Goal: Task Accomplishment & Management: Manage account settings

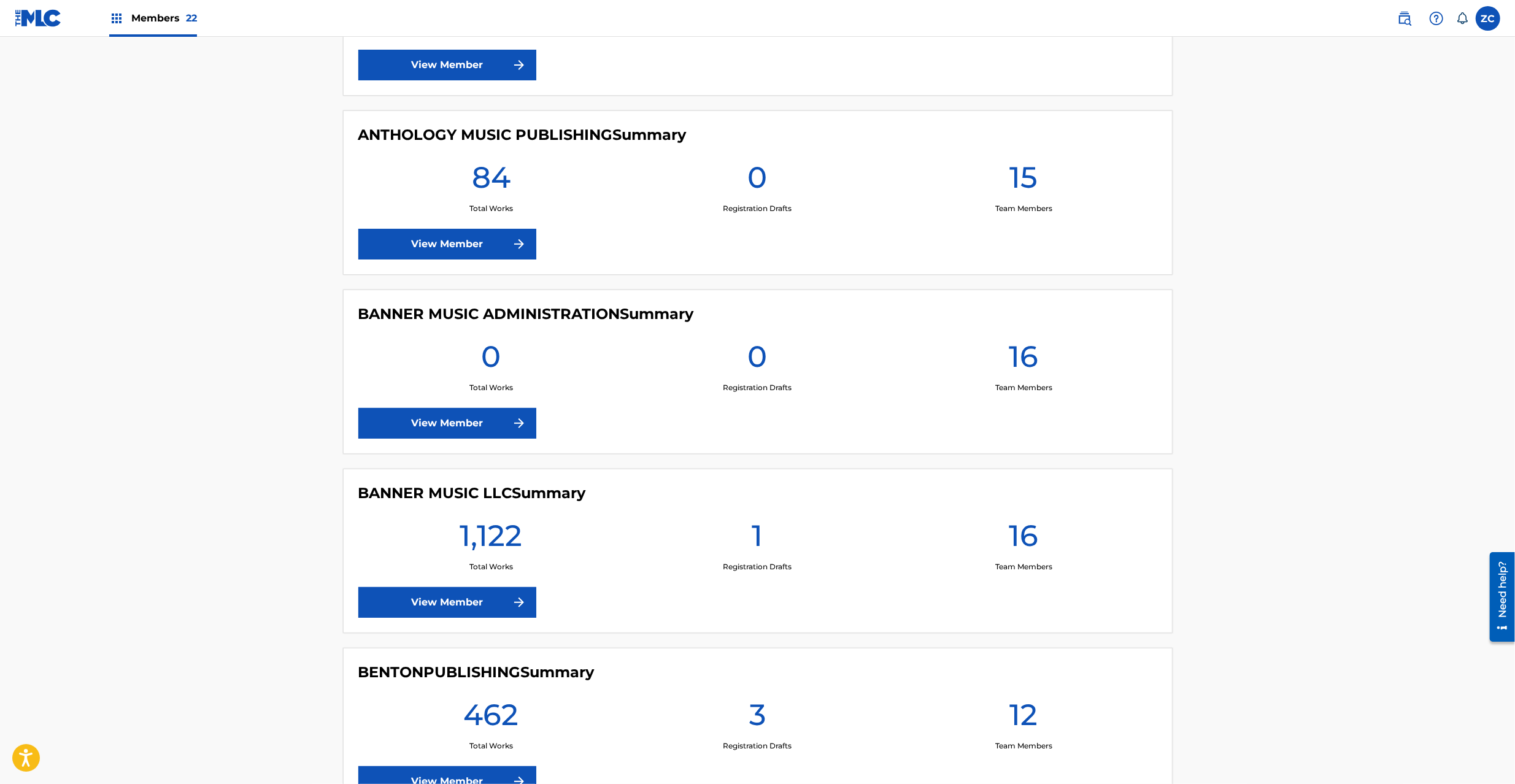
scroll to position [654, 0]
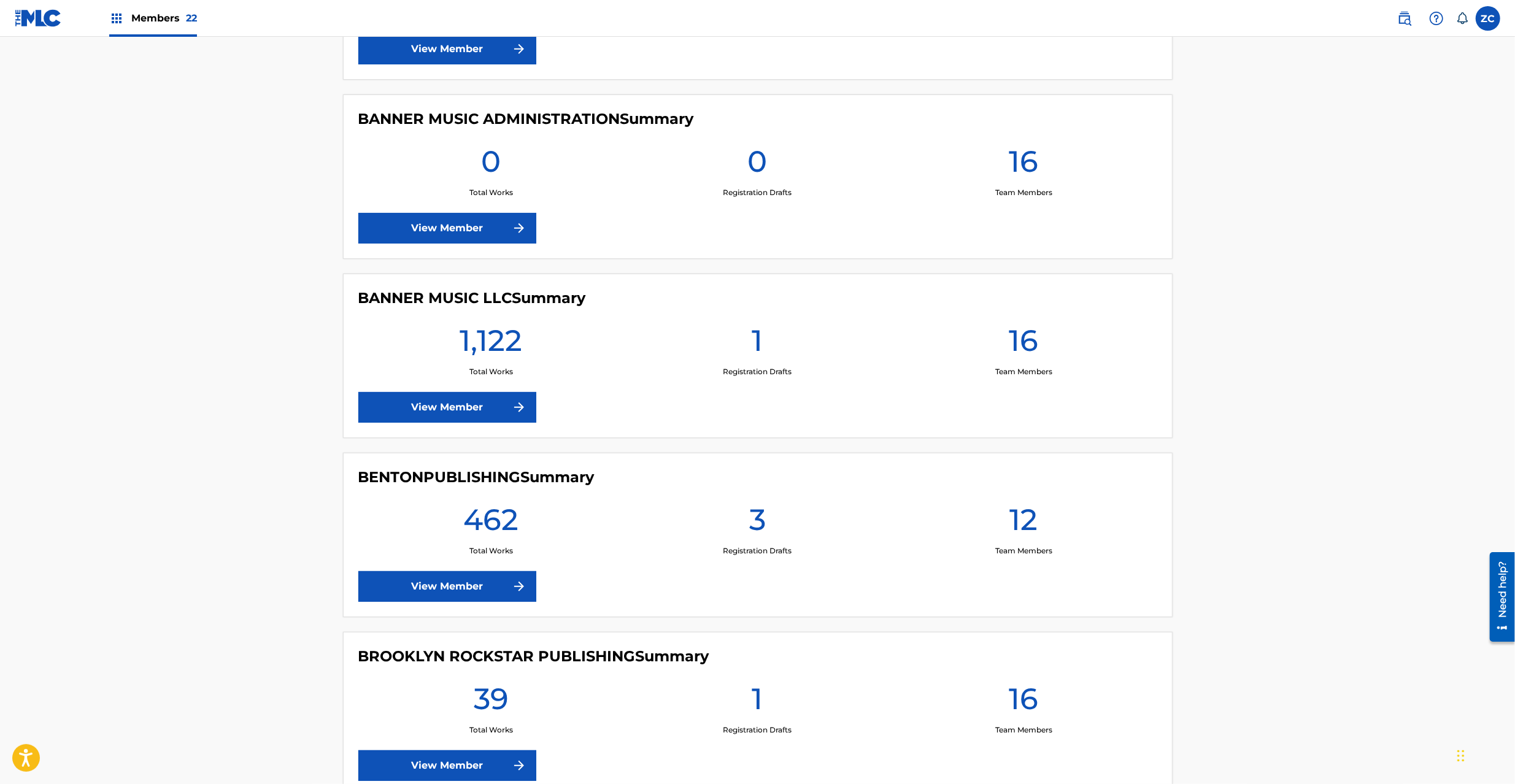
click at [1412, 16] on link at bounding box center [1405, 19] width 25 height 25
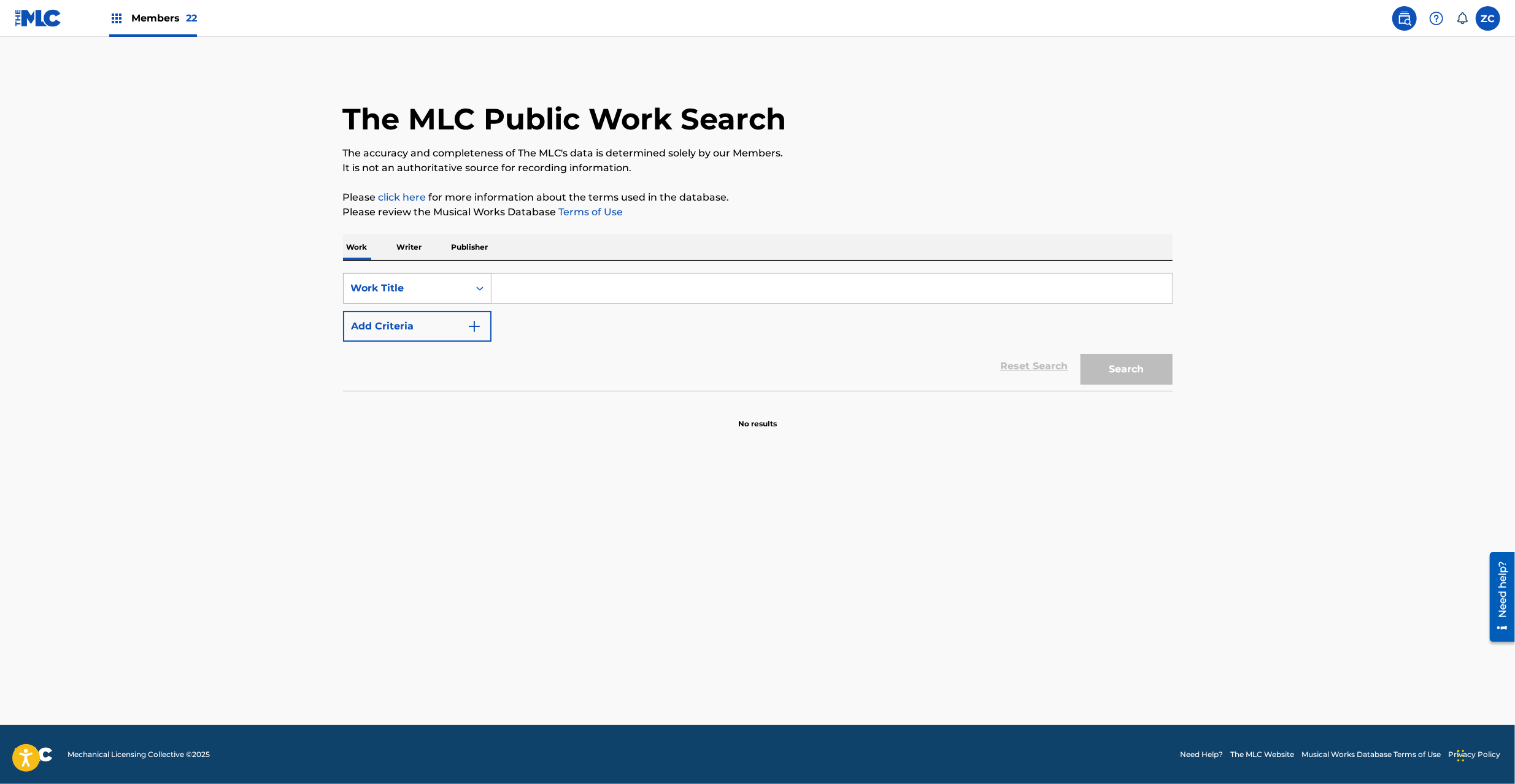
click at [415, 290] on div "Work Title" at bounding box center [406, 288] width 110 height 14
click at [414, 310] on div "MLC Song Code" at bounding box center [417, 319] width 148 height 31
click at [560, 295] on input "Search Form" at bounding box center [832, 288] width 681 height 29
paste input "TD0YLR"
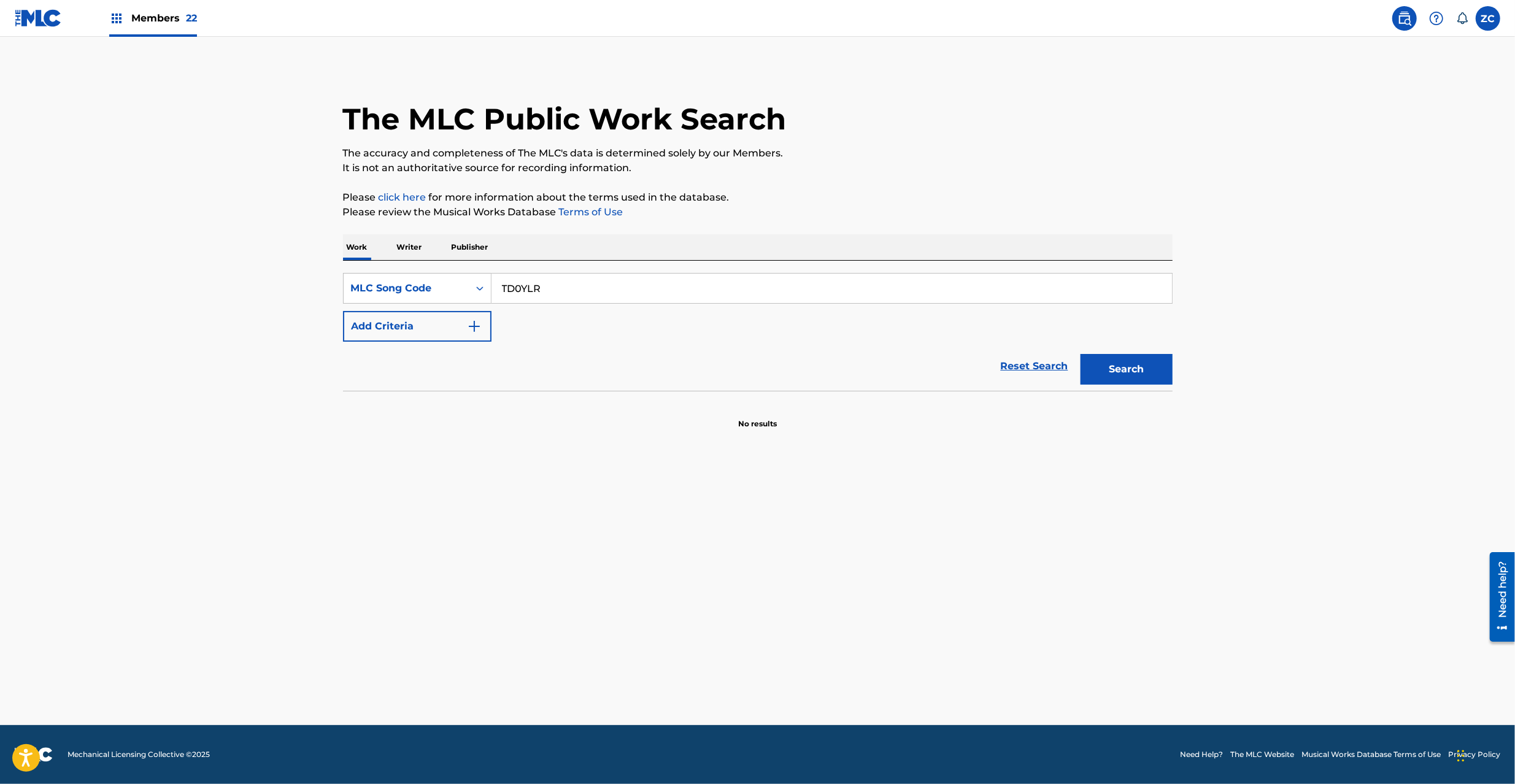
type input "TD0YLR"
click at [1152, 379] on button "Search" at bounding box center [1127, 369] width 92 height 31
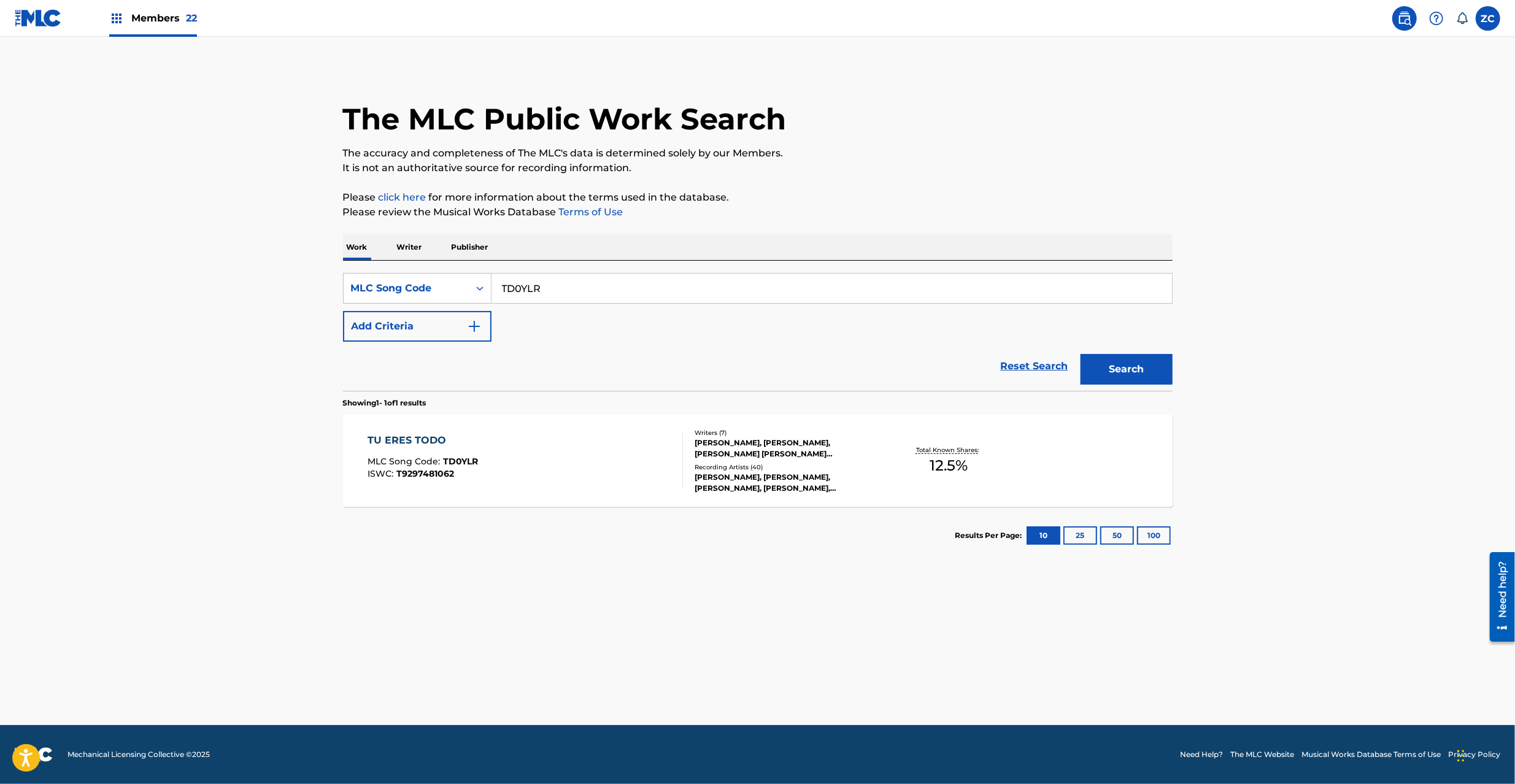
click at [565, 449] on div "TU ERES TODO MLC Song Code : TD0YLR ISWC : T9297481062" at bounding box center [526, 460] width 316 height 55
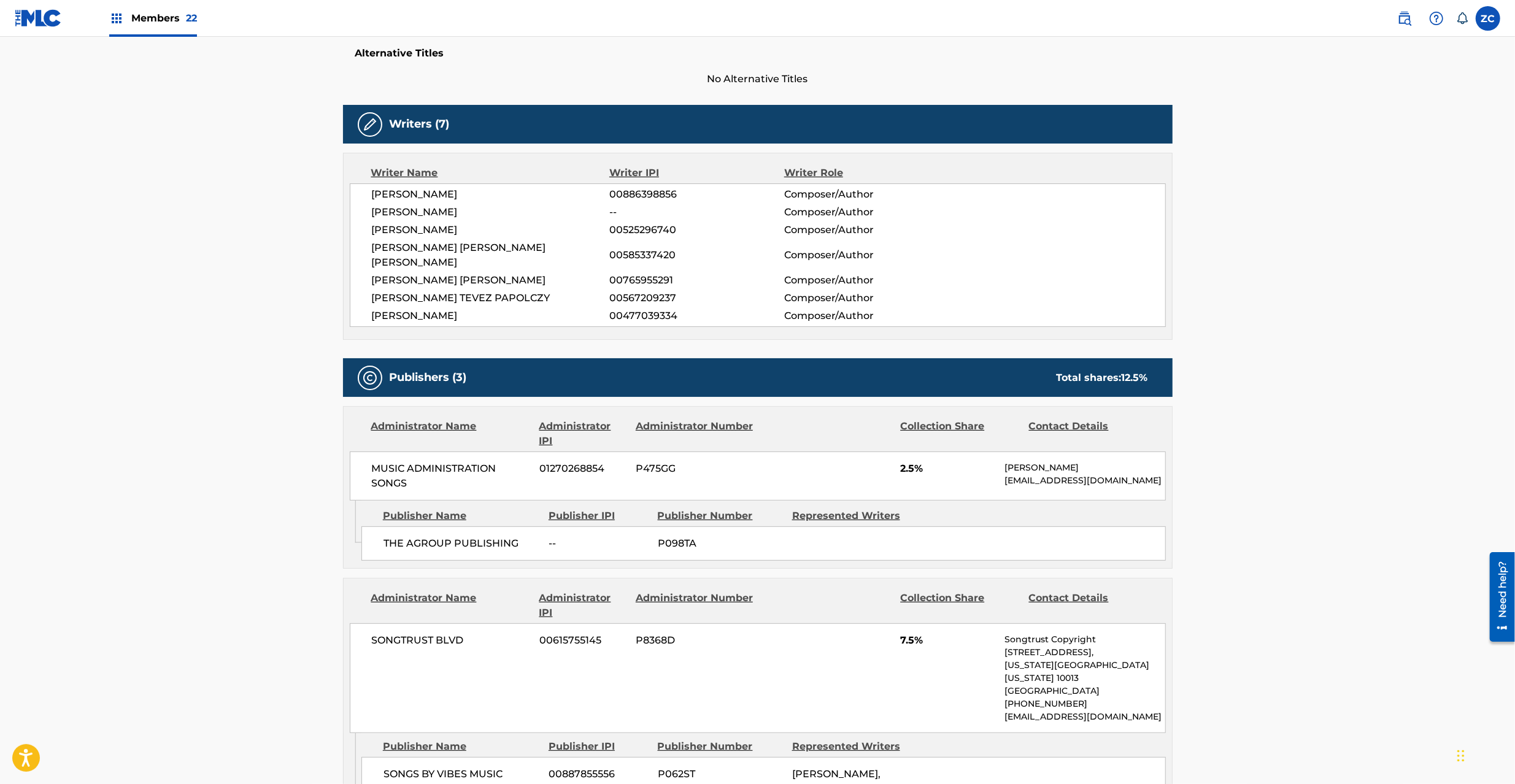
scroll to position [436, 0]
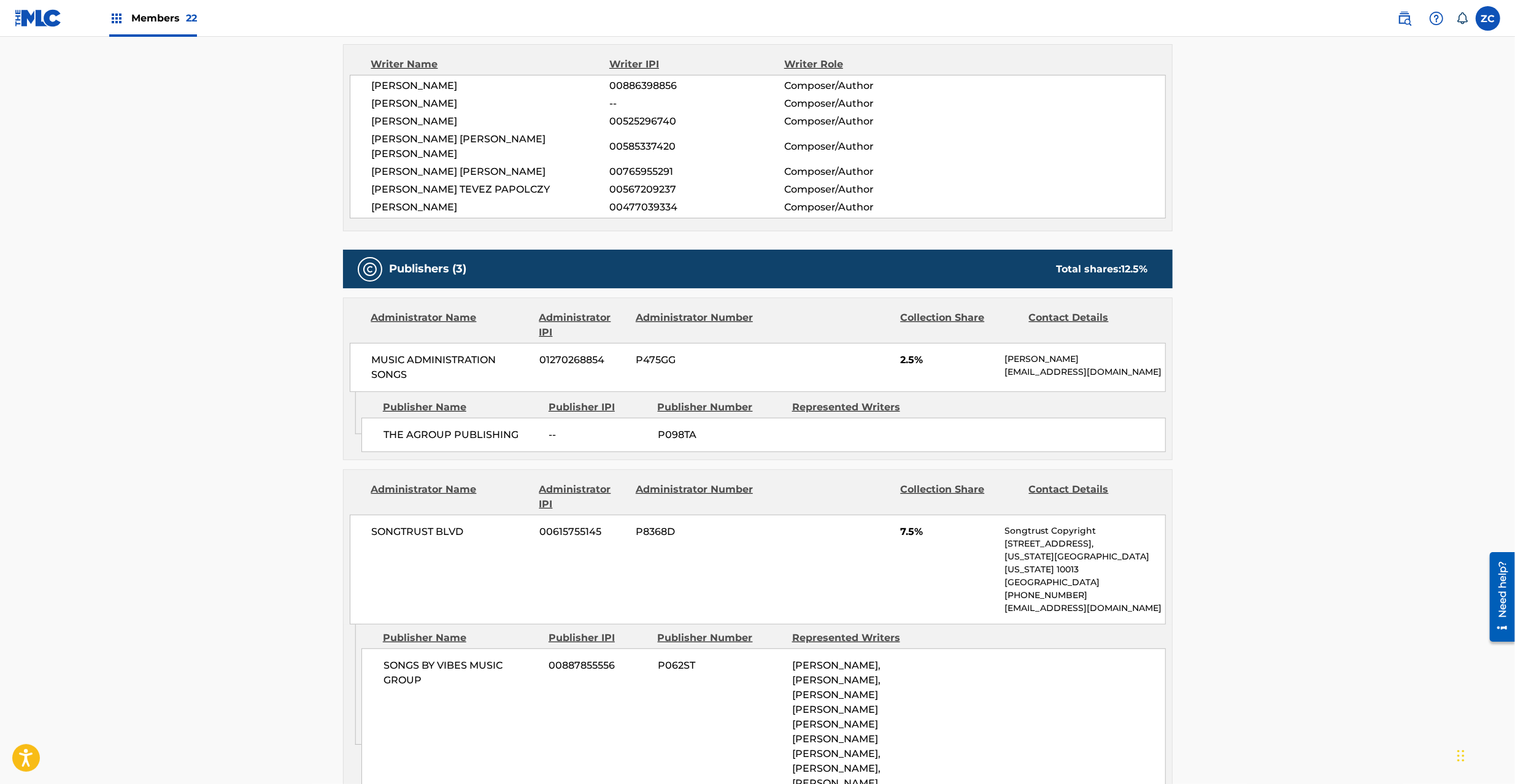
click at [679, 427] on span "P098TA" at bounding box center [720, 434] width 125 height 14
copy span "P098TA"
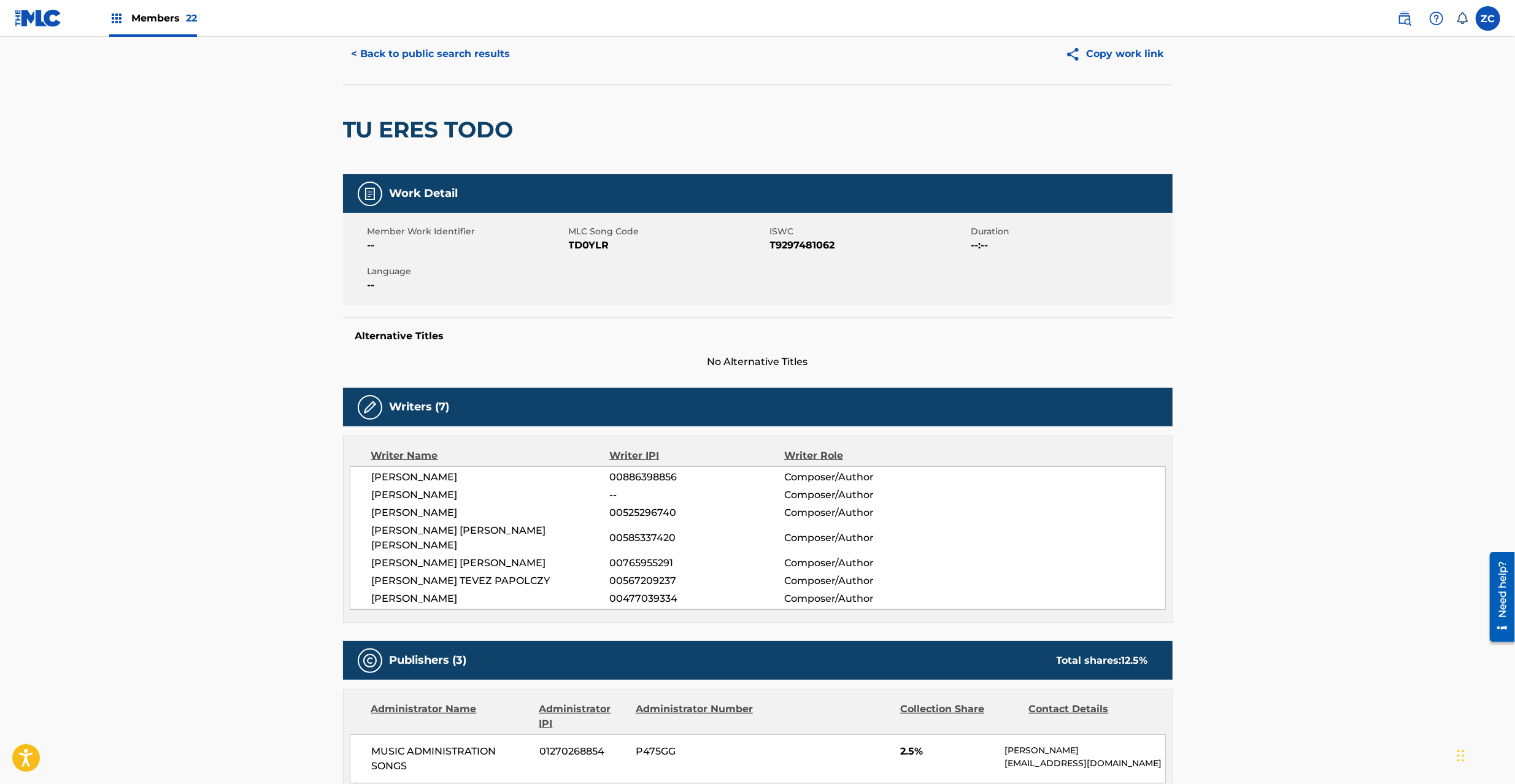
scroll to position [0, 0]
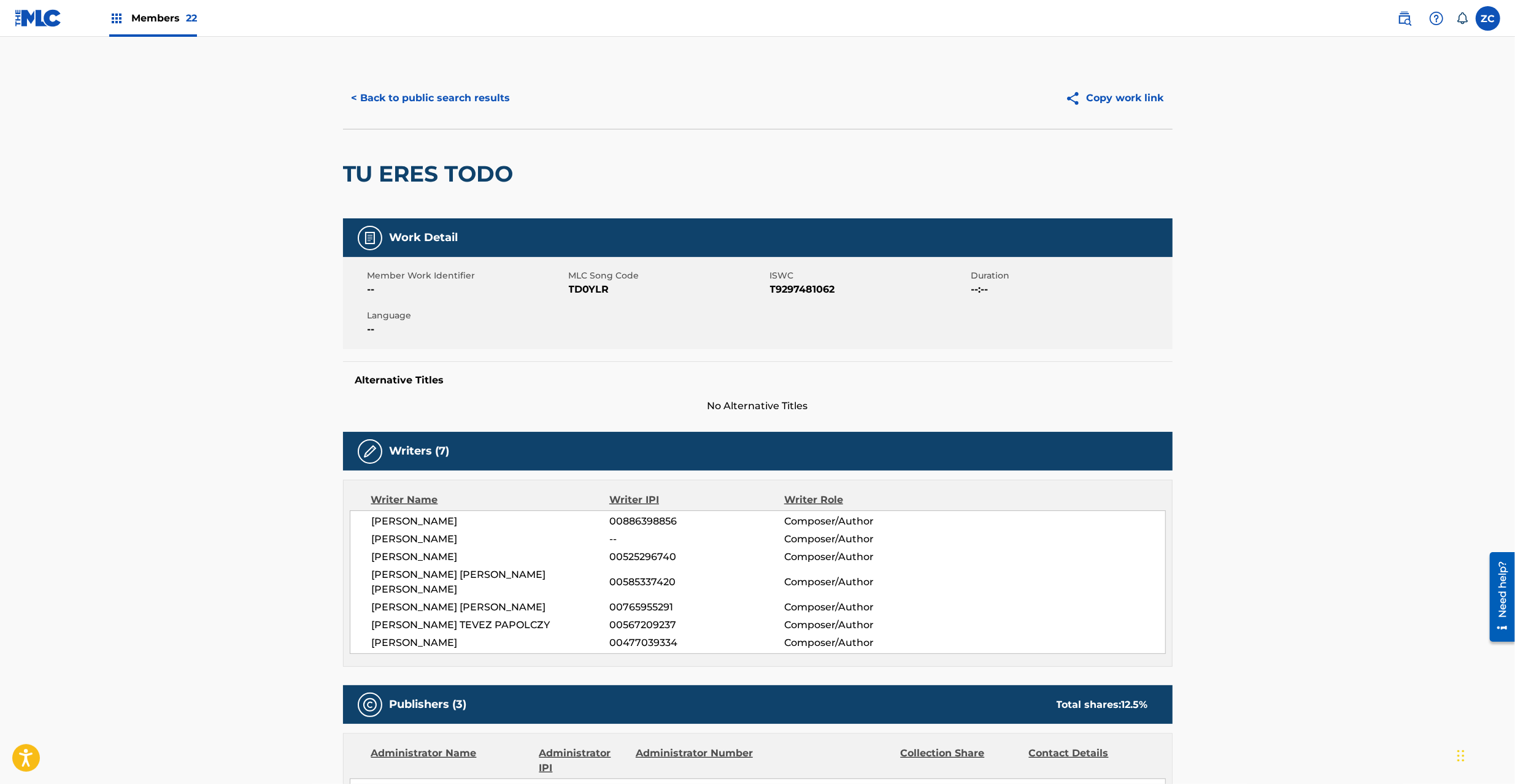
click at [460, 92] on button "< Back to public search results" at bounding box center [431, 98] width 176 height 31
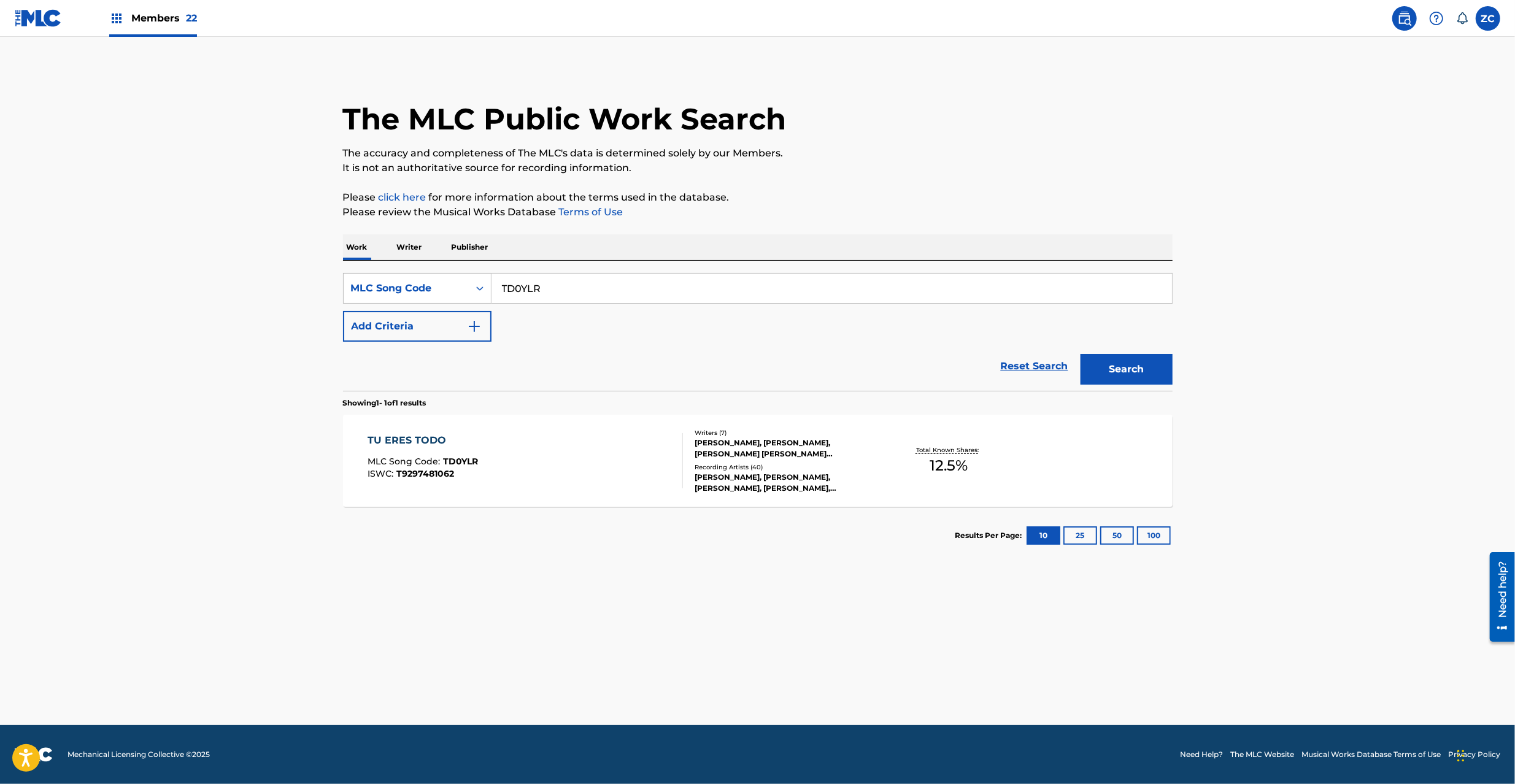
click at [465, 253] on p "Publisher" at bounding box center [470, 248] width 44 height 26
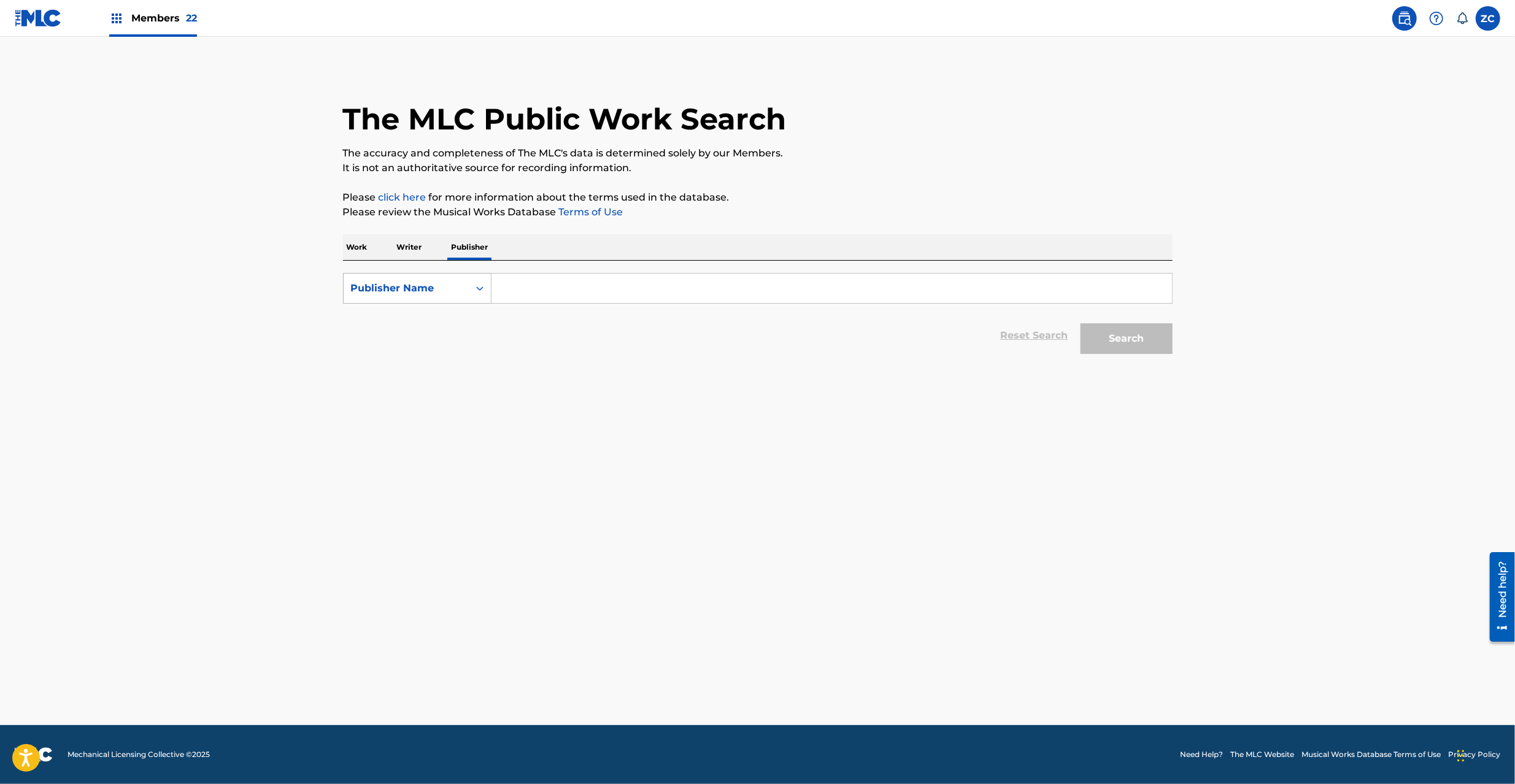
click at [415, 281] on div "Publisher Name" at bounding box center [406, 288] width 110 height 14
click at [425, 354] on div "MLC Publisher Number" at bounding box center [417, 349] width 148 height 31
click at [582, 293] on input "Search Form" at bounding box center [832, 288] width 681 height 29
paste input "P098TA"
type input "P098TA"
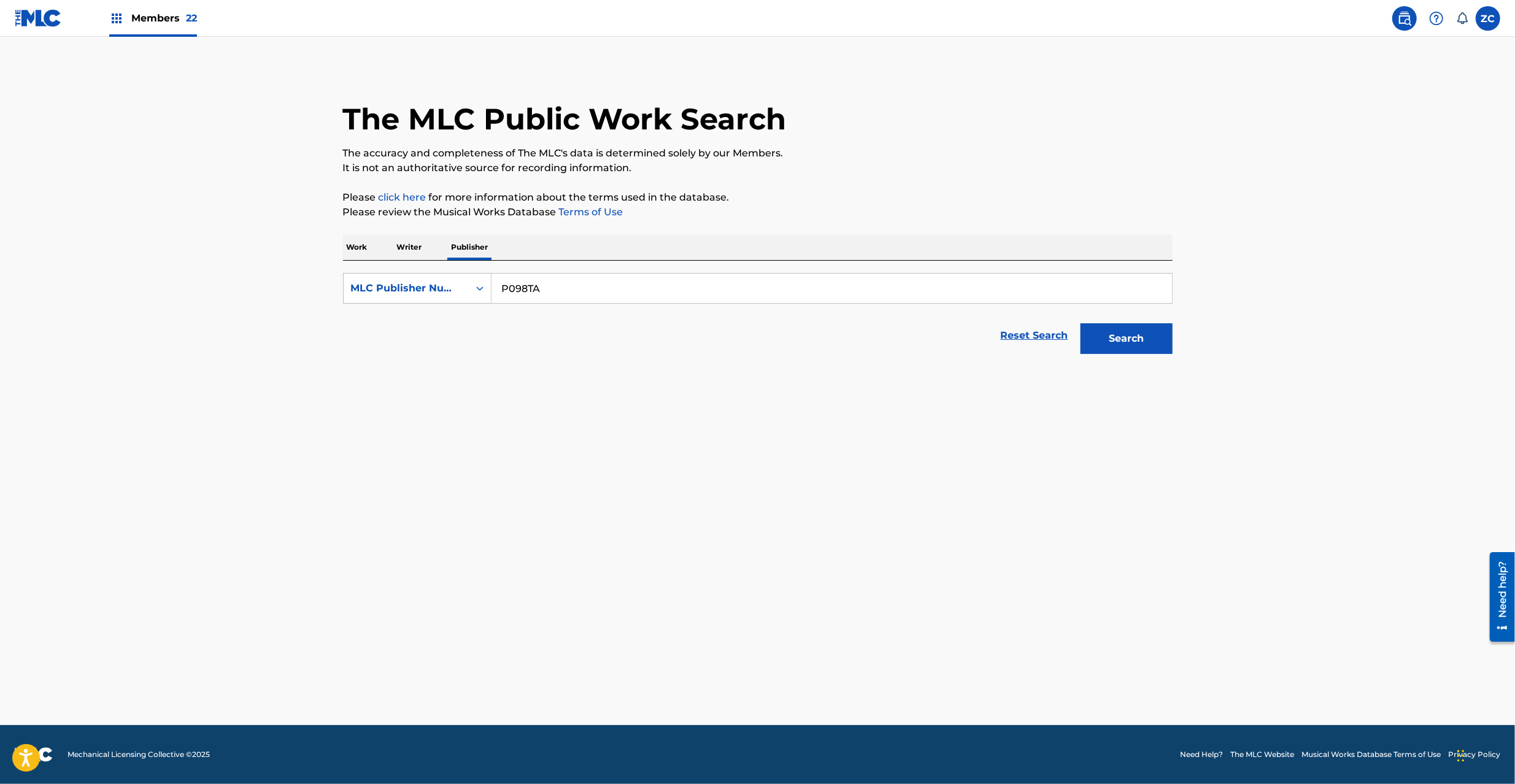
click at [1122, 346] on button "Search" at bounding box center [1127, 338] width 92 height 31
click at [514, 433] on span "6 titles" at bounding box center [508, 427] width 36 height 12
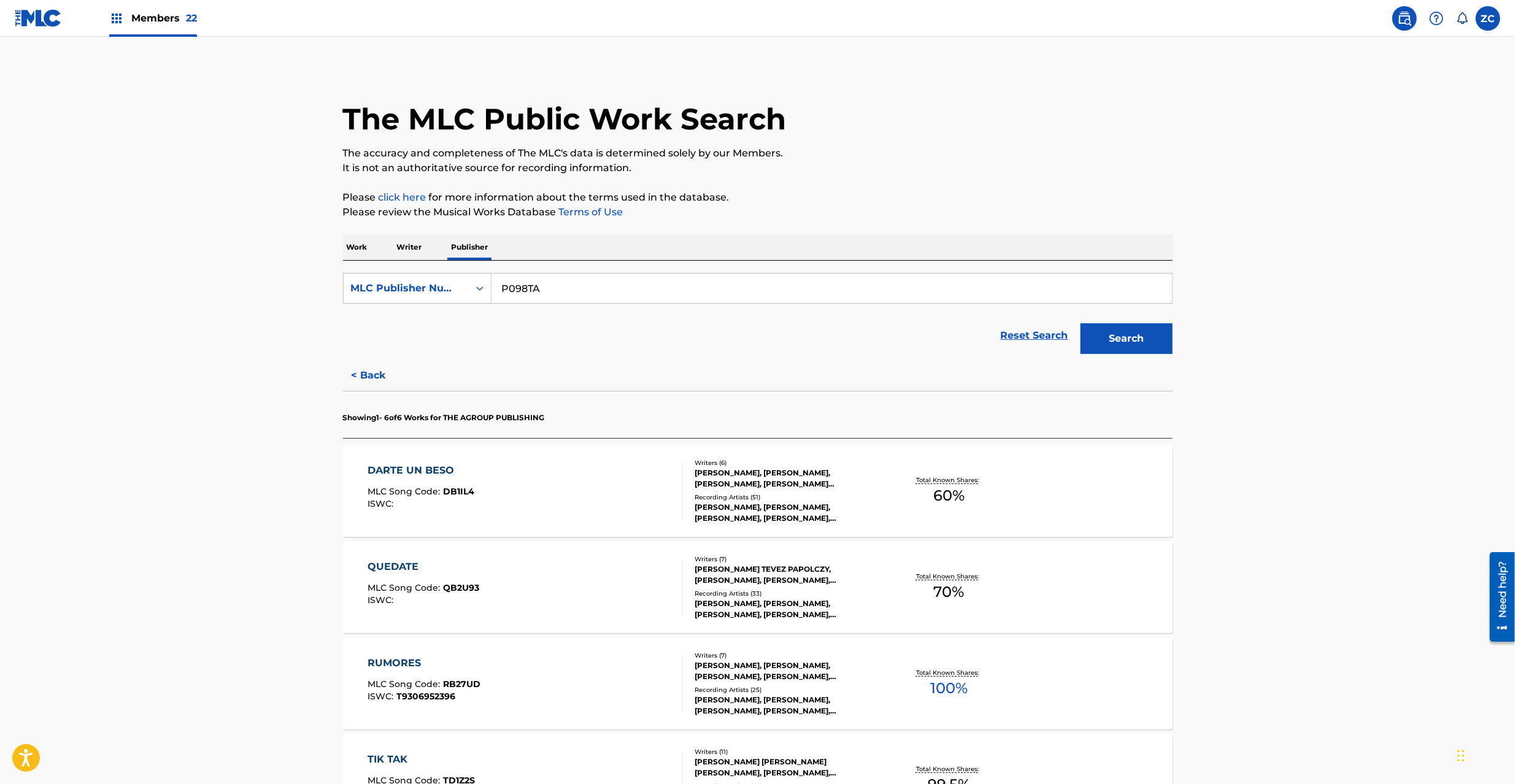
click at [502, 462] on div "DARTE UN BESO MLC Song Code : DB1IL4 ISWC : Writers ( 6 ) [PERSON_NAME], [PERSO…" at bounding box center [758, 490] width 830 height 92
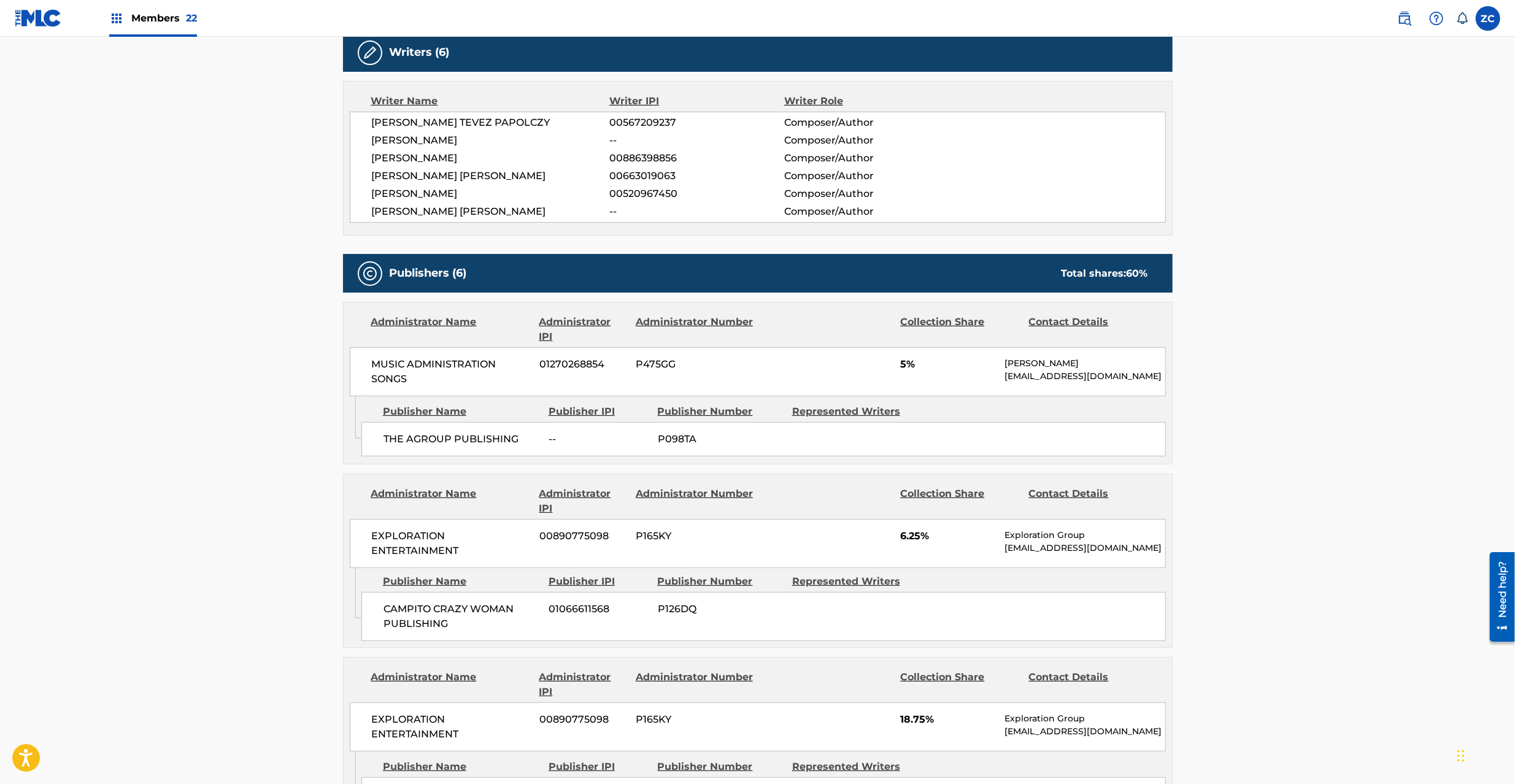
scroll to position [436, 0]
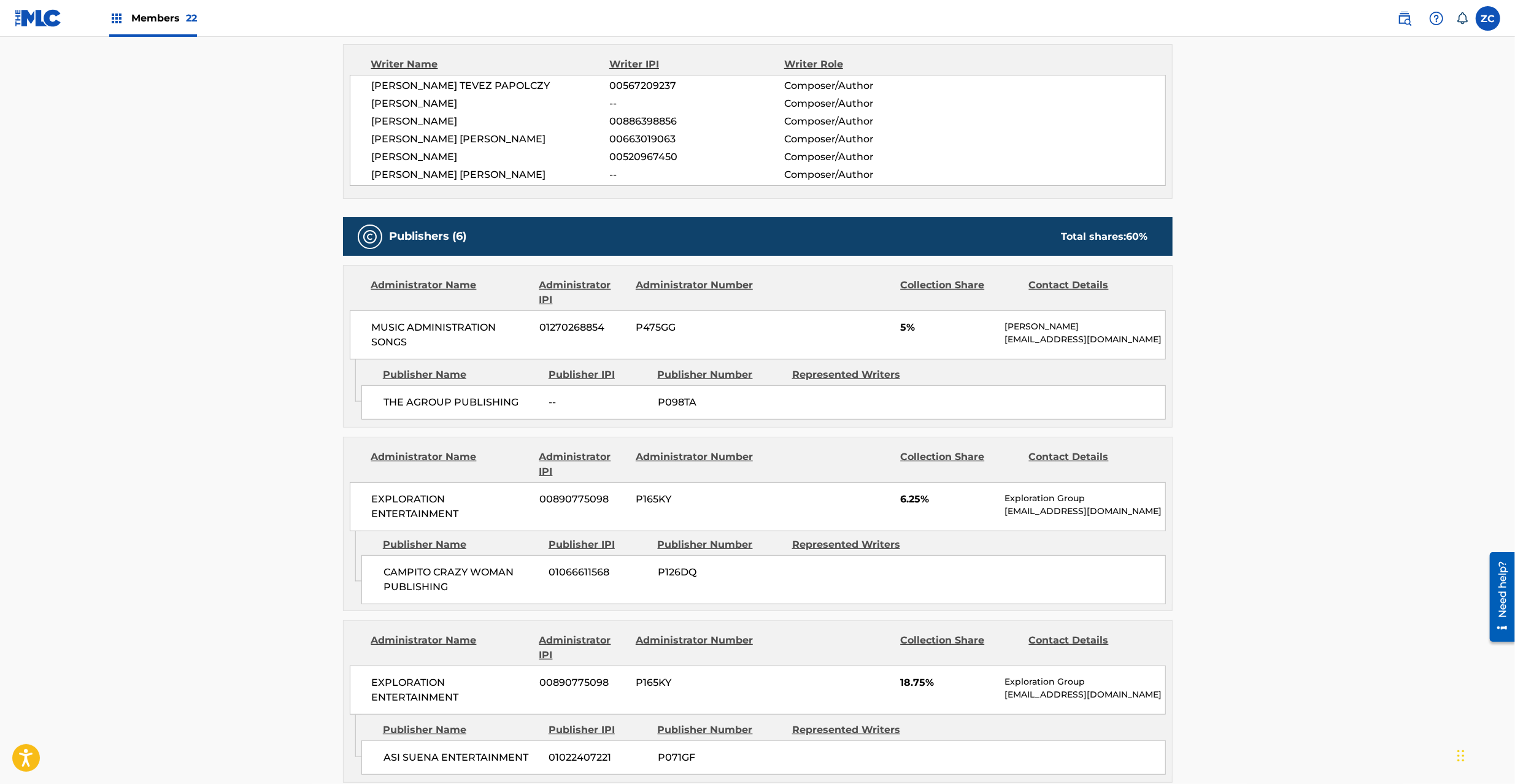
click at [386, 403] on span "THE AGROUP PUBLISHING" at bounding box center [462, 402] width 156 height 14
click at [479, 403] on span "THE AGROUP PUBLISHING" at bounding box center [462, 402] width 156 height 14
copy span "THE AGROUP PUBLISHING"
click at [673, 398] on span "P098TA" at bounding box center [720, 402] width 125 height 14
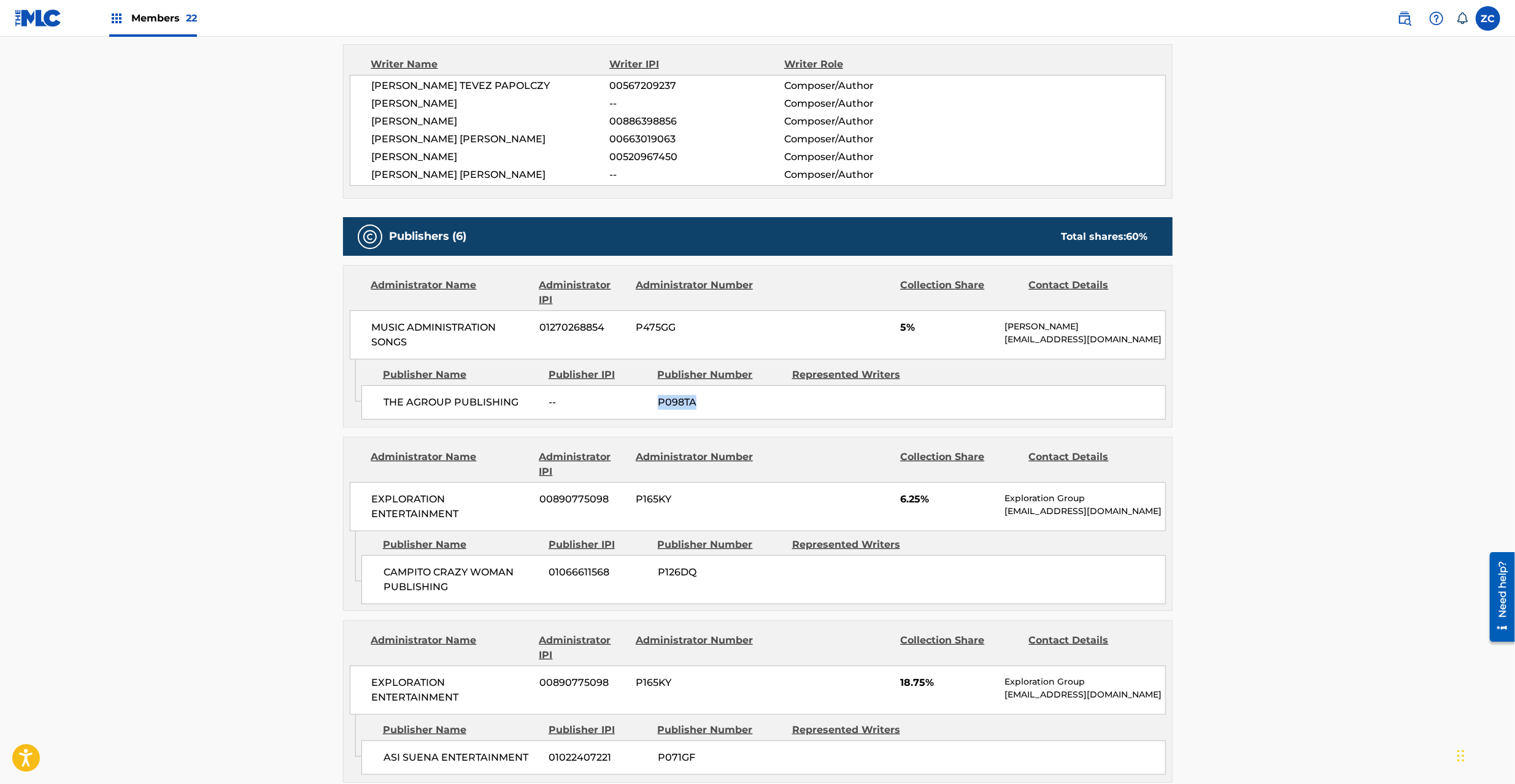
drag, startPoint x: 673, startPoint y: 398, endPoint x: 680, endPoint y: 394, distance: 8.1
click at [671, 399] on span "P098TA" at bounding box center [720, 402] width 125 height 14
copy span "P098TA"
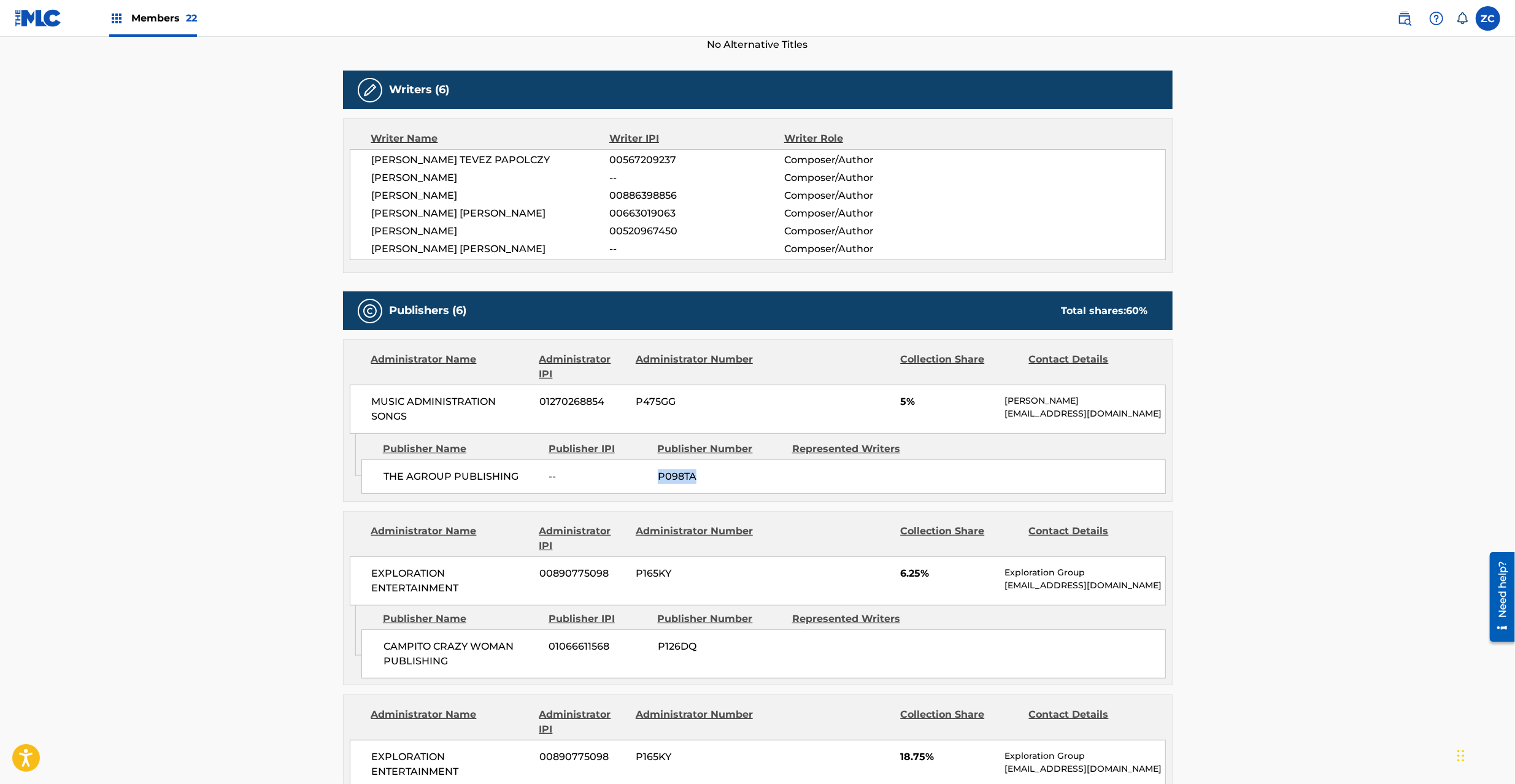
scroll to position [327, 0]
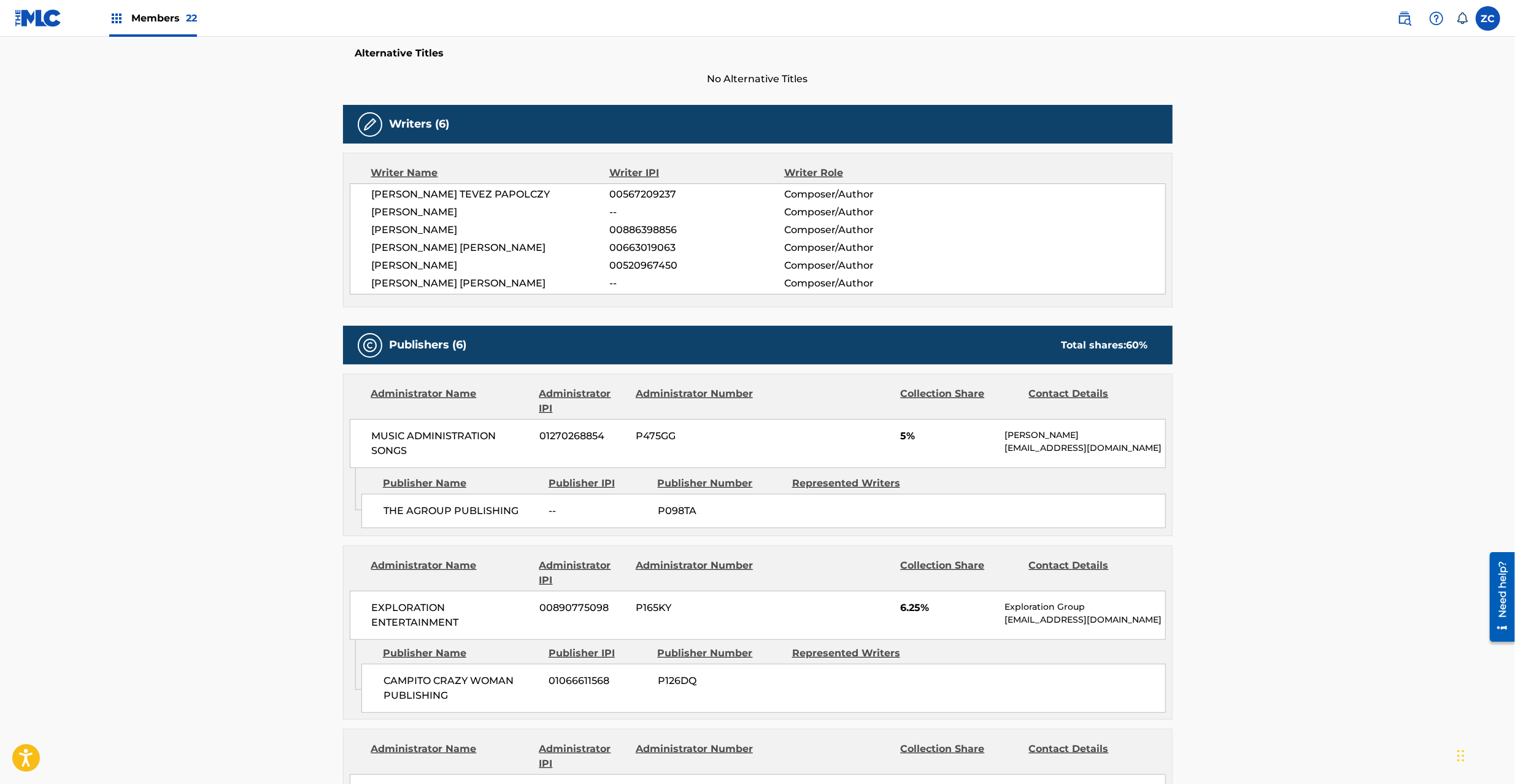
click at [406, 206] on span "[PERSON_NAME]" at bounding box center [491, 212] width 238 height 14
click at [398, 206] on span "[PERSON_NAME]" at bounding box center [491, 212] width 238 height 14
click at [438, 209] on span "[PERSON_NAME]" at bounding box center [491, 212] width 238 height 14
copy span "[PERSON_NAME]"
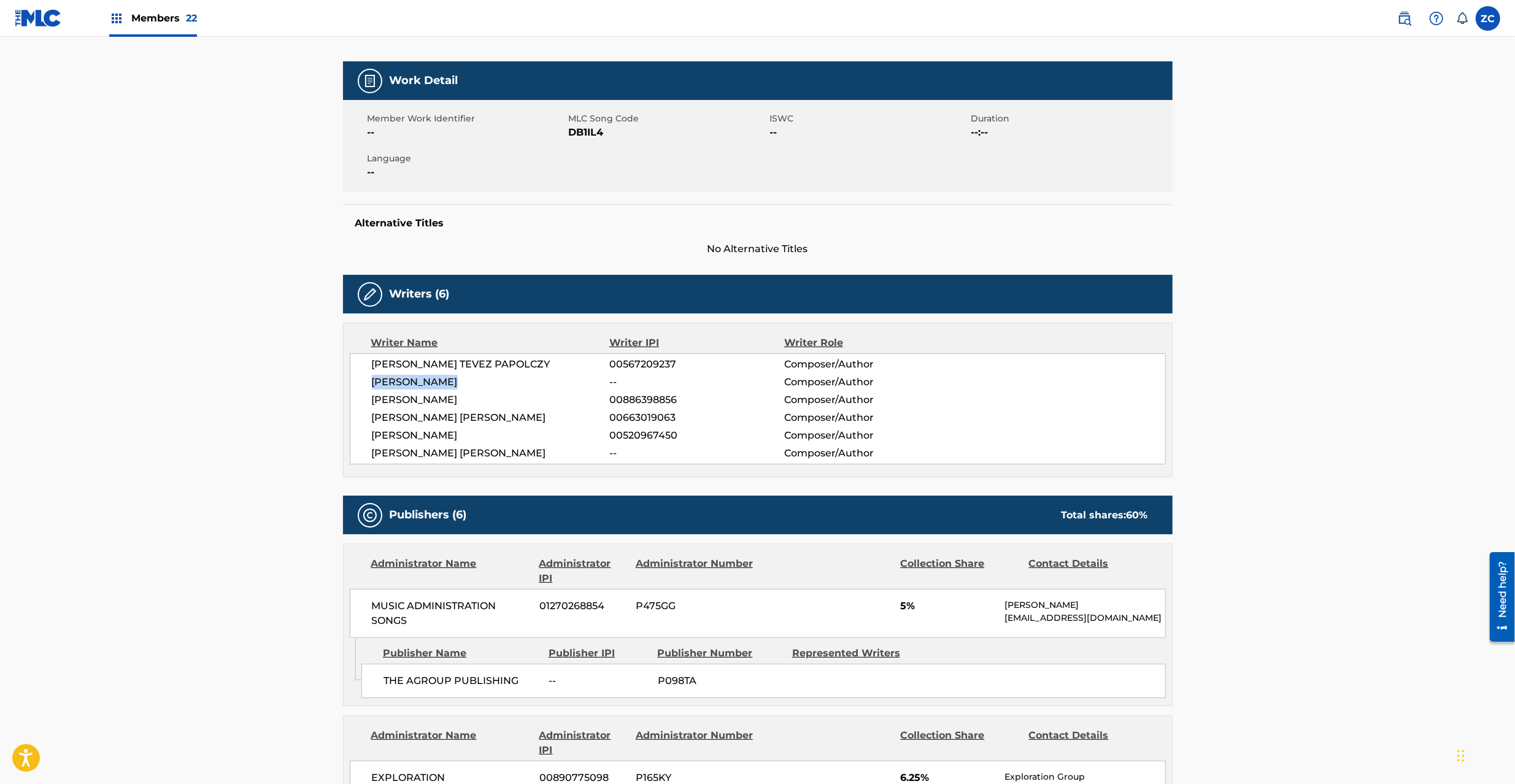
scroll to position [0, 0]
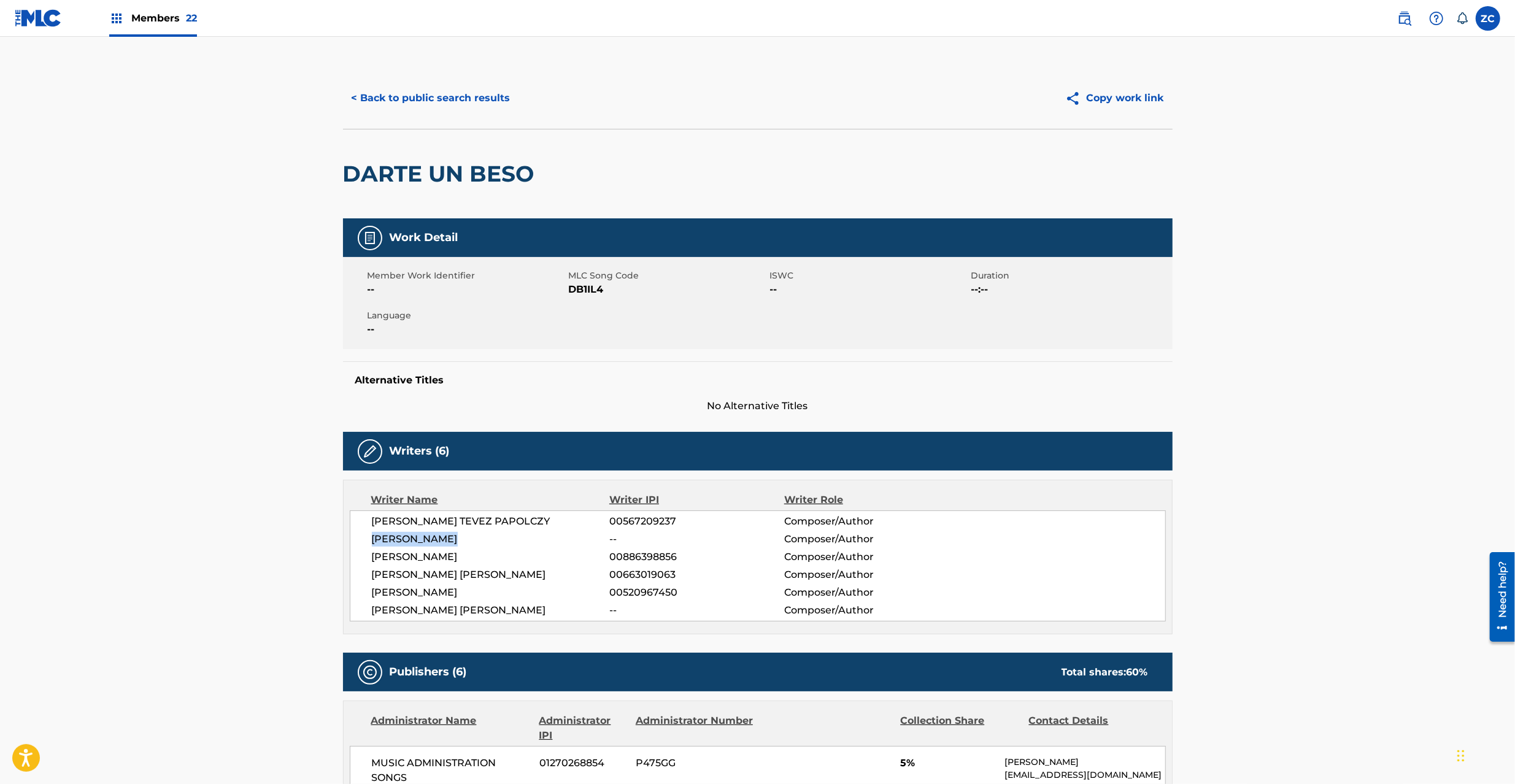
click at [433, 90] on button "< Back to public search results" at bounding box center [431, 98] width 176 height 31
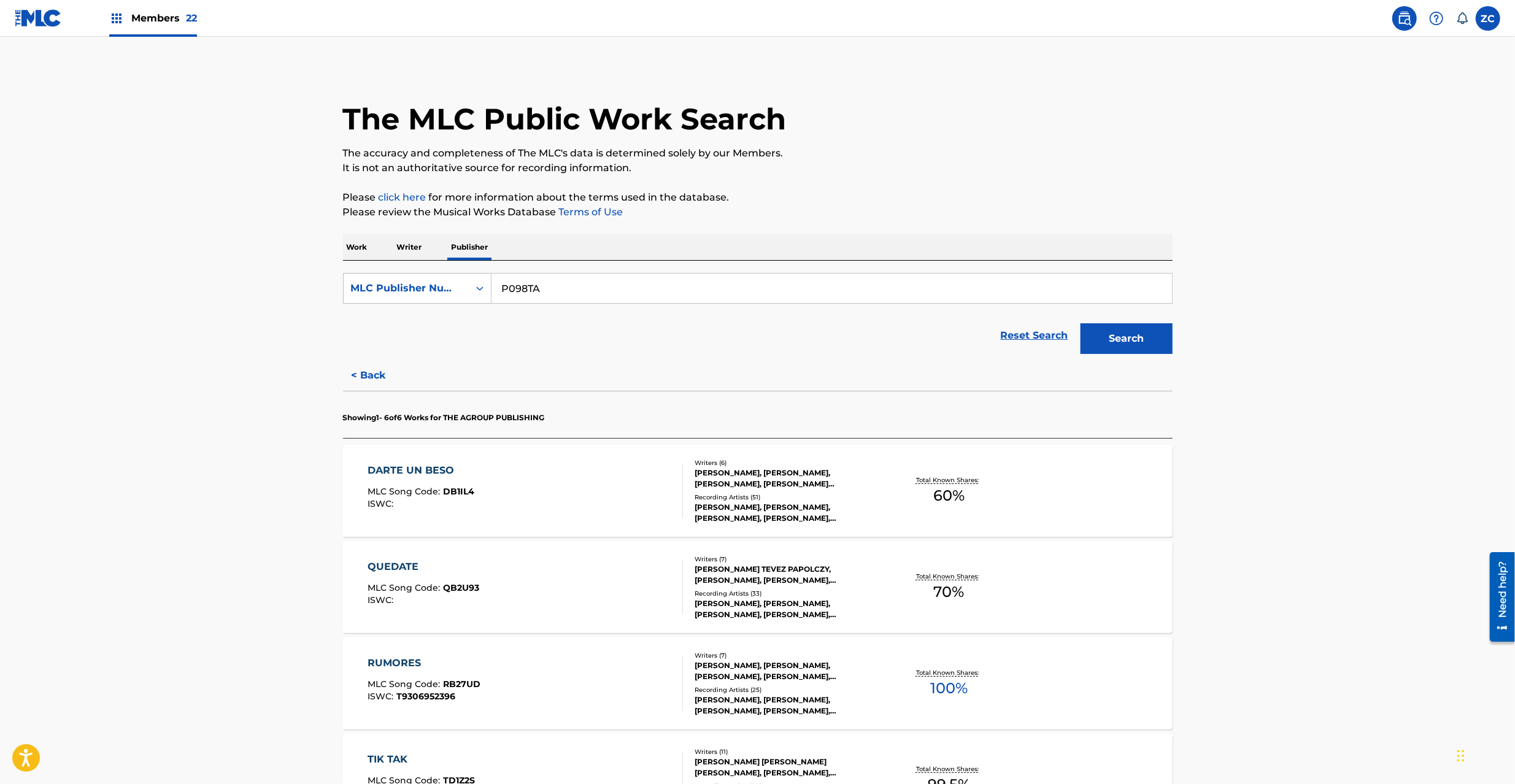
click at [543, 566] on div "QUEDATE MLC Song Code : QB2U93 ISWC :" at bounding box center [526, 587] width 316 height 55
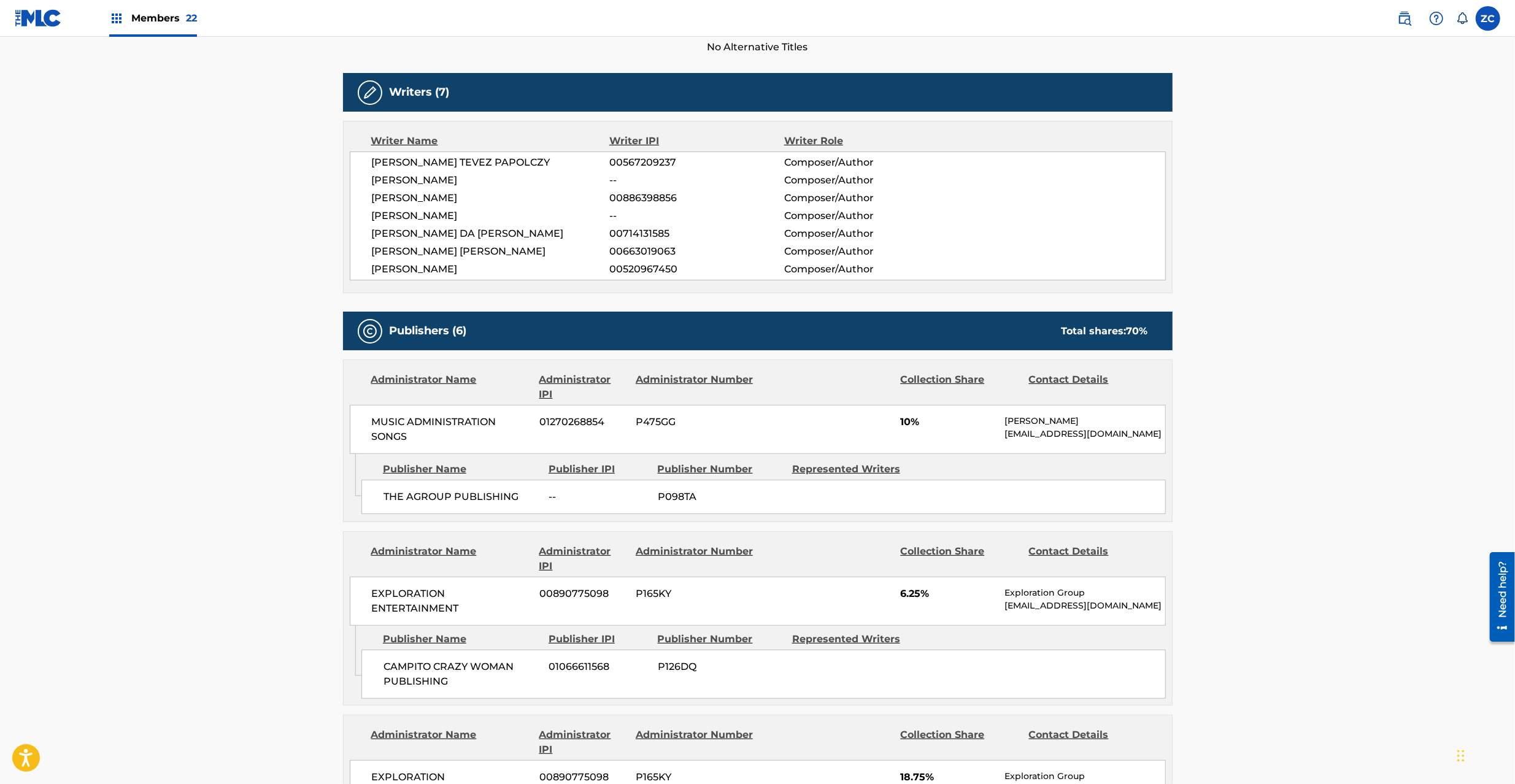
scroll to position [654, 0]
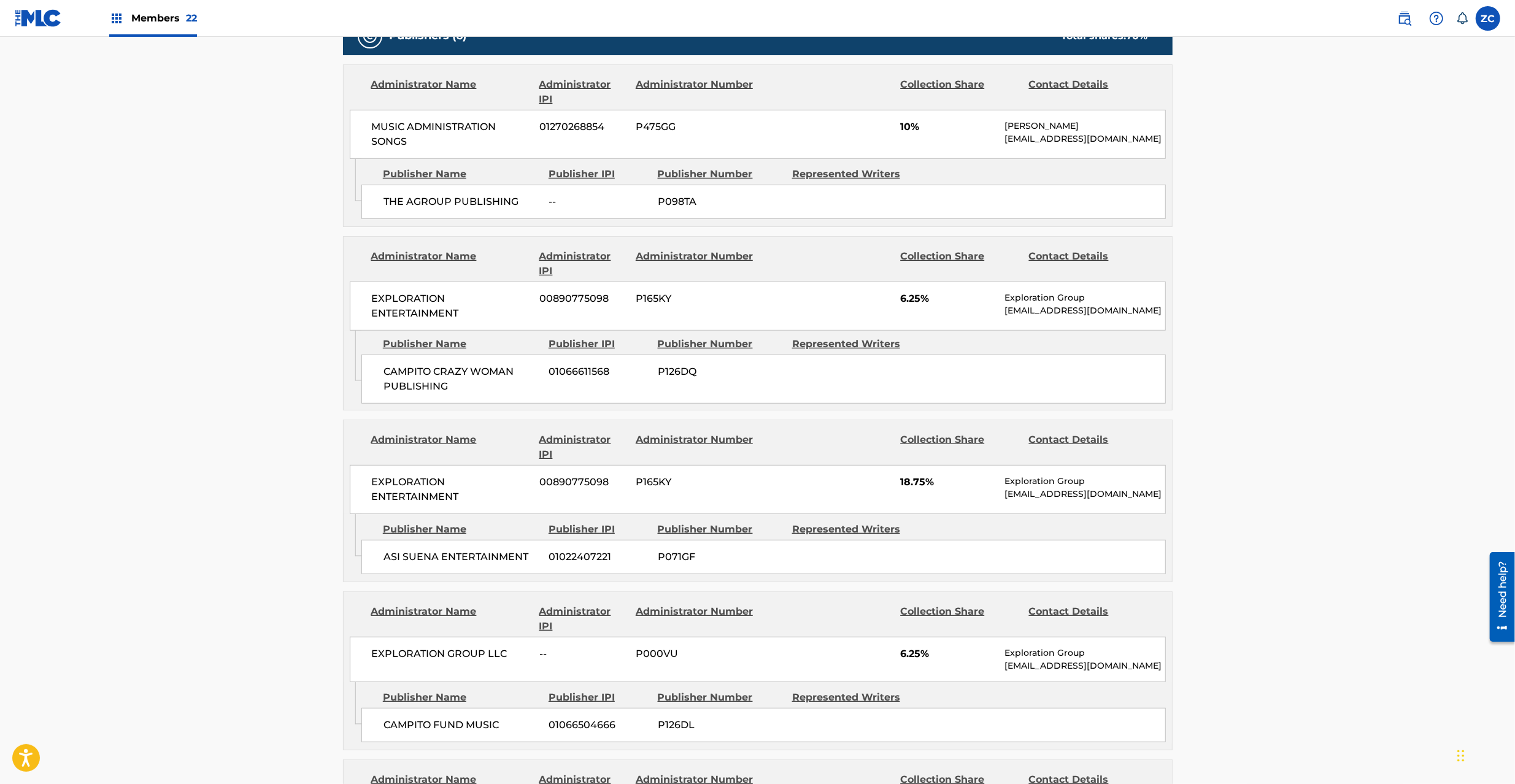
click at [394, 124] on span "MUSIC ADMINISTRATION SONGS" at bounding box center [451, 134] width 159 height 29
click at [400, 143] on span "MUSIC ADMINISTRATION SONGS" at bounding box center [451, 134] width 159 height 29
copy span "MUSIC ADMINISTRATION SONGS"
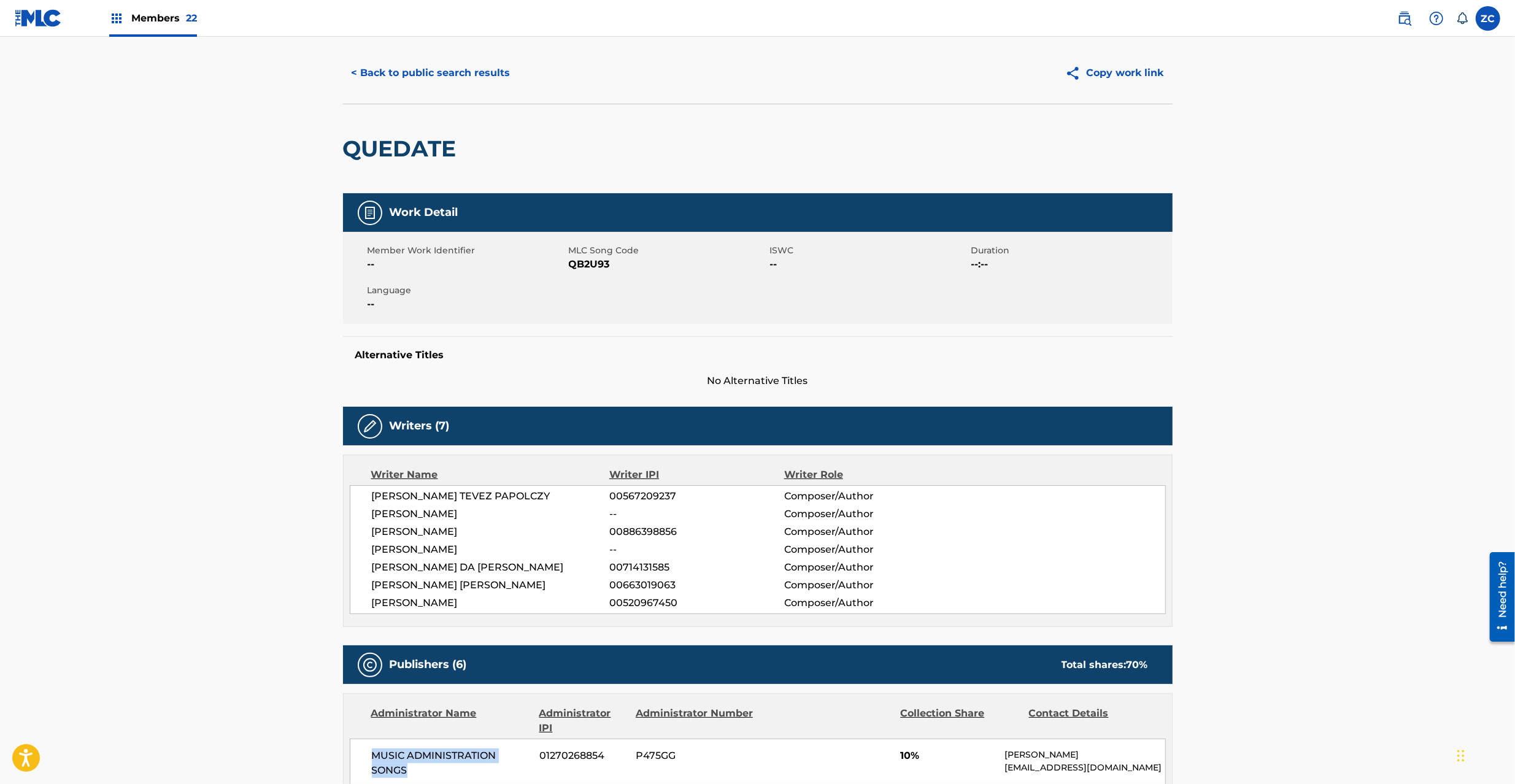
scroll to position [0, 0]
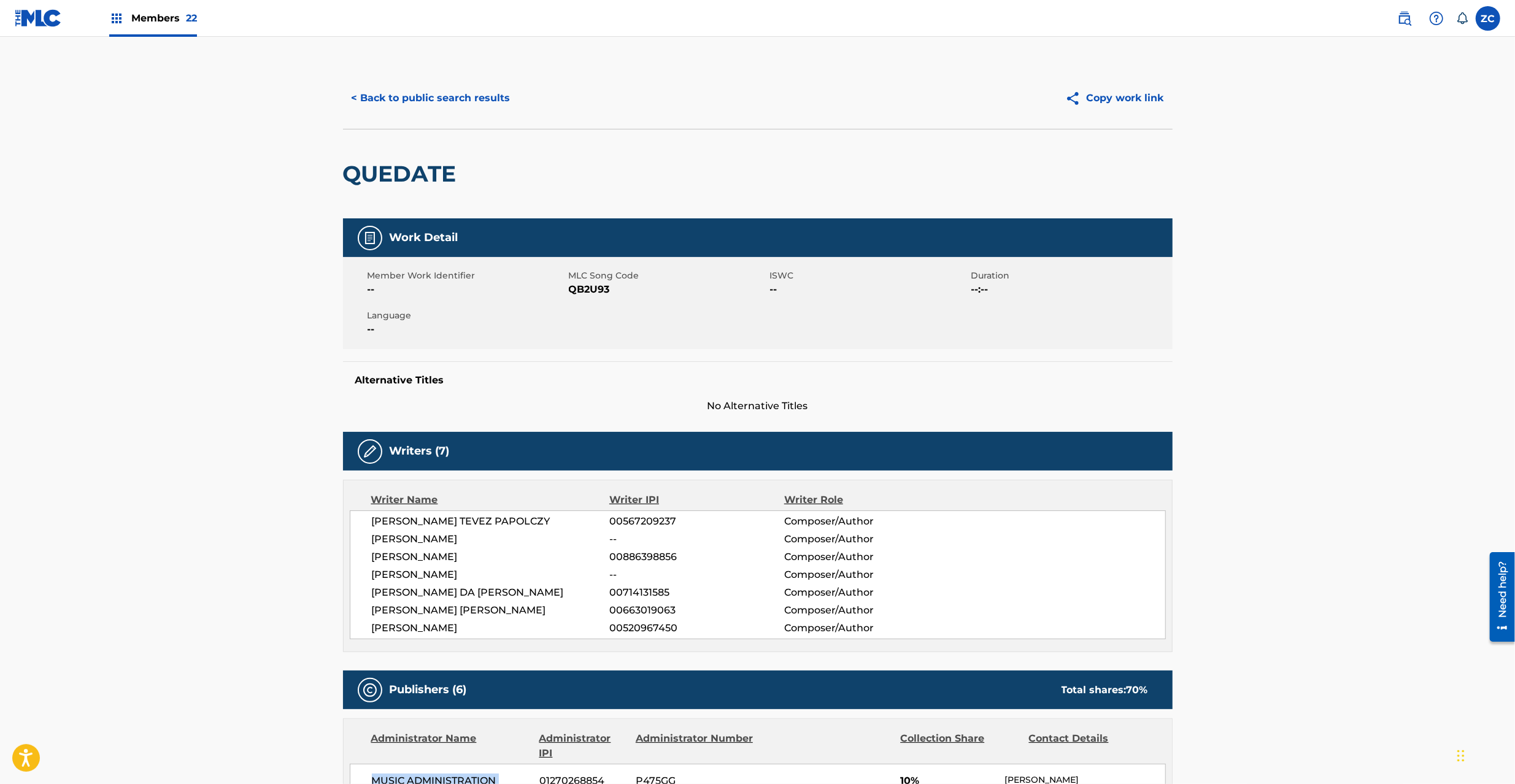
click at [32, 14] on img at bounding box center [38, 18] width 47 height 18
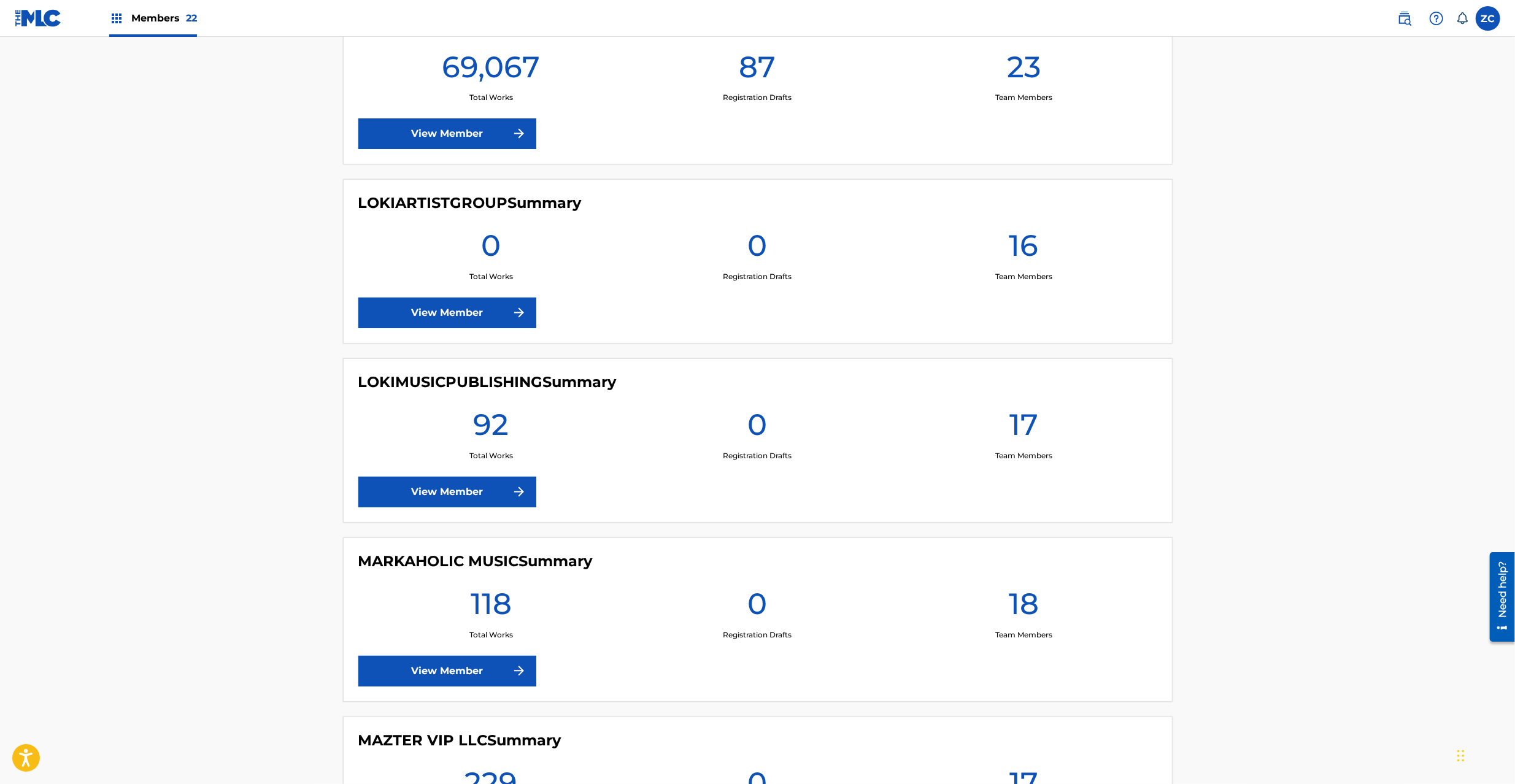
scroll to position [2071, 0]
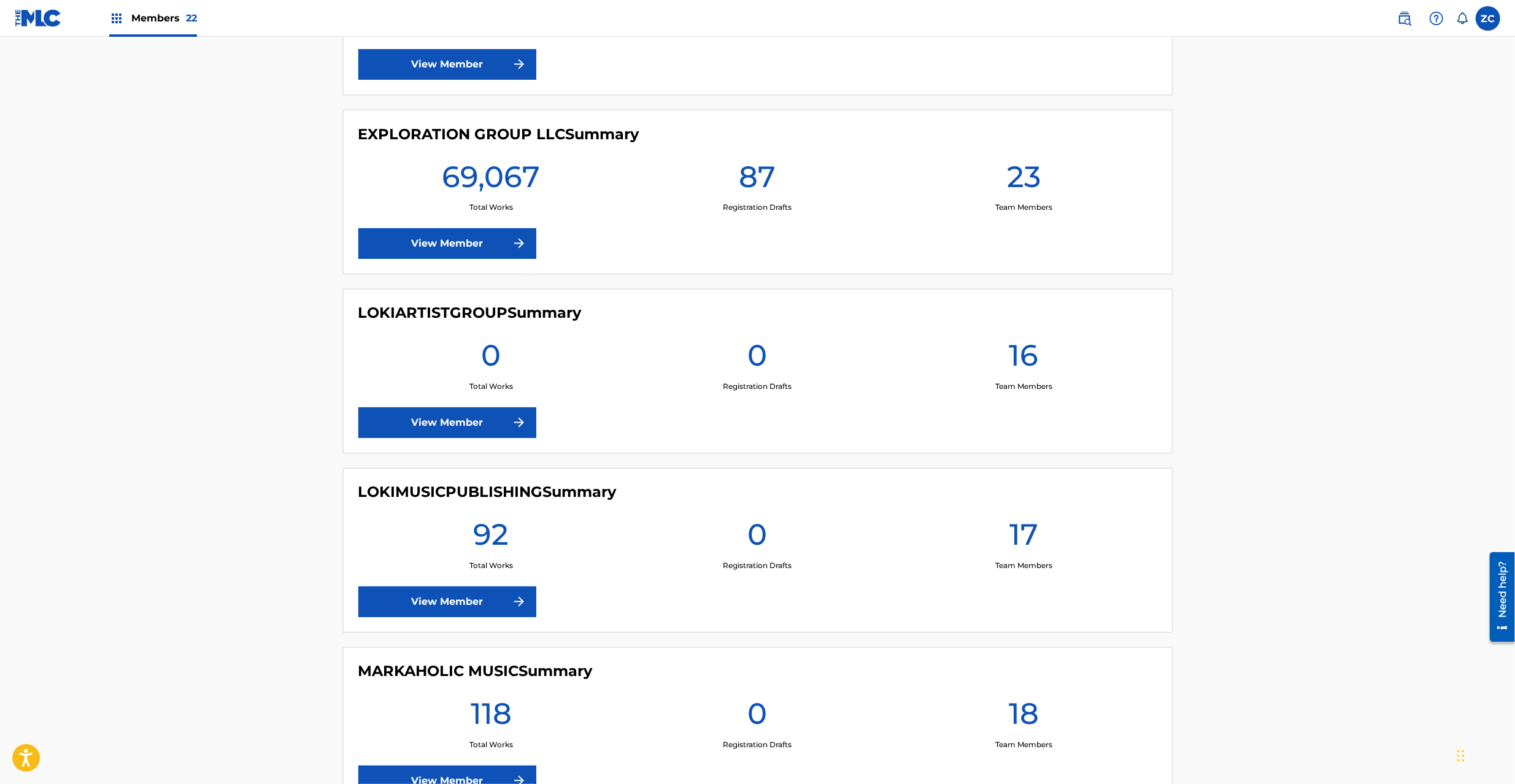
click at [462, 239] on link "View Member" at bounding box center [447, 243] width 178 height 31
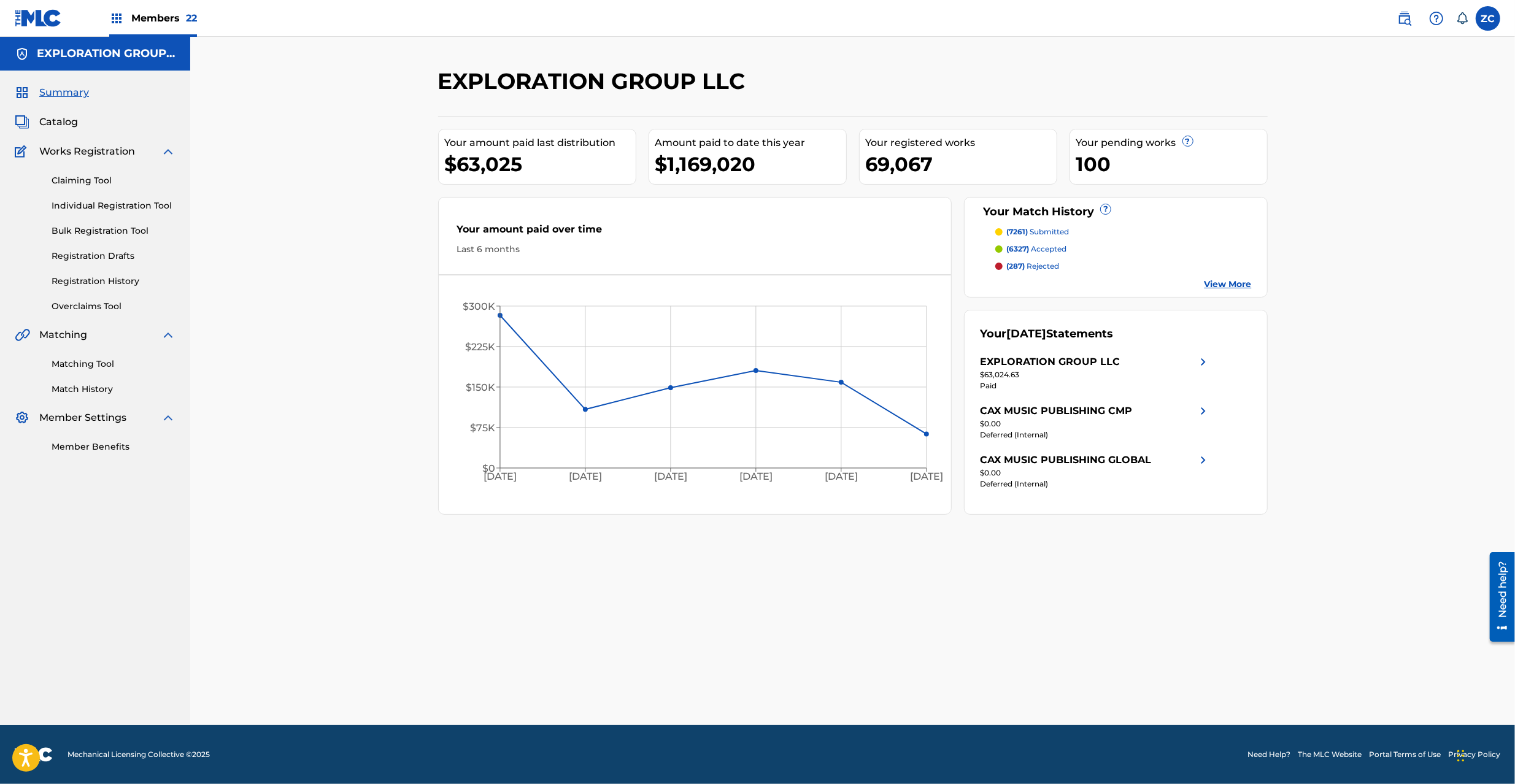
click at [67, 116] on span "Catalog" at bounding box center [58, 121] width 38 height 14
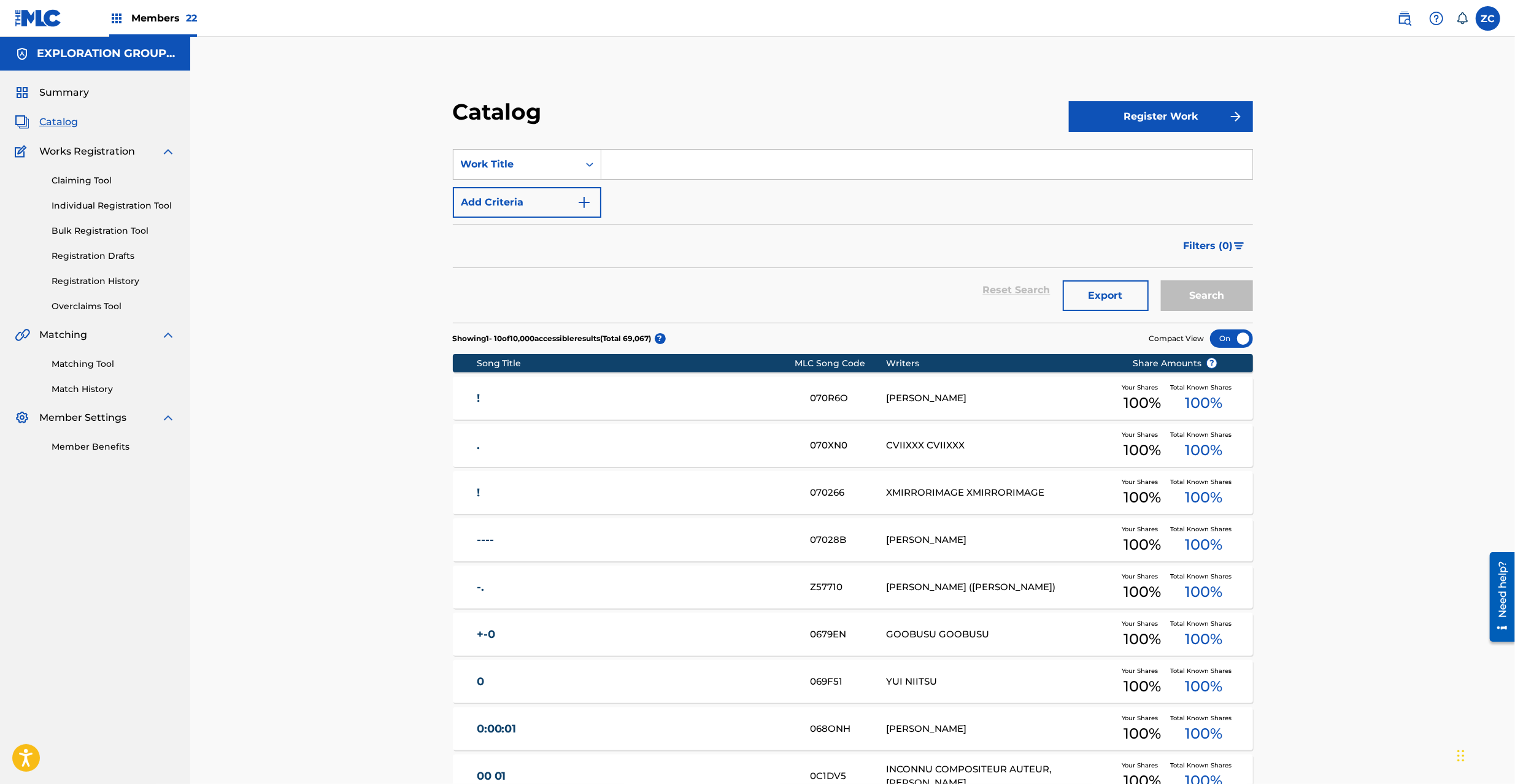
click at [694, 156] on input "Search Form" at bounding box center [926, 164] width 651 height 29
paste input "Amerikan Doggu"
type input "Amerikan Doggu"
click at [1223, 305] on button "Search" at bounding box center [1207, 296] width 92 height 31
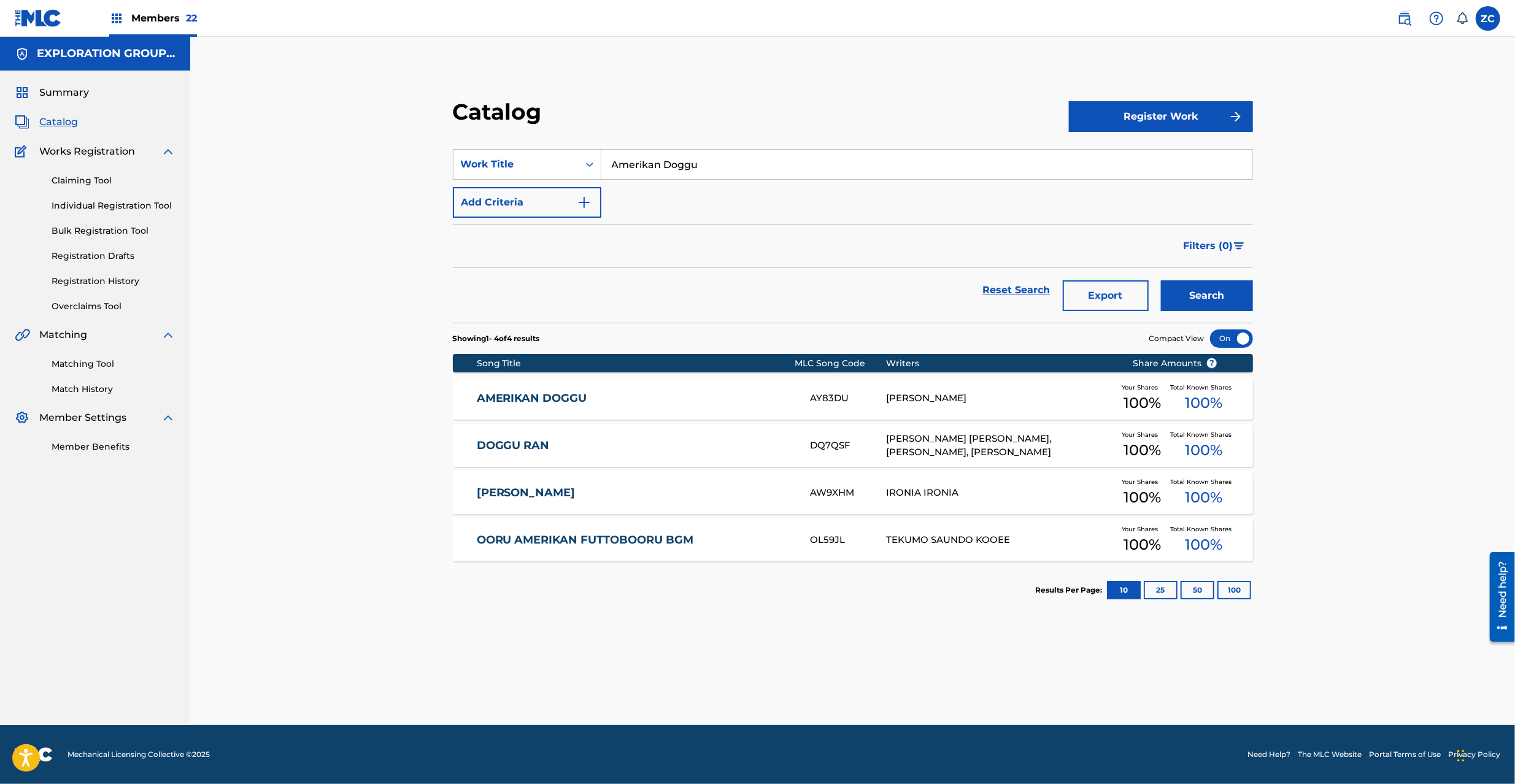
click at [766, 403] on link "AMERIKAN DOGGU" at bounding box center [635, 399] width 316 height 14
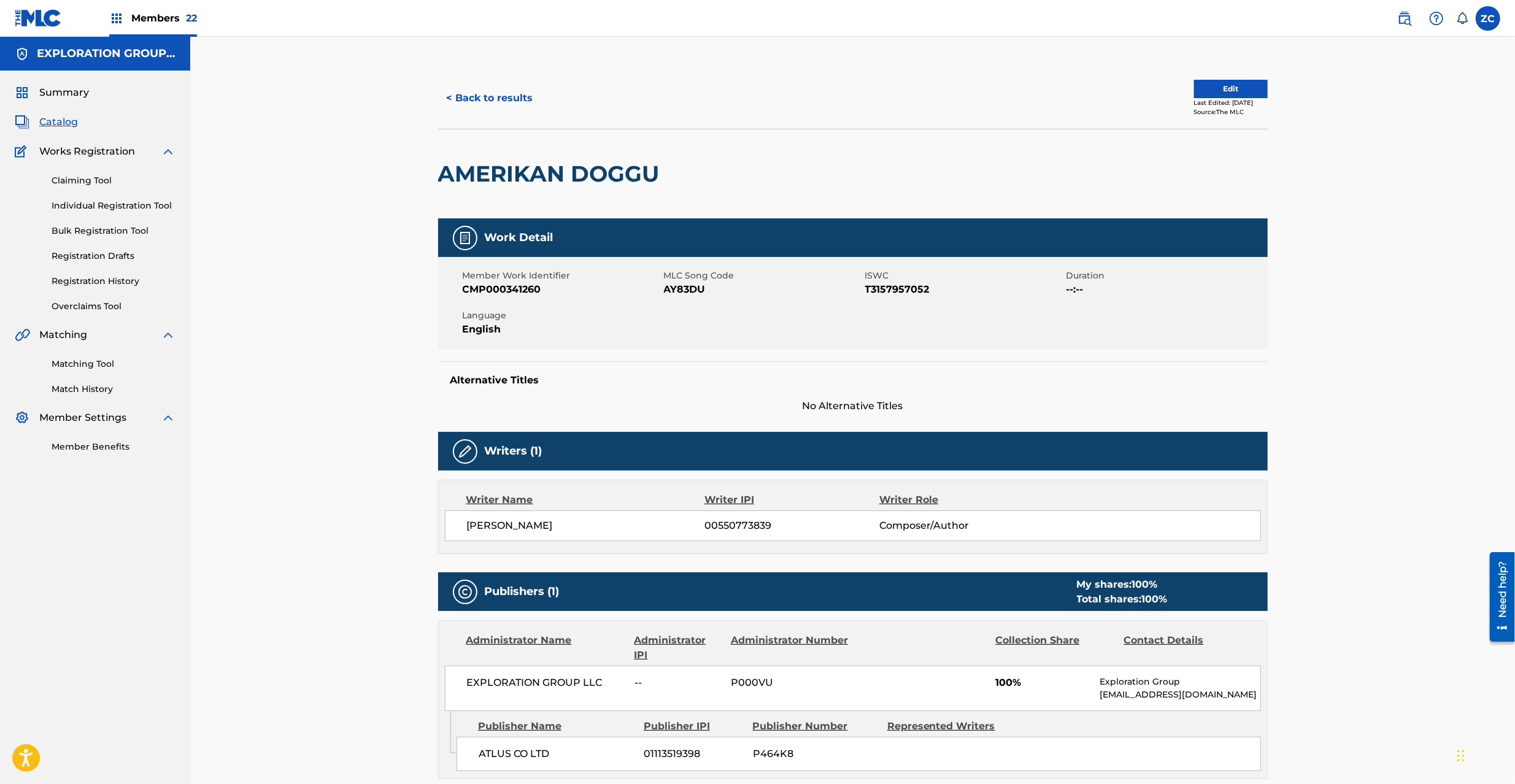
click at [1228, 91] on button "Edit" at bounding box center [1230, 88] width 73 height 19
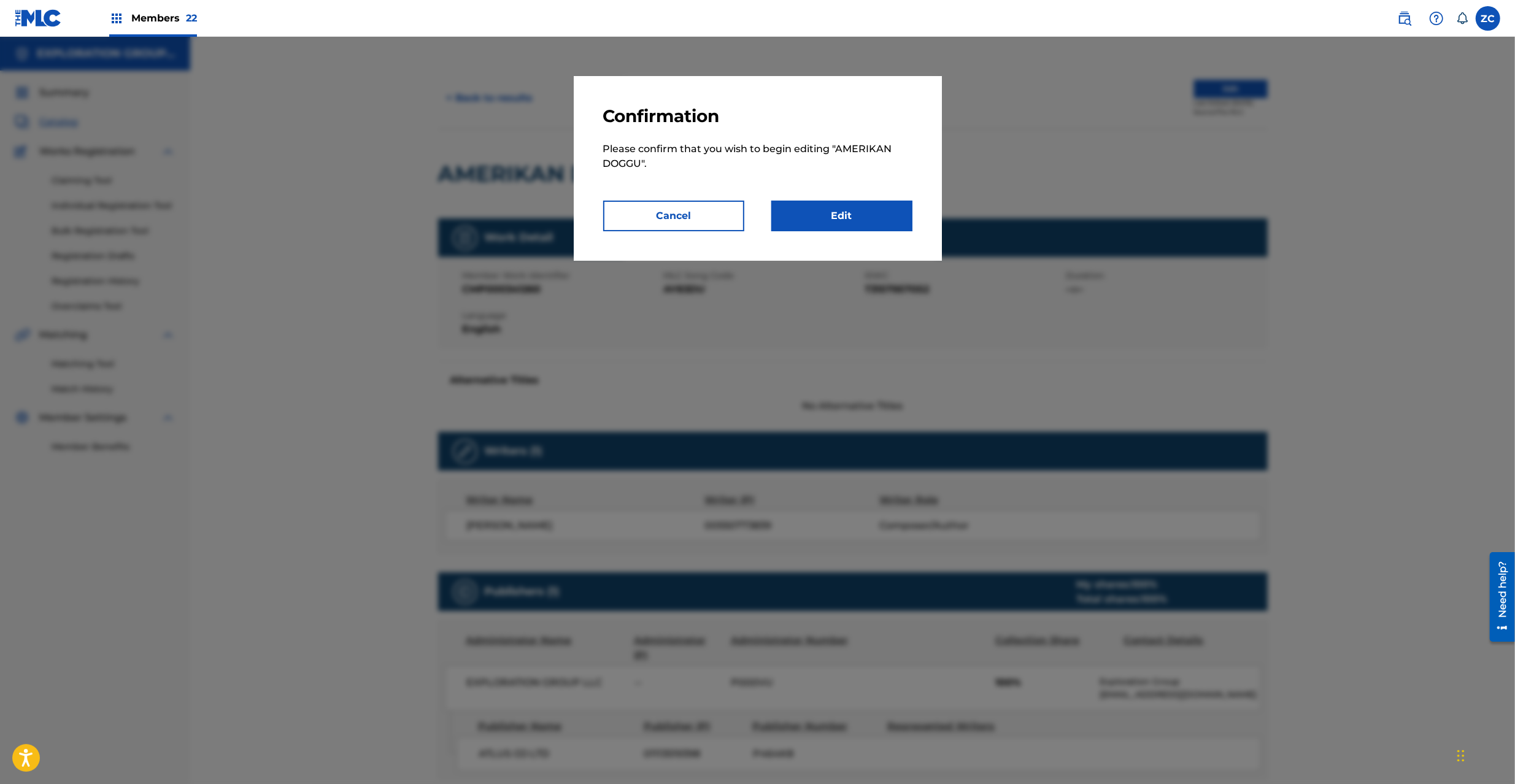
click at [857, 218] on link "Edit" at bounding box center [842, 215] width 141 height 31
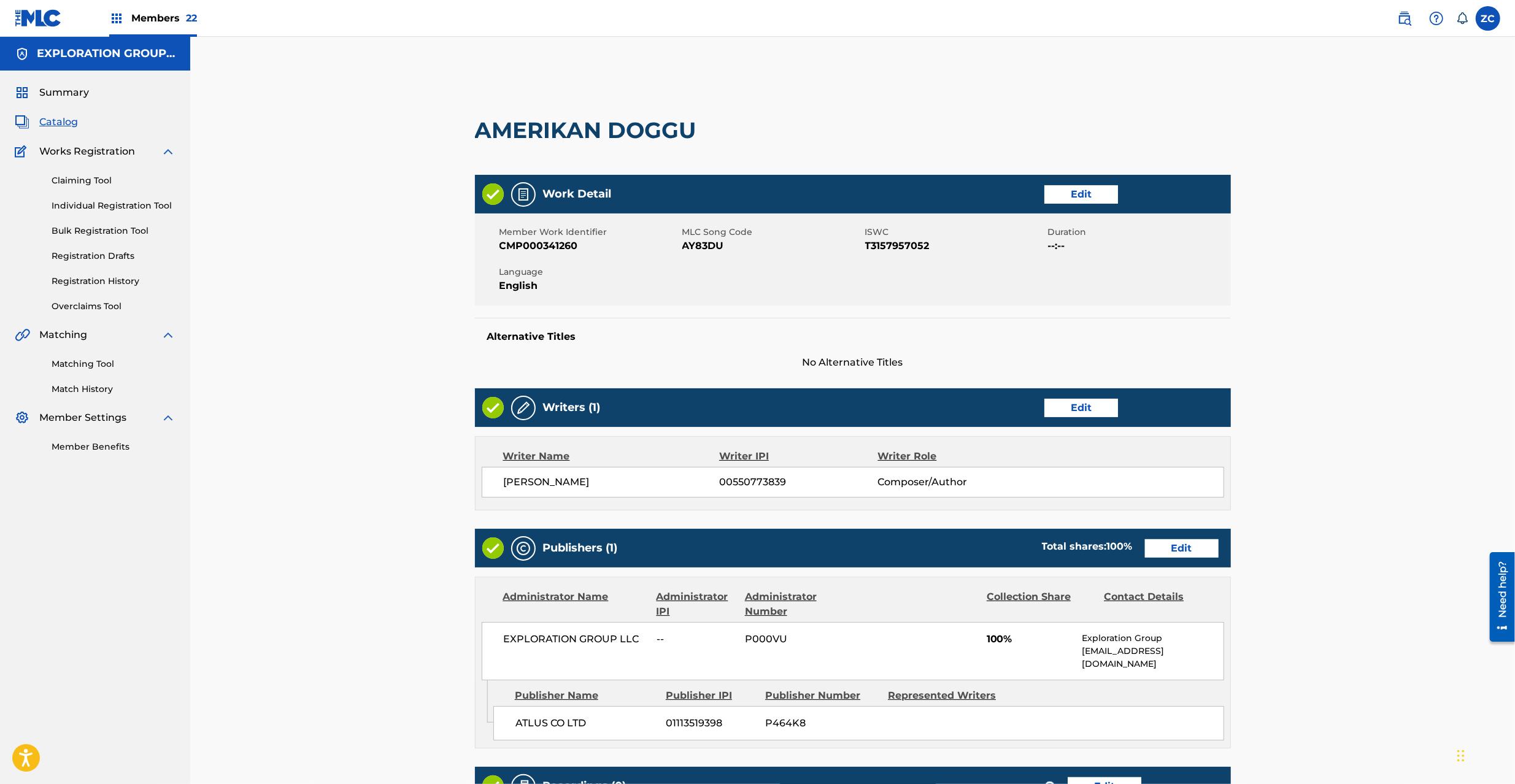
click at [1167, 550] on link "Edit" at bounding box center [1182, 548] width 73 height 19
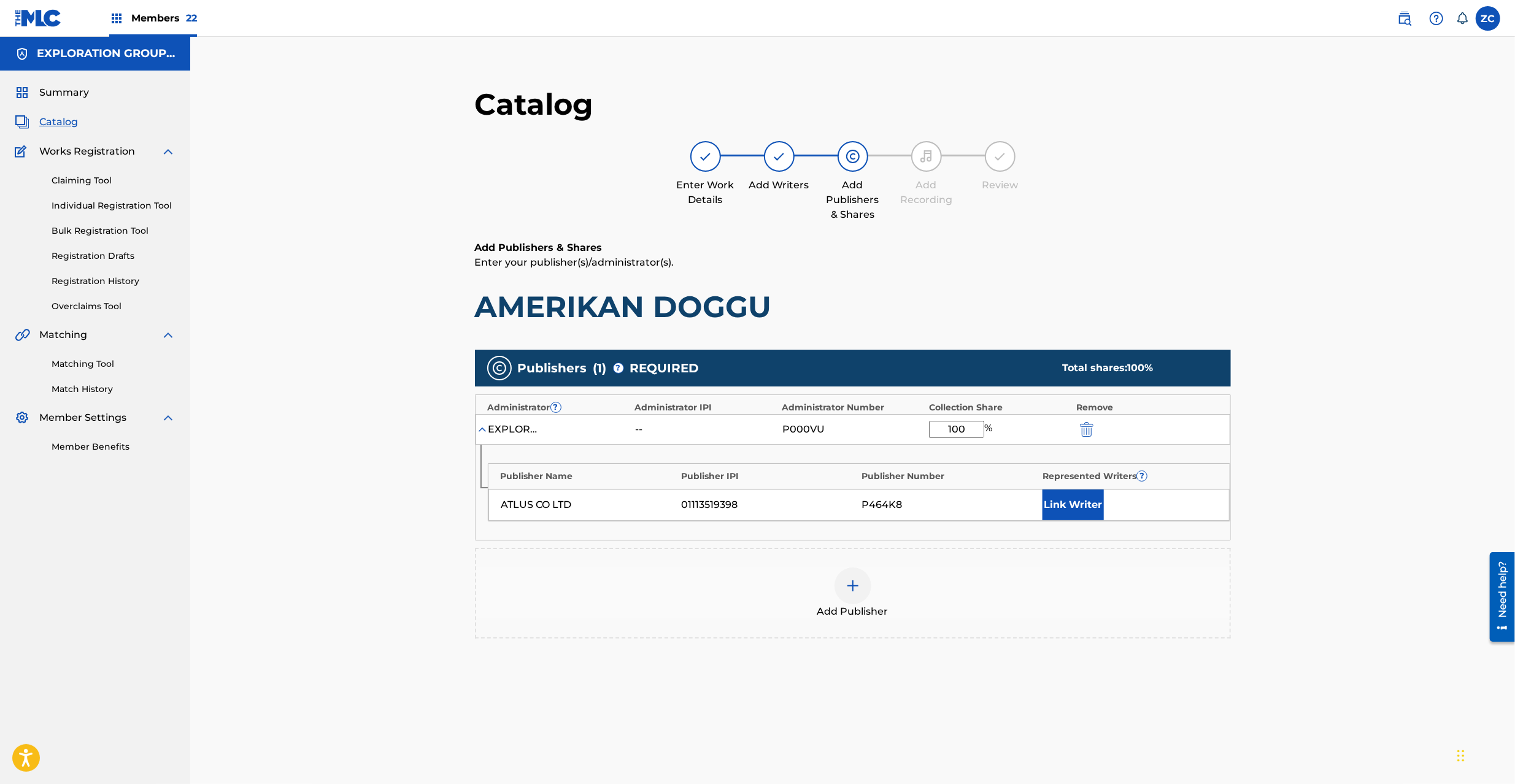
click at [1089, 434] on img "submit" at bounding box center [1087, 429] width 14 height 14
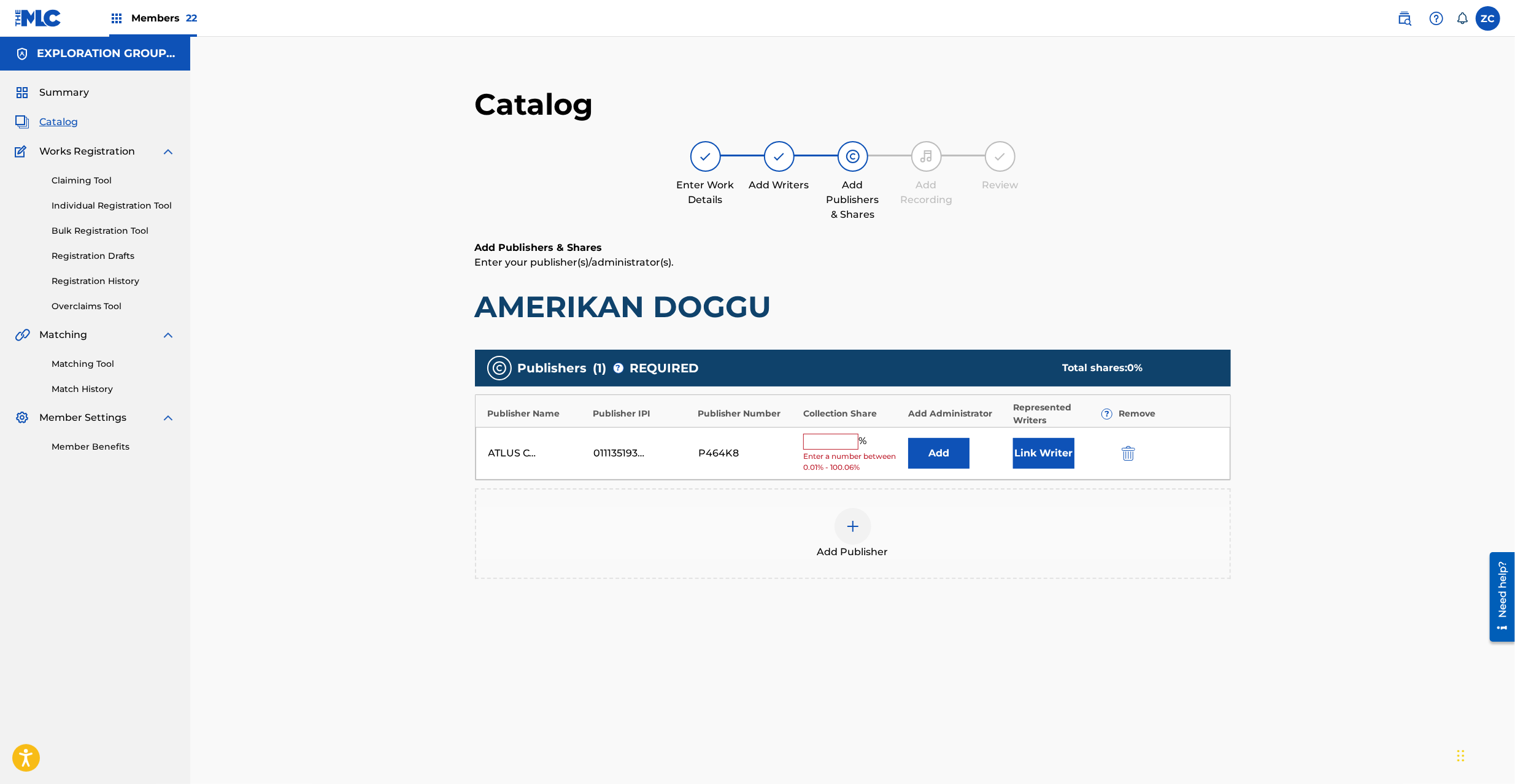
click at [1118, 452] on button "submit" at bounding box center [1127, 453] width 19 height 14
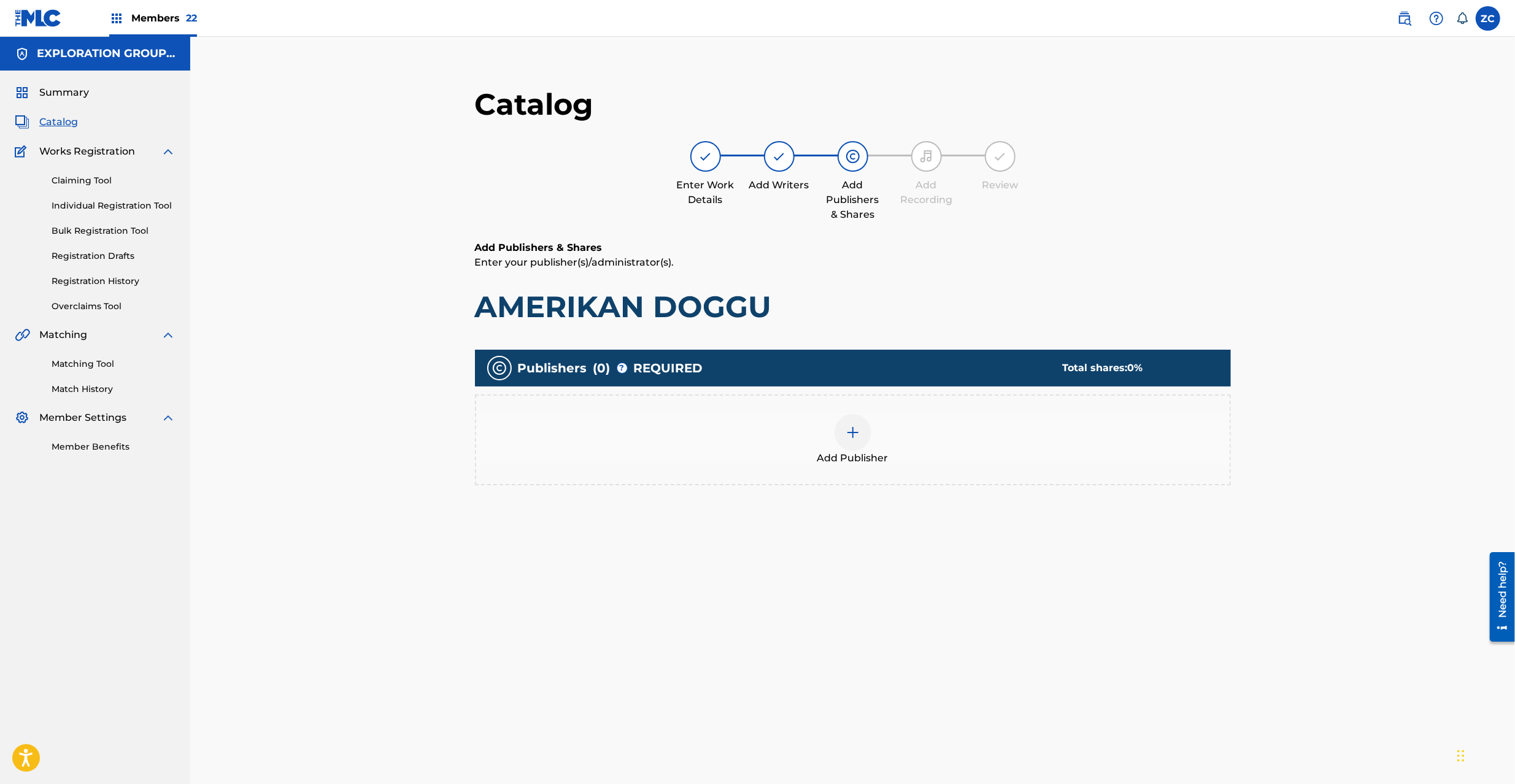
click at [869, 432] on div at bounding box center [853, 433] width 37 height 37
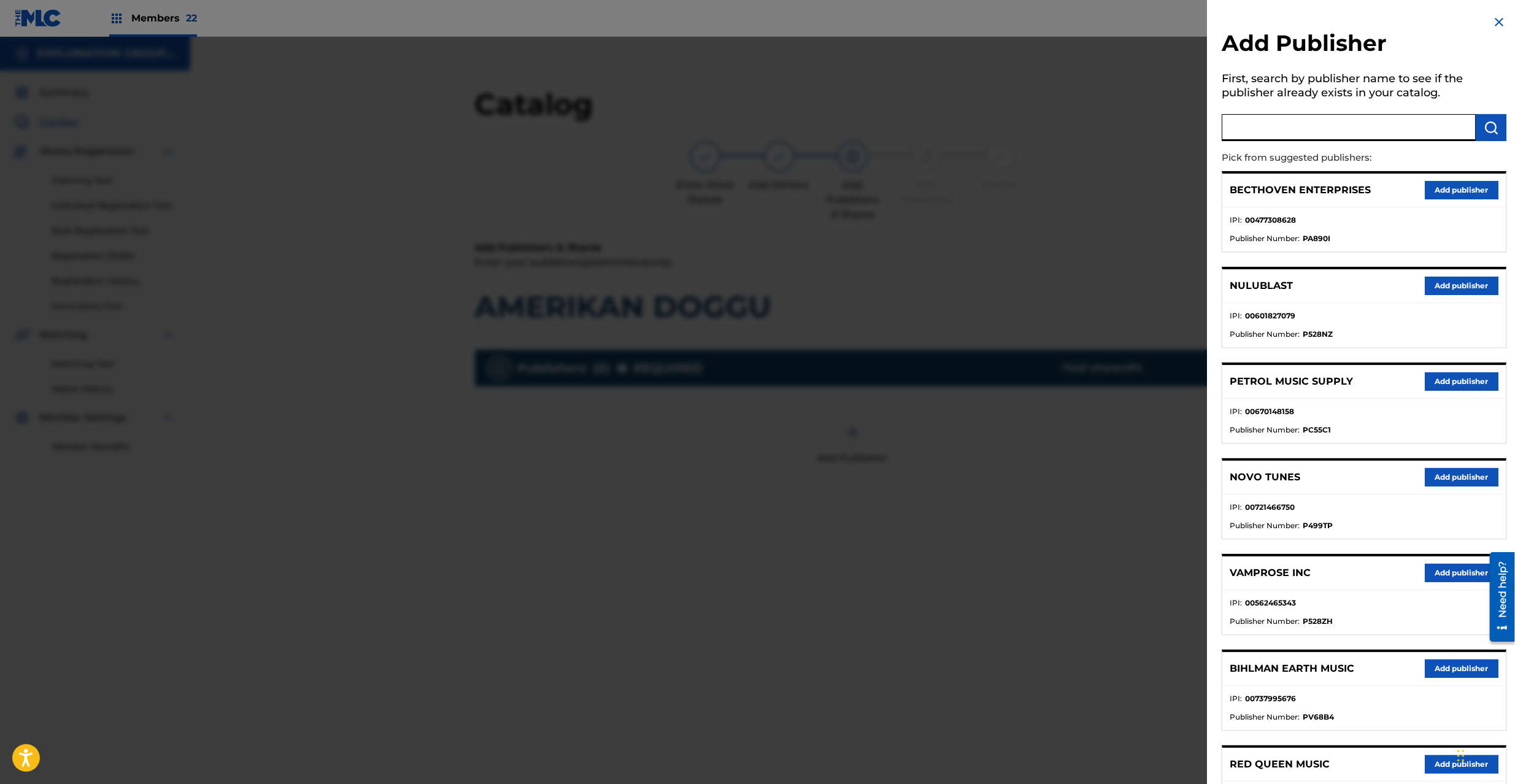
click at [1316, 124] on input "text" at bounding box center [1349, 127] width 254 height 27
type input "atlus"
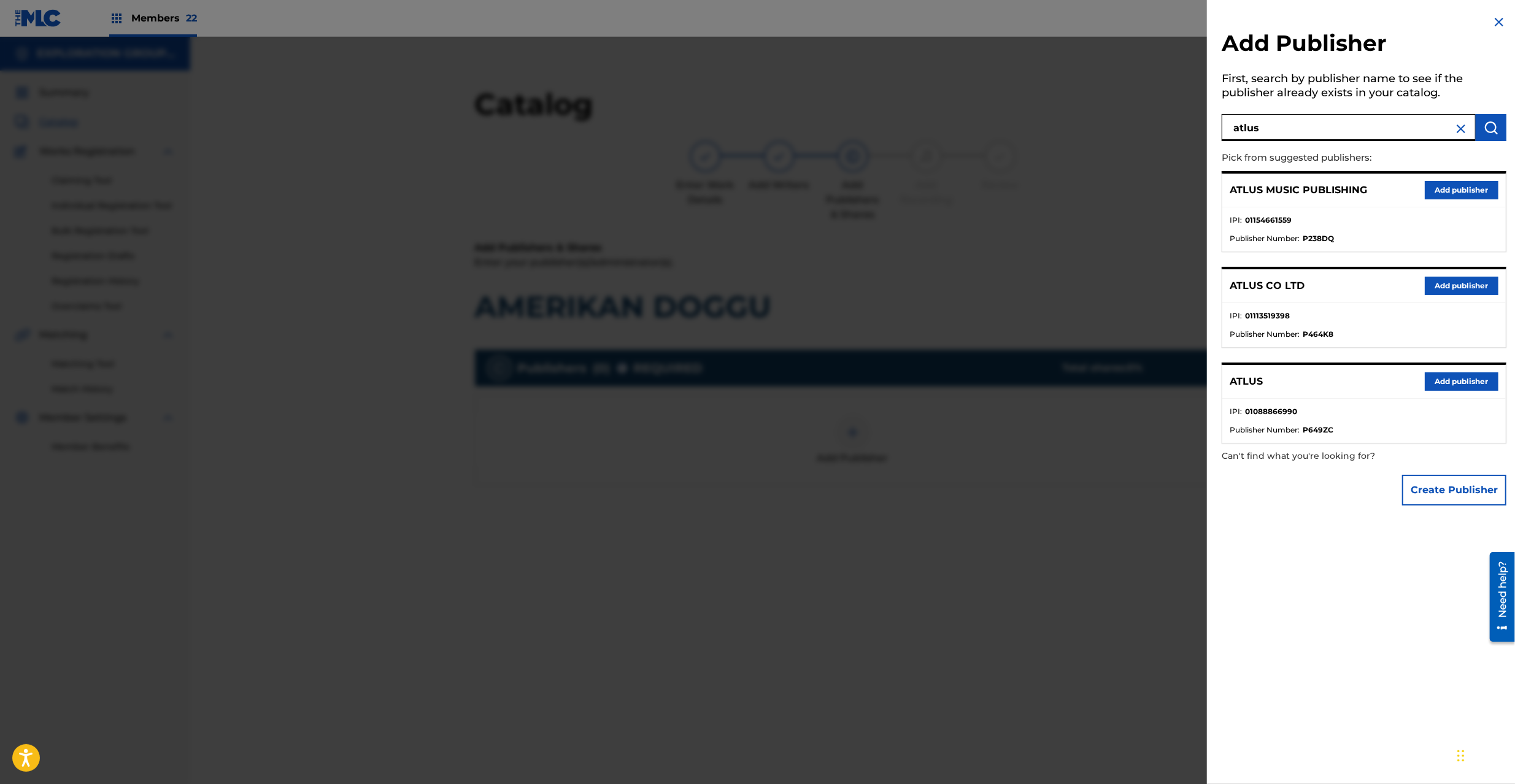
click at [1449, 377] on button "Add publisher" at bounding box center [1461, 381] width 73 height 19
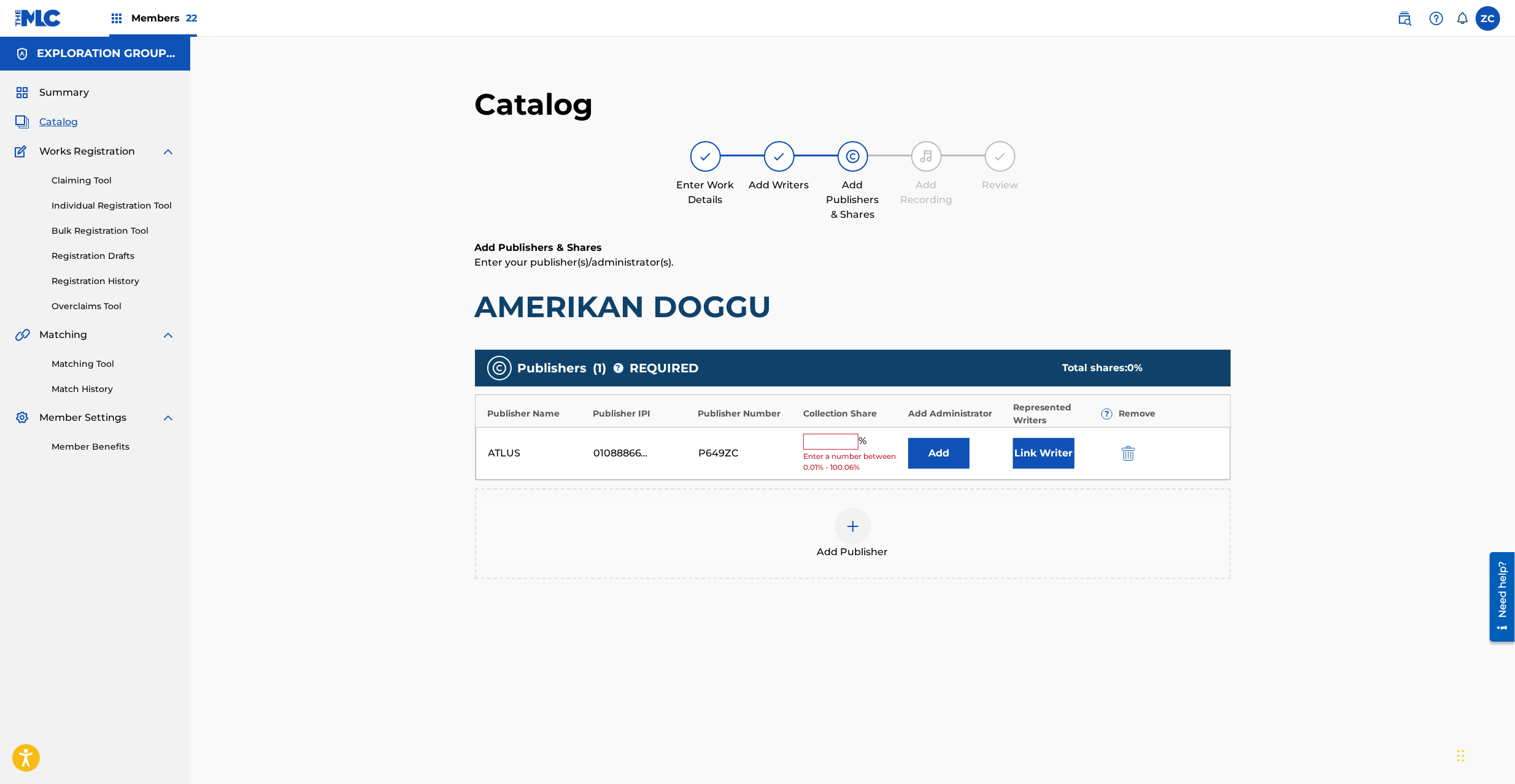
click at [955, 455] on button "Add" at bounding box center [939, 453] width 61 height 31
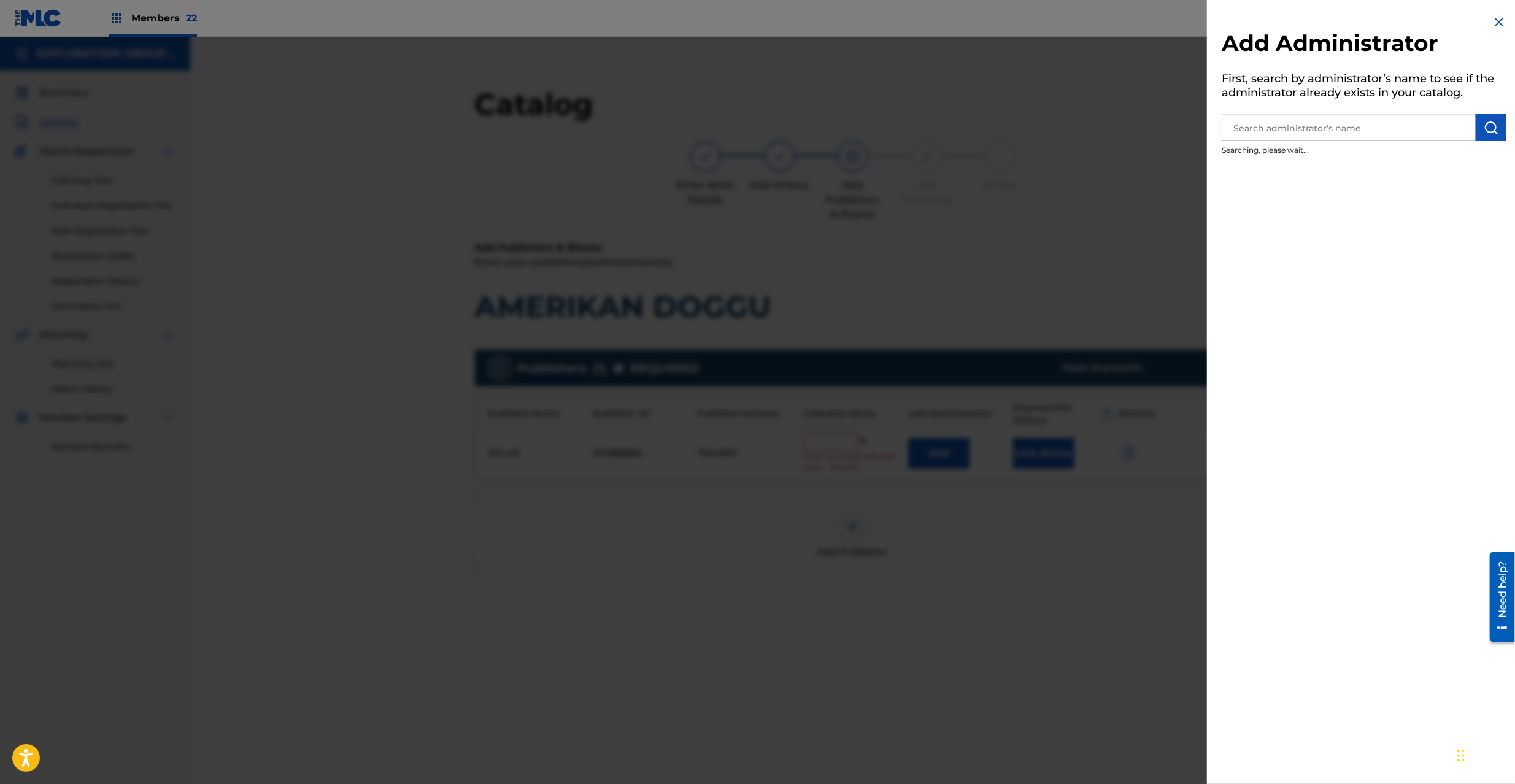
click at [1294, 134] on input "text" at bounding box center [1349, 127] width 254 height 27
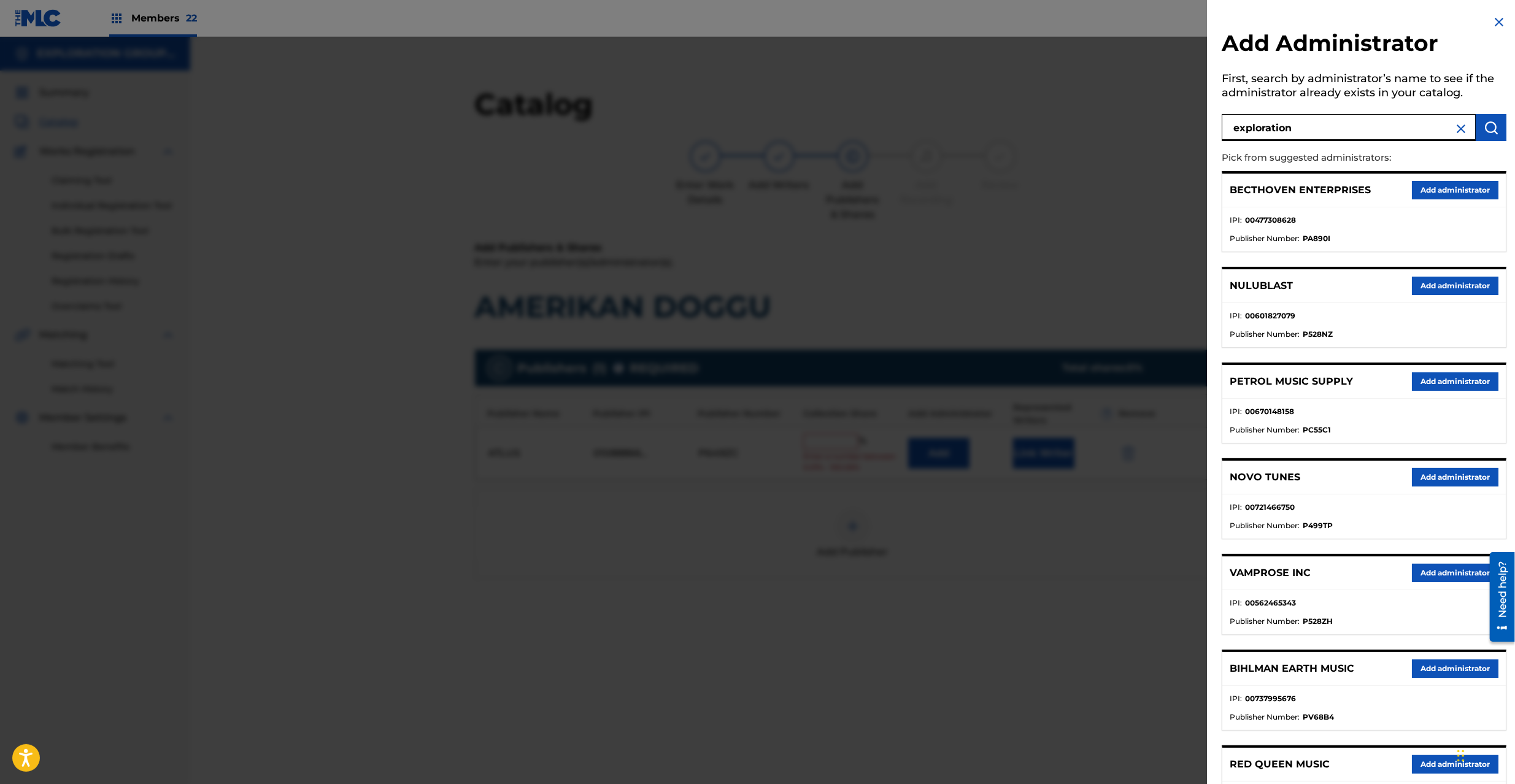
type input "exploration"
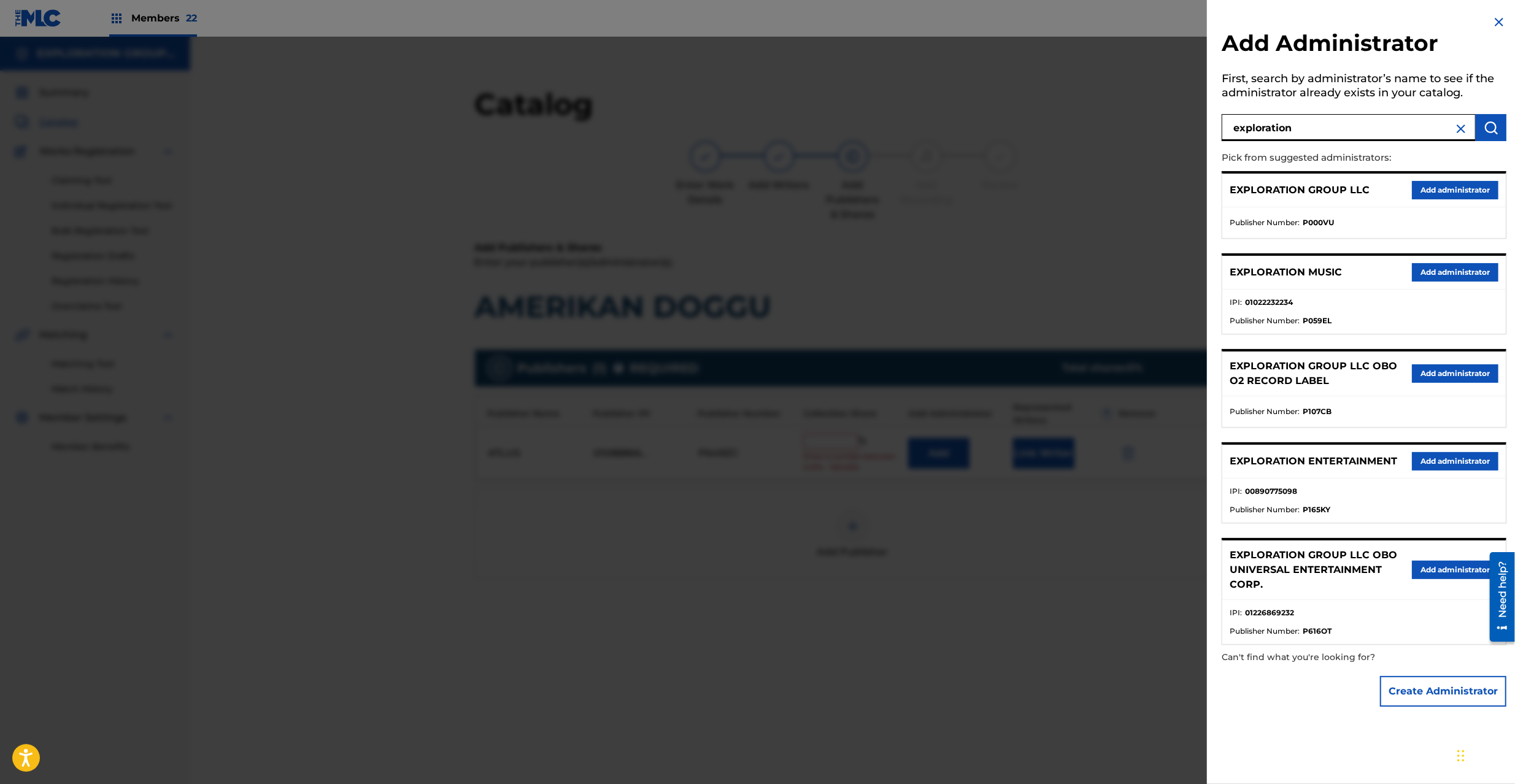
click at [1451, 190] on button "Add administrator" at bounding box center [1455, 190] width 86 height 19
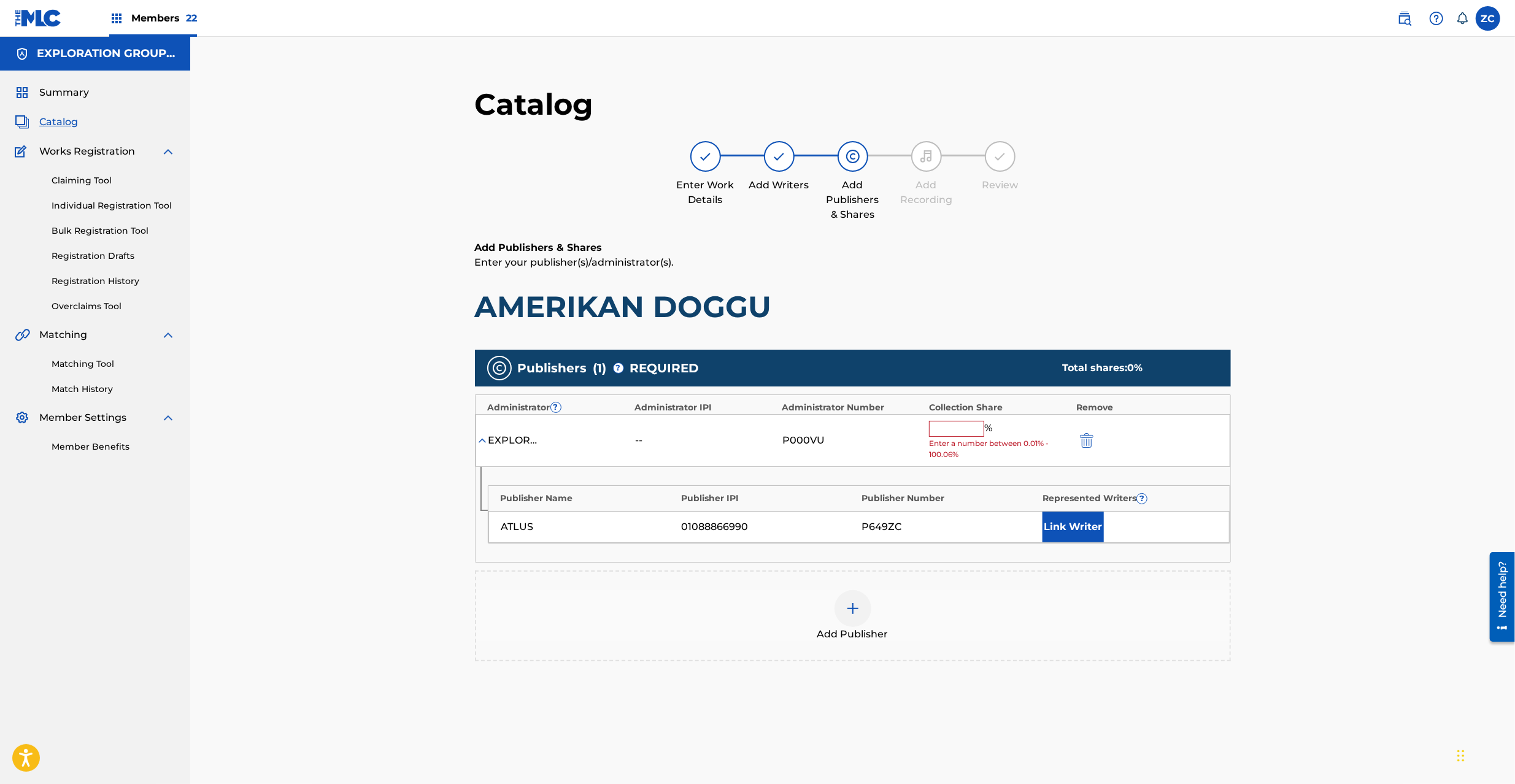
click at [970, 429] on input "text" at bounding box center [956, 429] width 55 height 16
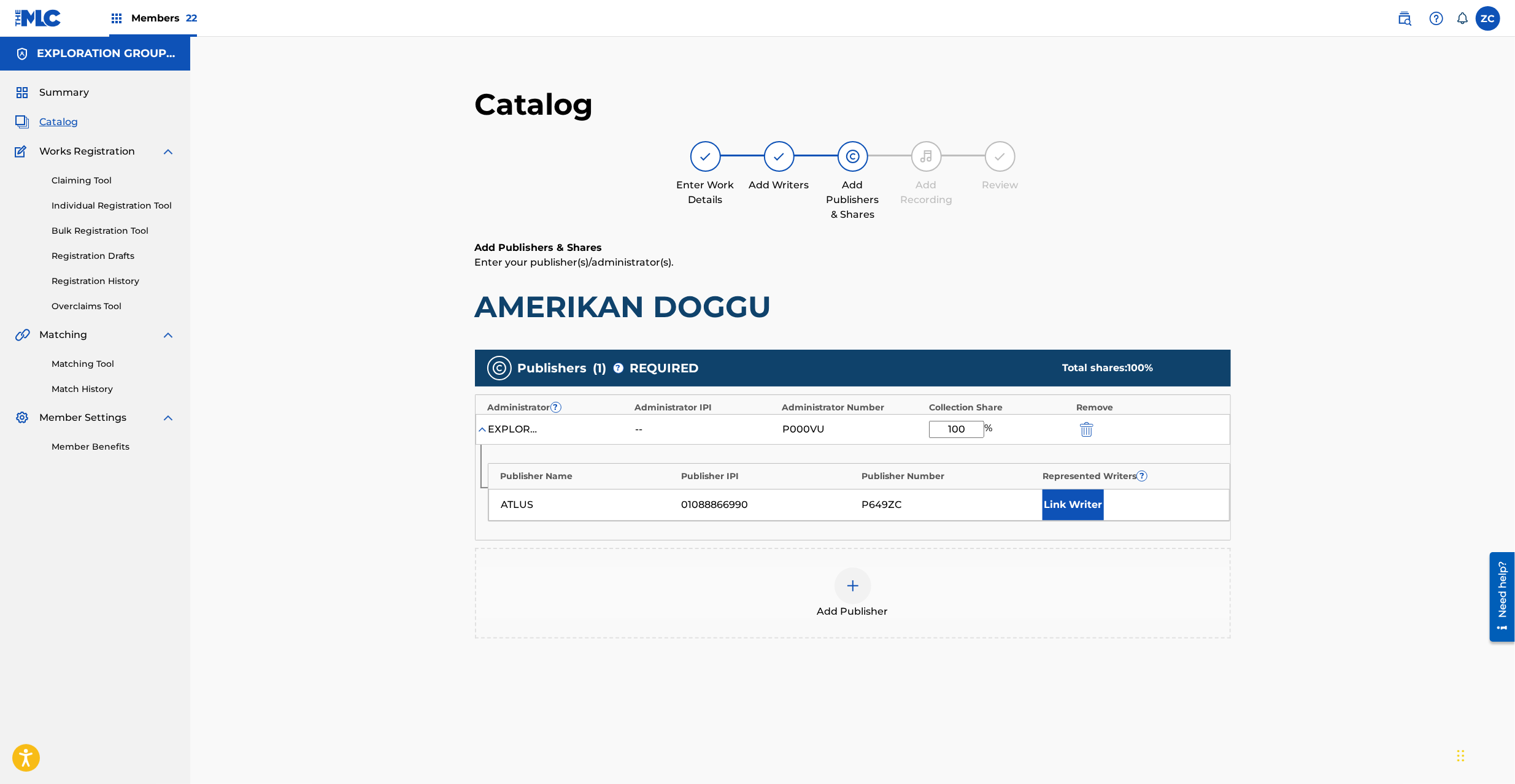
type input "100"
click at [1358, 653] on div "Catalog Enter Work Details Add Writers Add Publishers & Shares Add Recording Re…" at bounding box center [852, 444] width 1325 height 815
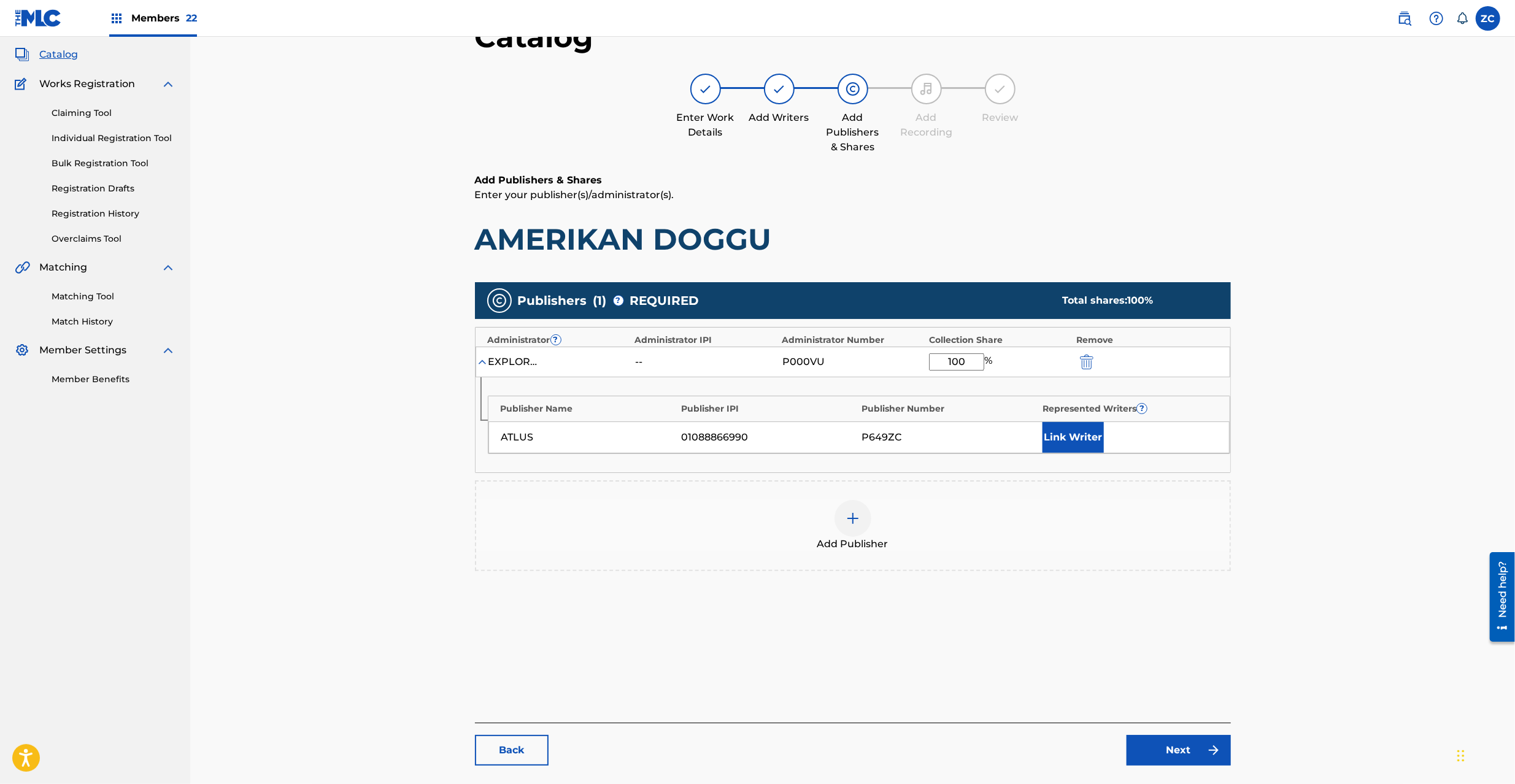
scroll to position [126, 0]
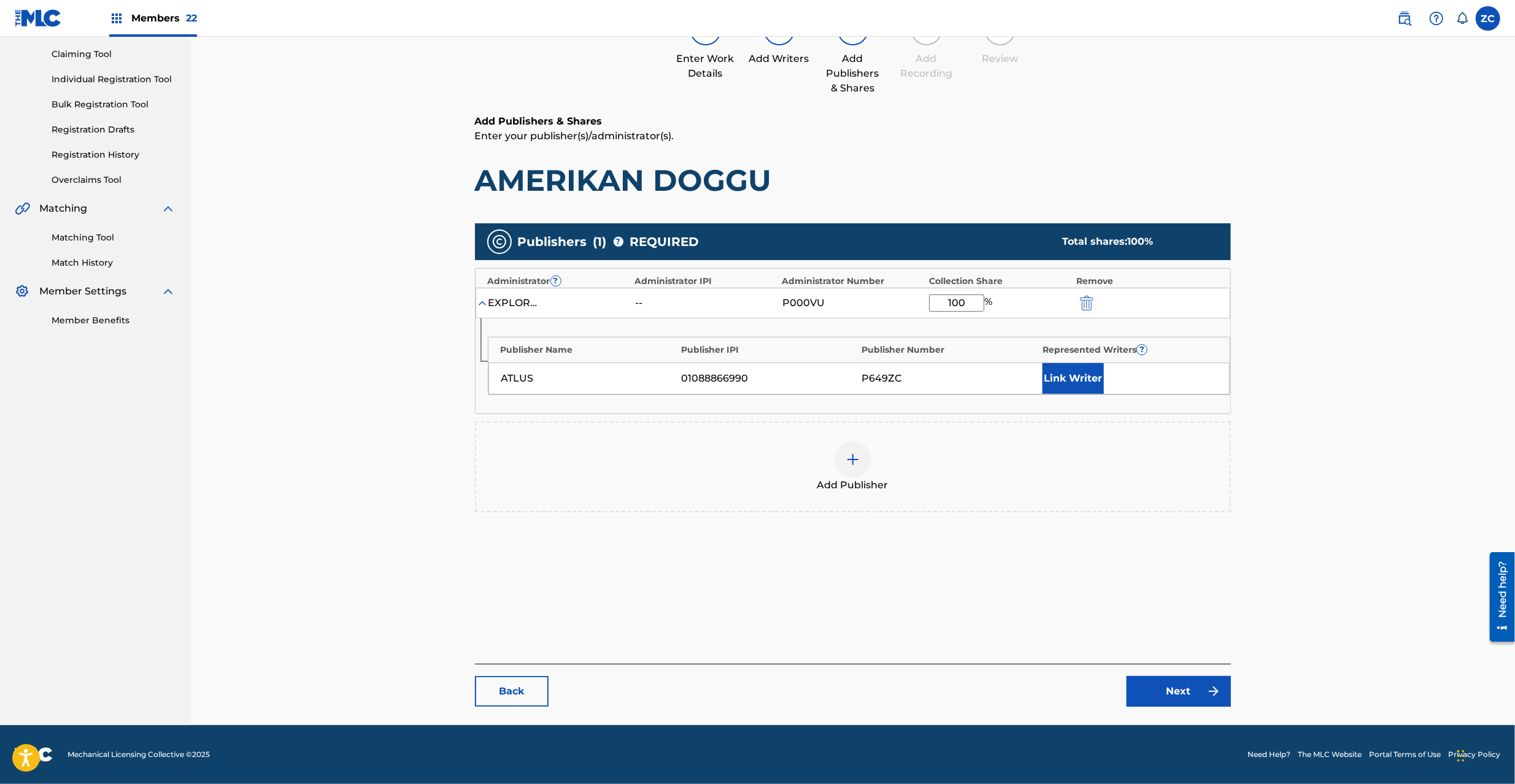
click at [1170, 697] on link "Next" at bounding box center [1179, 691] width 104 height 31
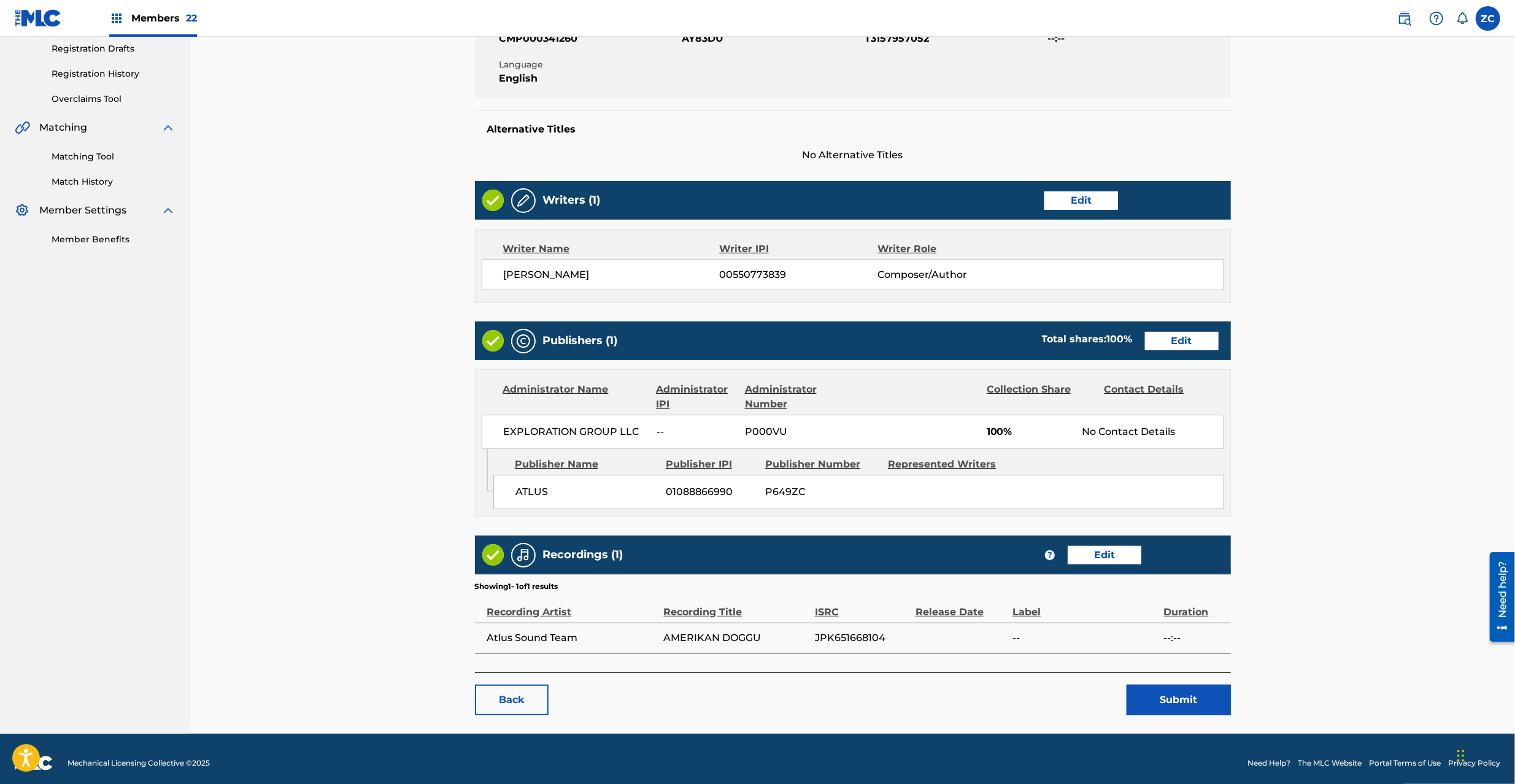
scroll to position [217, 0]
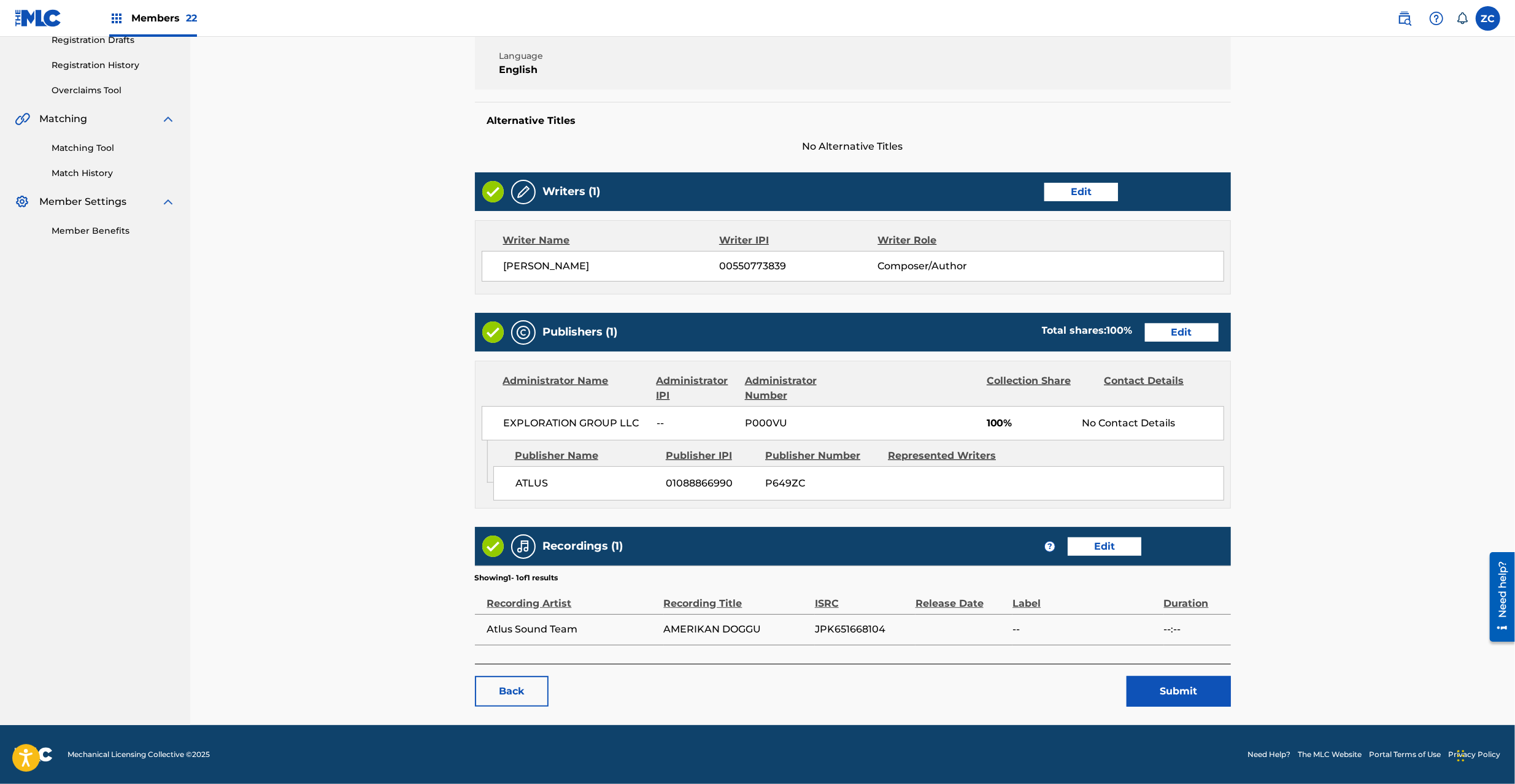
click at [1192, 685] on button "Submit" at bounding box center [1179, 691] width 104 height 31
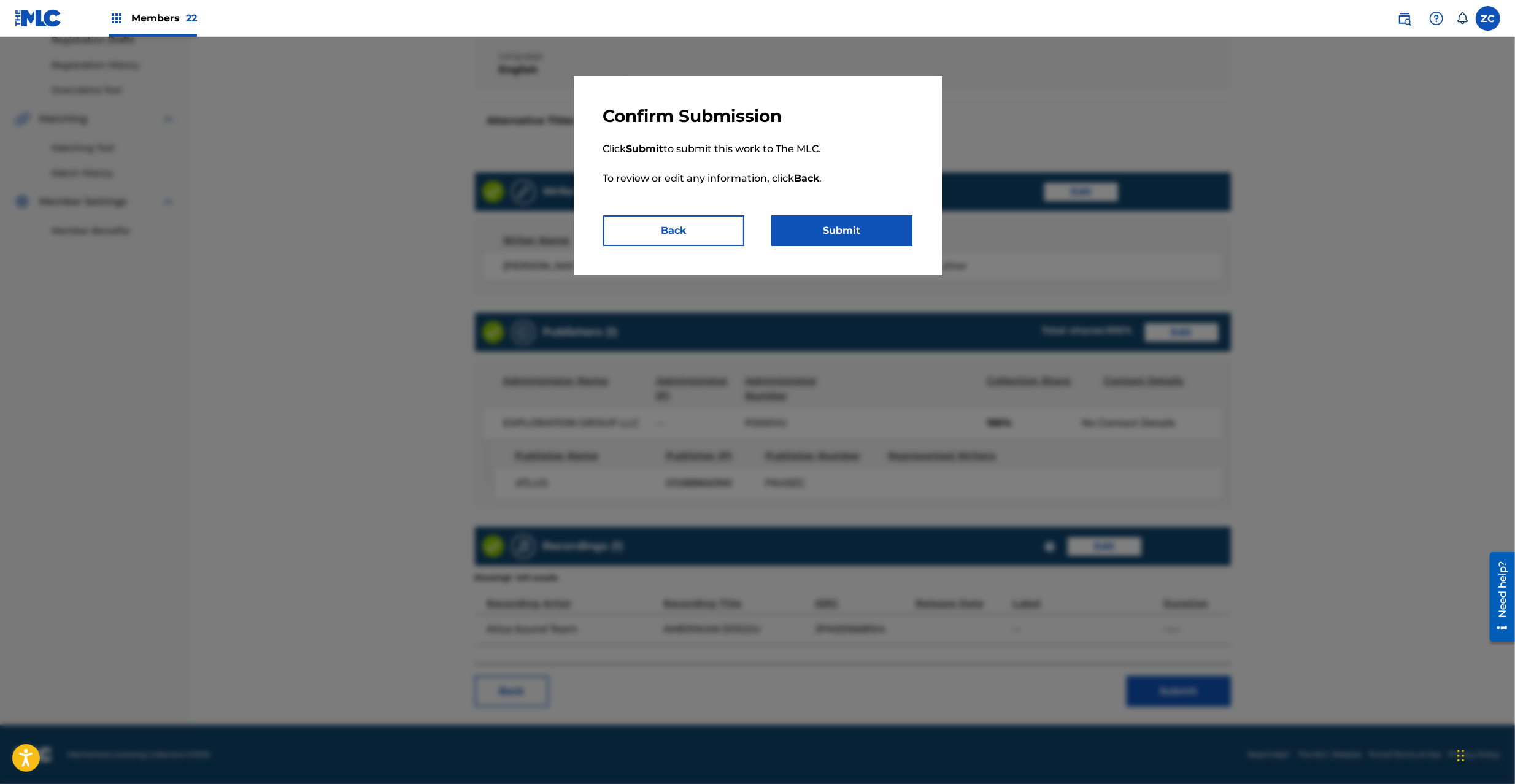
click at [869, 227] on button "Submit" at bounding box center [842, 230] width 141 height 31
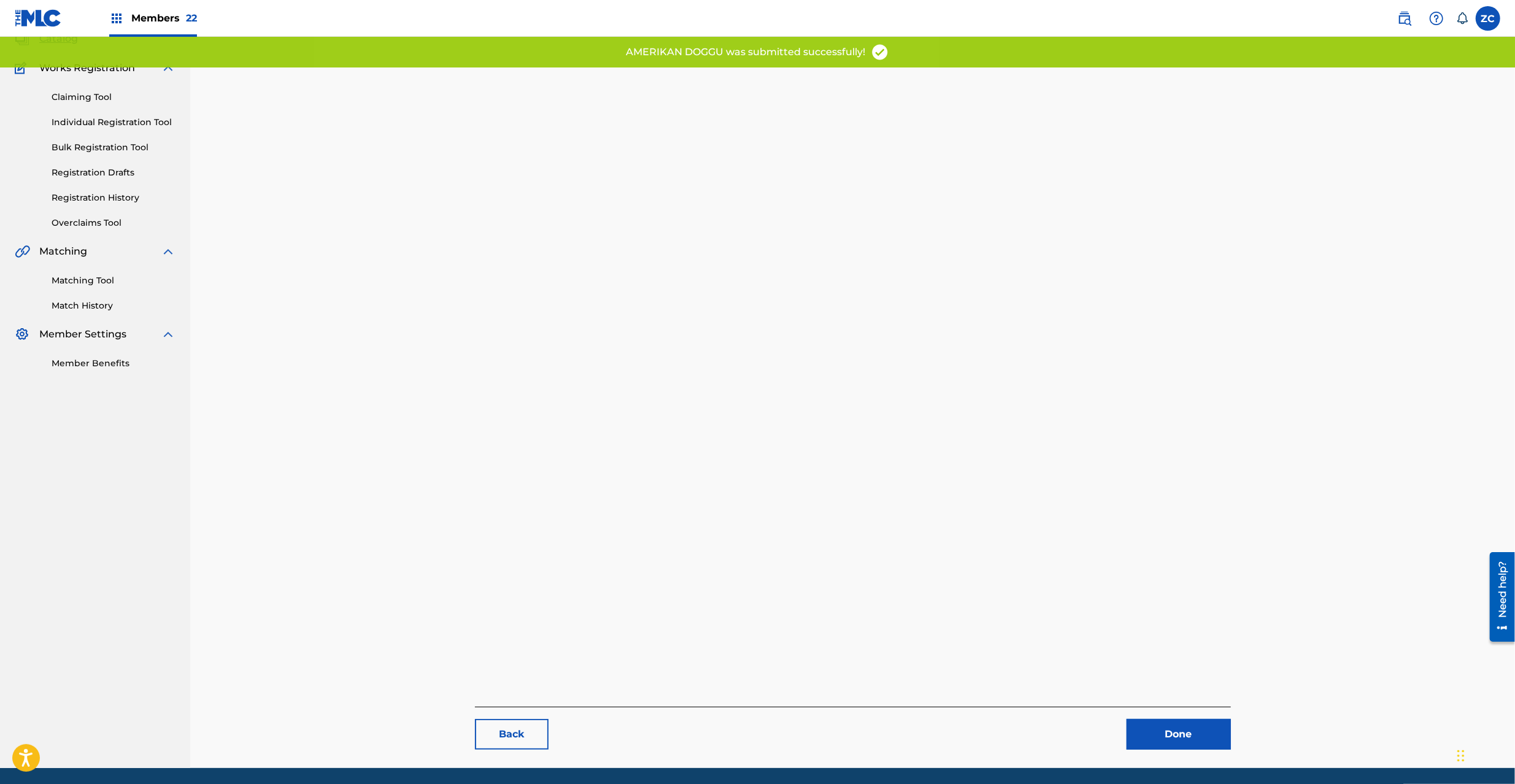
scroll to position [126, 0]
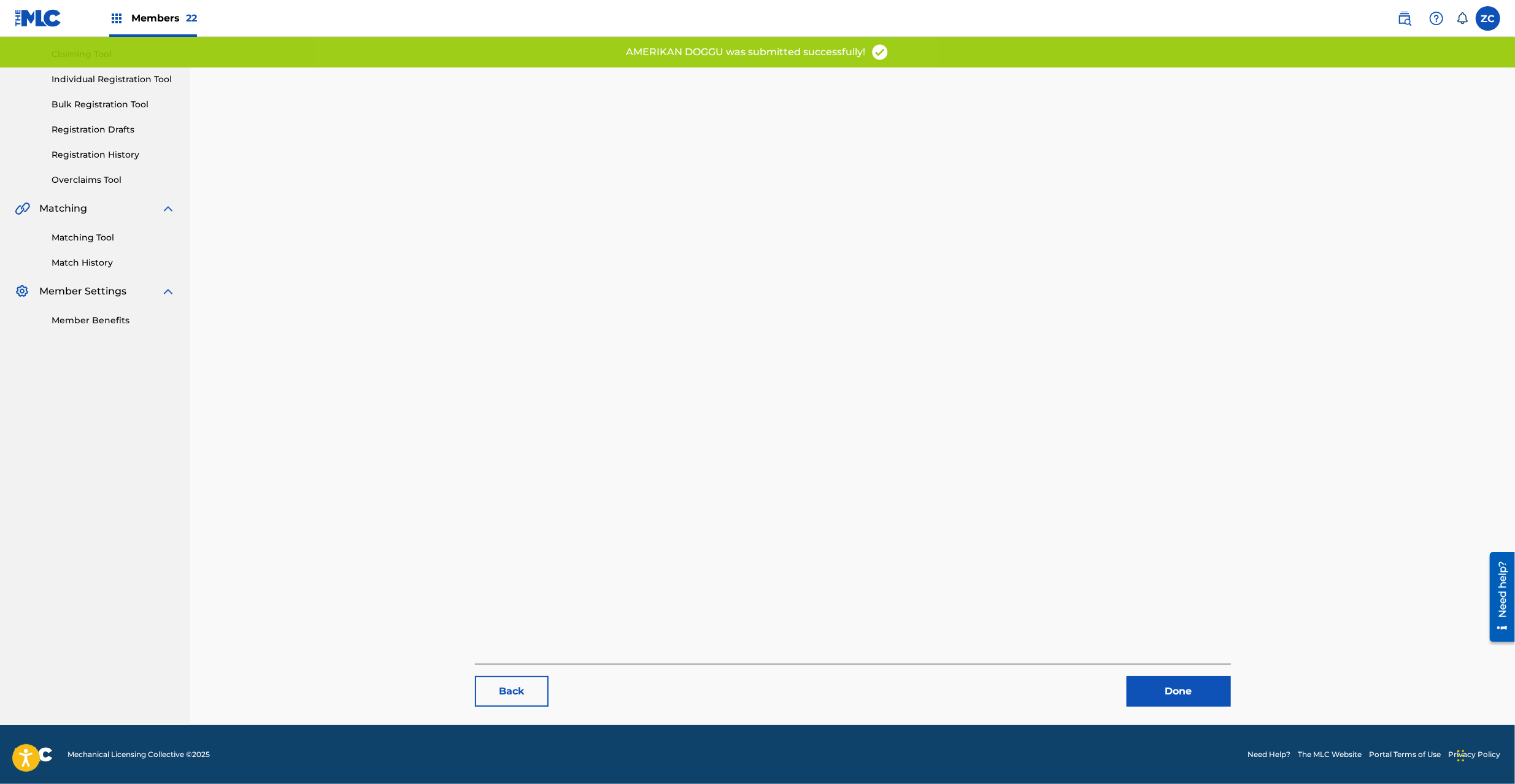
click at [1169, 676] on link "Done" at bounding box center [1179, 691] width 104 height 31
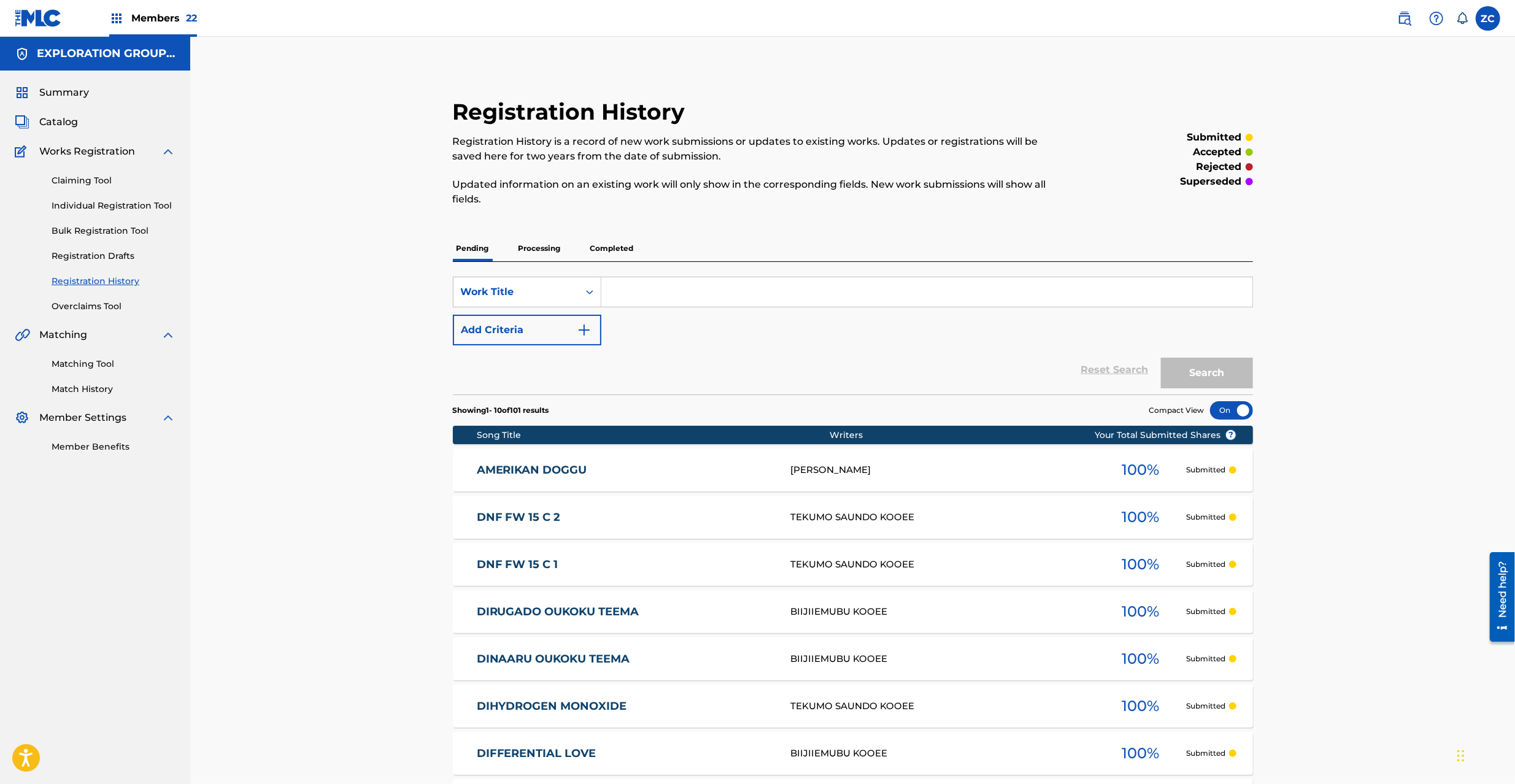
click at [58, 115] on span "Catalog" at bounding box center [58, 121] width 38 height 14
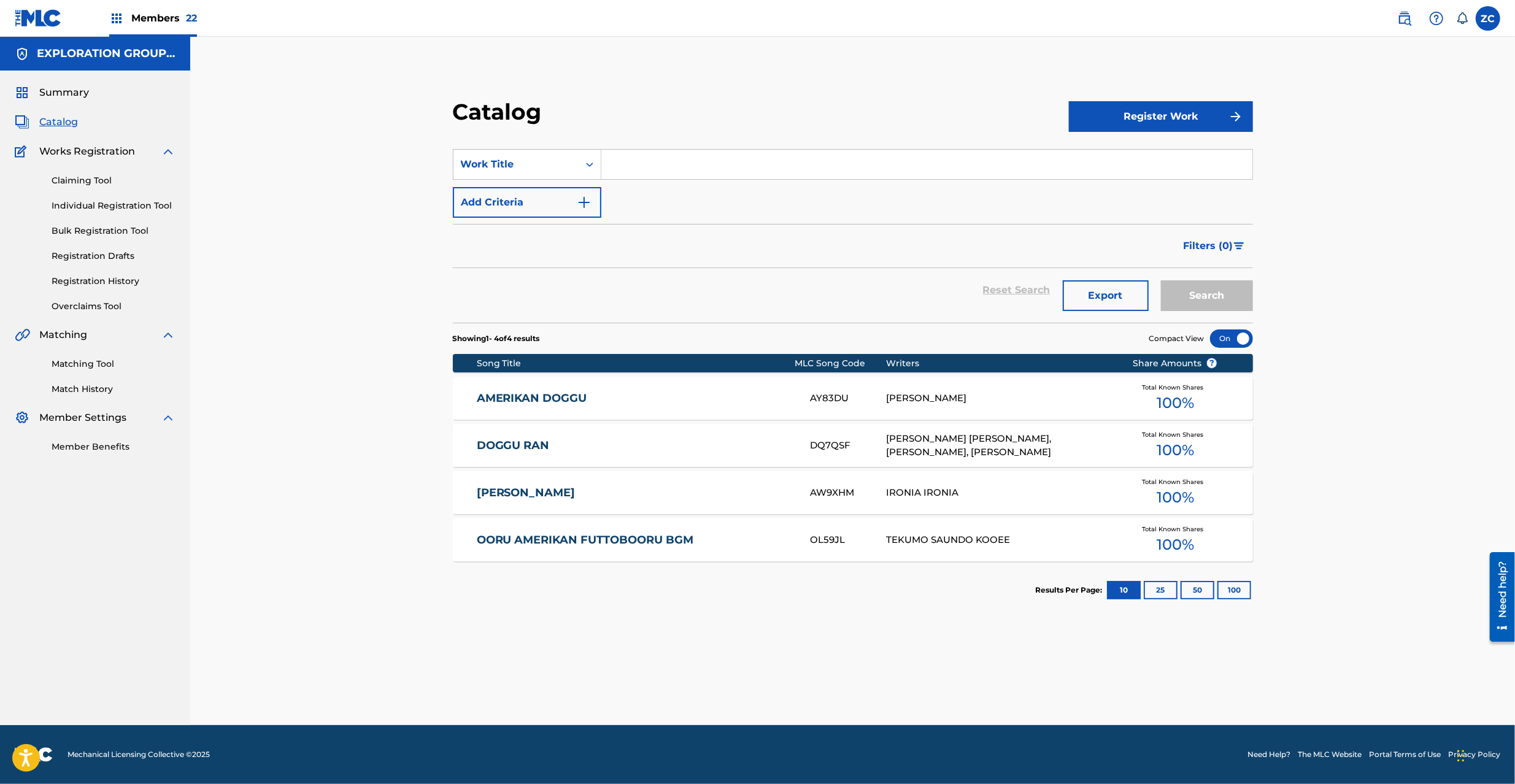
click at [762, 158] on input "Search Form" at bounding box center [926, 164] width 651 height 29
paste input "Bokurawa Ima Kokoni Iru"
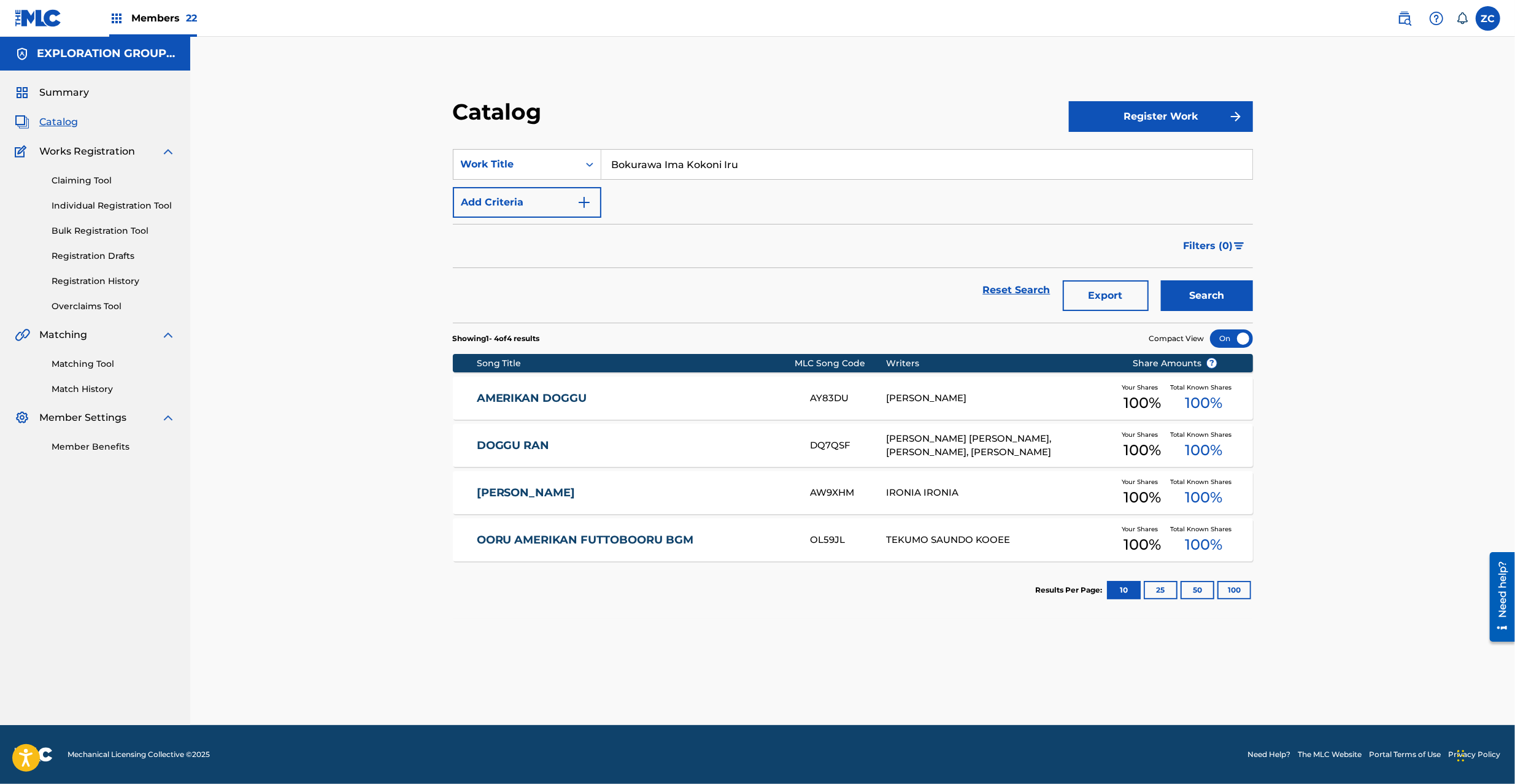
type input "Bokurawa Ima Kokoni Iru"
click at [1201, 305] on button "Search" at bounding box center [1207, 296] width 92 height 31
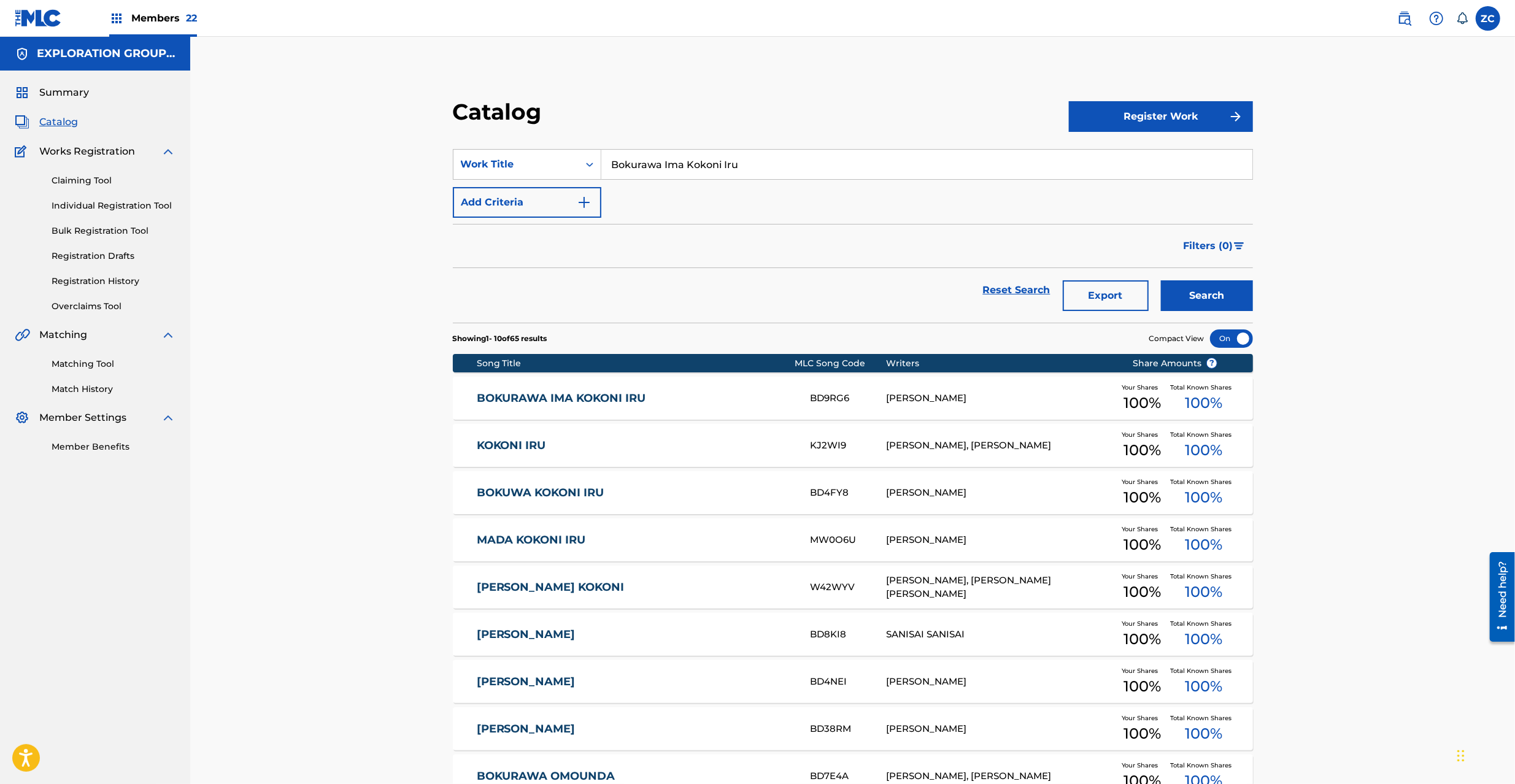
click at [738, 401] on link "BOKURAWA IMA KOKONI IRU" at bounding box center [635, 399] width 316 height 14
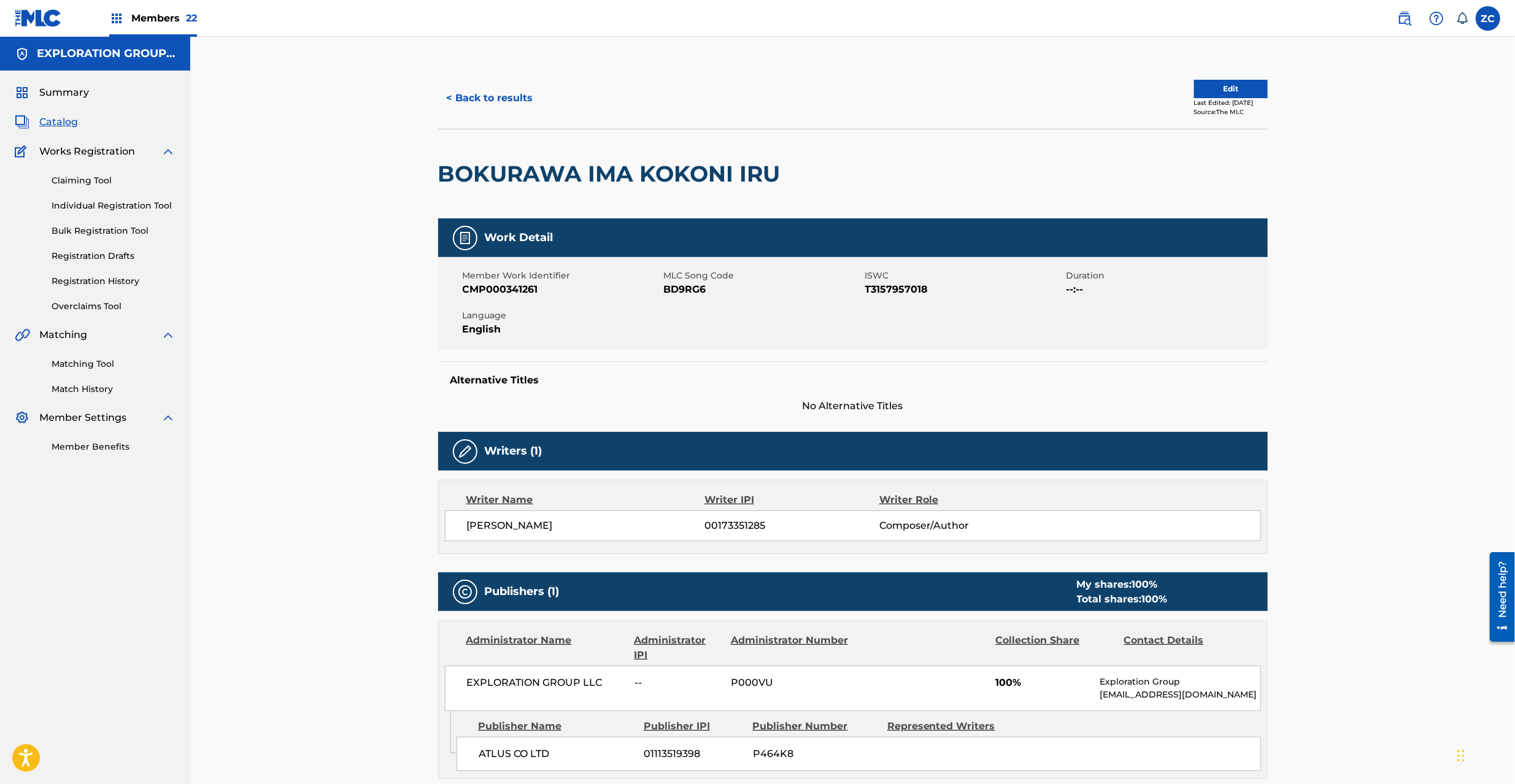
click at [1248, 88] on button "Edit" at bounding box center [1230, 88] width 73 height 19
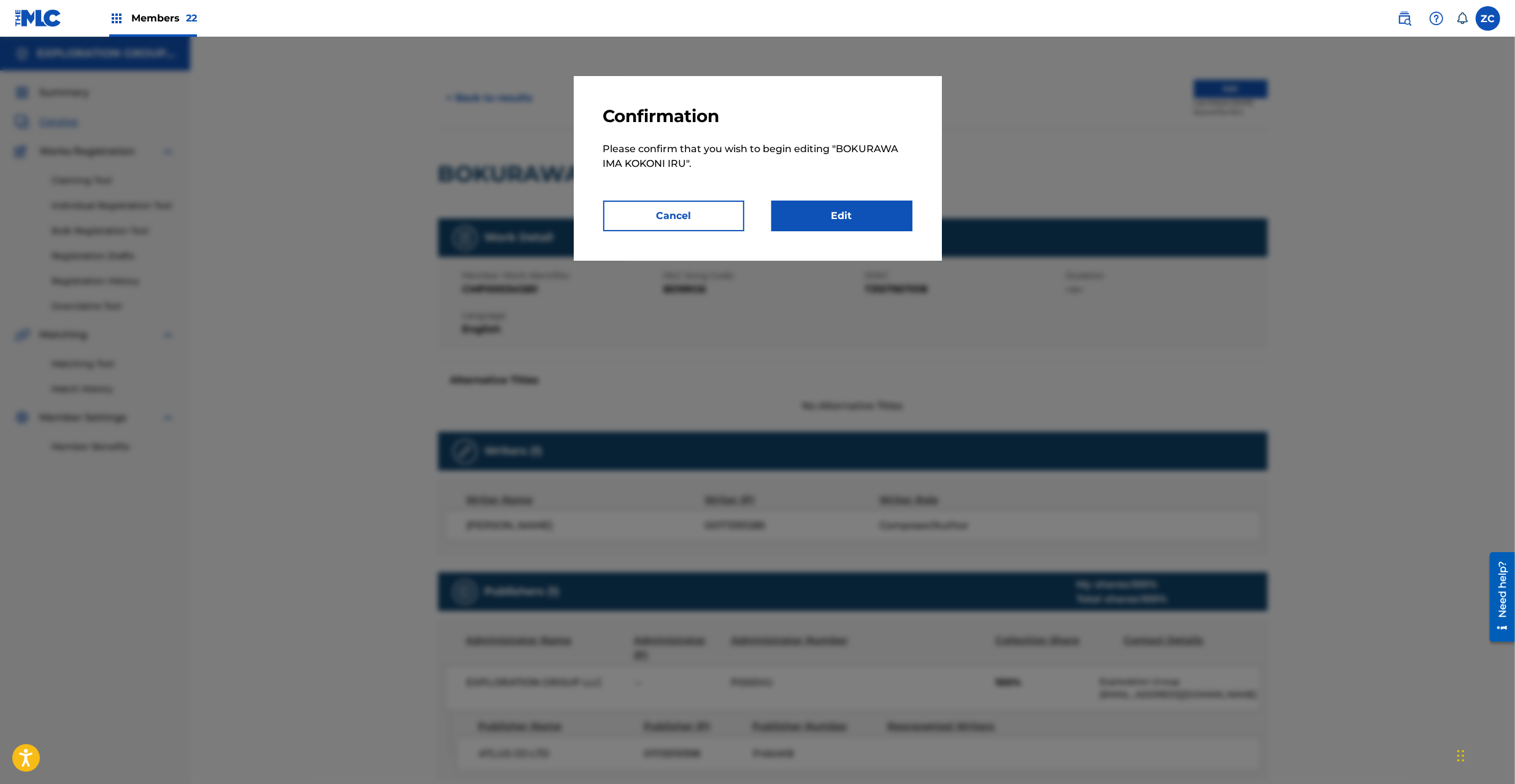
click at [864, 221] on link "Edit" at bounding box center [842, 215] width 141 height 31
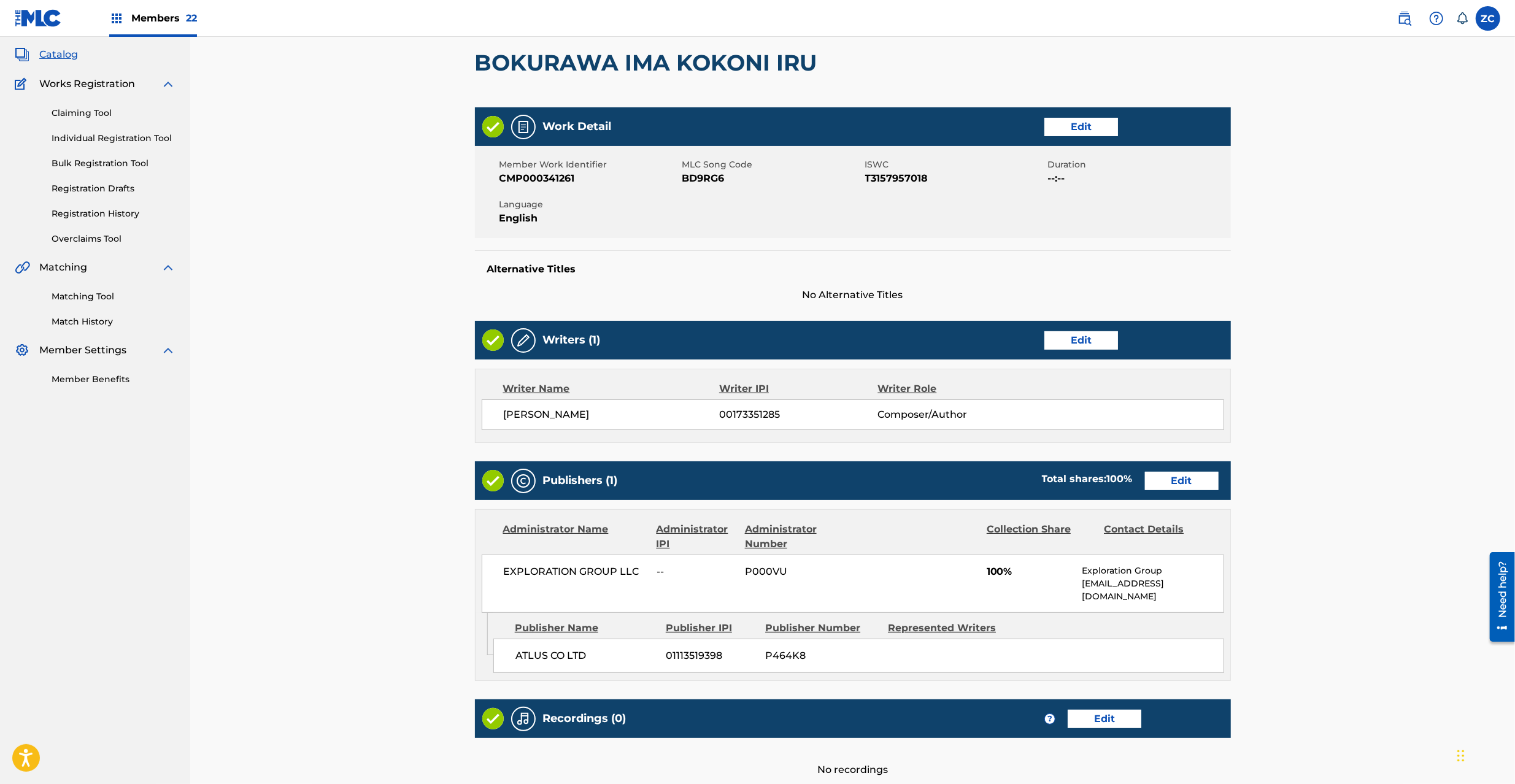
scroll to position [187, 0]
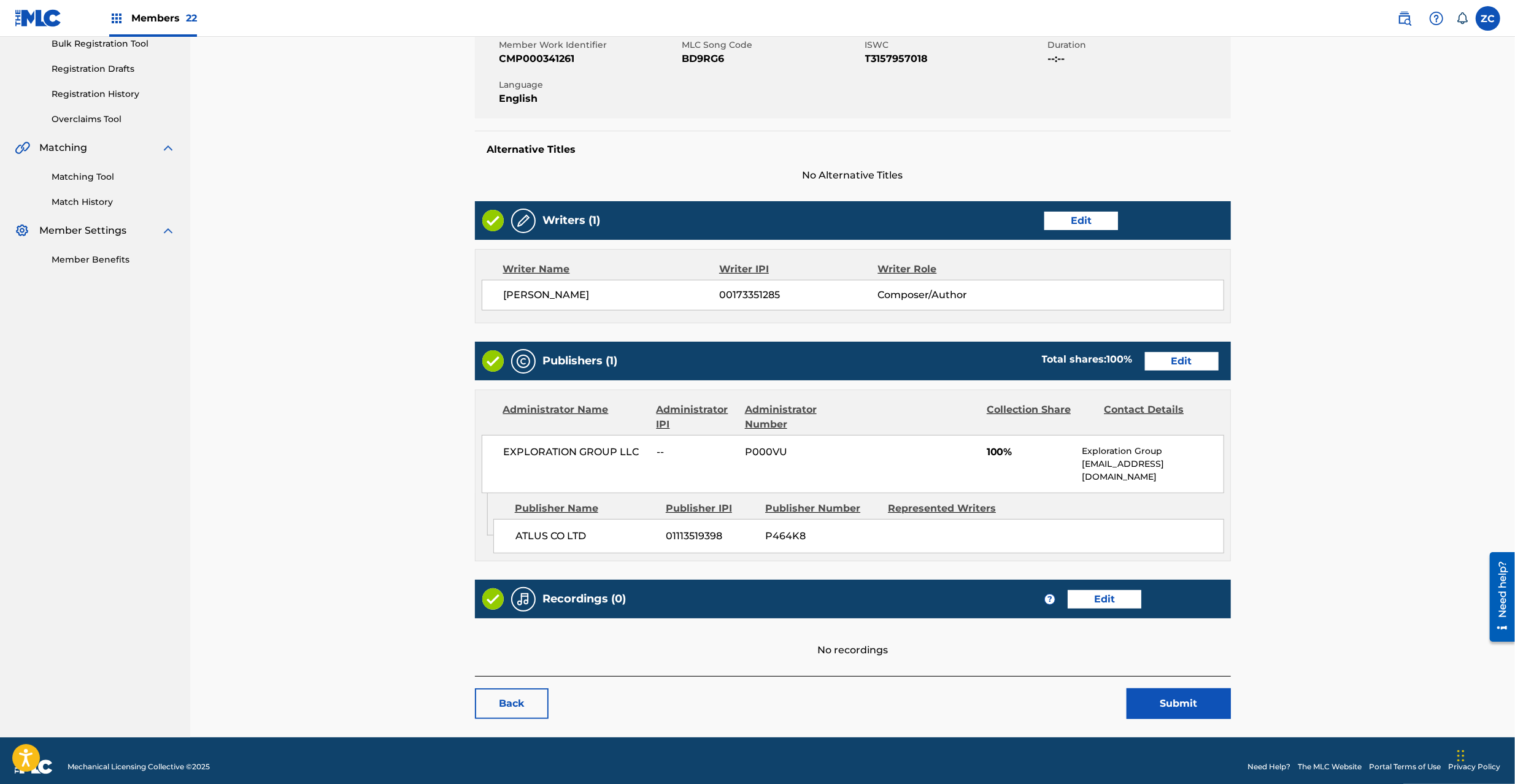
click at [1204, 359] on link "Edit" at bounding box center [1182, 361] width 73 height 19
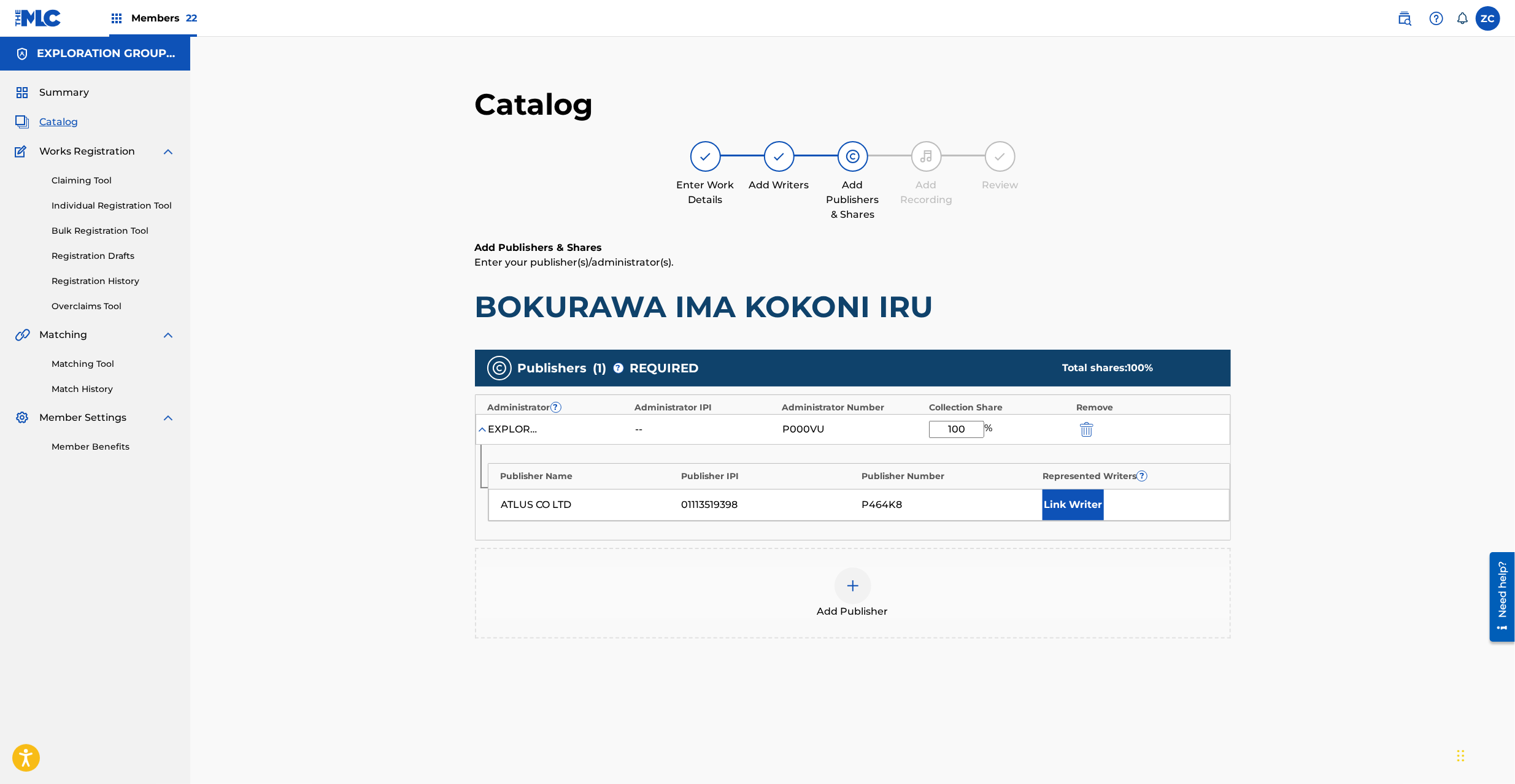
click at [1096, 433] on div at bounding box center [1104, 429] width 55 height 14
click at [1088, 429] on img "submit" at bounding box center [1087, 429] width 14 height 14
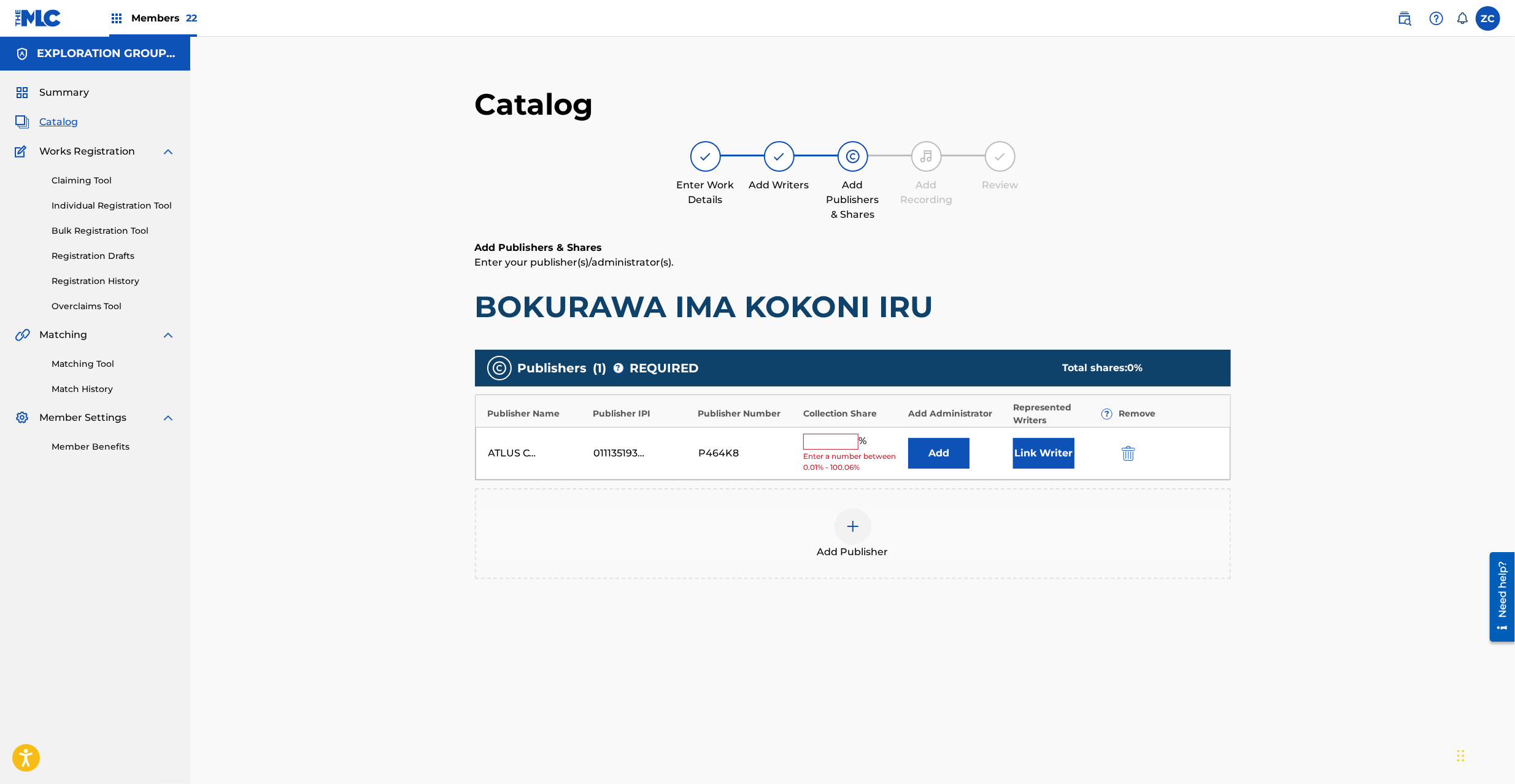
click at [1123, 451] on img "submit" at bounding box center [1129, 453] width 14 height 14
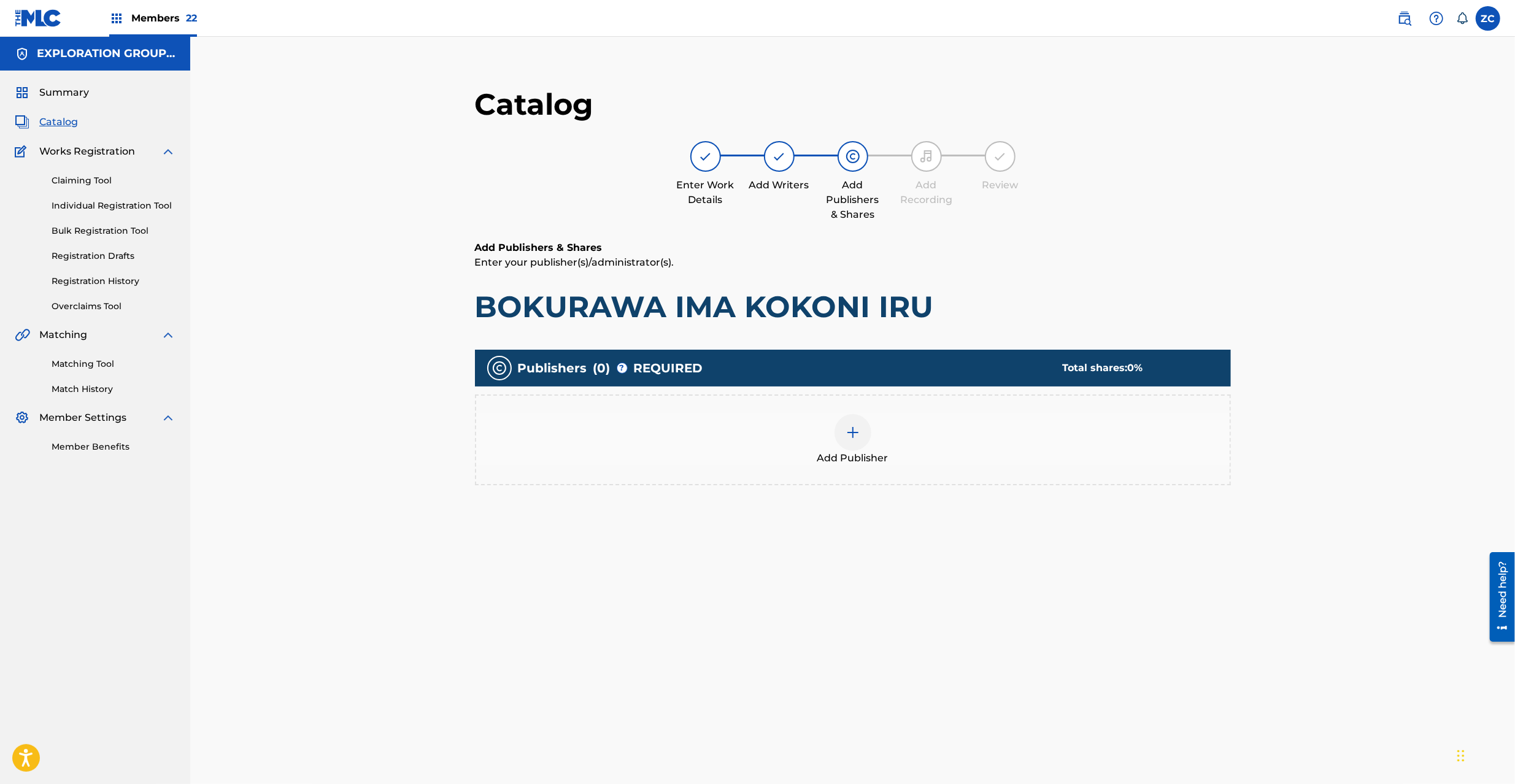
click at [876, 430] on div "Add Publisher" at bounding box center [853, 440] width 753 height 51
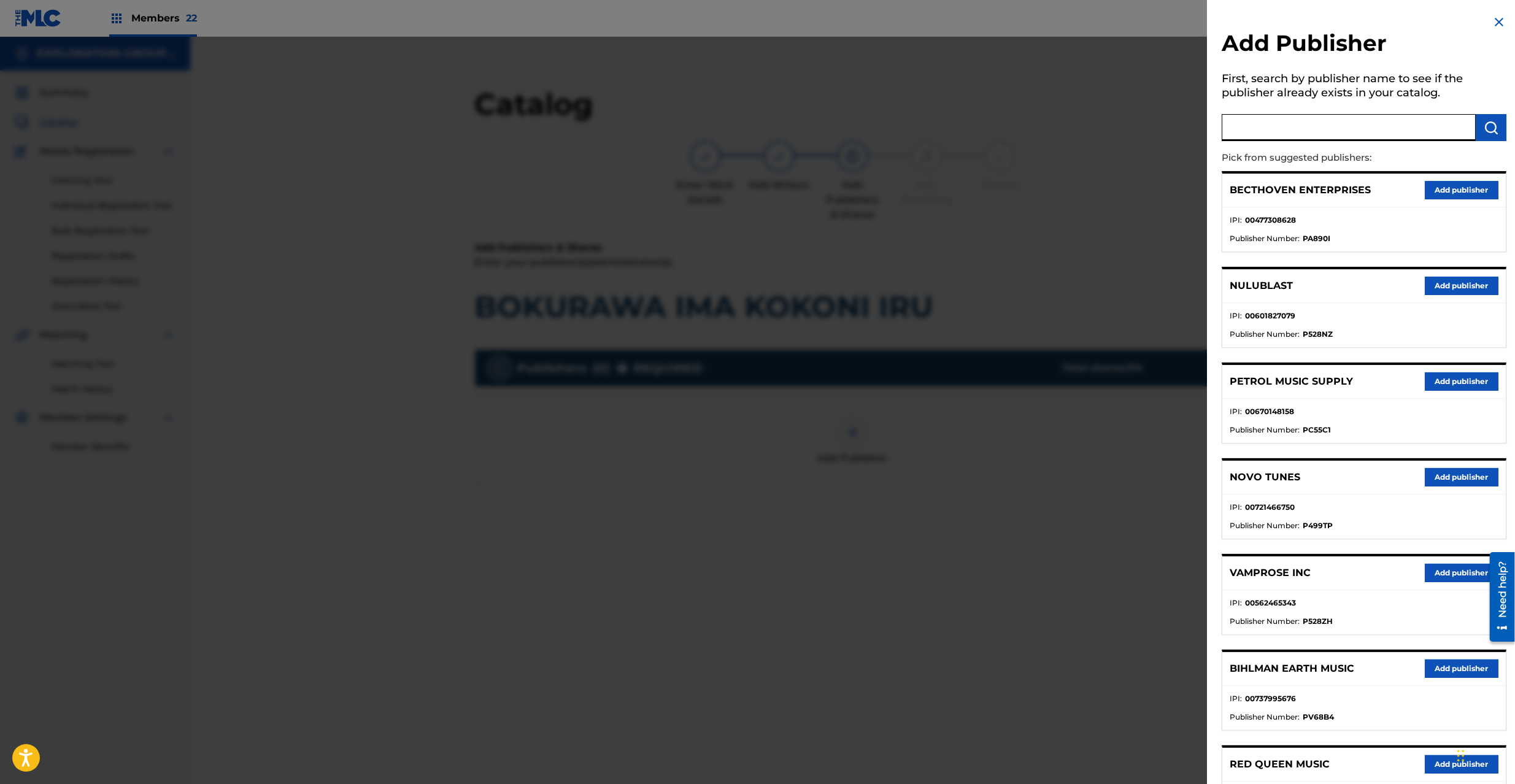
click at [1258, 130] on input "text" at bounding box center [1349, 127] width 254 height 27
type input "atlus"
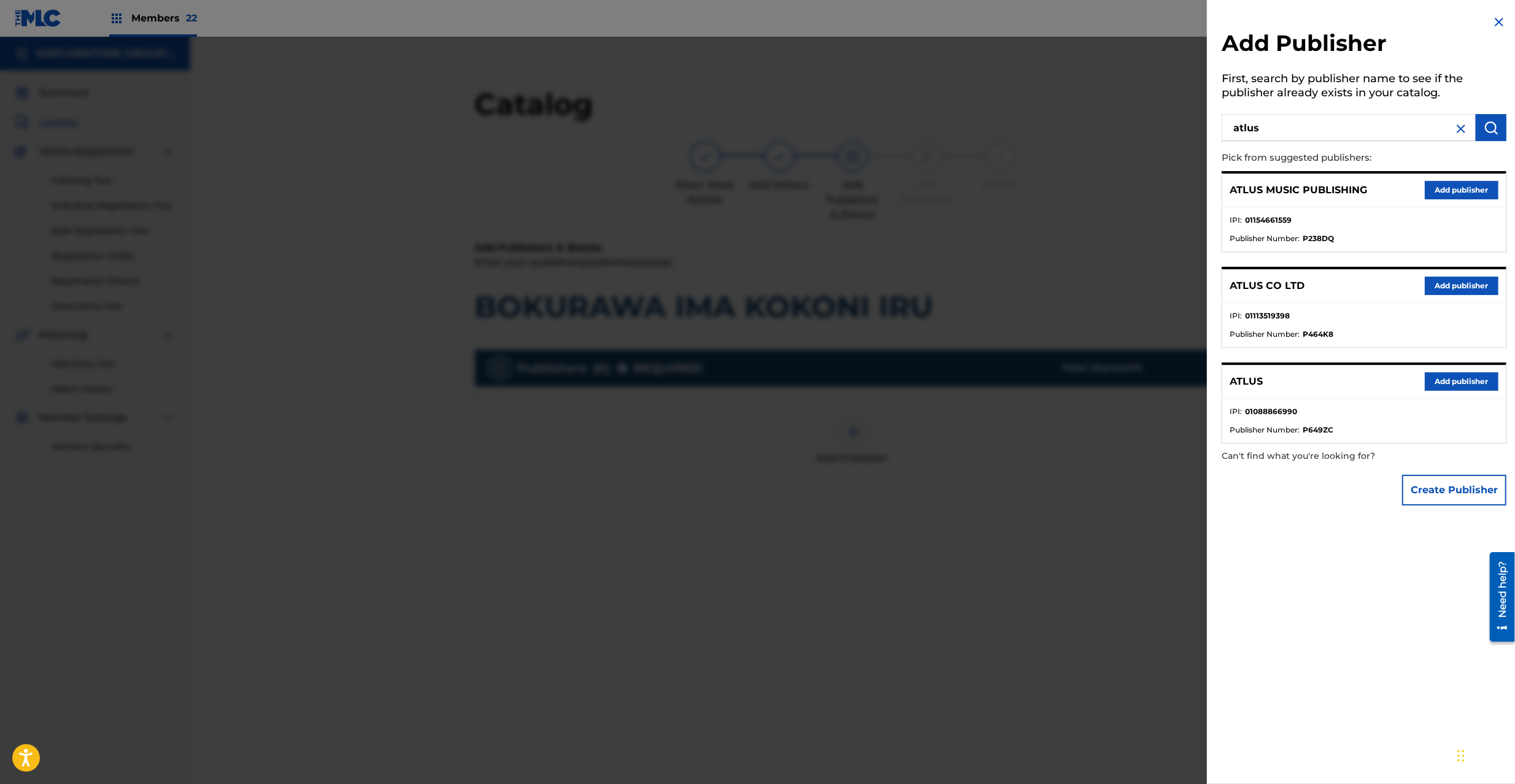
click at [1461, 383] on button "Add publisher" at bounding box center [1461, 381] width 73 height 19
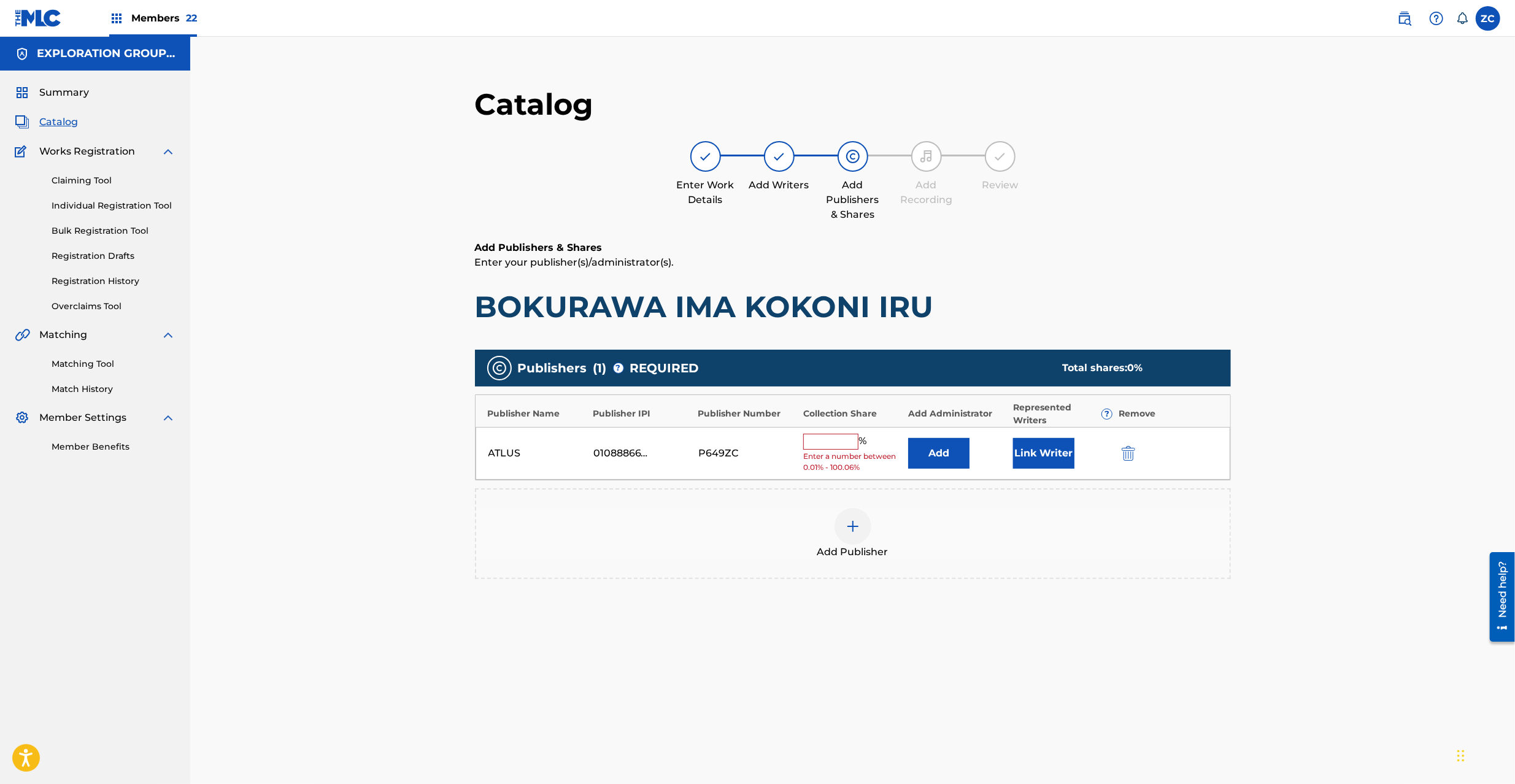
click at [957, 449] on button "Add" at bounding box center [939, 453] width 61 height 31
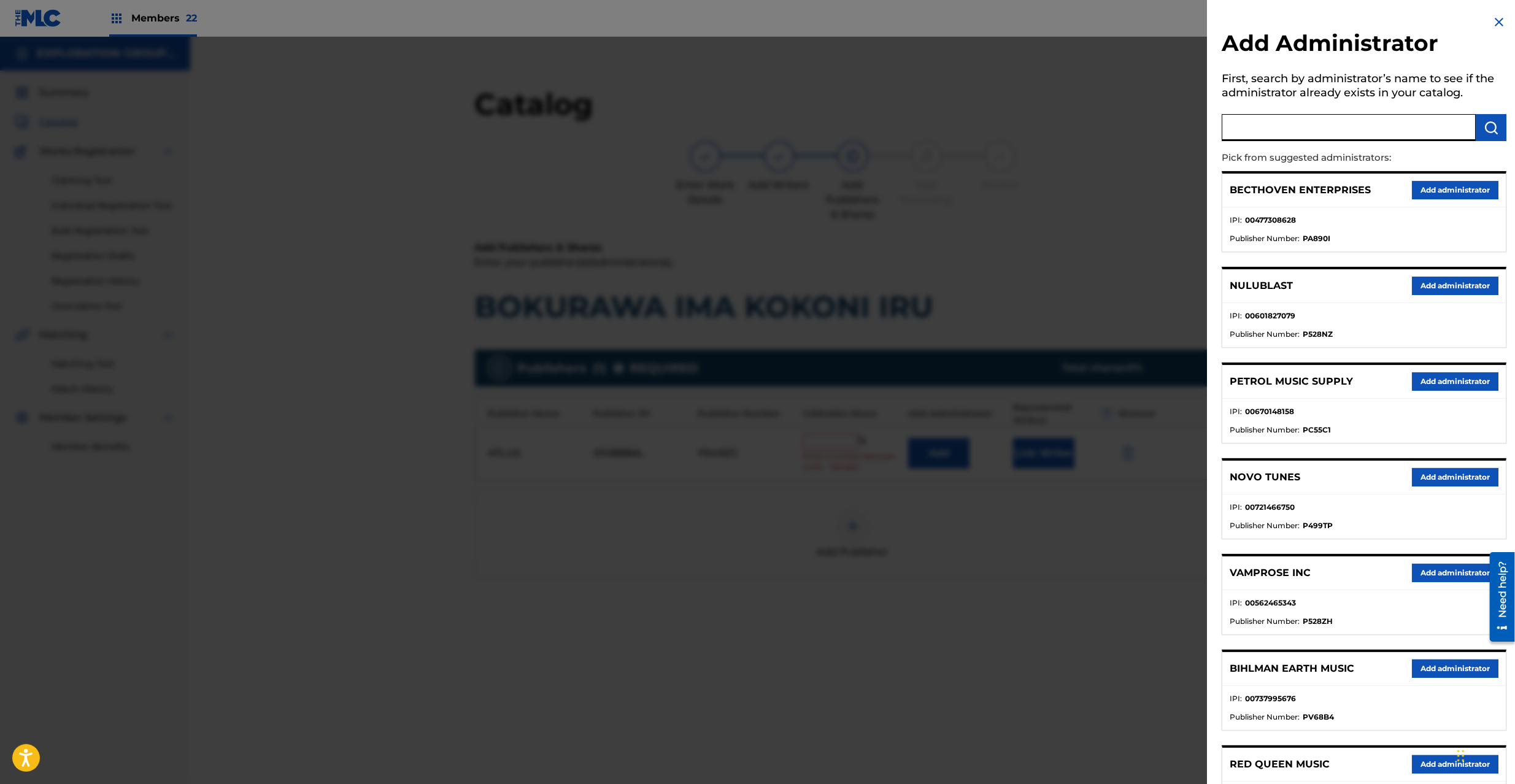
click at [1294, 128] on input "text" at bounding box center [1349, 127] width 254 height 27
type input "explora"
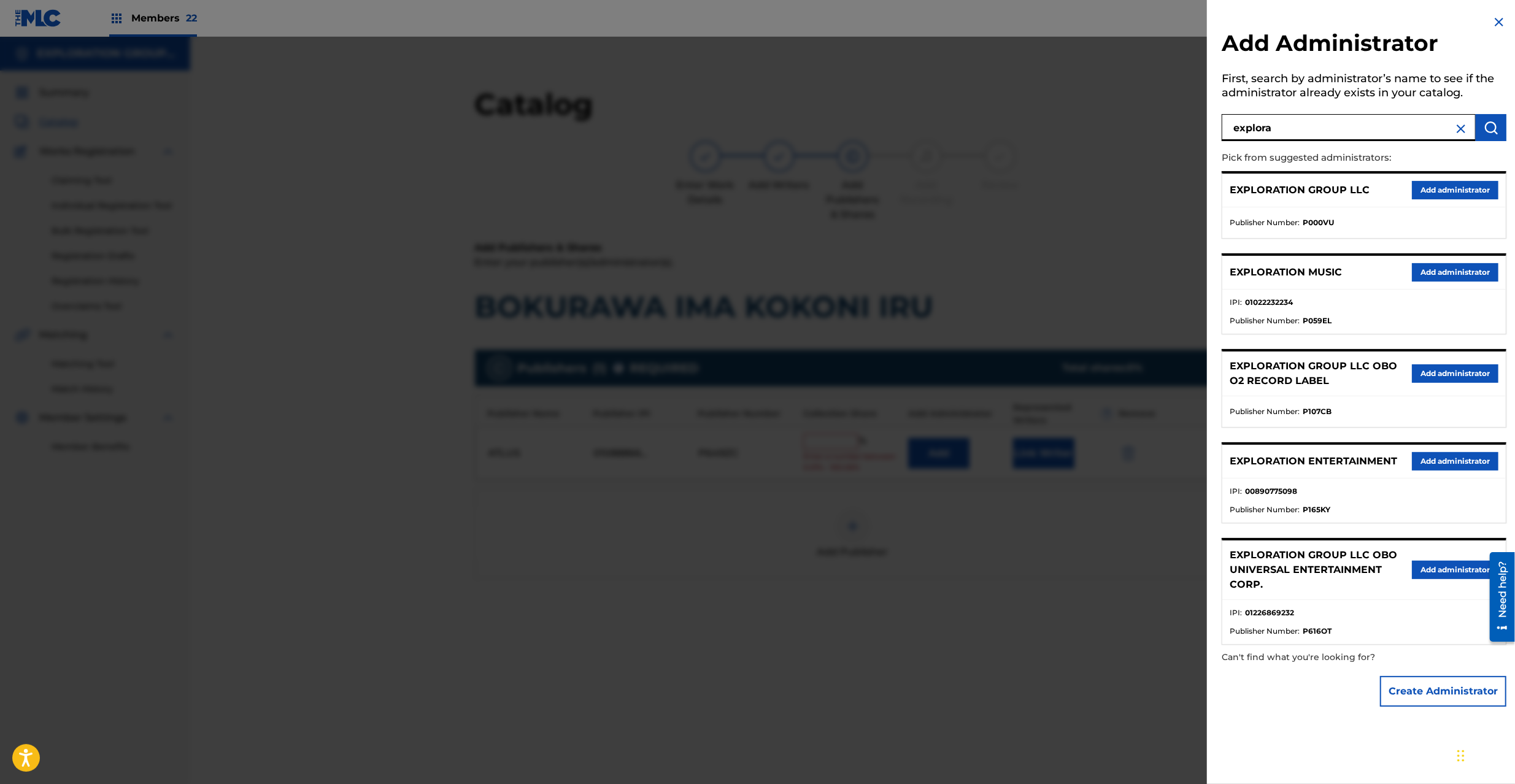
click at [1429, 185] on button "Add administrator" at bounding box center [1455, 190] width 86 height 19
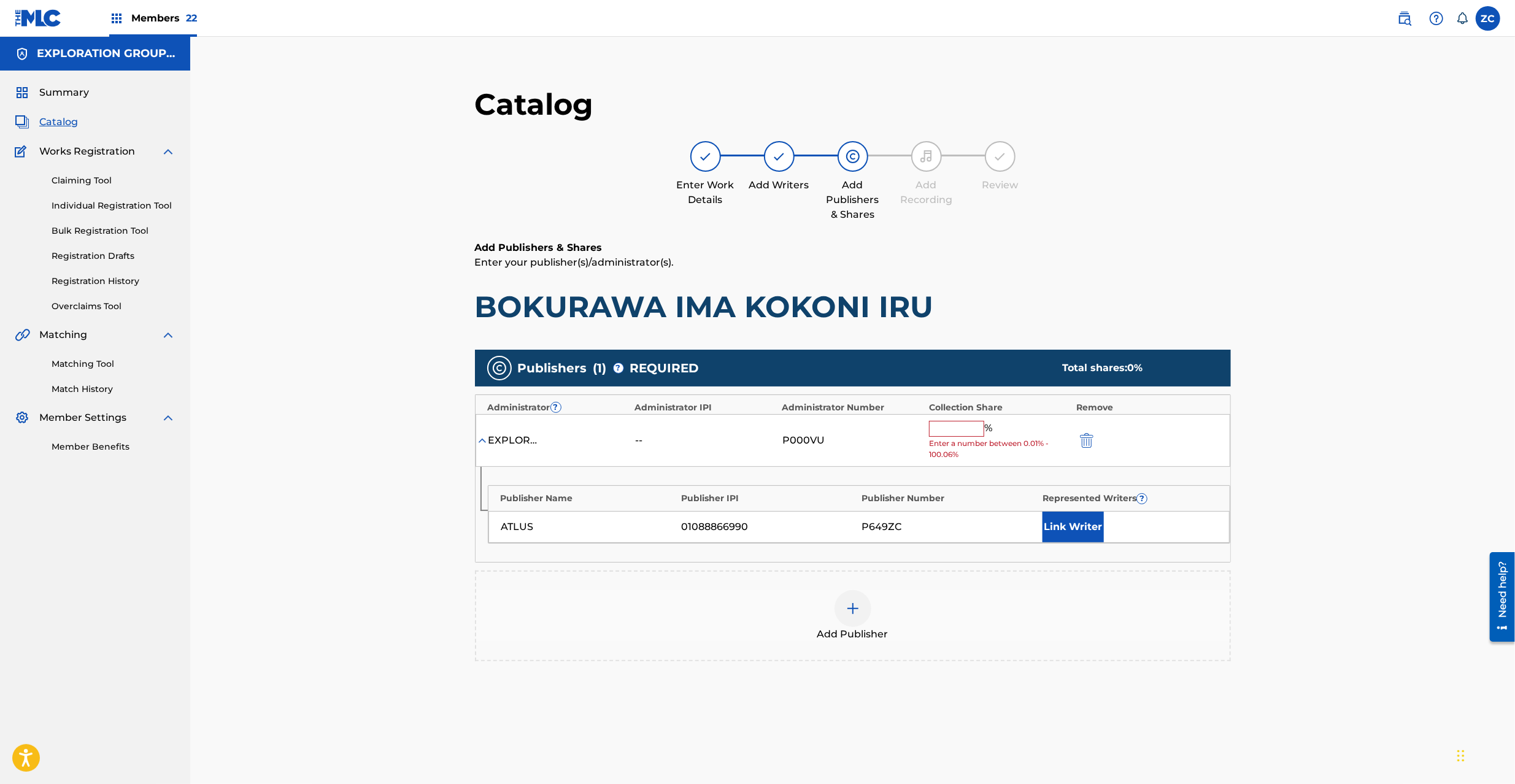
click at [952, 430] on input "text" at bounding box center [956, 429] width 55 height 16
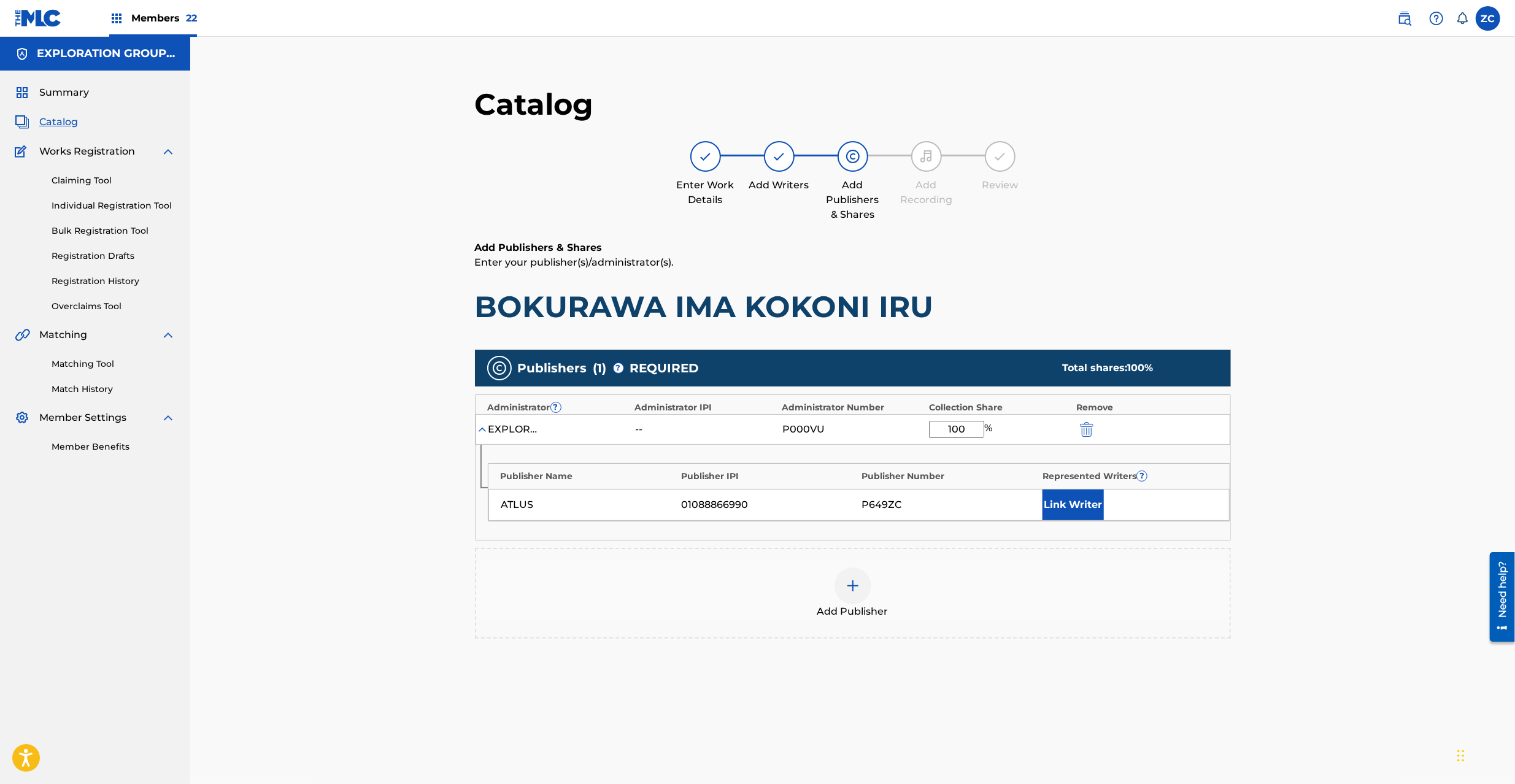
type input "100"
click at [1287, 560] on div "Catalog Enter Work Details Add Writers Add Publishers & Shares Add Recording Re…" at bounding box center [852, 444] width 1325 height 815
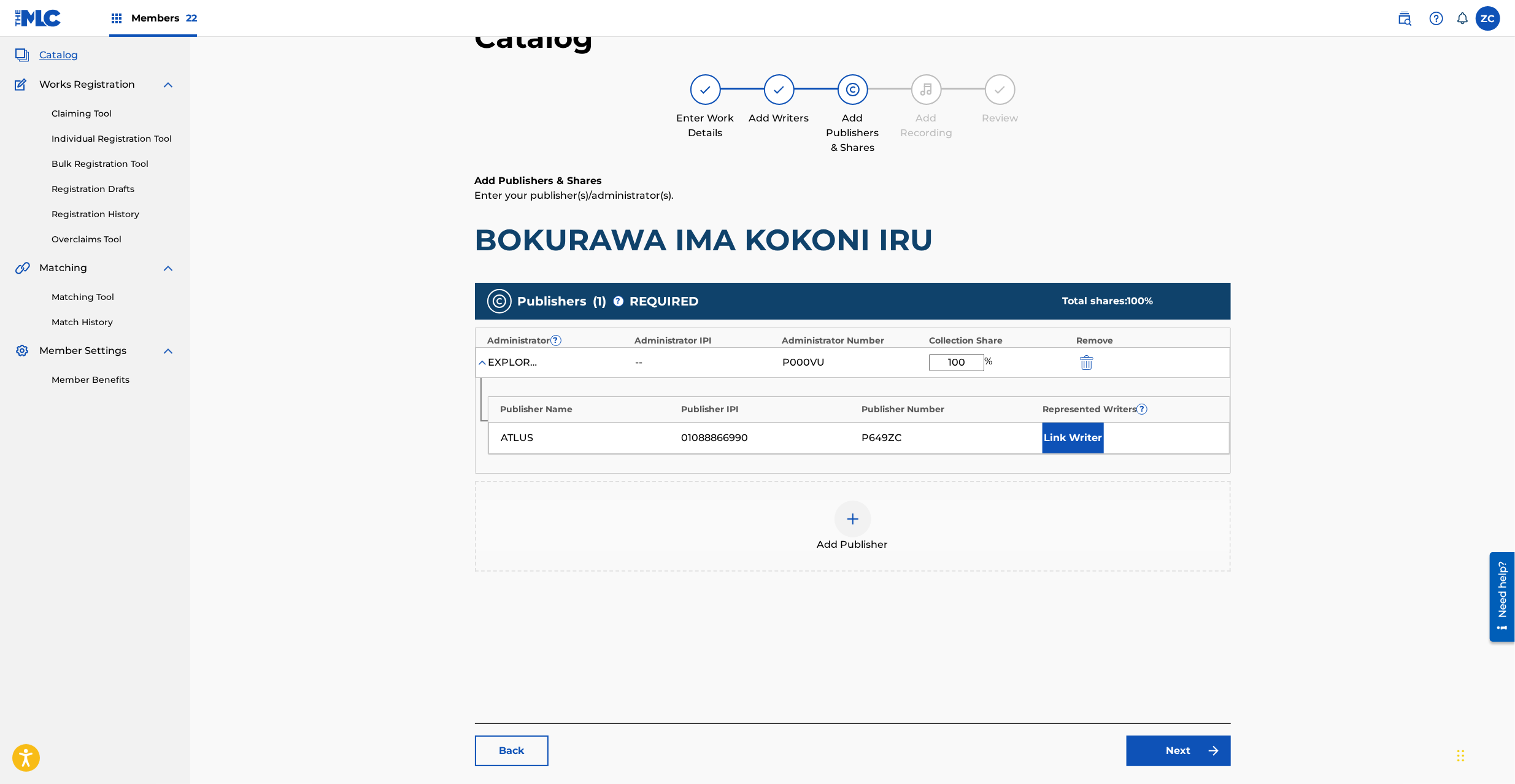
scroll to position [126, 0]
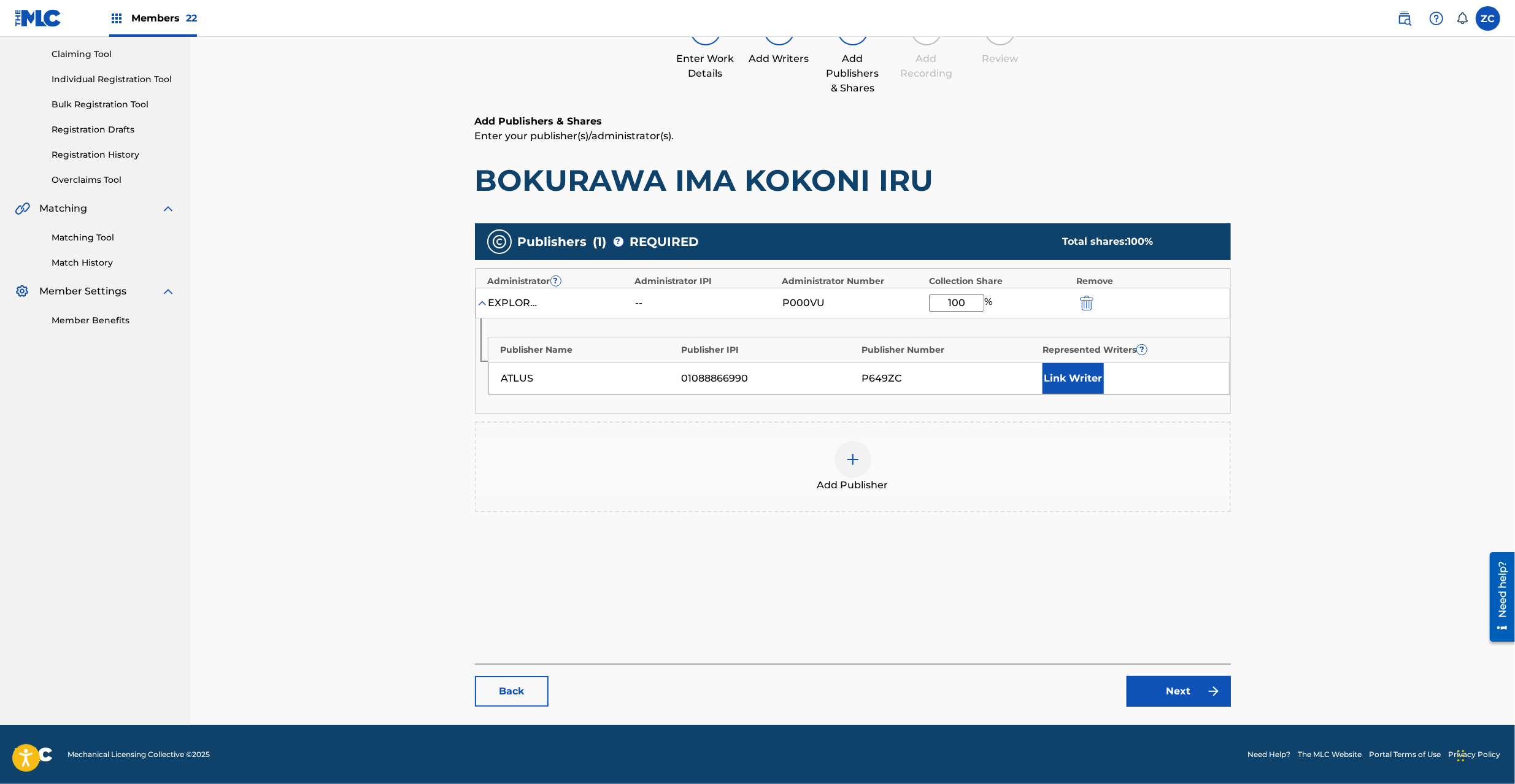
click at [1164, 680] on link "Next" at bounding box center [1179, 691] width 104 height 31
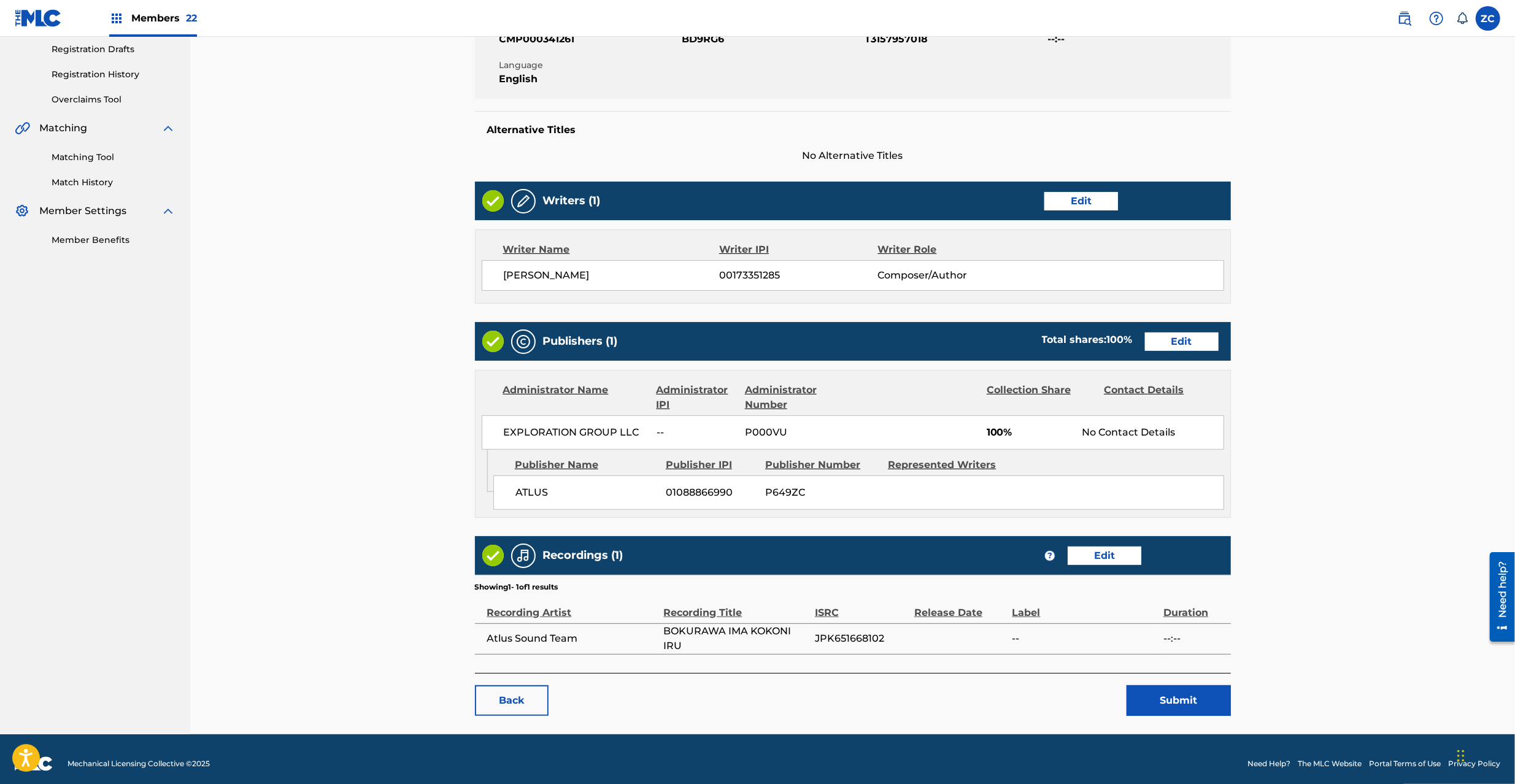
scroll to position [217, 0]
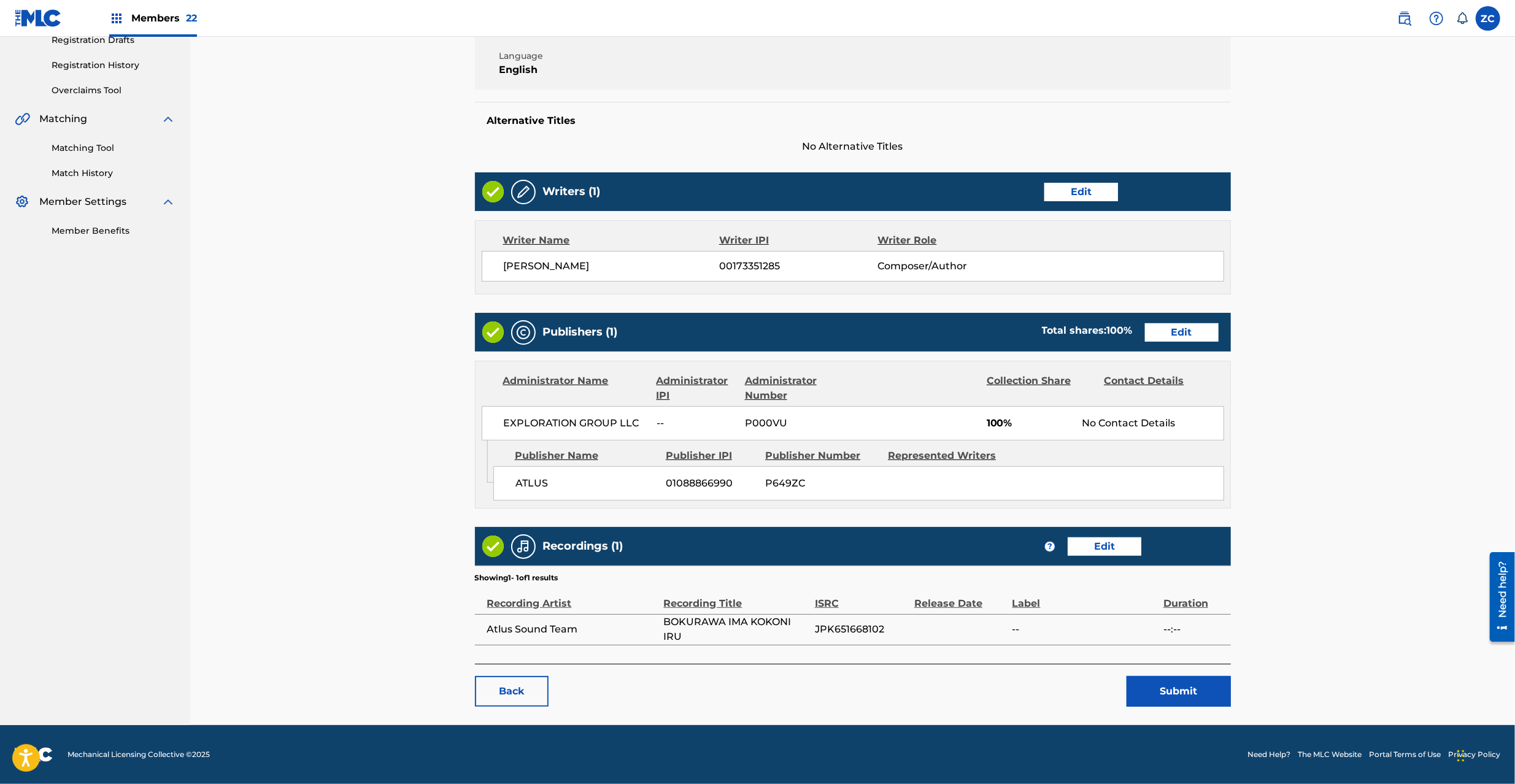
click at [1192, 700] on button "Submit" at bounding box center [1179, 691] width 104 height 31
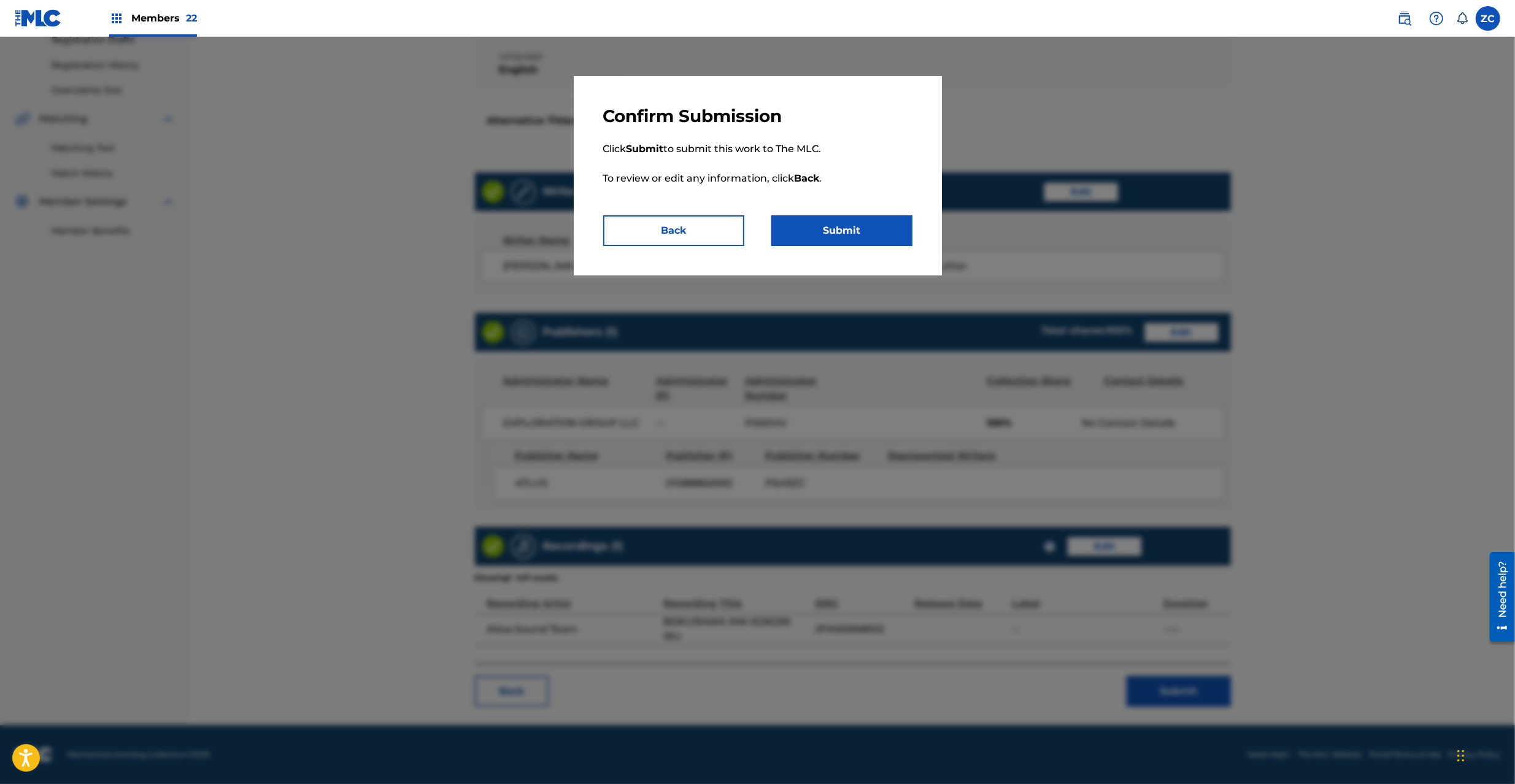
click at [856, 222] on button "Submit" at bounding box center [842, 230] width 141 height 31
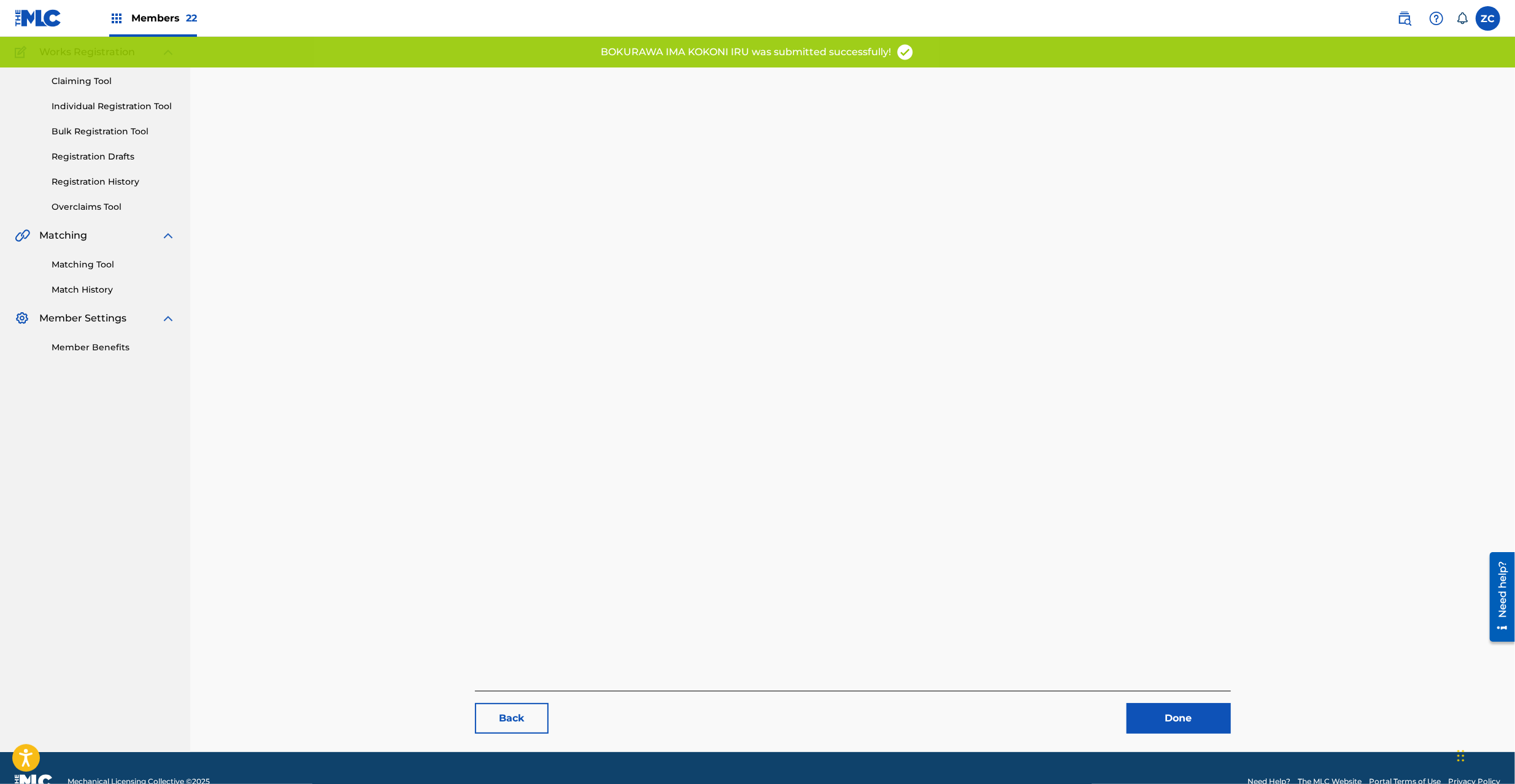
scroll to position [126, 0]
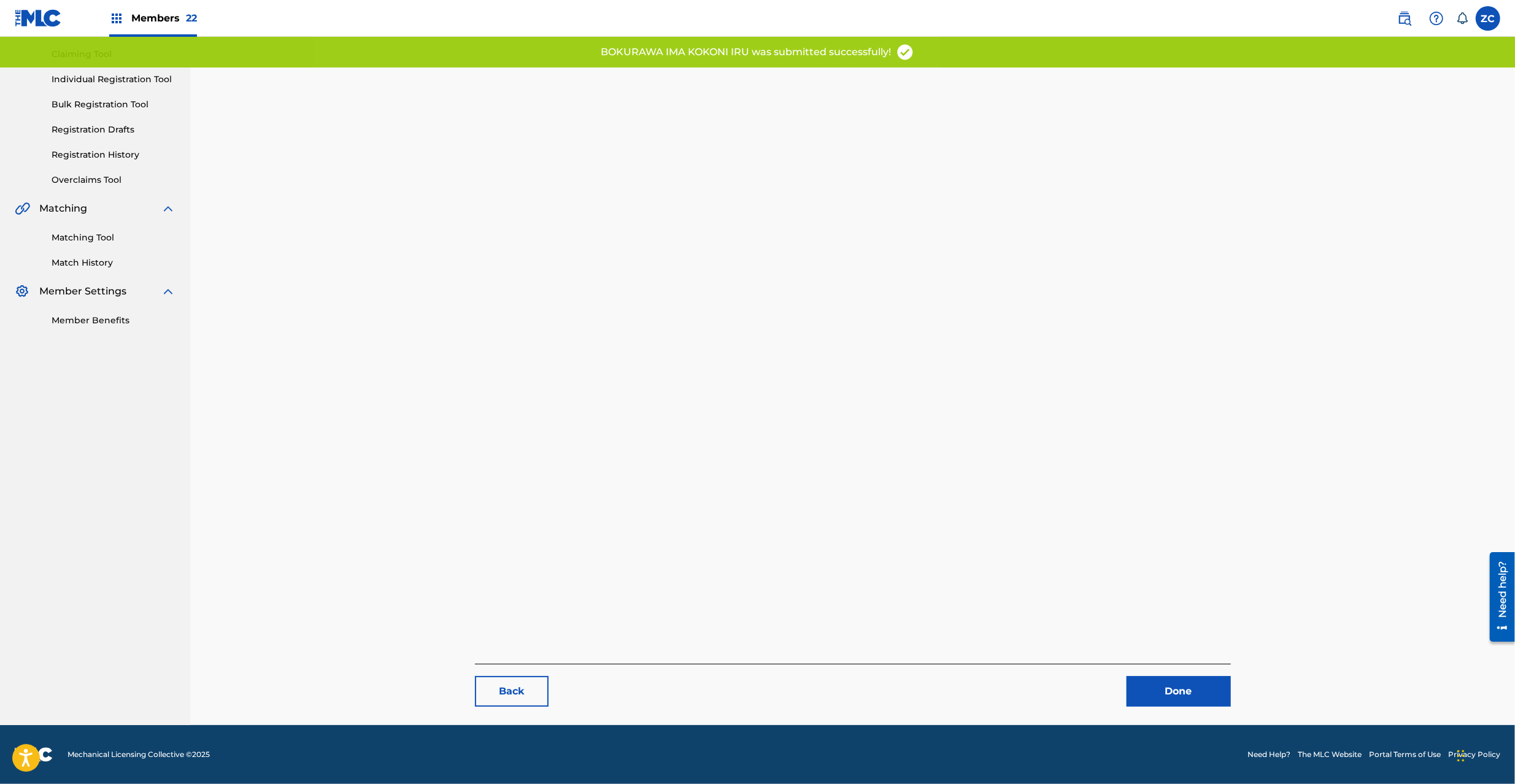
click at [1184, 678] on link "Done" at bounding box center [1179, 691] width 104 height 31
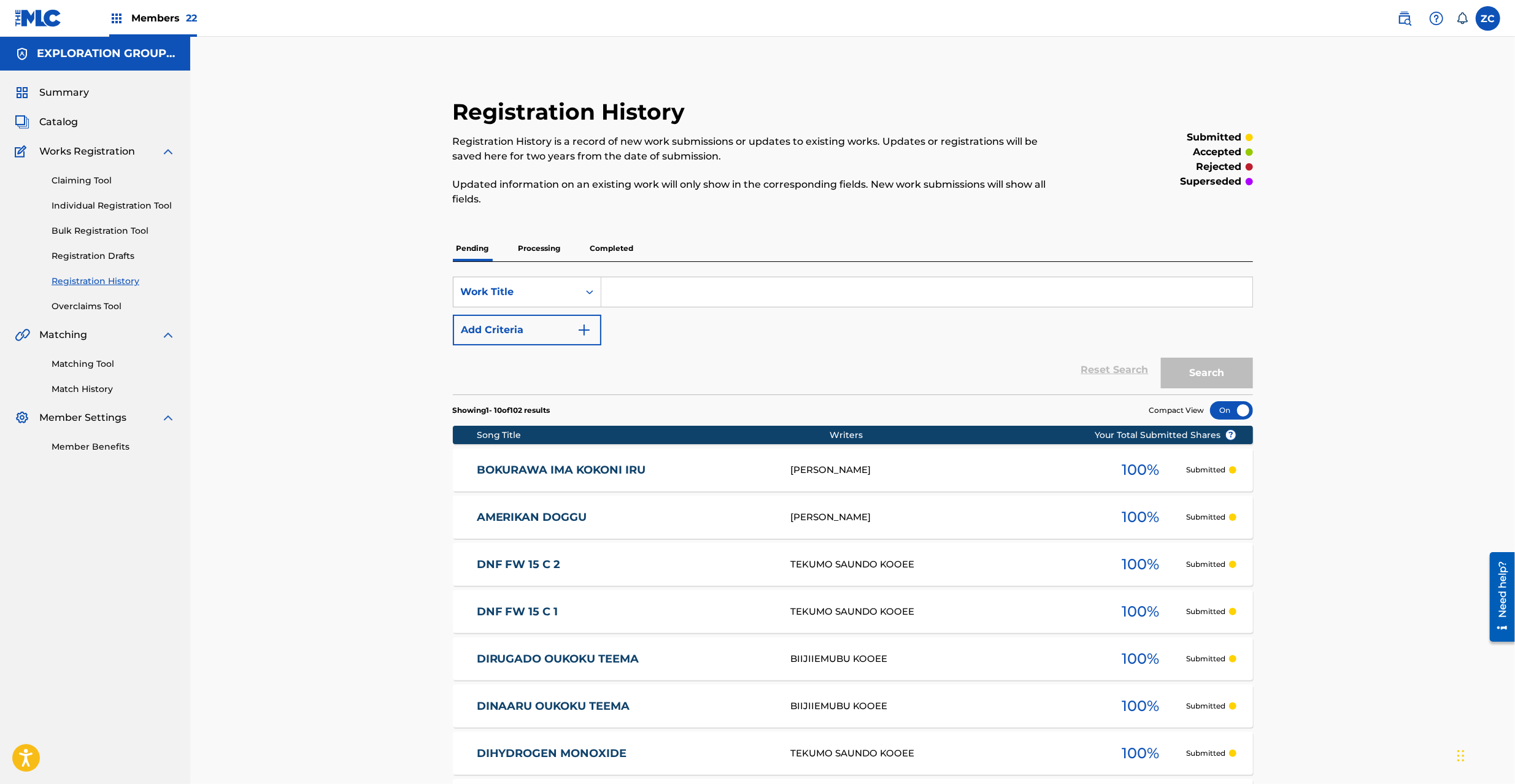
click at [57, 116] on span "Catalog" at bounding box center [58, 121] width 38 height 14
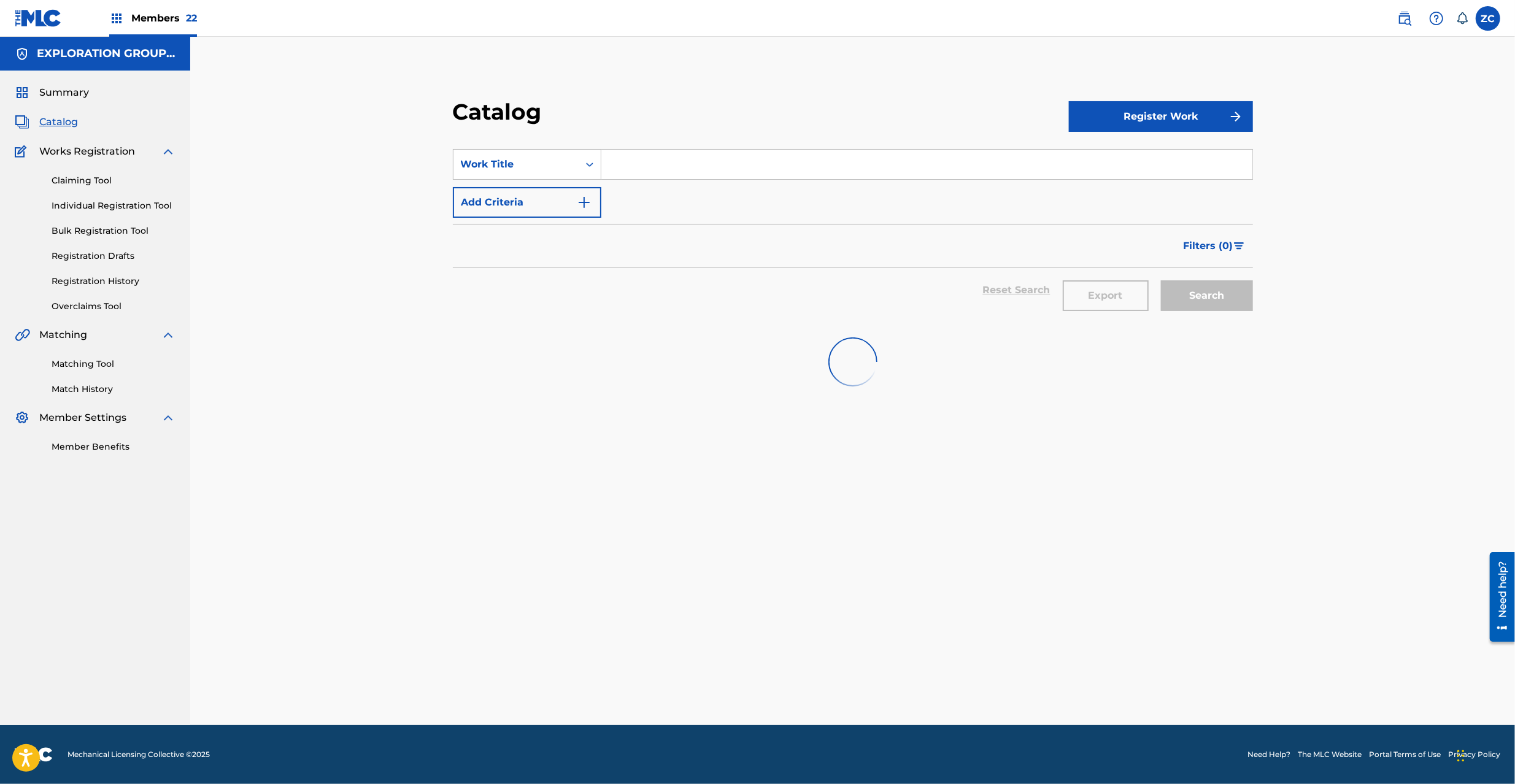
click at [798, 170] on input "Search Form" at bounding box center [926, 164] width 651 height 29
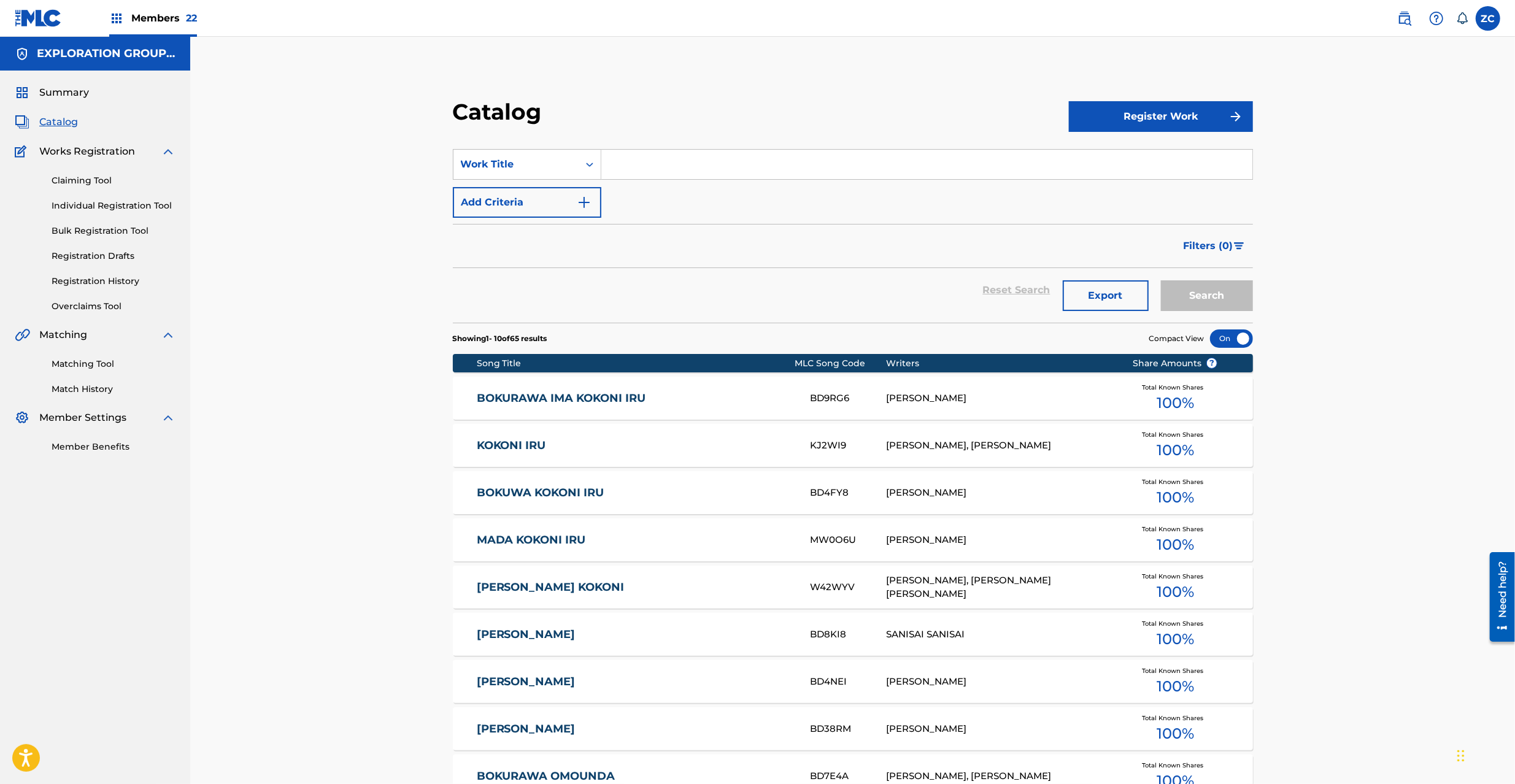
paste input "Maze Of Life"
type input "Maze Of Life"
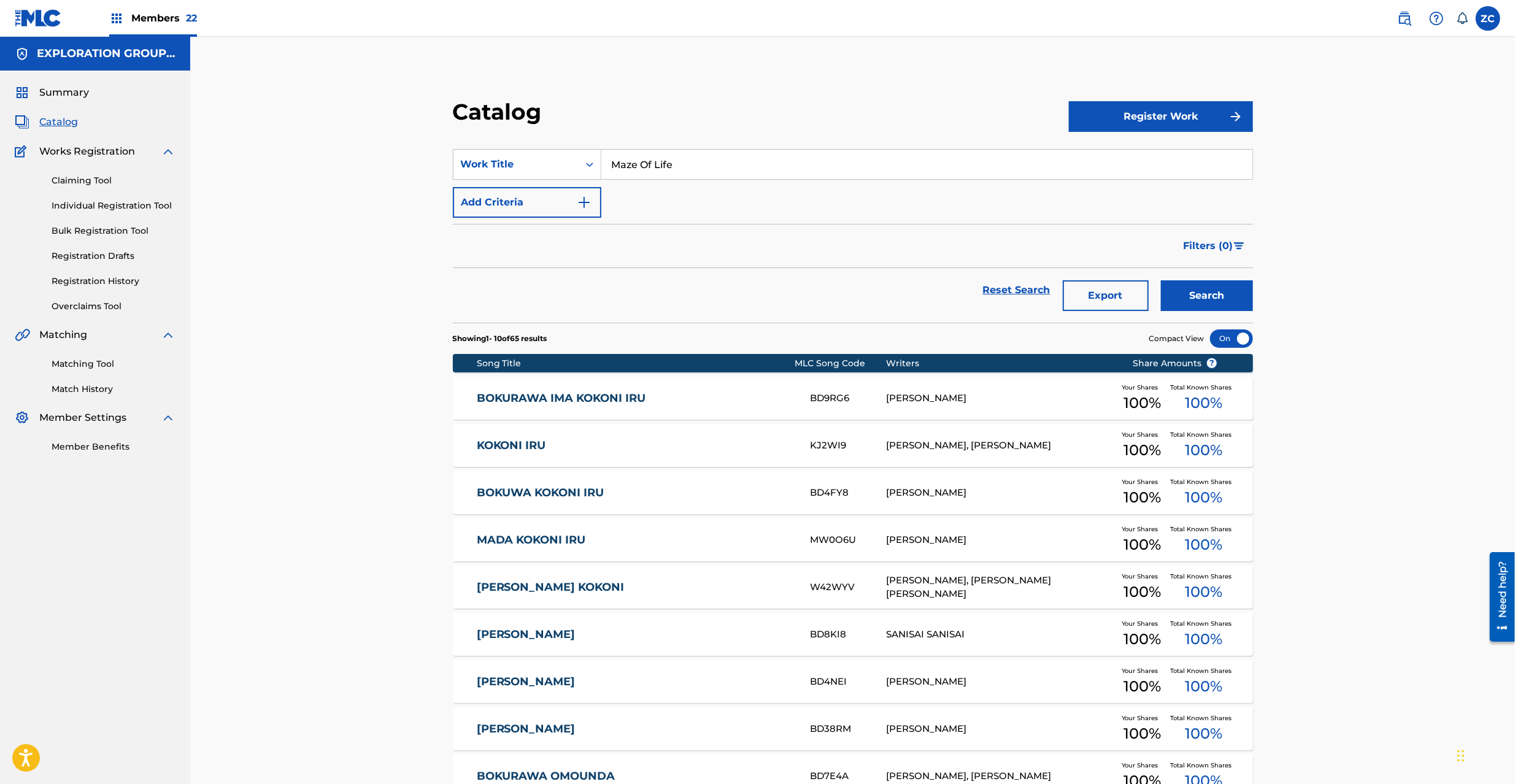
click at [1211, 303] on button "Search" at bounding box center [1207, 296] width 92 height 31
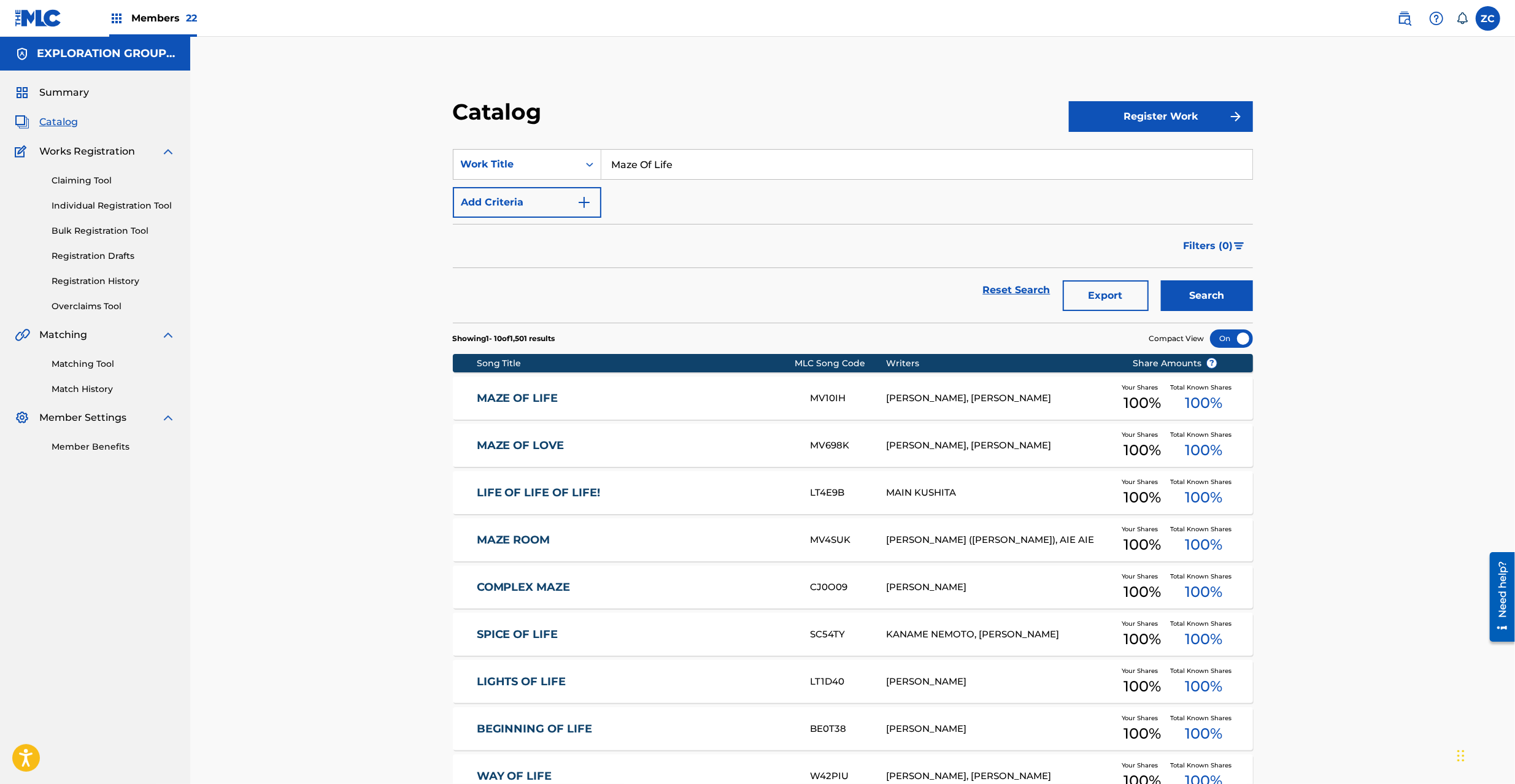
click at [810, 388] on div "MAZE OF LIFE MV10IH [PERSON_NAME], [PERSON_NAME] Your Shares 100 % Total Known …" at bounding box center [853, 398] width 800 height 43
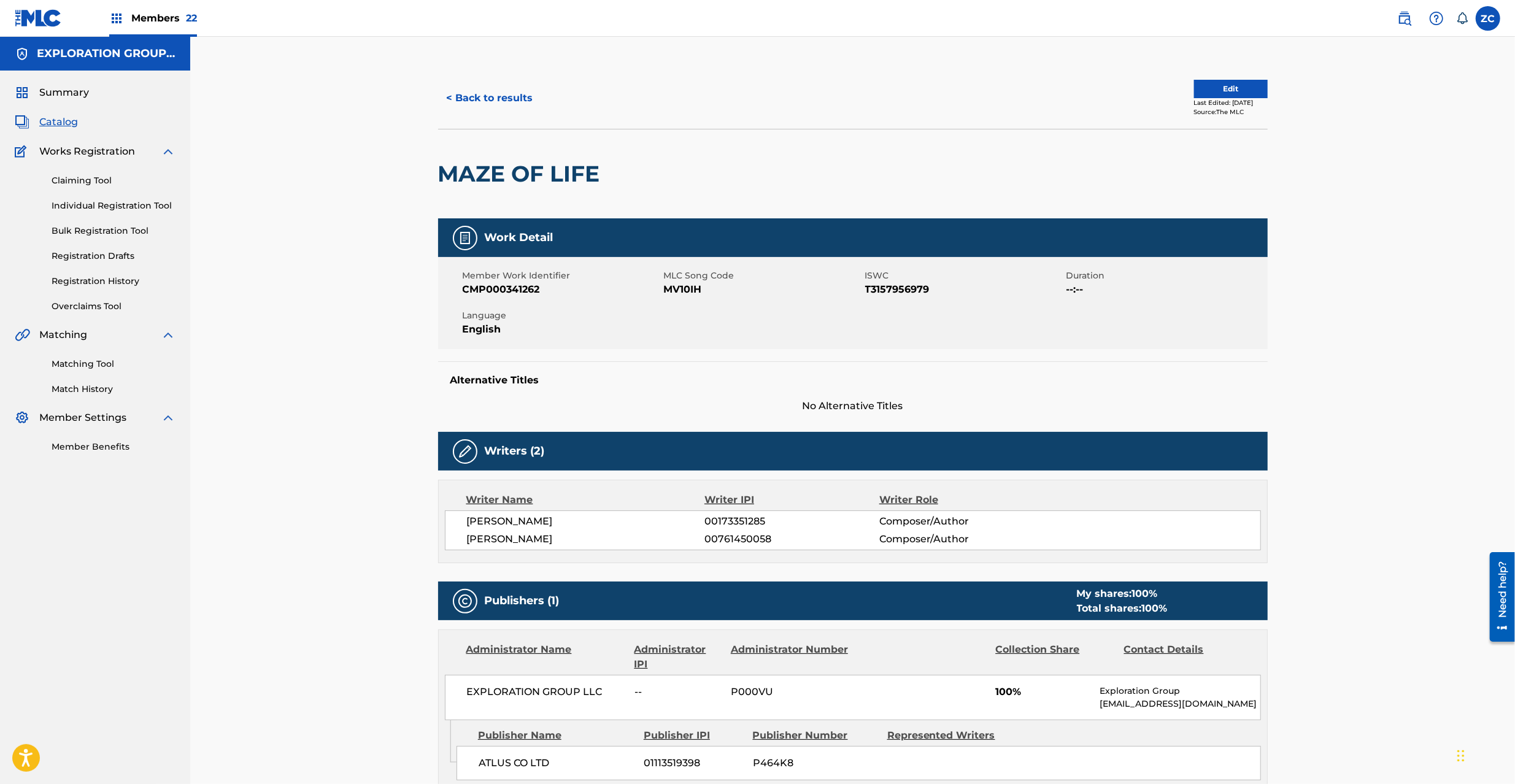
click at [1237, 88] on button "Edit" at bounding box center [1230, 88] width 73 height 19
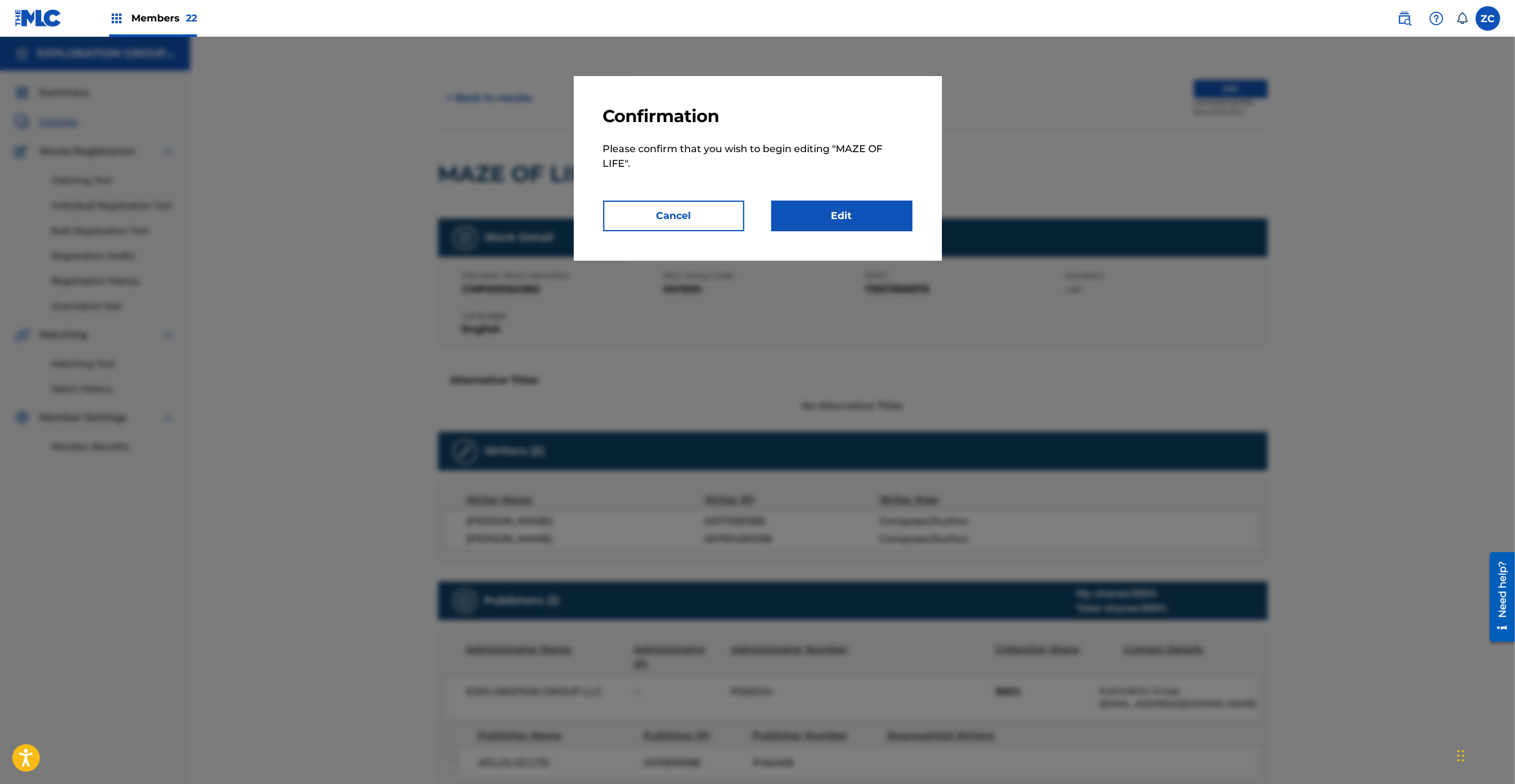
click at [823, 217] on link "Edit" at bounding box center [842, 215] width 141 height 31
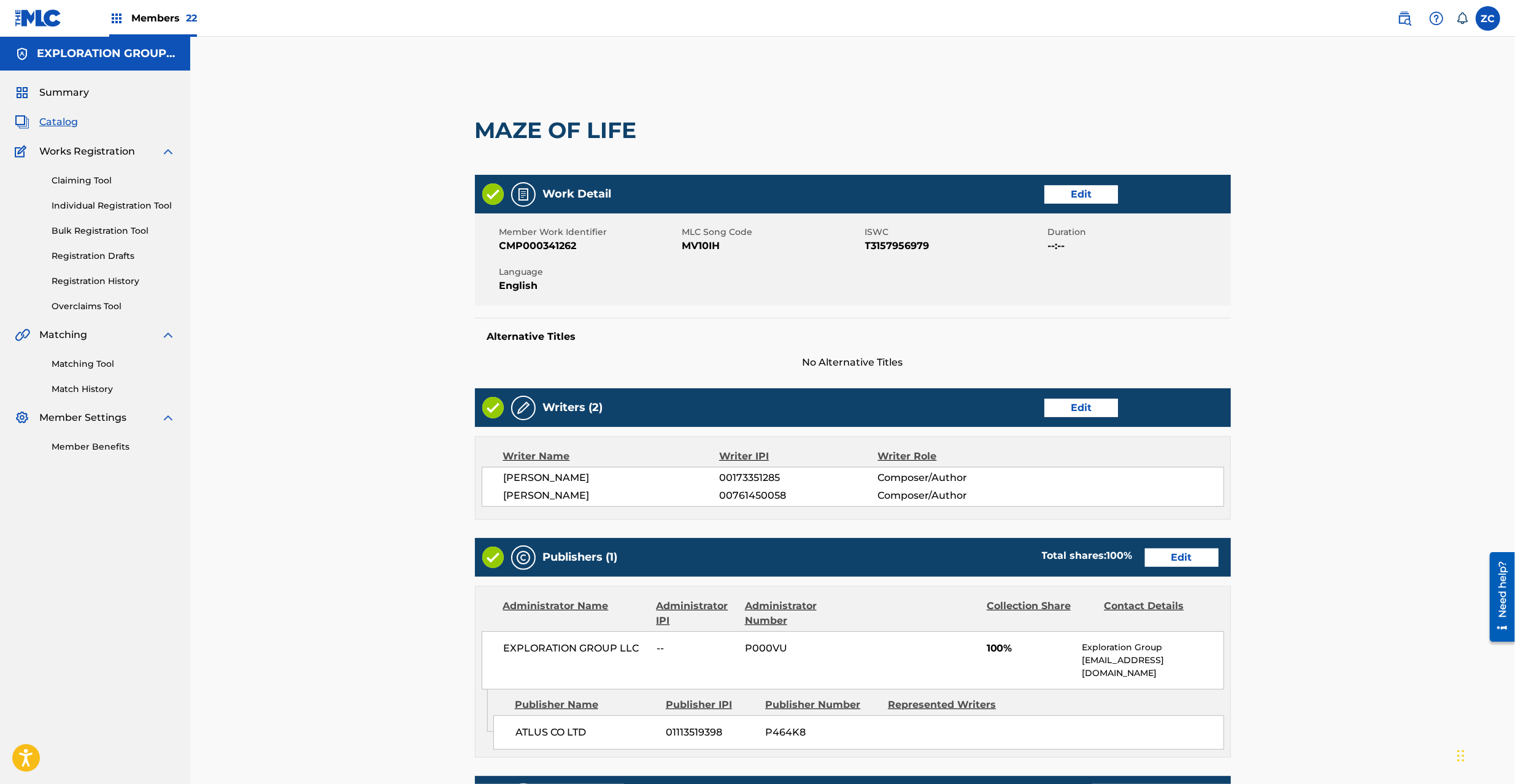
scroll to position [108, 0]
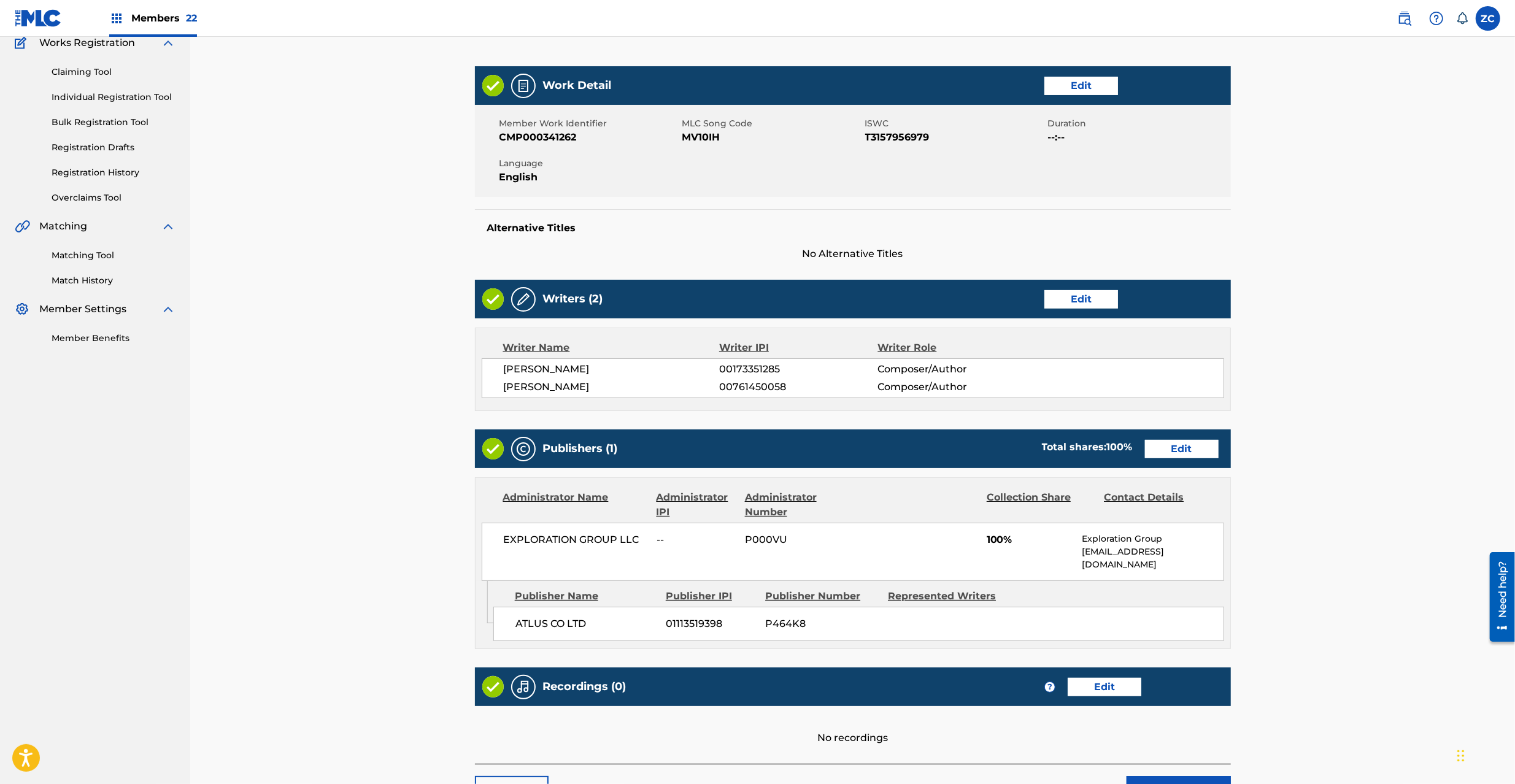
click at [1217, 450] on link "Edit" at bounding box center [1182, 449] width 73 height 19
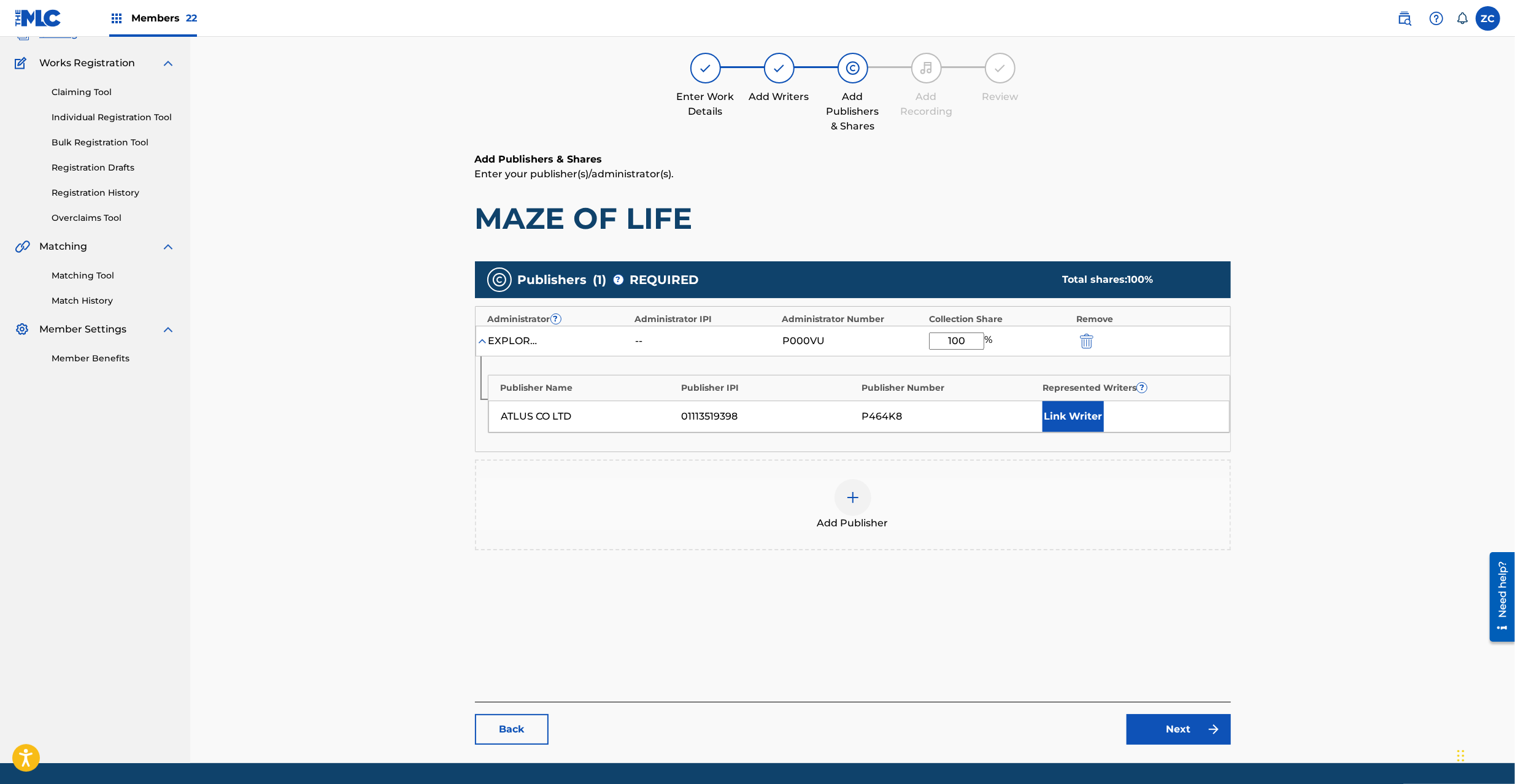
scroll to position [126, 0]
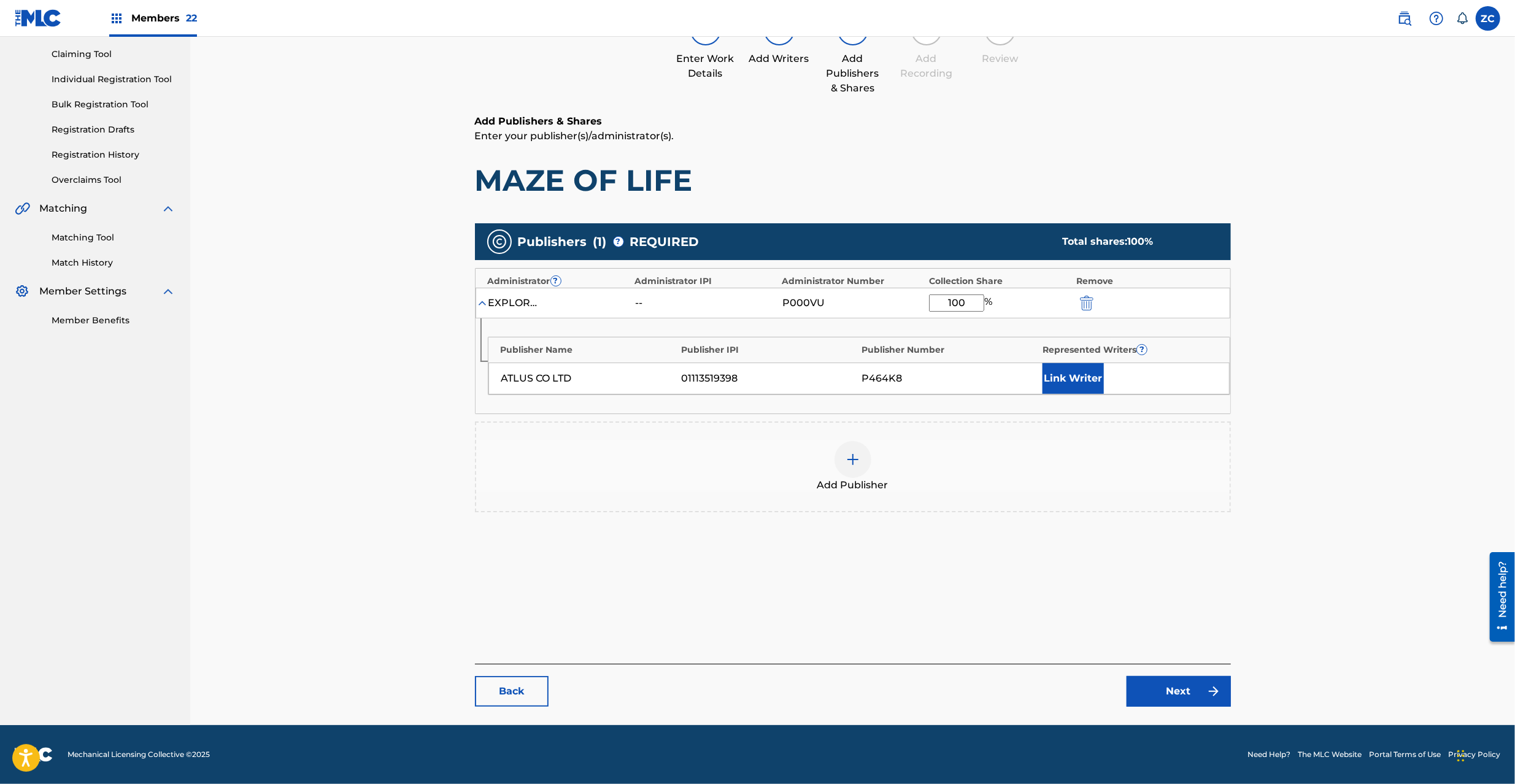
click at [1217, 693] on img at bounding box center [1213, 691] width 14 height 14
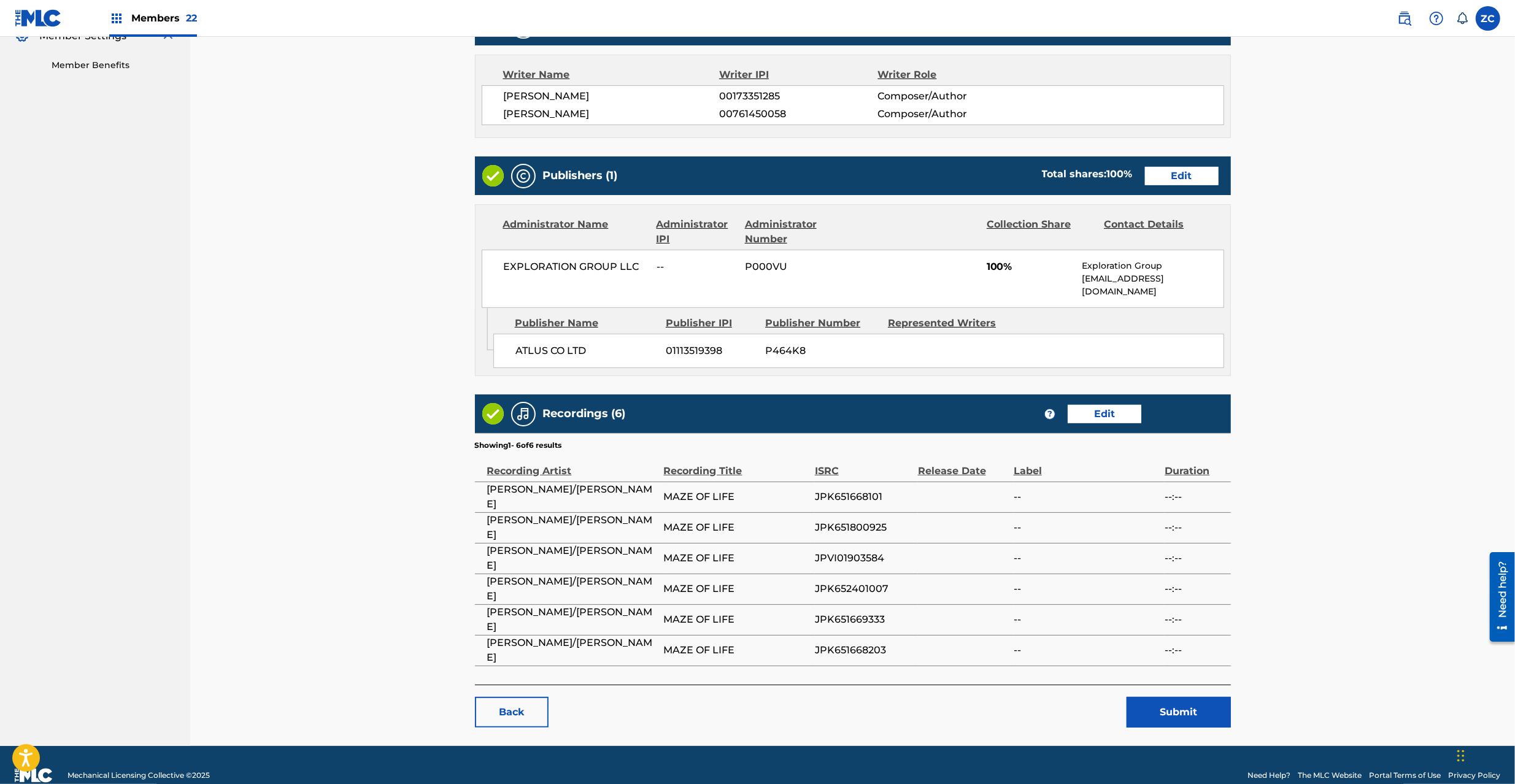
scroll to position [391, 0]
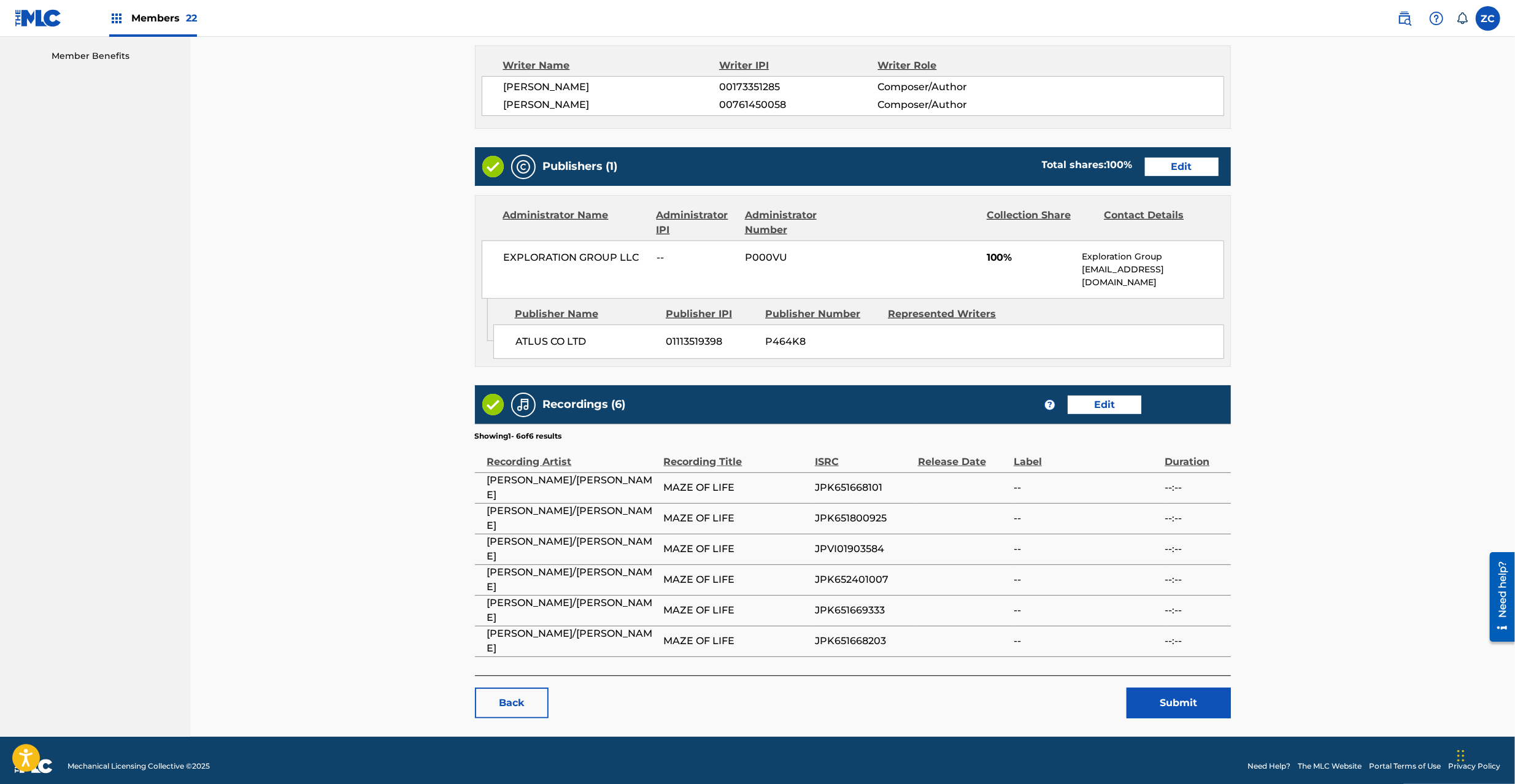
drag, startPoint x: 1166, startPoint y: 682, endPoint x: 1245, endPoint y: 139, distance: 548.7
click at [1322, 373] on div "< Back MAZE OF LIFE Work Detail Edit Member Work Identifier CMP000341262 MLC So…" at bounding box center [852, 191] width 1325 height 1091
click at [1153, 174] on link "Edit" at bounding box center [1182, 167] width 73 height 19
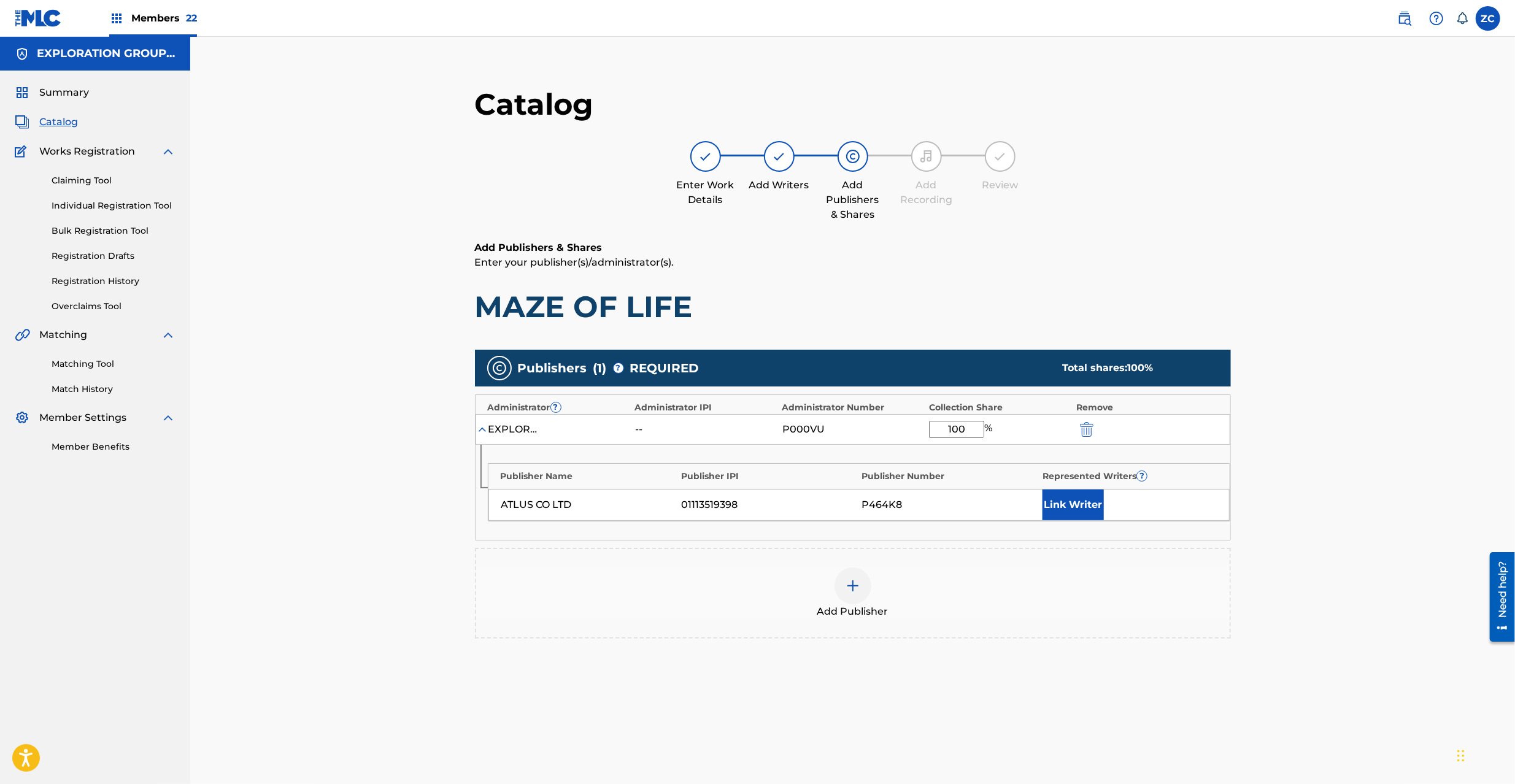
click at [1081, 430] on img "submit" at bounding box center [1087, 429] width 14 height 14
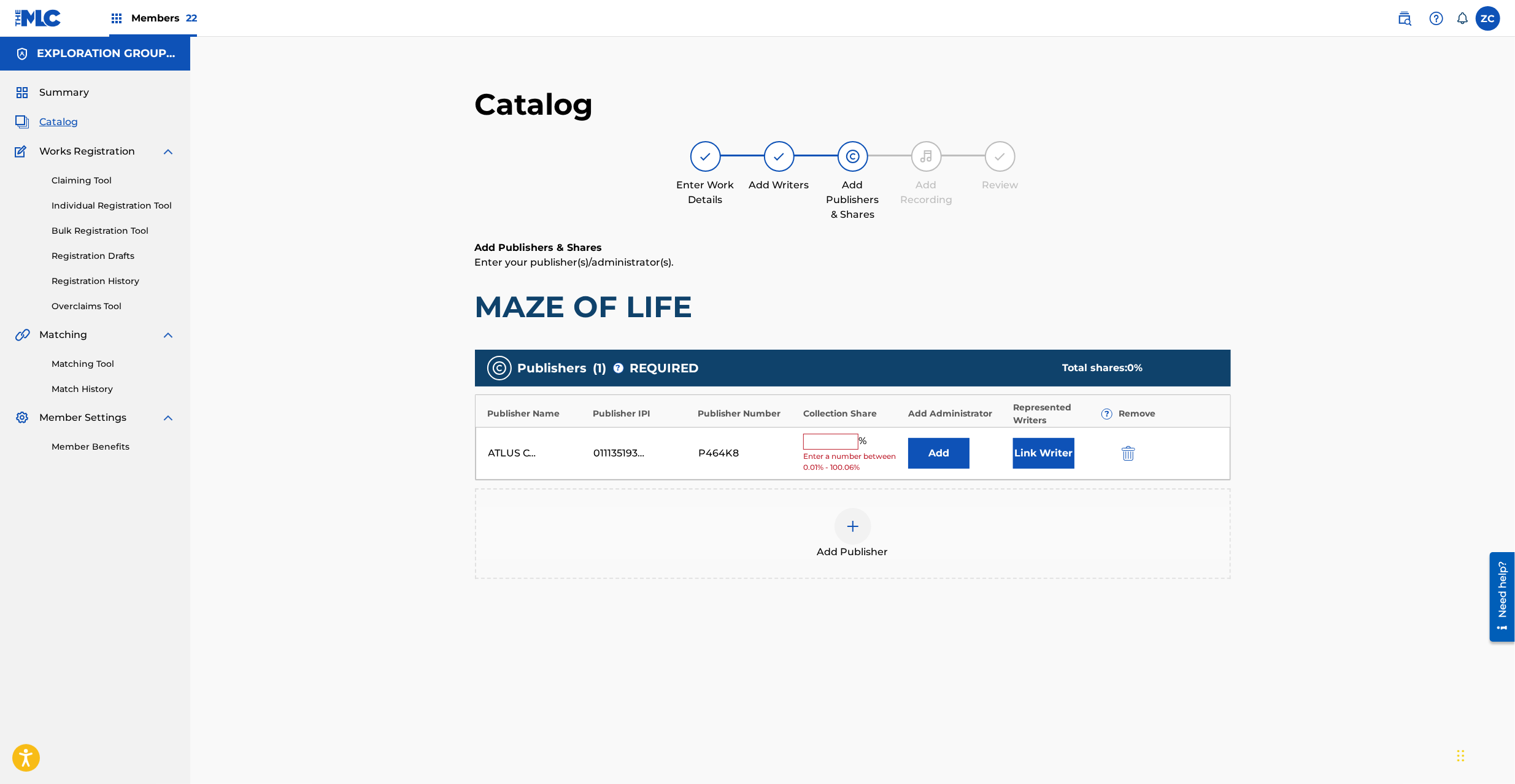
click at [1134, 455] on img "submit" at bounding box center [1129, 453] width 14 height 14
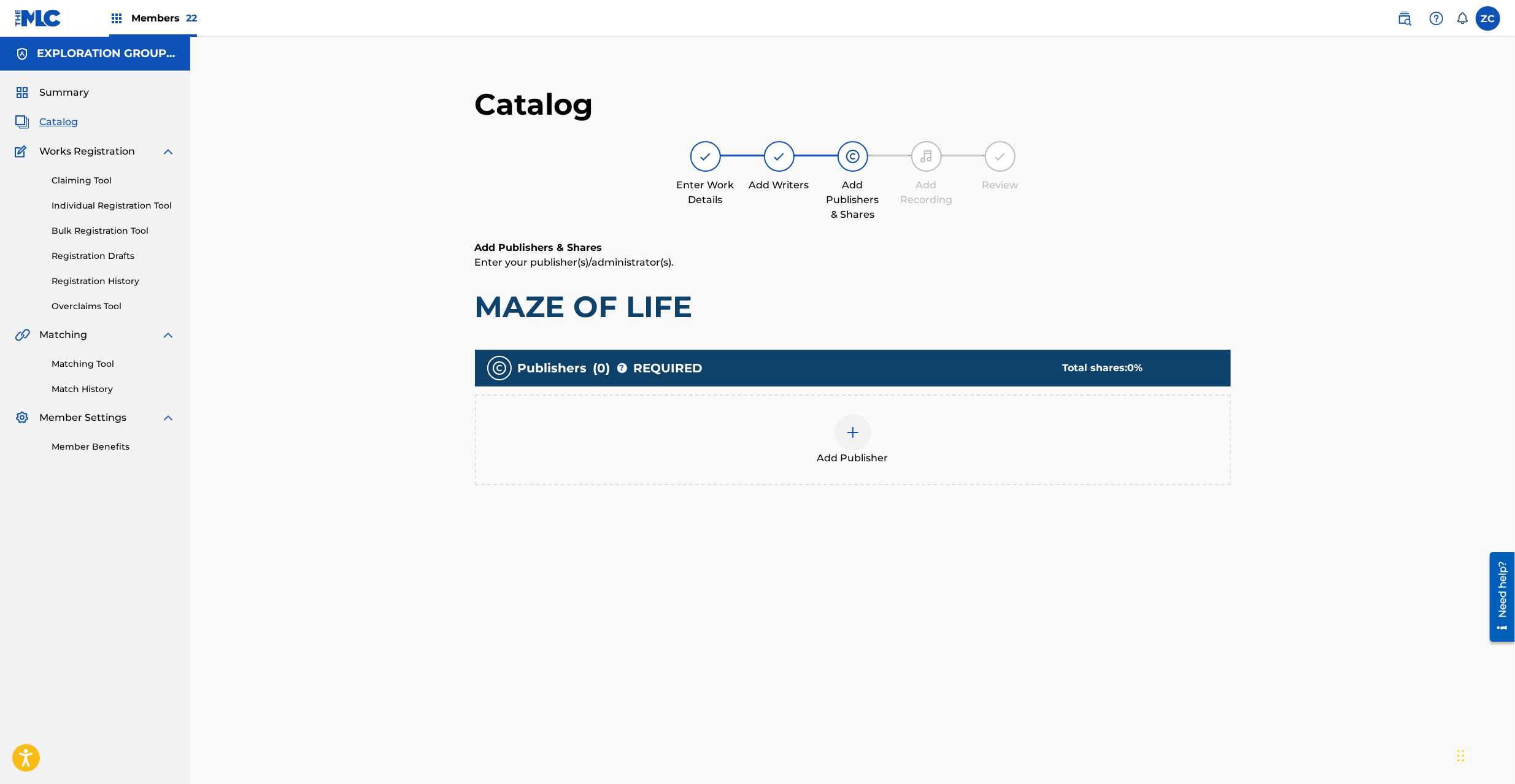
click at [851, 425] on img at bounding box center [852, 432] width 14 height 14
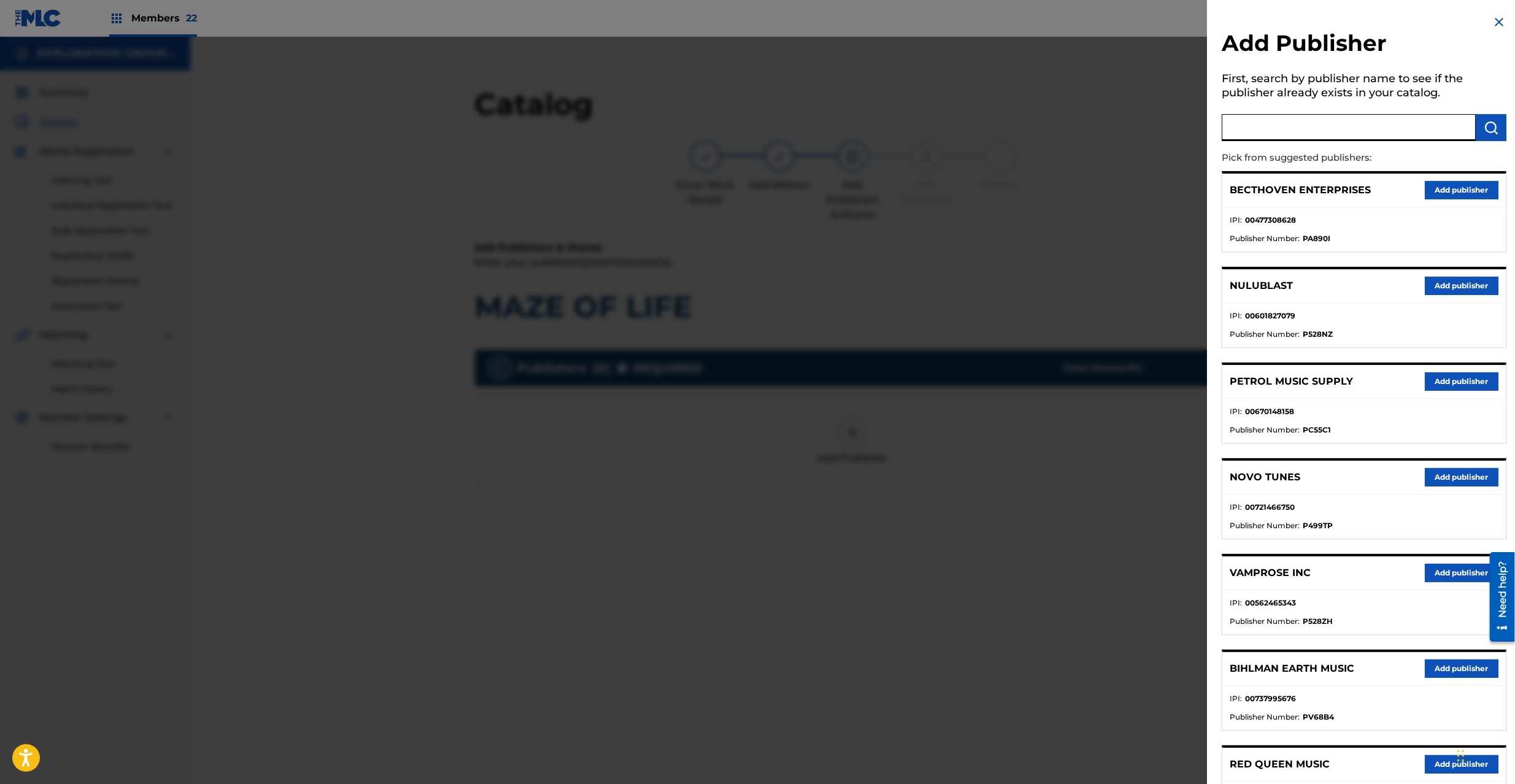
click at [1306, 136] on input "text" at bounding box center [1349, 127] width 254 height 27
type input "atlus"
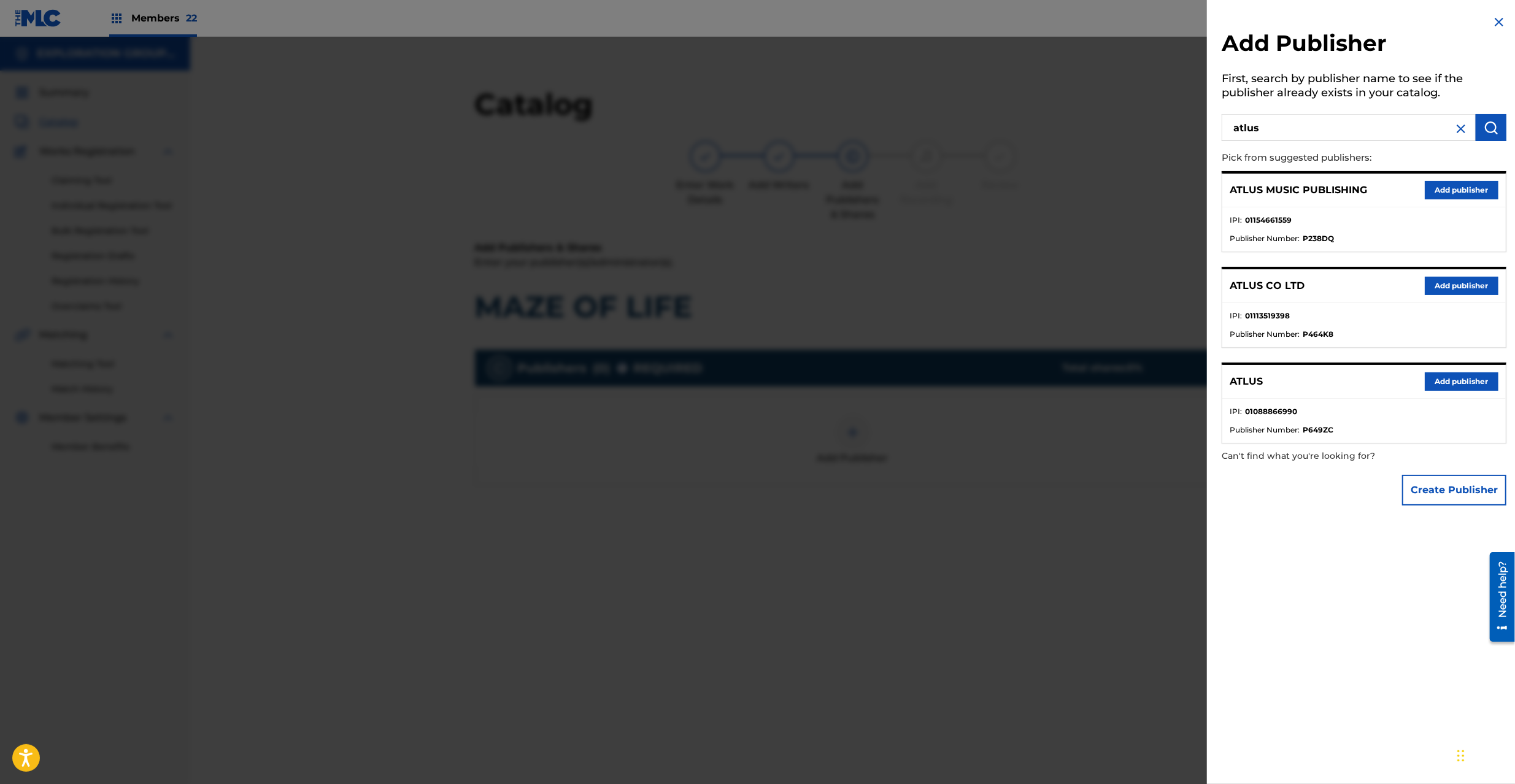
click at [1452, 384] on button "Add publisher" at bounding box center [1461, 381] width 73 height 19
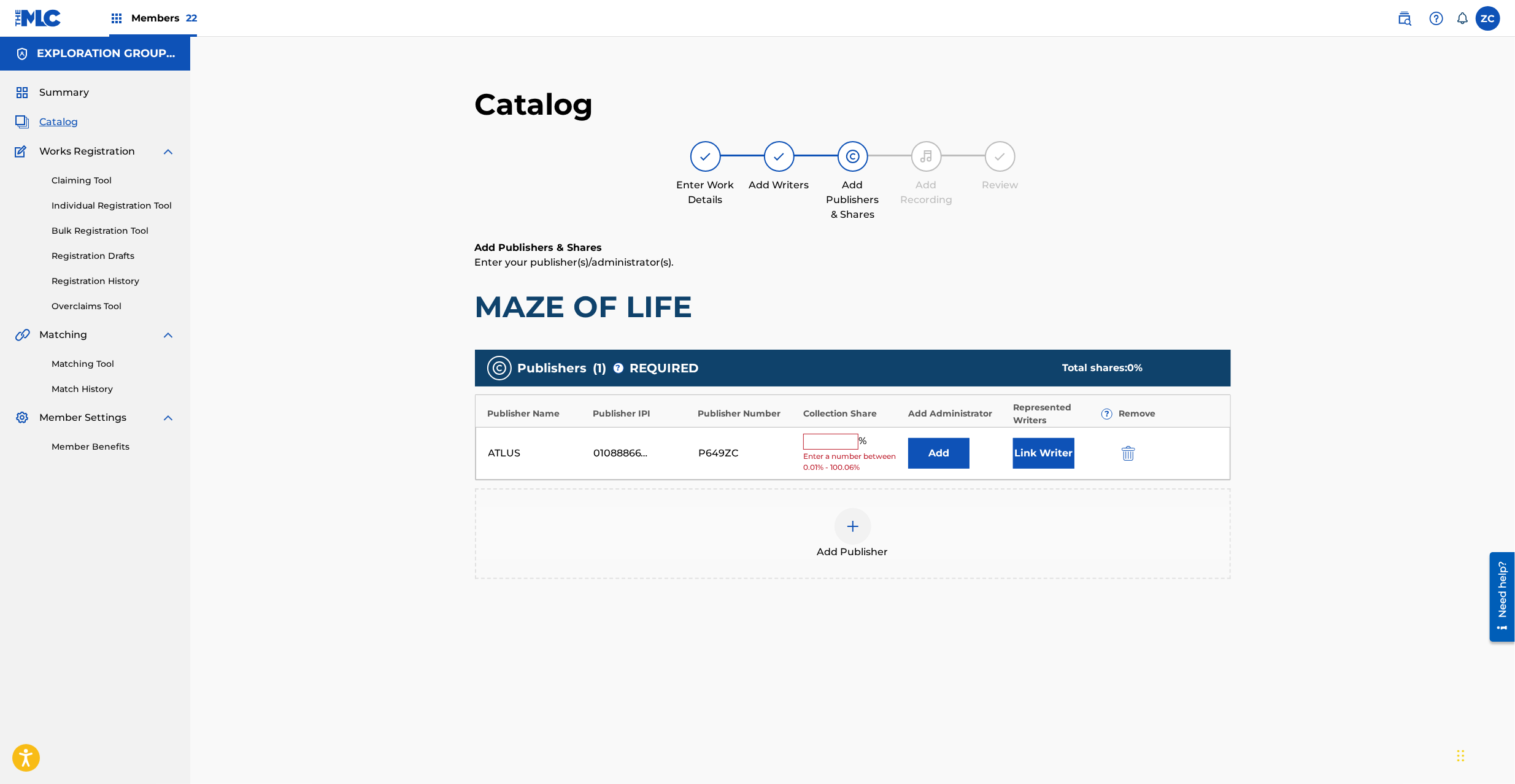
click at [938, 453] on button "Add" at bounding box center [939, 453] width 61 height 31
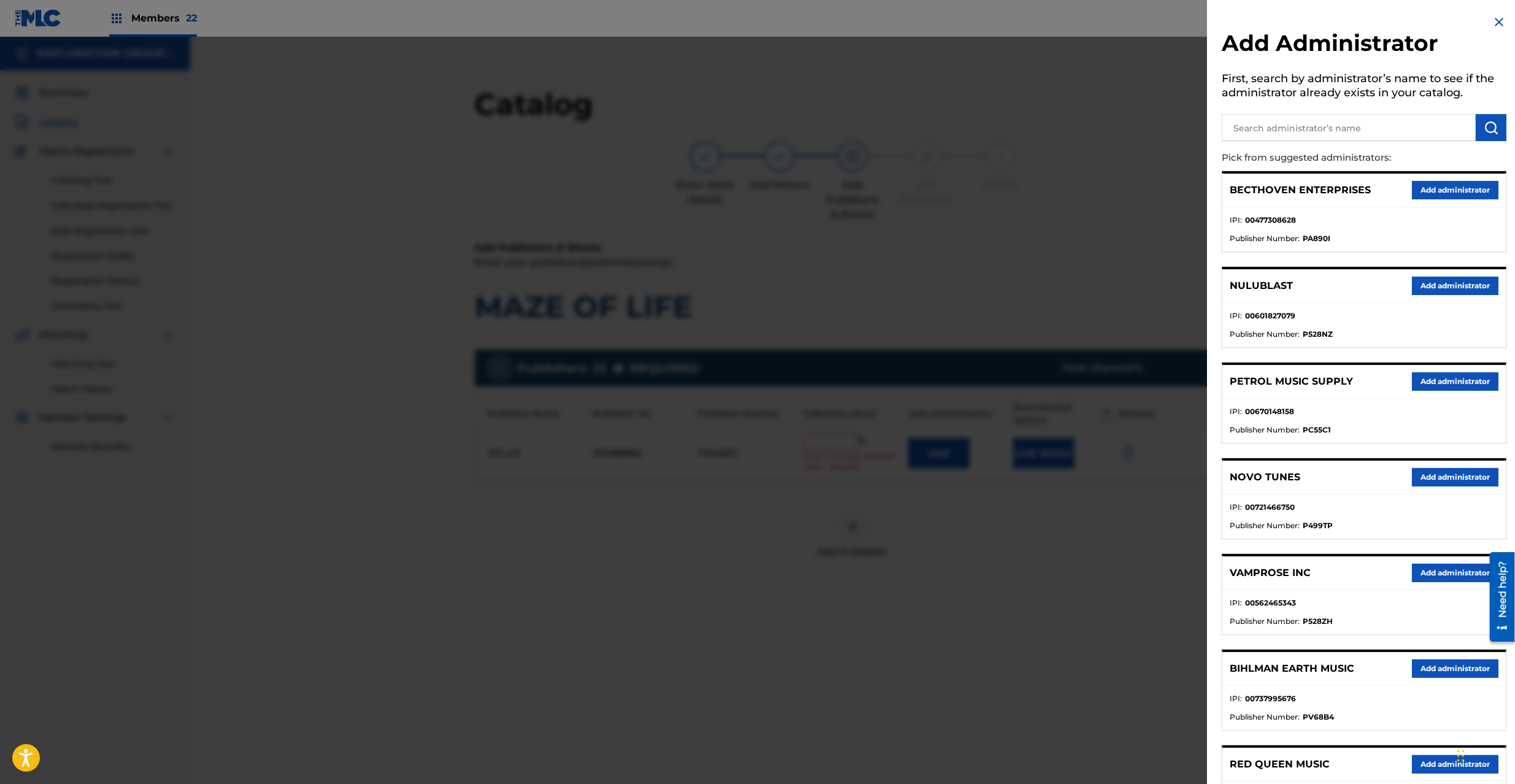
click at [1294, 119] on input "text" at bounding box center [1349, 127] width 254 height 27
type input "explora"
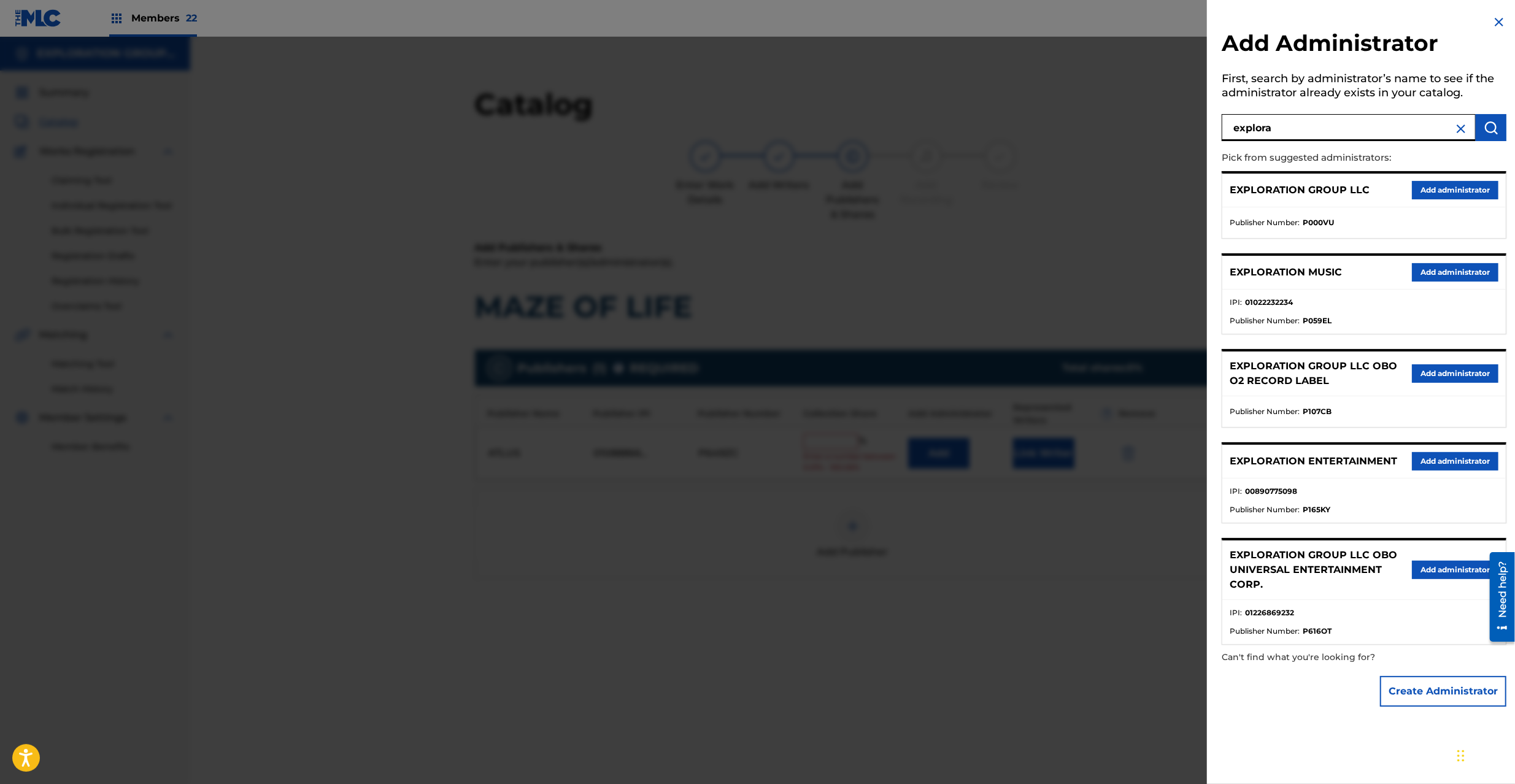
click at [1454, 195] on button "Add administrator" at bounding box center [1455, 190] width 86 height 19
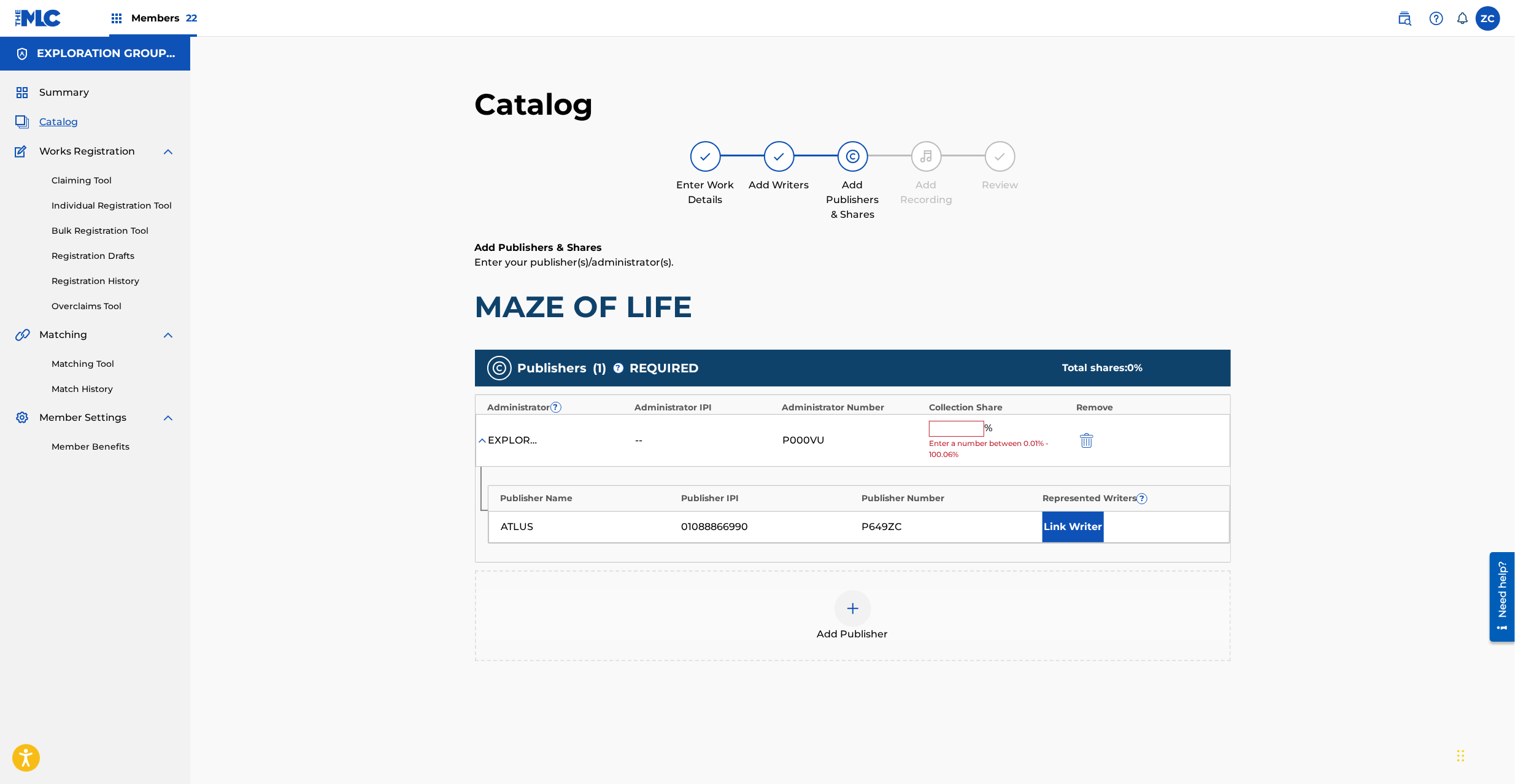
click at [968, 433] on input "text" at bounding box center [956, 429] width 55 height 16
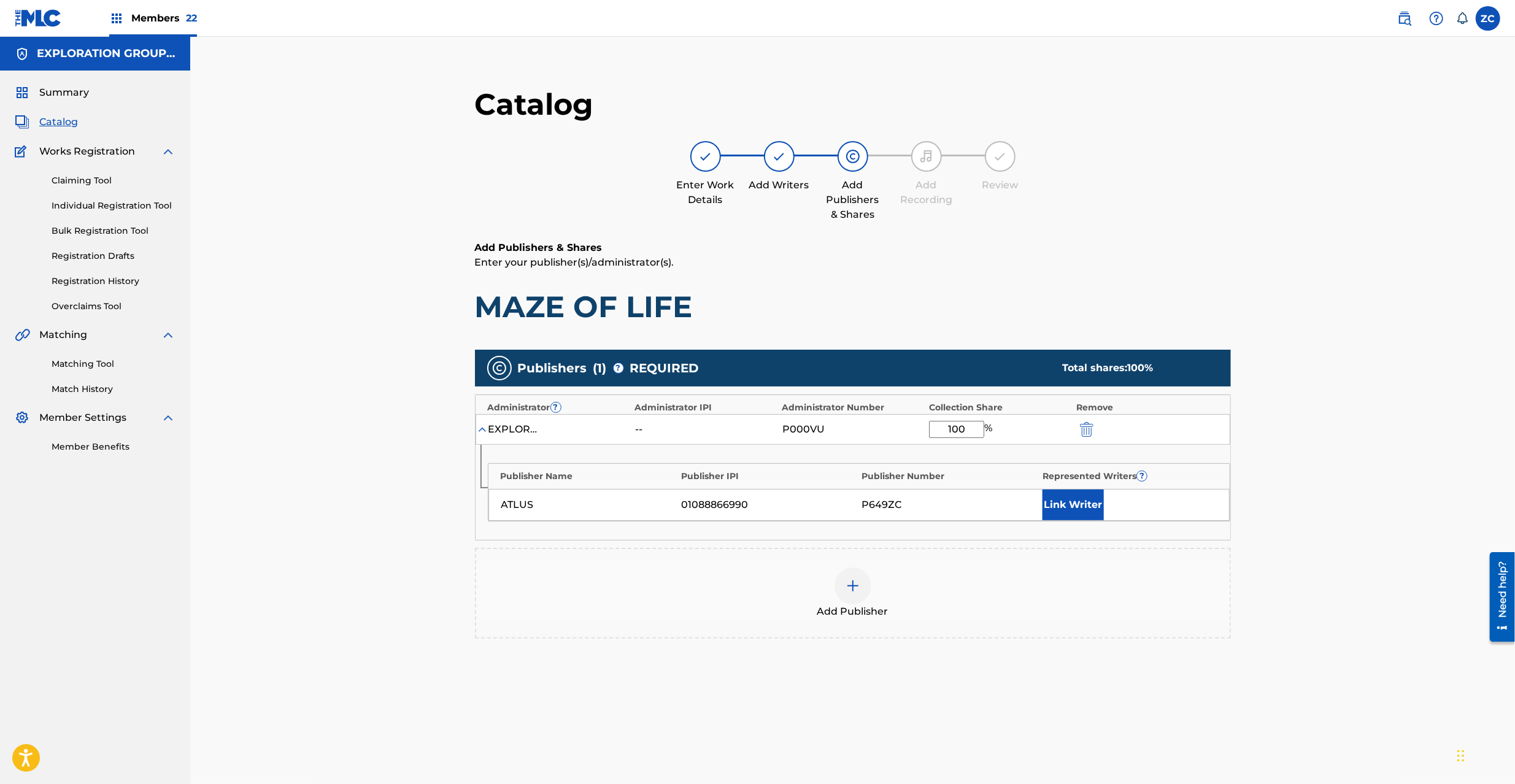
type input "100"
click at [1415, 519] on div "Catalog Enter Work Details Add Writers Add Publishers & Shares Add Recording Re…" at bounding box center [852, 444] width 1325 height 815
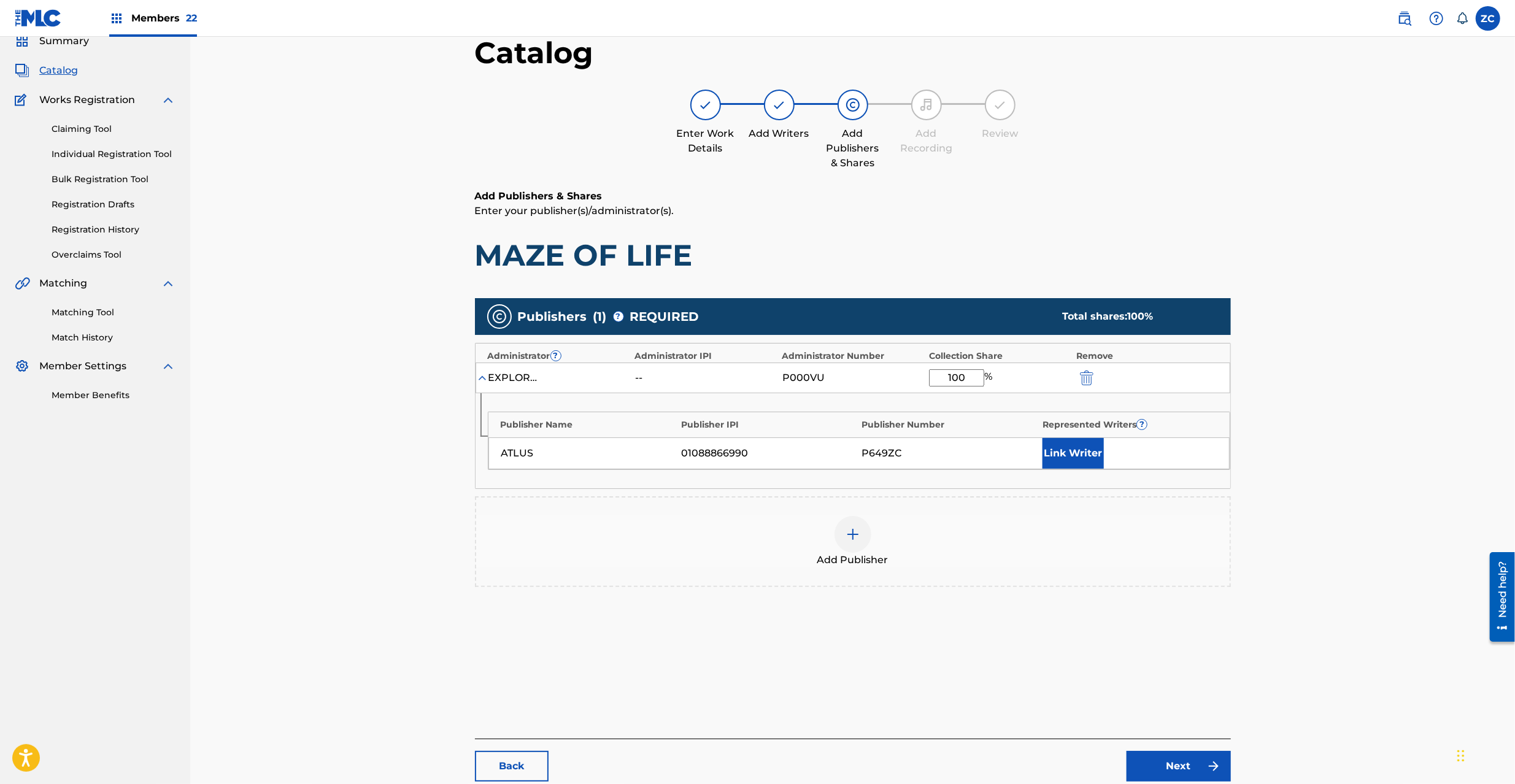
scroll to position [126, 0]
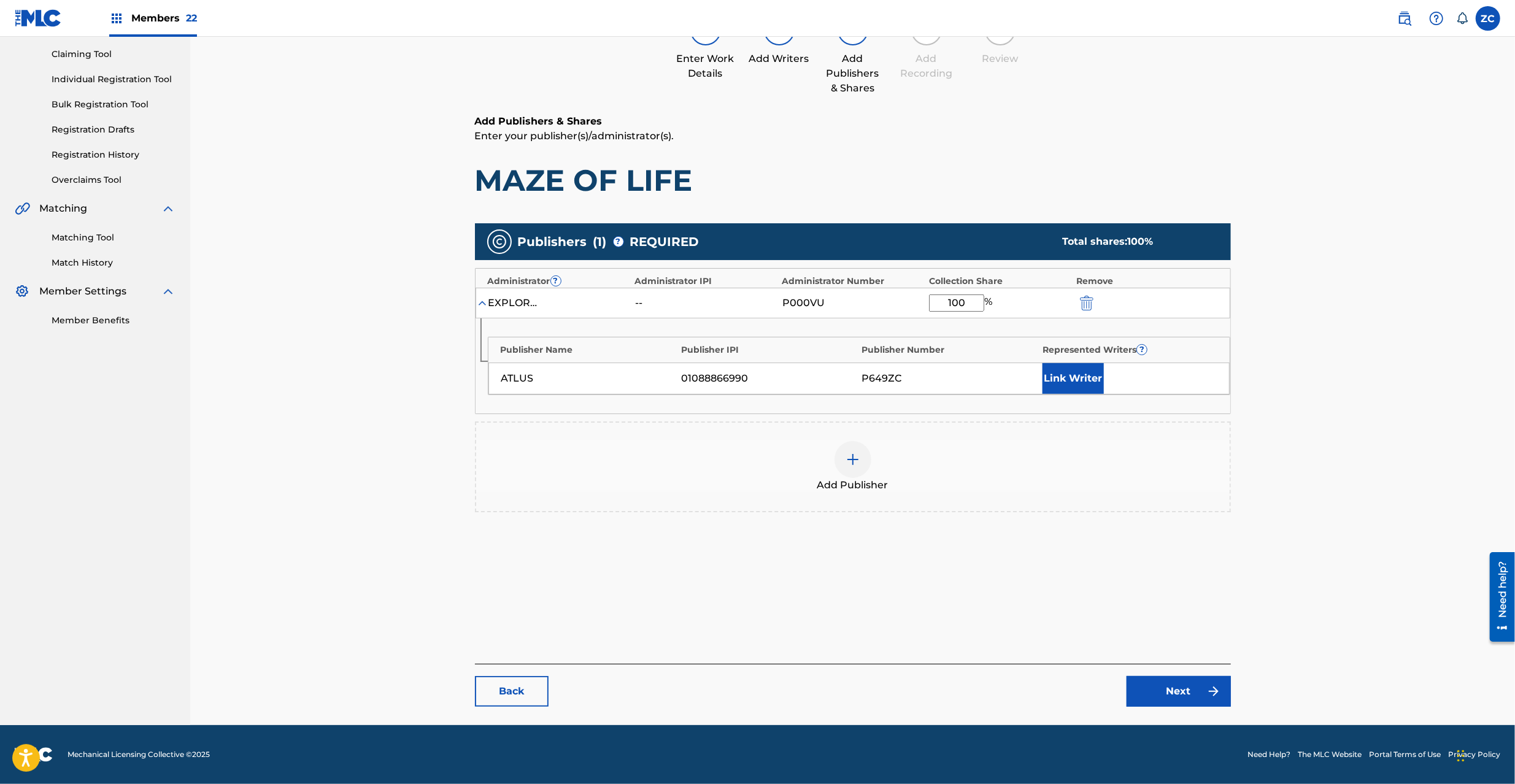
click at [1164, 688] on link "Next" at bounding box center [1179, 691] width 104 height 31
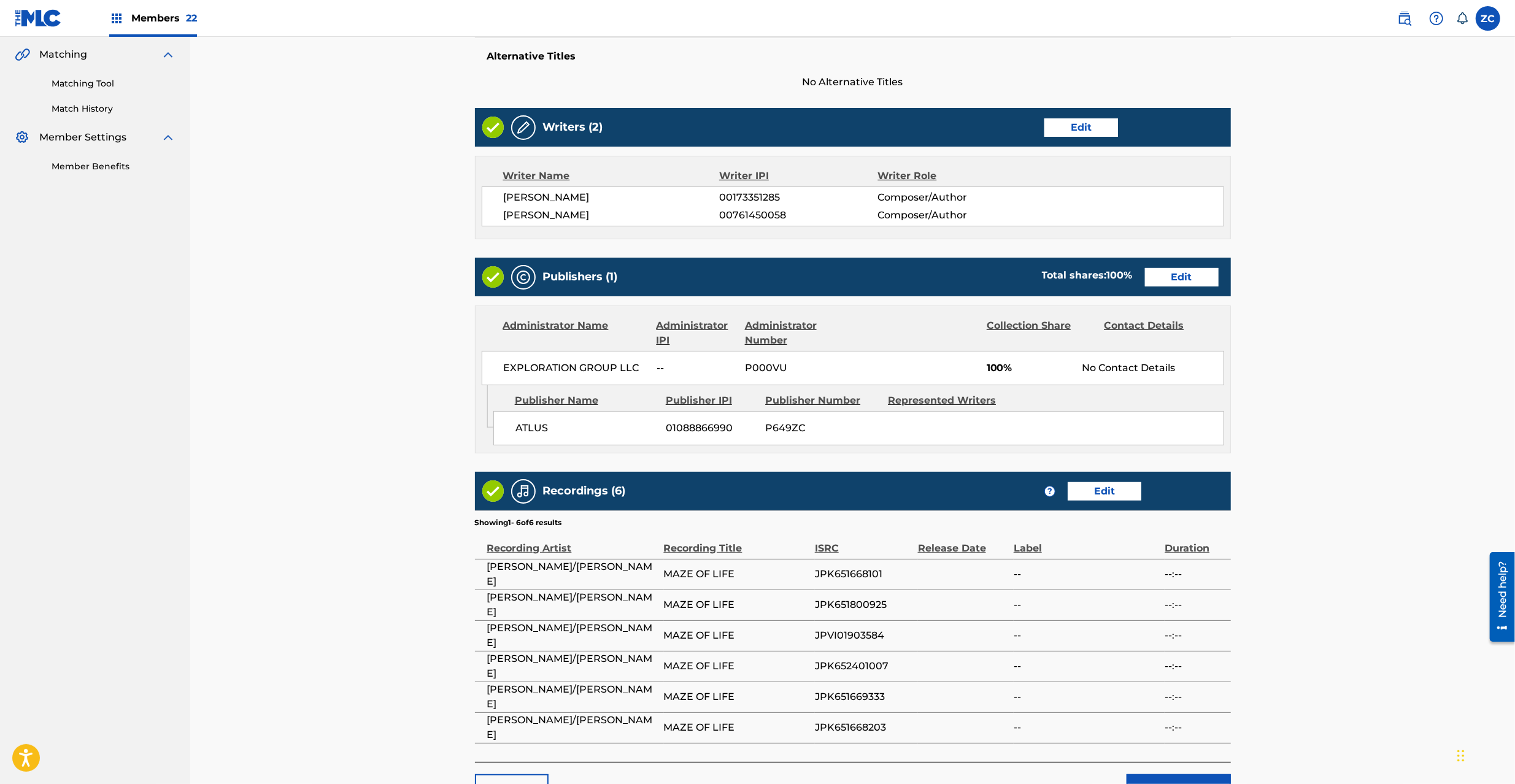
scroll to position [381, 0]
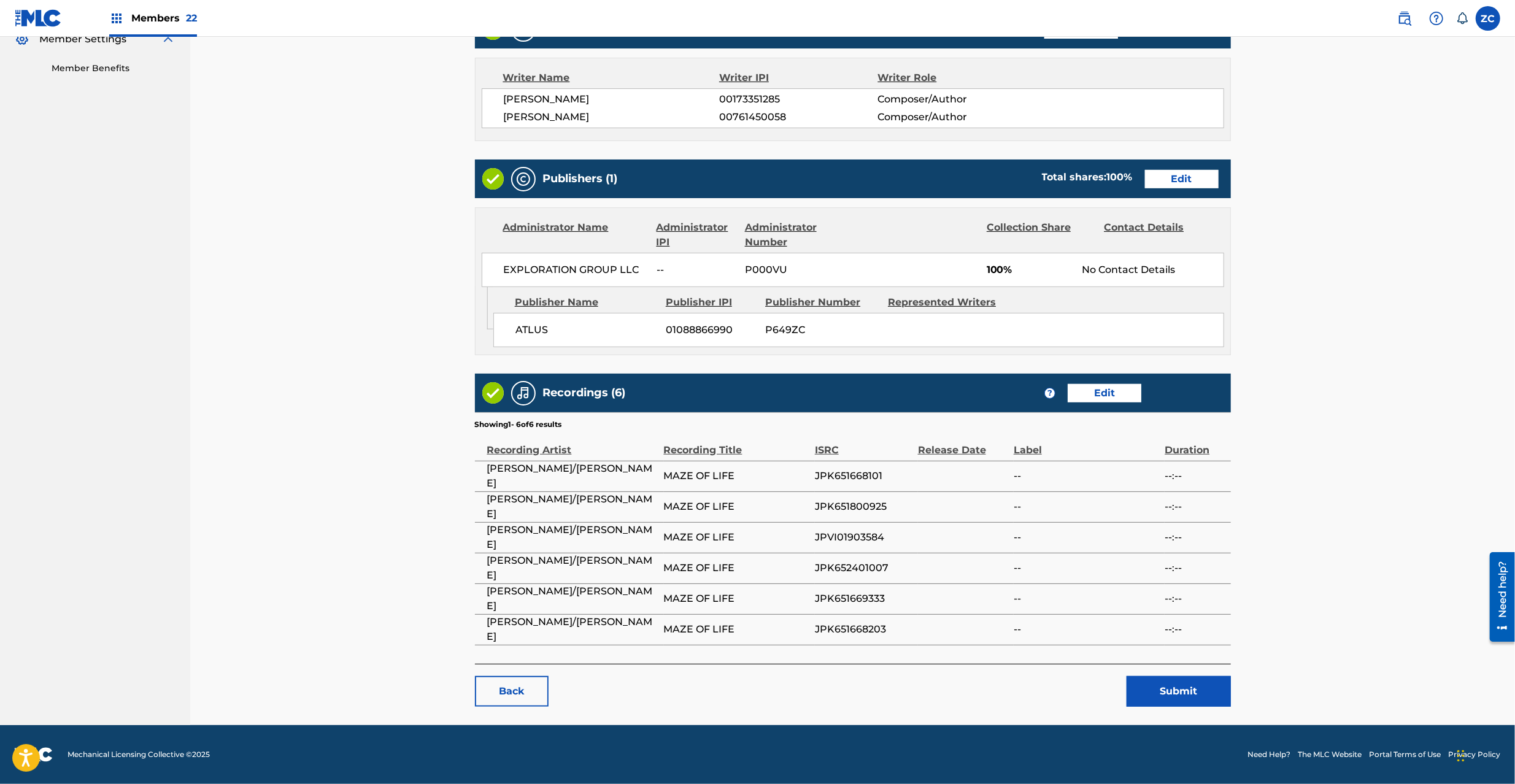
click at [1154, 696] on button "Submit" at bounding box center [1179, 691] width 104 height 31
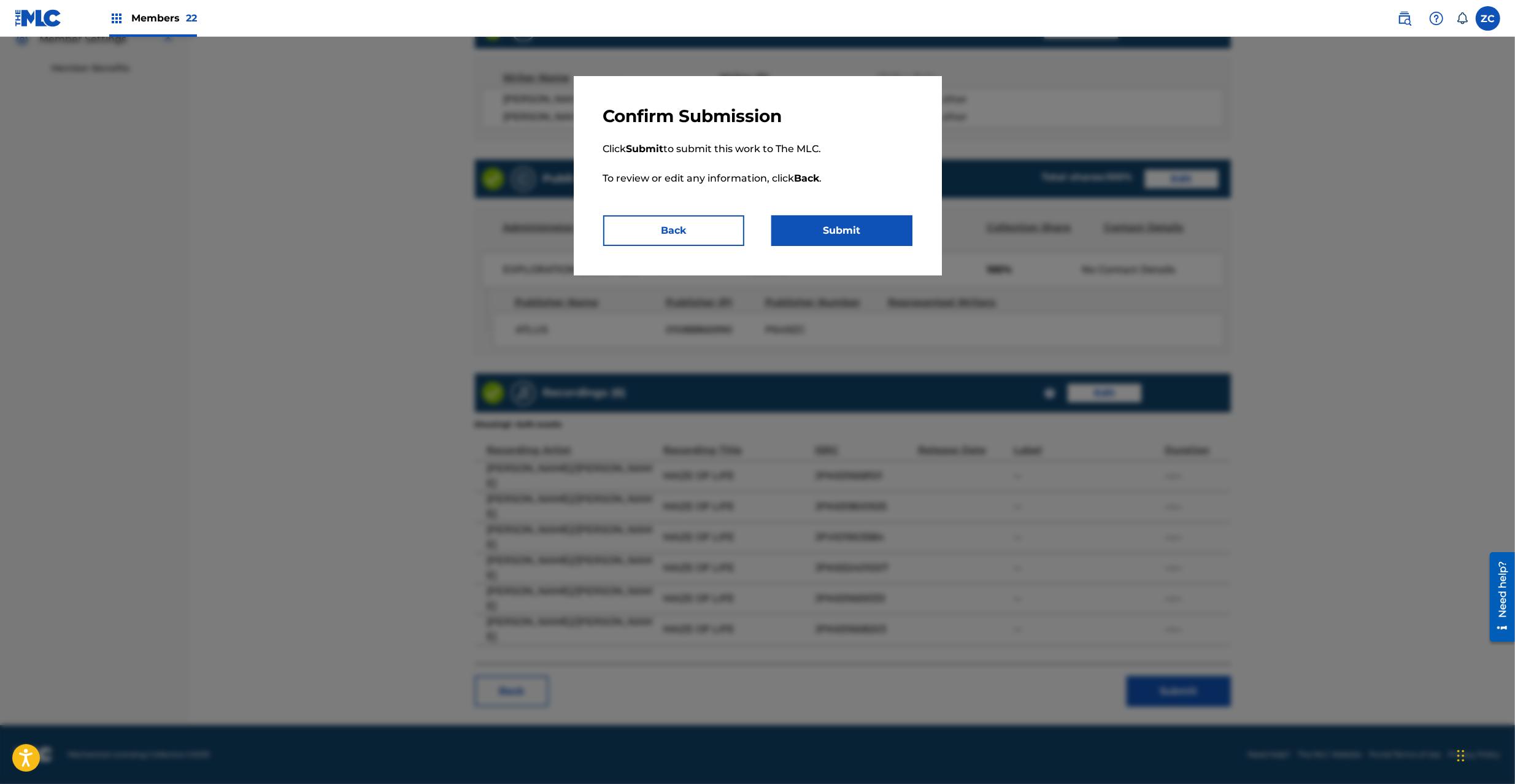
click at [870, 235] on button "Submit" at bounding box center [842, 230] width 141 height 31
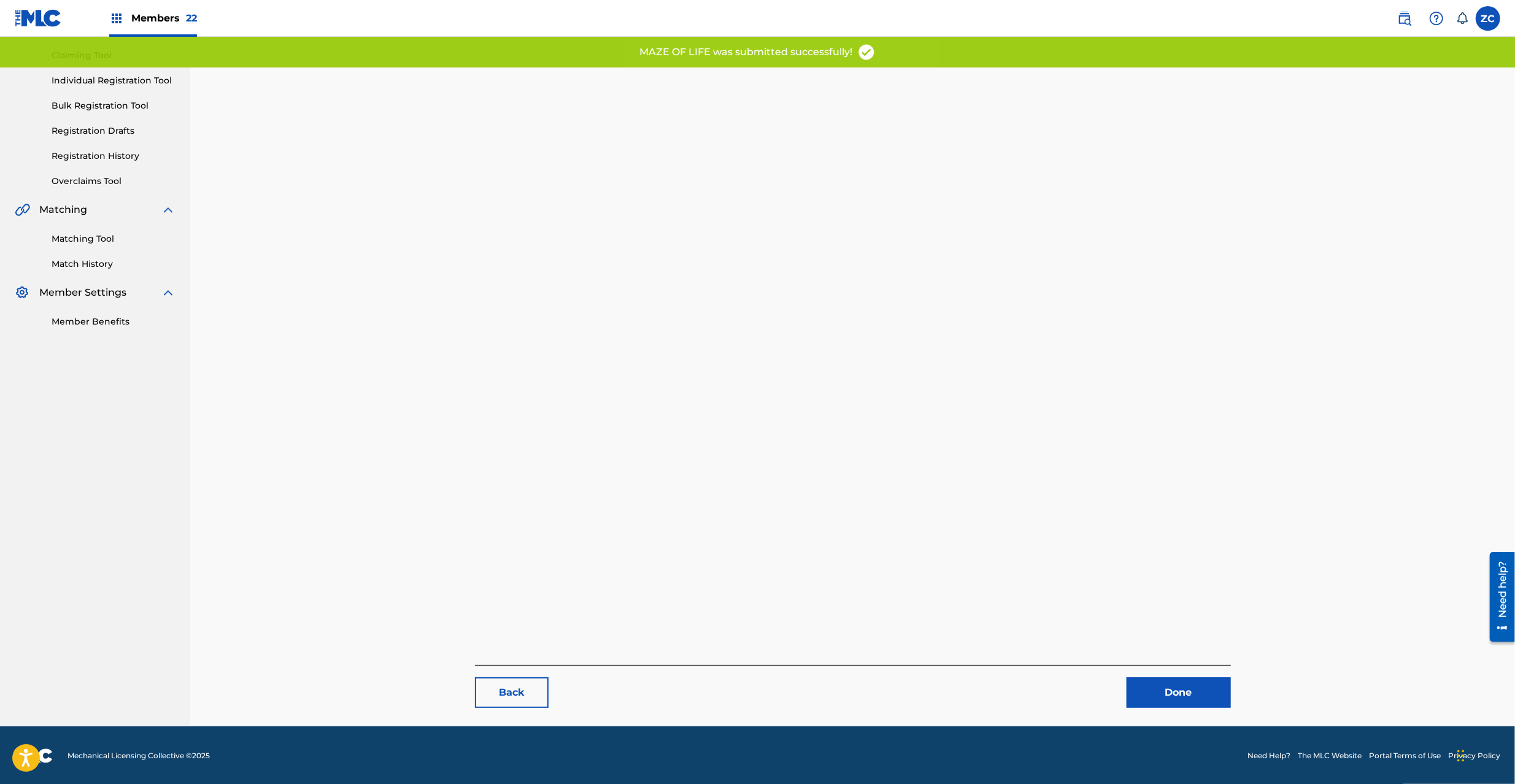
scroll to position [126, 0]
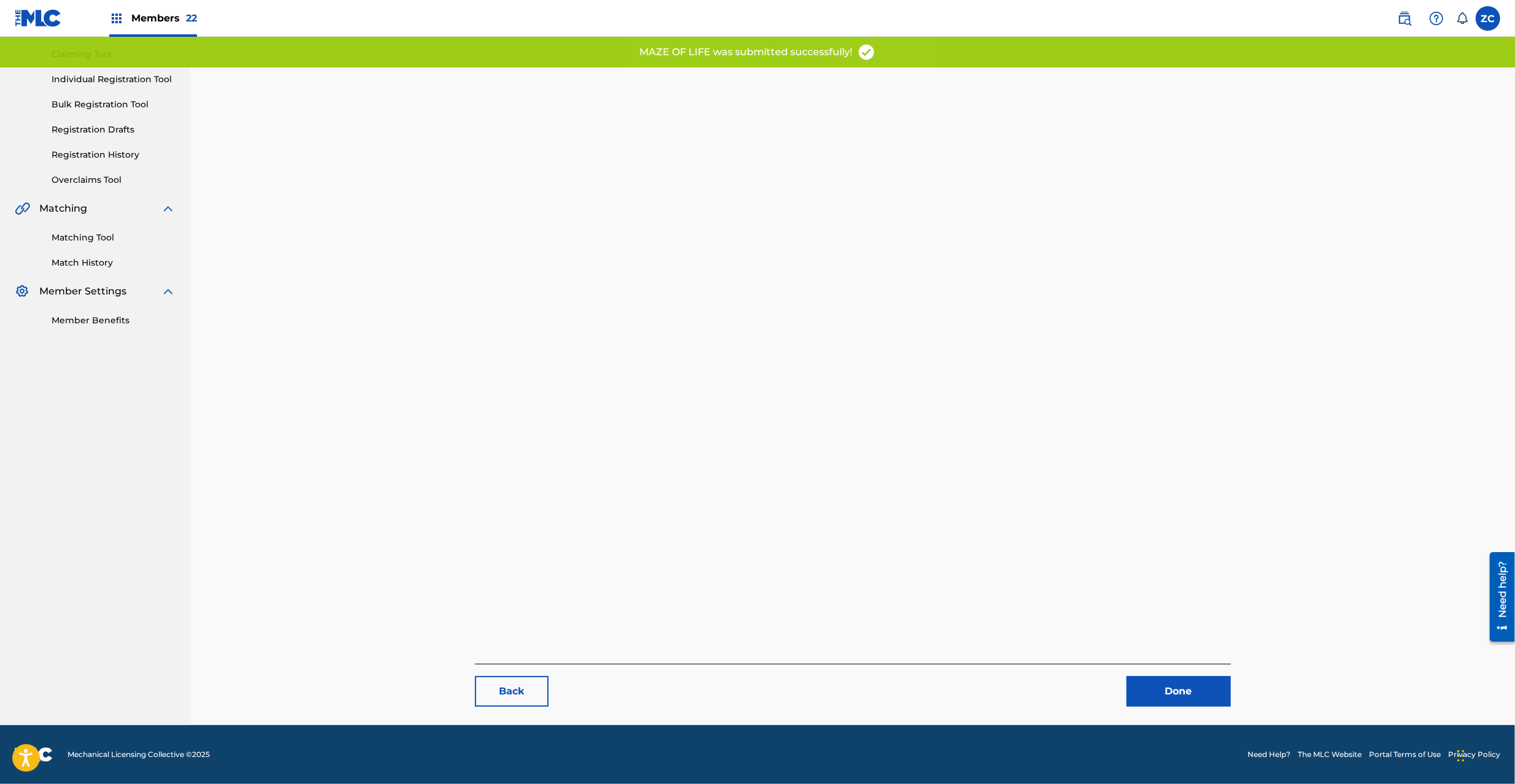
click at [1159, 685] on link "Done" at bounding box center [1179, 691] width 104 height 31
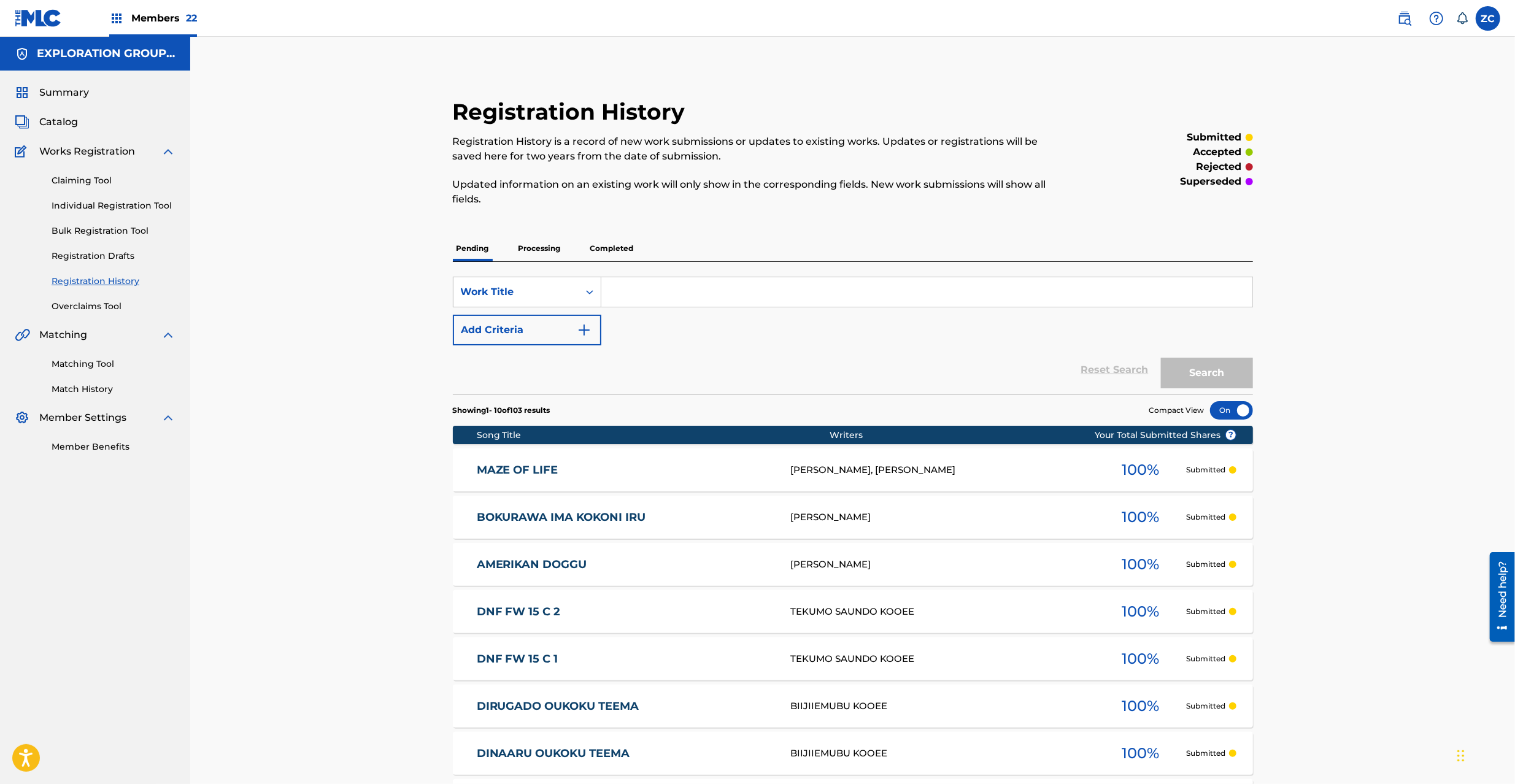
click at [56, 128] on span "Catalog" at bounding box center [58, 121] width 38 height 14
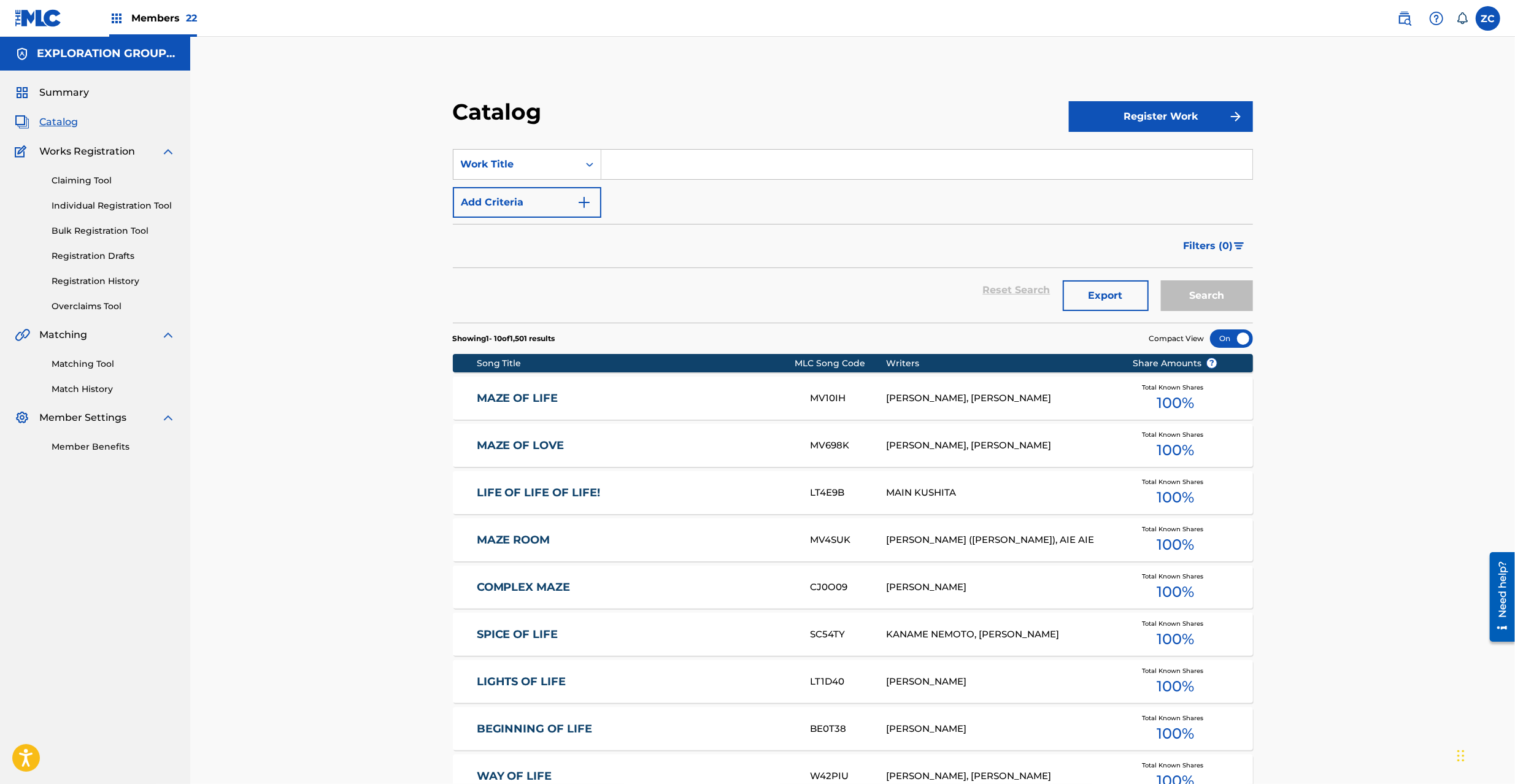
click at [777, 165] on input "Search Form" at bounding box center [926, 164] width 651 height 29
paste input "Now I Know"
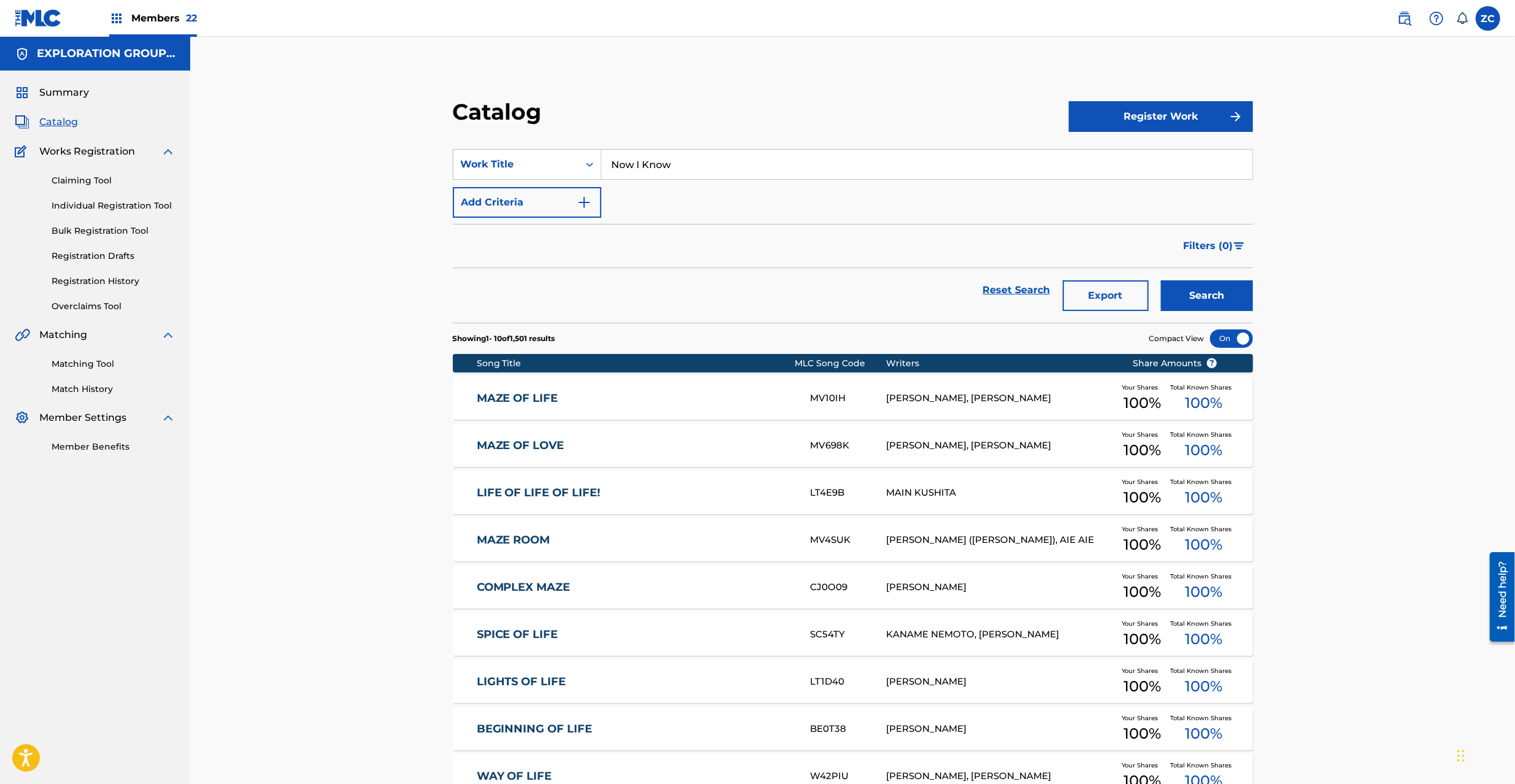
type input "Now I Know"
click at [1234, 296] on button "Search" at bounding box center [1207, 296] width 92 height 31
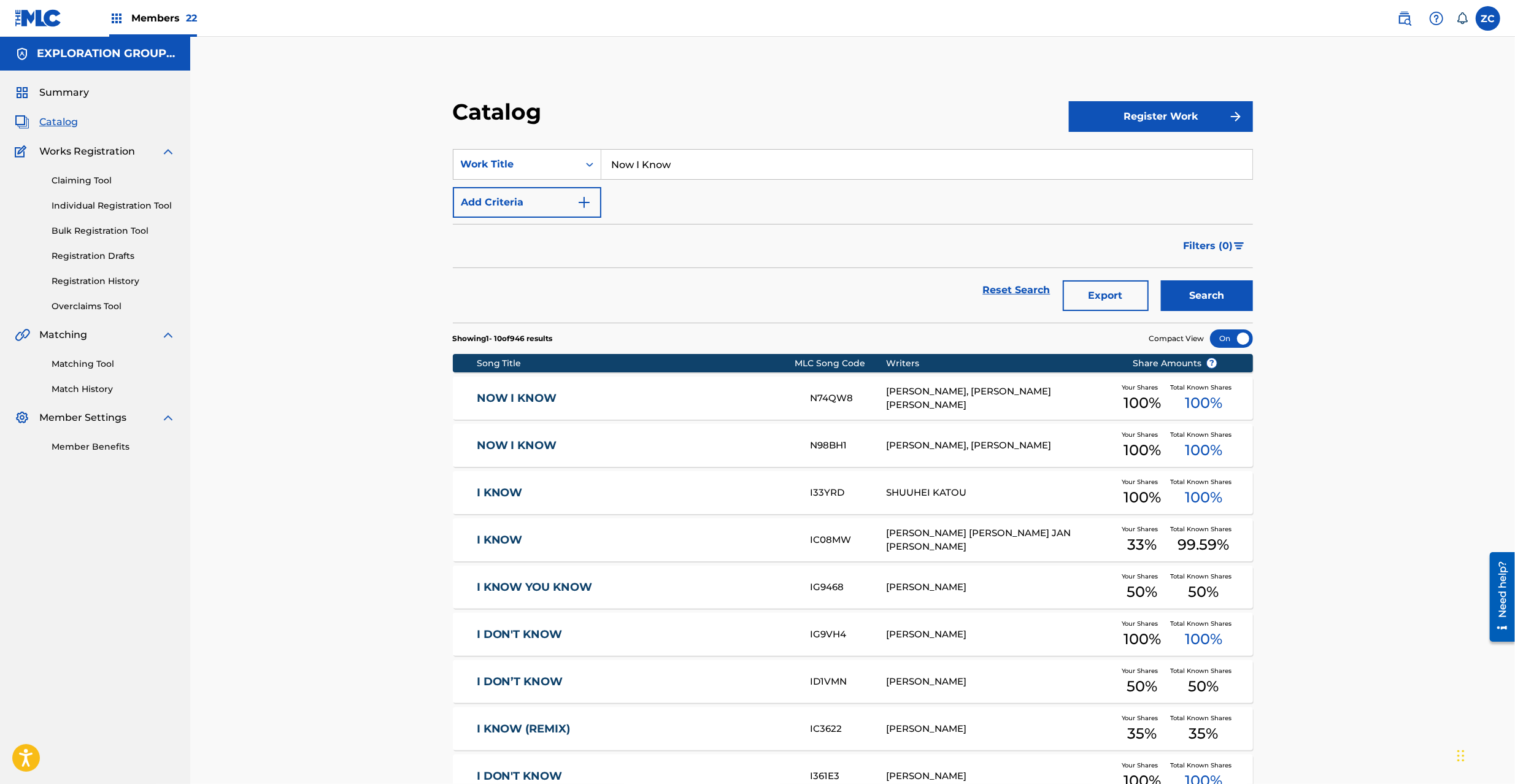
drag, startPoint x: 1433, startPoint y: 305, endPoint x: 1241, endPoint y: 309, distance: 192.0
click at [1433, 305] on div "Catalog Register Work SearchWithCriteria328daa35-6574-4307-a07b-c833d15960a5 Wo…" at bounding box center [852, 473] width 1325 height 871
click at [835, 445] on div "N98BH1" at bounding box center [848, 445] width 76 height 14
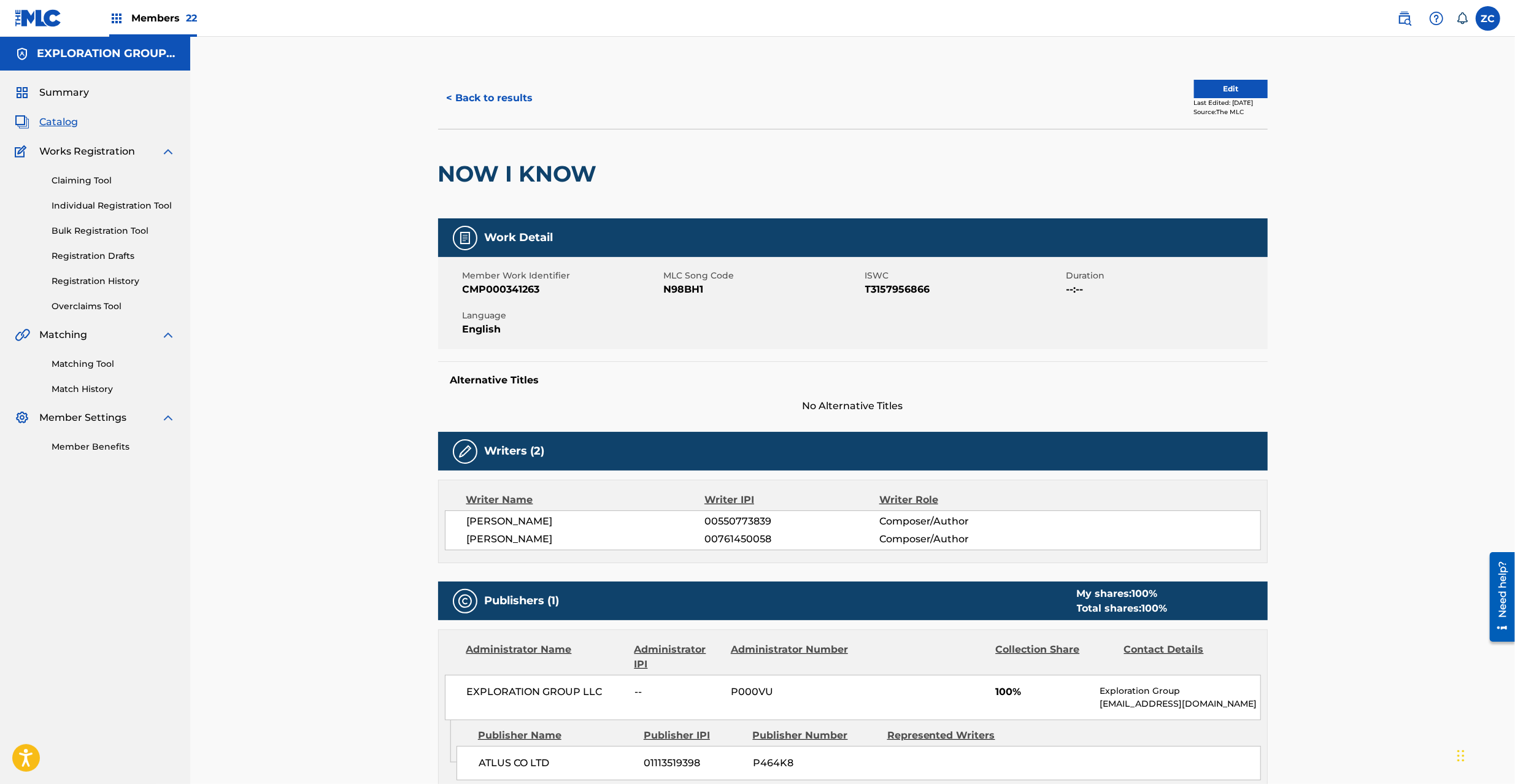
click at [1234, 84] on button "Edit" at bounding box center [1230, 88] width 73 height 19
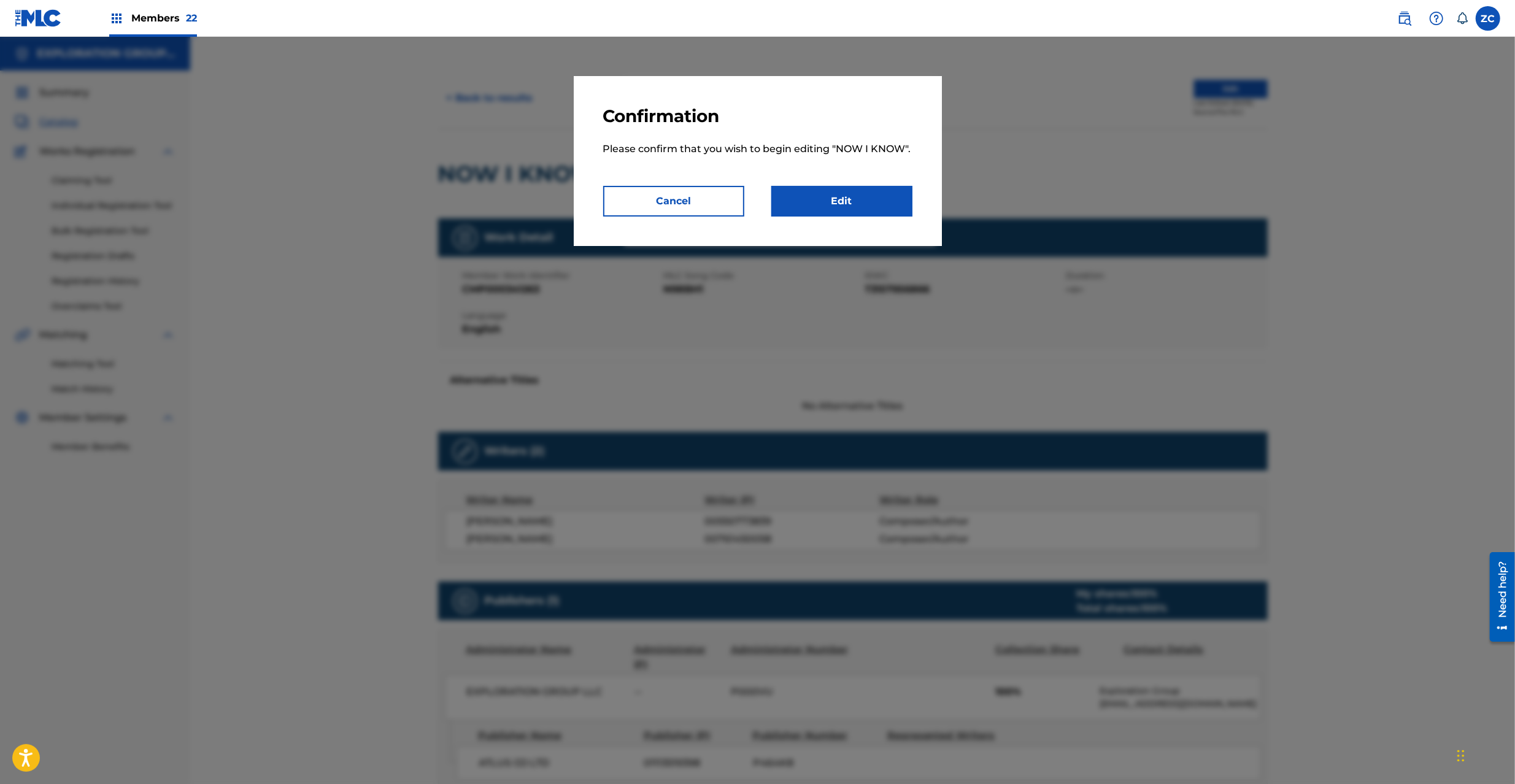
click at [890, 206] on link "Edit" at bounding box center [842, 201] width 141 height 31
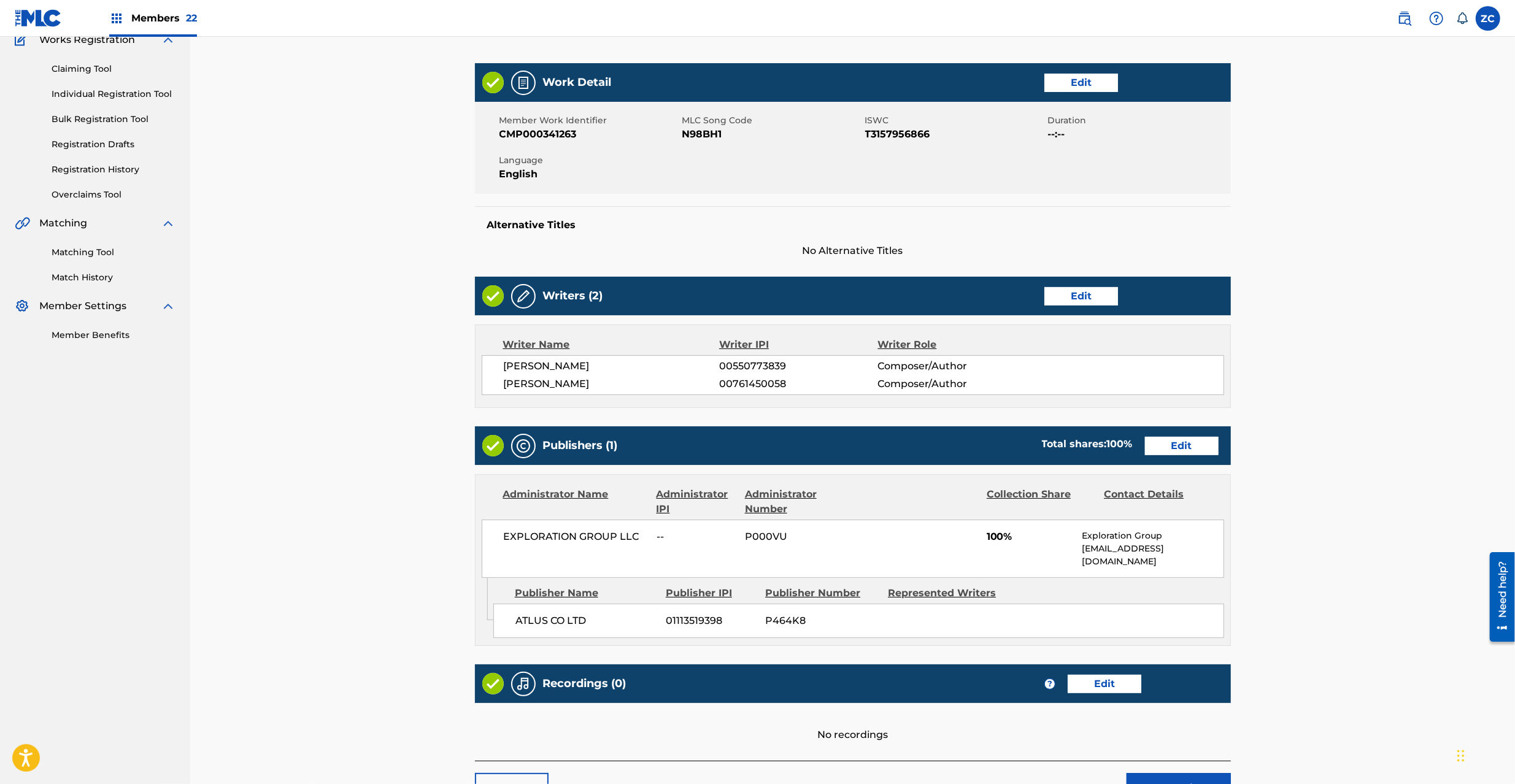
scroll to position [197, 0]
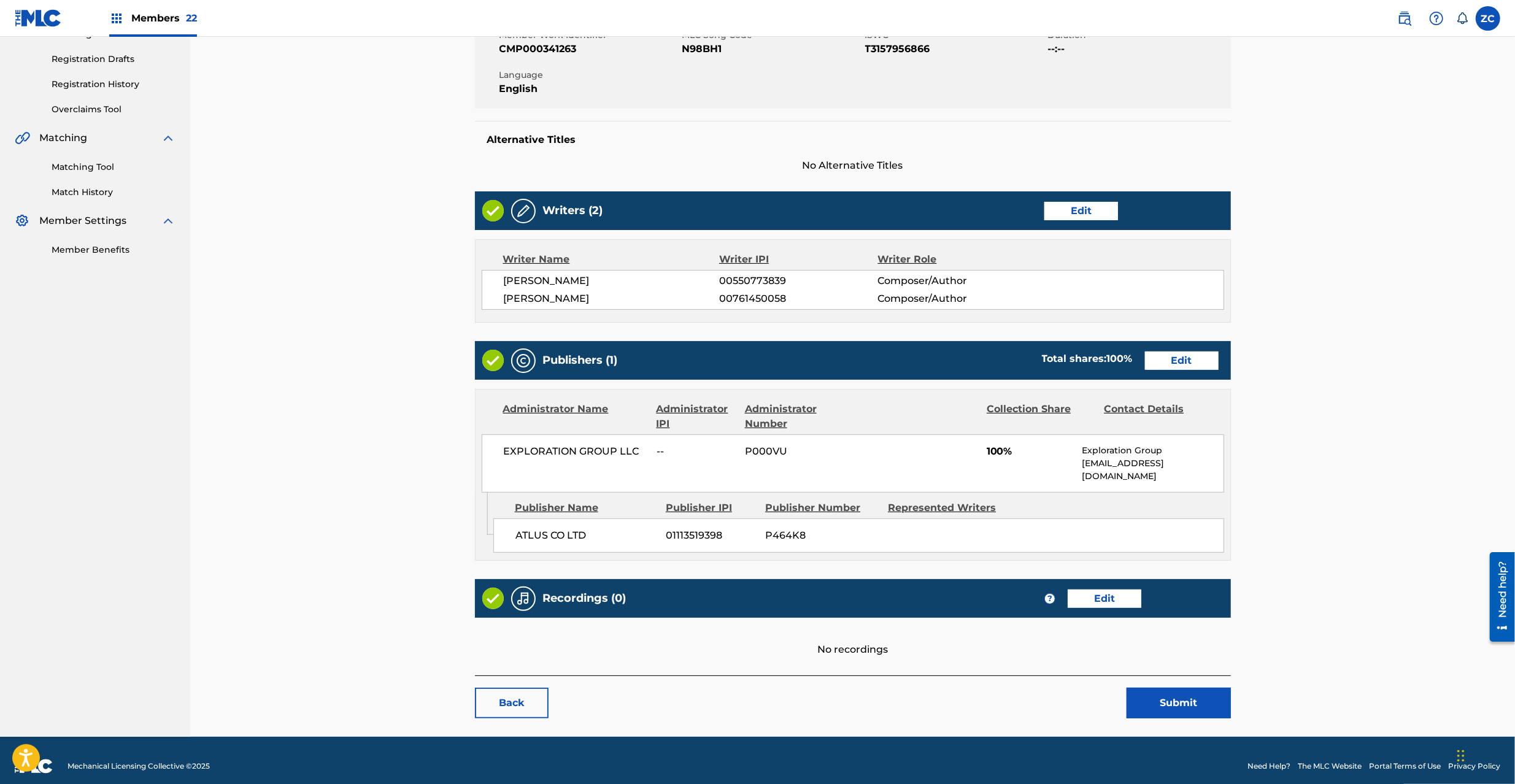
click at [1179, 366] on link "Edit" at bounding box center [1182, 360] width 73 height 19
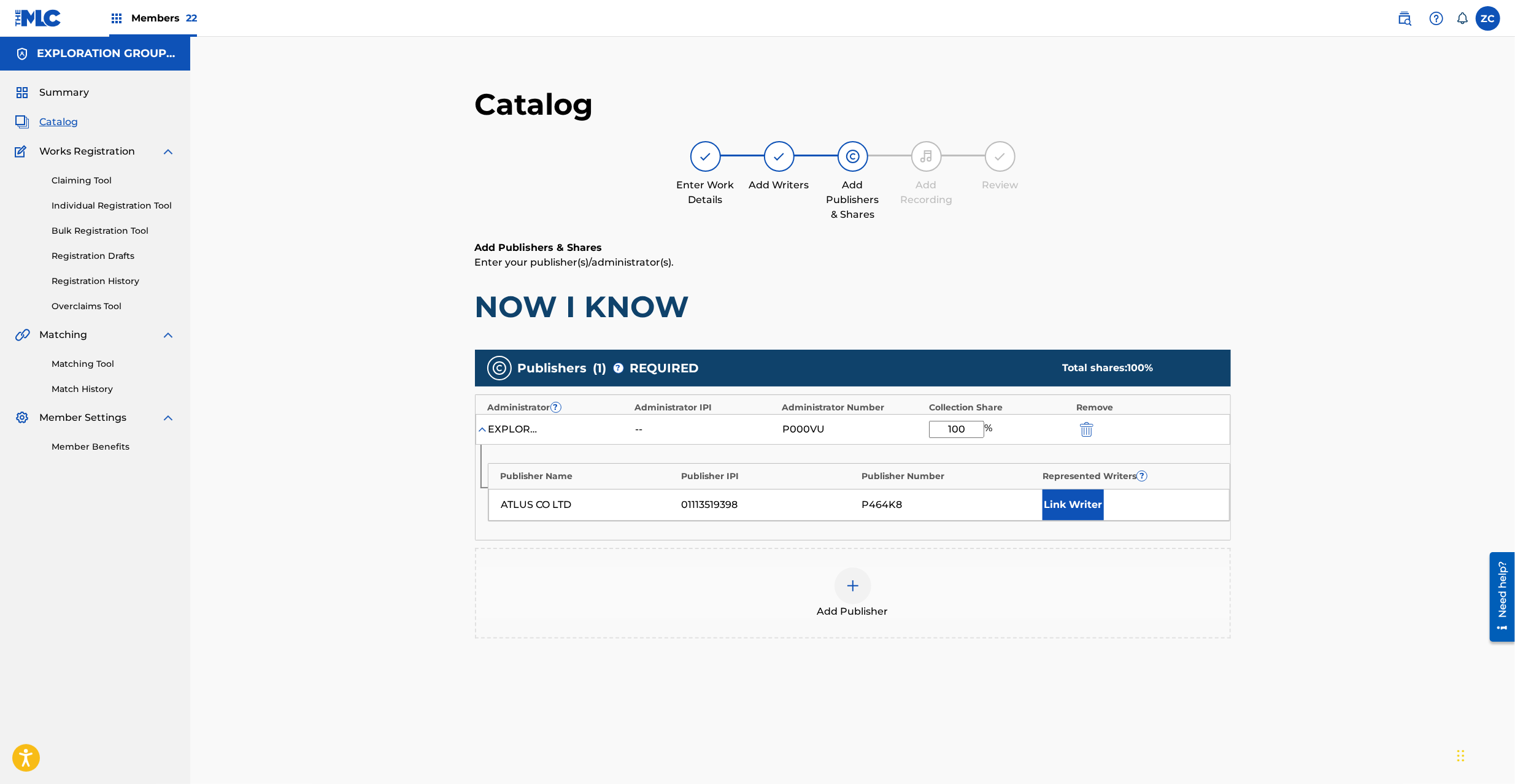
click at [1083, 433] on img "submit" at bounding box center [1087, 429] width 14 height 14
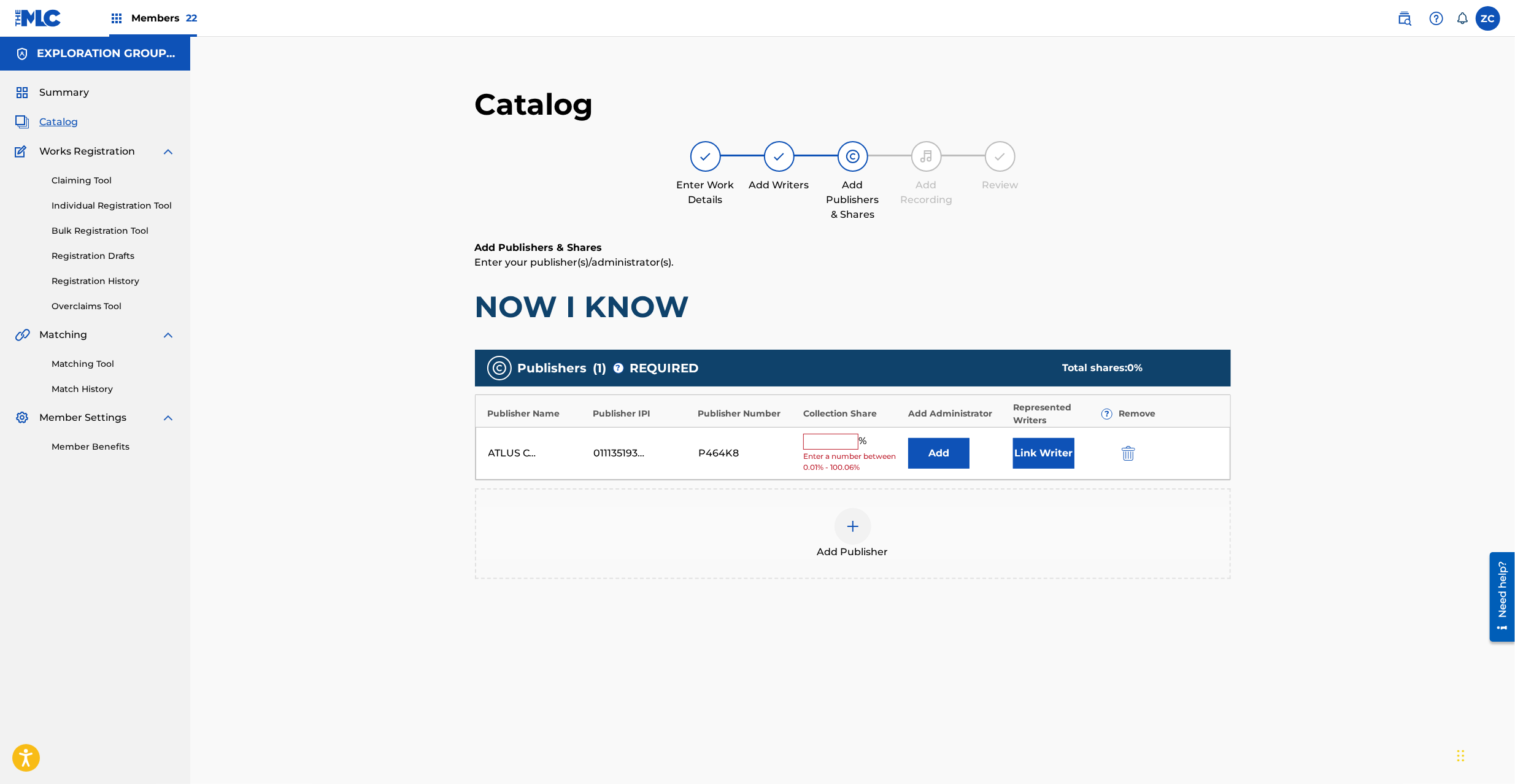
click at [1133, 460] on img "submit" at bounding box center [1129, 453] width 14 height 14
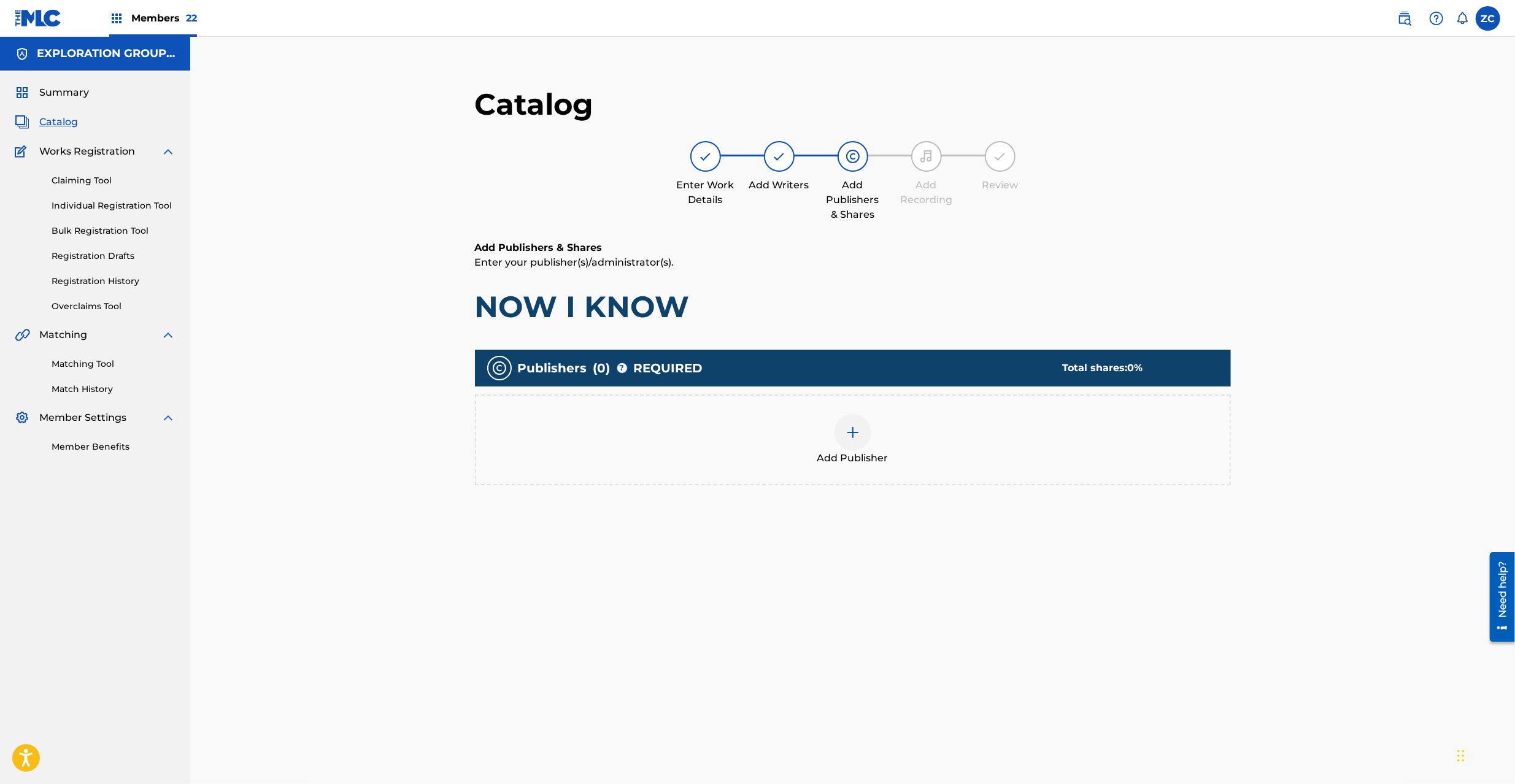
click at [850, 431] on img at bounding box center [852, 432] width 14 height 14
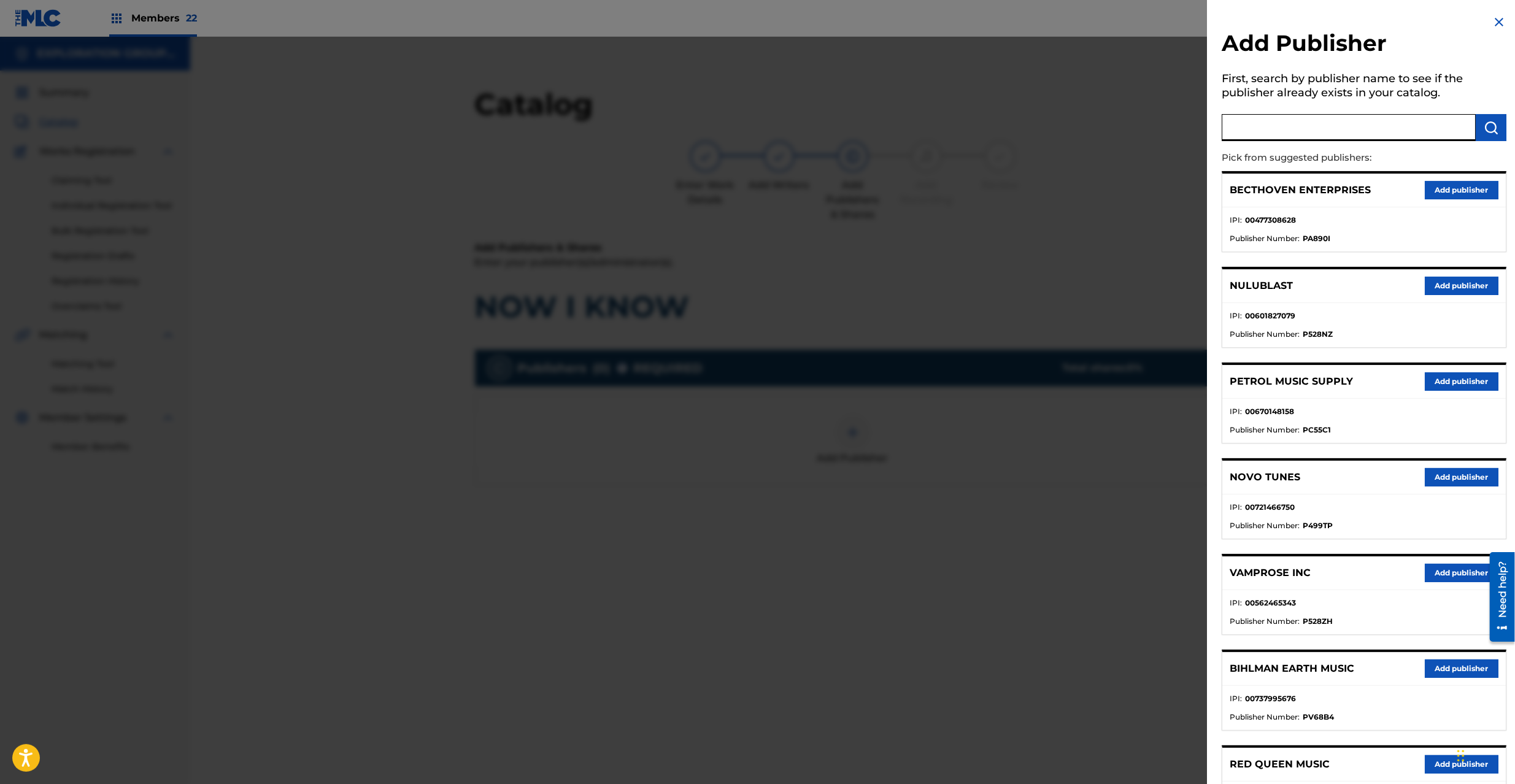
click at [1259, 134] on input "text" at bounding box center [1349, 127] width 254 height 27
type input "atlus"
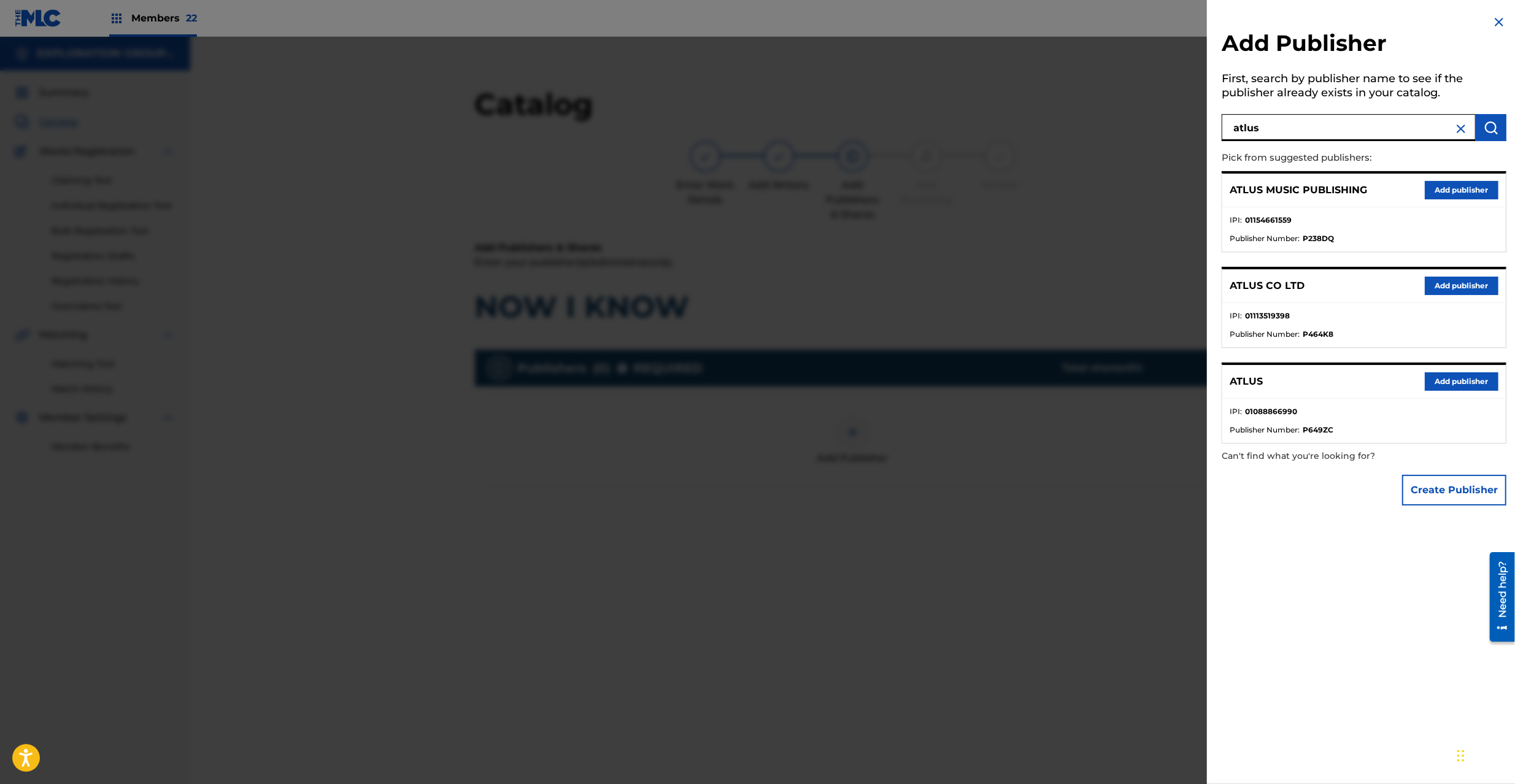
click at [1440, 375] on button "Add publisher" at bounding box center [1461, 381] width 73 height 19
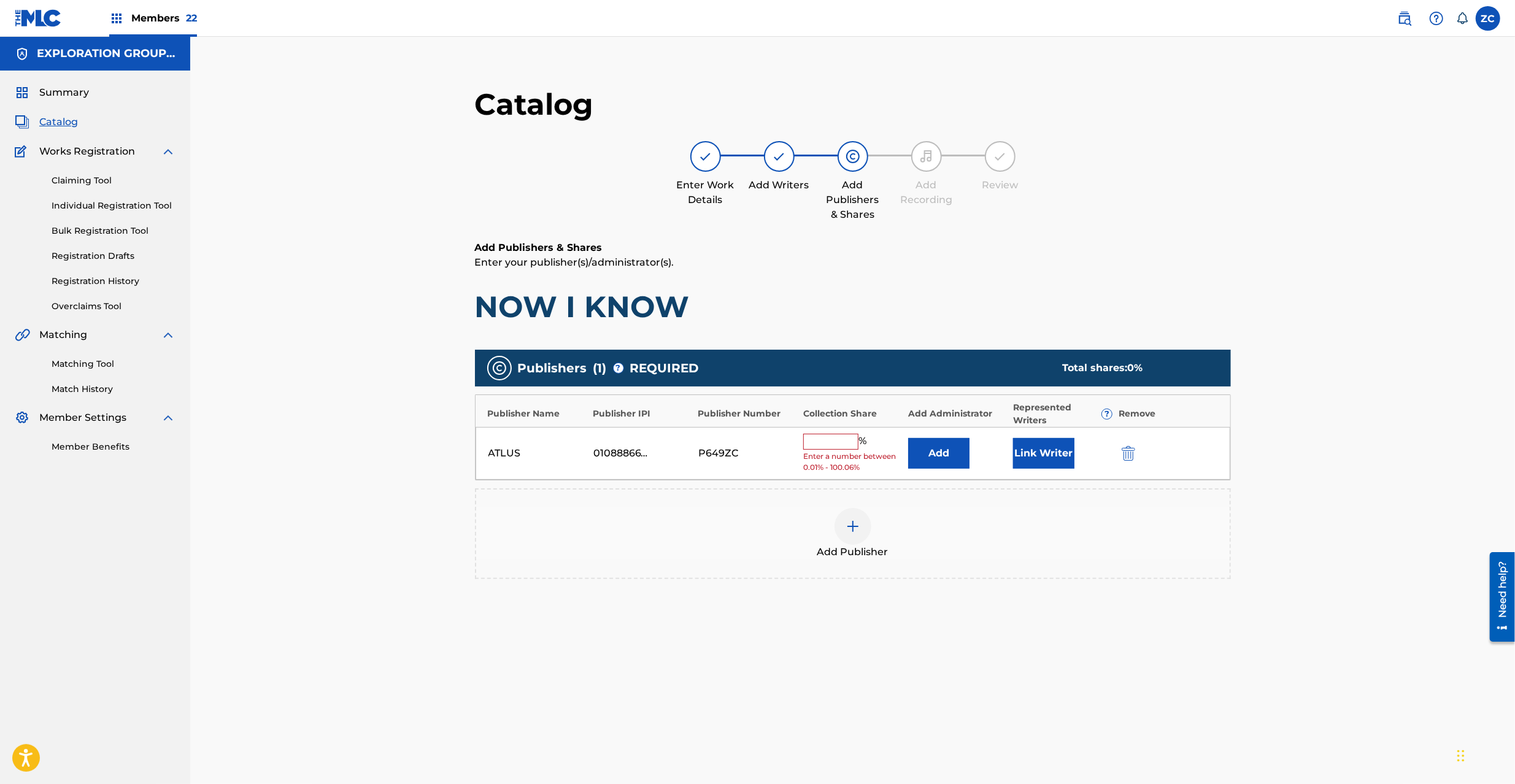
click at [941, 445] on button "Add" at bounding box center [939, 453] width 61 height 31
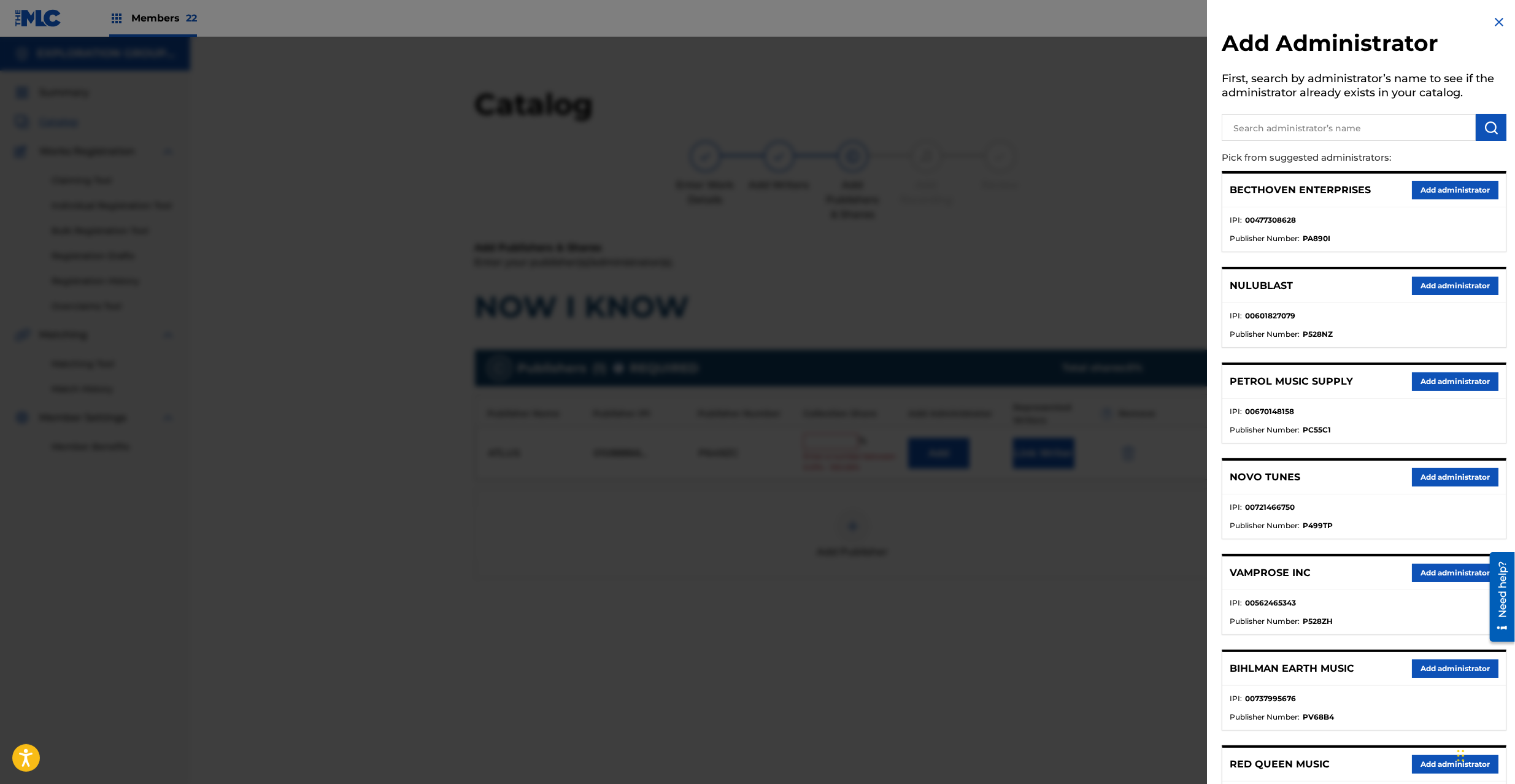
click at [1262, 125] on input "text" at bounding box center [1349, 127] width 254 height 27
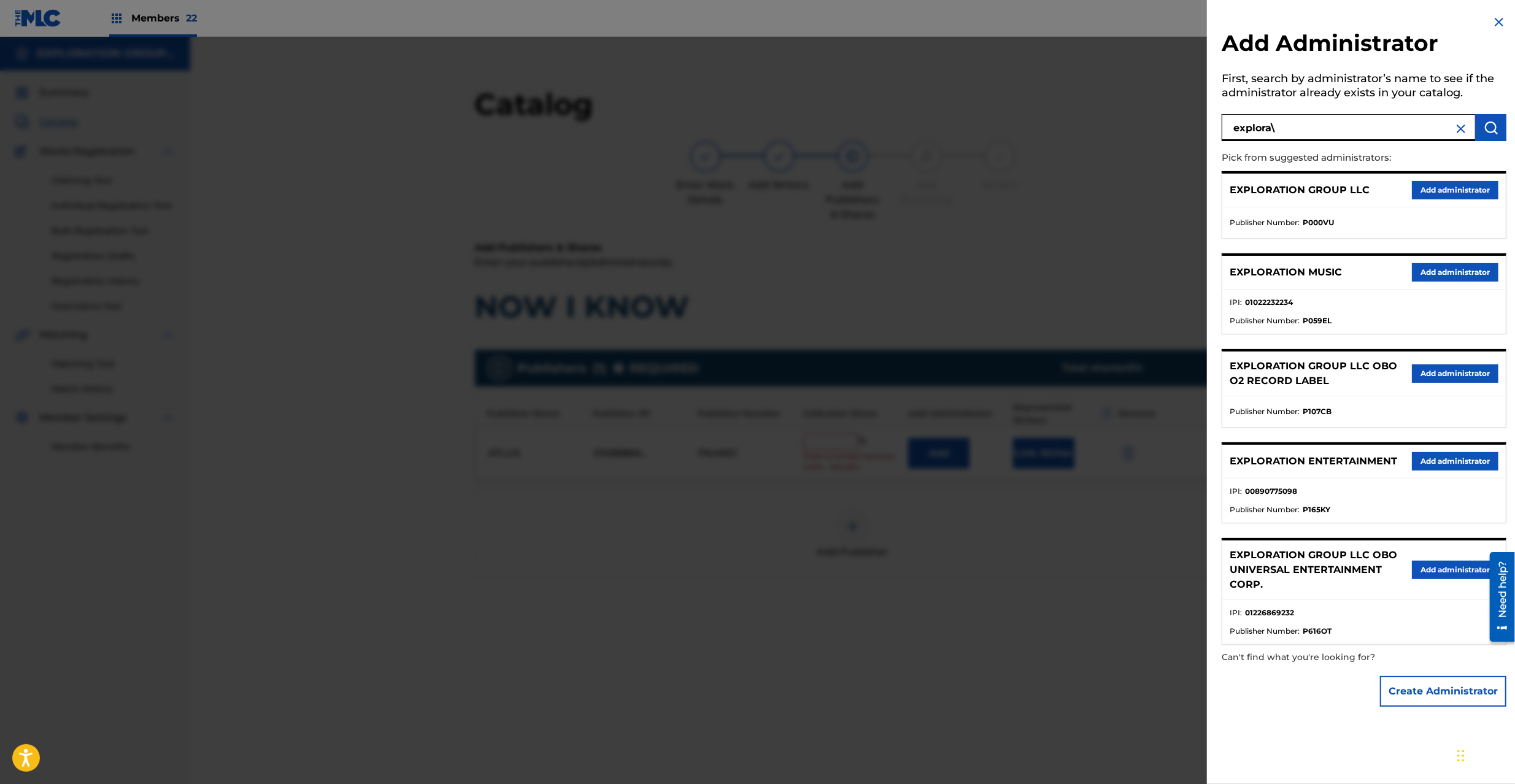
type input "explora\"
click at [1435, 189] on button "Add administrator" at bounding box center [1455, 190] width 86 height 19
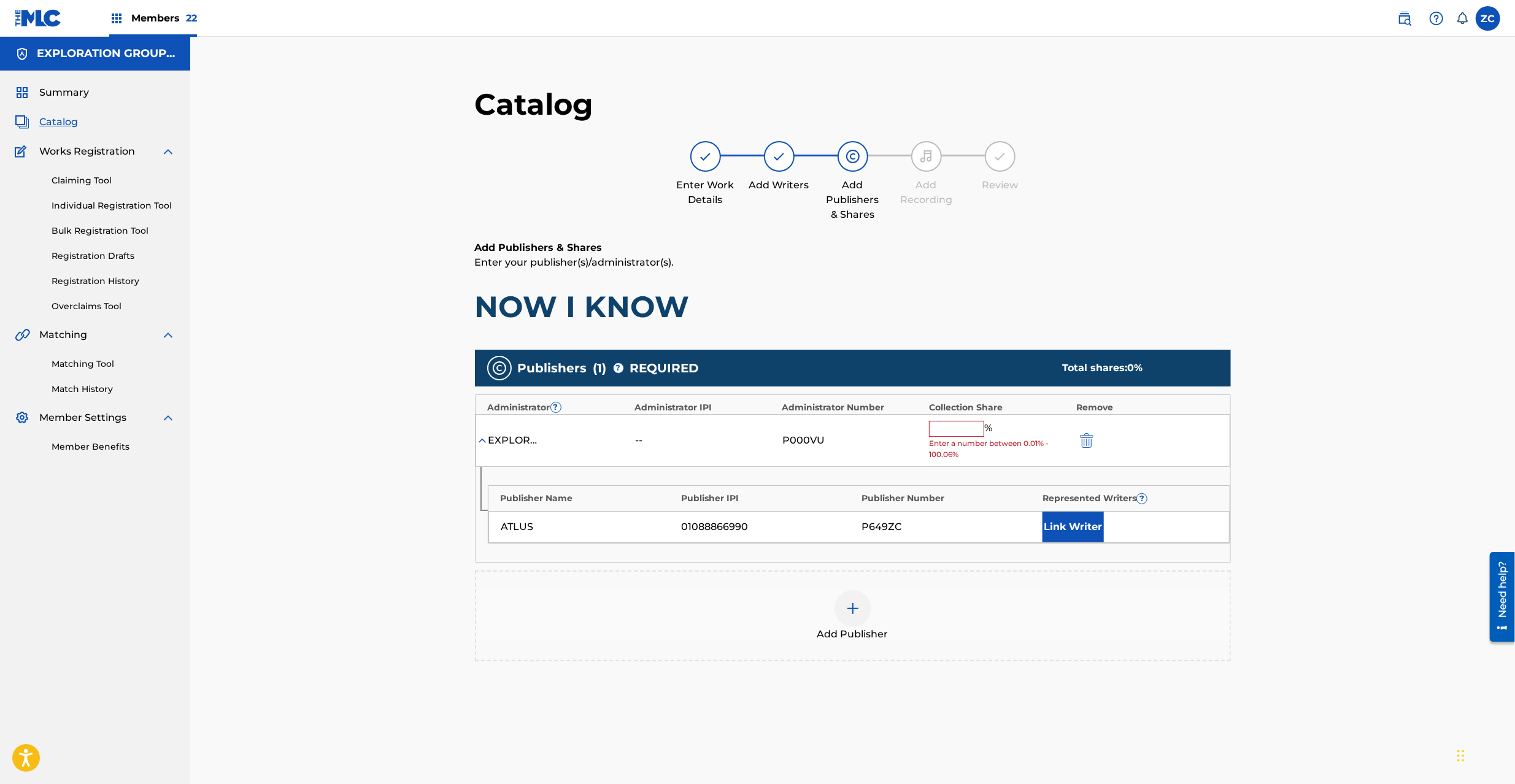
click at [941, 428] on input "text" at bounding box center [956, 429] width 55 height 16
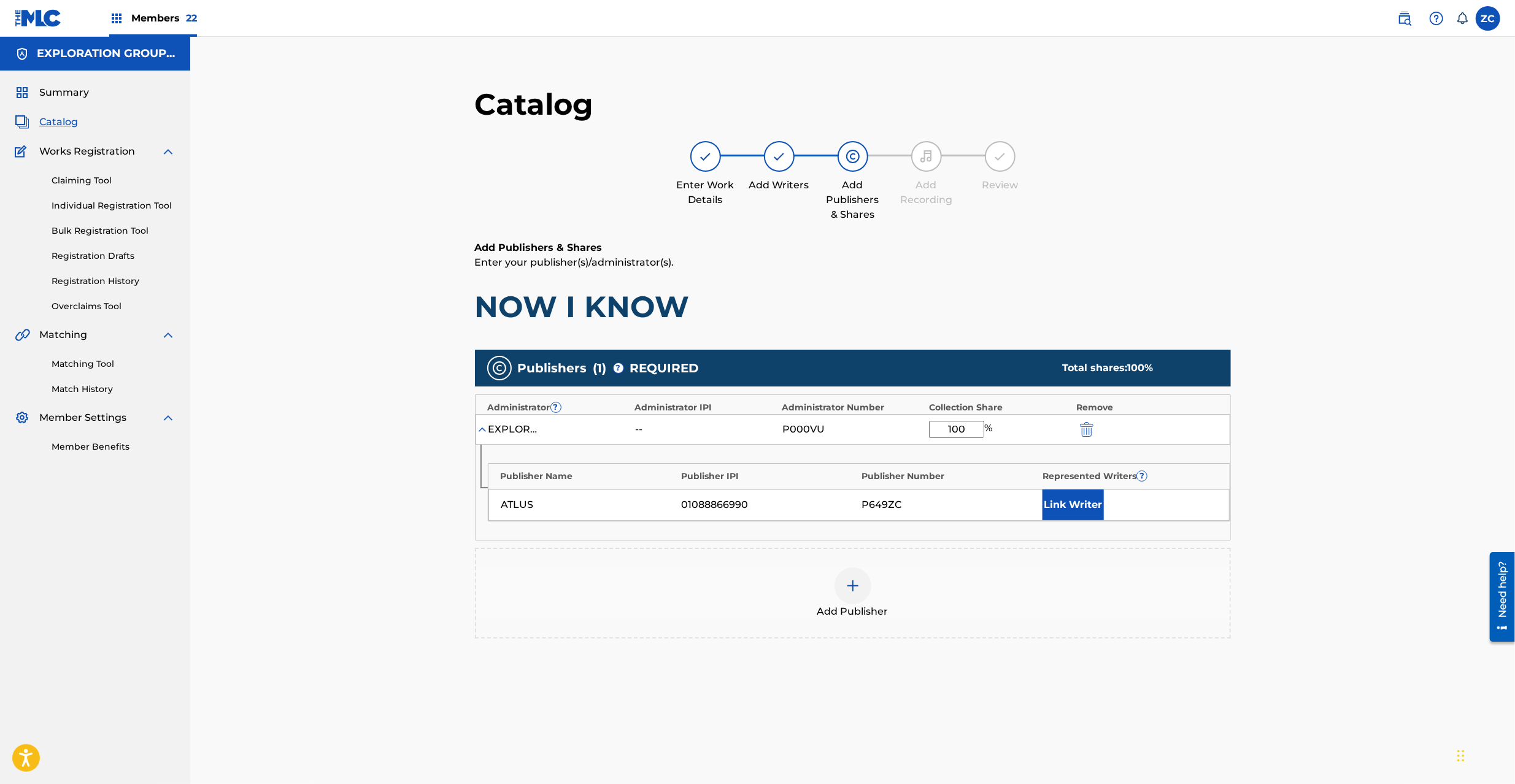
type input "100"
click at [1402, 617] on div "Catalog Enter Work Details Add Writers Add Publishers & Shares Add Recording Re…" at bounding box center [852, 444] width 1325 height 815
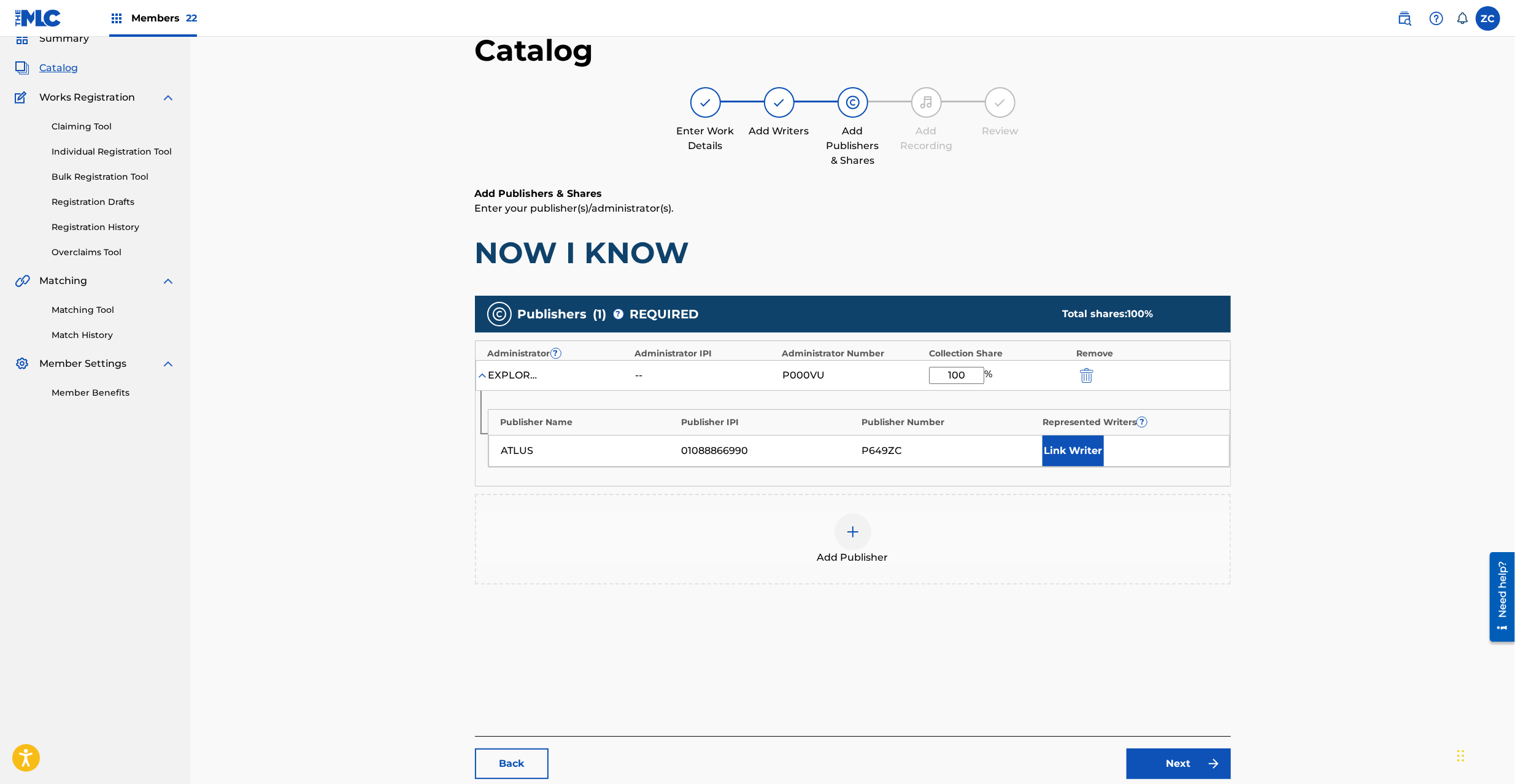
scroll to position [126, 0]
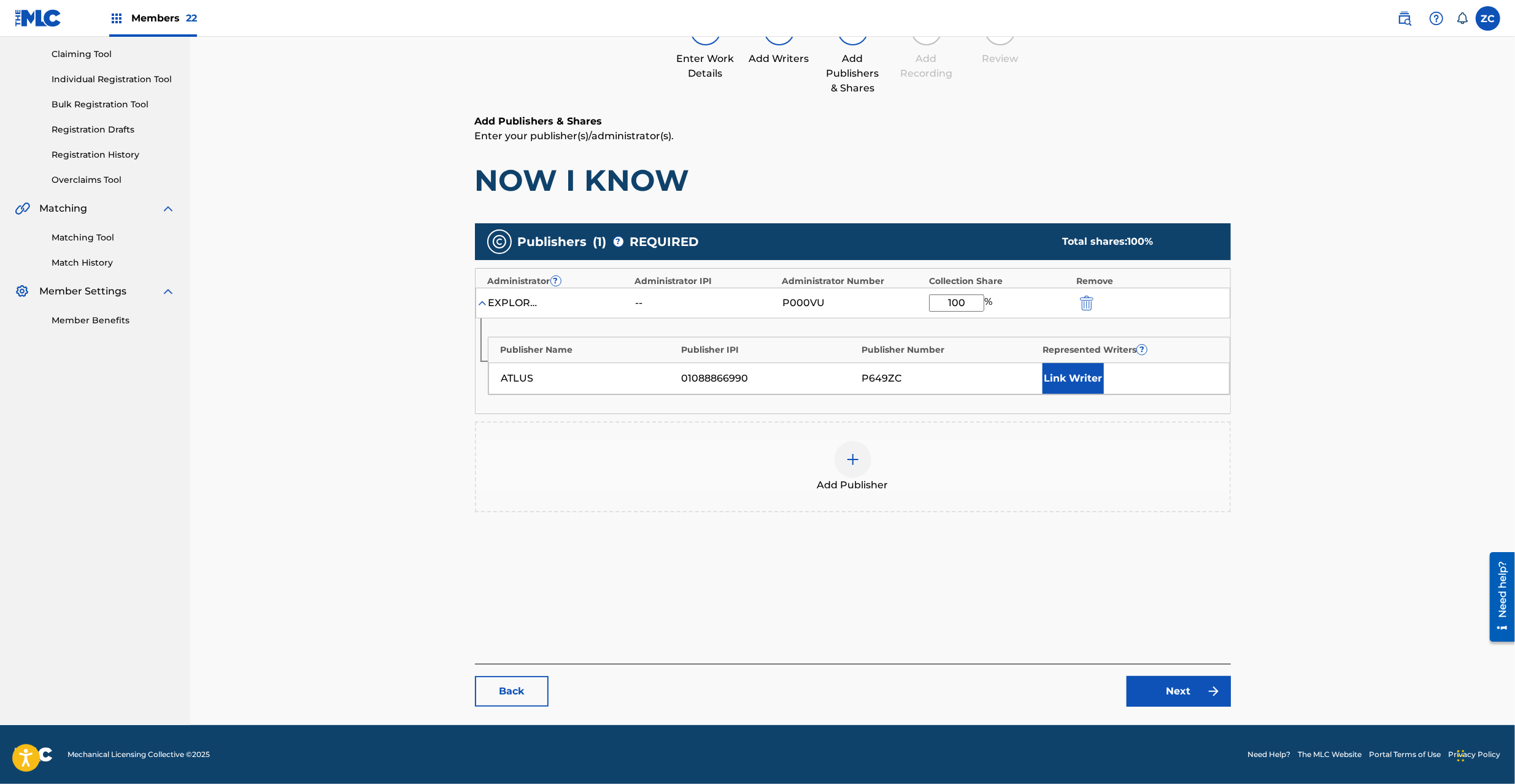
click at [1170, 690] on link "Next" at bounding box center [1179, 691] width 104 height 31
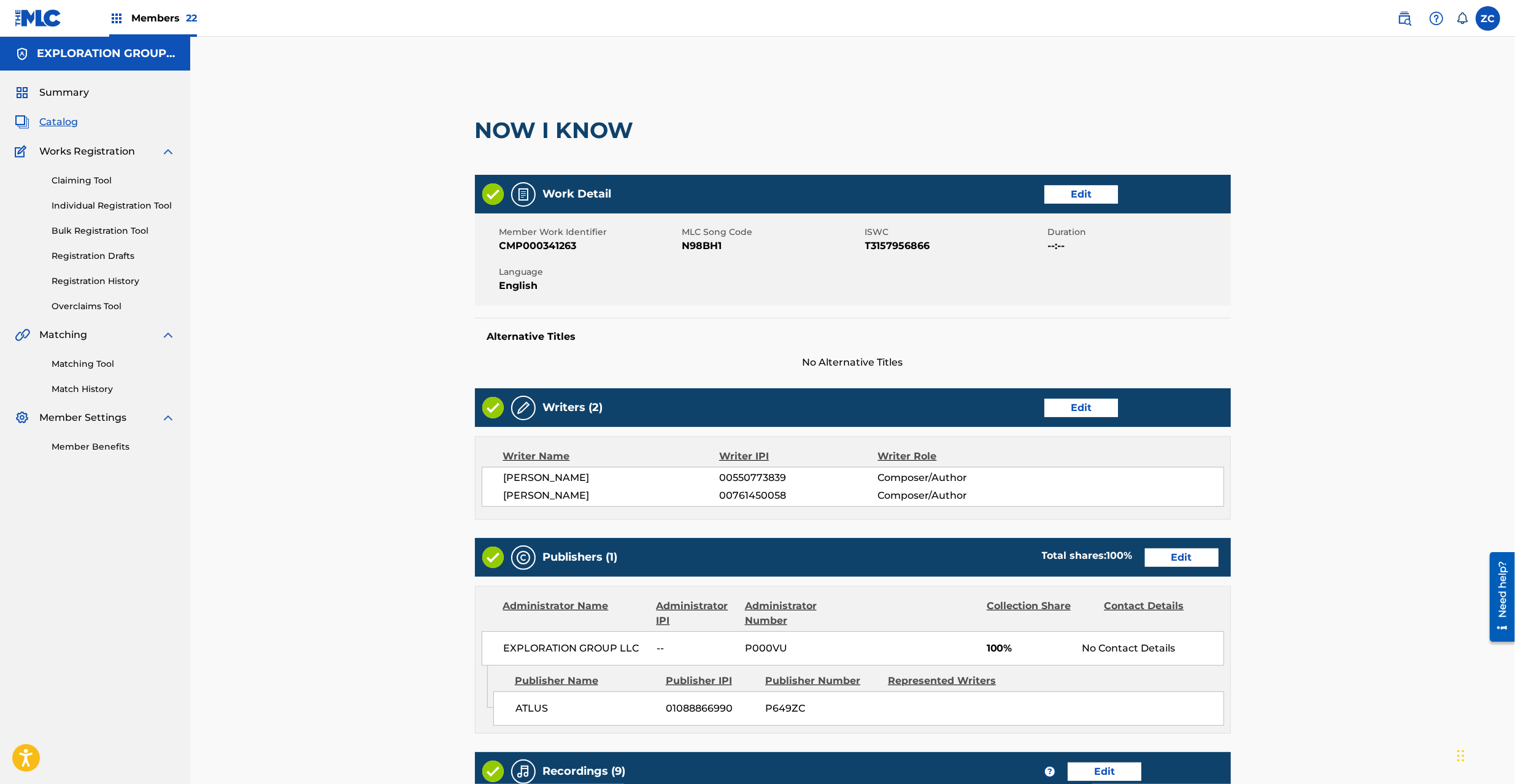
scroll to position [472, 0]
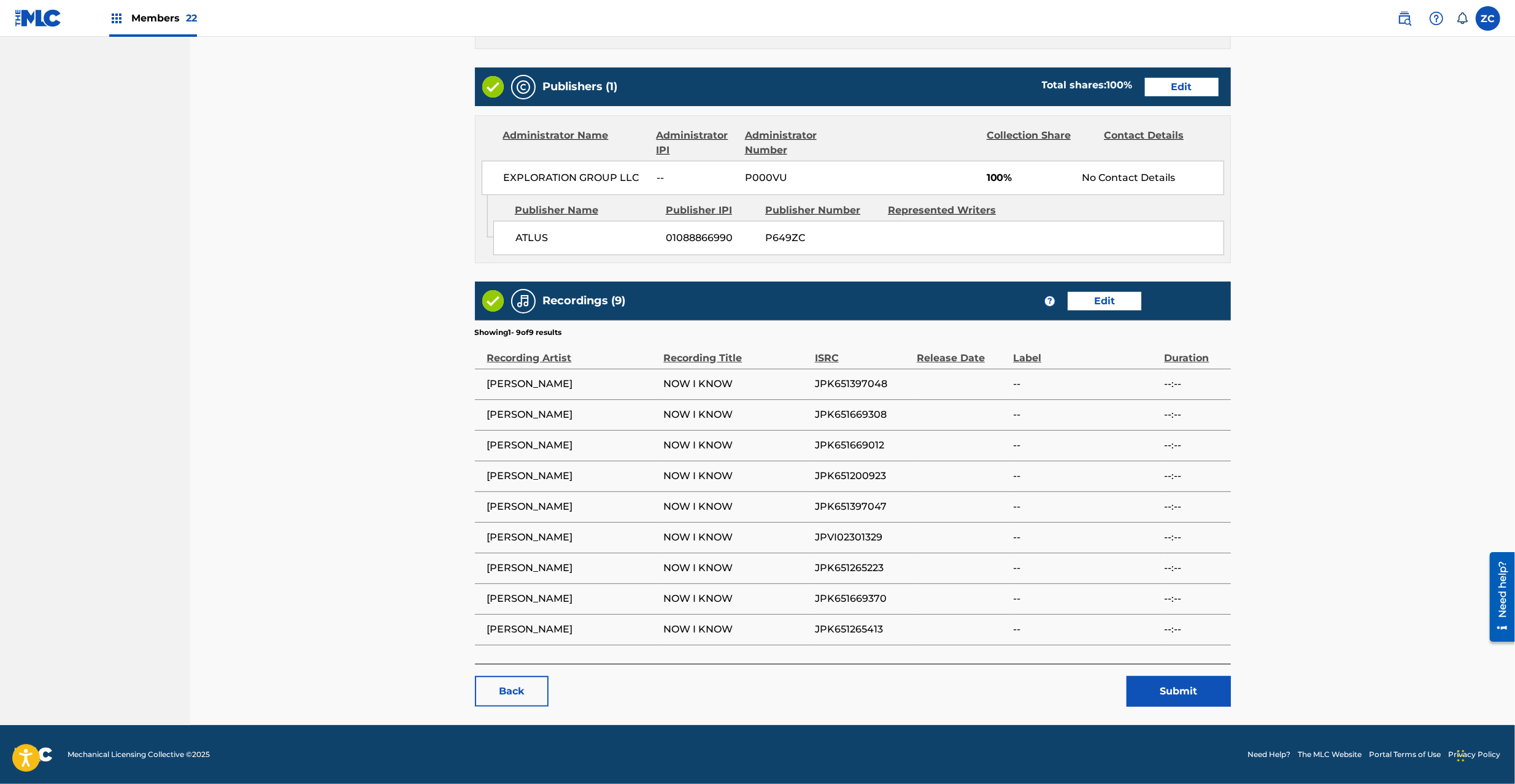
click at [1197, 685] on button "Submit" at bounding box center [1179, 691] width 104 height 31
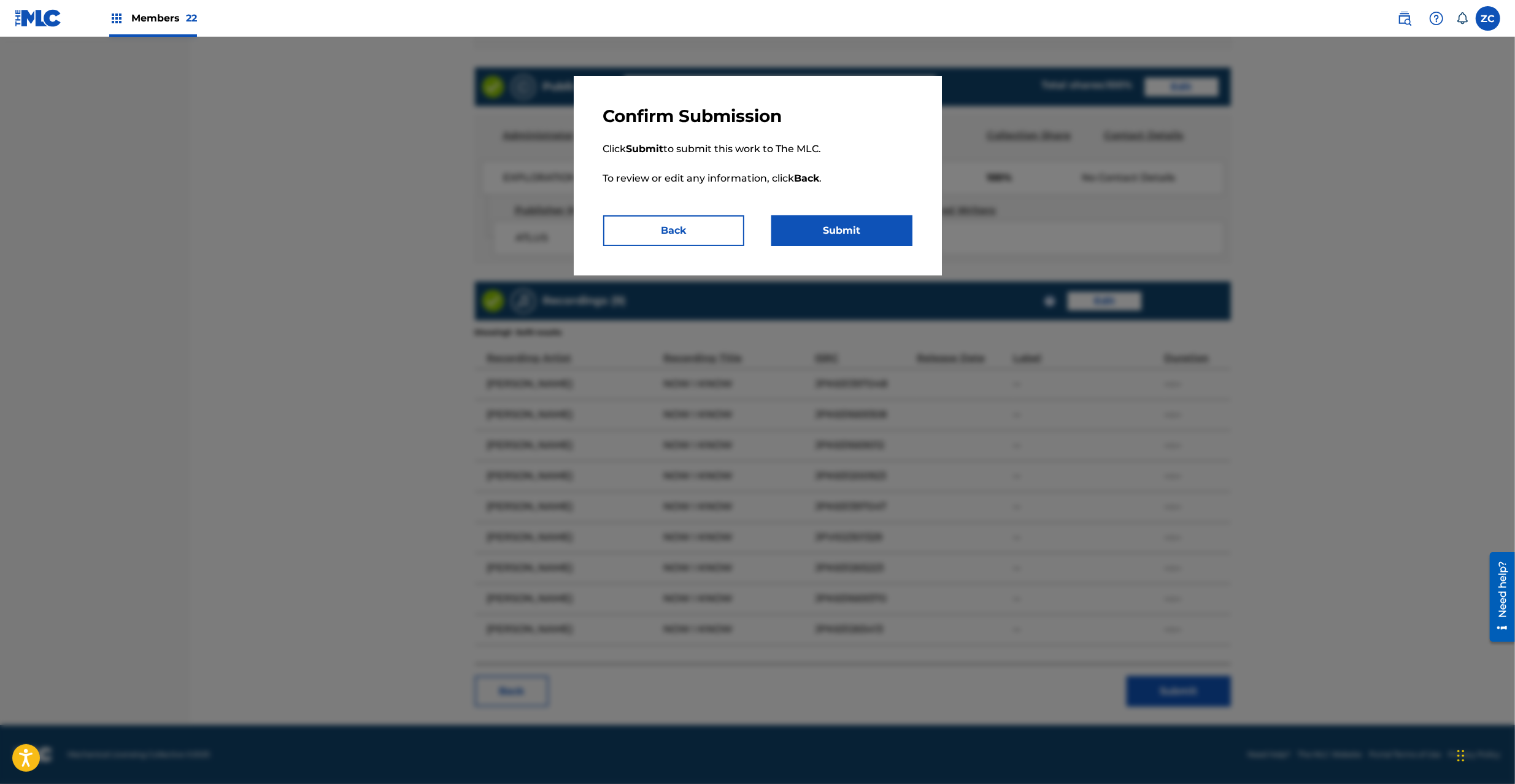
click at [867, 229] on button "Submit" at bounding box center [842, 230] width 141 height 31
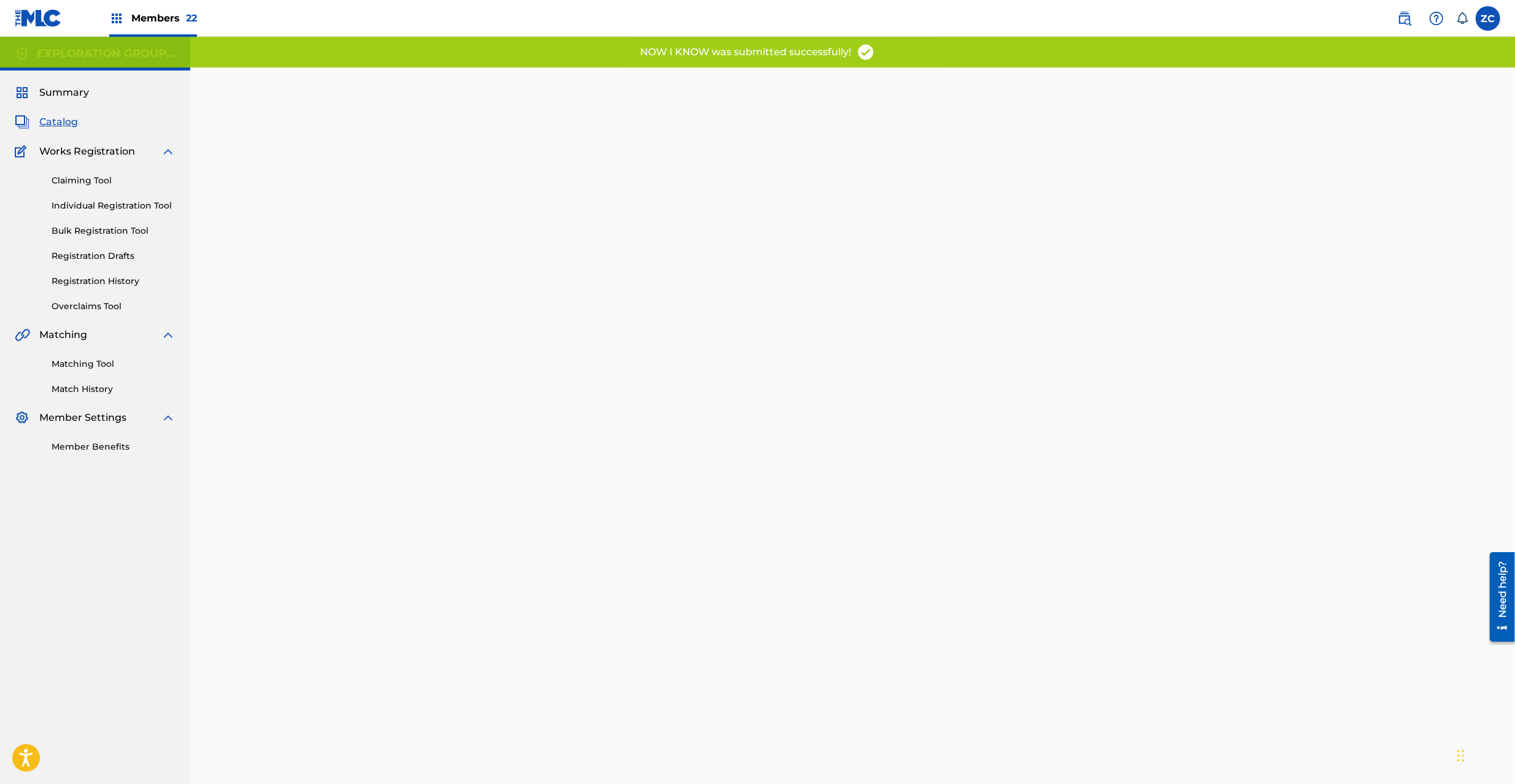
scroll to position [126, 0]
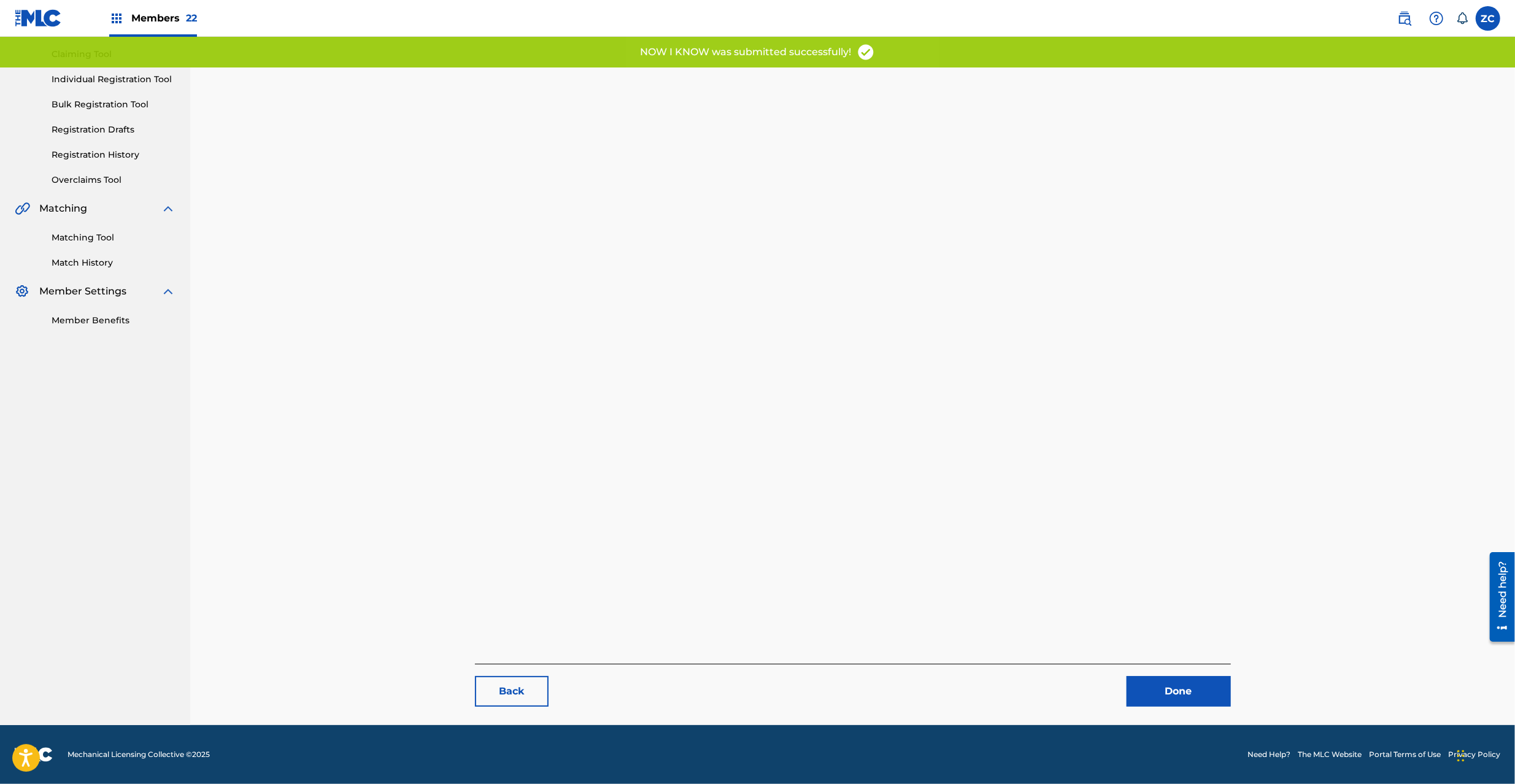
click at [1206, 685] on link "Done" at bounding box center [1179, 691] width 104 height 31
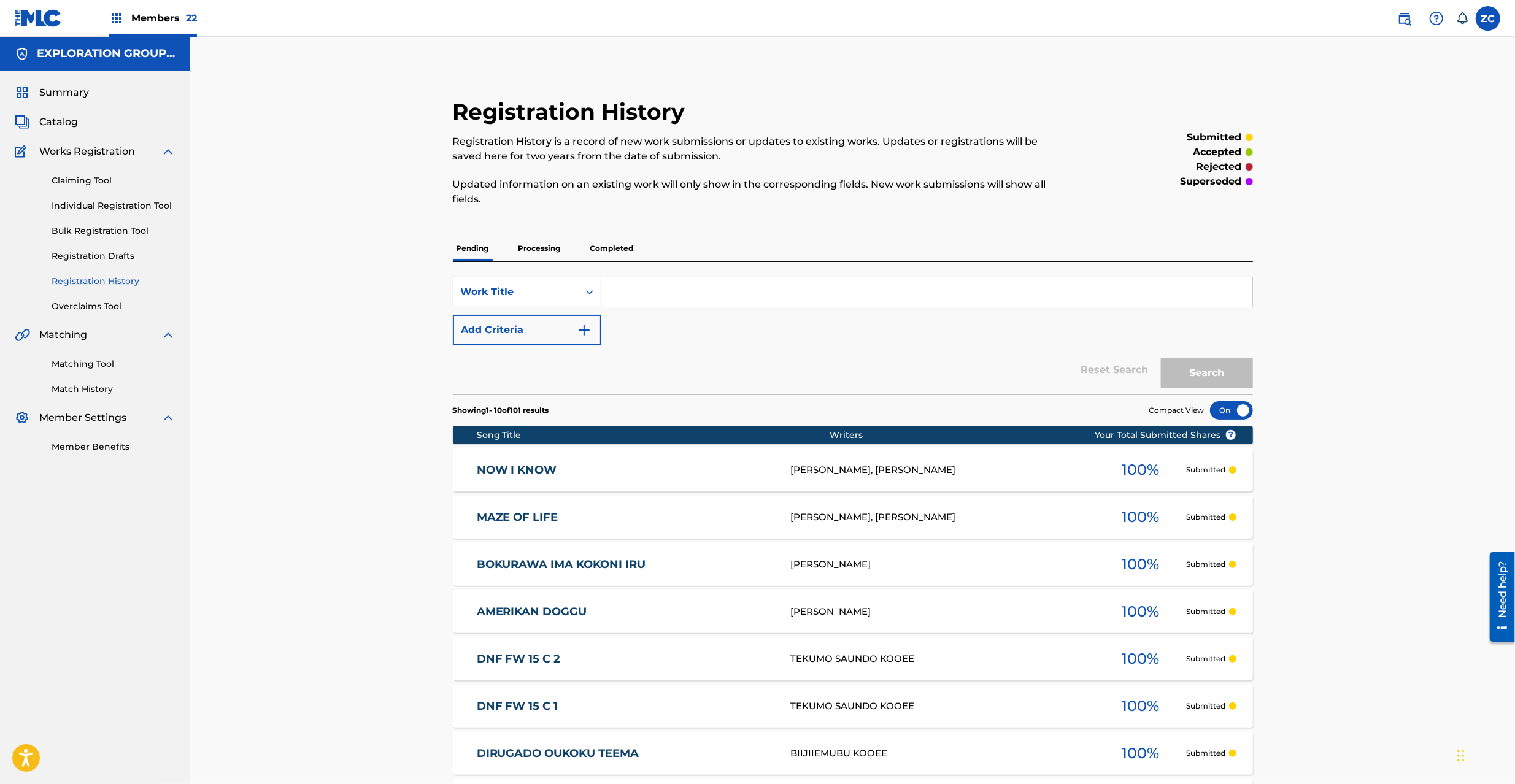
click at [60, 121] on span "Catalog" at bounding box center [58, 121] width 38 height 14
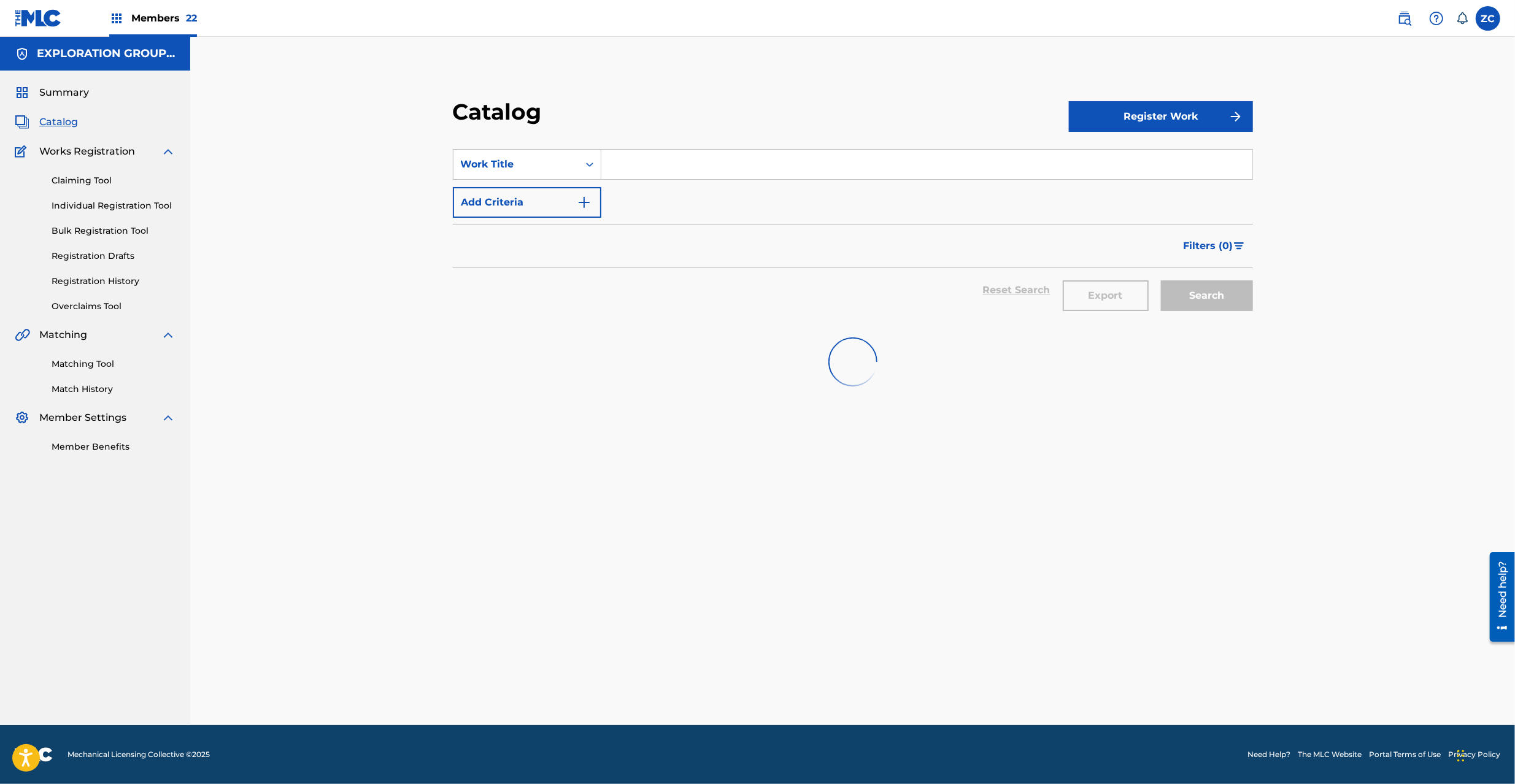
click at [752, 158] on input "Search Form" at bounding box center [926, 164] width 651 height 29
paste input "Winner The"
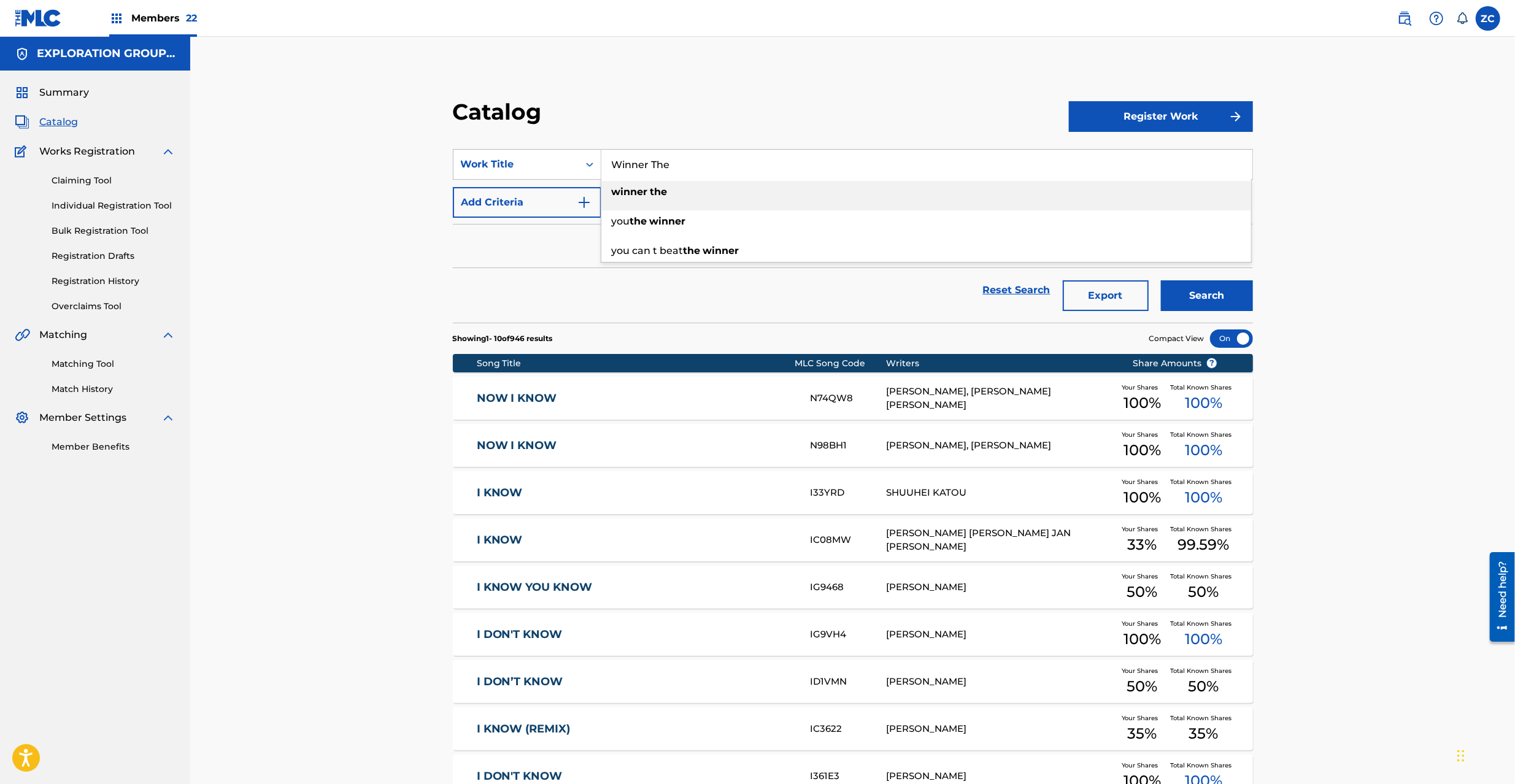
type input "Winner The"
click at [1220, 307] on button "Search" at bounding box center [1207, 296] width 92 height 31
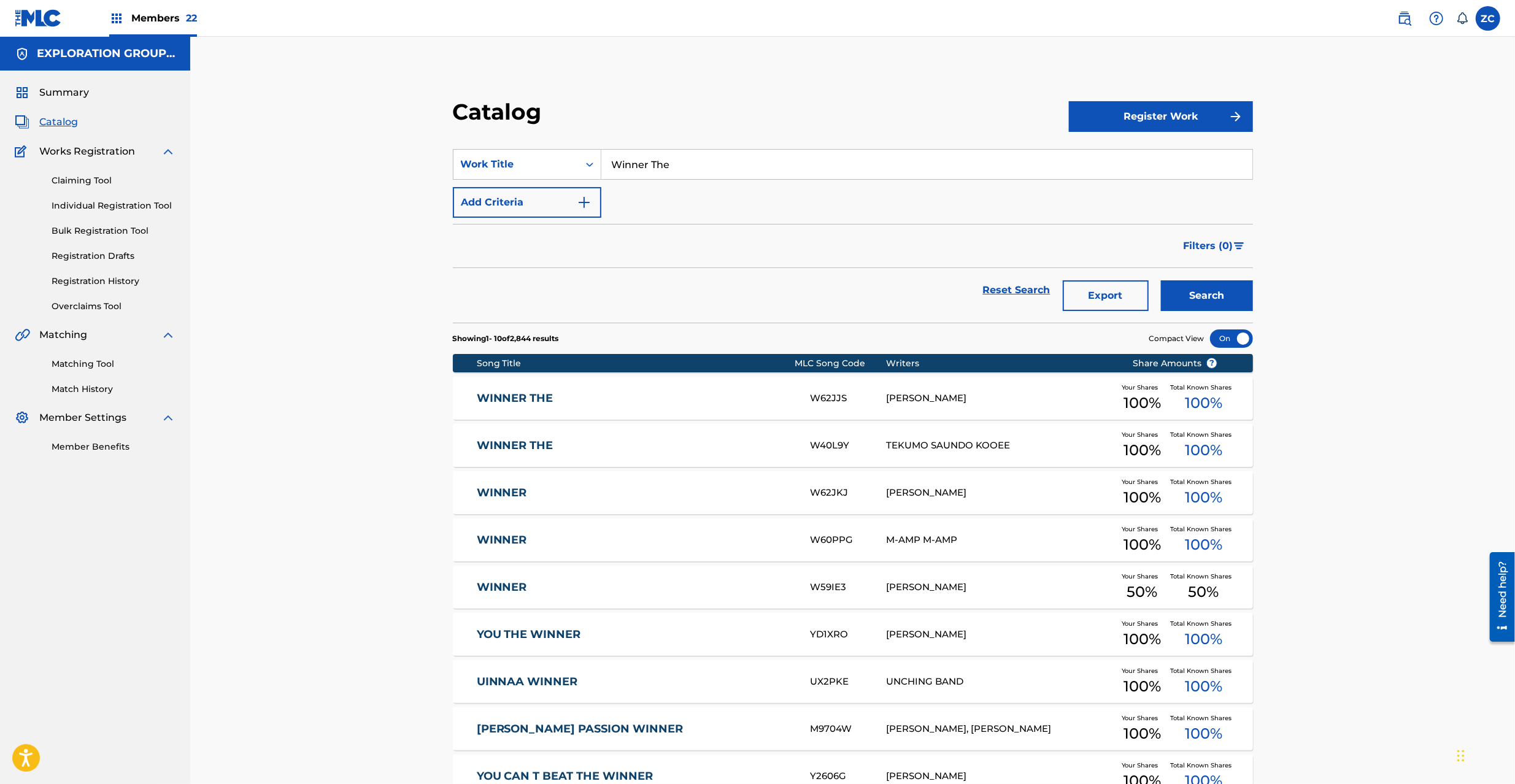
click at [665, 398] on link "WINNER THE" at bounding box center [635, 399] width 316 height 14
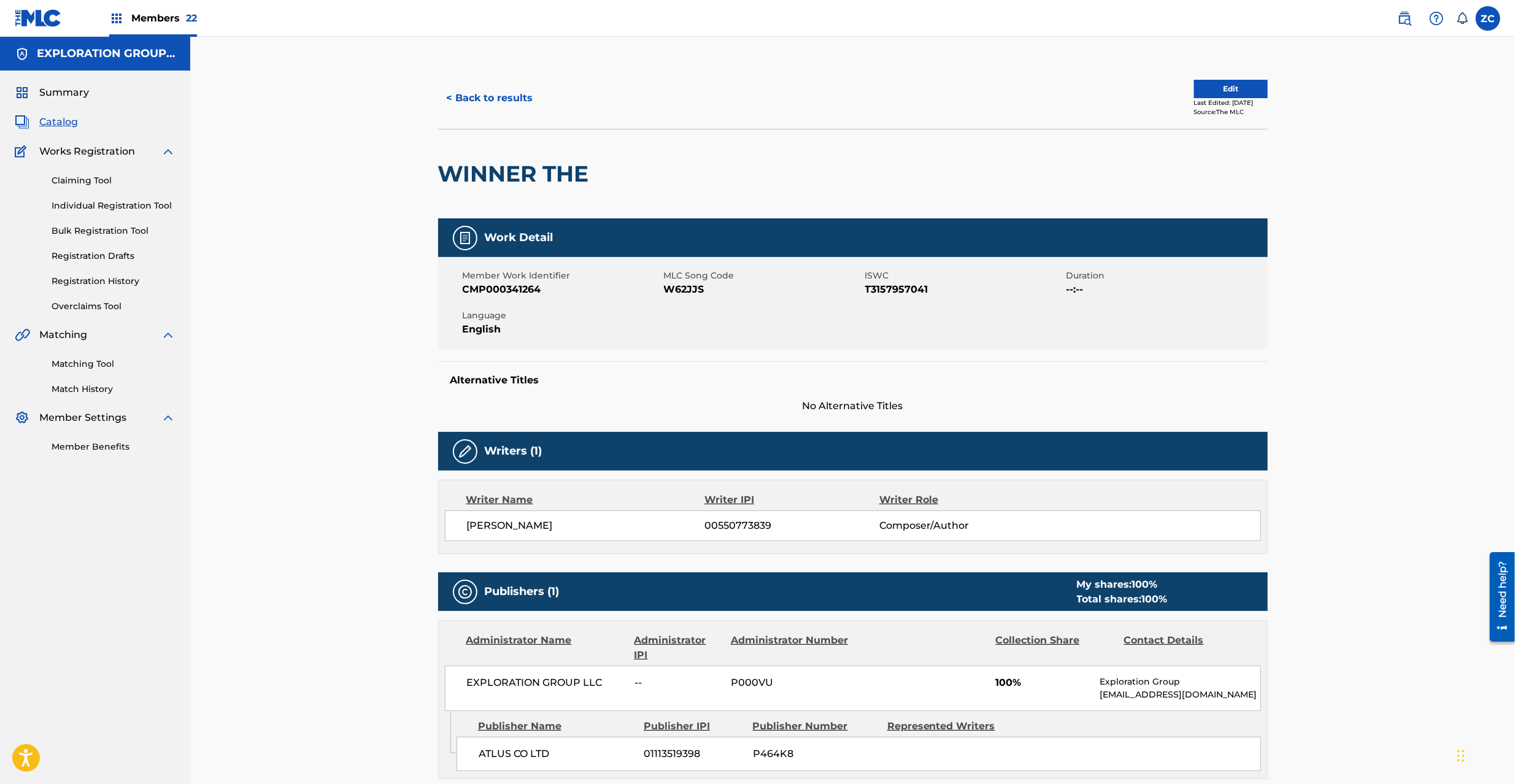
click at [1221, 92] on button "Edit" at bounding box center [1230, 88] width 73 height 19
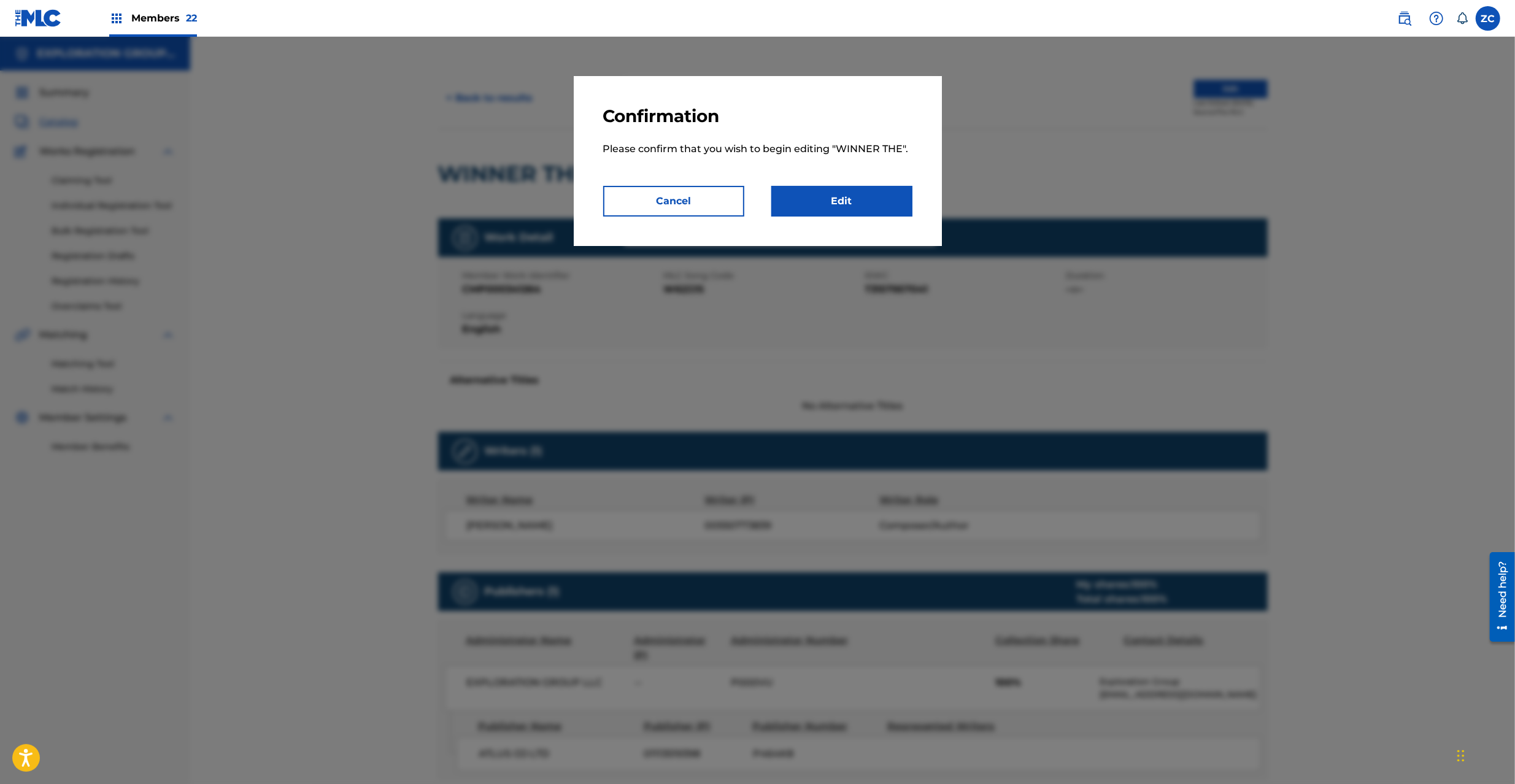
click at [848, 189] on link "Edit" at bounding box center [842, 201] width 141 height 31
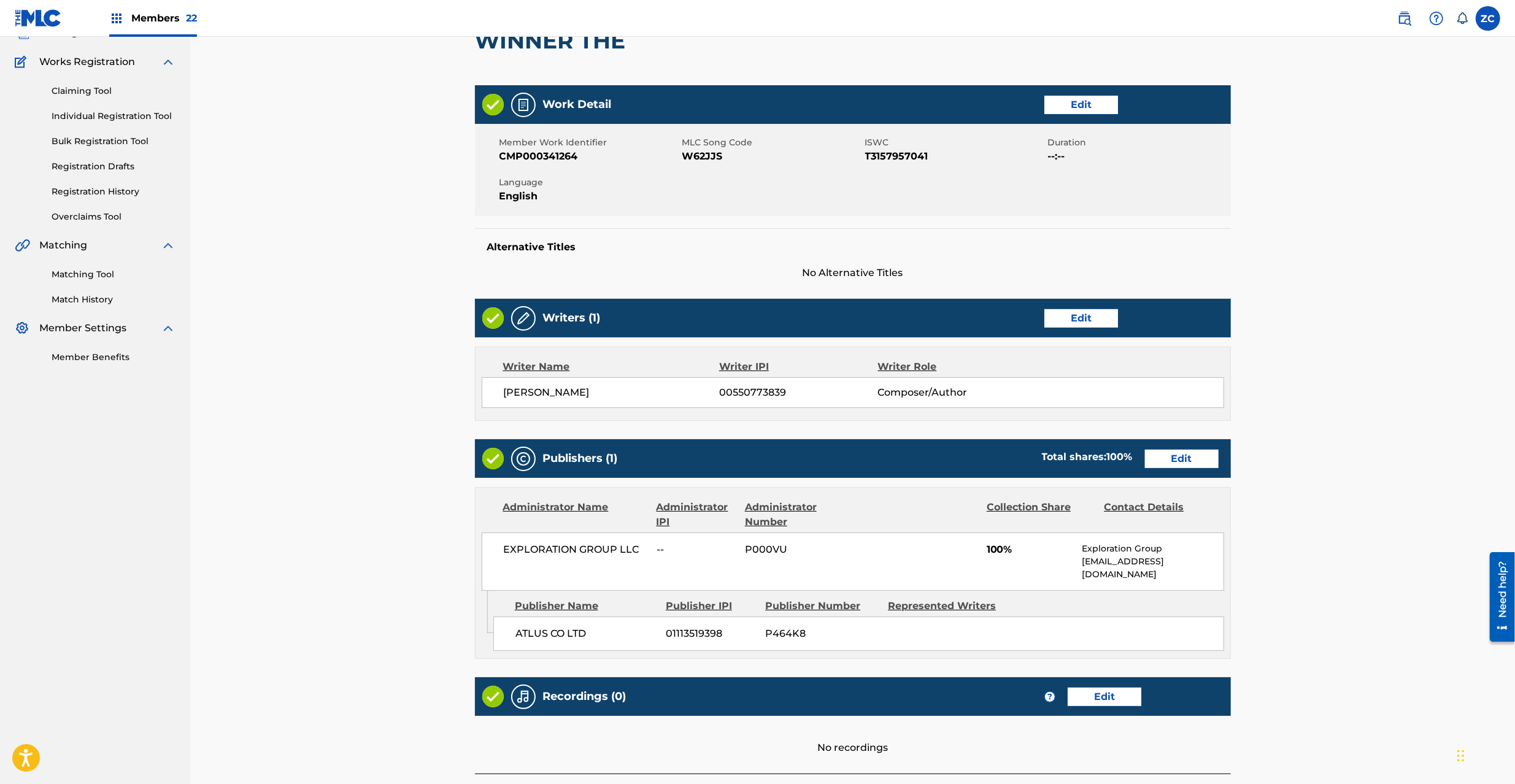
scroll to position [187, 0]
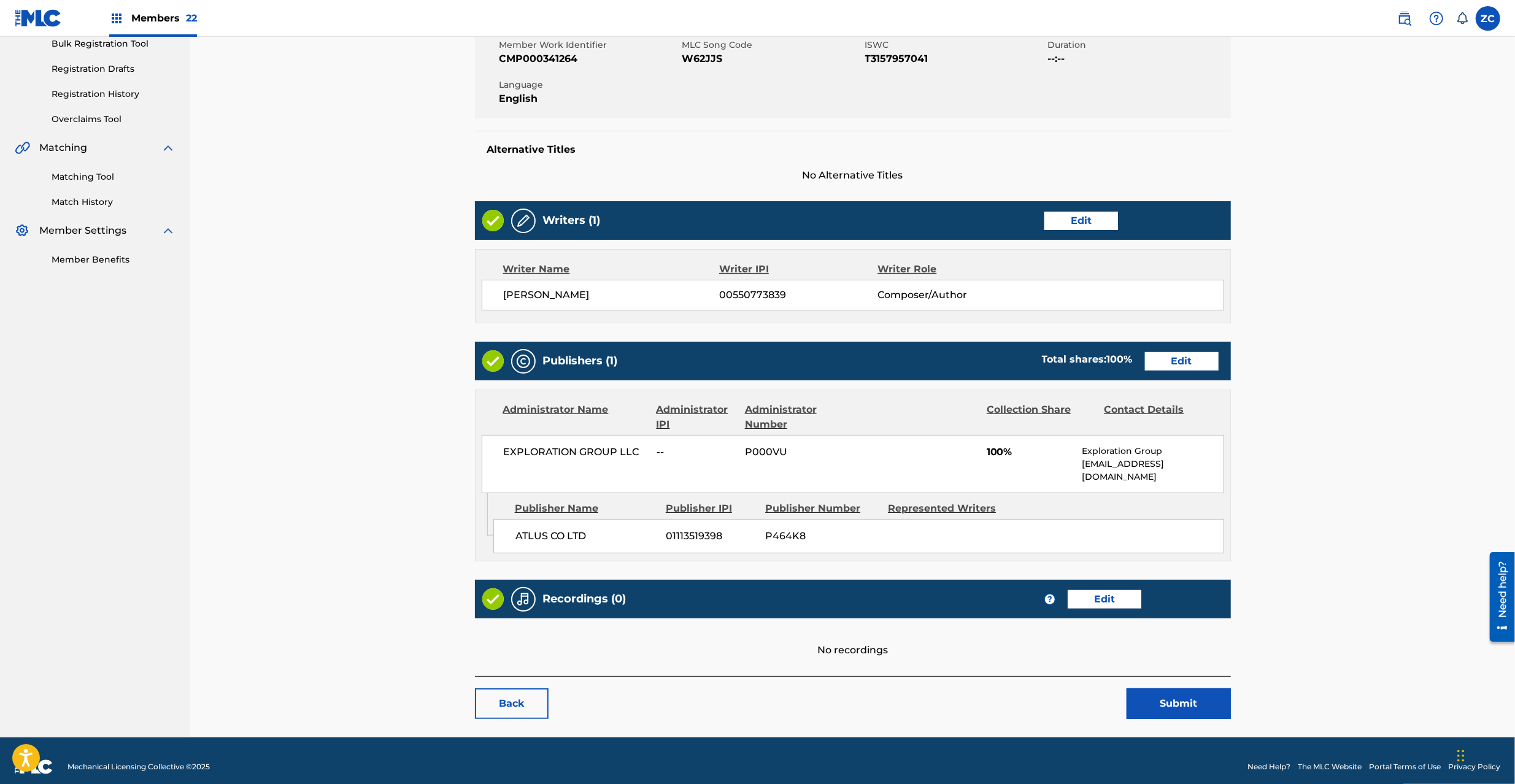
click at [1171, 364] on link "Edit" at bounding box center [1182, 361] width 73 height 19
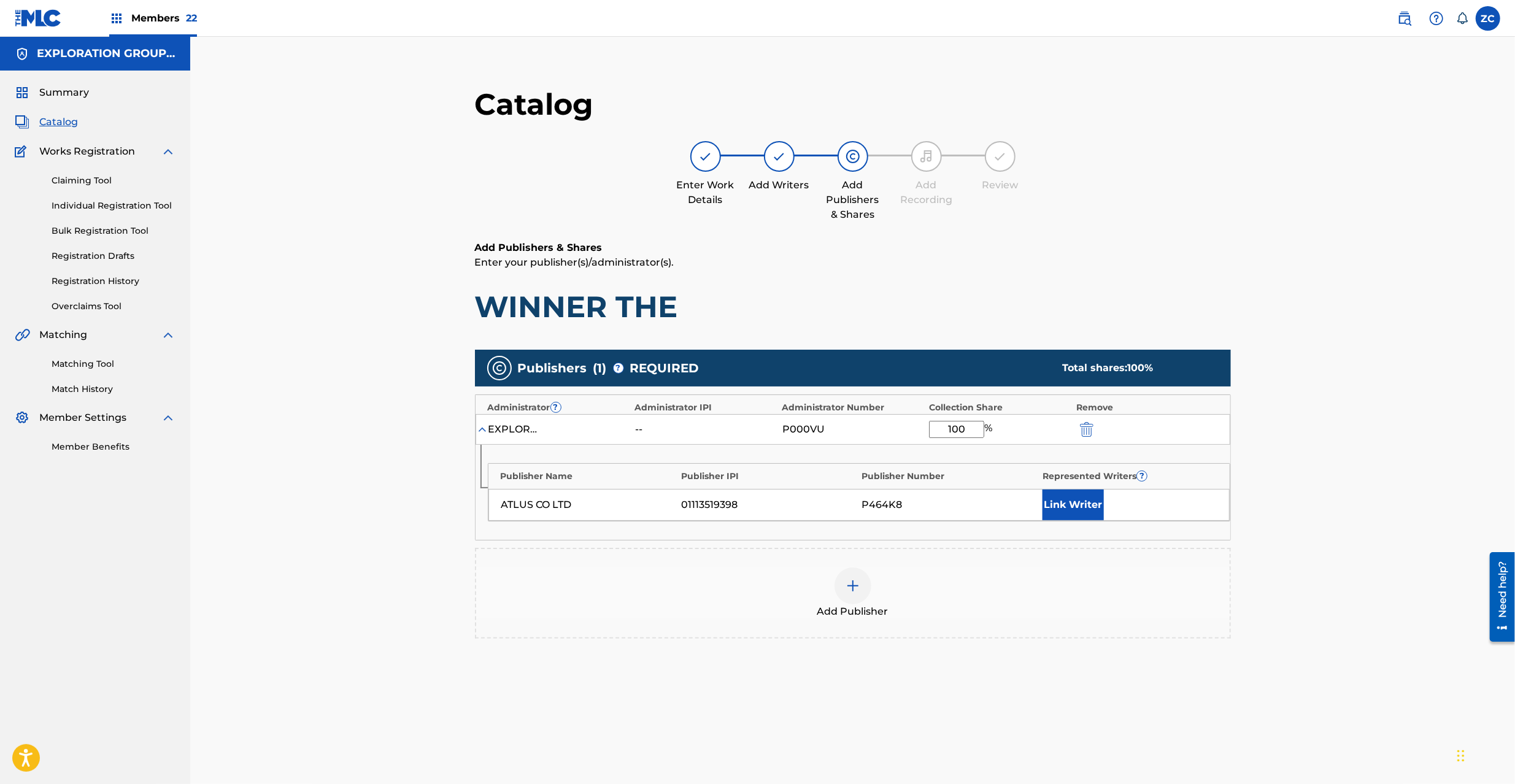
click at [1077, 420] on div "EXPLORATION GROUP LLC -- P000VU 100 %" at bounding box center [853, 429] width 755 height 31
click at [1086, 433] on img "submit" at bounding box center [1087, 429] width 14 height 14
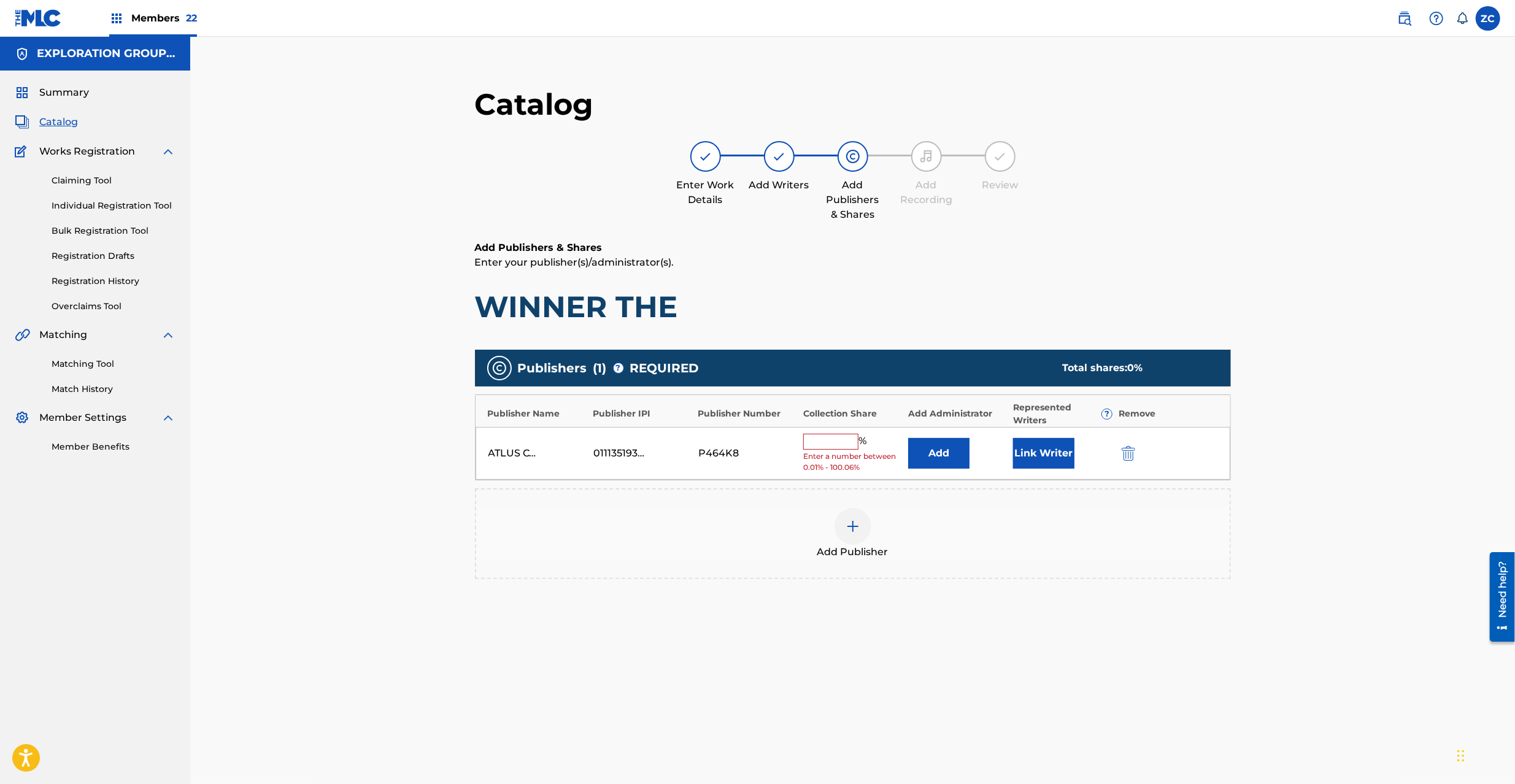
click at [1137, 455] on div at bounding box center [1146, 453] width 55 height 14
click at [1131, 456] on img "submit" at bounding box center [1129, 453] width 14 height 14
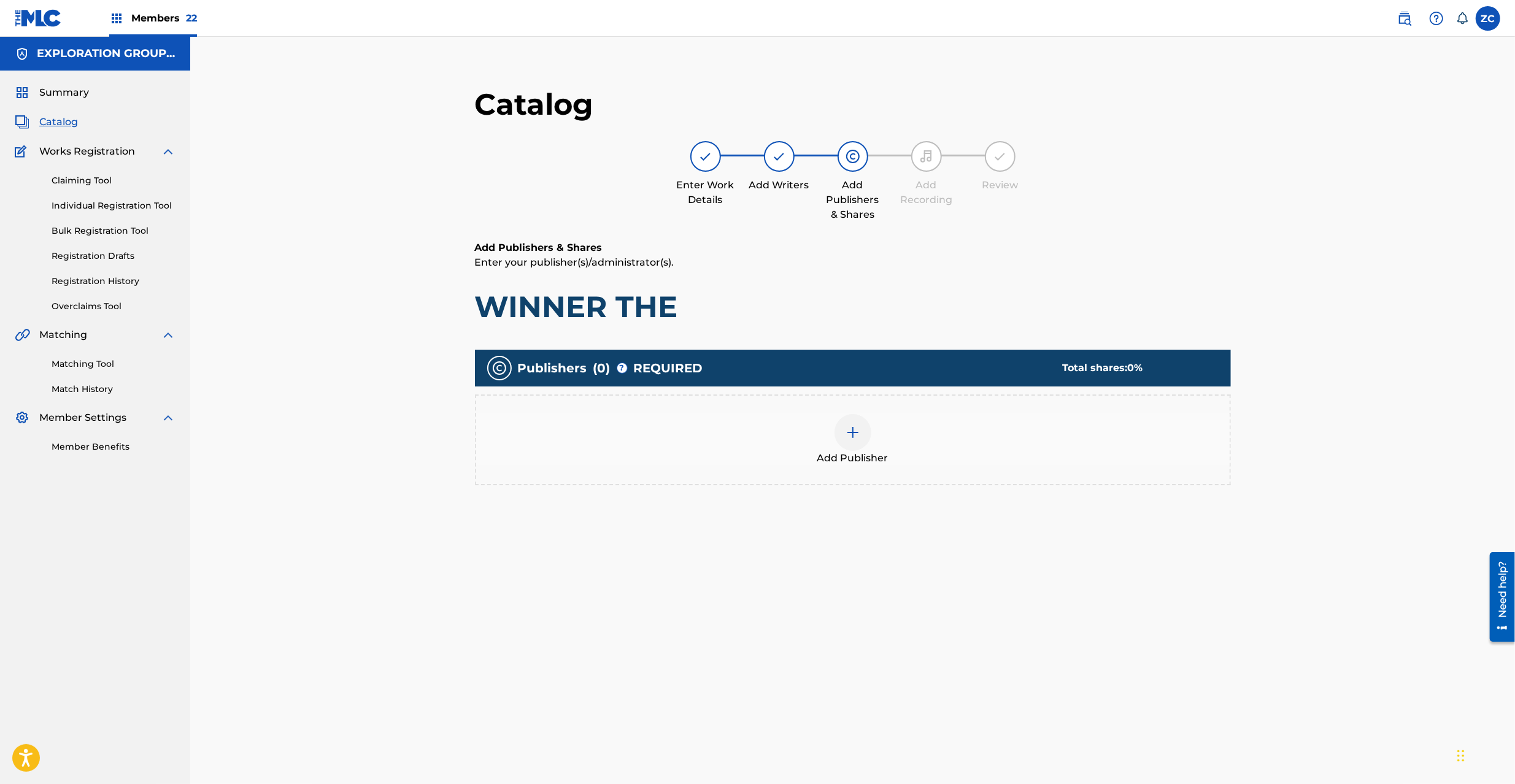
click at [852, 427] on img at bounding box center [852, 432] width 14 height 14
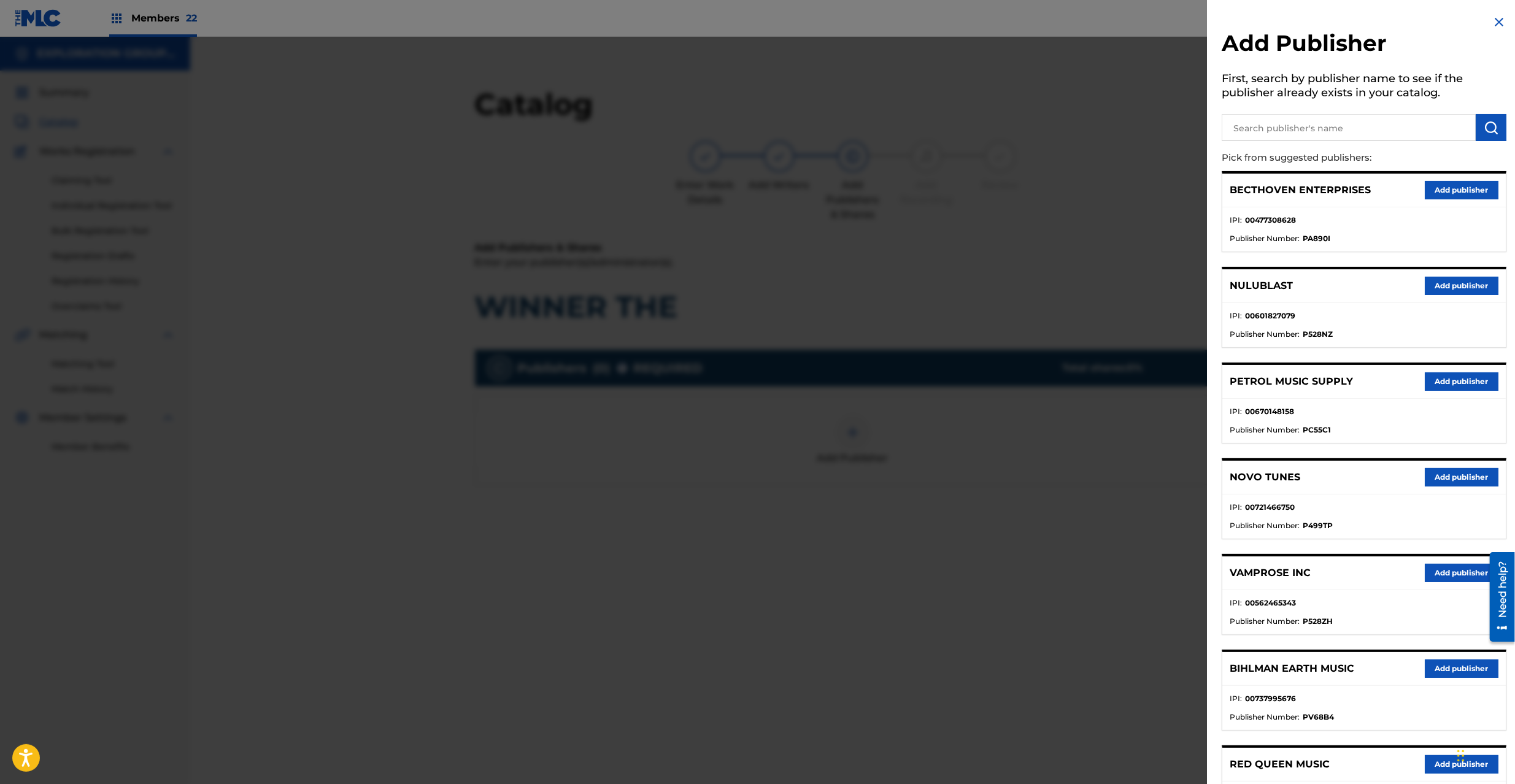
click at [1313, 123] on input "text" at bounding box center [1349, 127] width 254 height 27
type input "atlus"
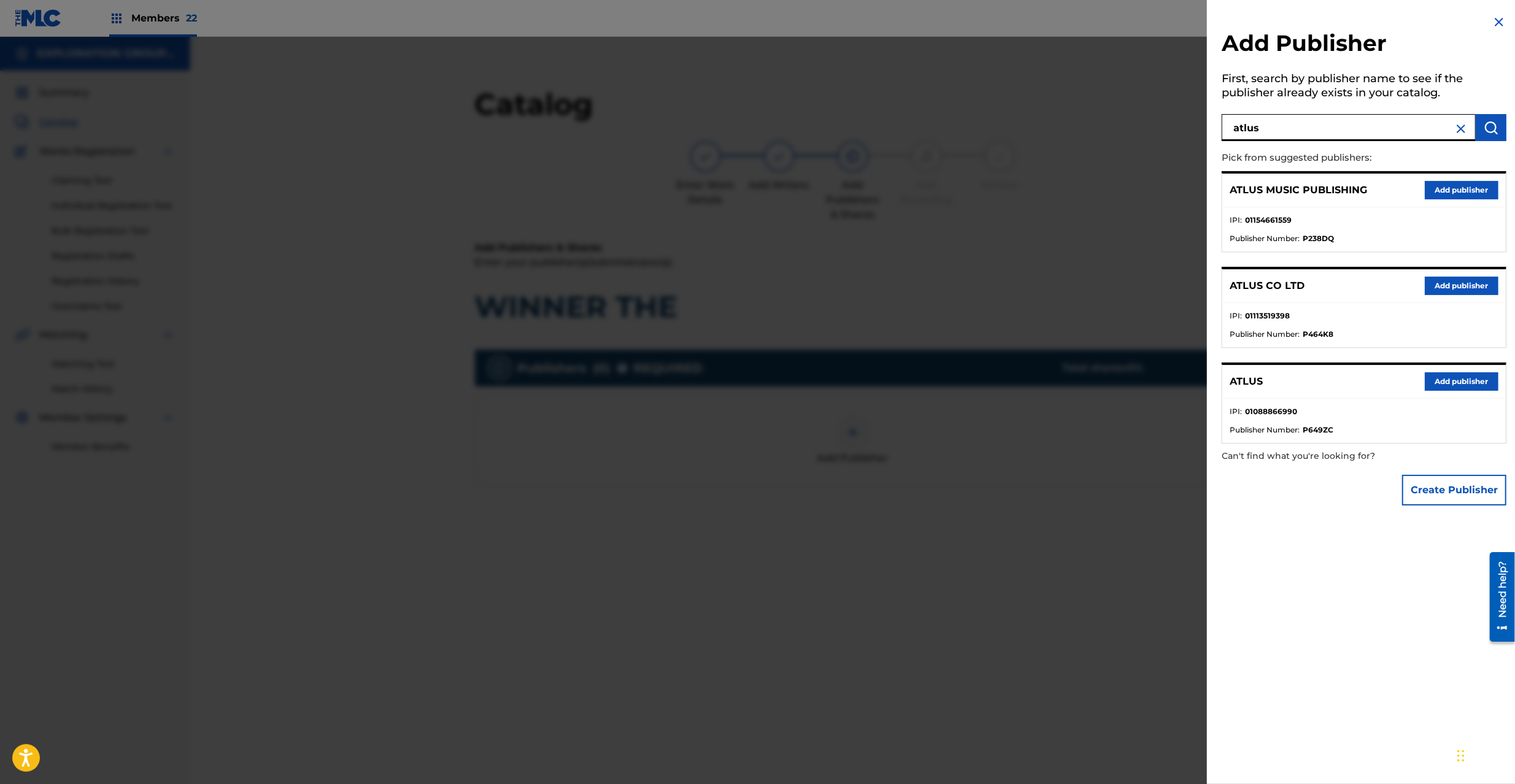
click at [1479, 383] on button "Add publisher" at bounding box center [1461, 381] width 73 height 19
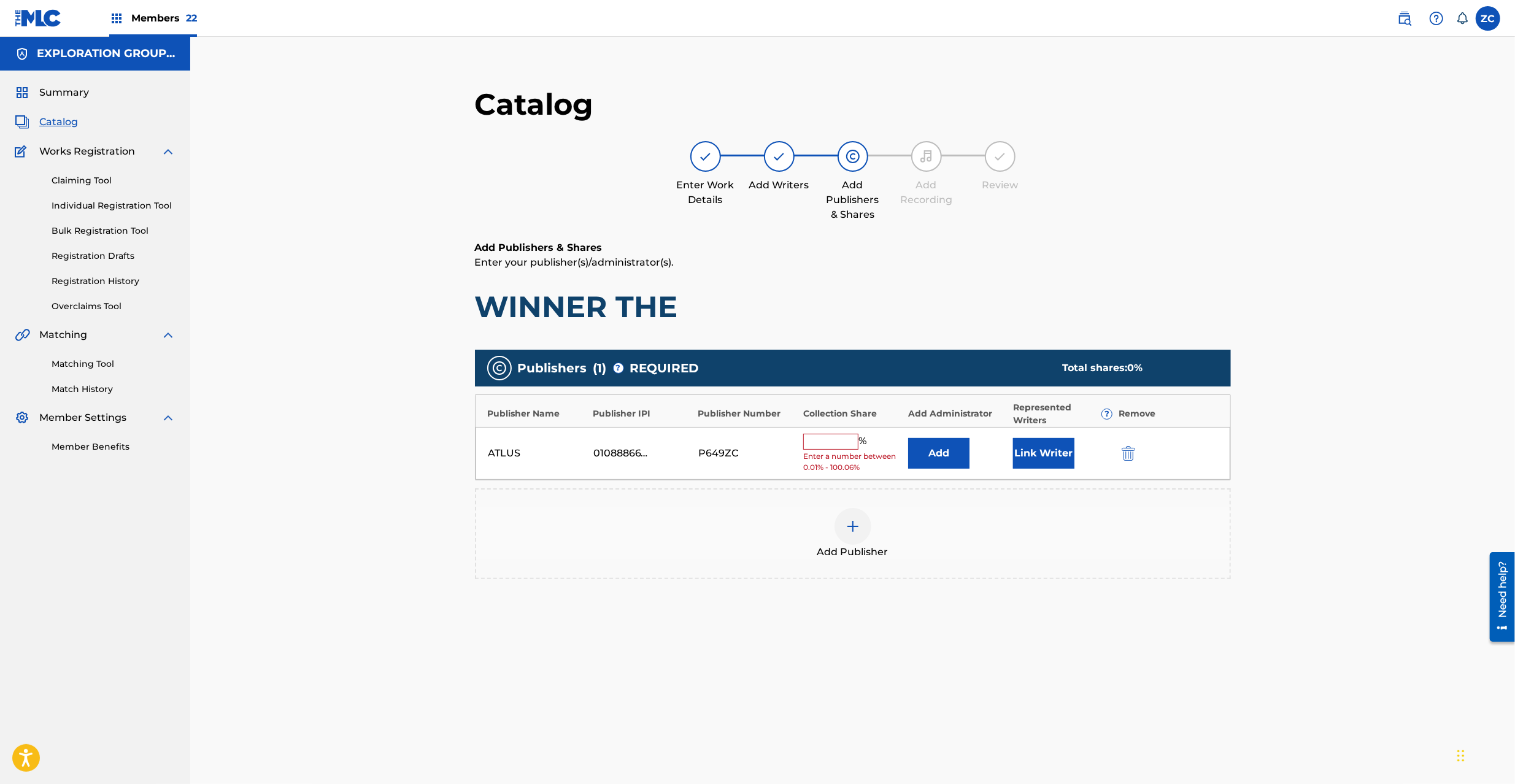
click at [945, 444] on button "Add" at bounding box center [939, 453] width 61 height 31
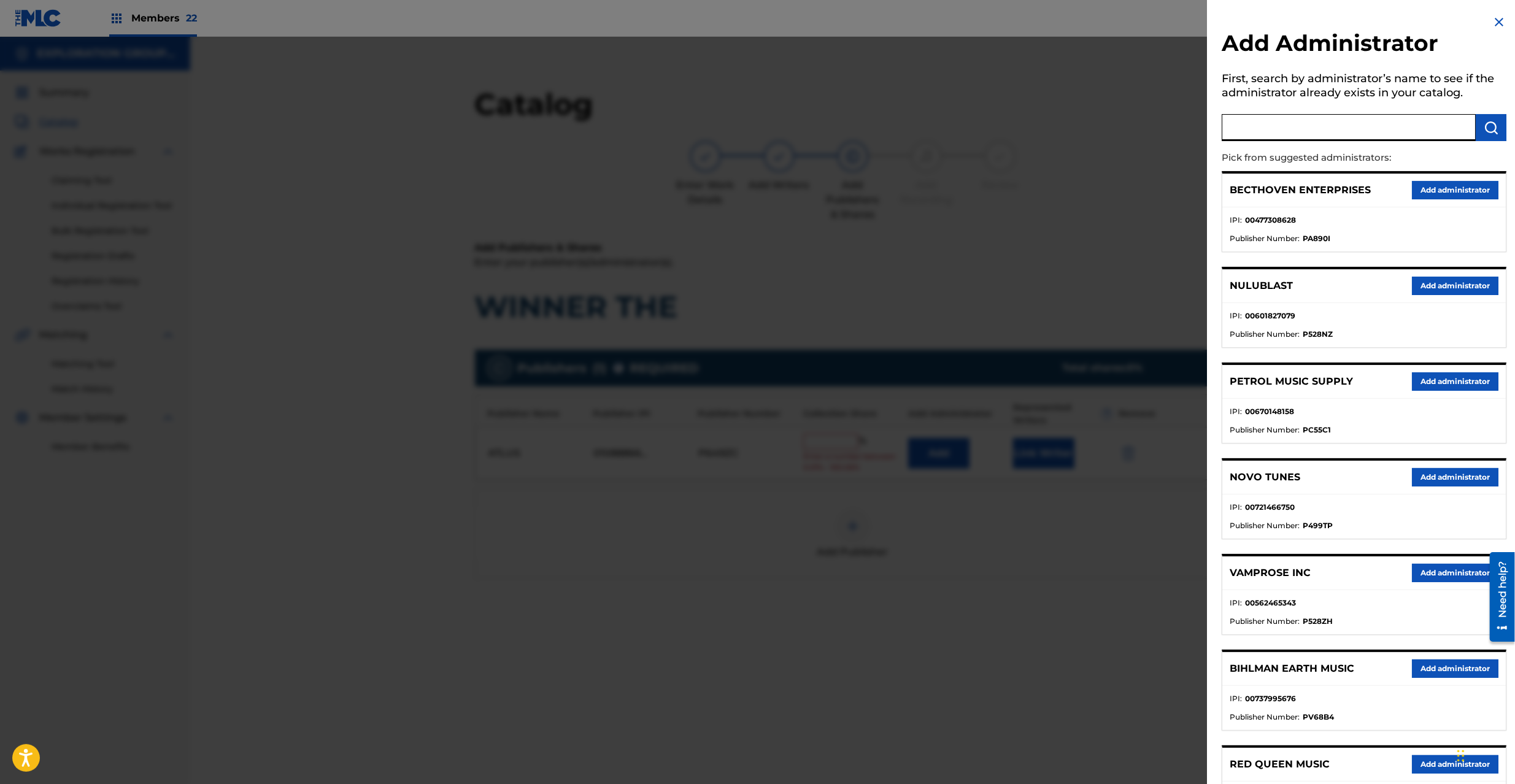
click at [1256, 136] on input "text" at bounding box center [1349, 127] width 254 height 27
type input "explora"
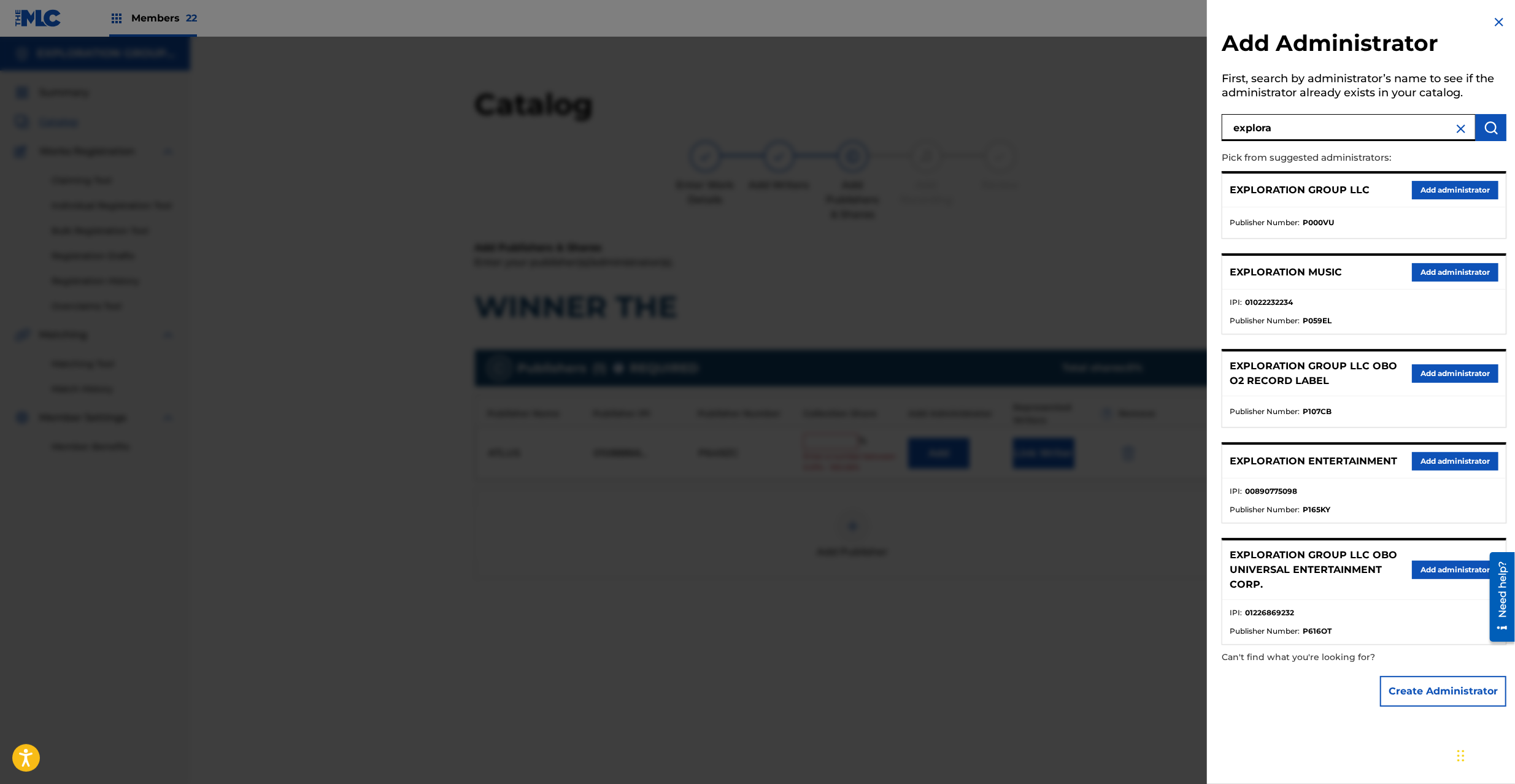
click at [1453, 184] on button "Add administrator" at bounding box center [1455, 190] width 86 height 19
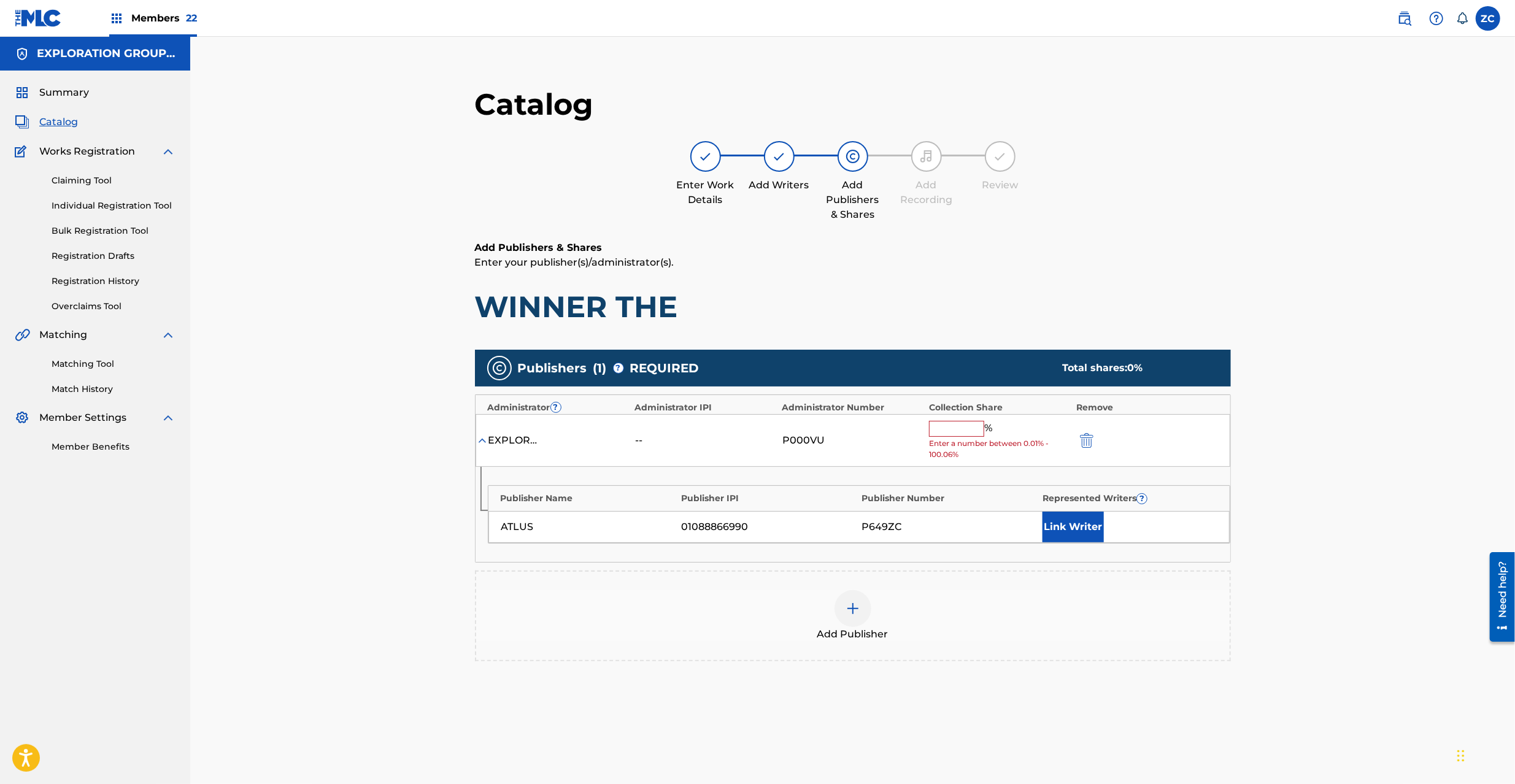
click at [945, 434] on input "text" at bounding box center [956, 429] width 55 height 16
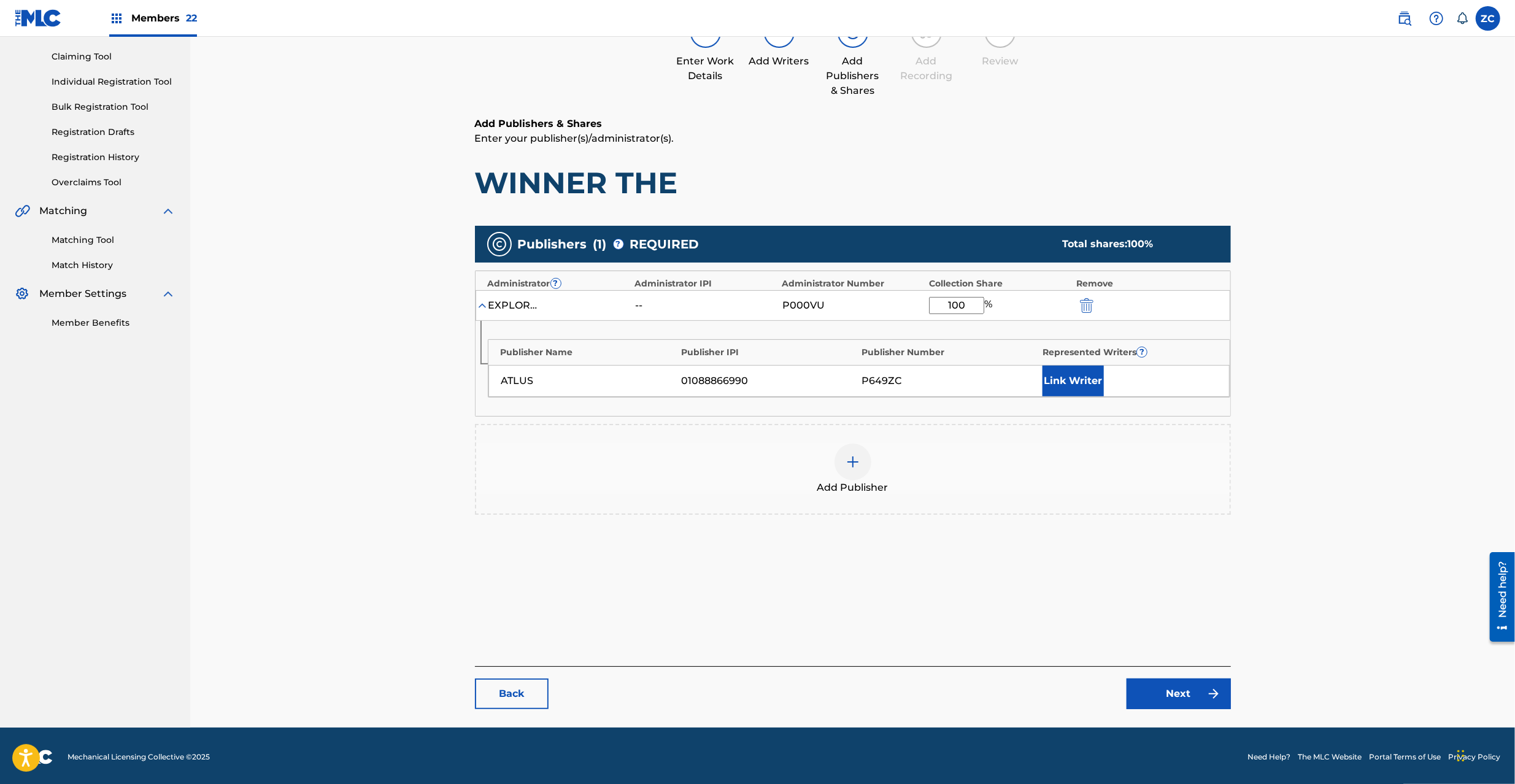
scroll to position [126, 0]
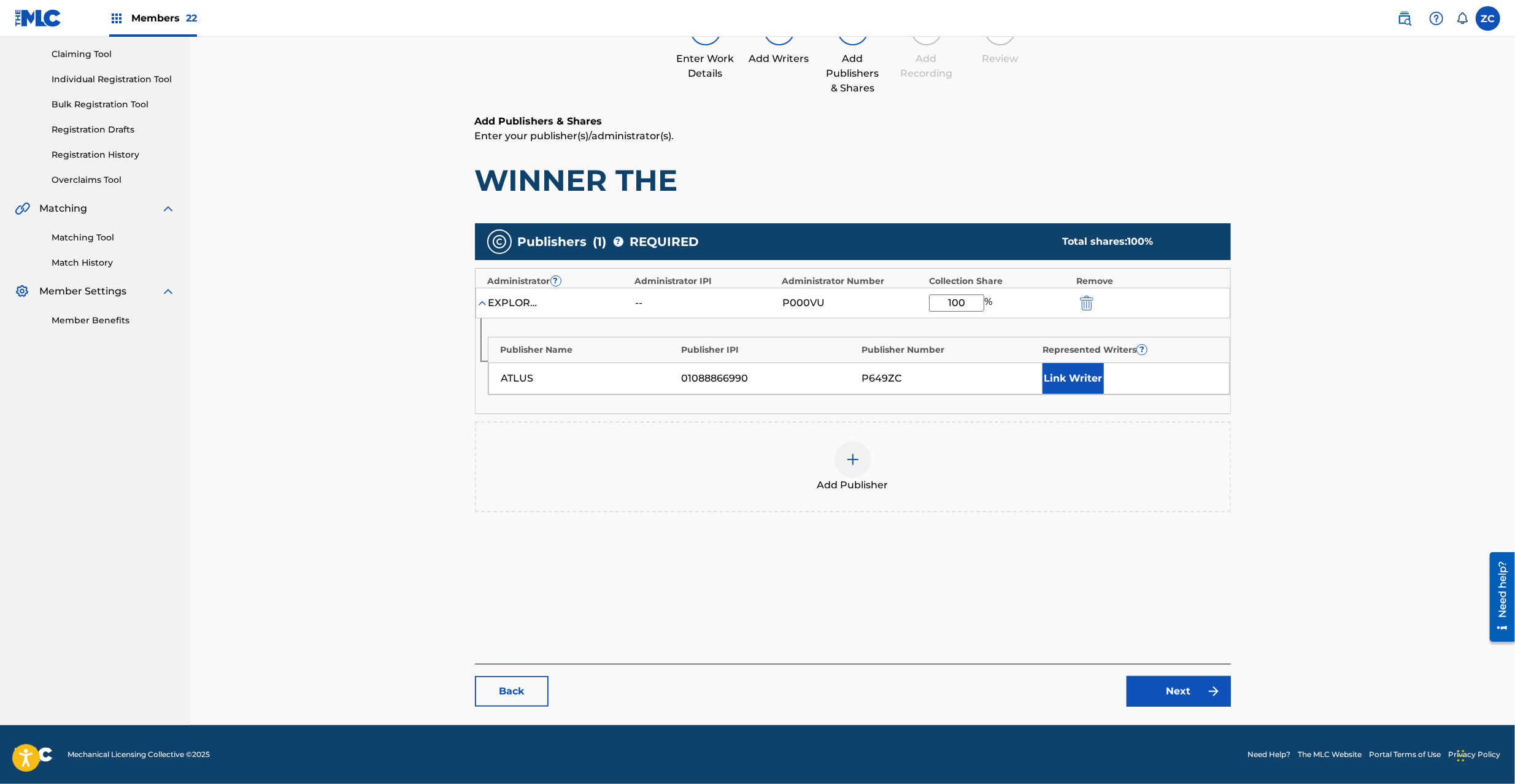
type input "100"
click at [1170, 685] on link "Next" at bounding box center [1179, 691] width 104 height 31
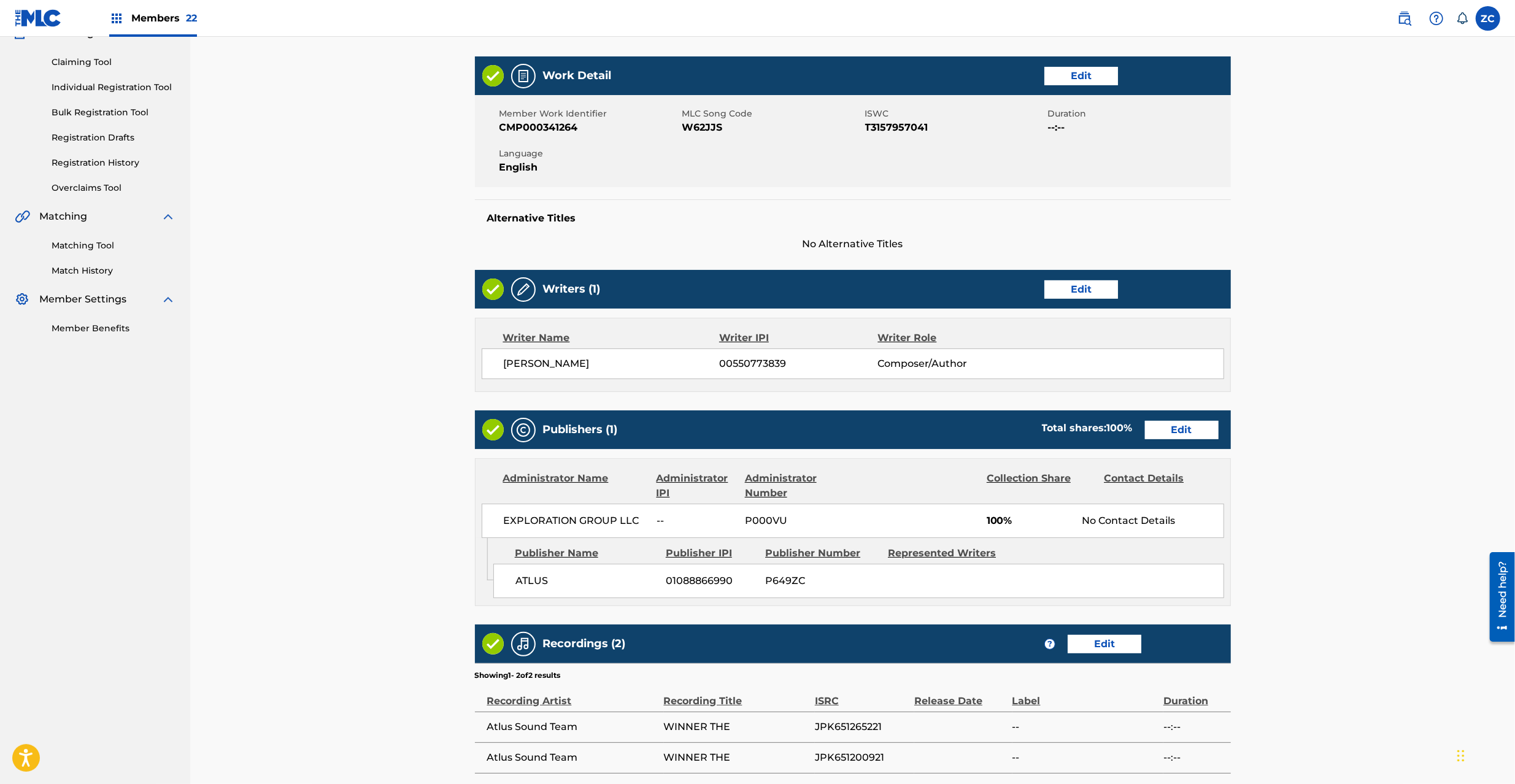
scroll to position [248, 0]
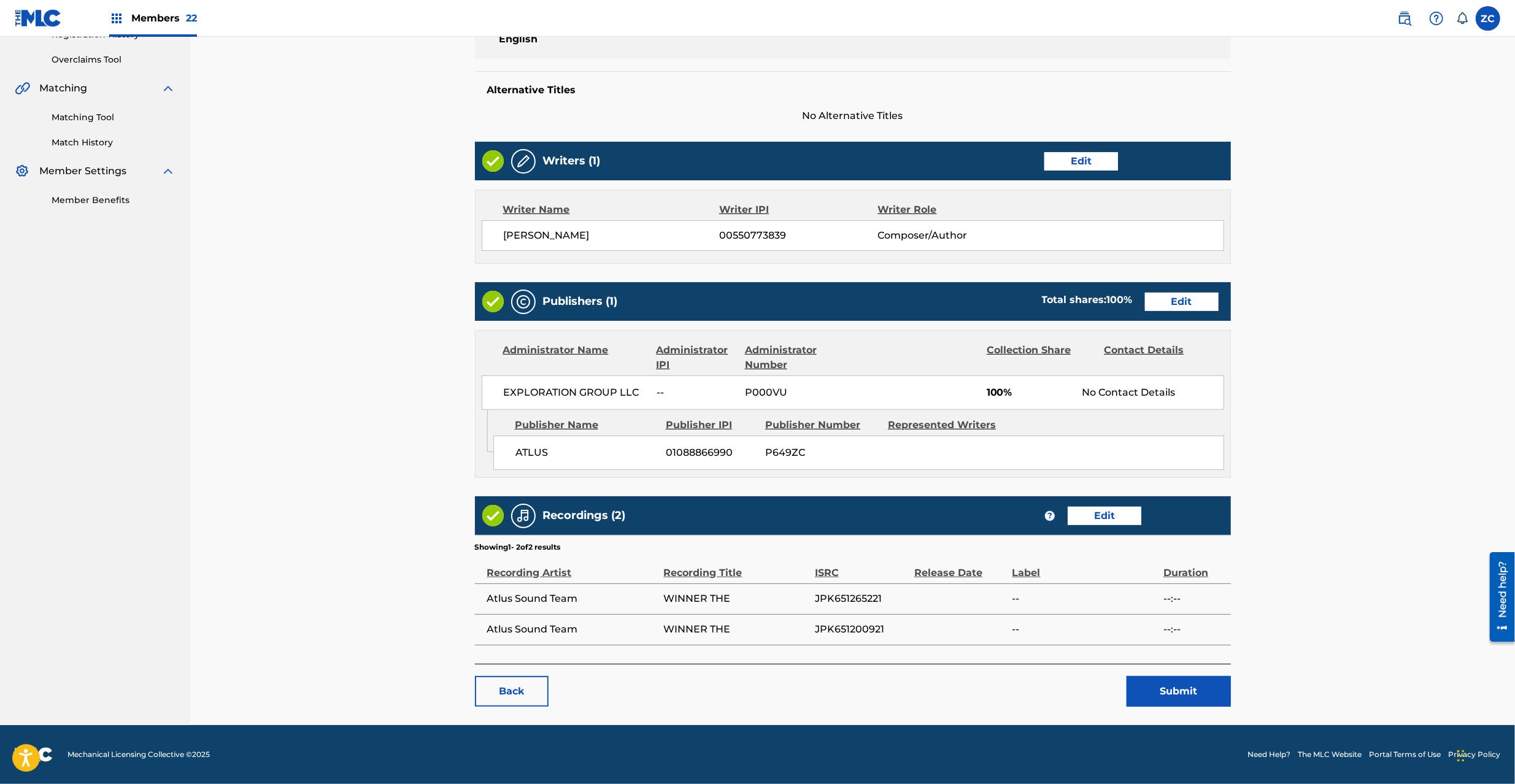
click at [1183, 690] on button "Submit" at bounding box center [1179, 691] width 104 height 31
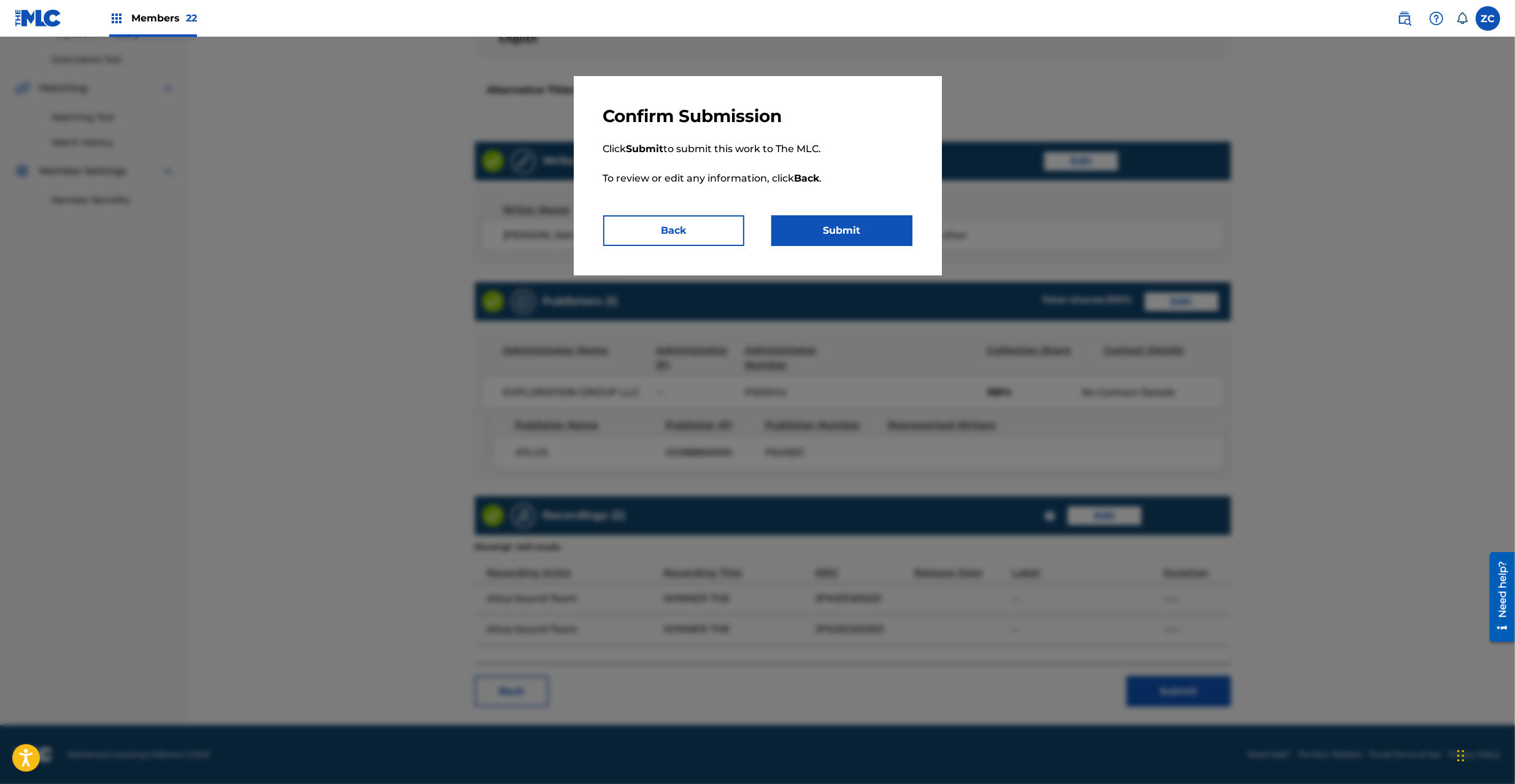
click at [875, 234] on button "Submit" at bounding box center [842, 230] width 141 height 31
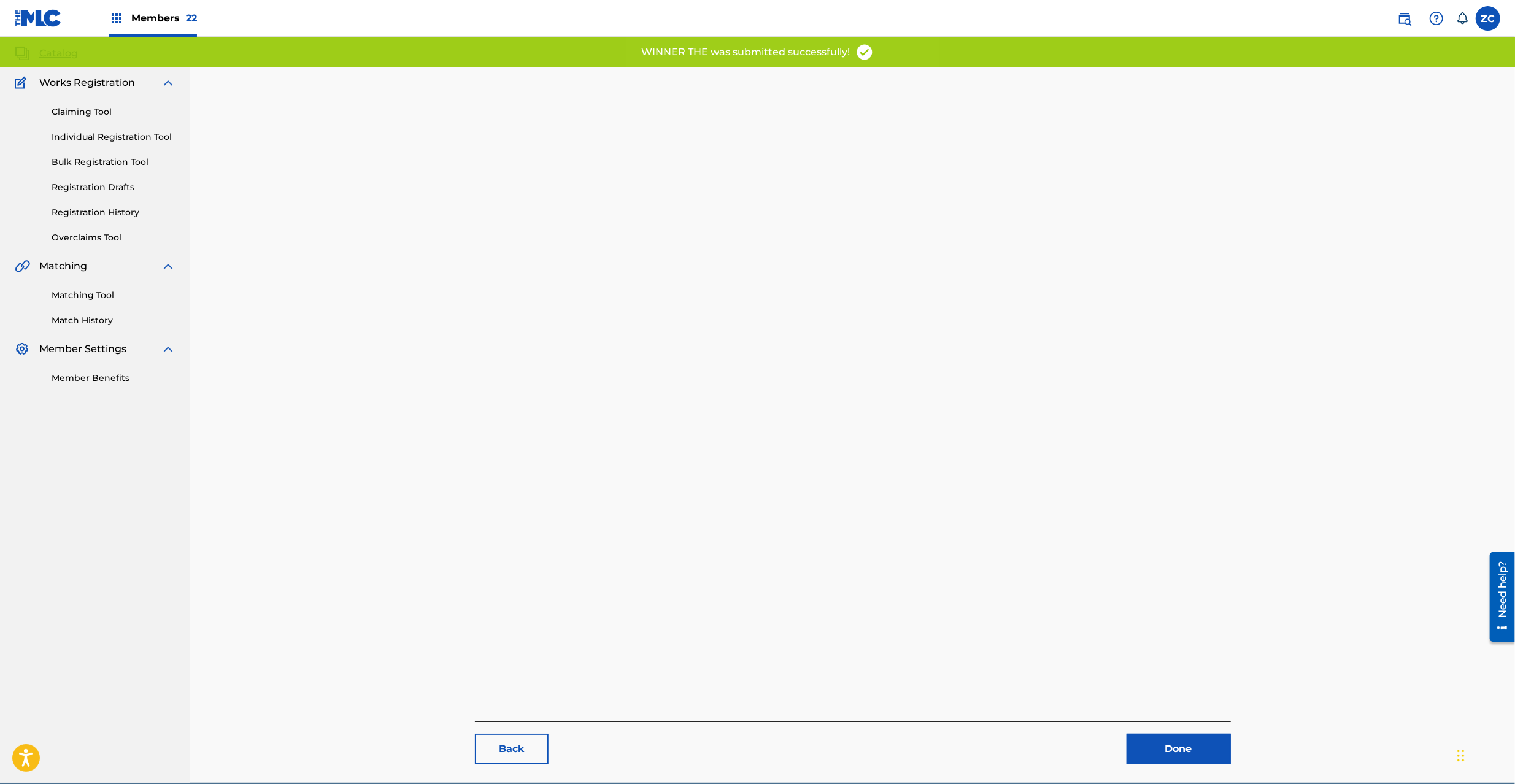
scroll to position [126, 0]
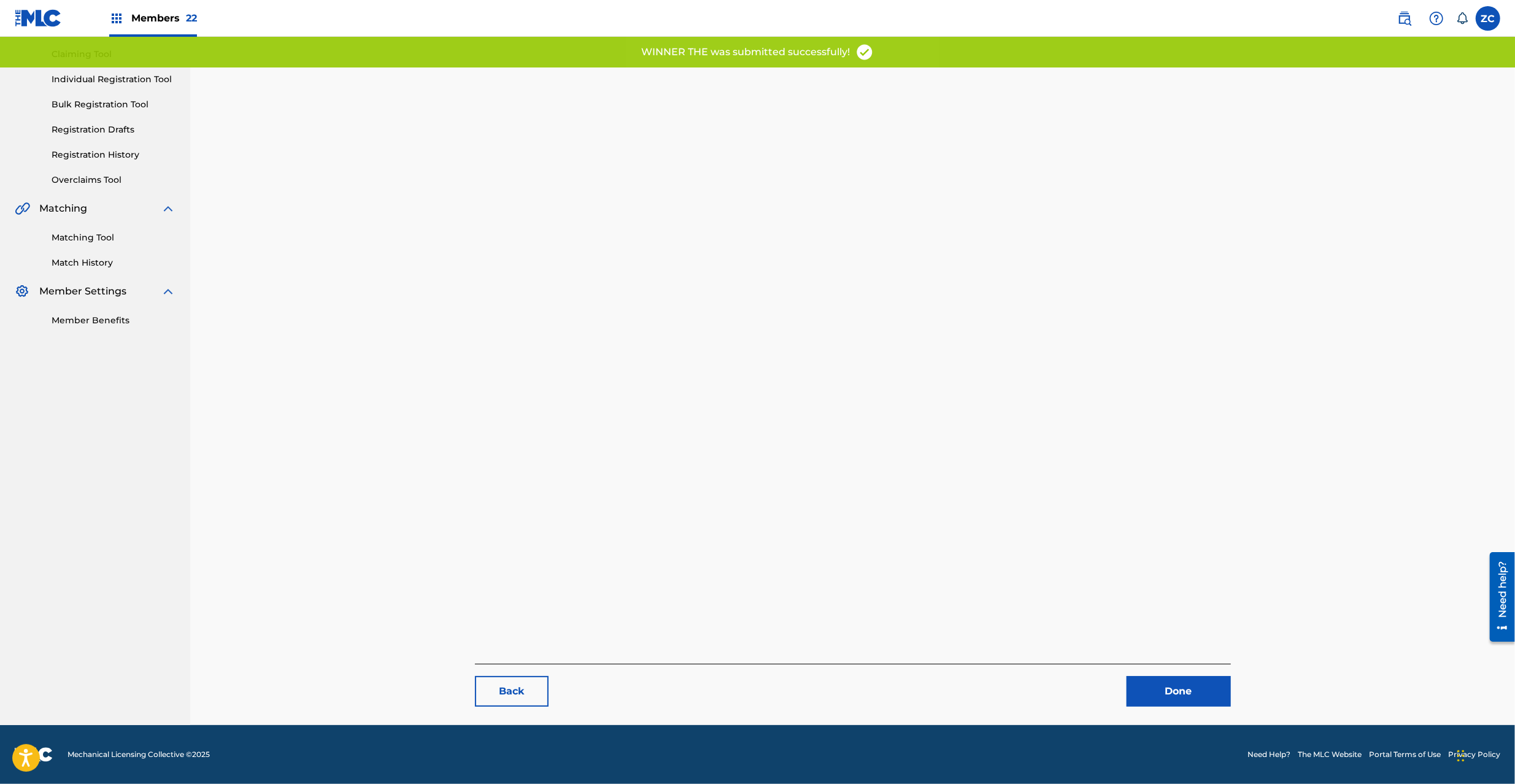
click at [1206, 702] on link "Done" at bounding box center [1179, 691] width 104 height 31
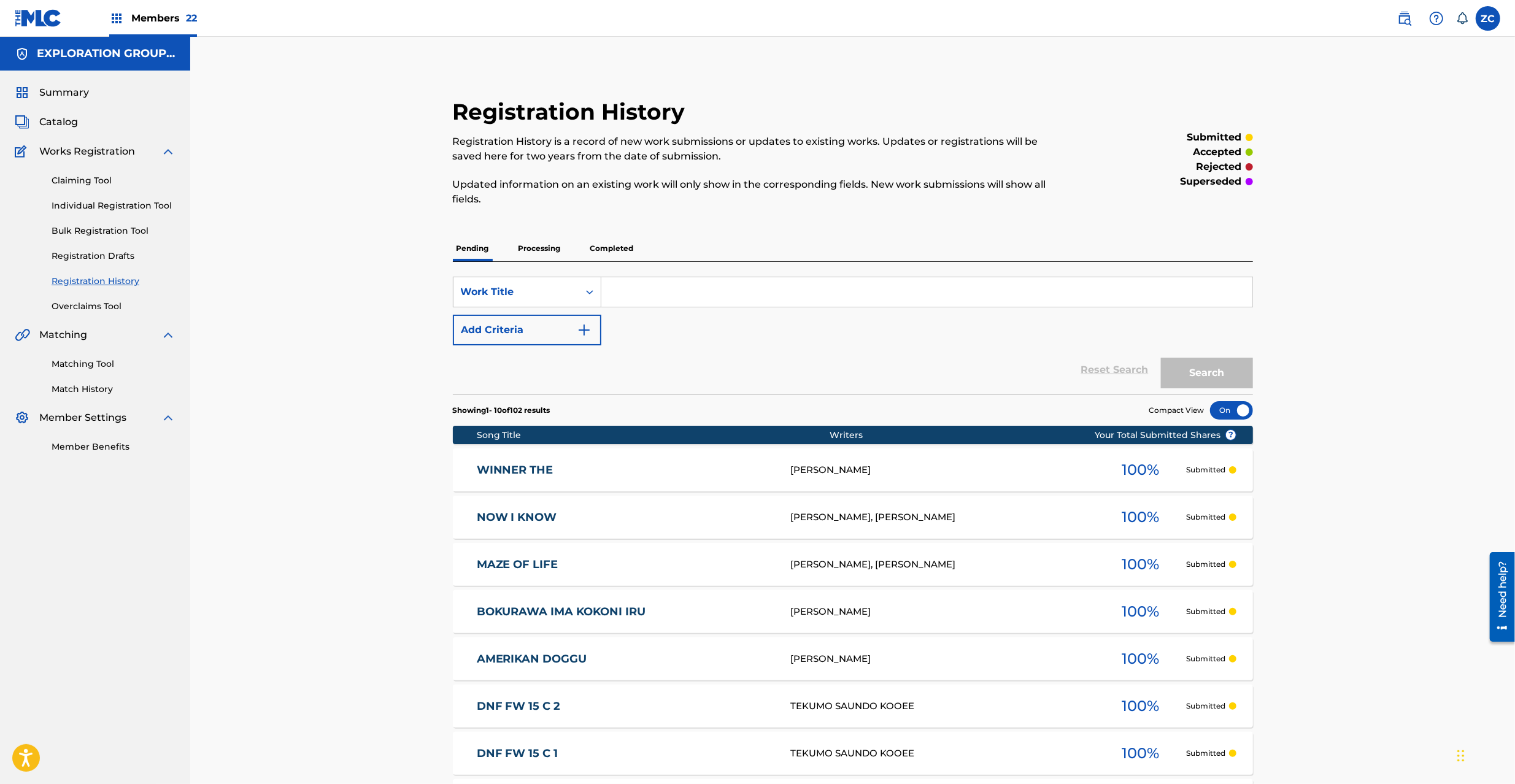
click at [57, 117] on span "Catalog" at bounding box center [58, 121] width 38 height 14
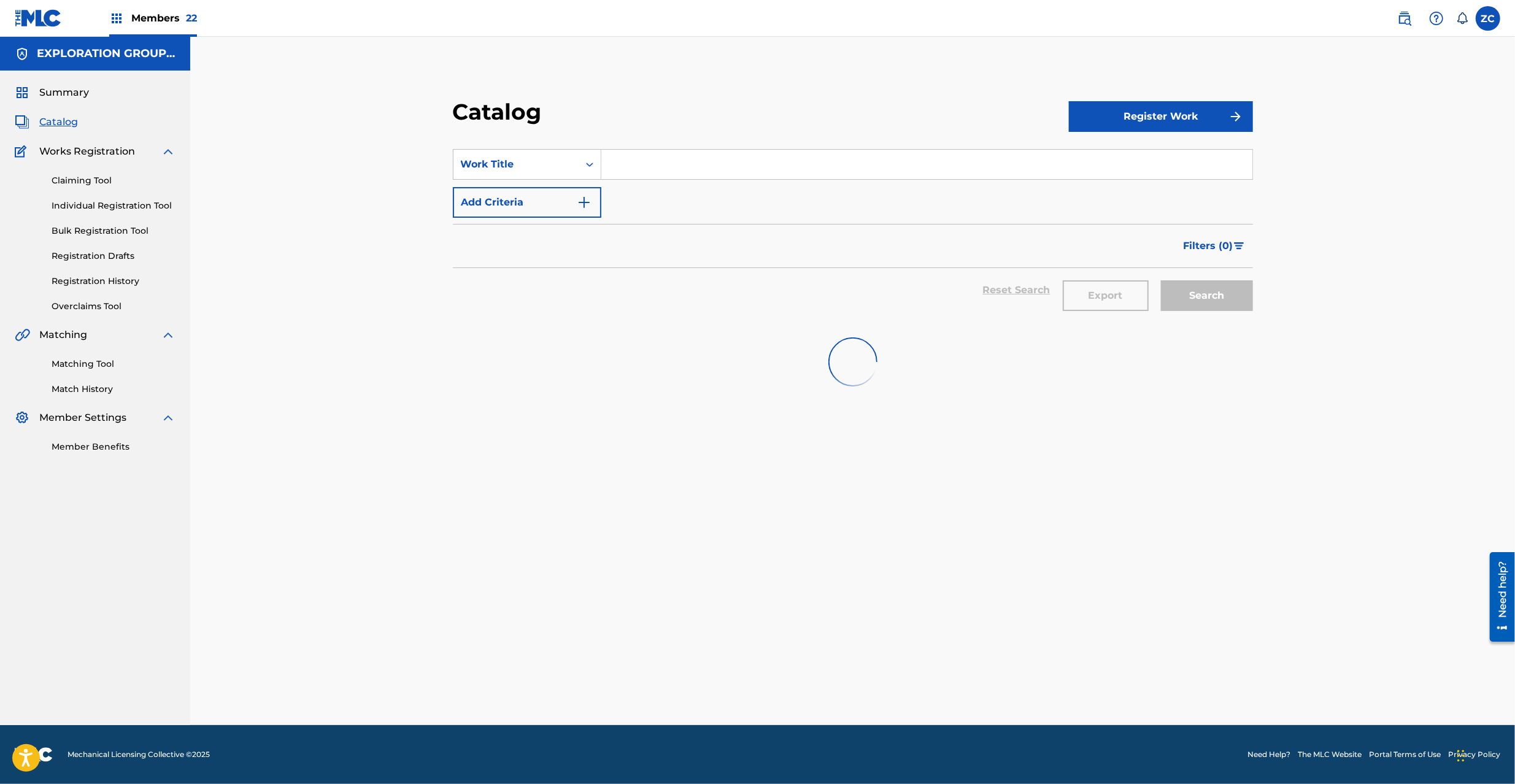
click at [766, 155] on input "Search Form" at bounding box center [926, 164] width 651 height 29
paste input "Don't Give Up!"
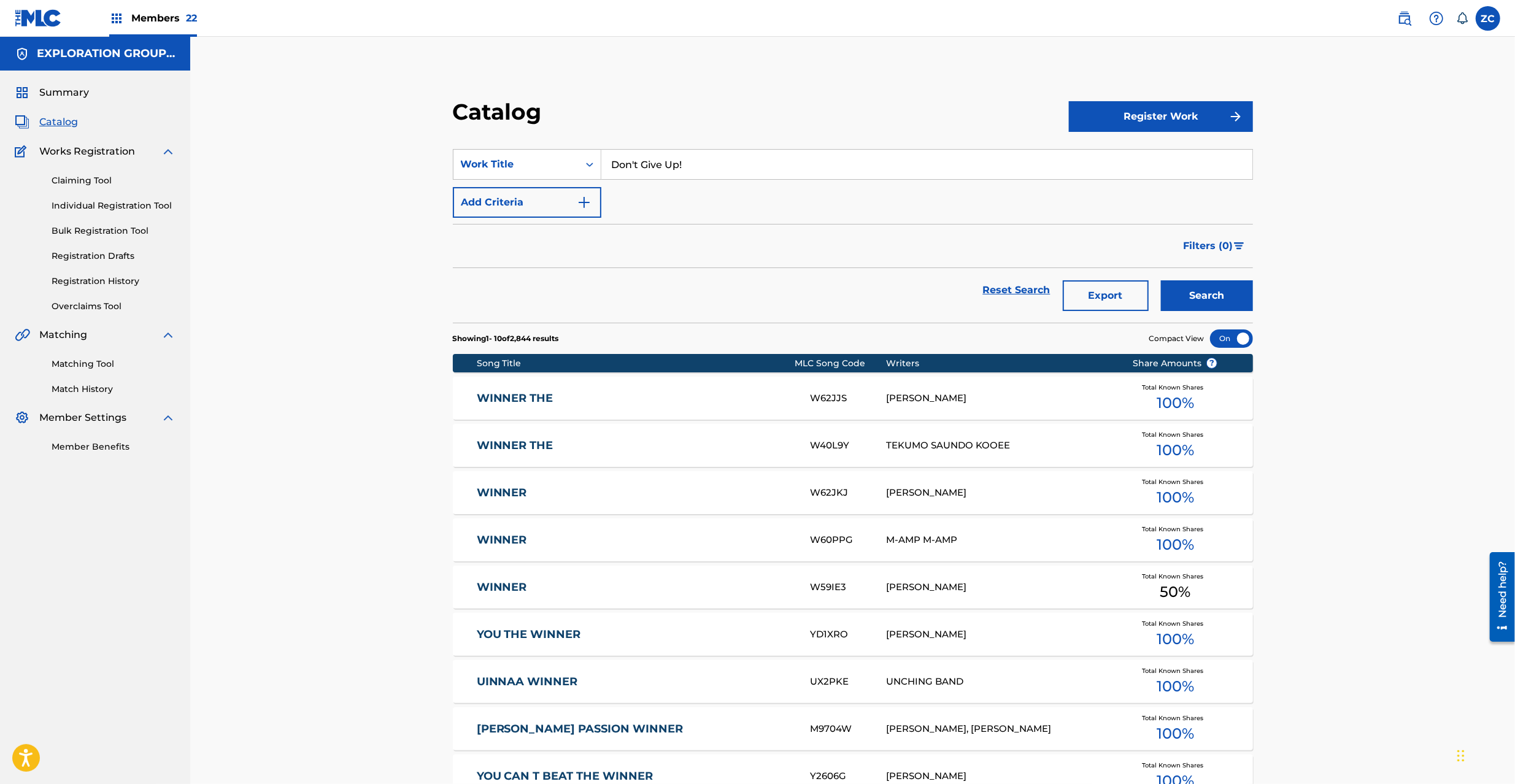
type input "Don't Give Up!"
click at [1161, 281] on button "Search" at bounding box center [1207, 296] width 92 height 31
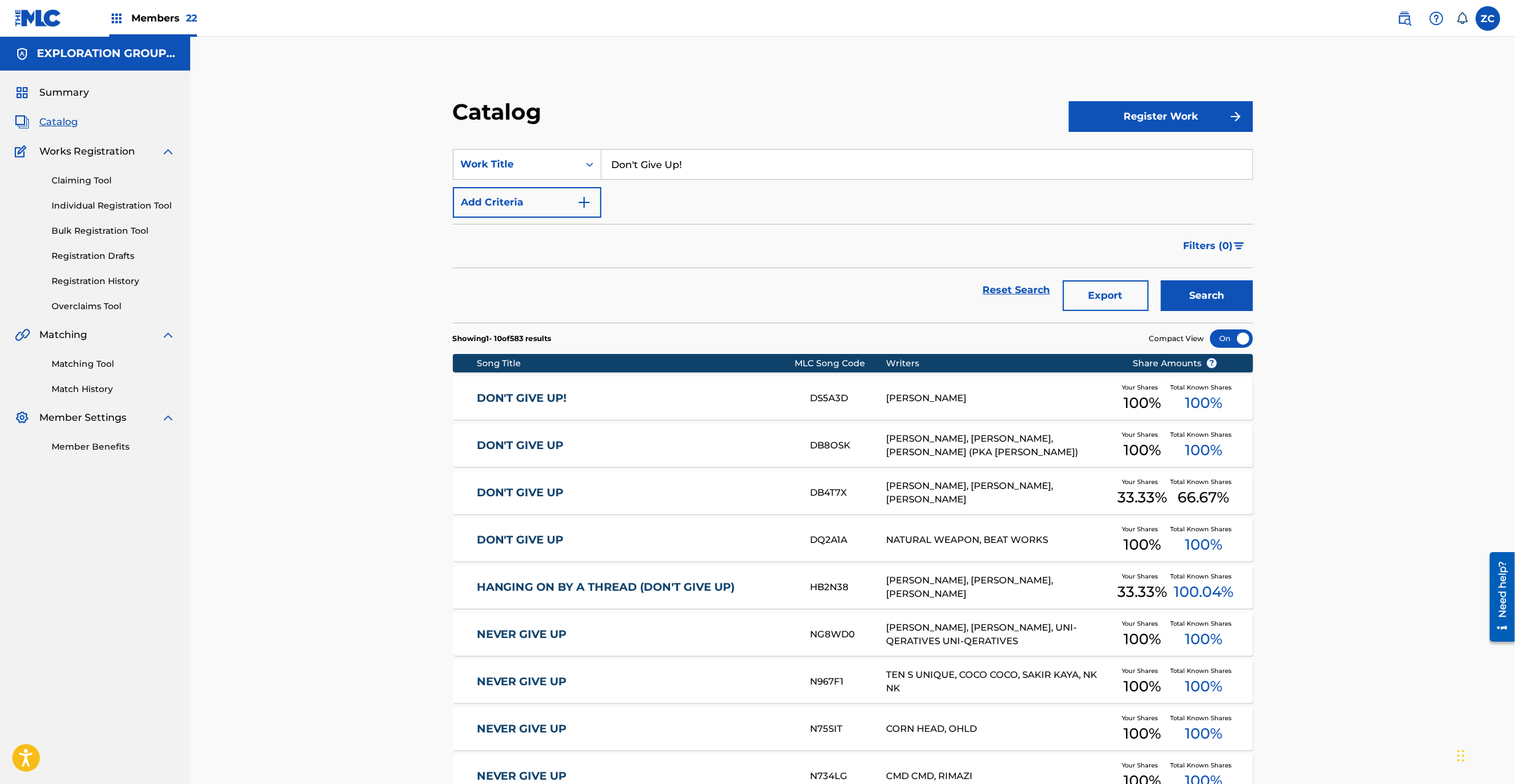
click at [811, 401] on div "DS5A3D" at bounding box center [848, 399] width 76 height 14
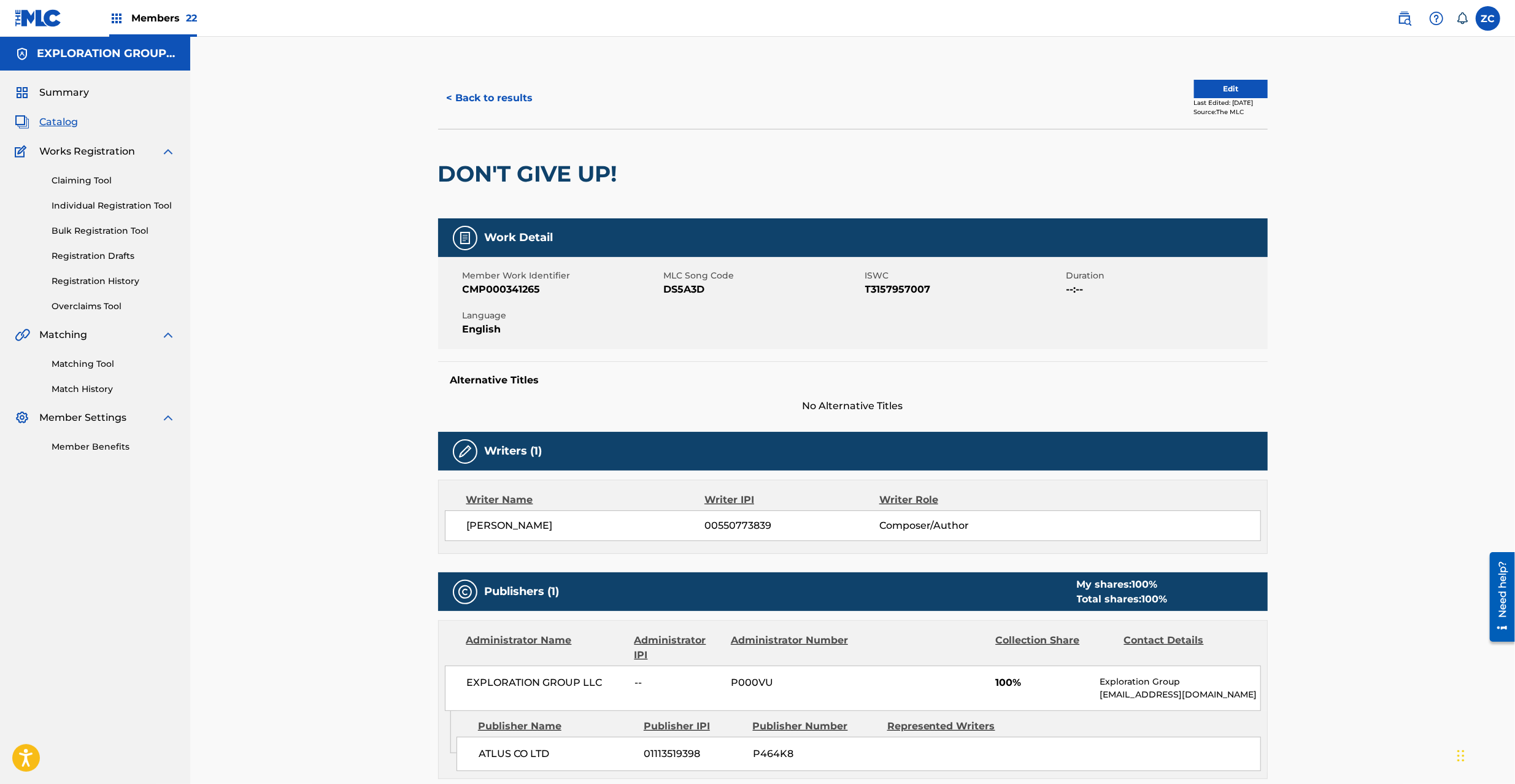
click at [1213, 87] on button "Edit" at bounding box center [1230, 88] width 73 height 19
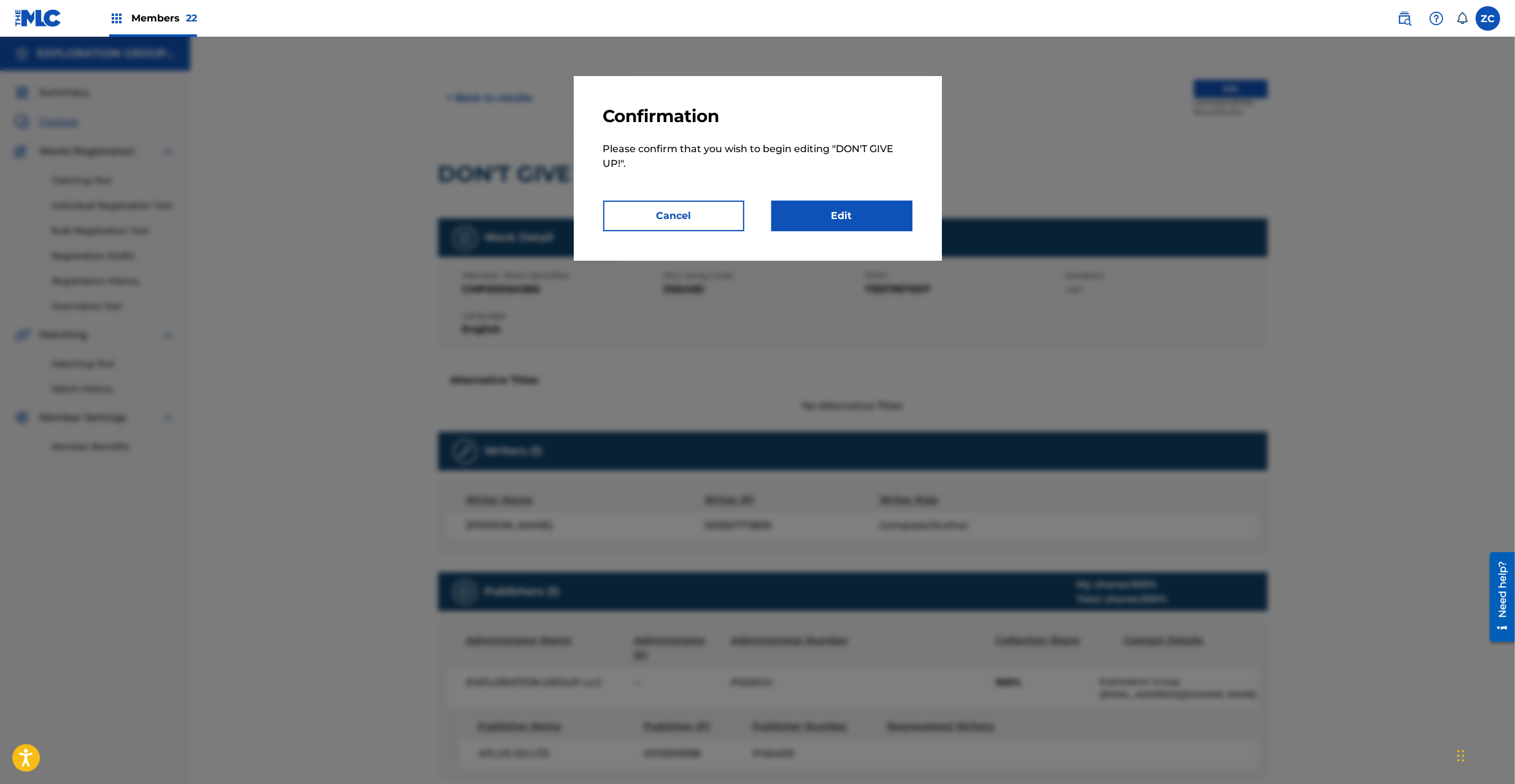
click at [889, 210] on link "Edit" at bounding box center [842, 215] width 141 height 31
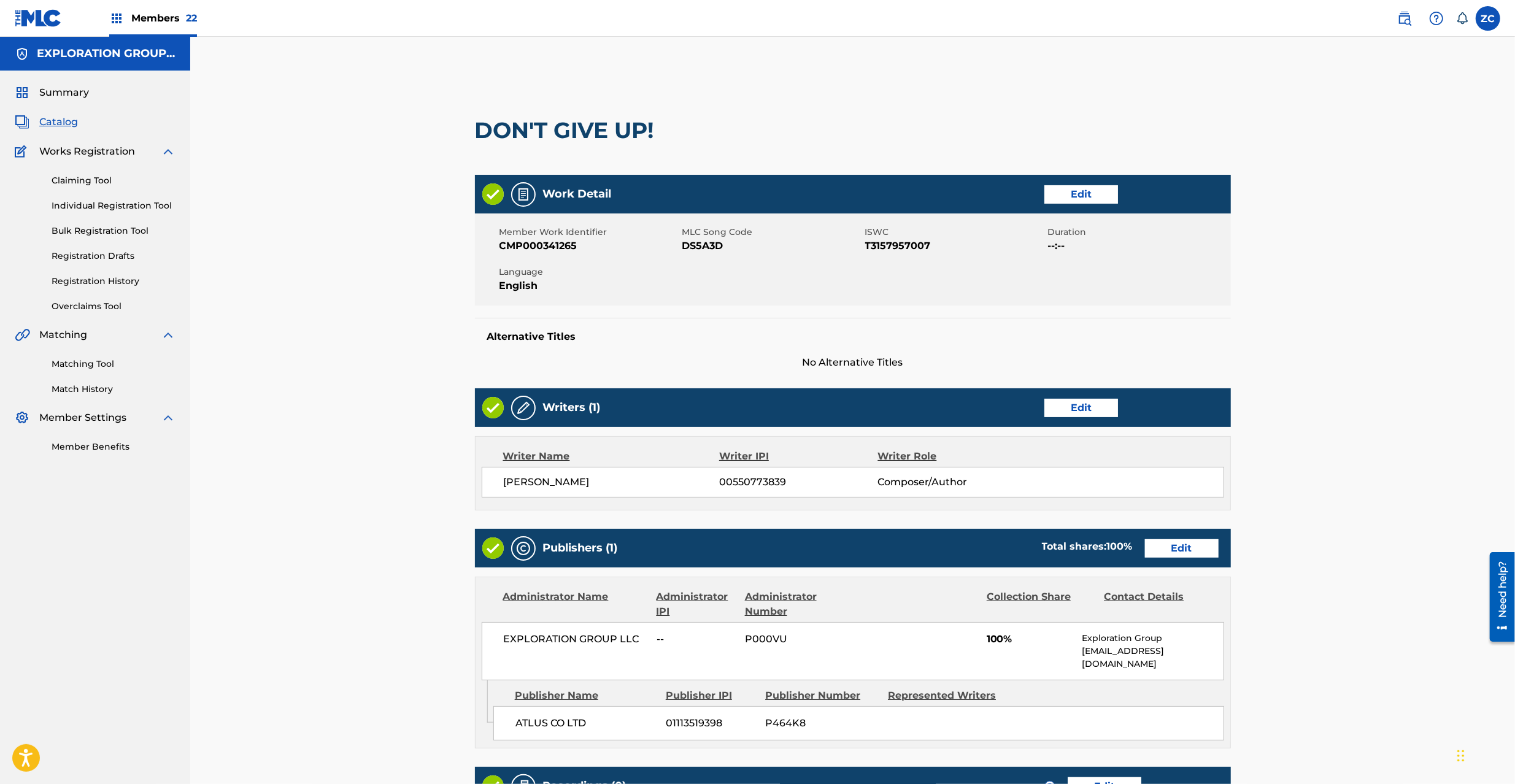
scroll to position [187, 0]
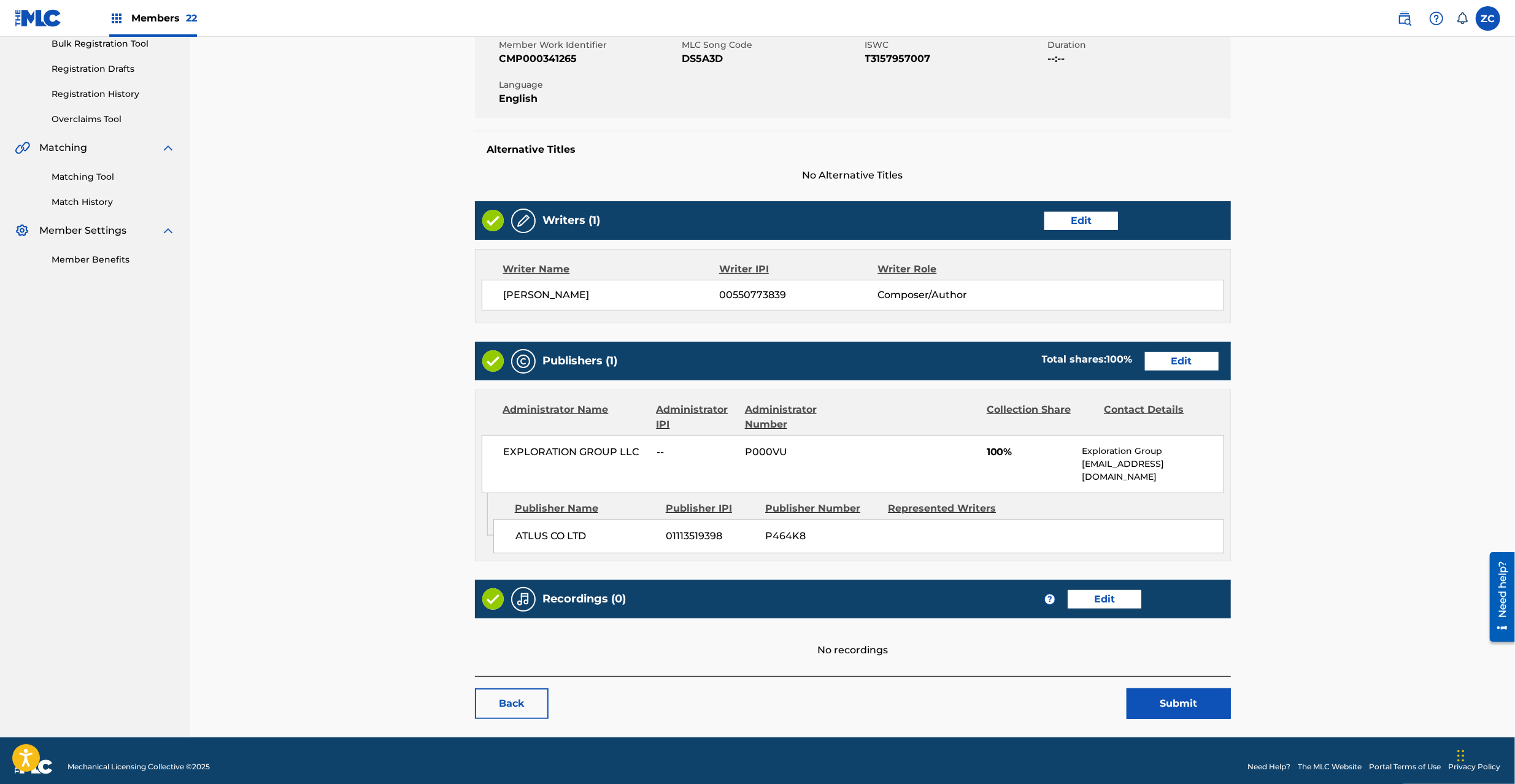
click at [1208, 367] on link "Edit" at bounding box center [1182, 361] width 73 height 19
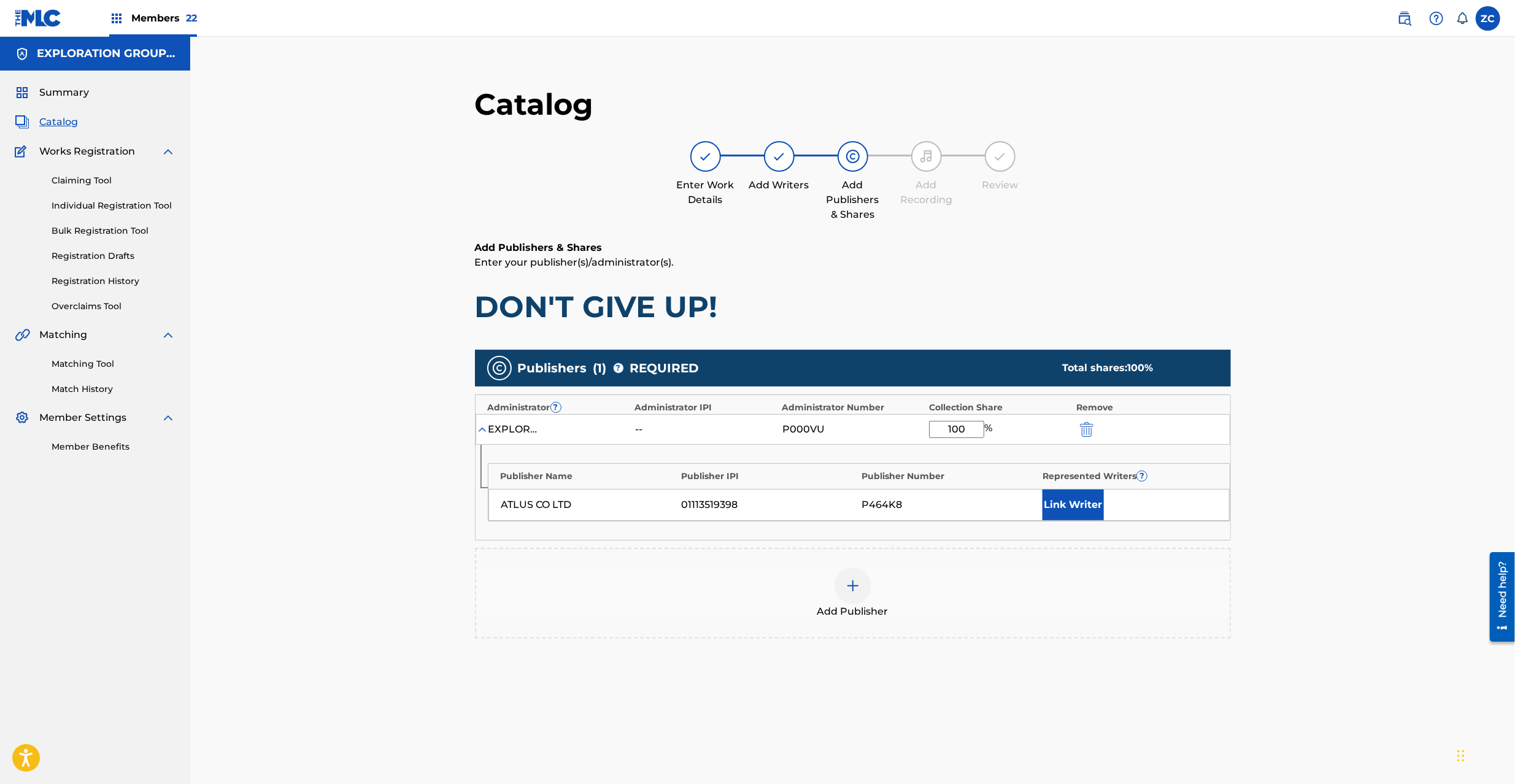
click at [1085, 432] on img "submit" at bounding box center [1087, 429] width 14 height 14
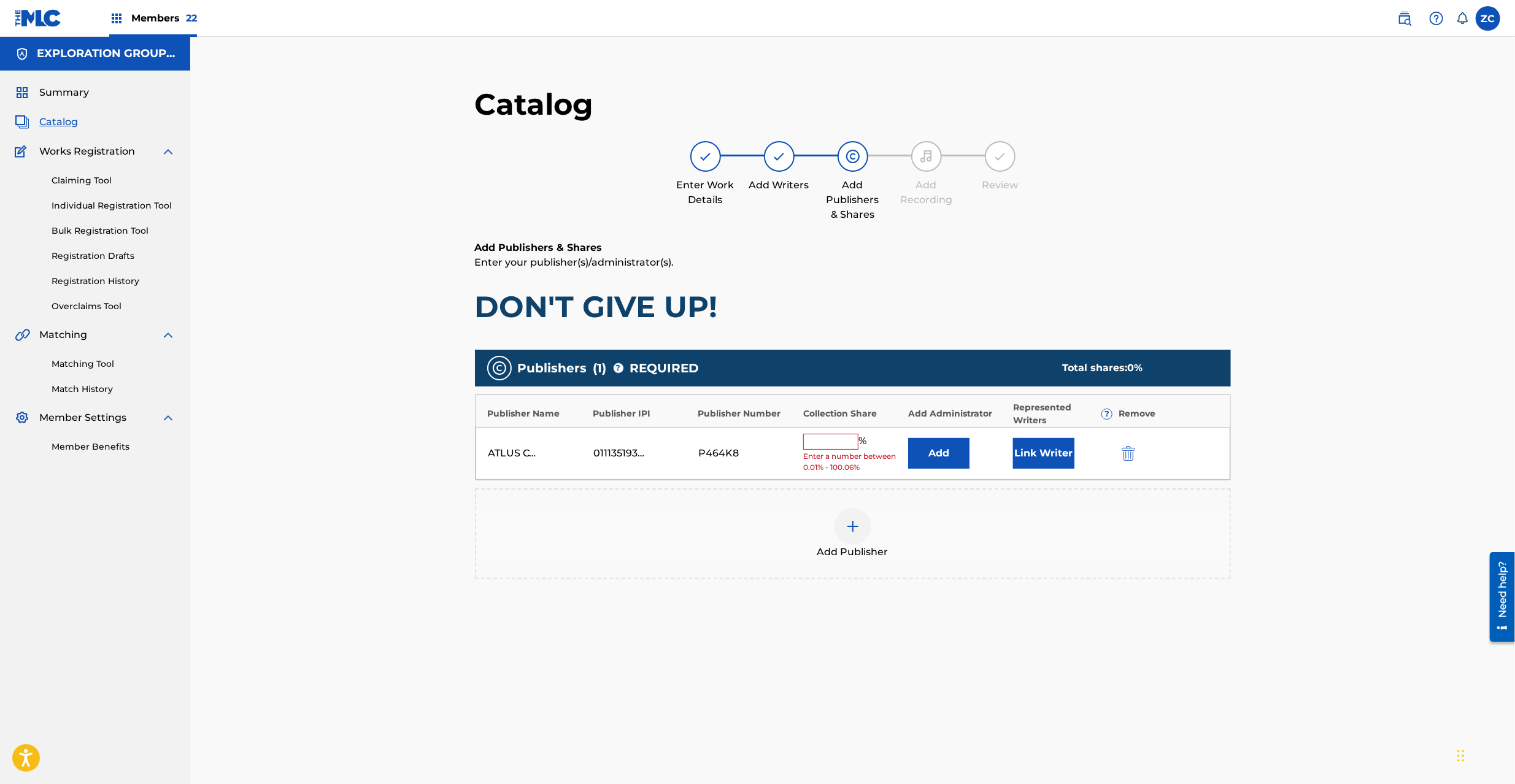
click at [1131, 448] on img "submit" at bounding box center [1129, 453] width 14 height 14
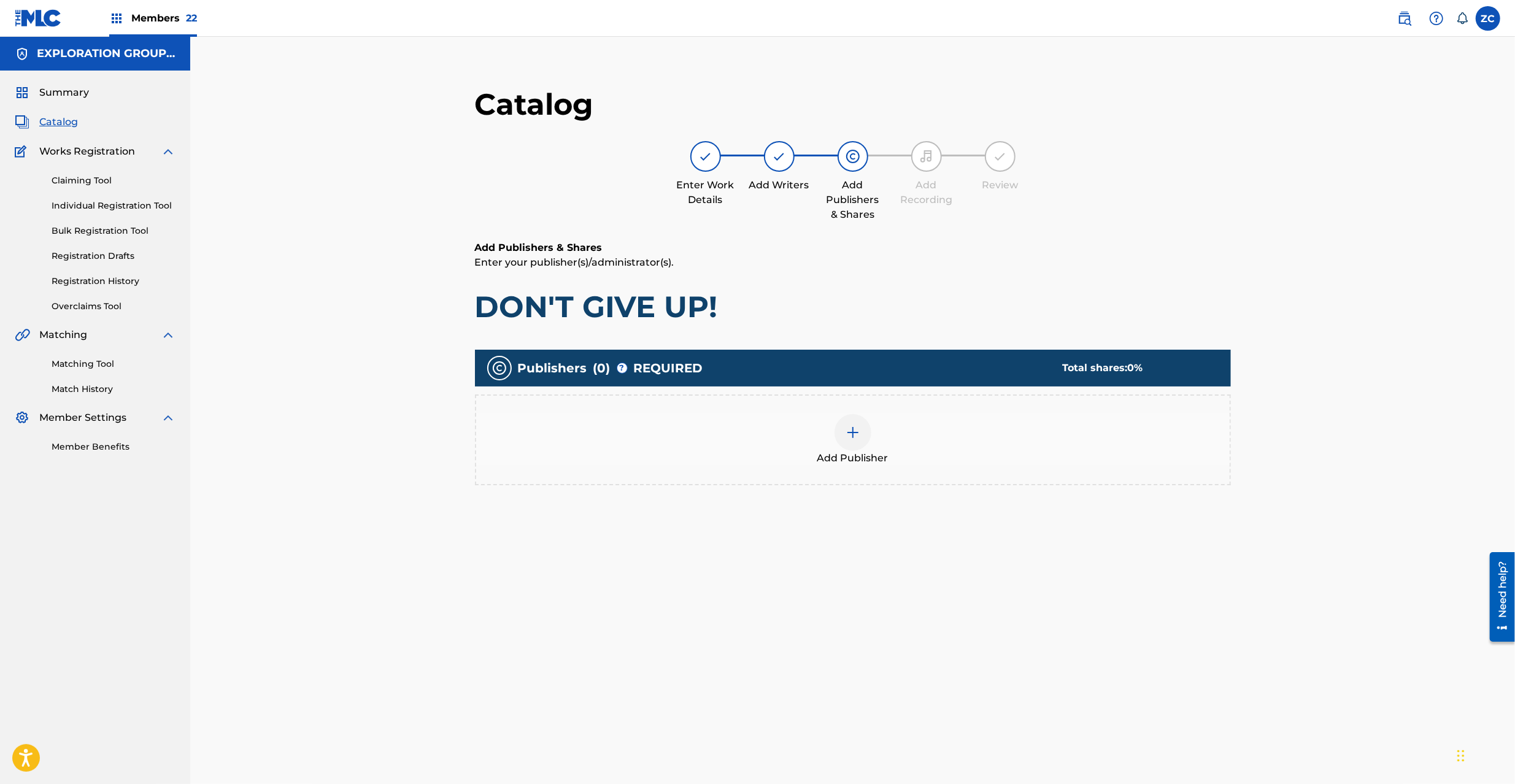
click at [842, 433] on div at bounding box center [853, 433] width 37 height 37
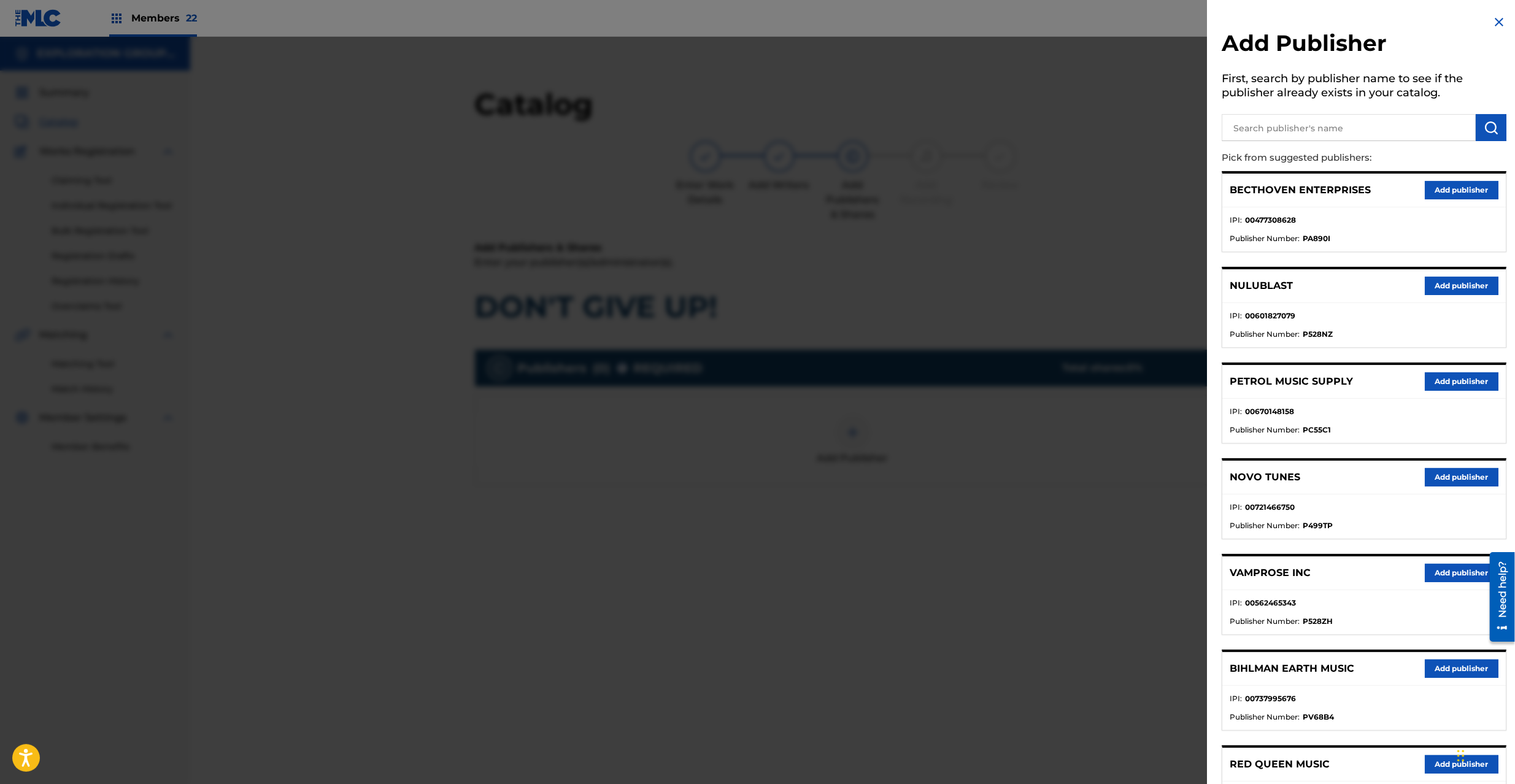
click at [1278, 128] on input "text" at bounding box center [1349, 127] width 254 height 27
type input "atlus"
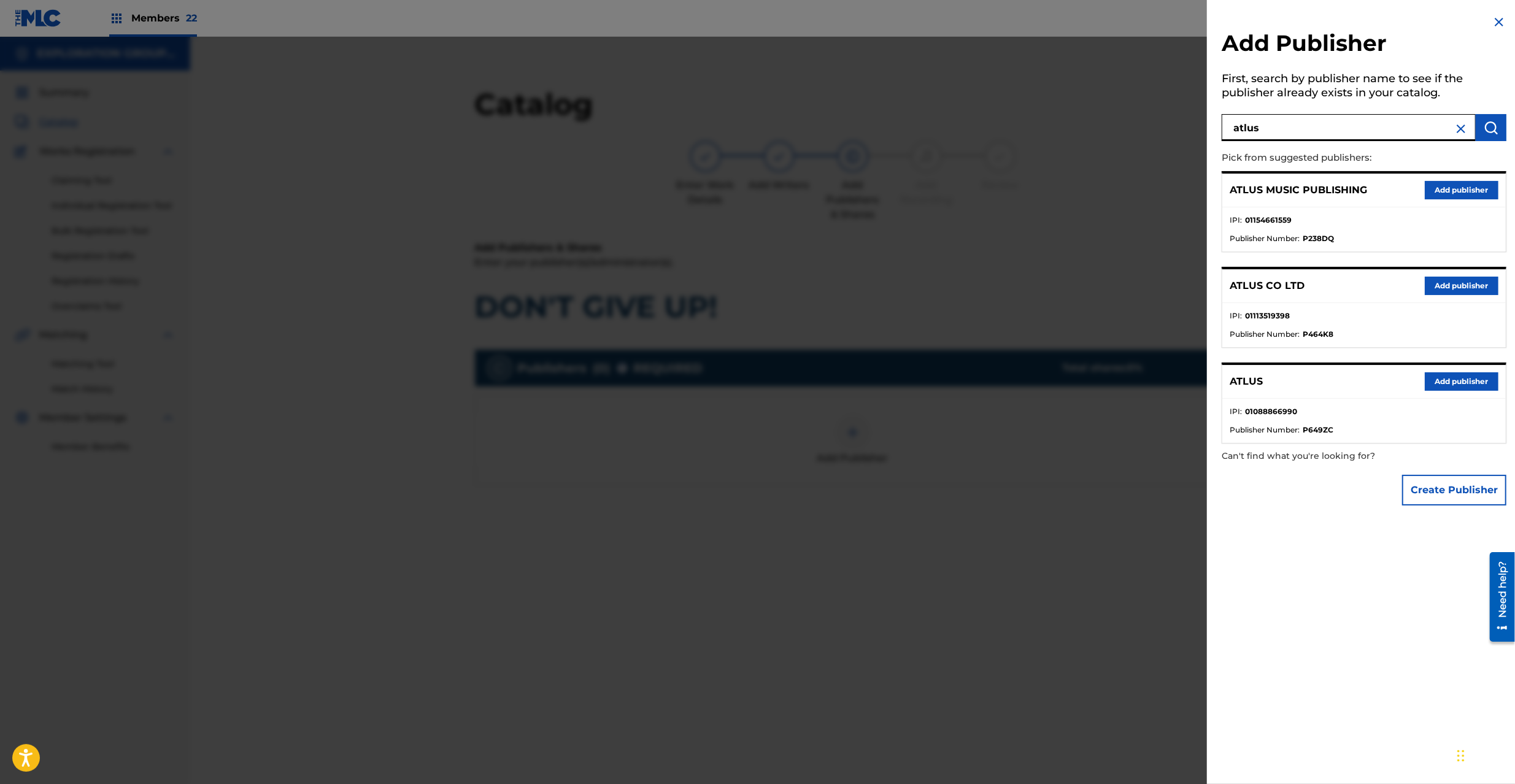
click at [1461, 381] on button "Add publisher" at bounding box center [1461, 381] width 73 height 19
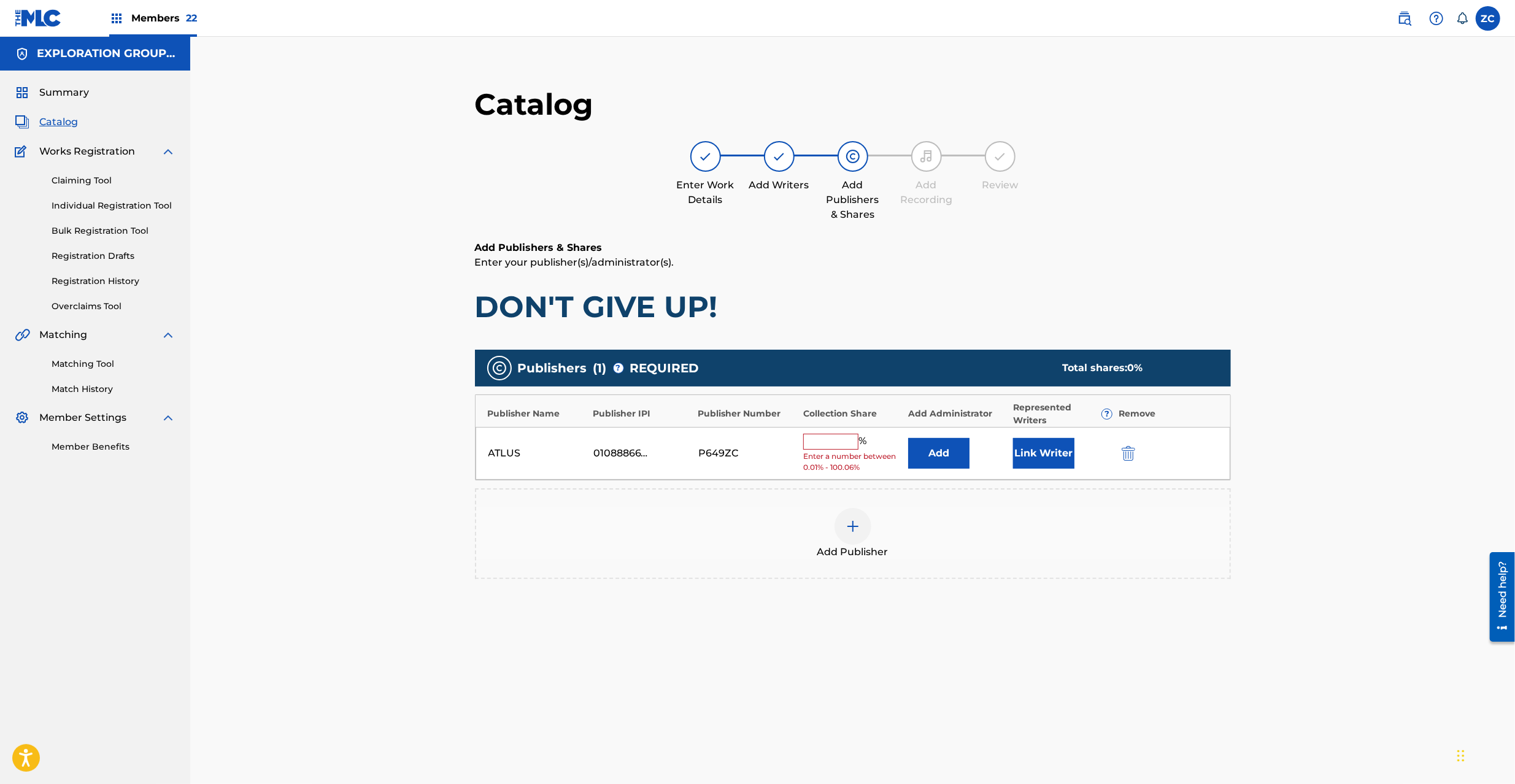
click at [950, 452] on button "Add" at bounding box center [939, 453] width 61 height 31
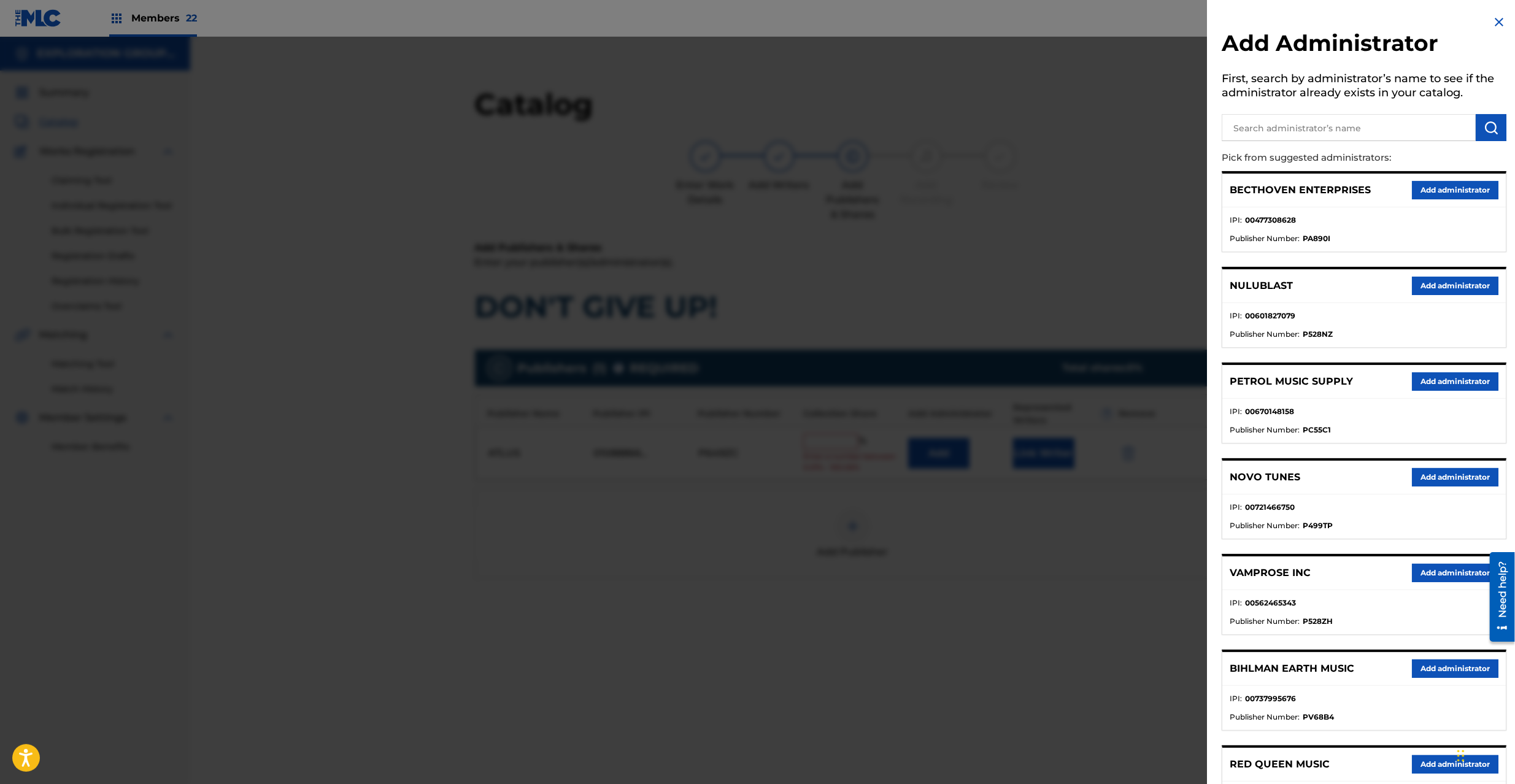
click at [1252, 135] on input "text" at bounding box center [1349, 127] width 254 height 27
type input "explora"
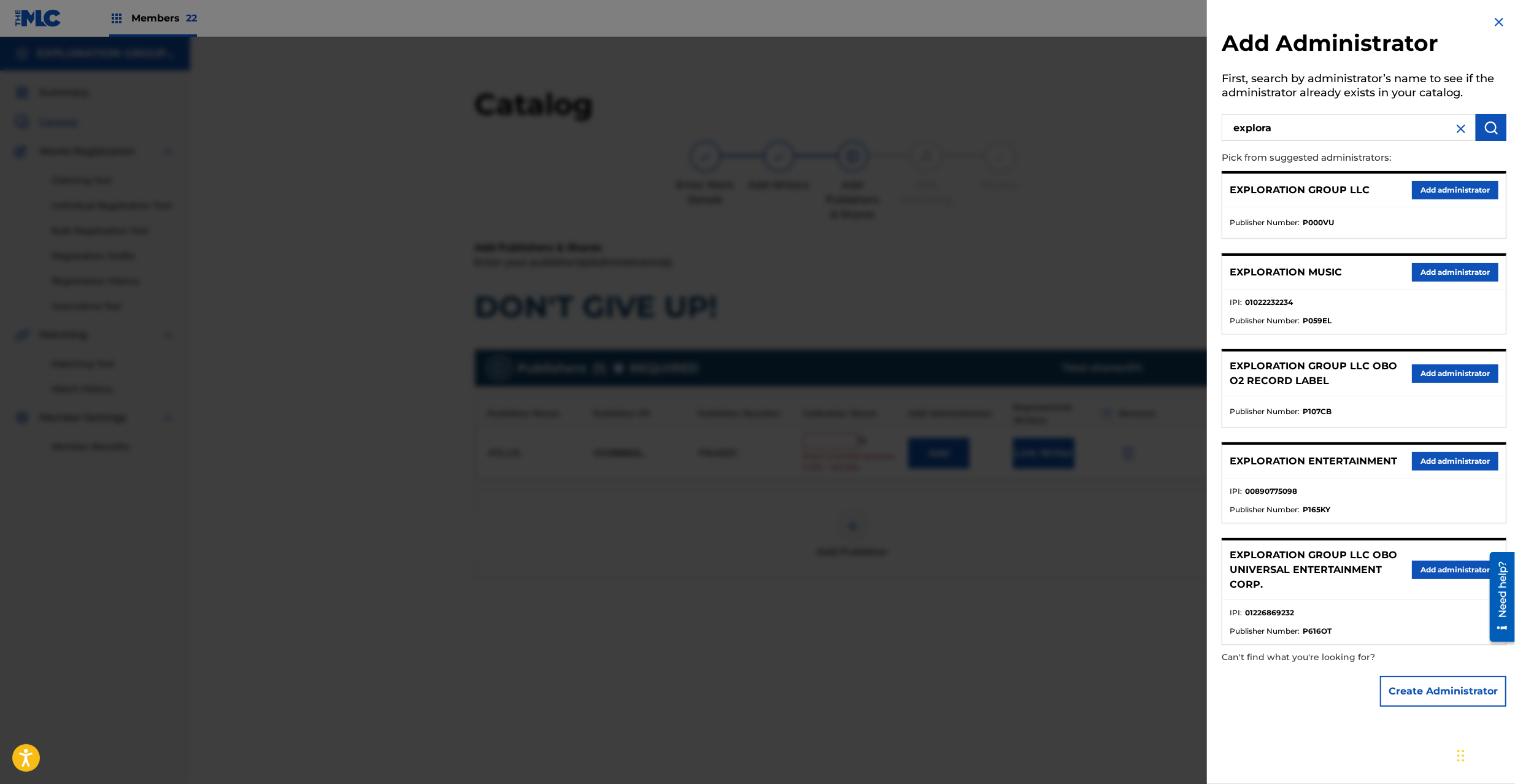
drag, startPoint x: 1459, startPoint y: 188, endPoint x: 1119, endPoint y: 369, distance: 385.2
click at [1456, 189] on button "Add administrator" at bounding box center [1455, 190] width 86 height 19
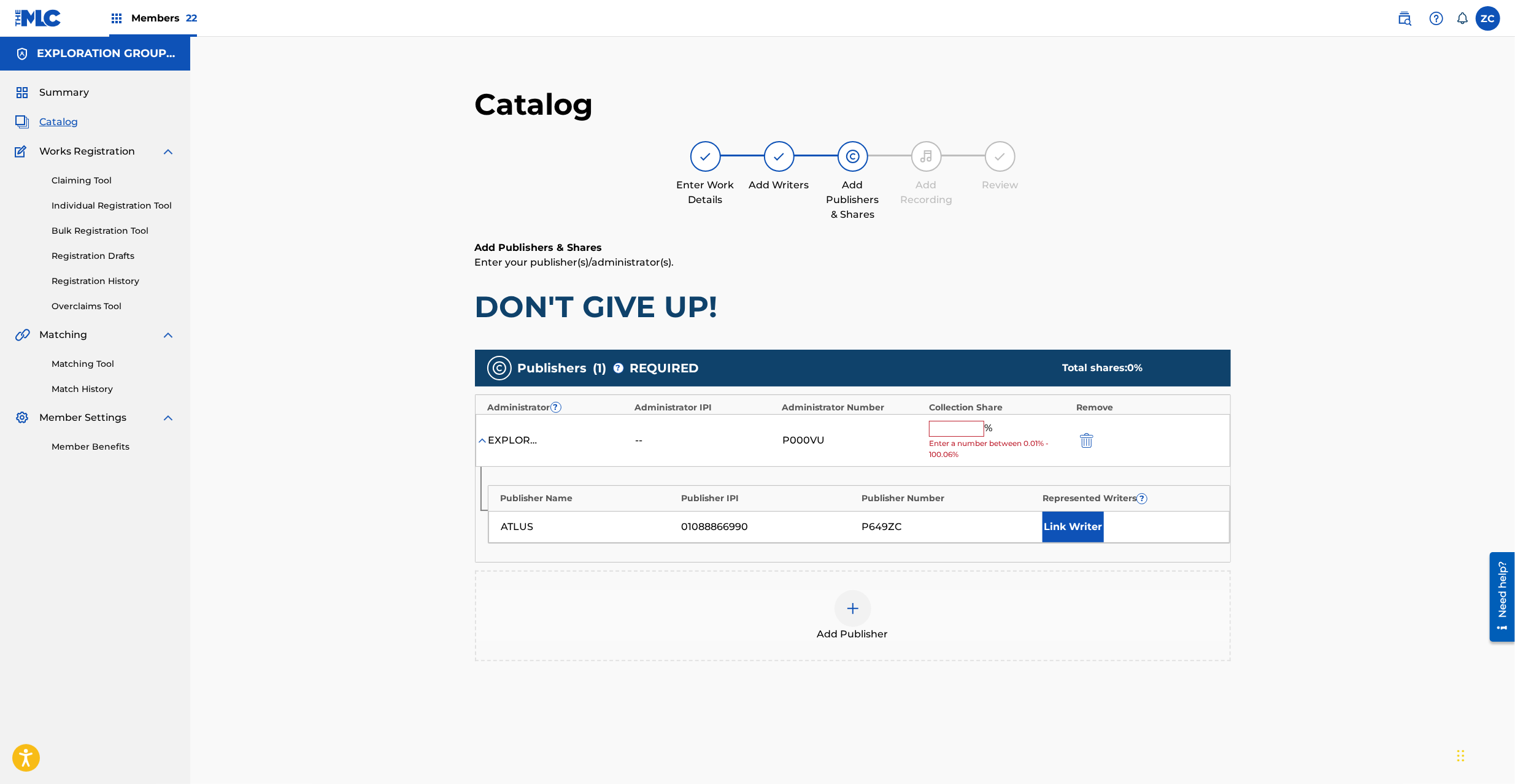
click at [971, 438] on span "Enter a number between 0.01% - 100.06%" at bounding box center [1000, 449] width 141 height 22
click at [971, 433] on input "text" at bounding box center [956, 429] width 55 height 16
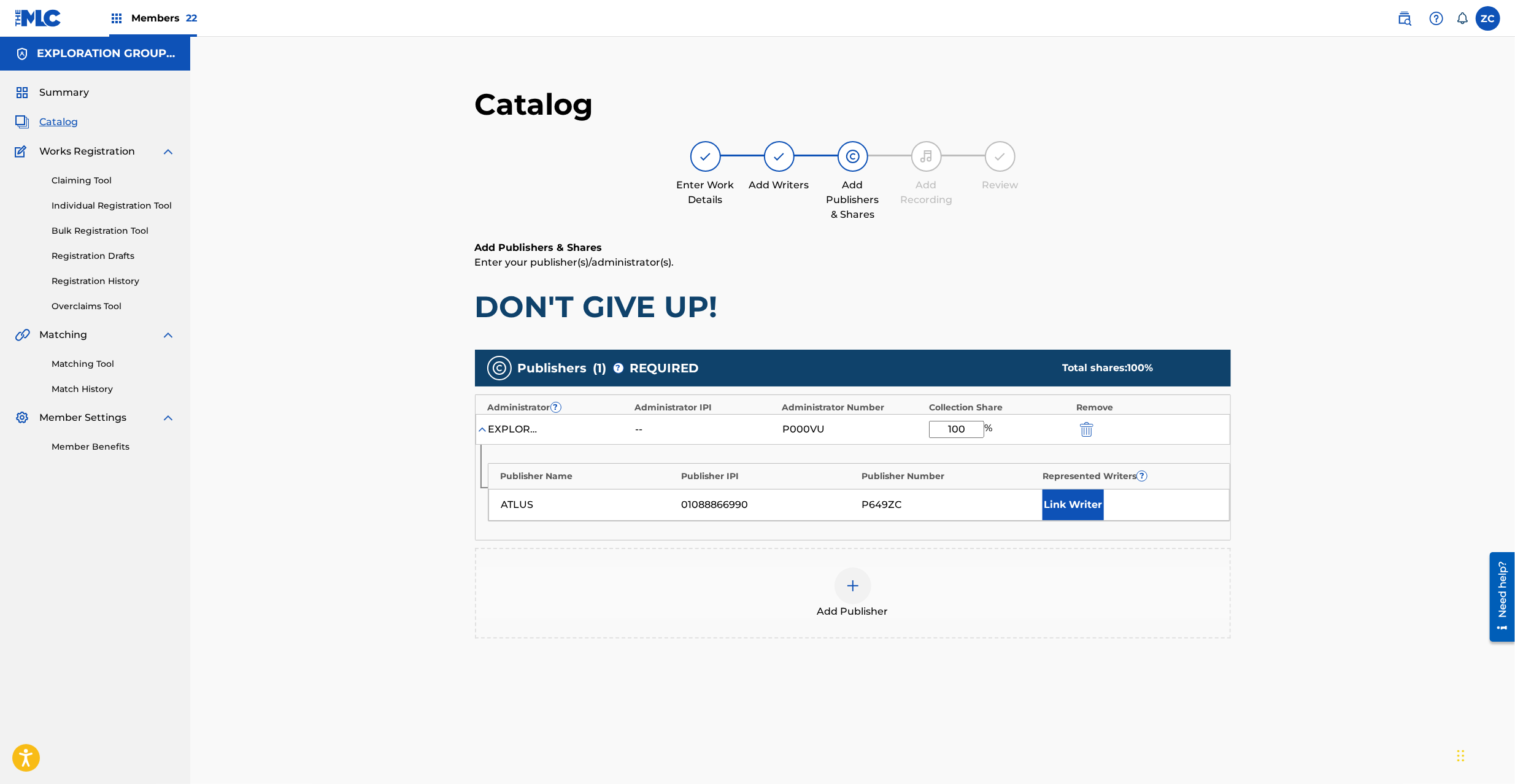
type input "100"
click at [1328, 502] on div "Catalog Enter Work Details Add Writers Add Publishers & Shares Add Recording Re…" at bounding box center [852, 444] width 1325 height 815
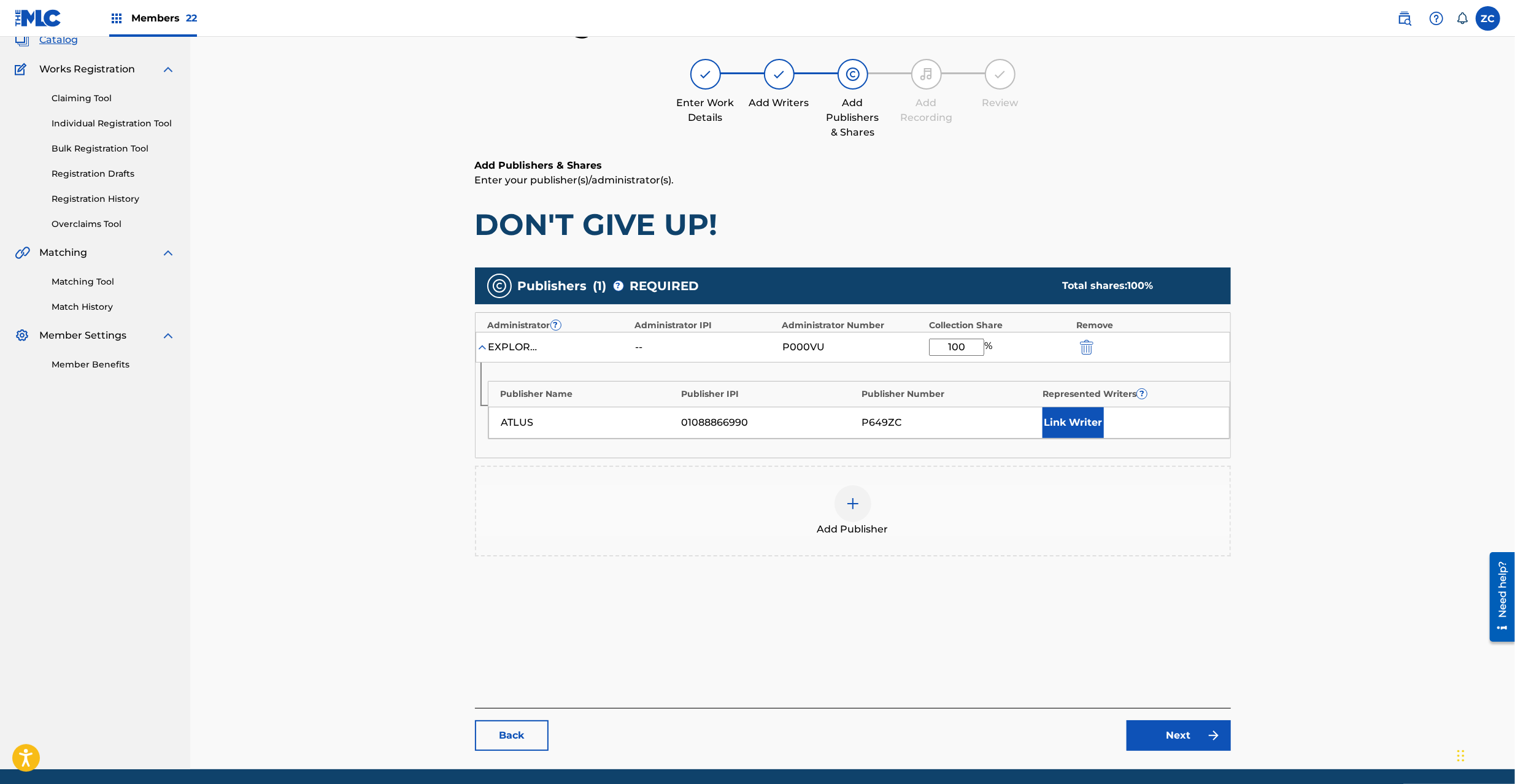
scroll to position [126, 0]
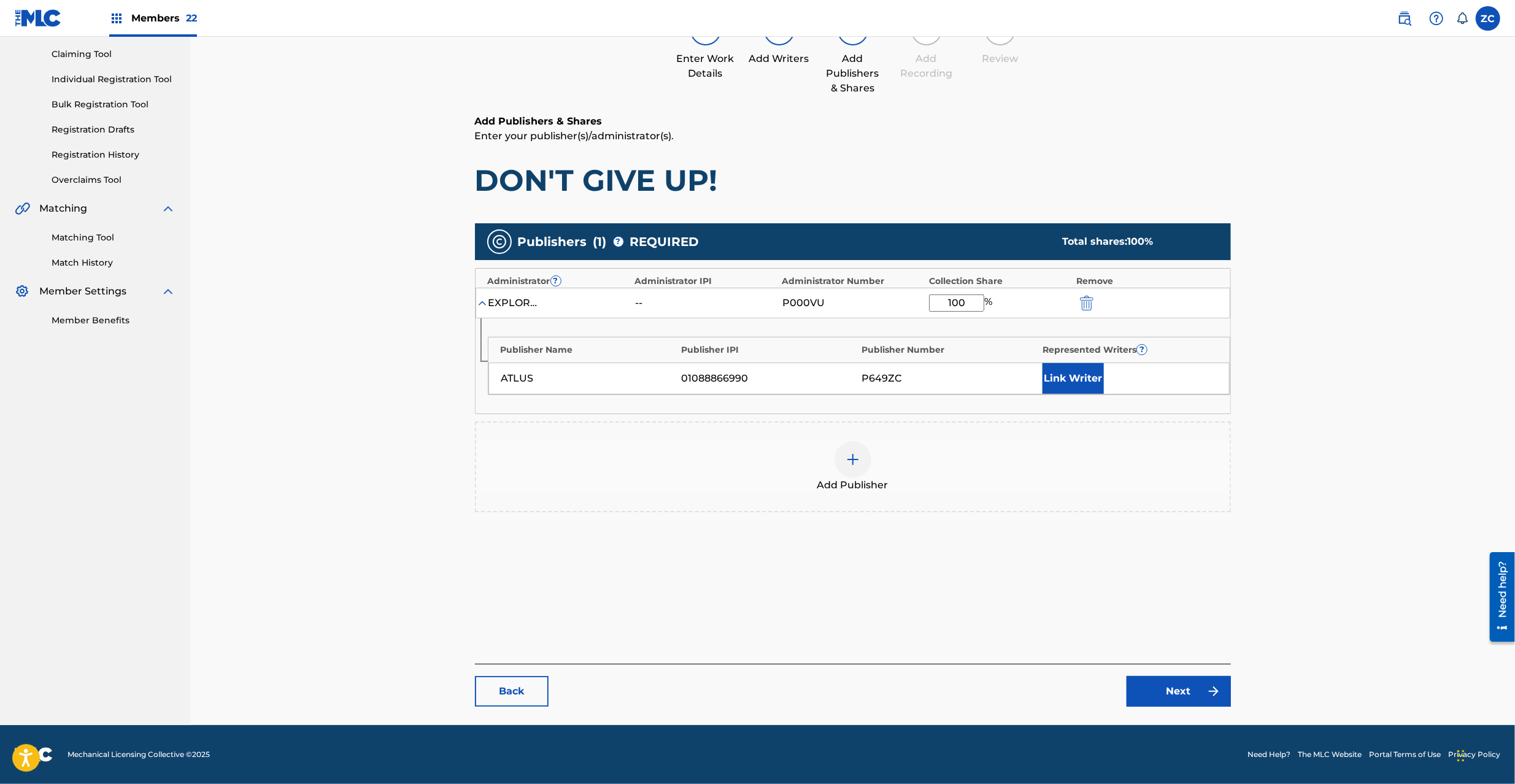
click at [1160, 702] on link "Next" at bounding box center [1179, 691] width 104 height 31
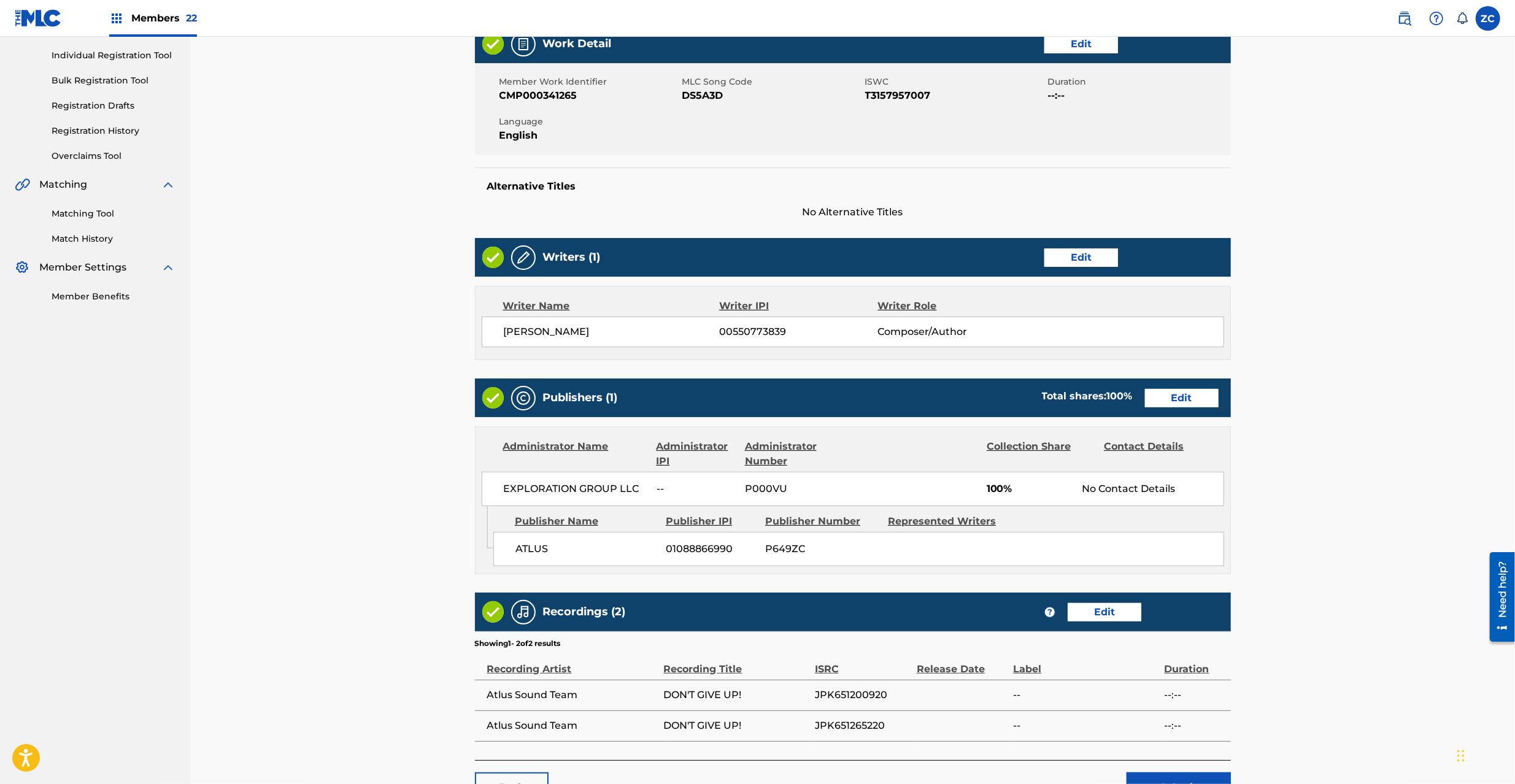
scroll to position [248, 0]
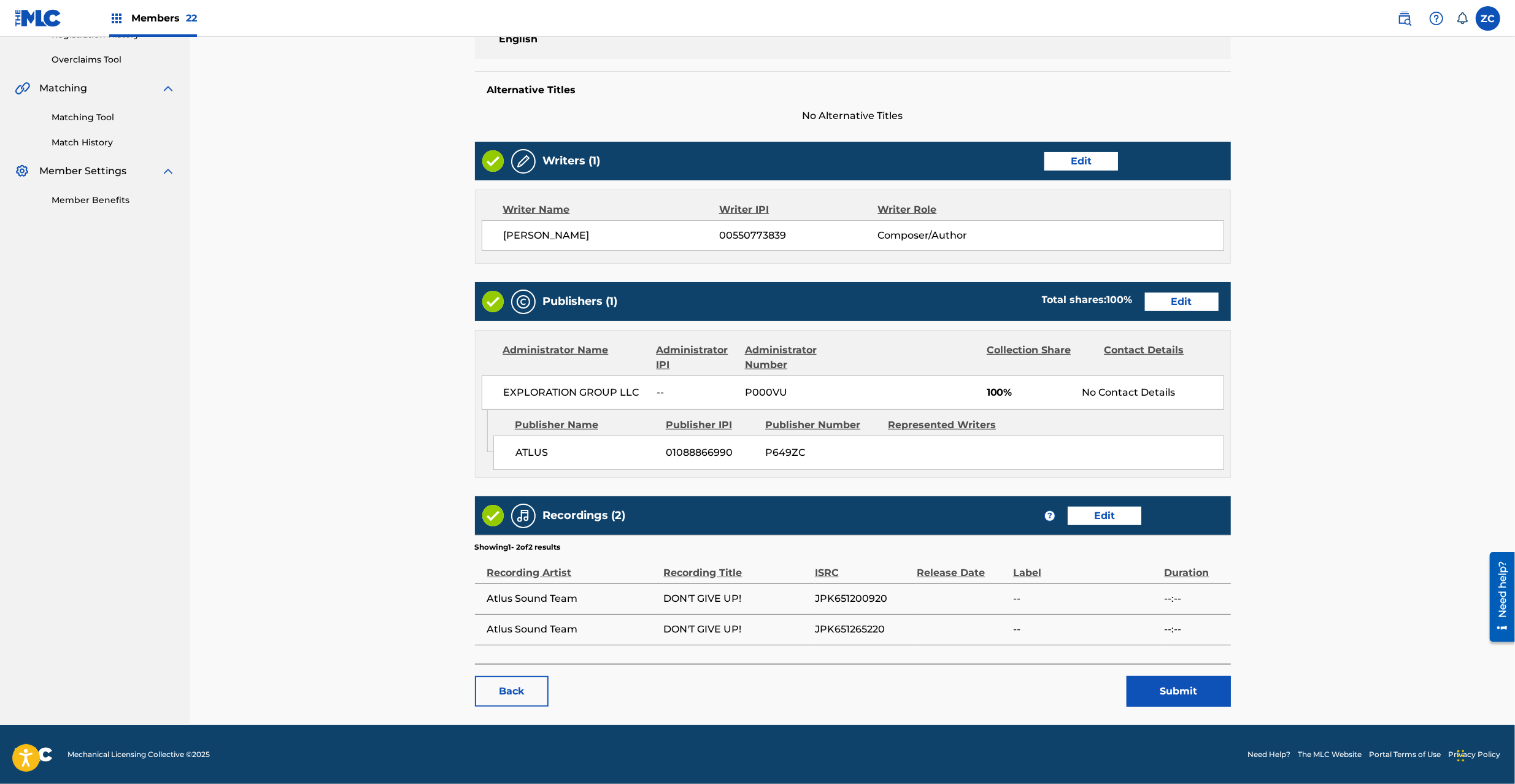
click at [1170, 680] on button "Submit" at bounding box center [1179, 691] width 104 height 31
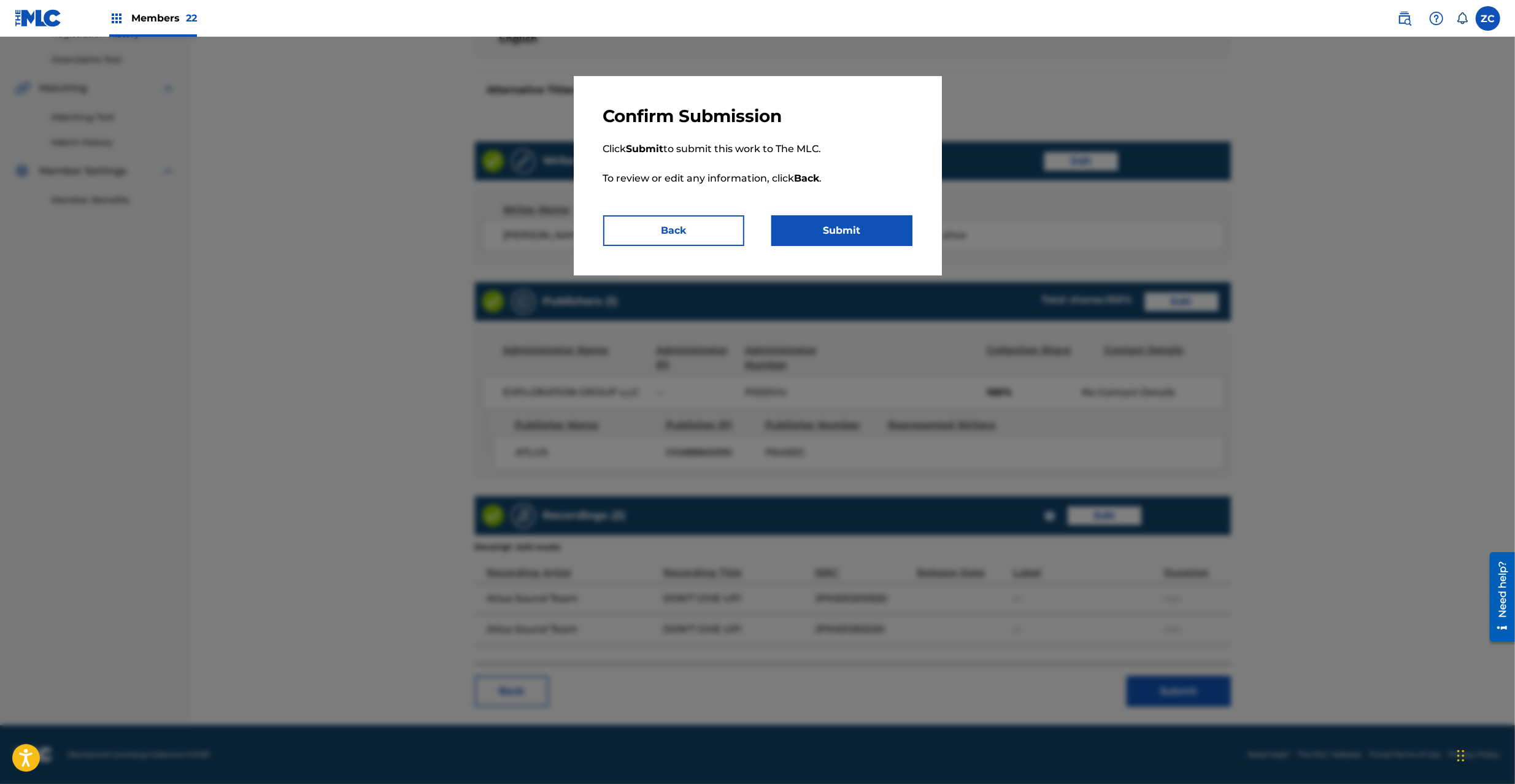
click at [860, 238] on button "Submit" at bounding box center [842, 230] width 141 height 31
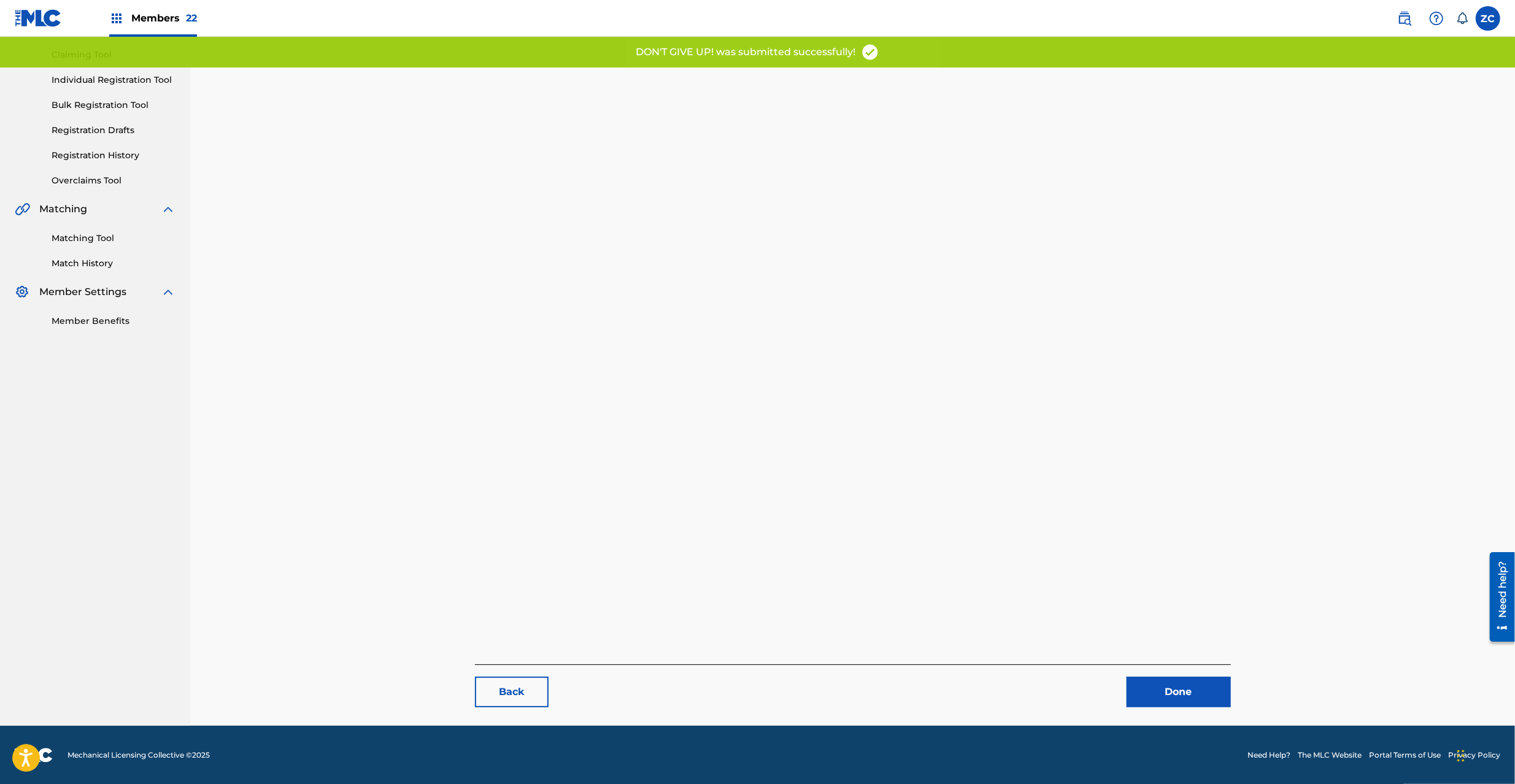
scroll to position [126, 0]
click at [1199, 685] on link "Done" at bounding box center [1179, 691] width 104 height 31
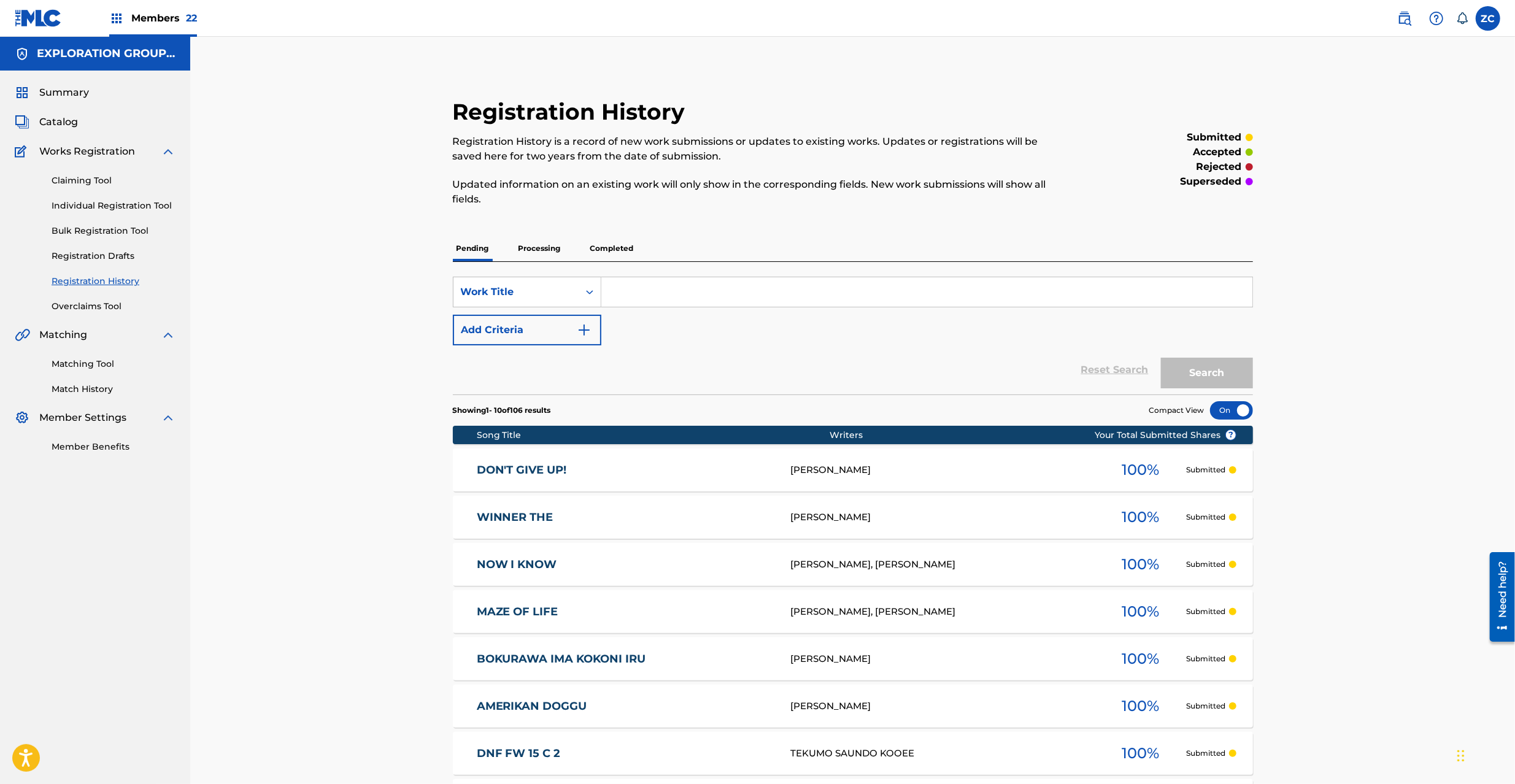
click at [52, 117] on span "Catalog" at bounding box center [58, 121] width 38 height 14
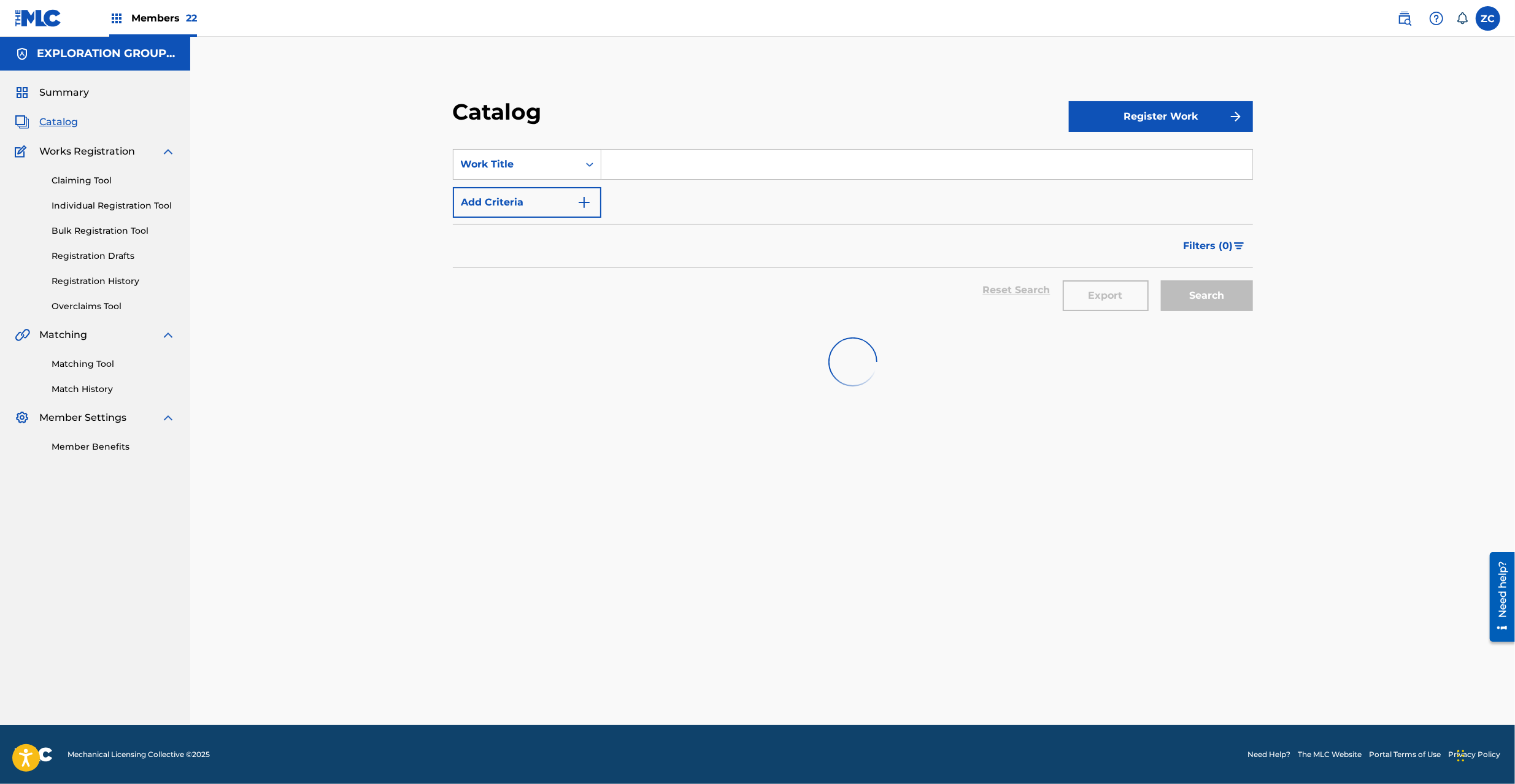
click at [884, 172] on input "Search Form" at bounding box center [926, 164] width 651 height 29
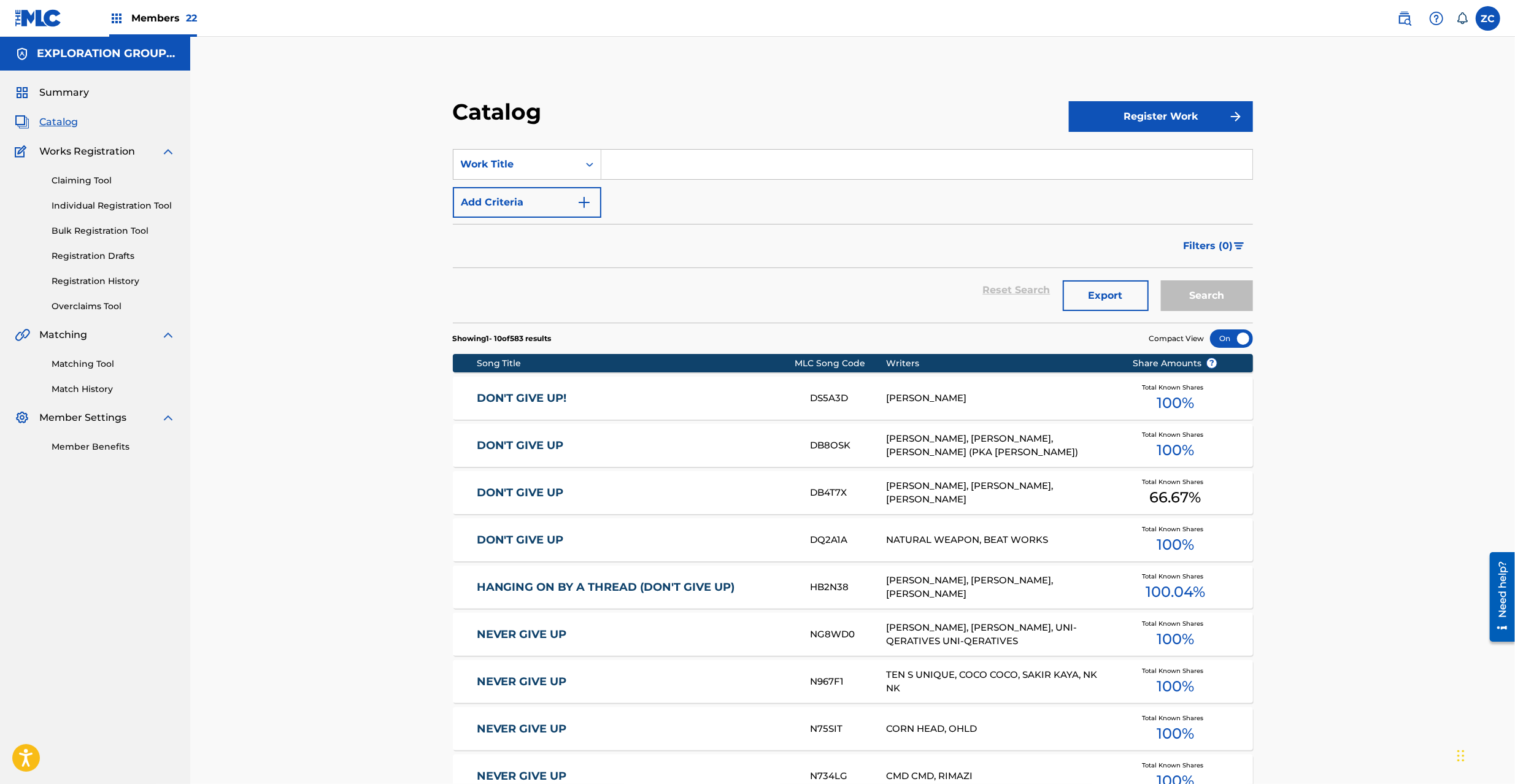
paste input "Who Goes?"
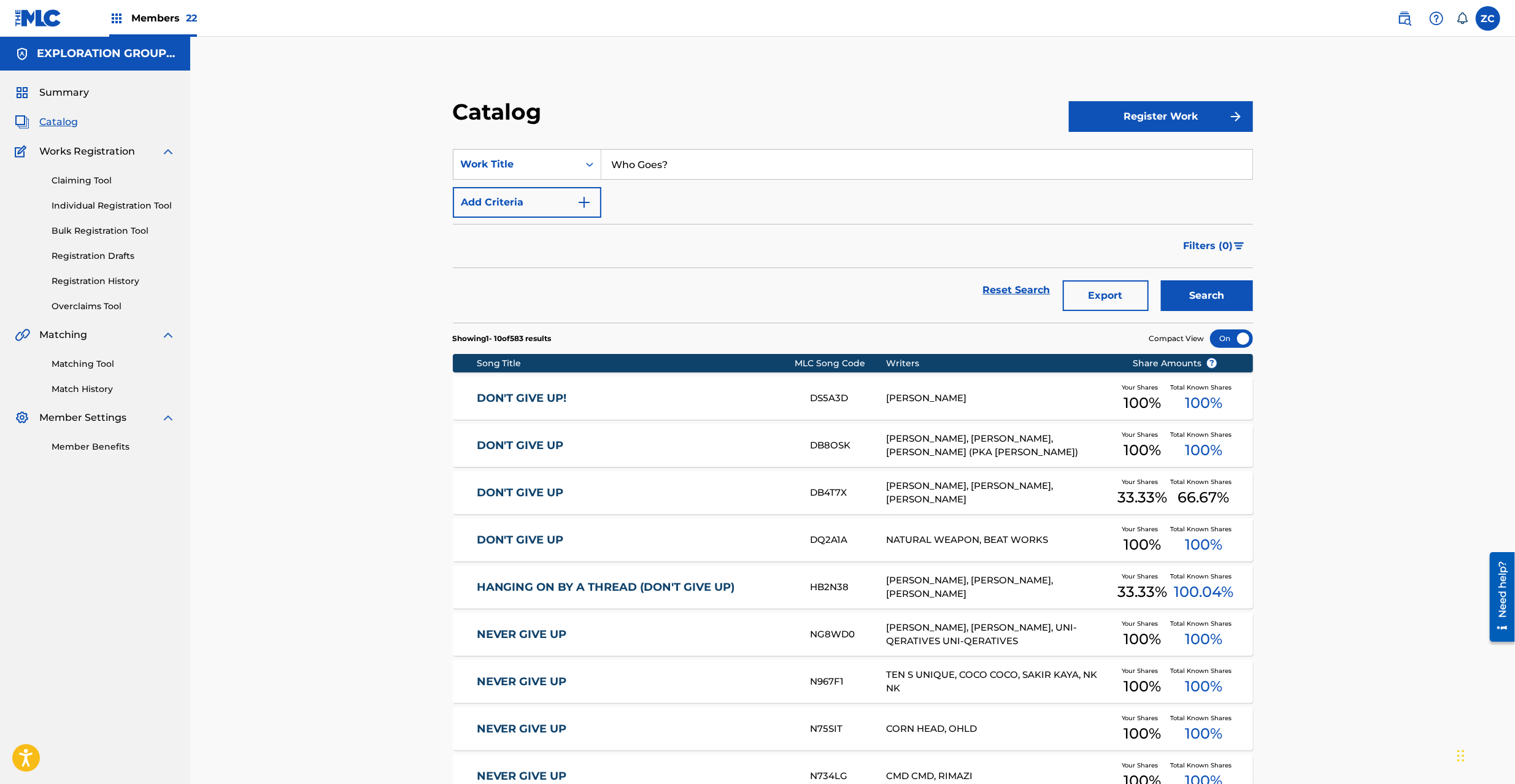
type input "Who Goes?"
click at [1219, 295] on button "Search" at bounding box center [1207, 296] width 92 height 31
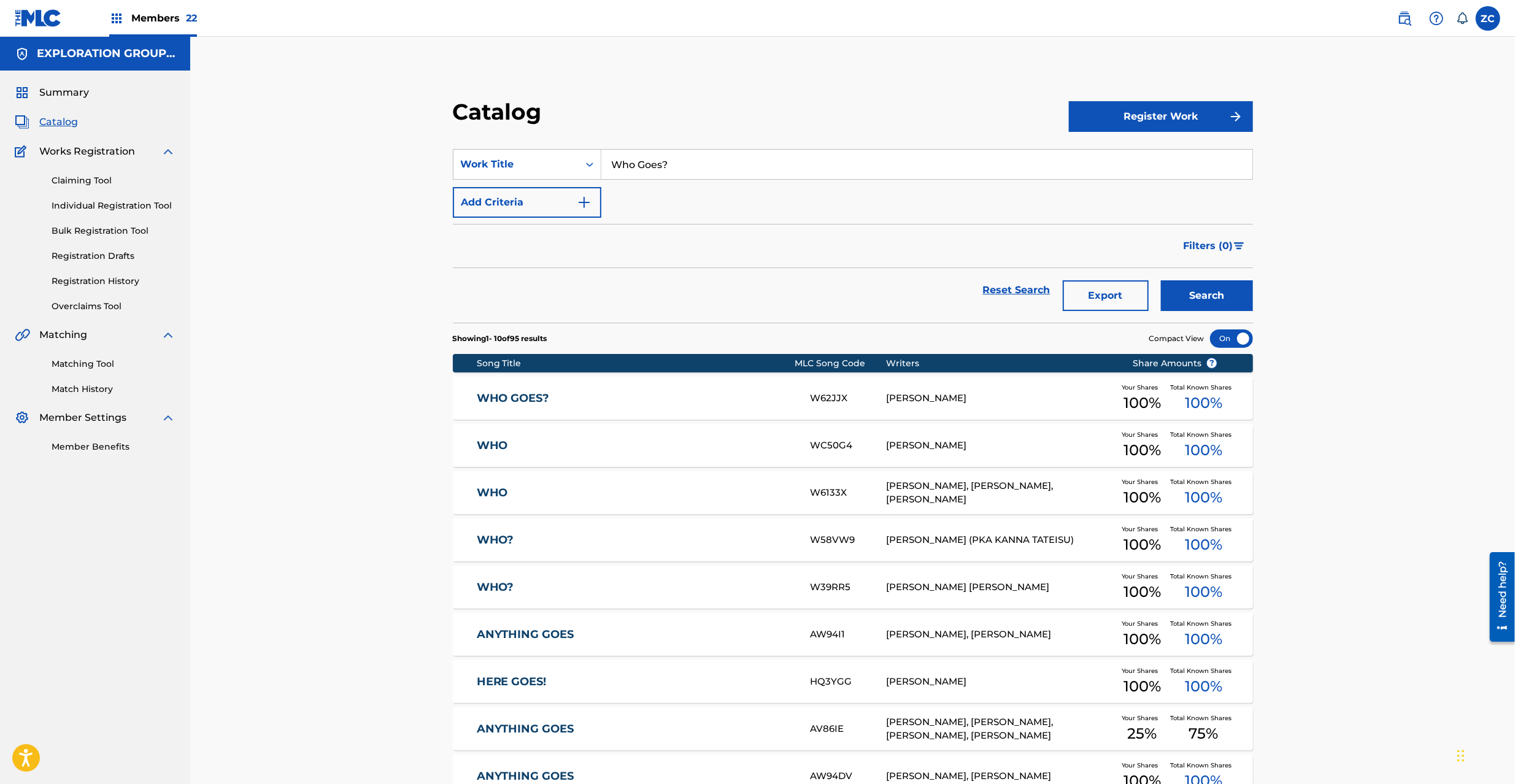
click at [923, 398] on div "[PERSON_NAME]" at bounding box center [1000, 399] width 228 height 14
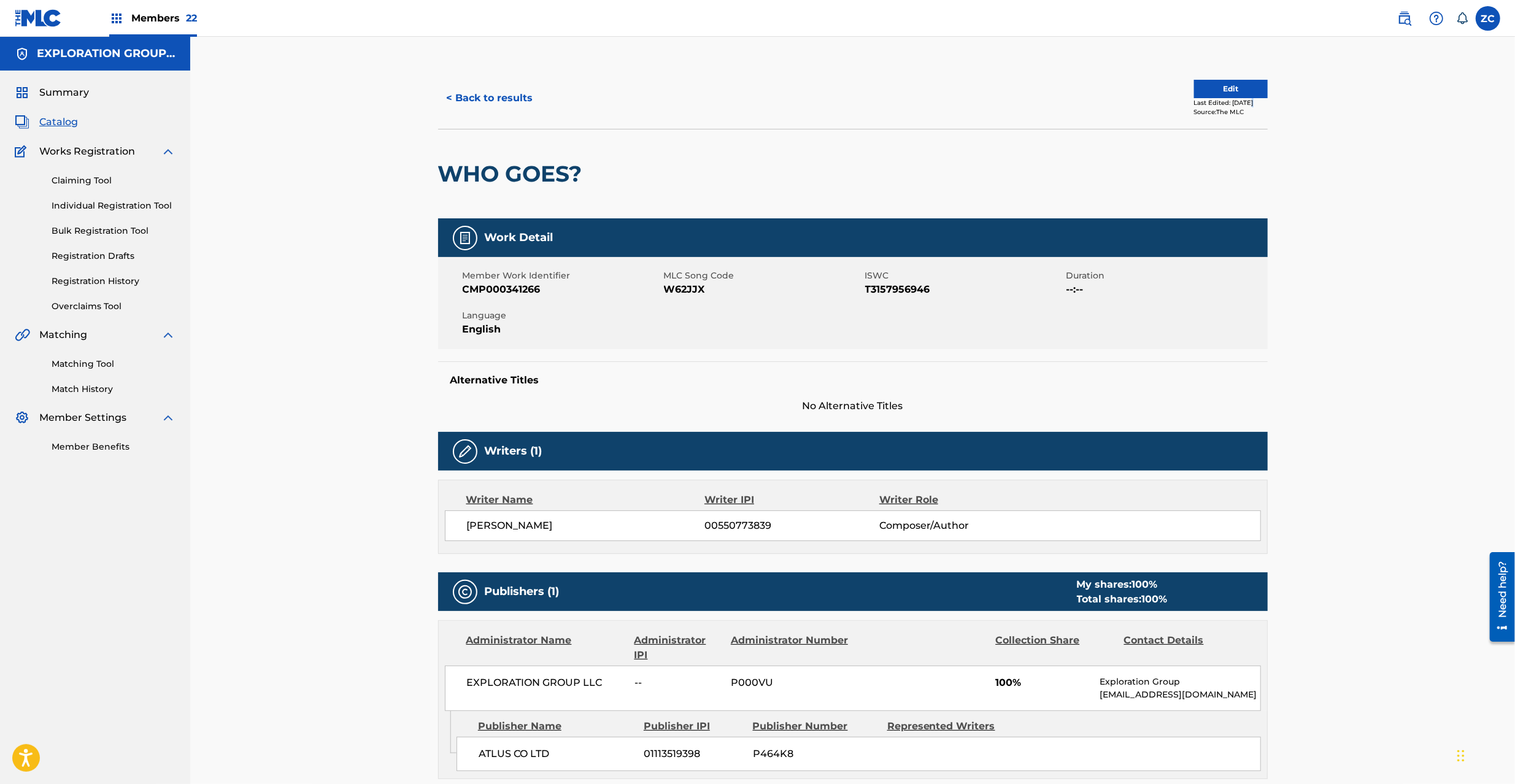
click at [1243, 98] on div "Last Edited: [DATE]" at bounding box center [1230, 102] width 73 height 9
click at [1243, 94] on button "Edit" at bounding box center [1230, 88] width 73 height 19
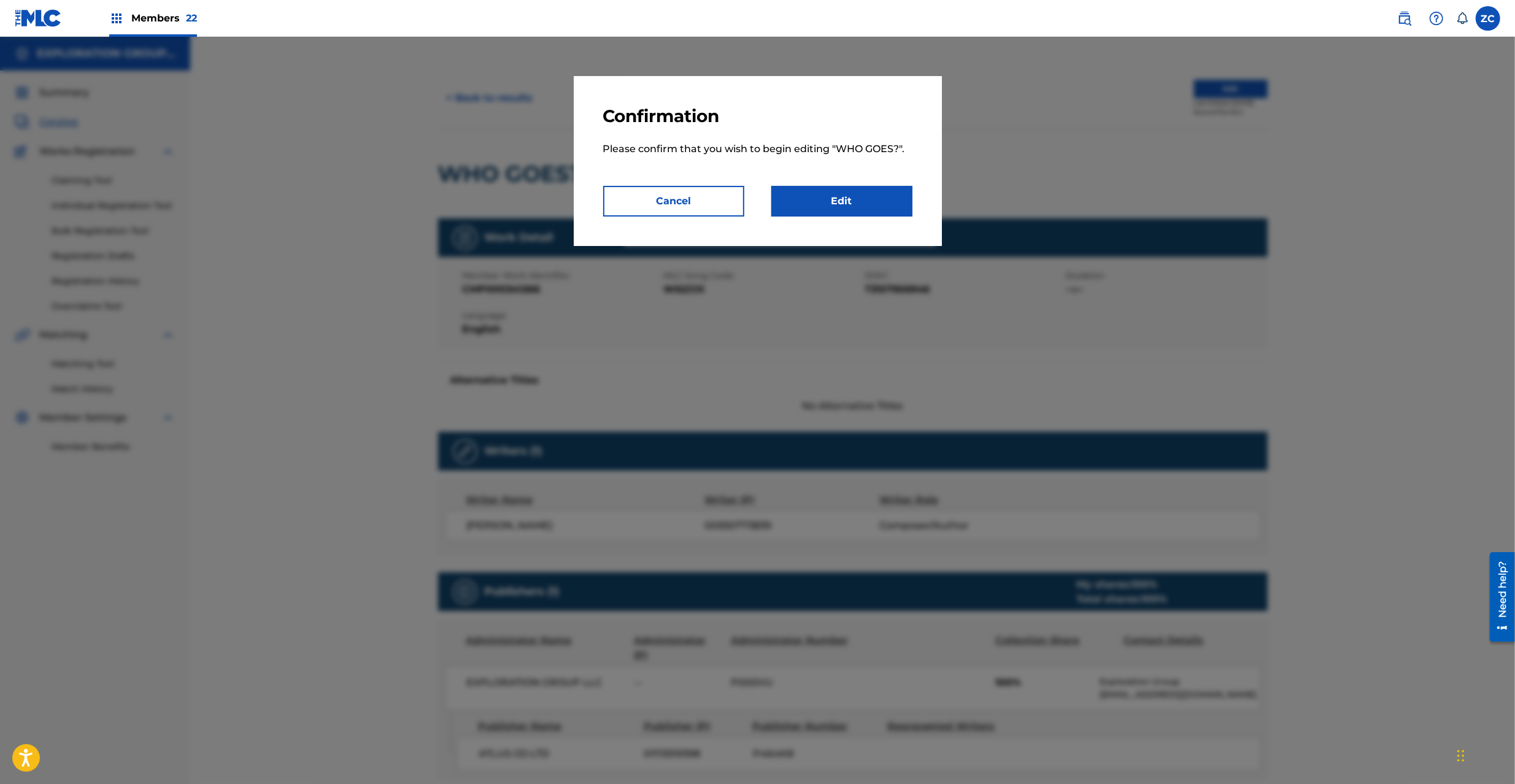
click at [869, 204] on link "Edit" at bounding box center [842, 201] width 141 height 31
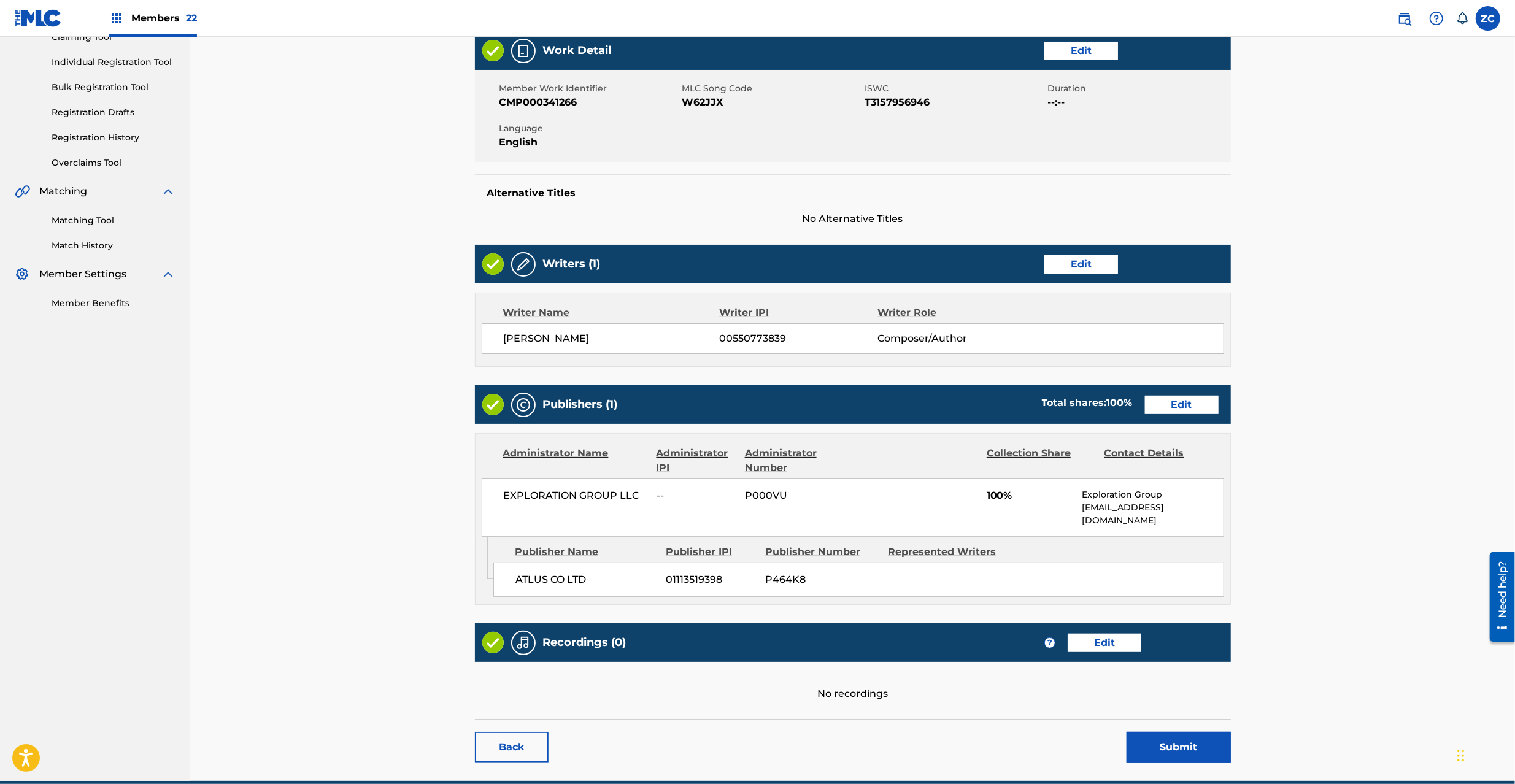
scroll to position [187, 0]
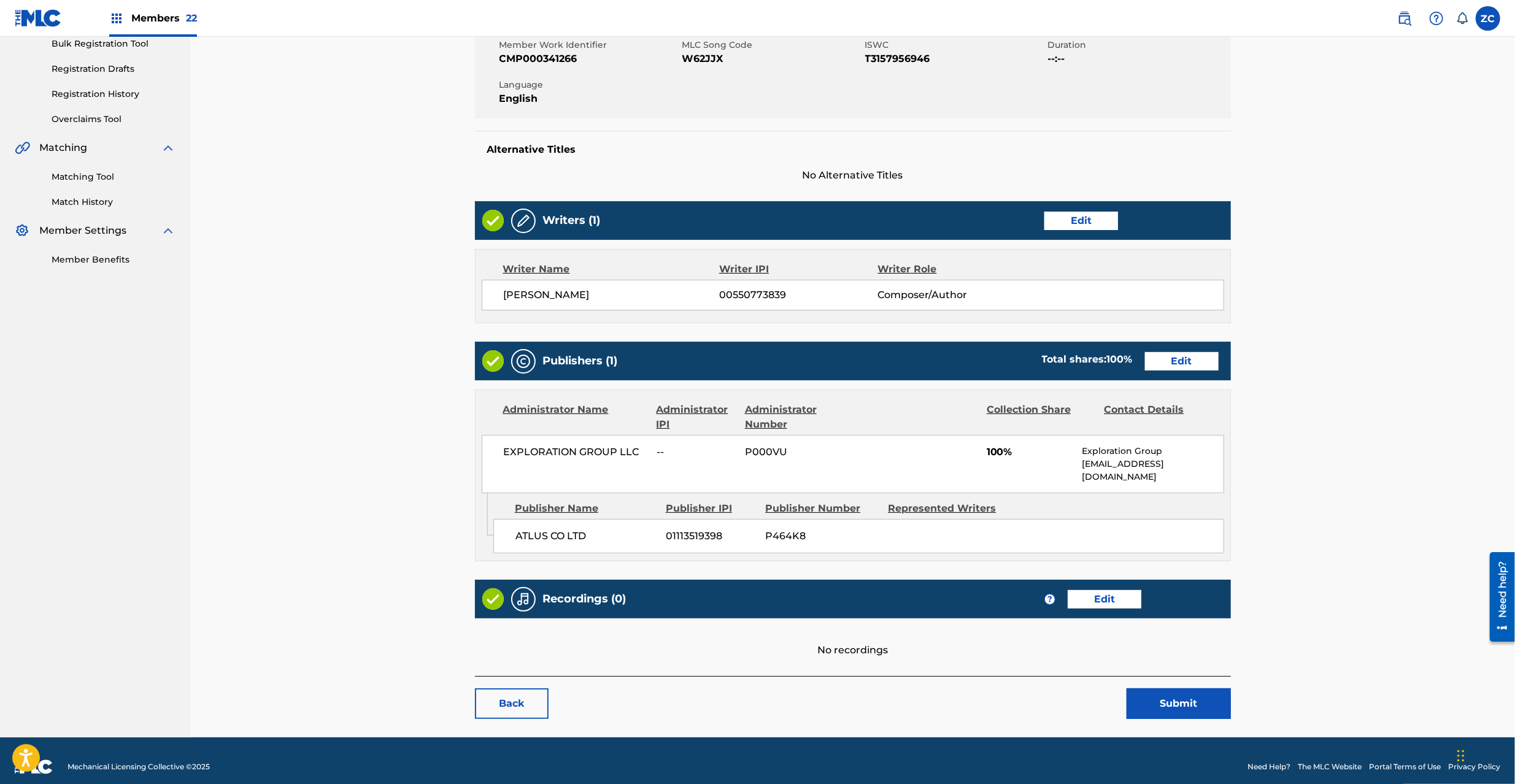
click at [1191, 357] on link "Edit" at bounding box center [1182, 361] width 73 height 19
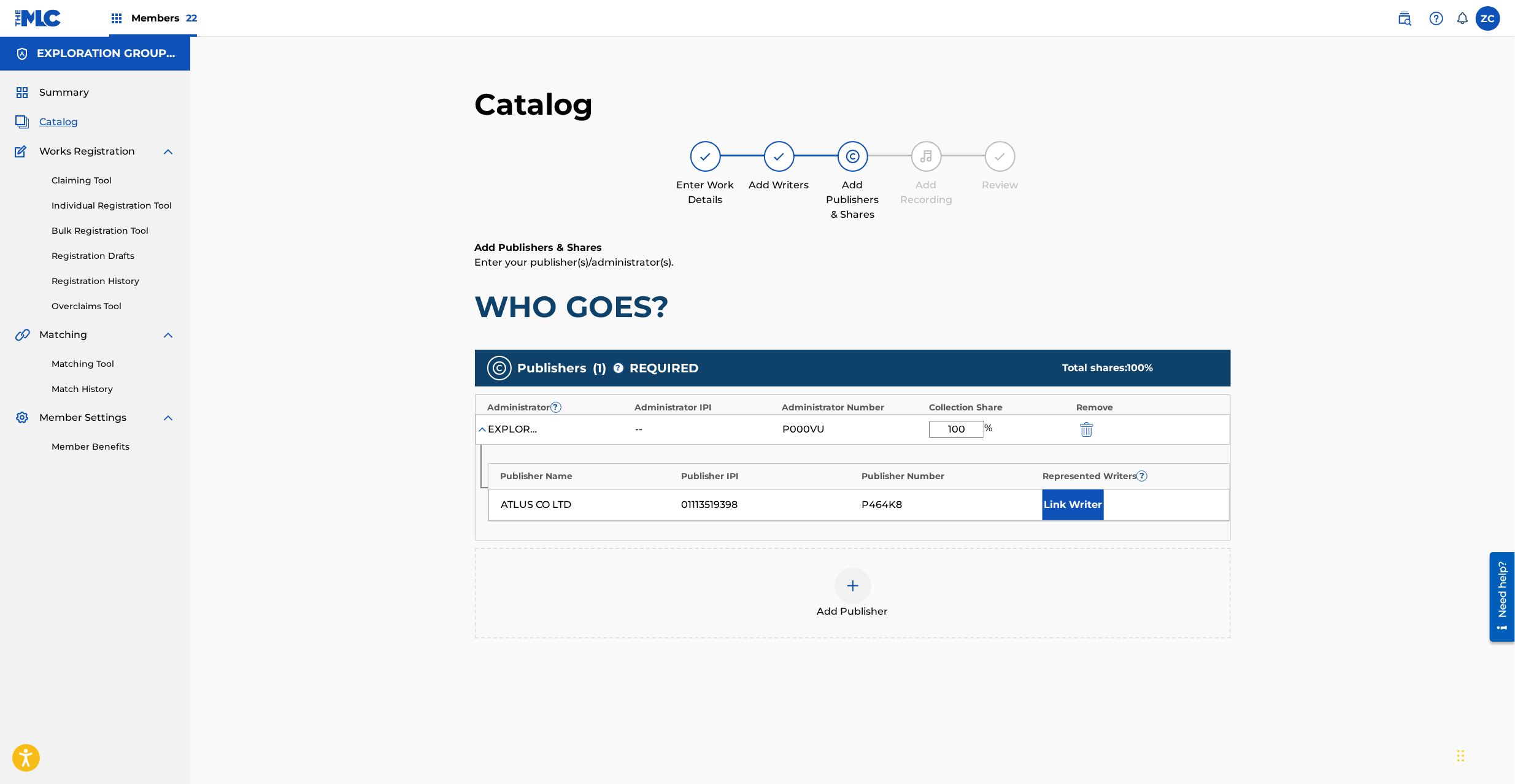
click at [1088, 433] on img "submit" at bounding box center [1087, 429] width 14 height 14
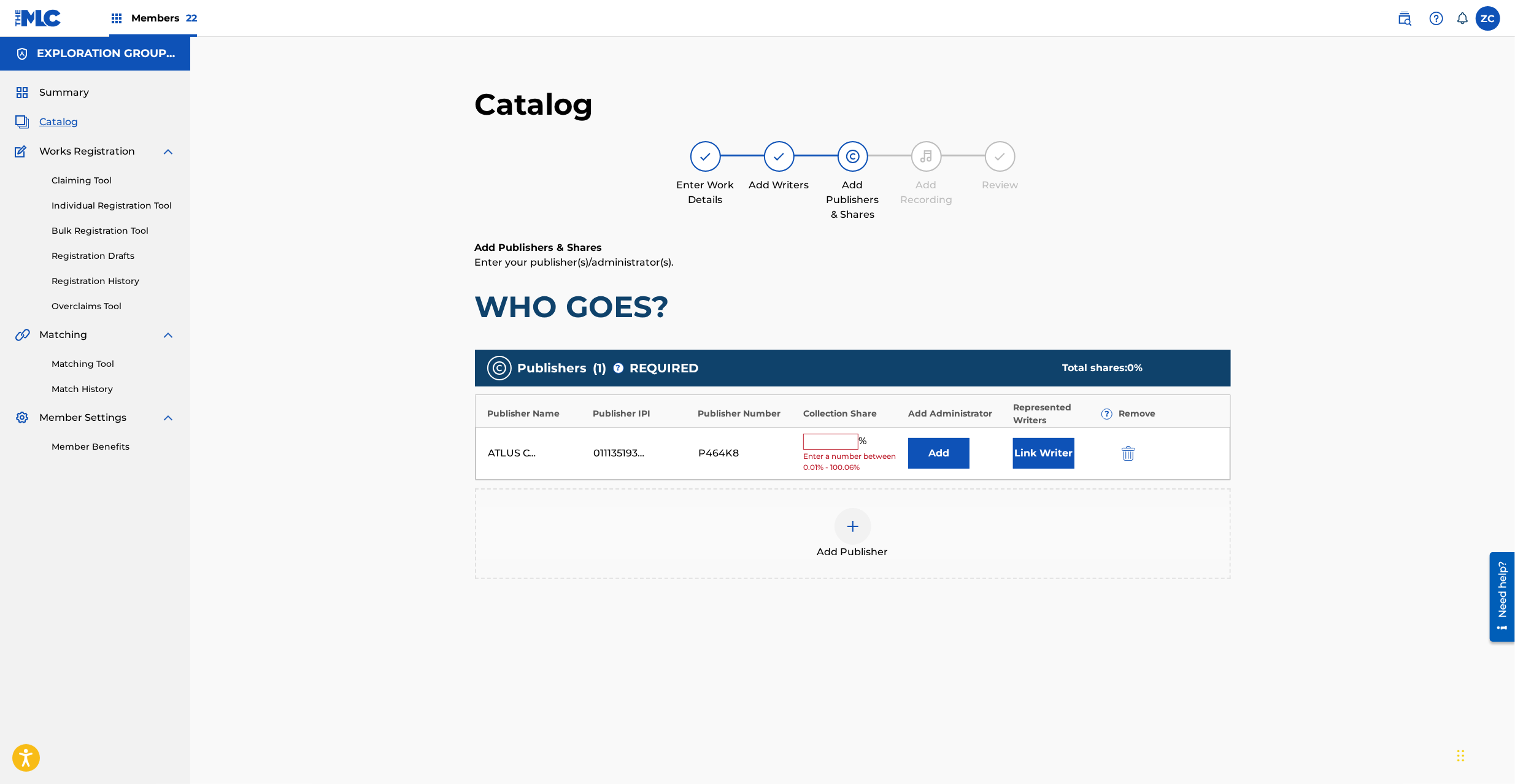
click at [1123, 455] on img "submit" at bounding box center [1129, 453] width 14 height 14
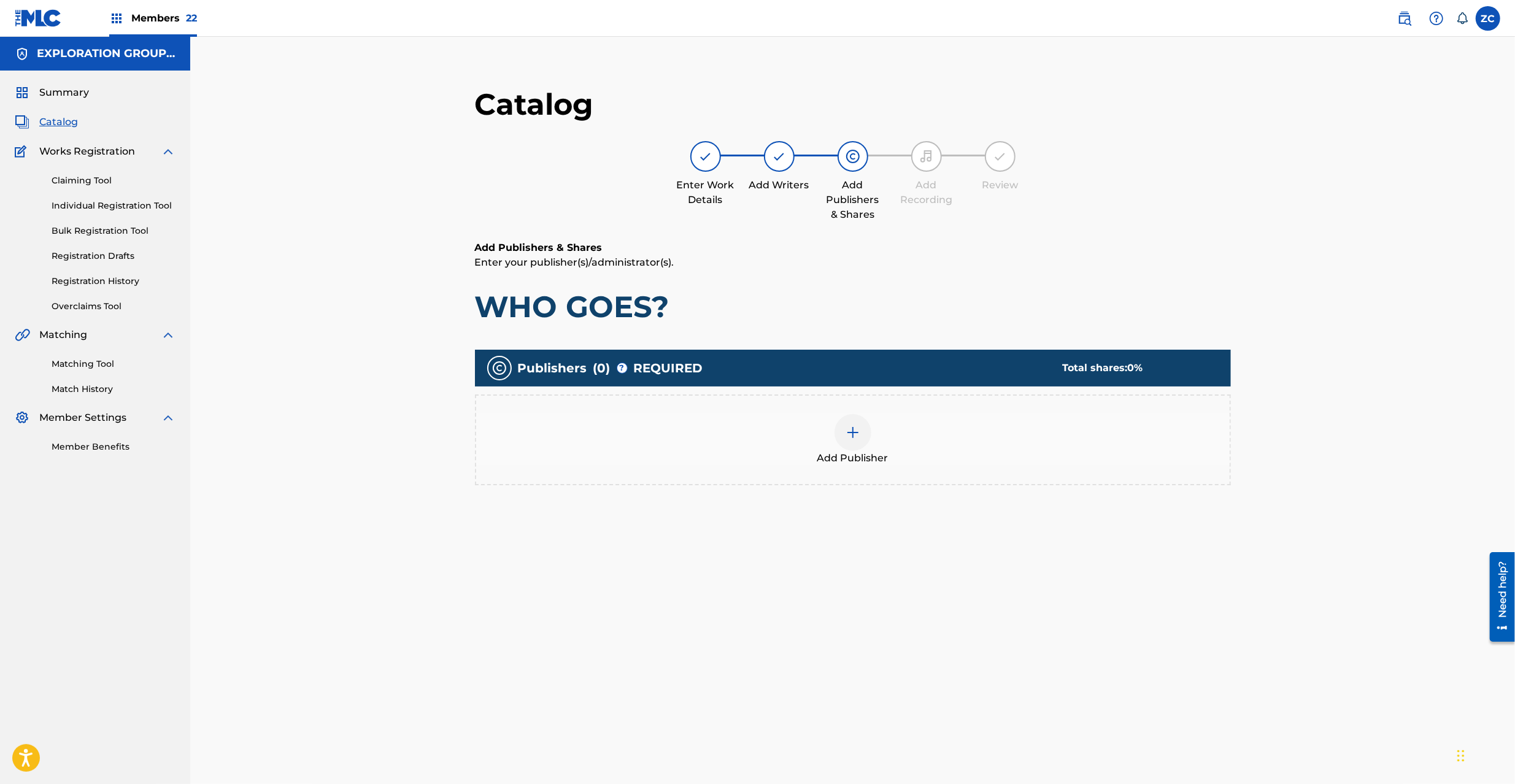
click at [845, 422] on div at bounding box center [853, 433] width 37 height 37
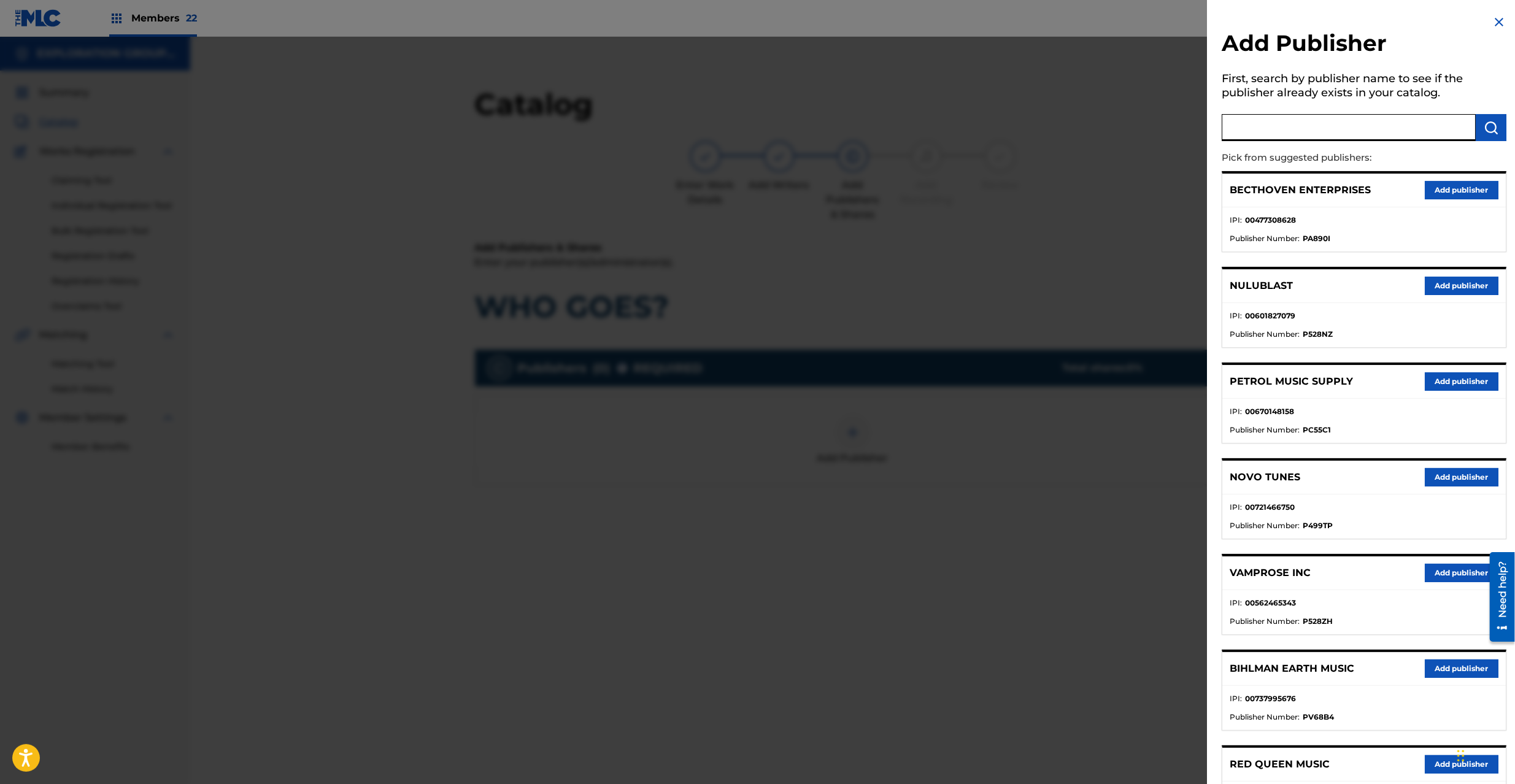
click at [1262, 132] on input "text" at bounding box center [1349, 127] width 254 height 27
type input "atlus"
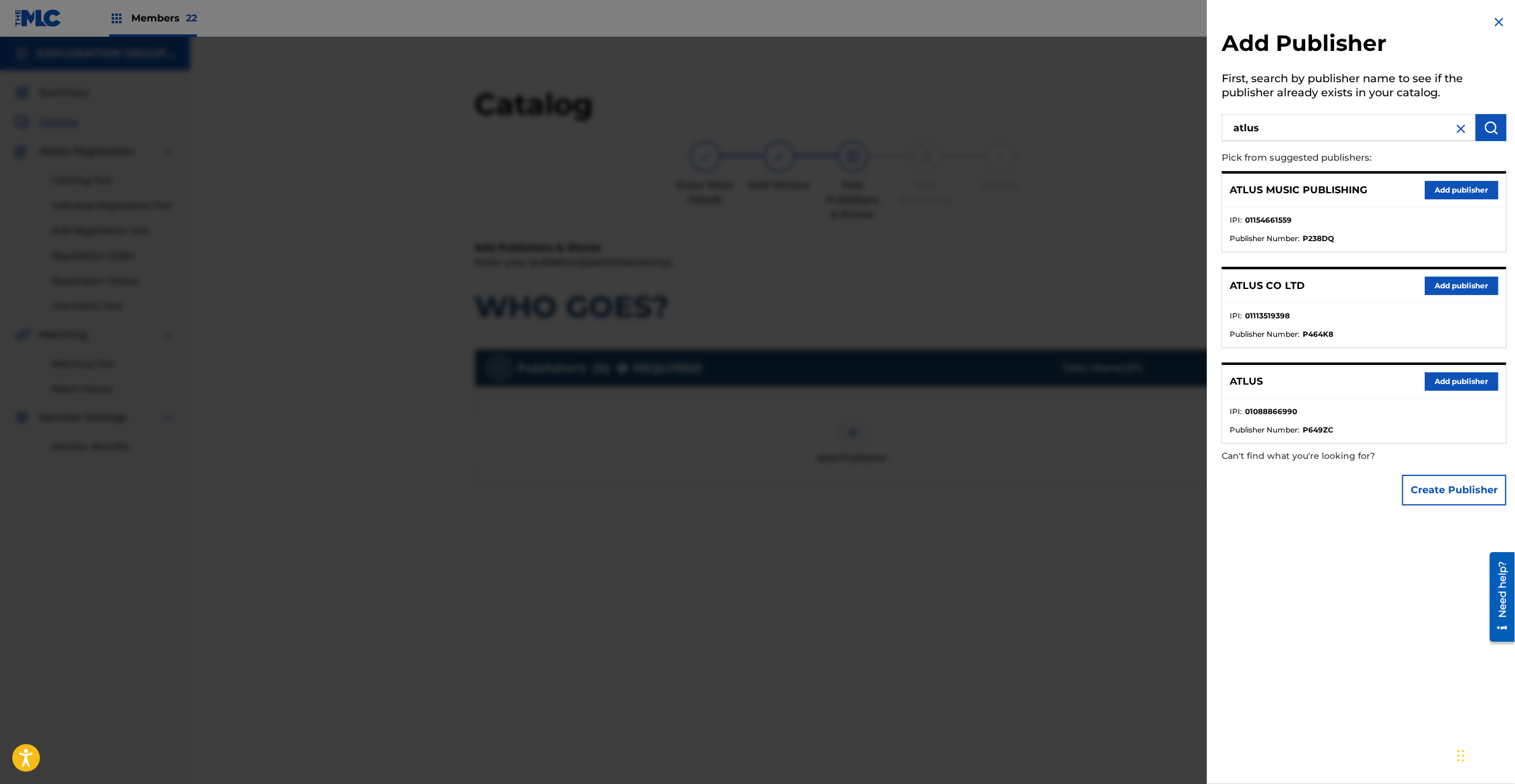
click at [1451, 377] on button "Add publisher" at bounding box center [1461, 381] width 73 height 19
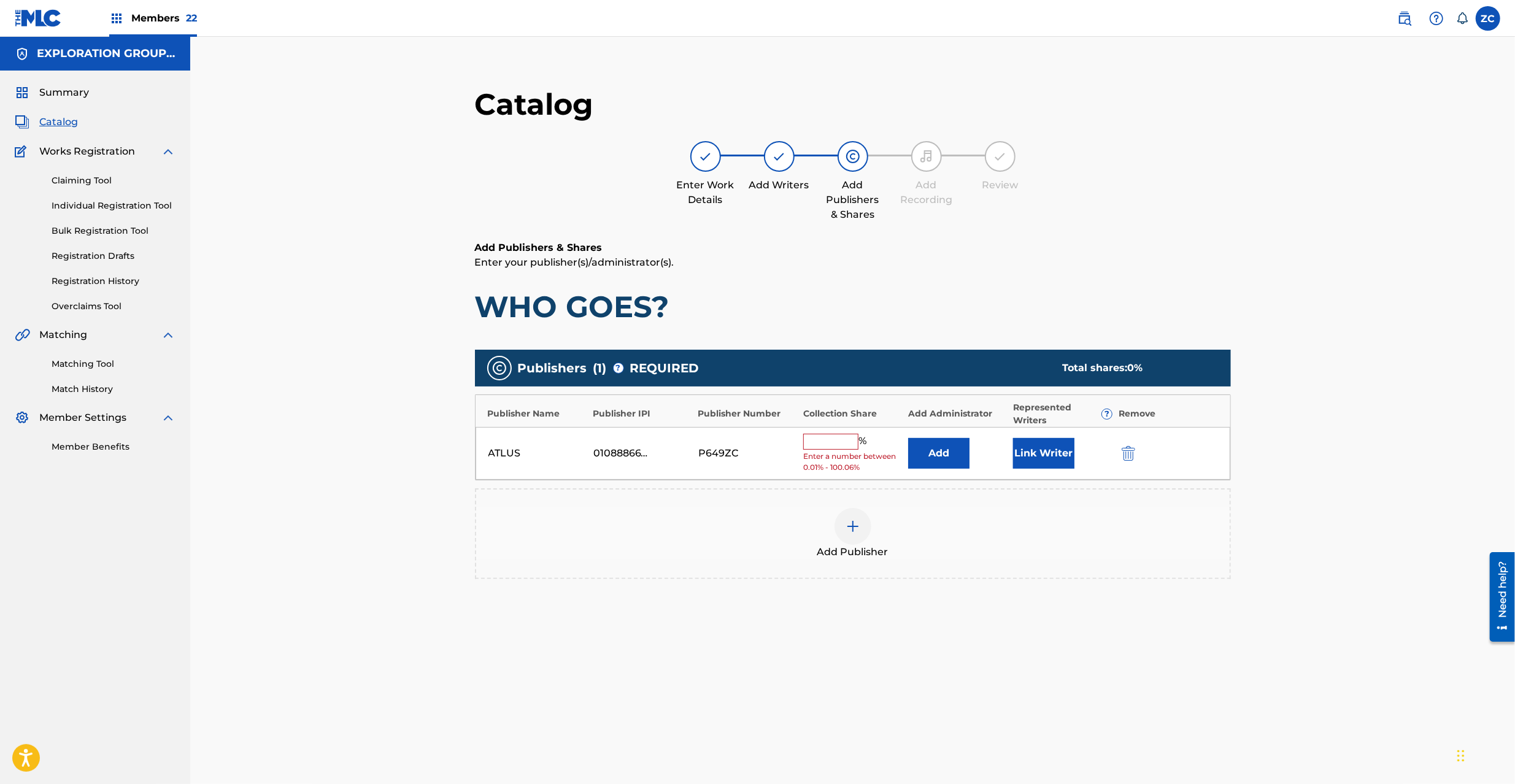
click at [940, 451] on button "Add" at bounding box center [939, 453] width 61 height 31
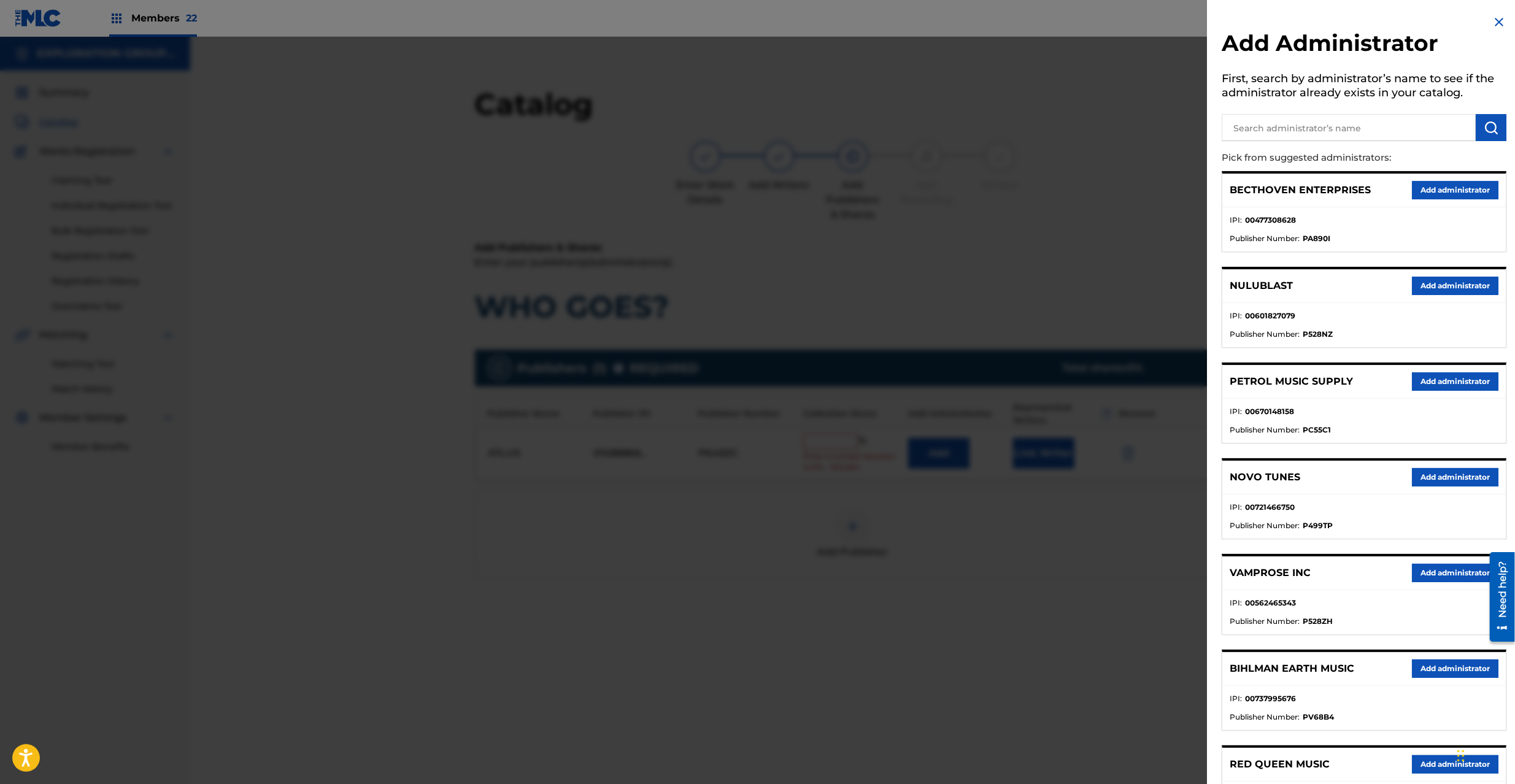
click at [1302, 126] on input "text" at bounding box center [1349, 127] width 254 height 27
type input "explora"
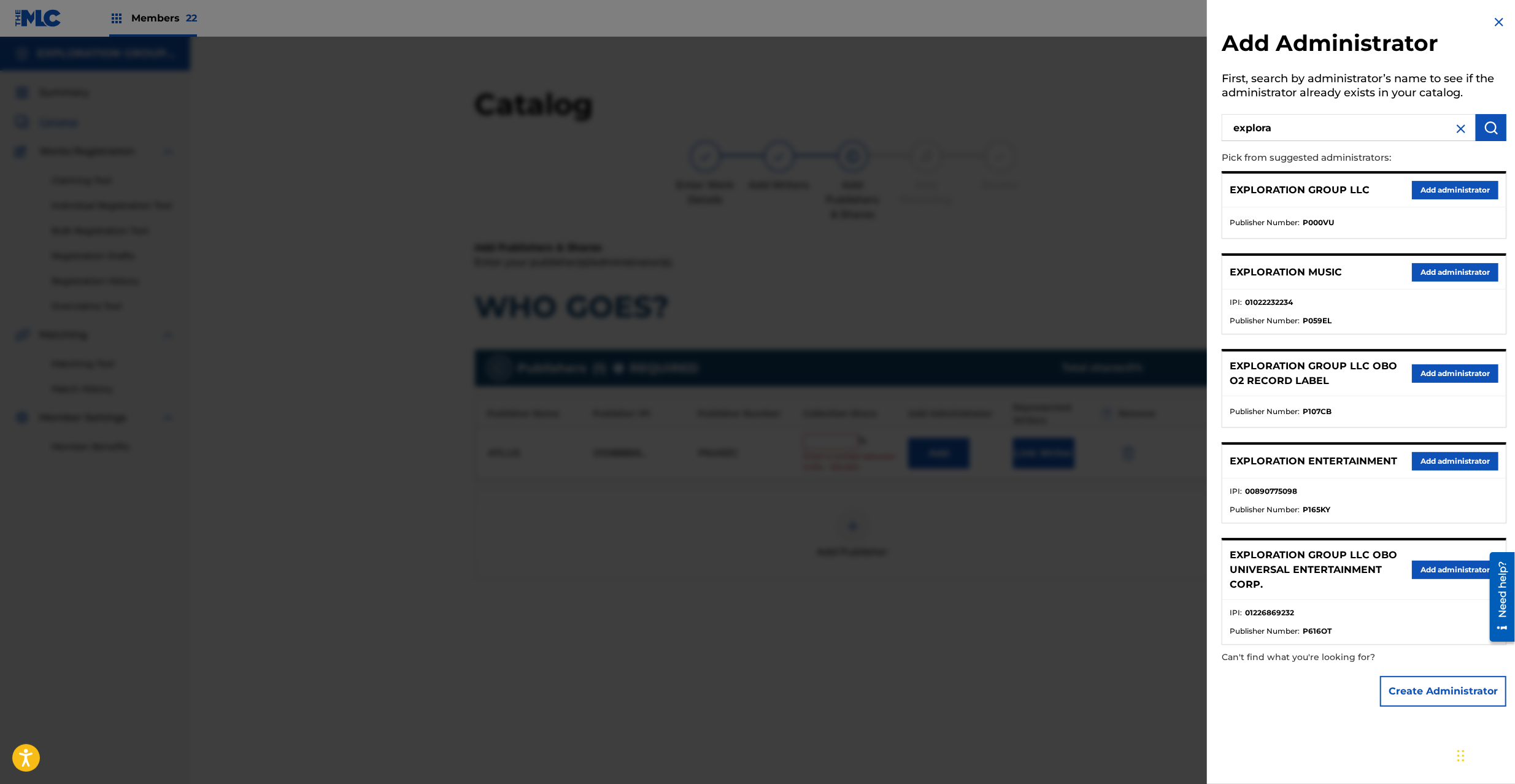
click at [1442, 189] on button "Add administrator" at bounding box center [1455, 190] width 86 height 19
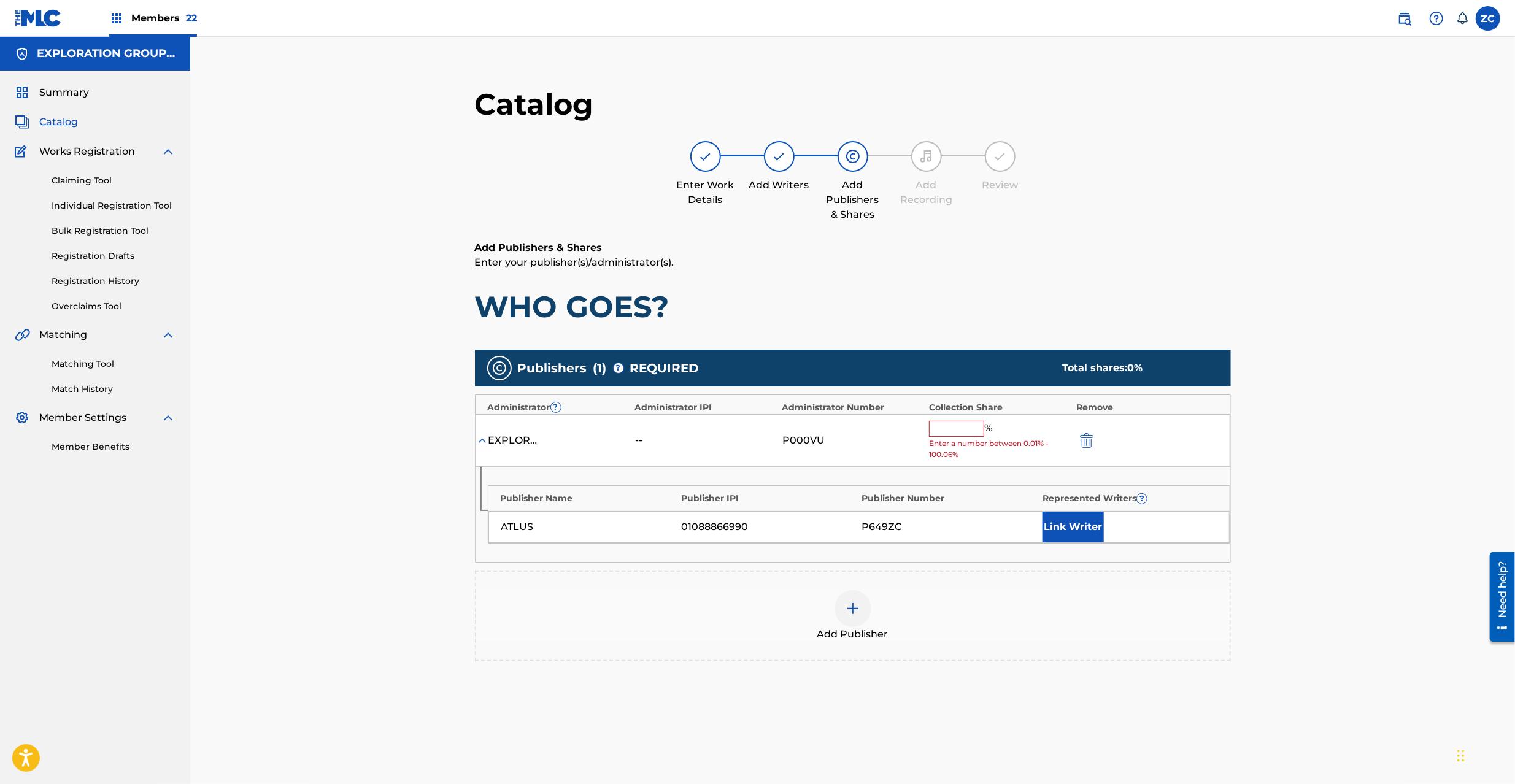
click at [970, 434] on input "text" at bounding box center [956, 429] width 55 height 16
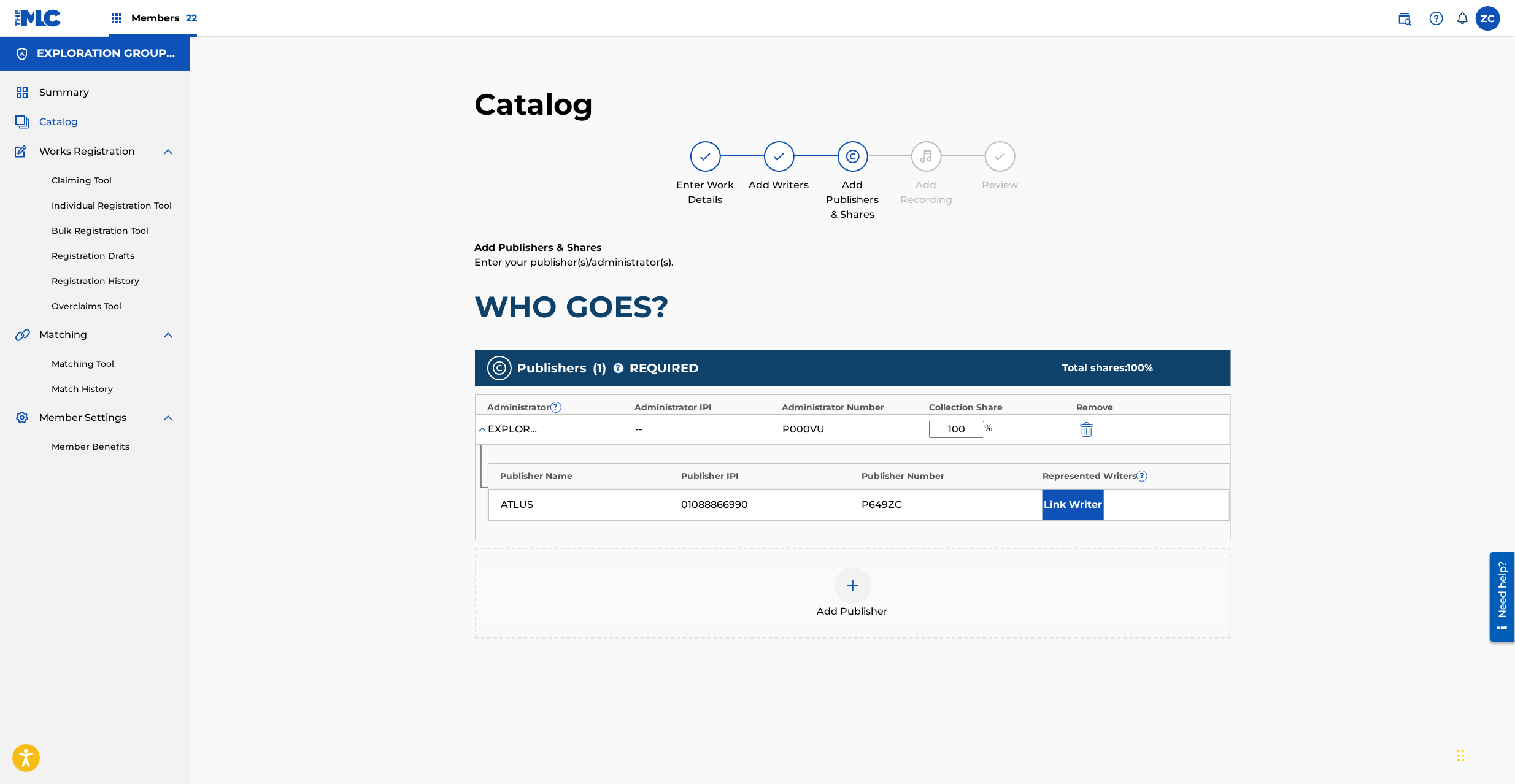
type input "100"
click at [1259, 595] on main "Catalog Enter Work Details Add Writers Add Publishers & Shares Add Recording Re…" at bounding box center [853, 459] width 830 height 784
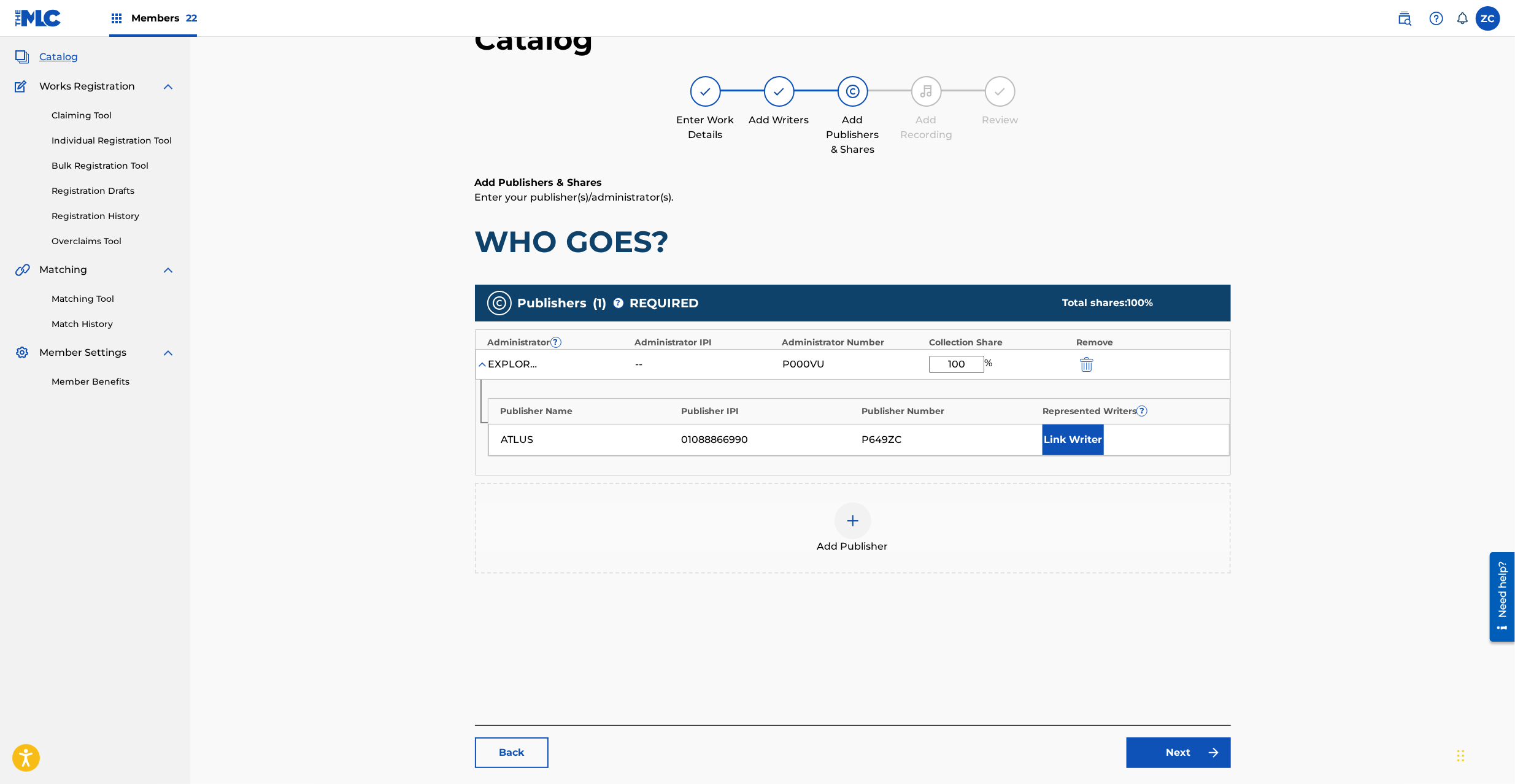
scroll to position [126, 0]
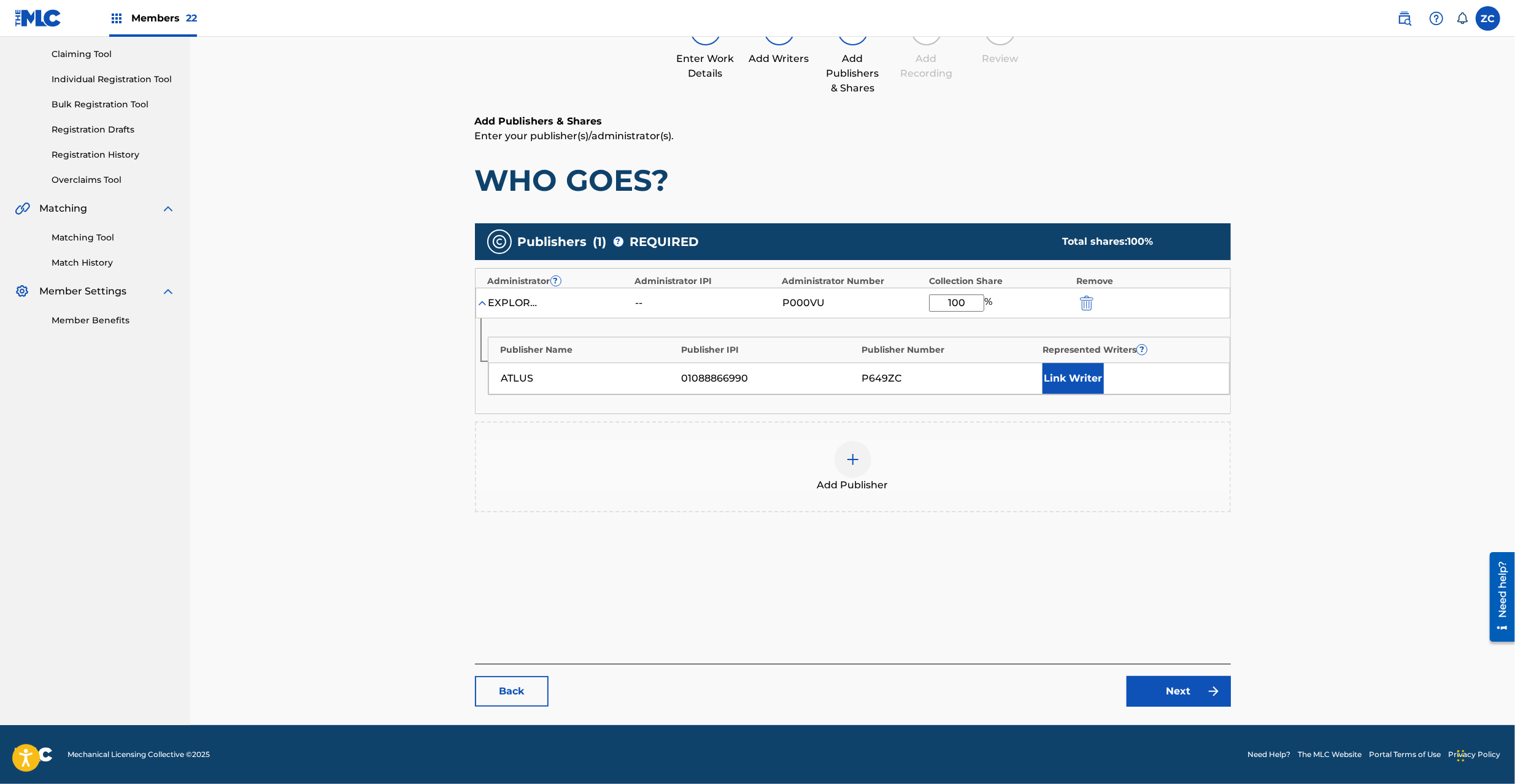
click at [1203, 689] on link "Next" at bounding box center [1179, 691] width 104 height 31
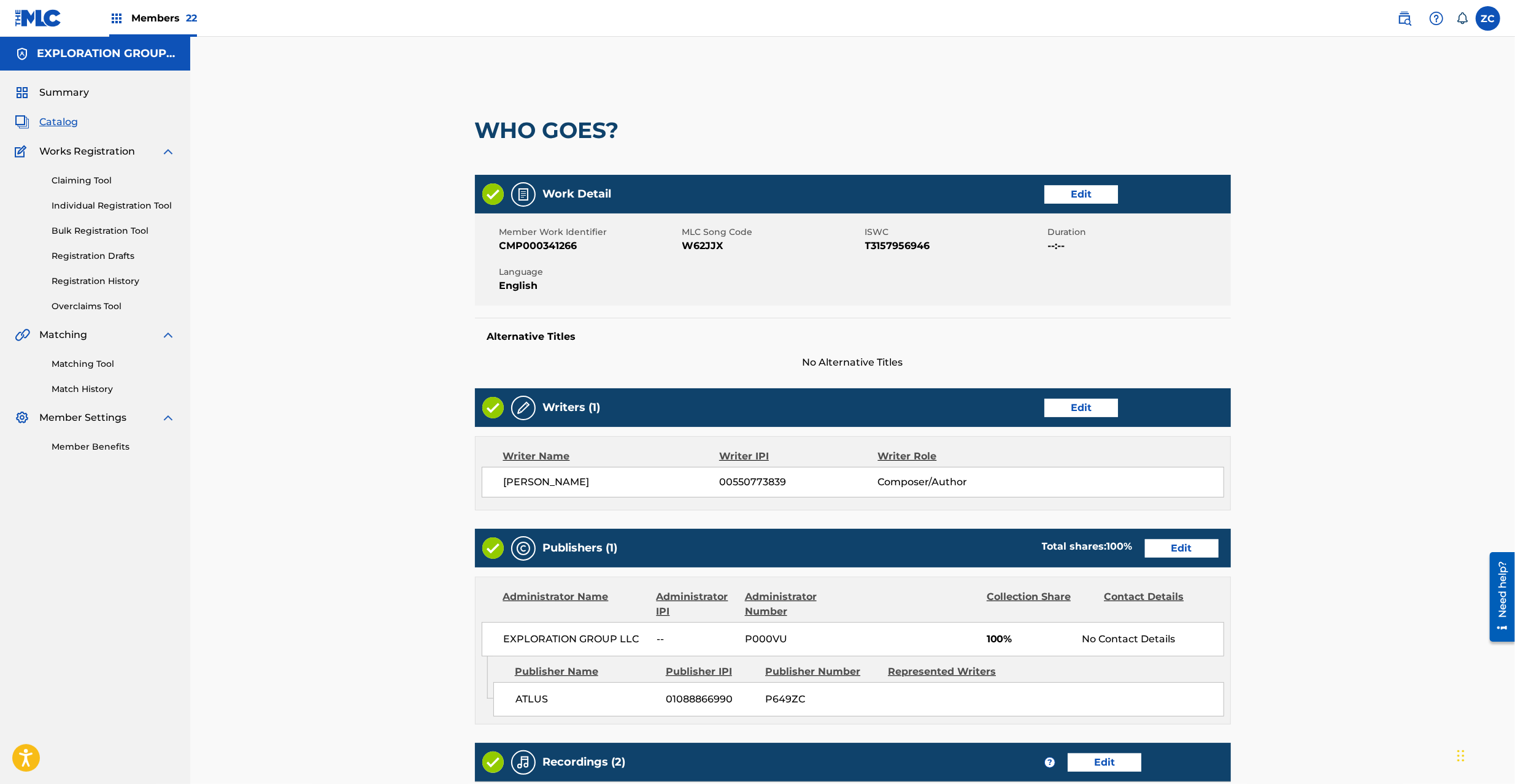
scroll to position [248, 0]
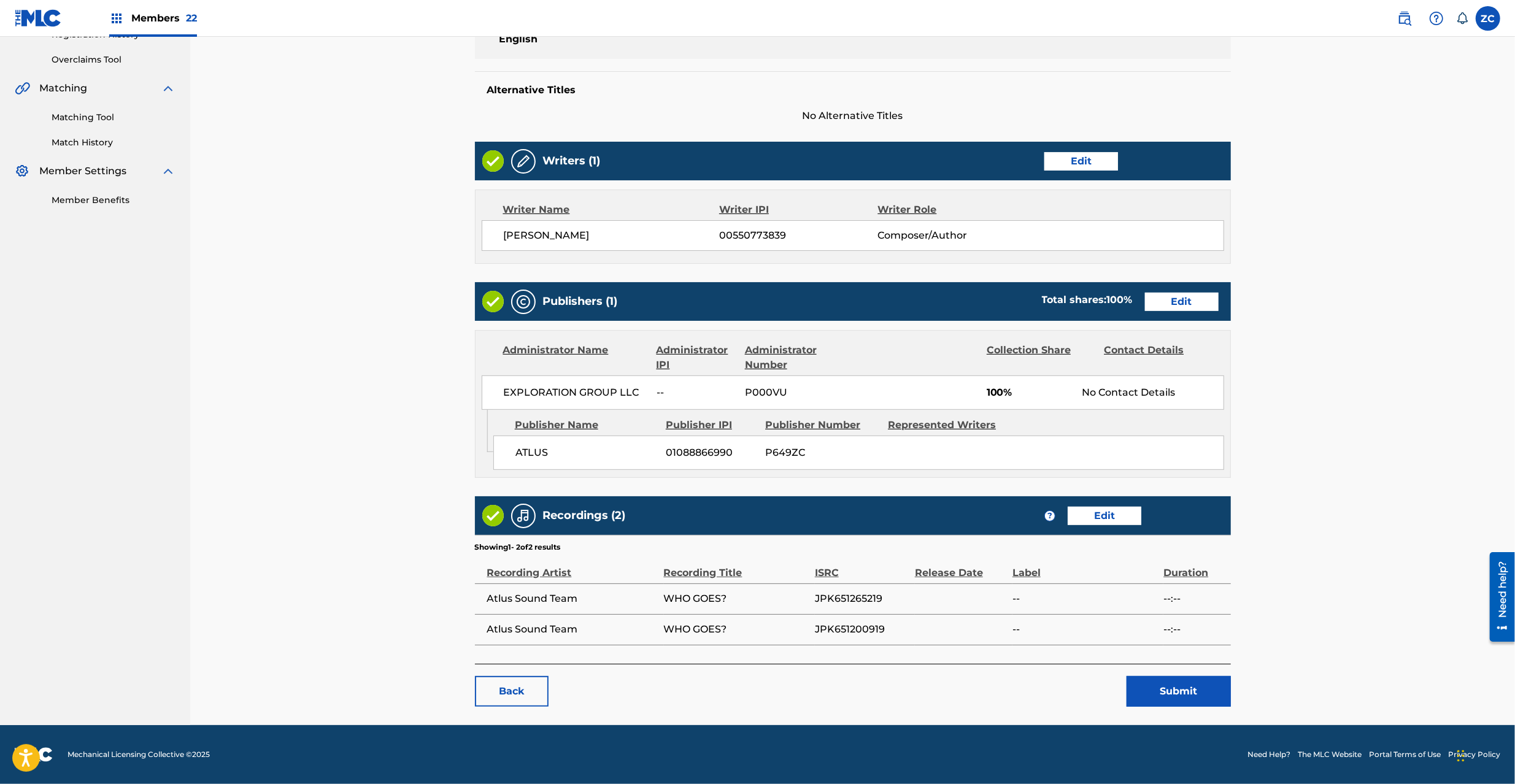
click at [1178, 690] on button "Submit" at bounding box center [1179, 691] width 104 height 31
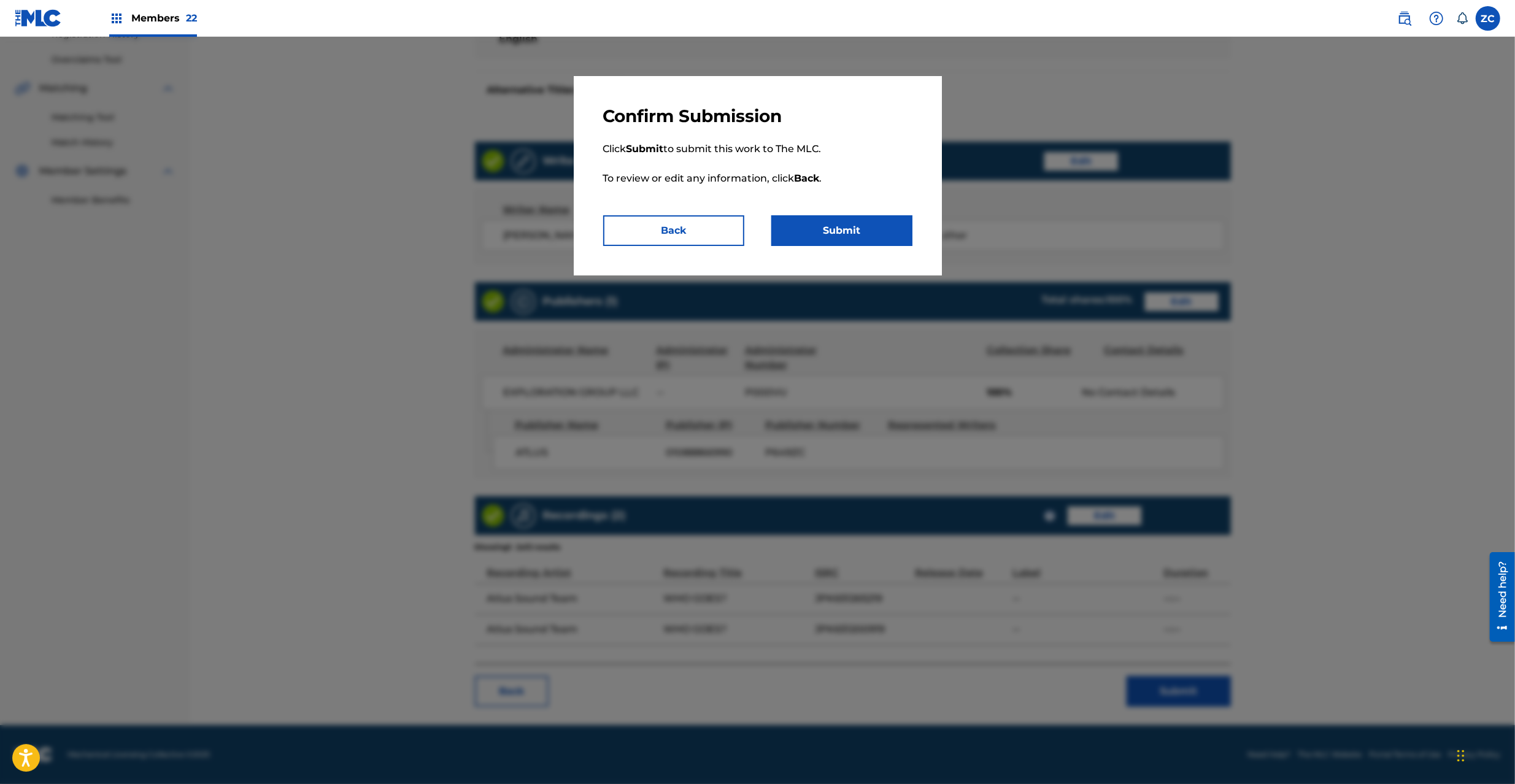
click at [869, 214] on div "Confirm Submission Click Submit to submit this work to The MLC. To review or ed…" at bounding box center [758, 176] width 368 height 200
click at [862, 200] on p "Click Submit to submit this work to The MLC. To review or edit any information,…" at bounding box center [758, 171] width 309 height 88
click at [867, 226] on button "Submit" at bounding box center [842, 230] width 141 height 31
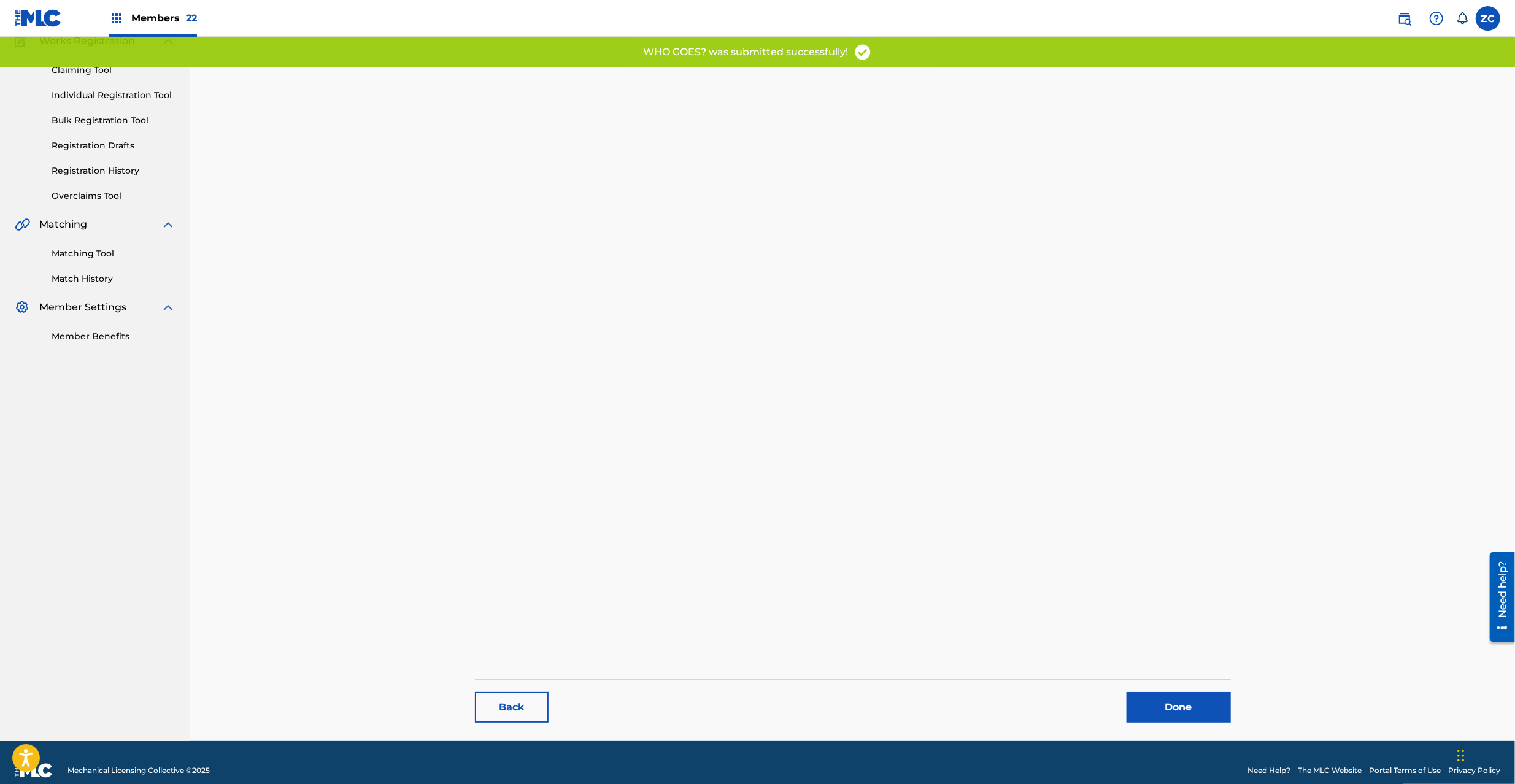
scroll to position [126, 0]
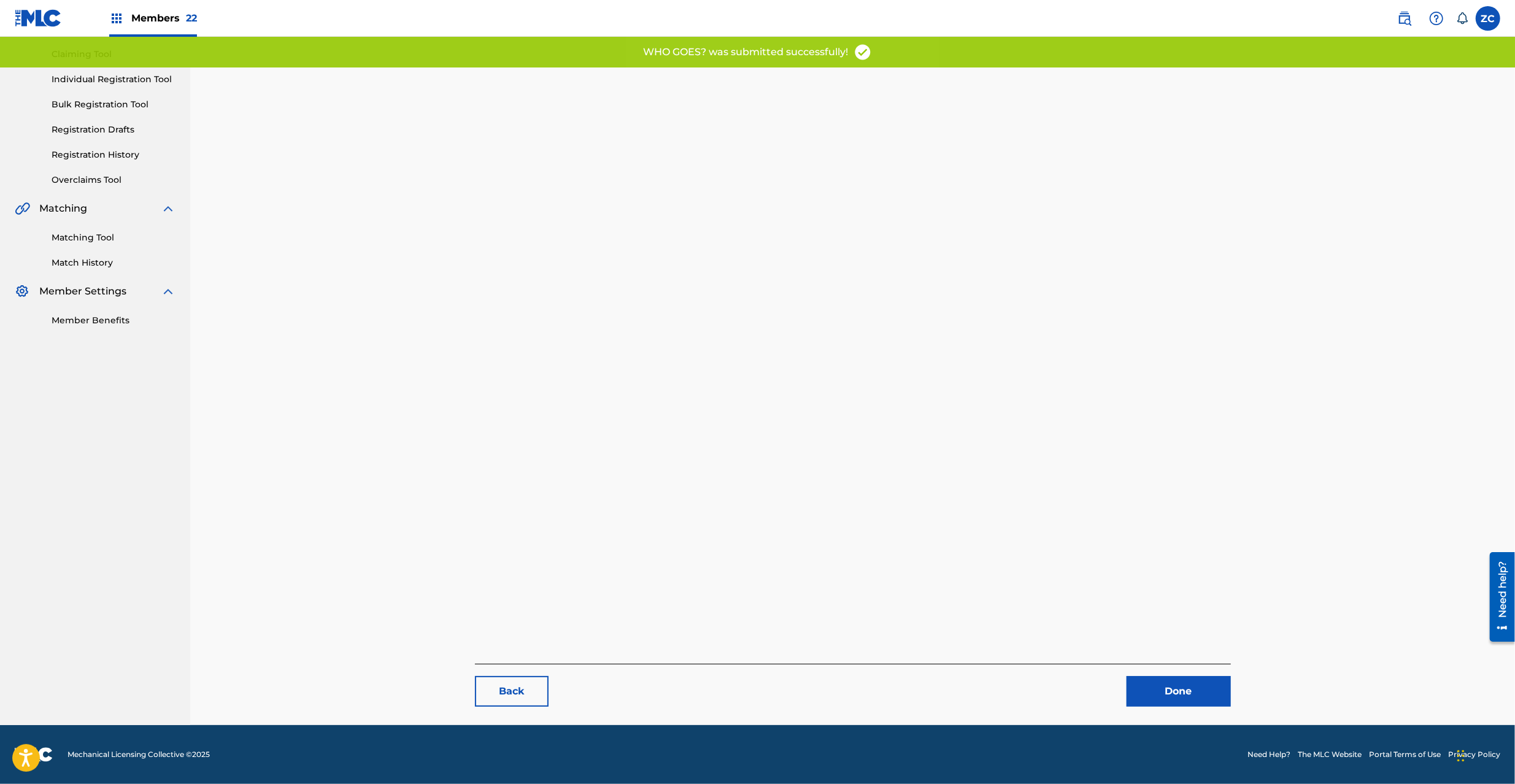
click at [1182, 700] on link "Done" at bounding box center [1179, 691] width 104 height 31
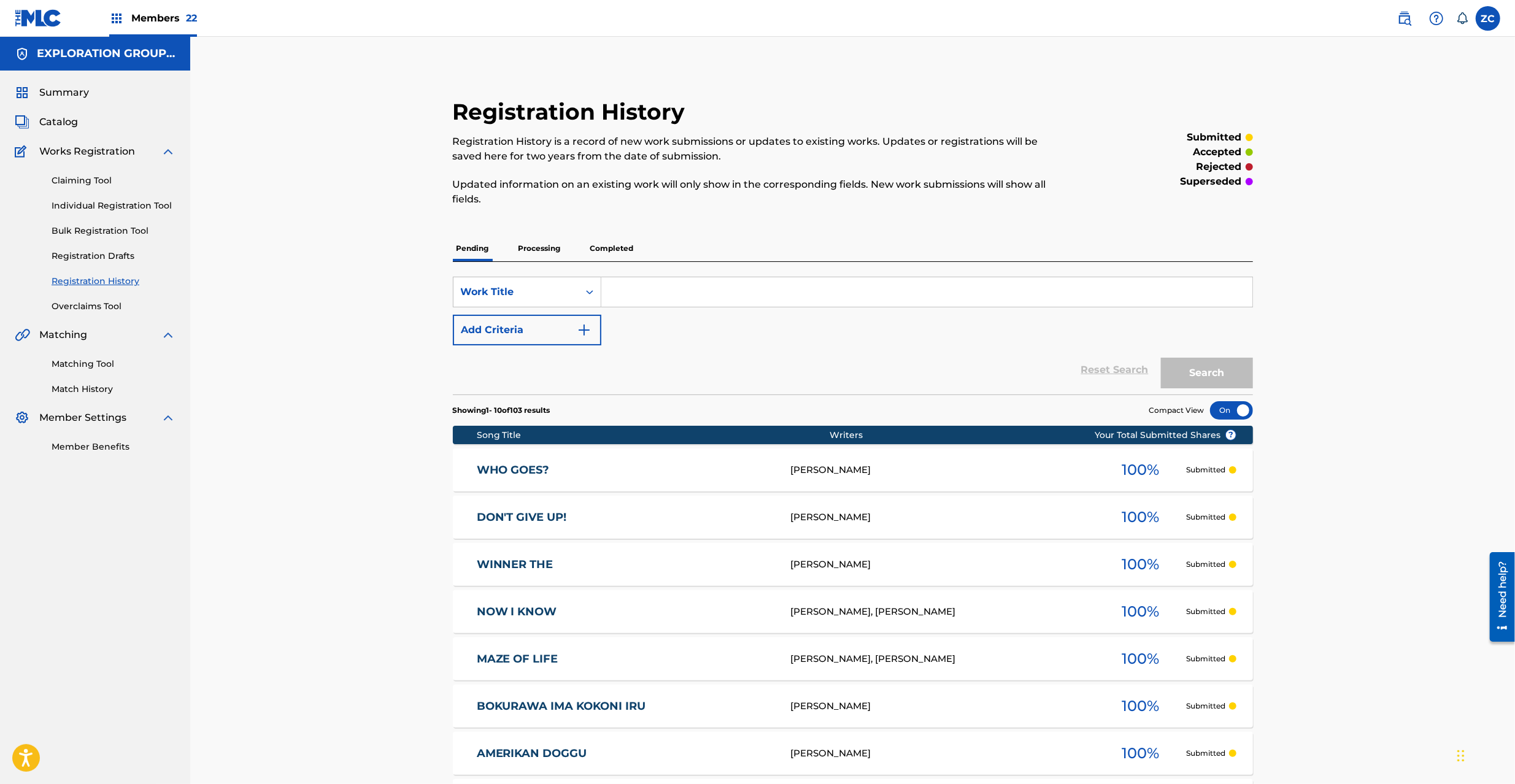
click at [61, 113] on div "Summary Catalog Works Registration Claiming Tool Individual Registration Tool B…" at bounding box center [95, 270] width 190 height 398
click at [67, 125] on span "Catalog" at bounding box center [58, 121] width 38 height 14
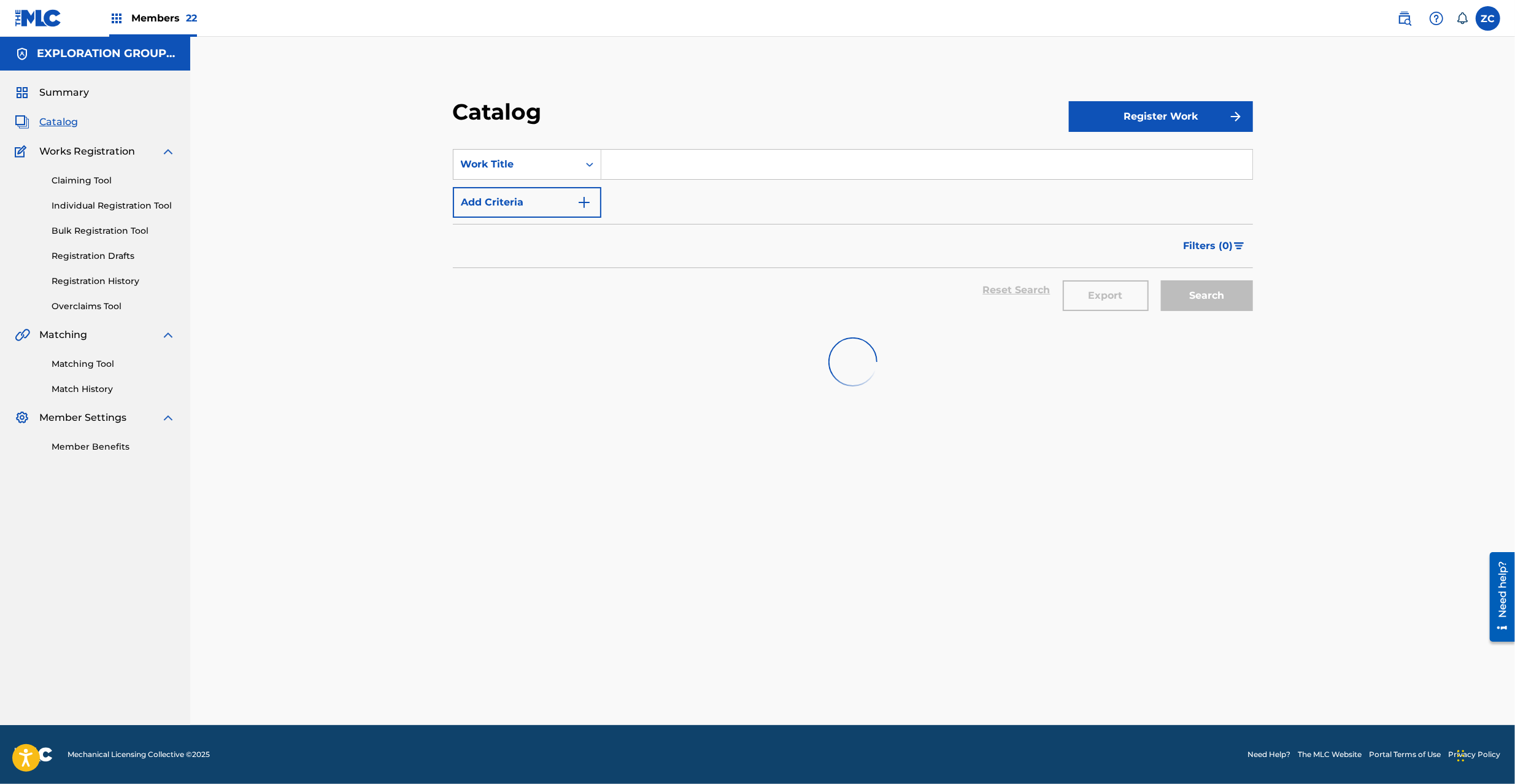
click at [719, 175] on input "Search Form" at bounding box center [926, 164] width 651 height 29
paste input "Strange School"
type input "Strange School"
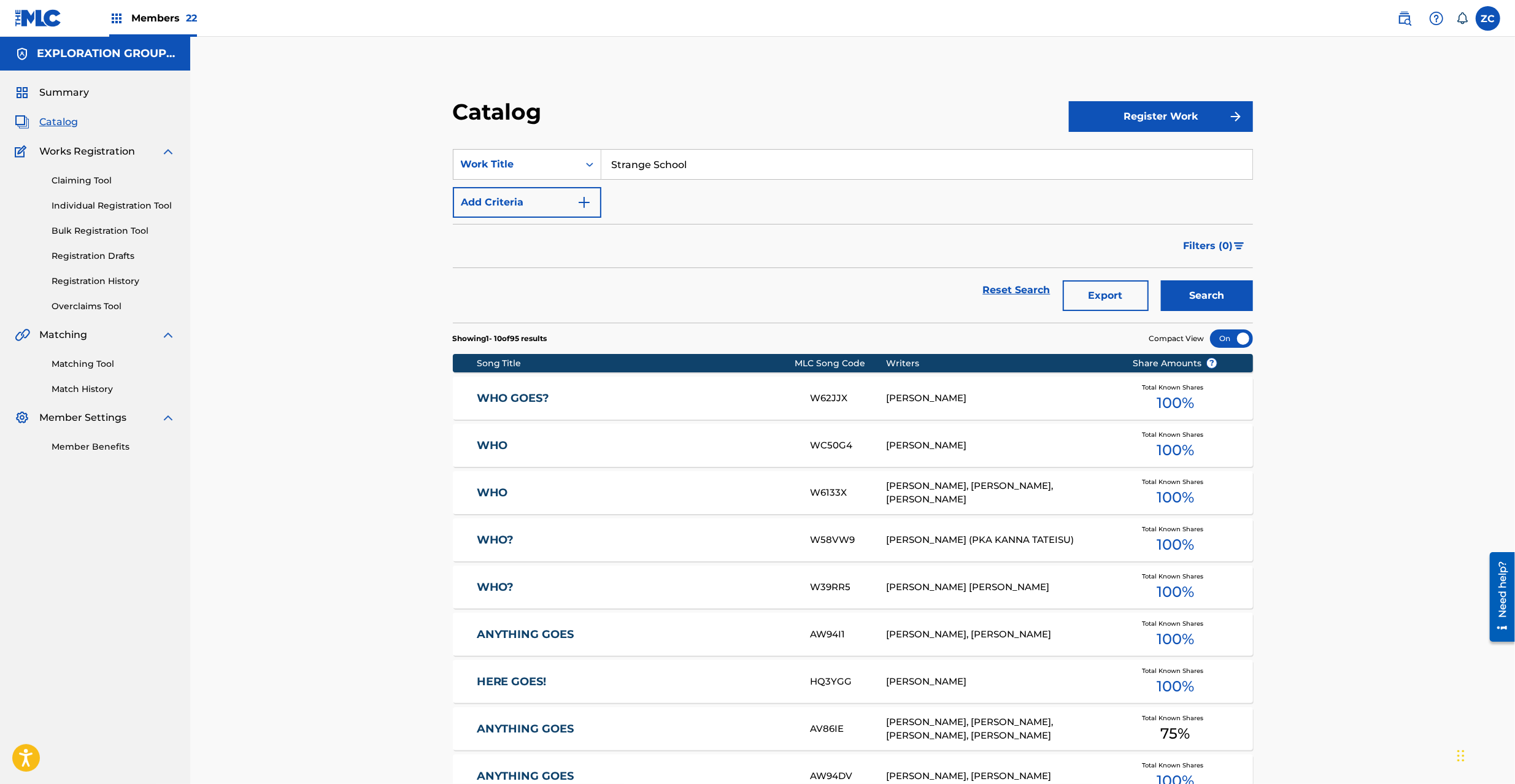
click at [1223, 311] on button "Search" at bounding box center [1207, 296] width 92 height 31
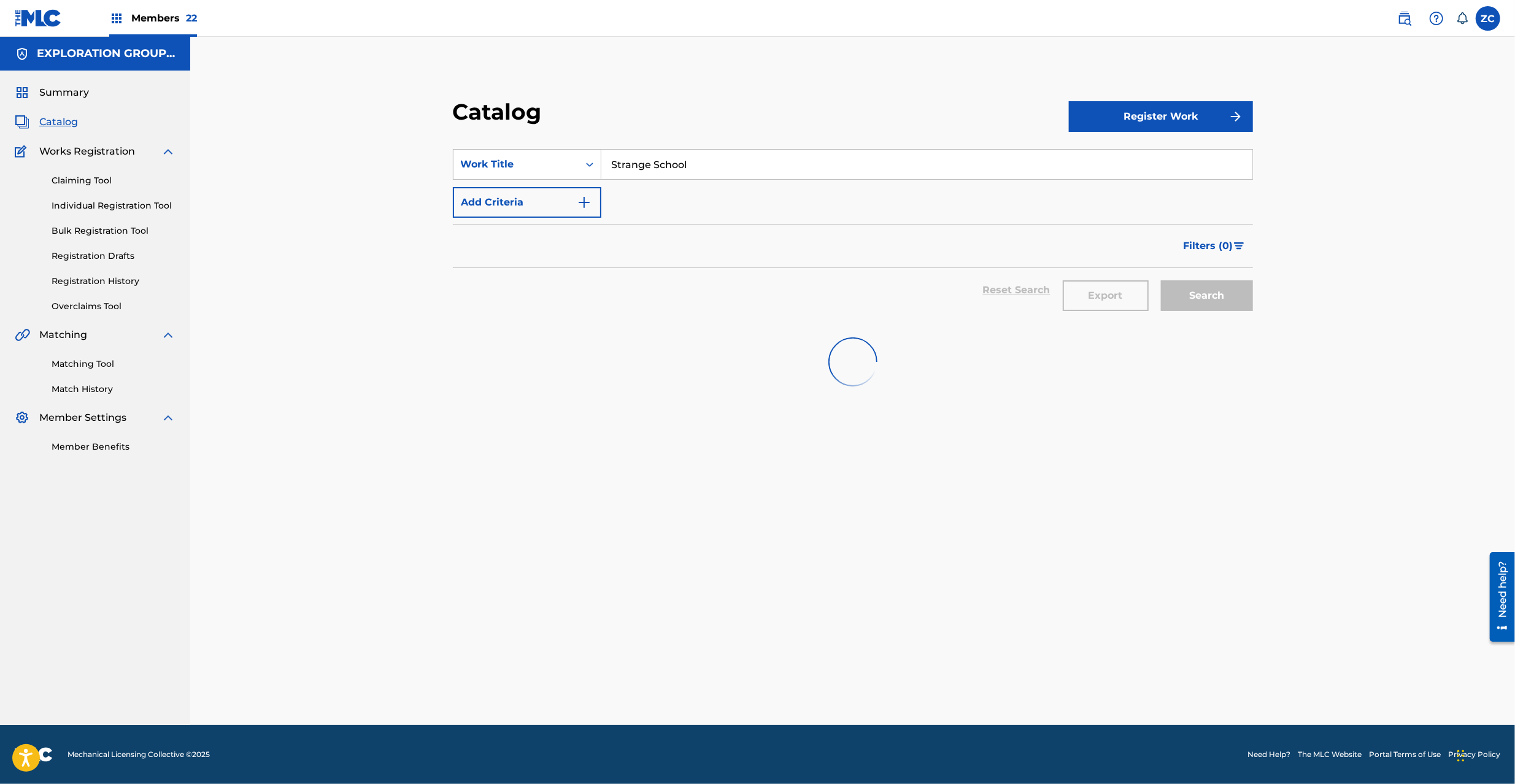
click at [1204, 300] on div "Search" at bounding box center [1203, 290] width 98 height 44
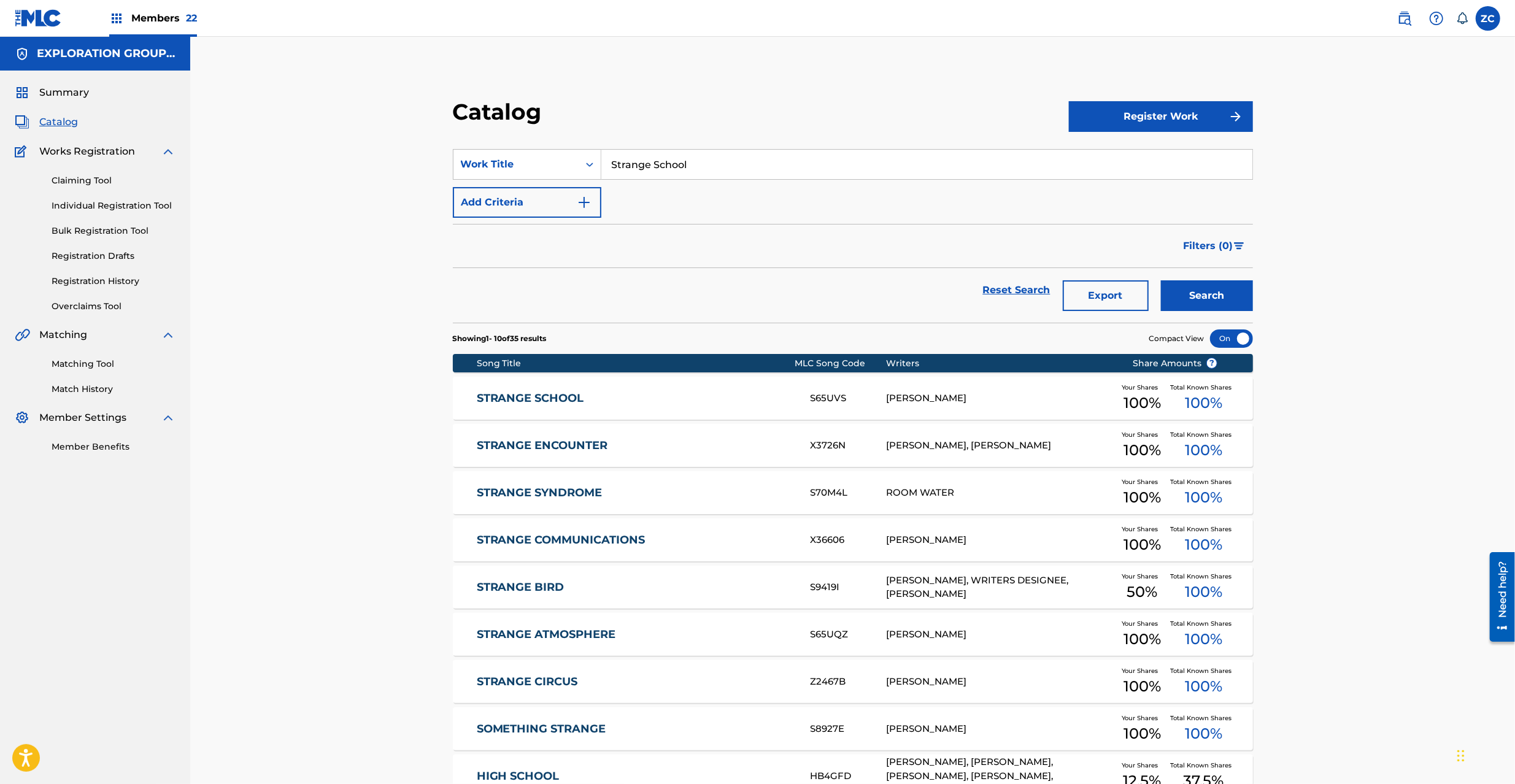
click at [957, 396] on div "[PERSON_NAME]" at bounding box center [1000, 399] width 228 height 14
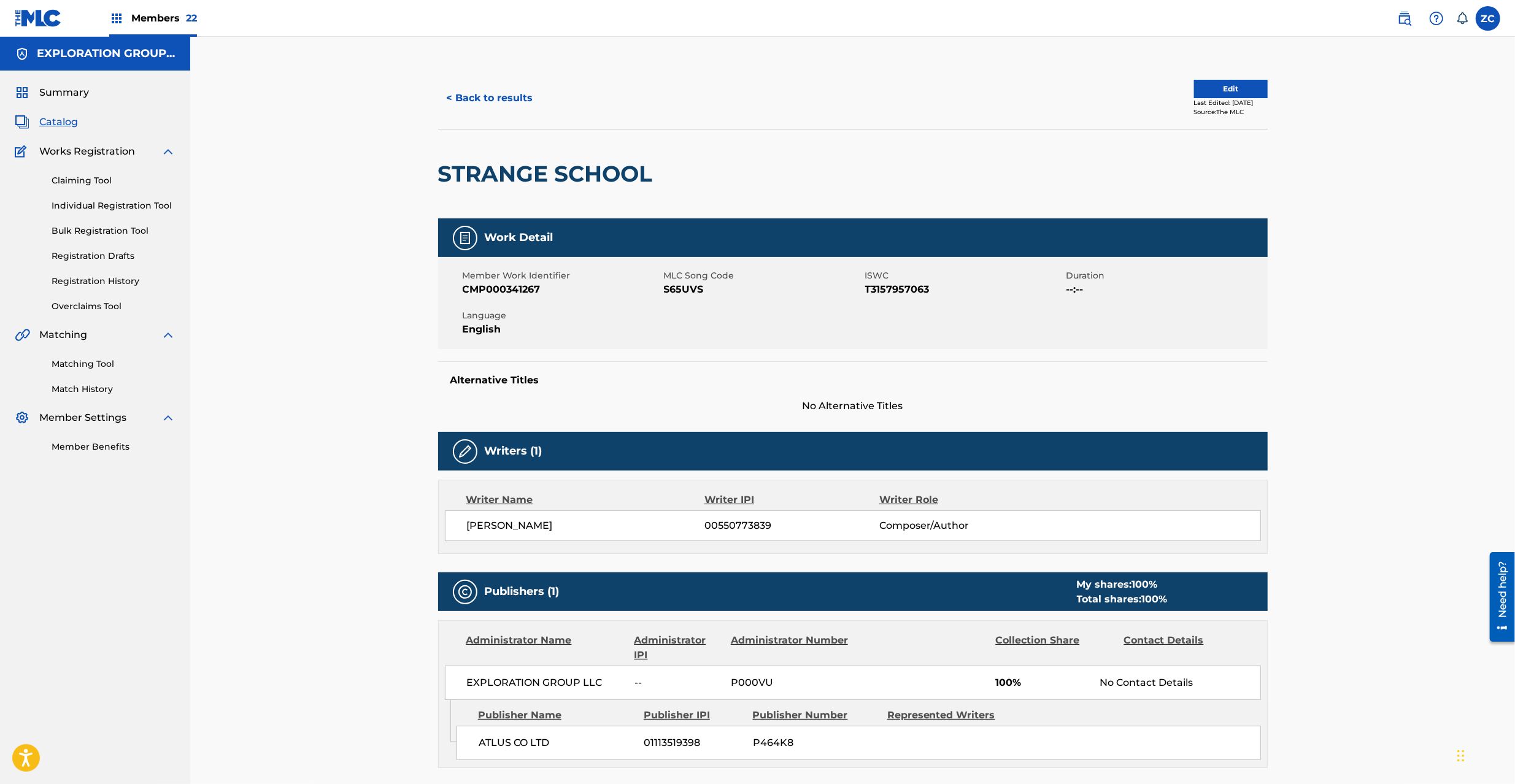
click at [1215, 95] on button "Edit" at bounding box center [1230, 88] width 73 height 19
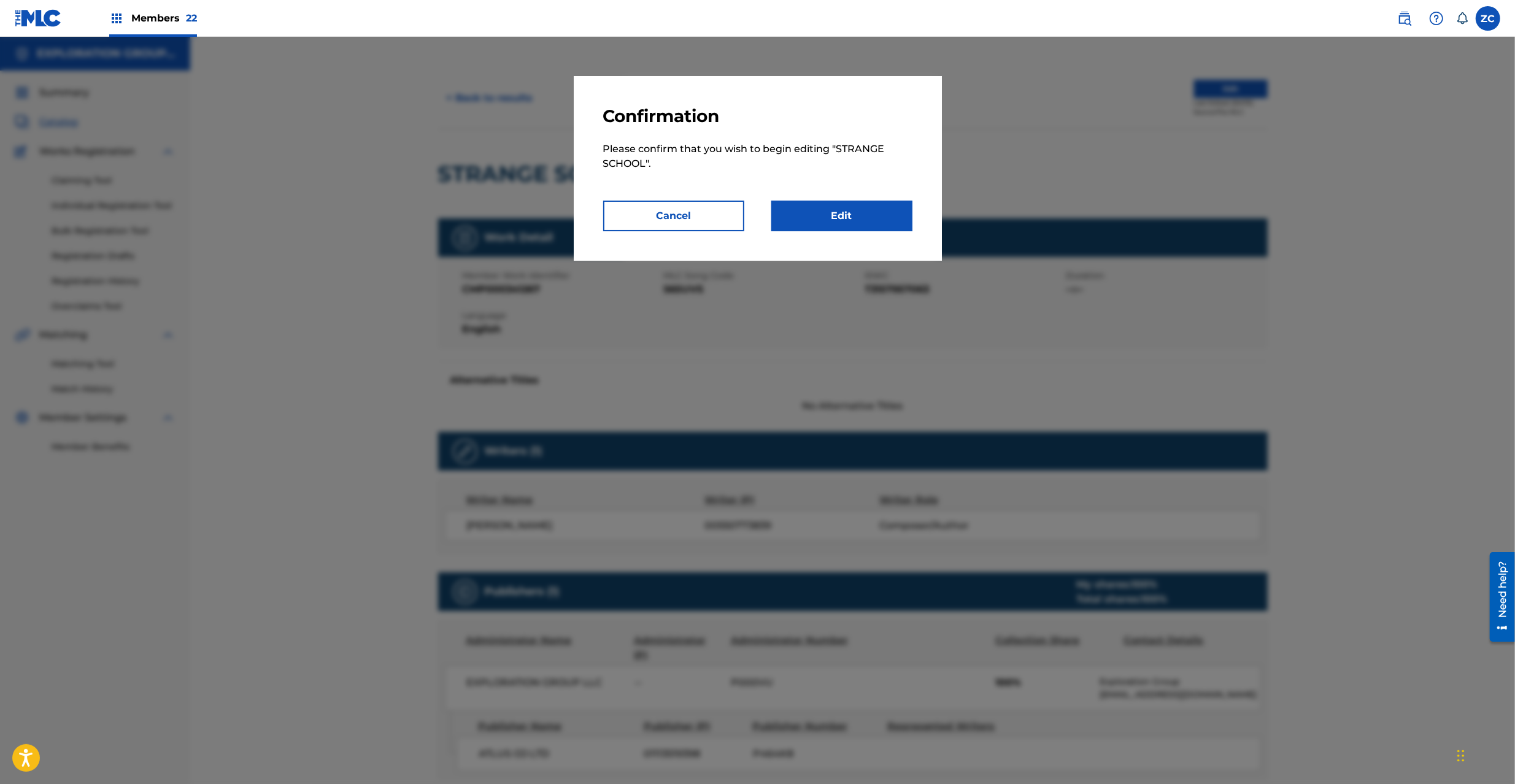
click at [880, 212] on link "Edit" at bounding box center [842, 215] width 141 height 31
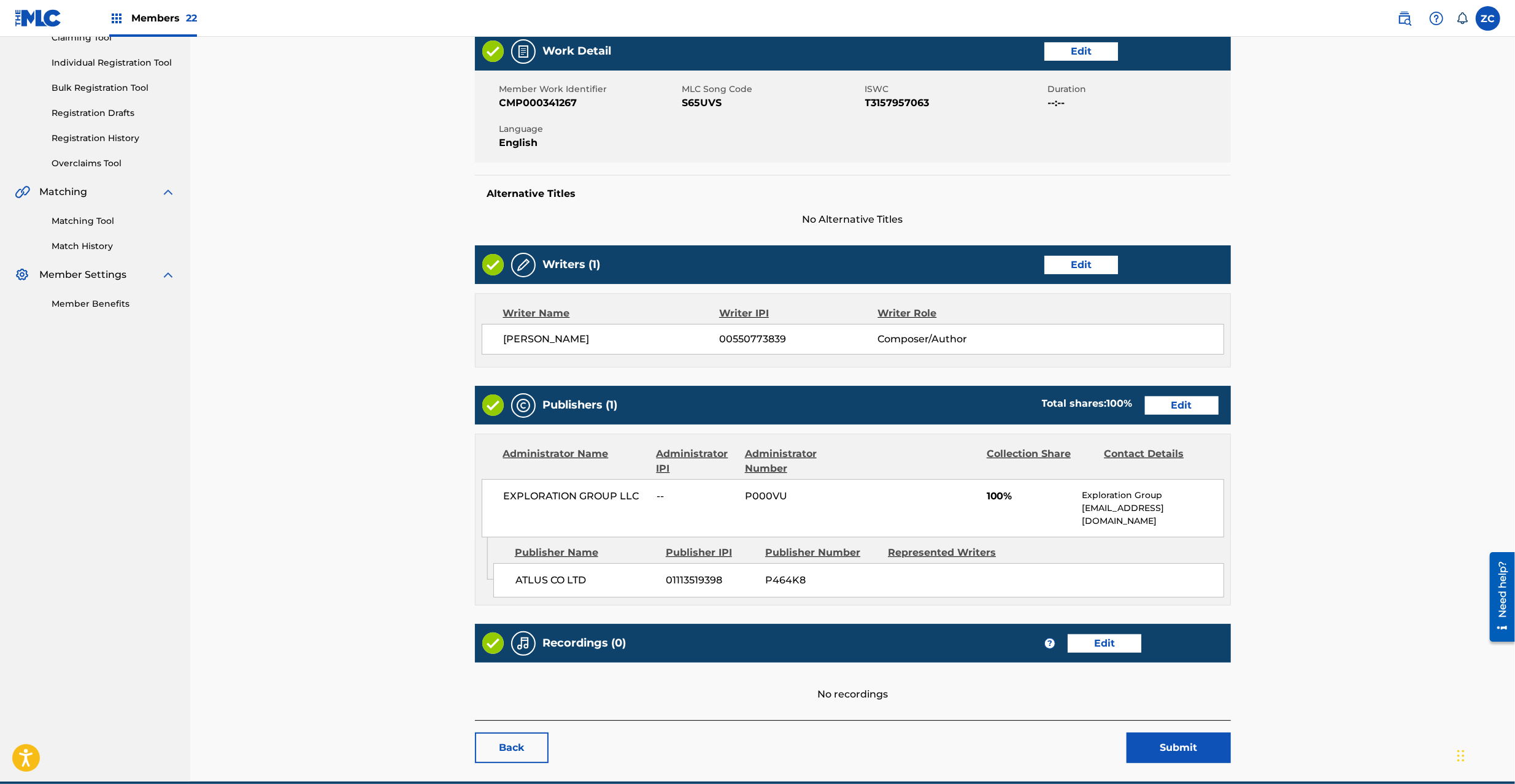
scroll to position [177, 0]
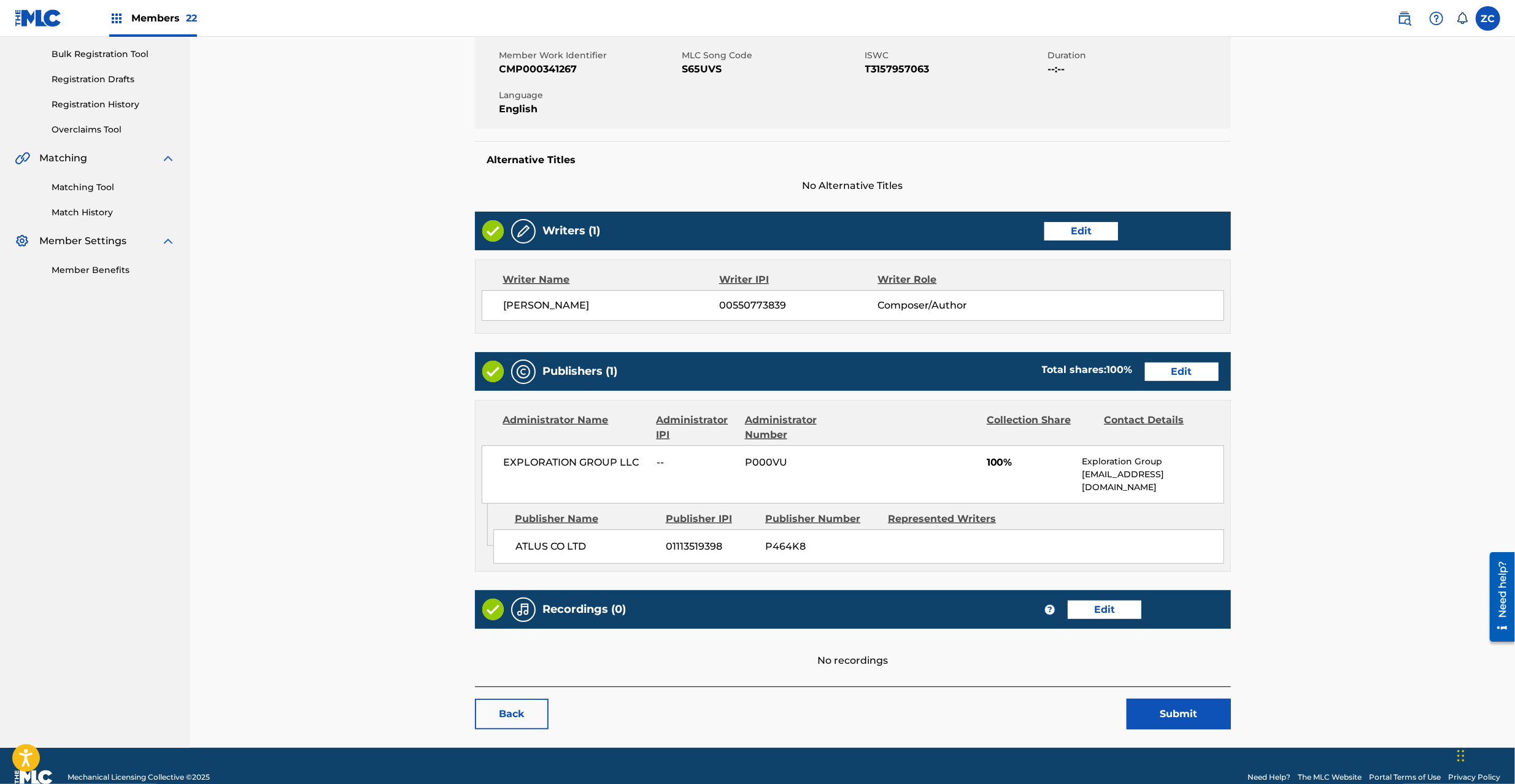
click at [1187, 379] on link "Edit" at bounding box center [1182, 372] width 73 height 19
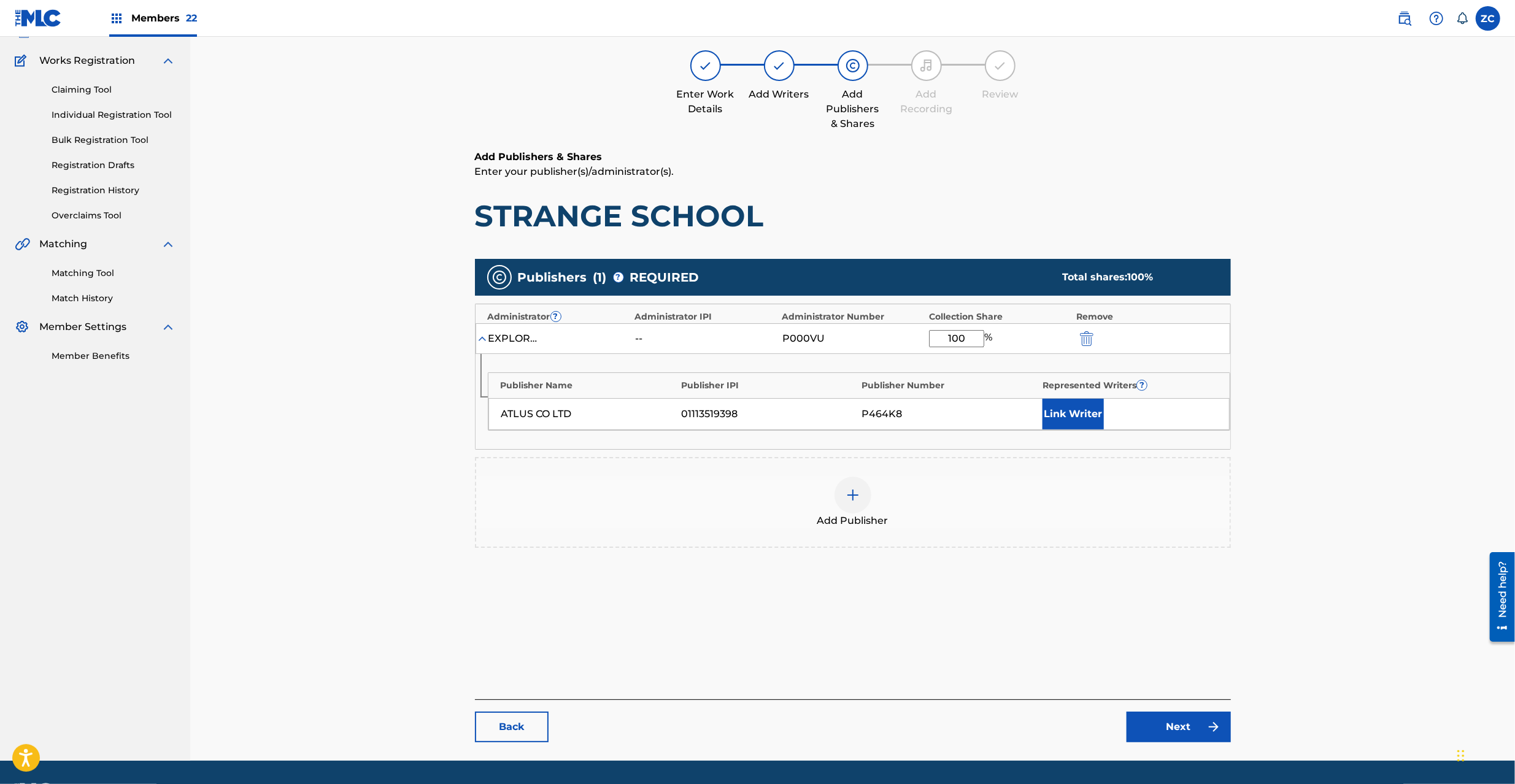
scroll to position [126, 0]
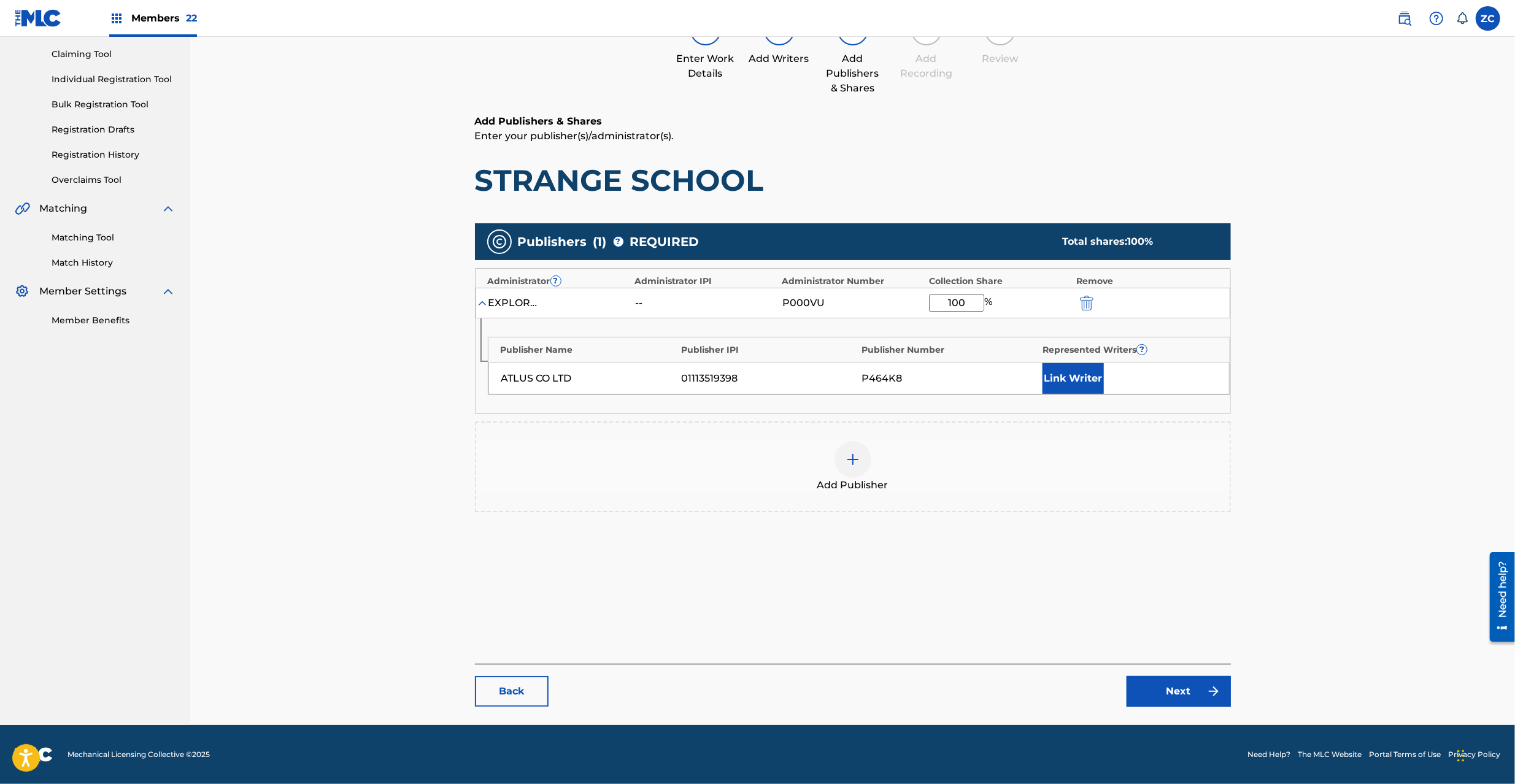
click at [1088, 305] on img "submit" at bounding box center [1087, 302] width 14 height 14
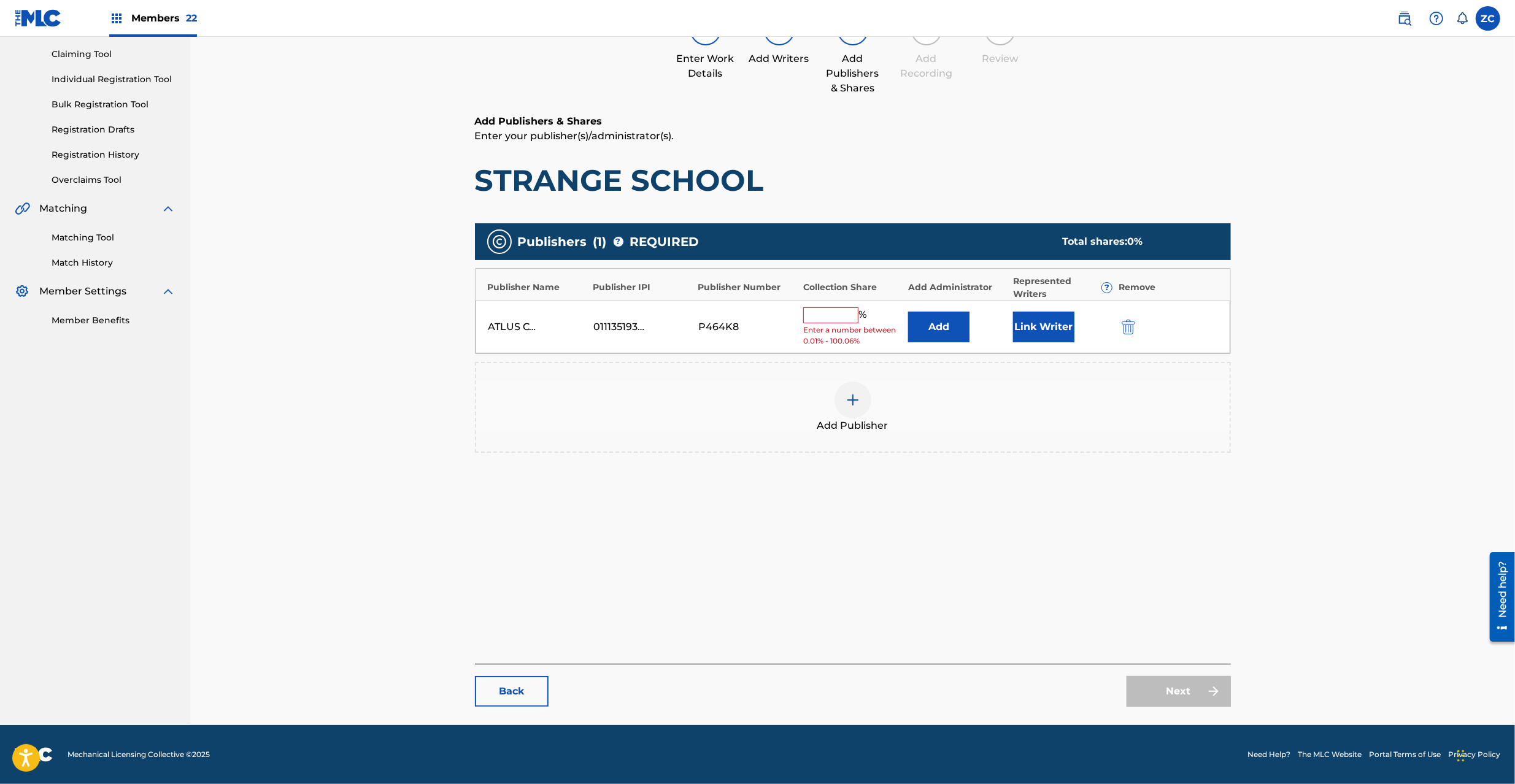
click at [1125, 327] on img "submit" at bounding box center [1129, 326] width 14 height 14
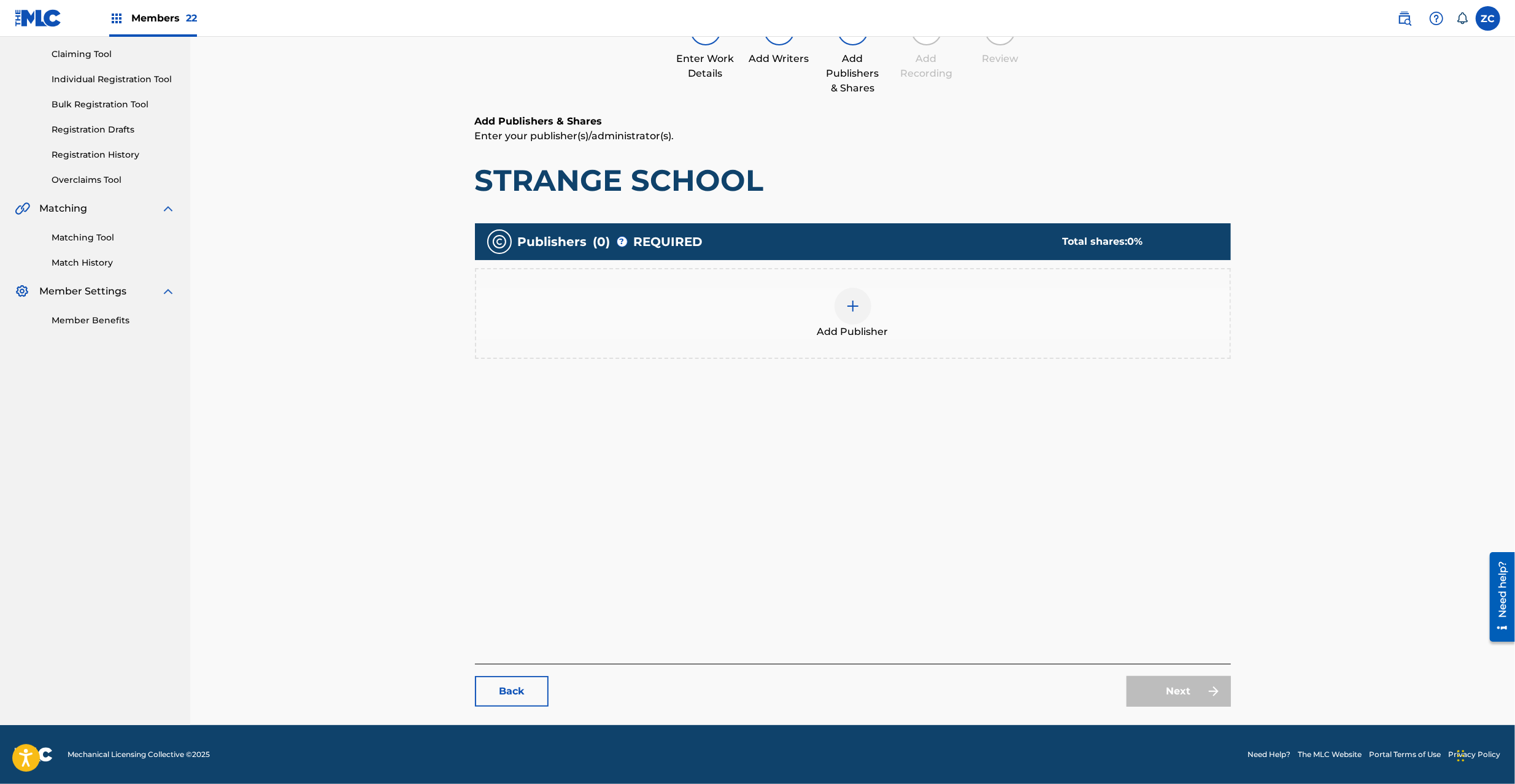
click at [845, 302] on img at bounding box center [852, 306] width 14 height 14
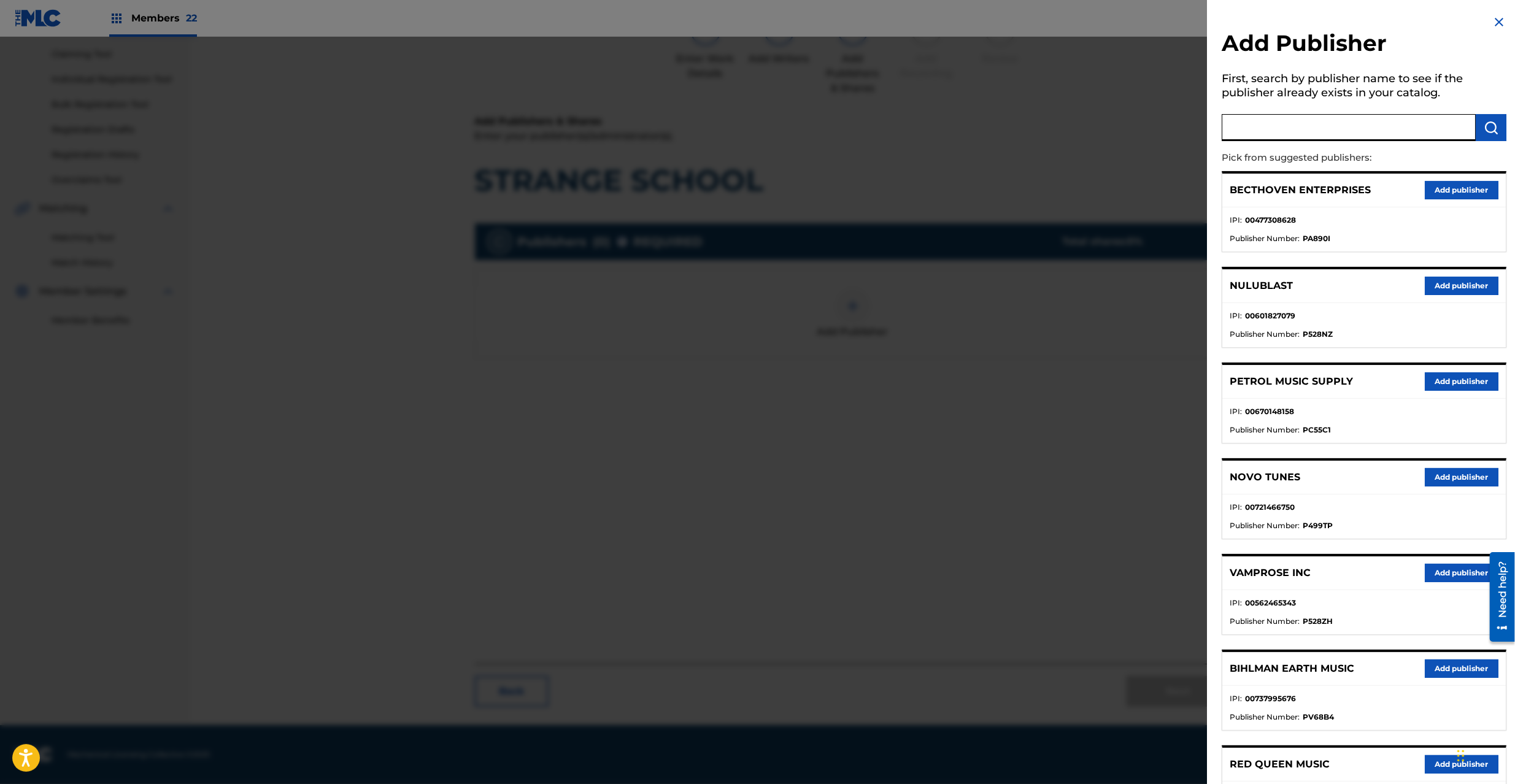
click at [1377, 125] on input "text" at bounding box center [1349, 127] width 254 height 27
type input "atlus"
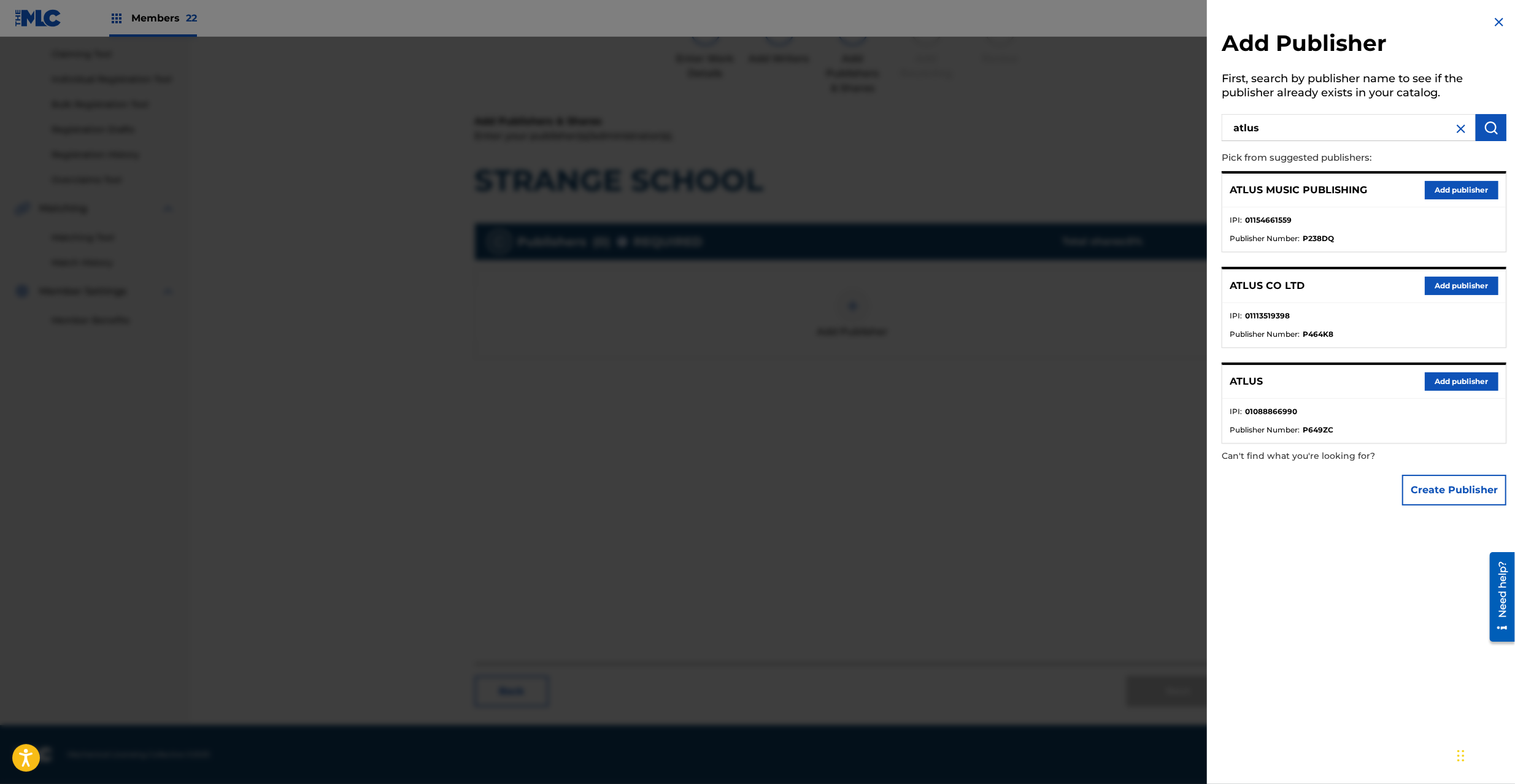
click at [1449, 373] on button "Add publisher" at bounding box center [1461, 381] width 73 height 19
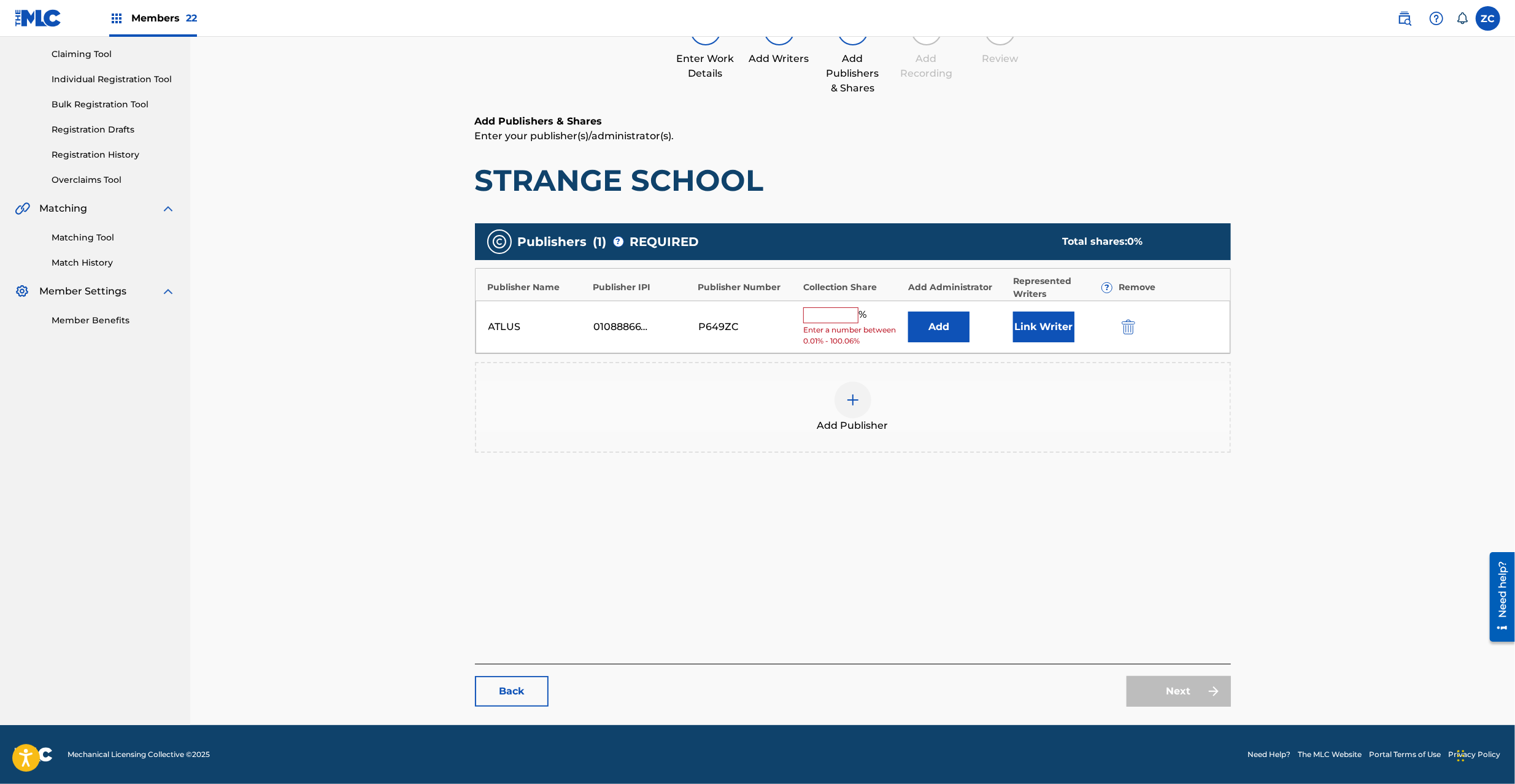
click at [929, 334] on button "Add" at bounding box center [939, 326] width 61 height 31
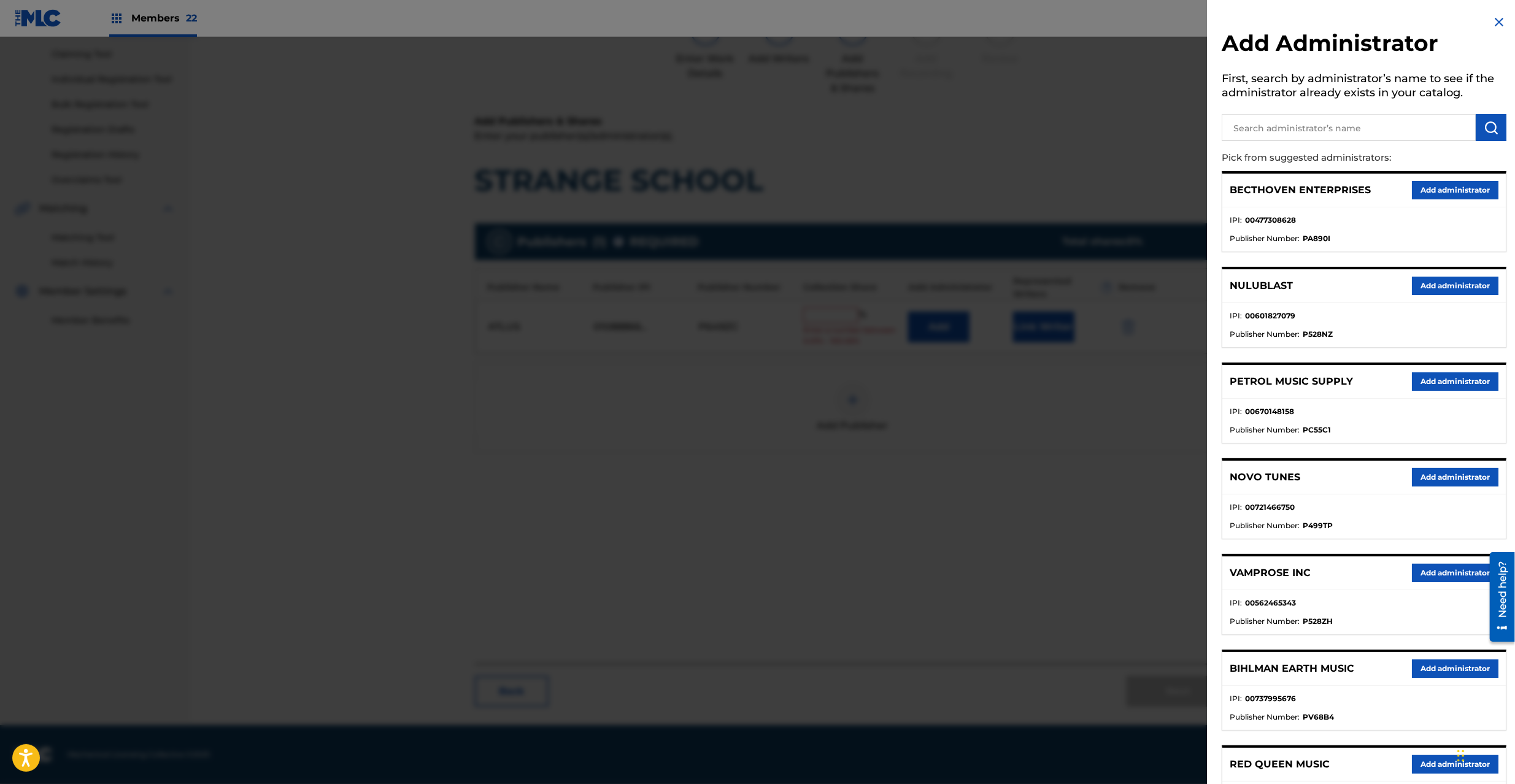
click at [1298, 119] on input "text" at bounding box center [1349, 127] width 254 height 27
type input "explora"
click at [1476, 125] on button "submit" at bounding box center [1491, 127] width 31 height 27
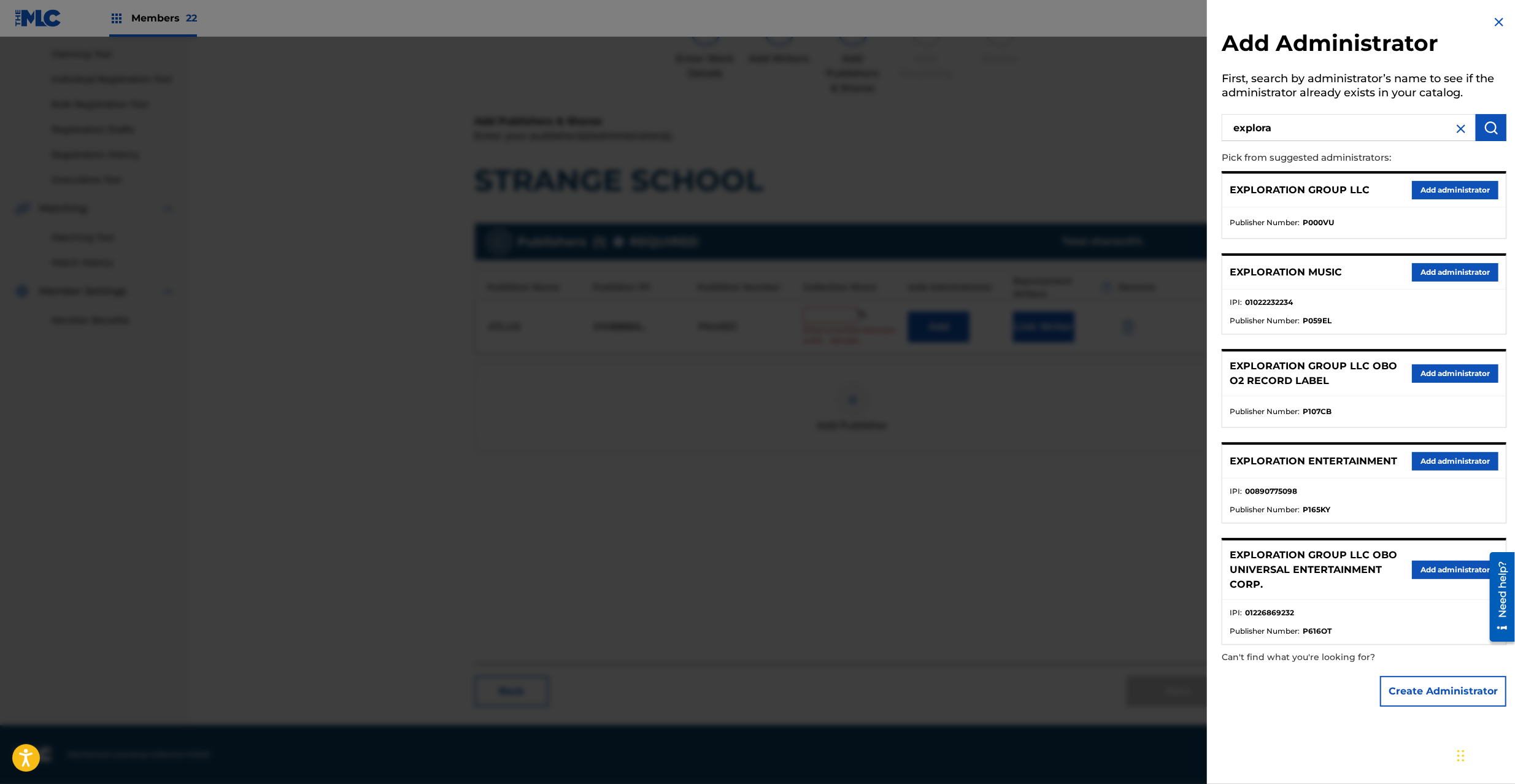
drag, startPoint x: 1479, startPoint y: 183, endPoint x: 1425, endPoint y: 202, distance: 57.2
click at [1475, 184] on button "Add administrator" at bounding box center [1455, 190] width 86 height 19
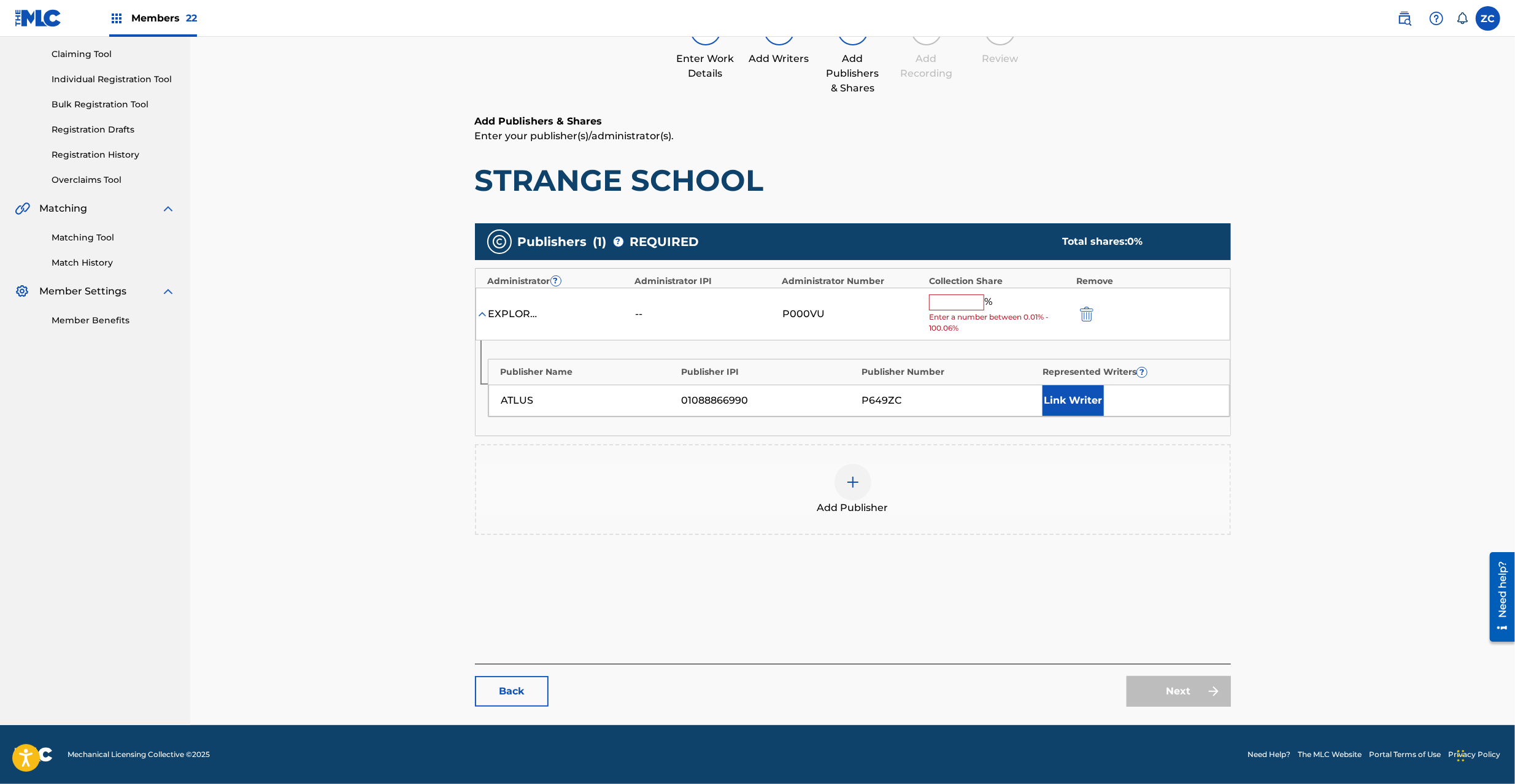
click at [959, 300] on input "text" at bounding box center [956, 302] width 55 height 16
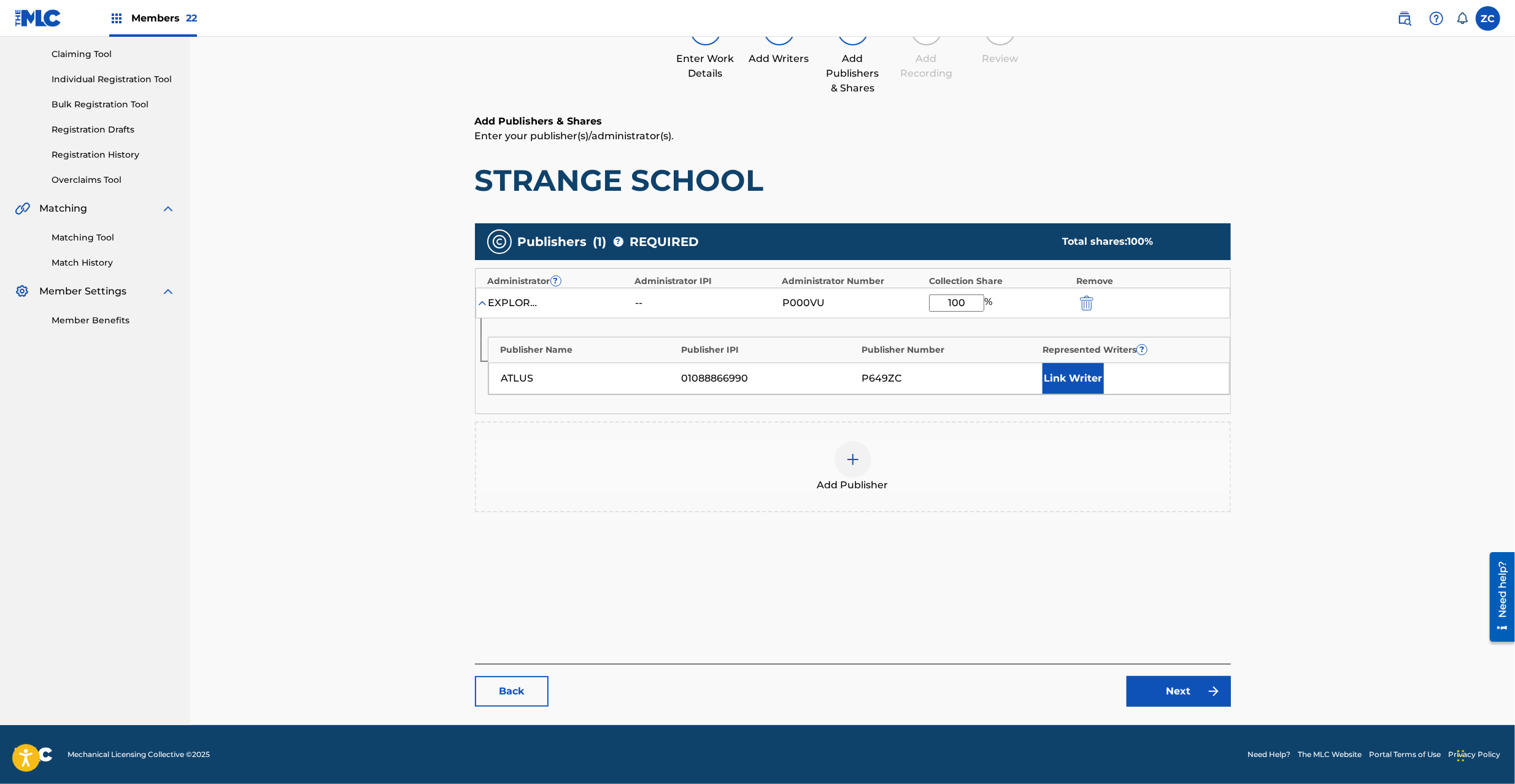
type input "100"
click at [1208, 705] on link "Next" at bounding box center [1179, 691] width 104 height 31
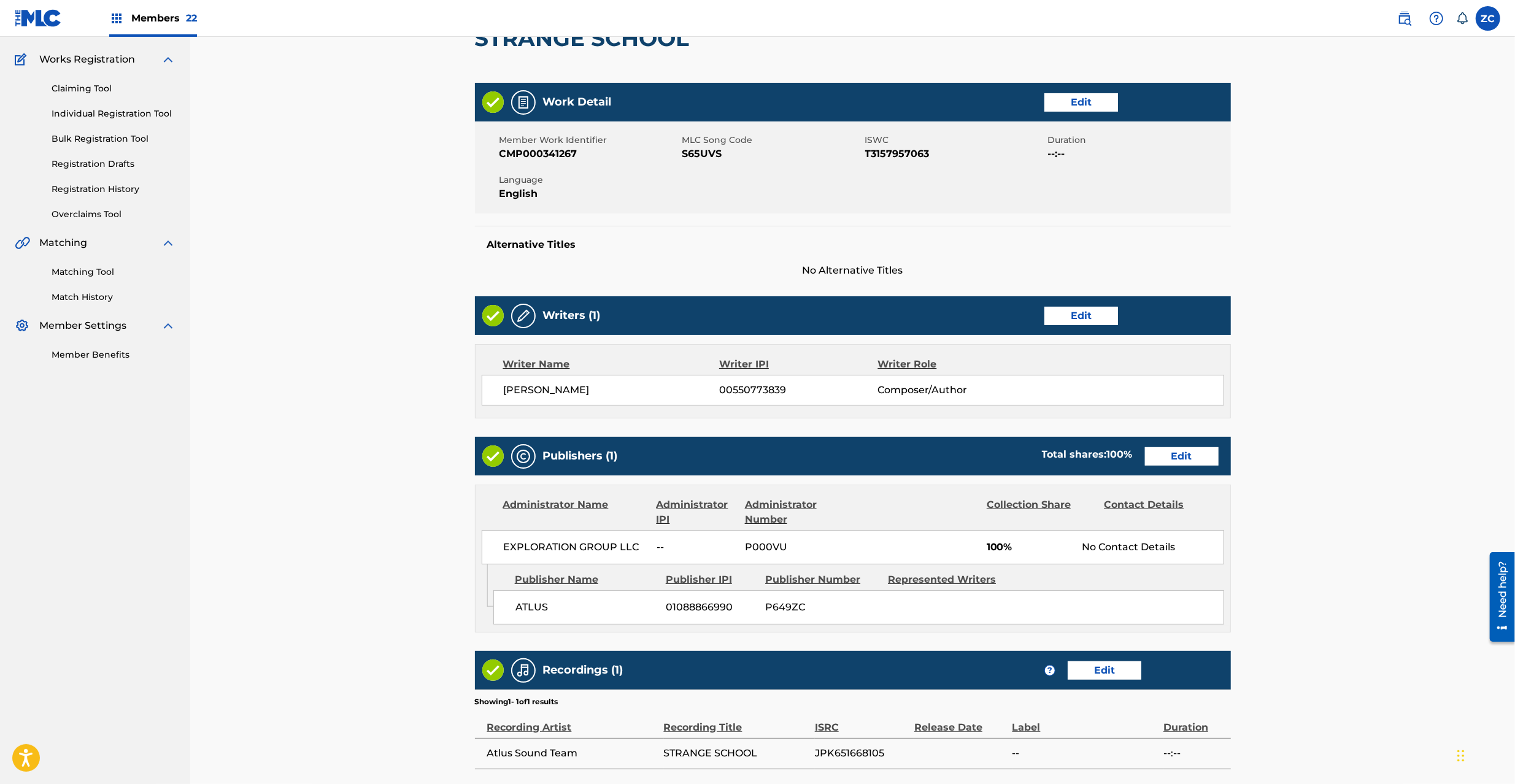
scroll to position [217, 0]
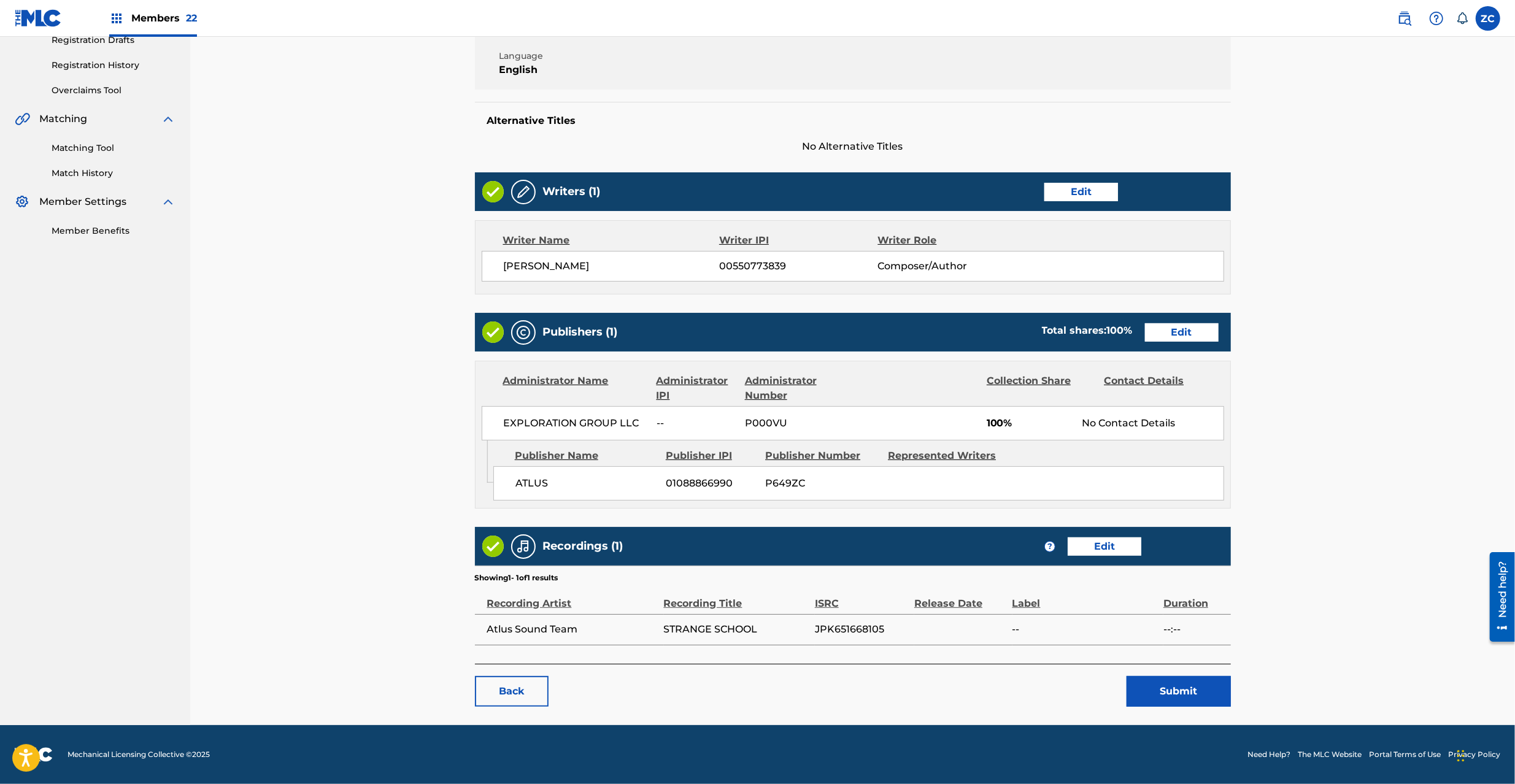
click at [1196, 690] on button "Submit" at bounding box center [1179, 691] width 104 height 31
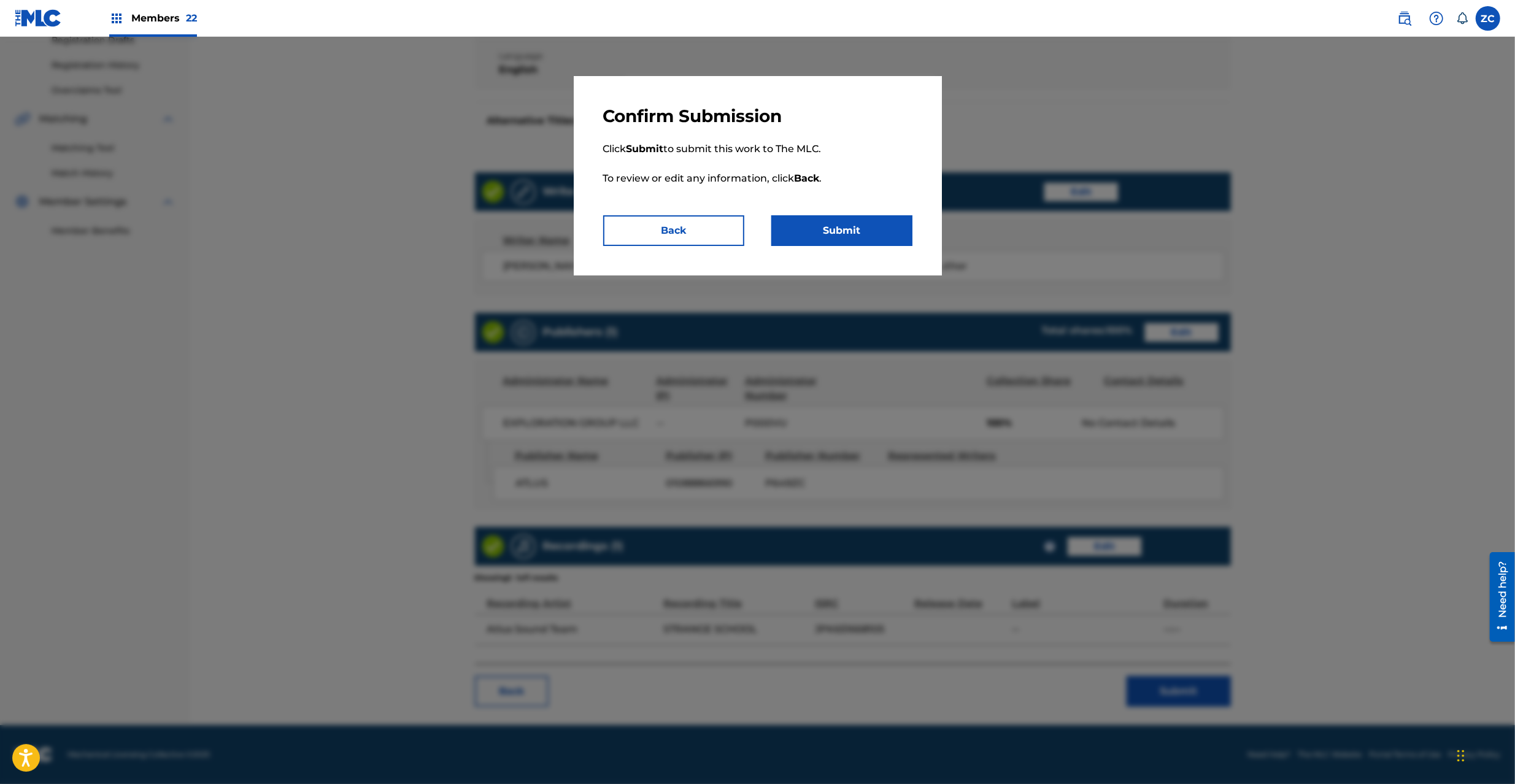
click at [879, 229] on button "Submit" at bounding box center [842, 230] width 141 height 31
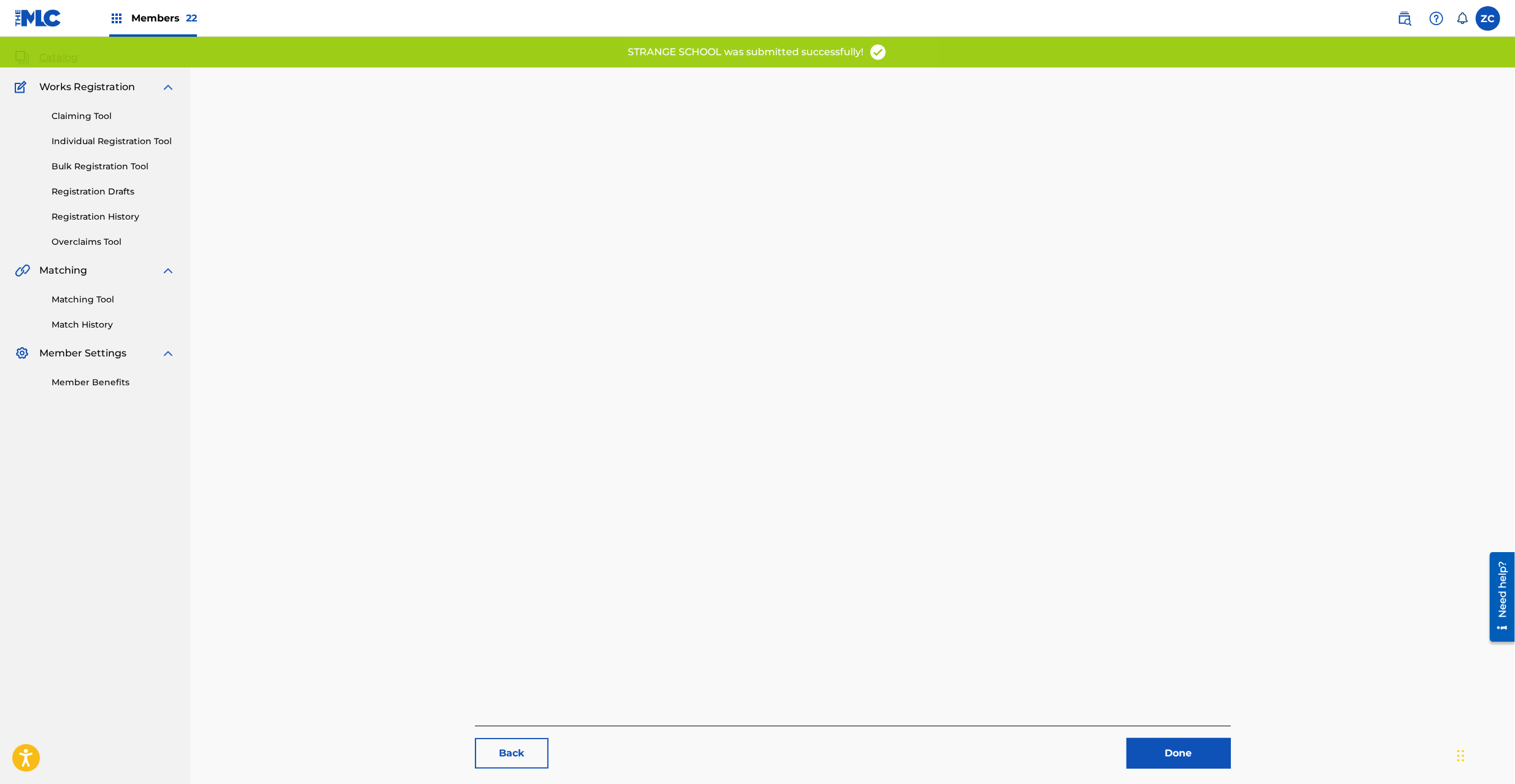
scroll to position [126, 0]
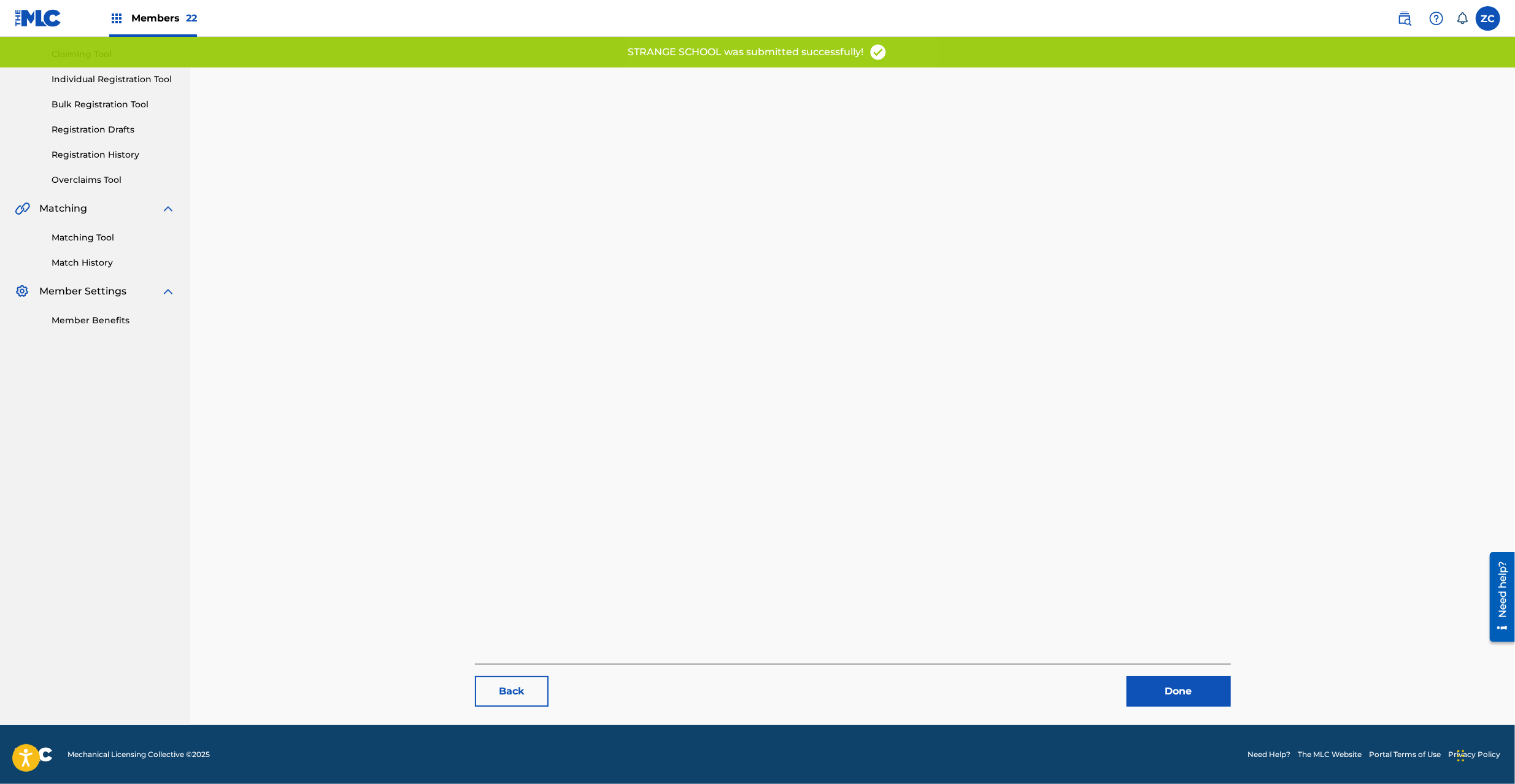
click at [1175, 693] on link "Done" at bounding box center [1179, 691] width 104 height 31
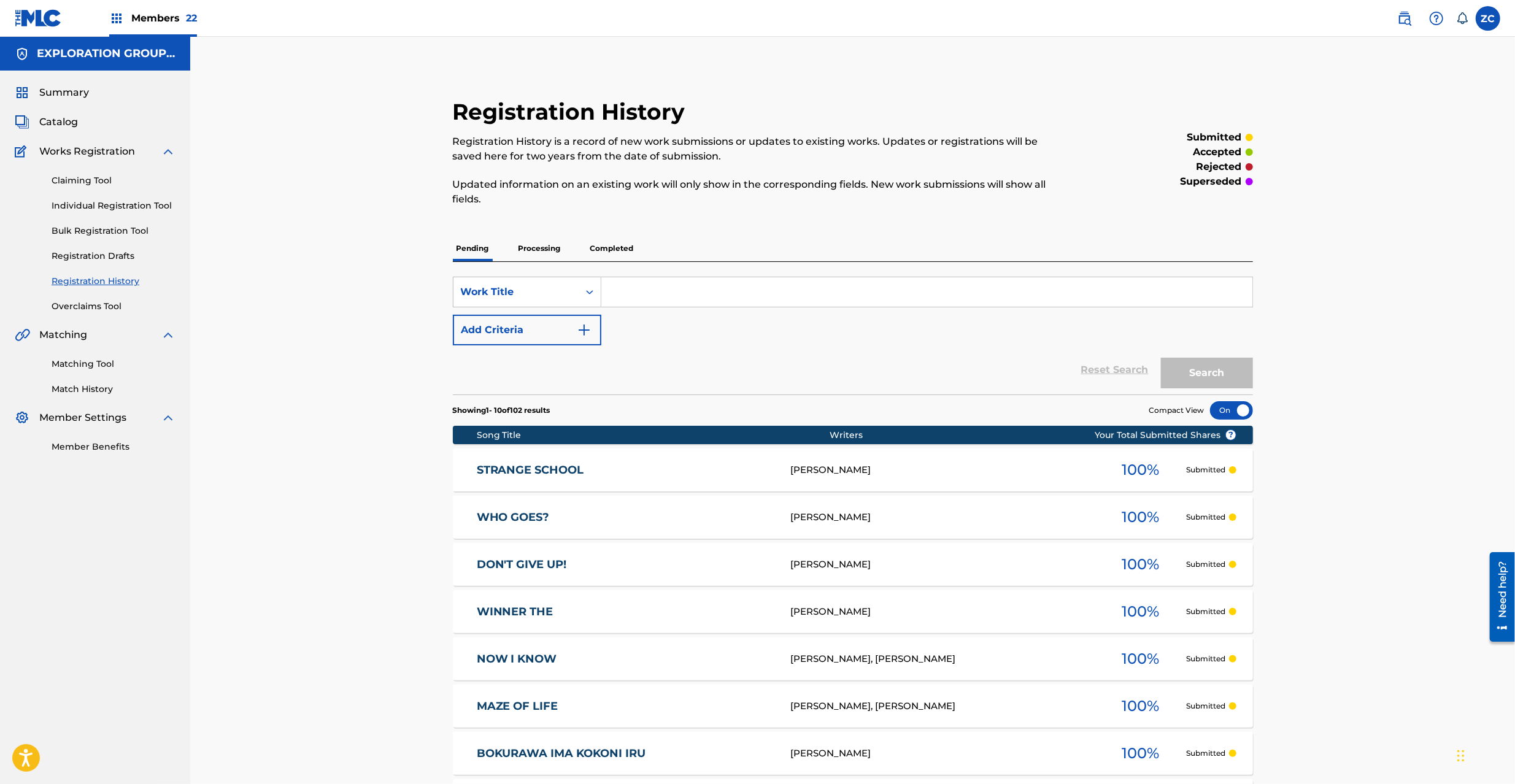
click at [58, 112] on div "Summary Catalog Works Registration Claiming Tool Individual Registration Tool B…" at bounding box center [95, 270] width 190 height 398
click at [60, 121] on span "Catalog" at bounding box center [58, 121] width 38 height 14
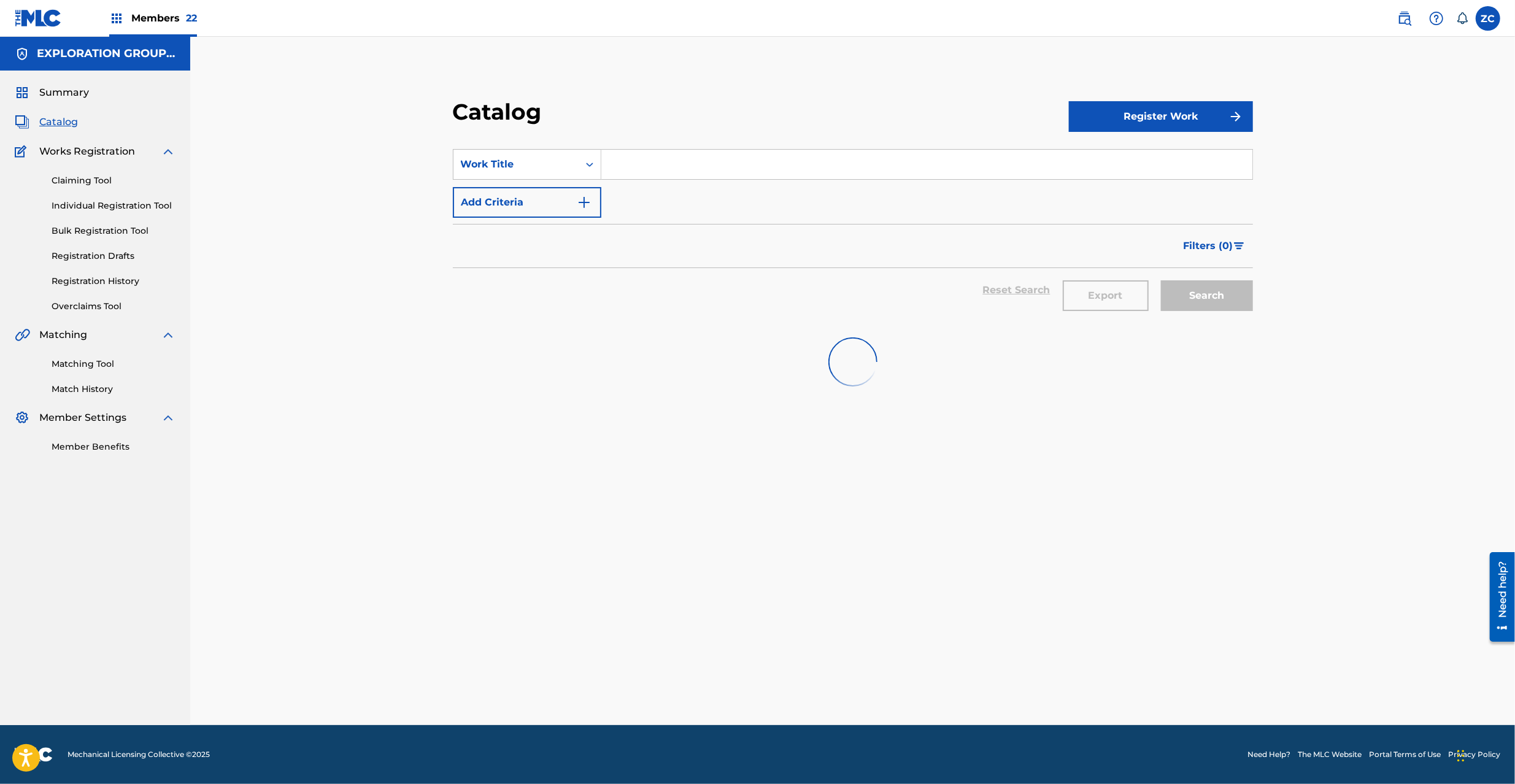
click at [710, 173] on input "Search Form" at bounding box center [926, 164] width 651 height 29
paste input "Gookon Kissa"
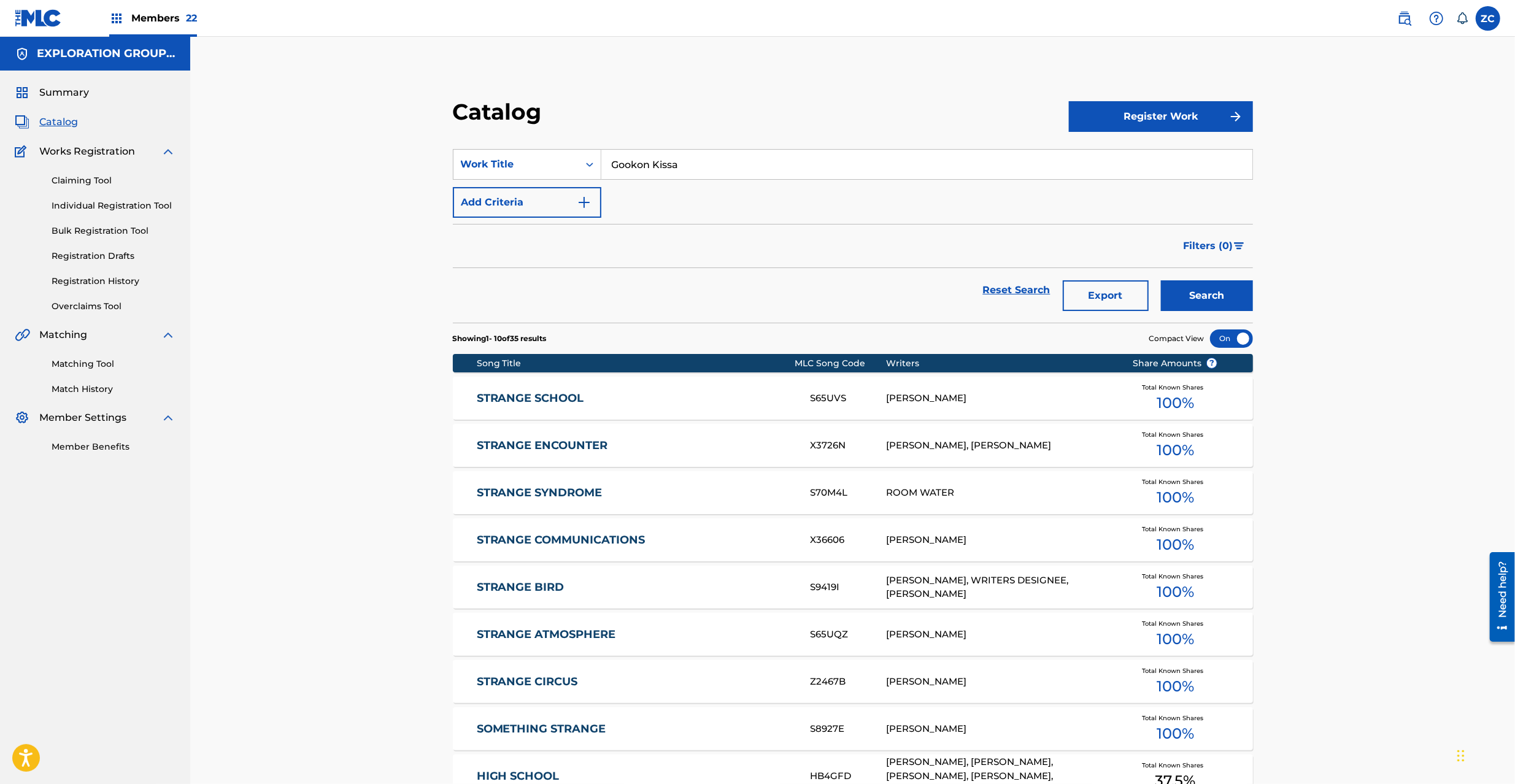
type input "Gookon Kissa"
click at [1161, 281] on button "Search" at bounding box center [1207, 296] width 92 height 31
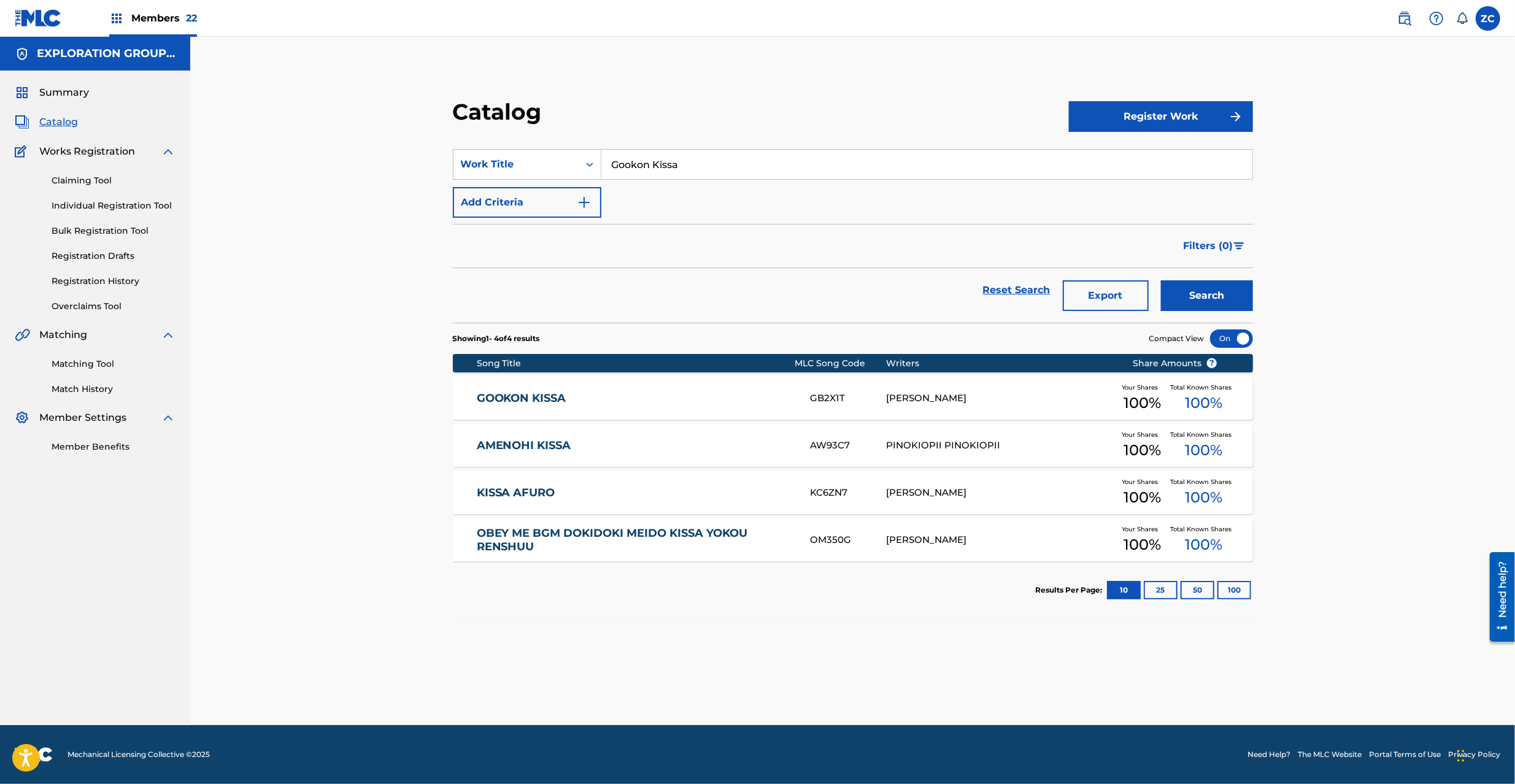
click at [865, 396] on div "GB2X1T" at bounding box center [848, 399] width 76 height 14
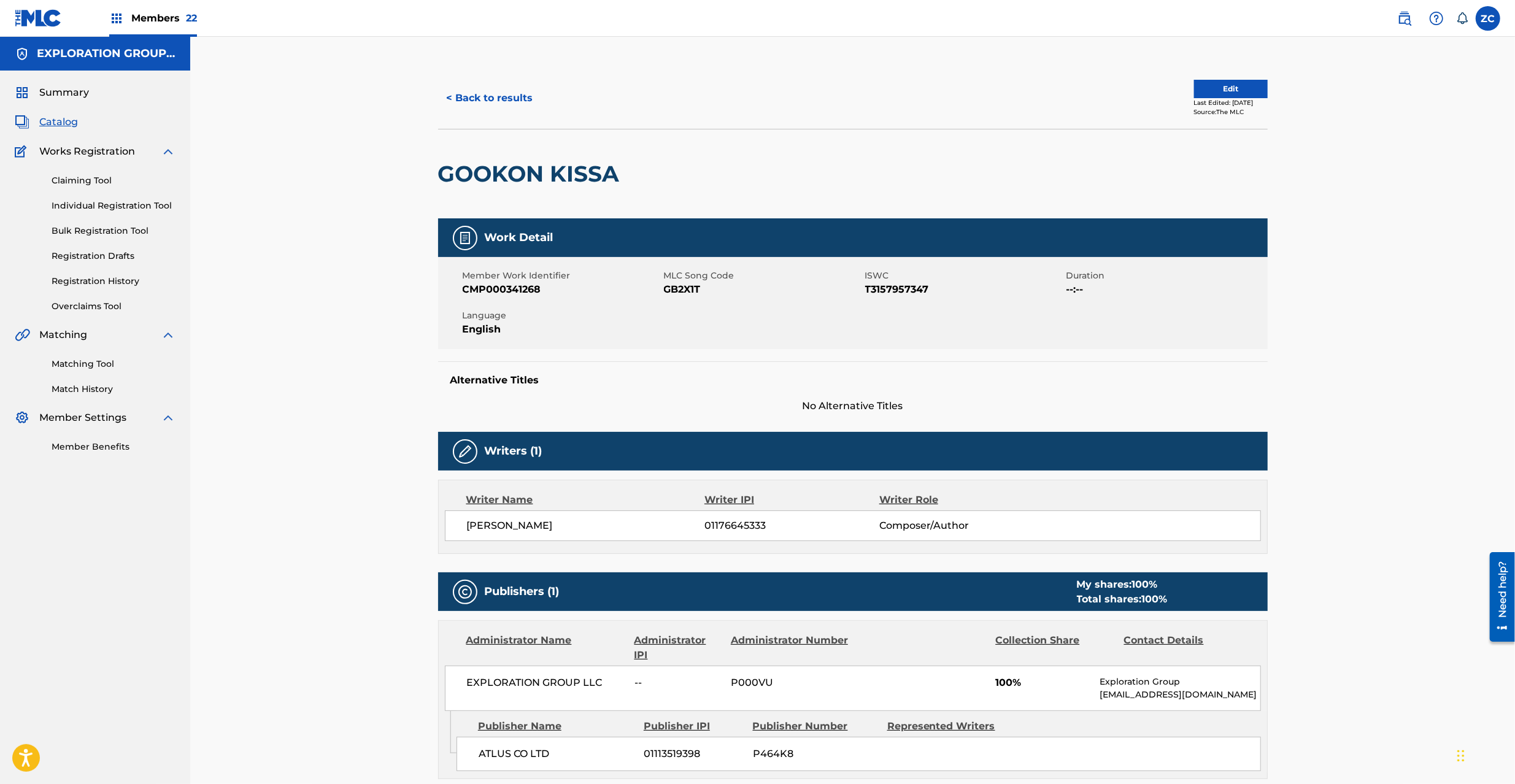
click at [1212, 82] on button "Edit" at bounding box center [1230, 88] width 73 height 19
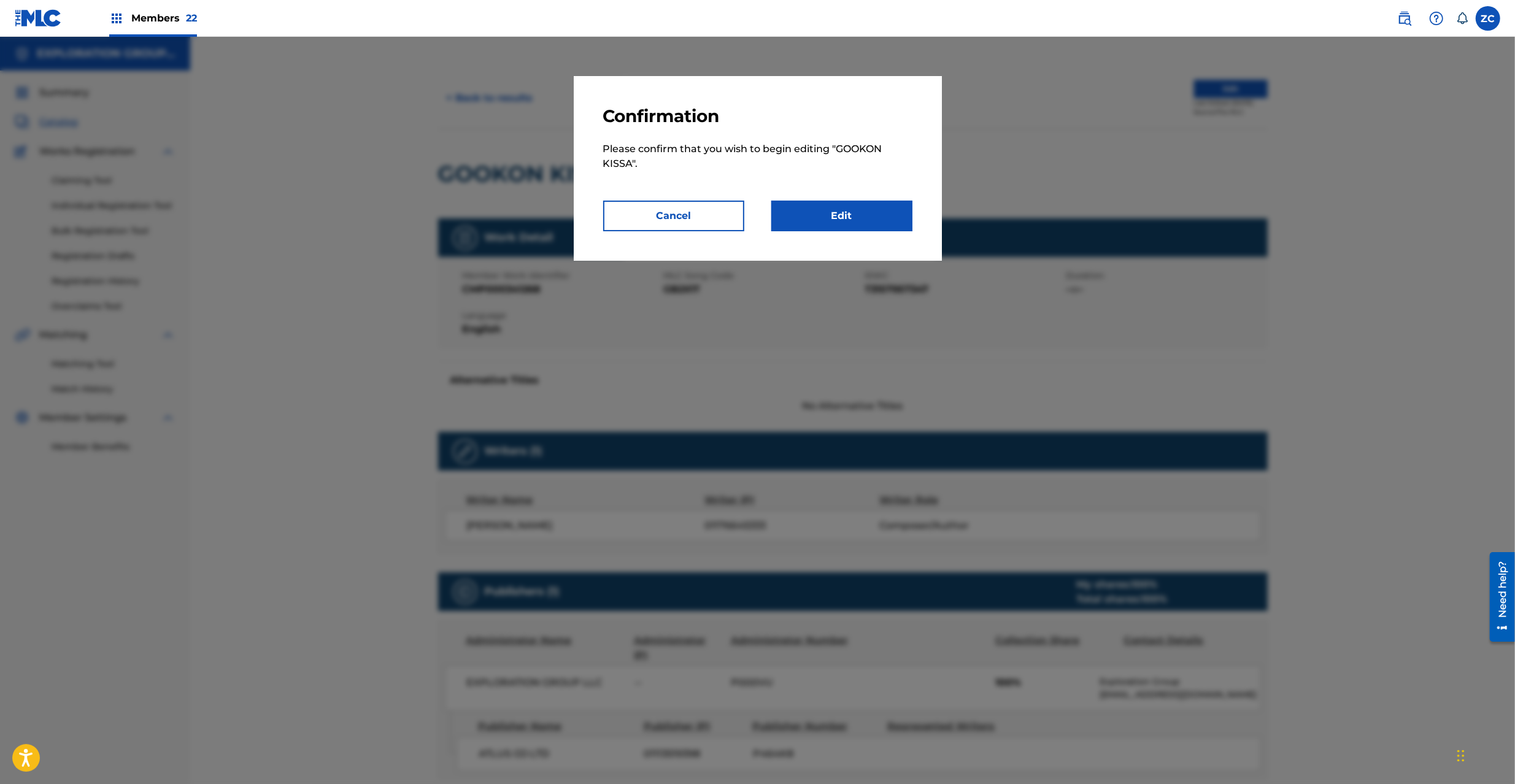
click at [855, 209] on link "Edit" at bounding box center [842, 215] width 141 height 31
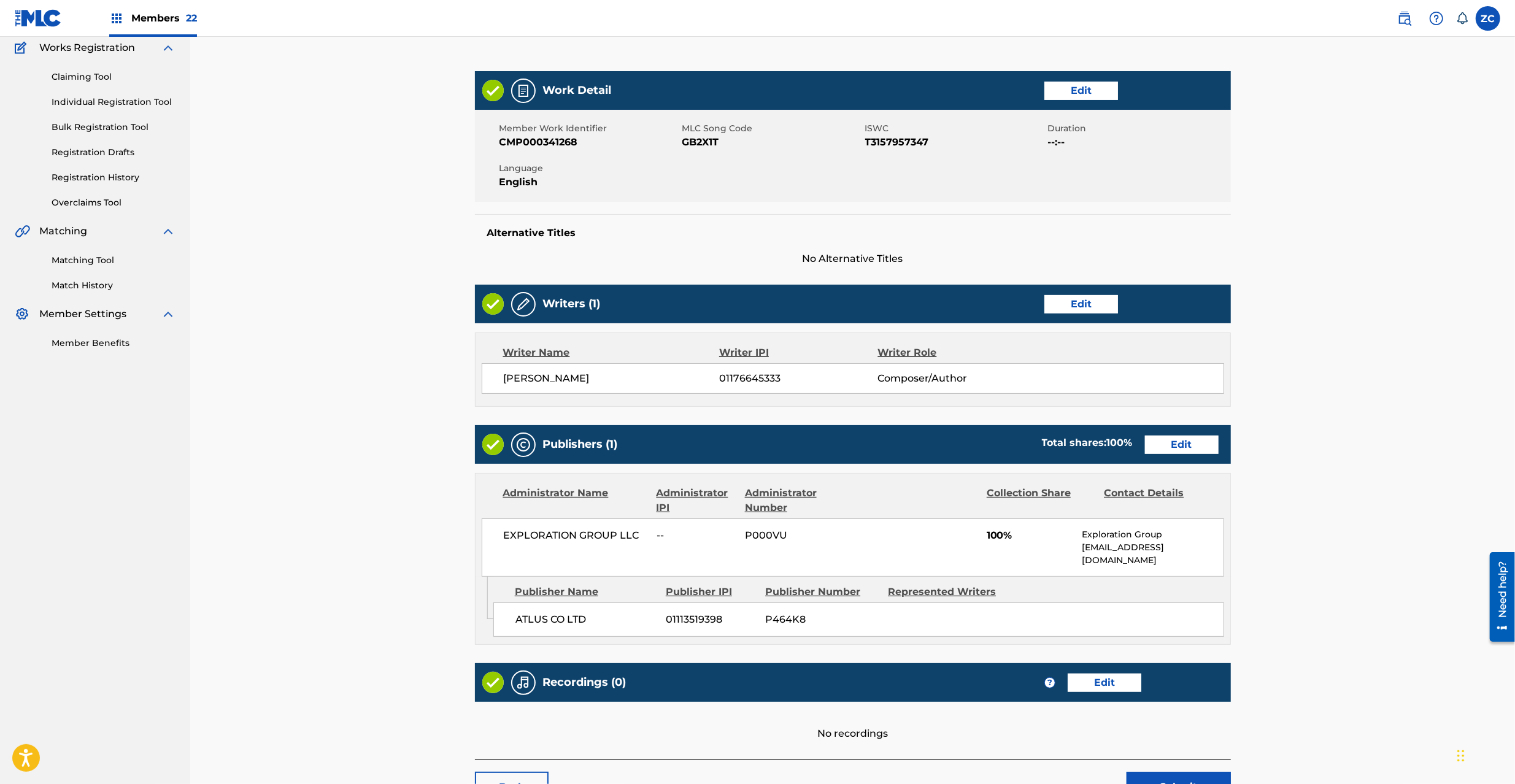
scroll to position [108, 0]
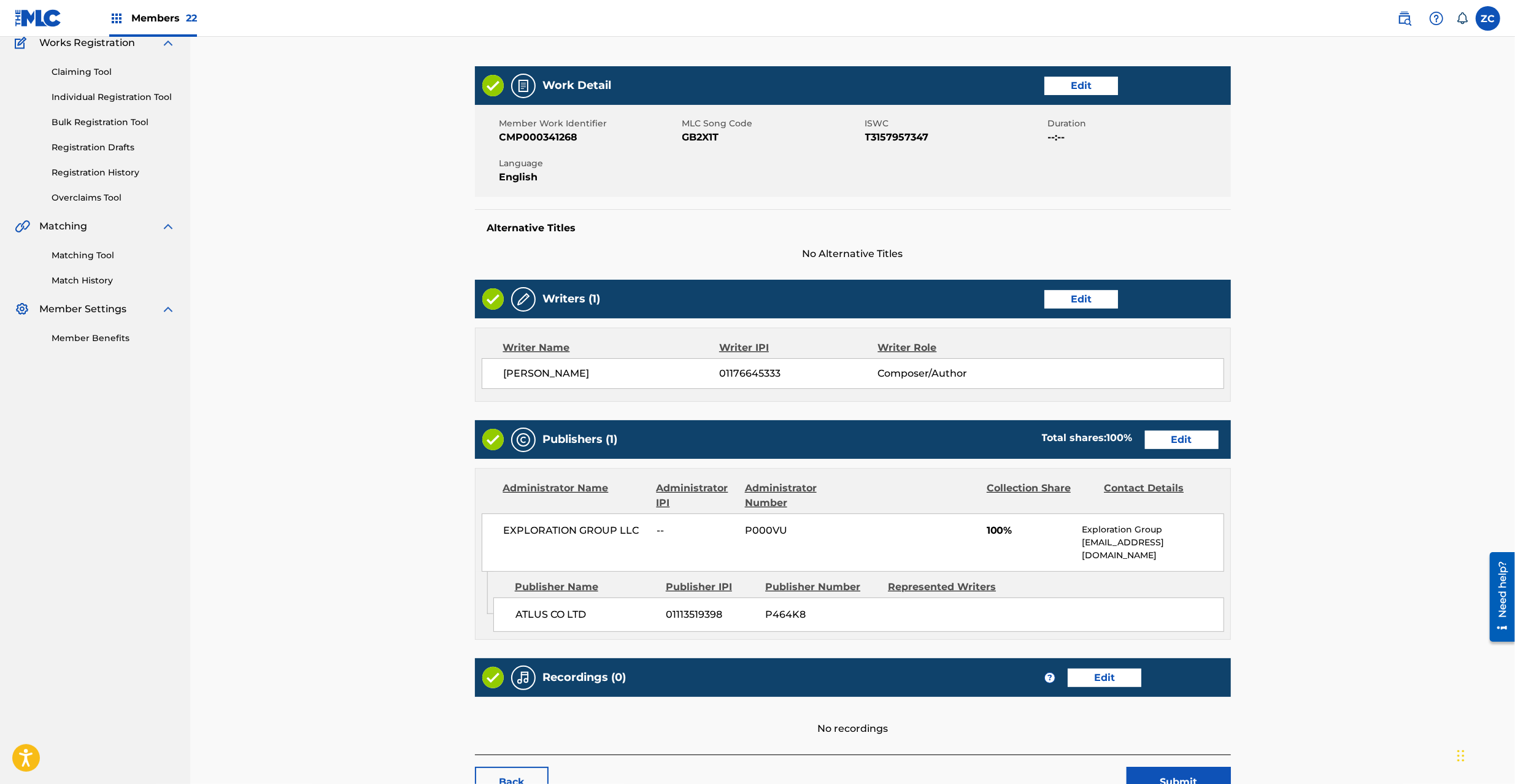
click at [1193, 442] on link "Edit" at bounding box center [1182, 440] width 73 height 19
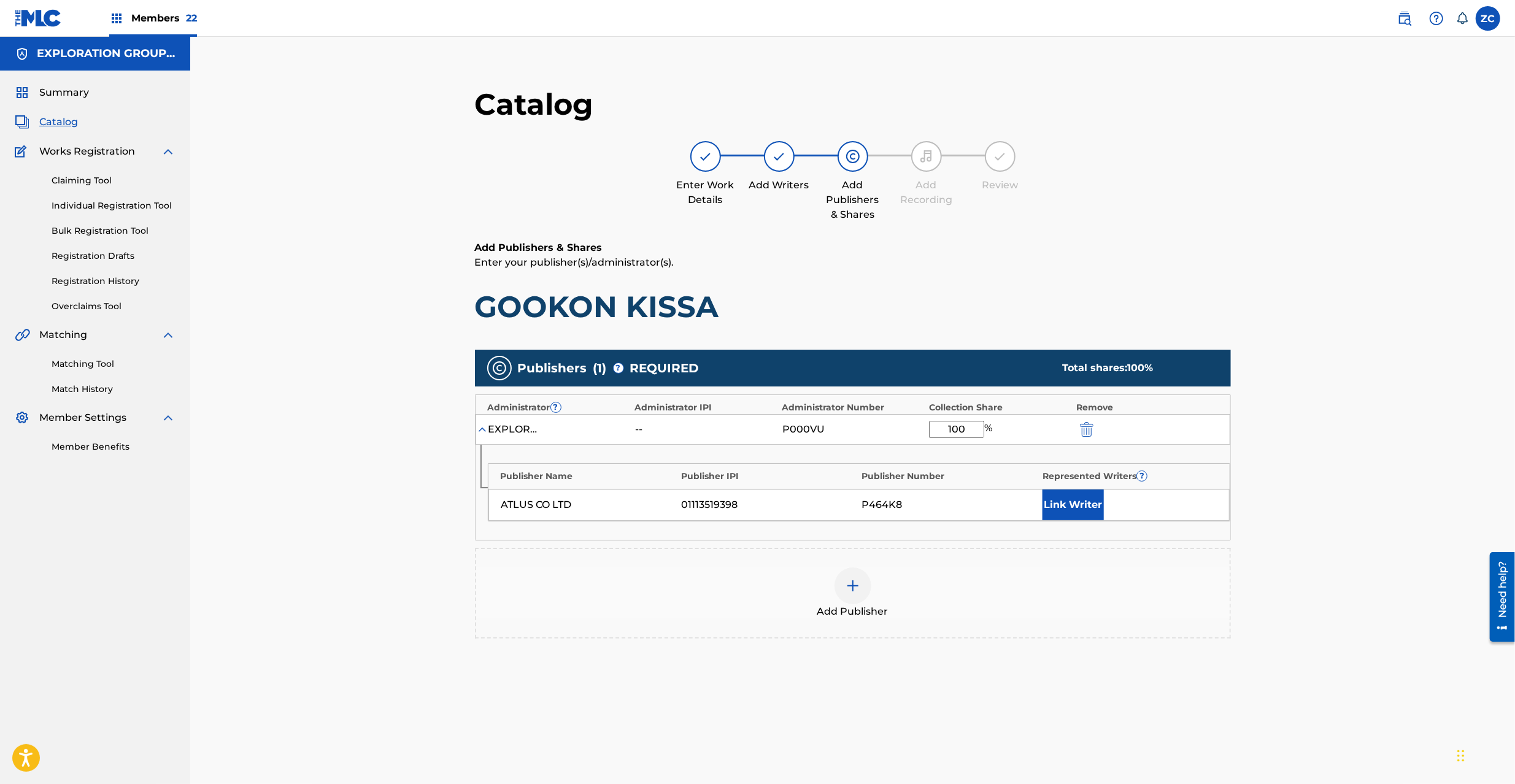
click at [1089, 427] on img "submit" at bounding box center [1087, 429] width 14 height 14
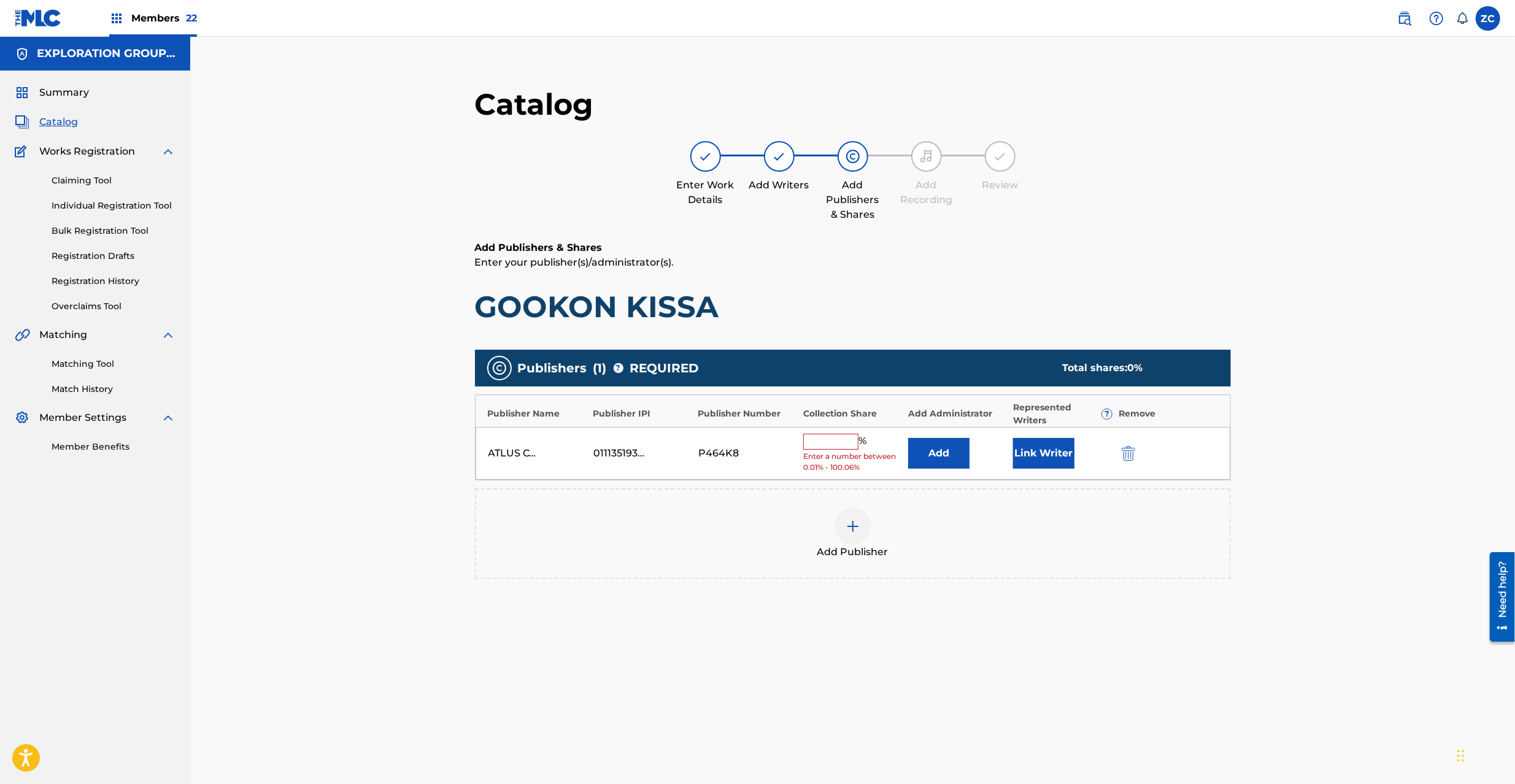
click at [1135, 450] on img "submit" at bounding box center [1129, 453] width 14 height 14
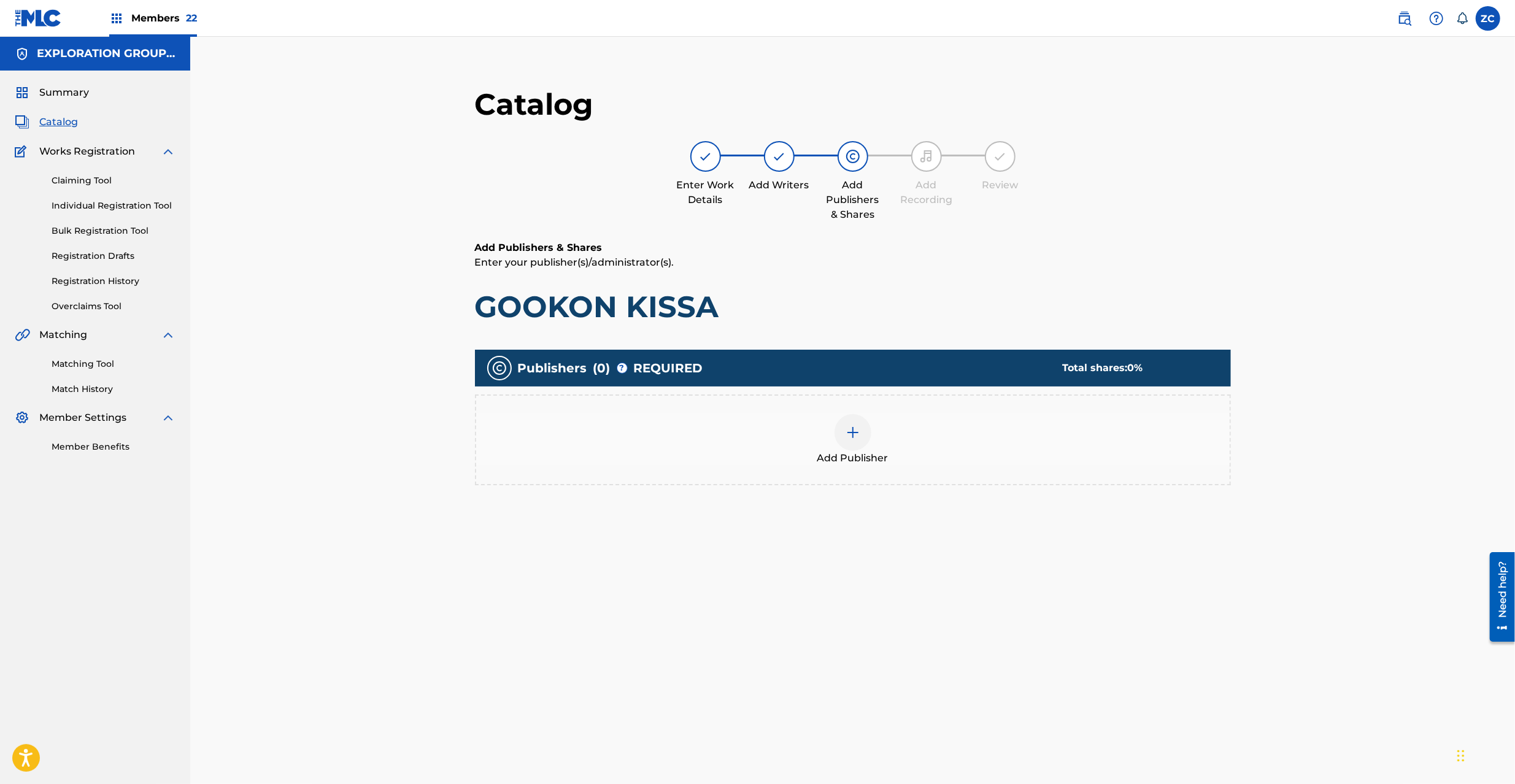
click at [852, 430] on img at bounding box center [852, 432] width 14 height 14
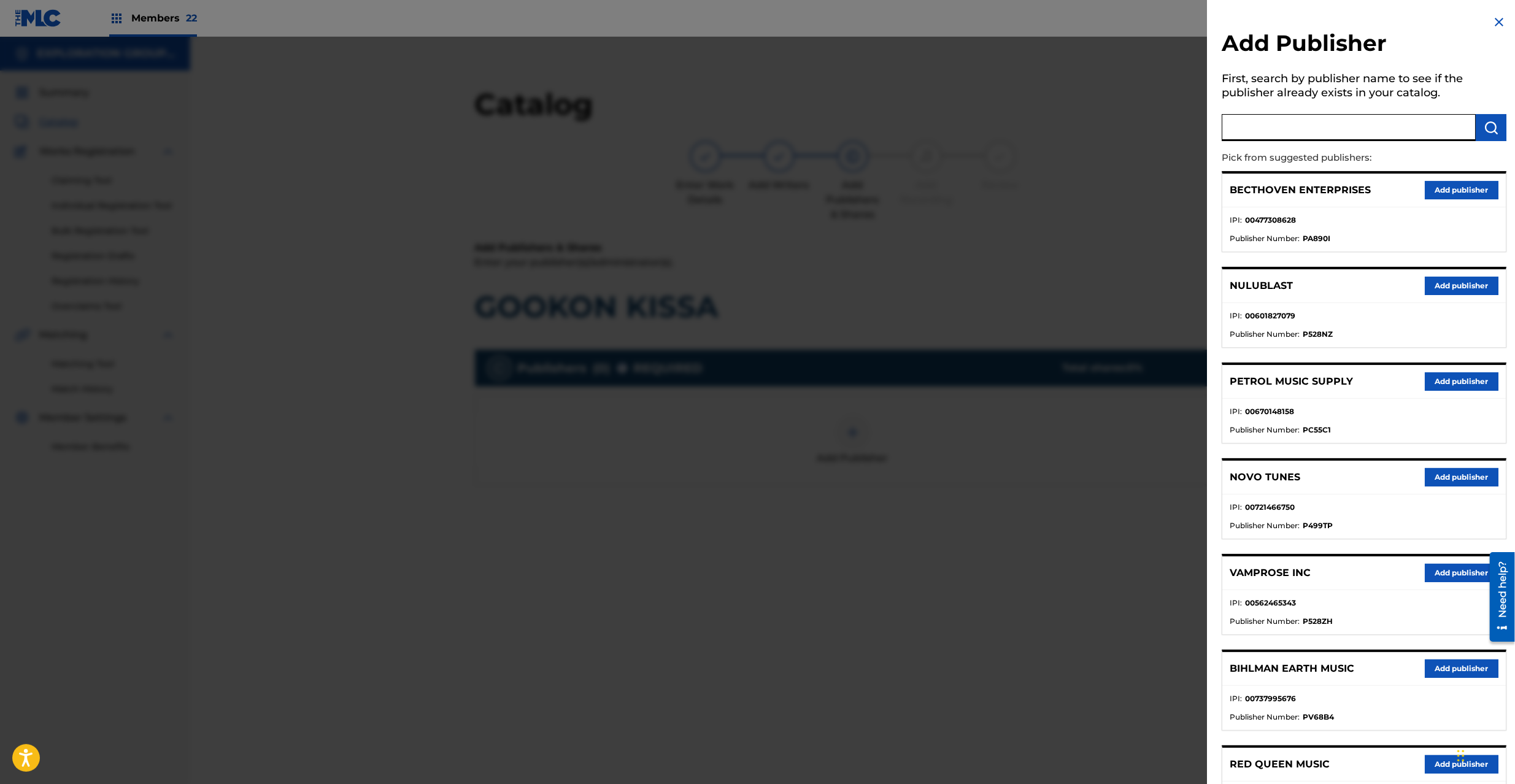
click at [1253, 128] on input "text" at bounding box center [1349, 127] width 254 height 27
type input "atlus"
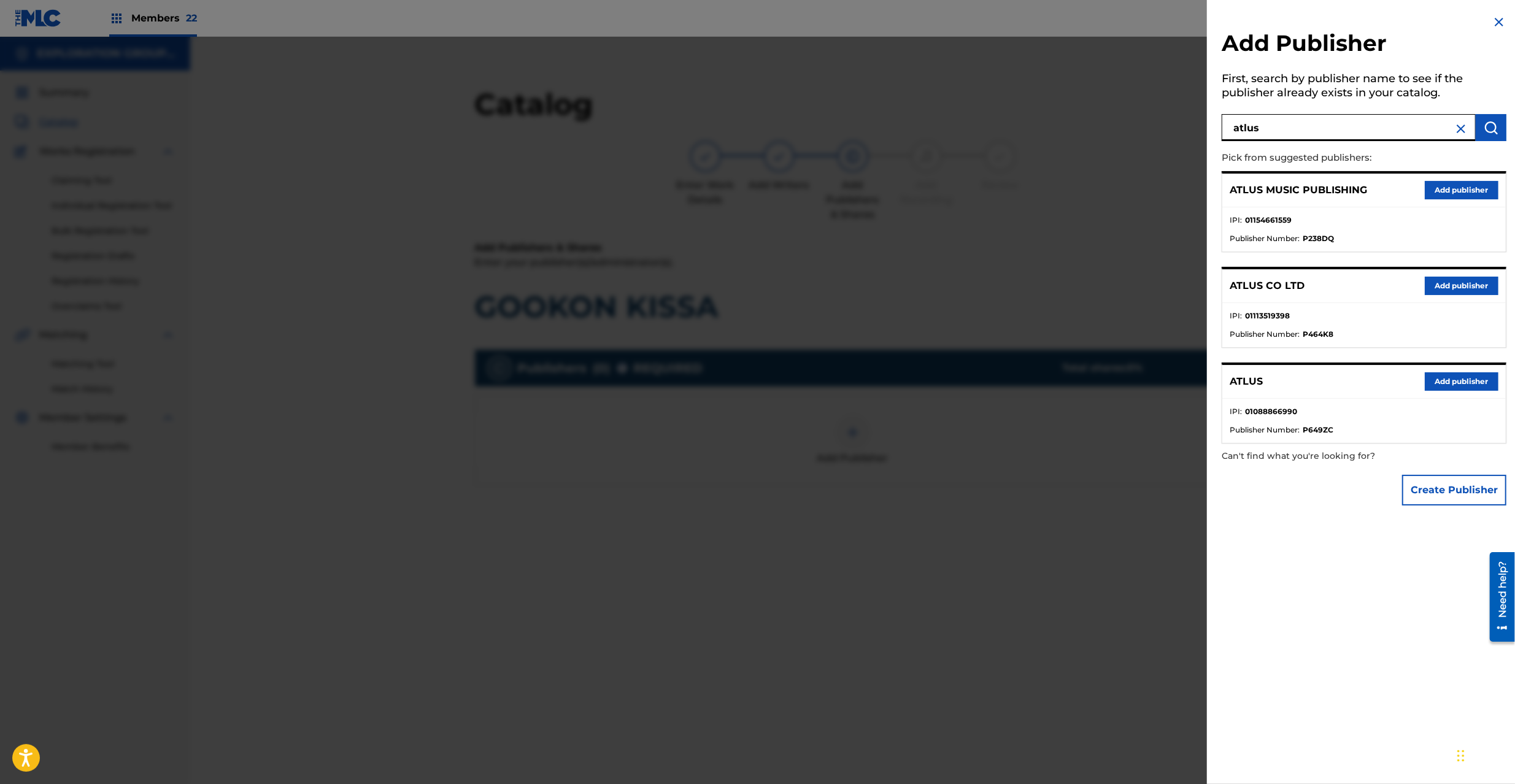
click at [1459, 381] on button "Add publisher" at bounding box center [1461, 381] width 73 height 19
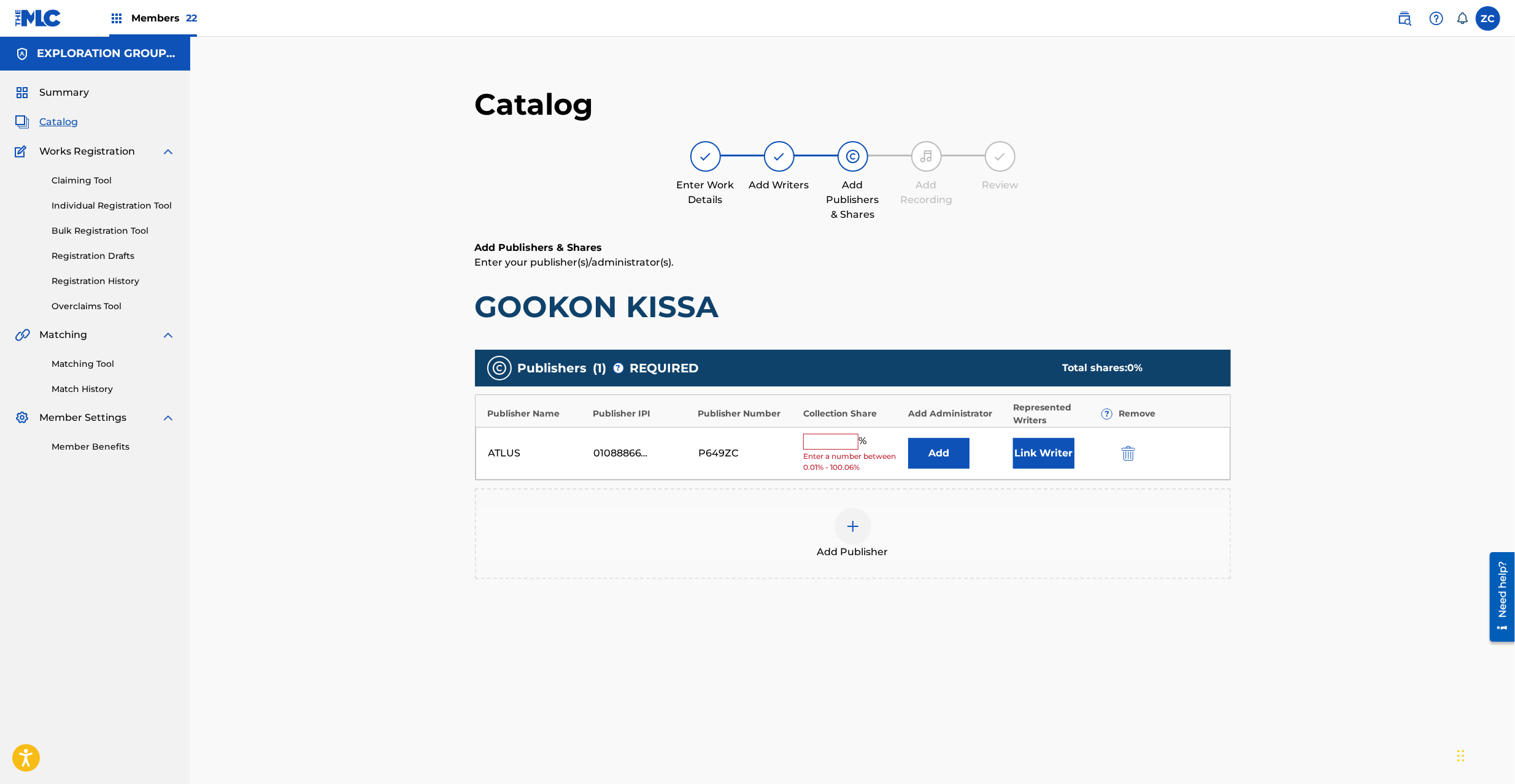
click at [930, 450] on button "Add" at bounding box center [939, 453] width 61 height 31
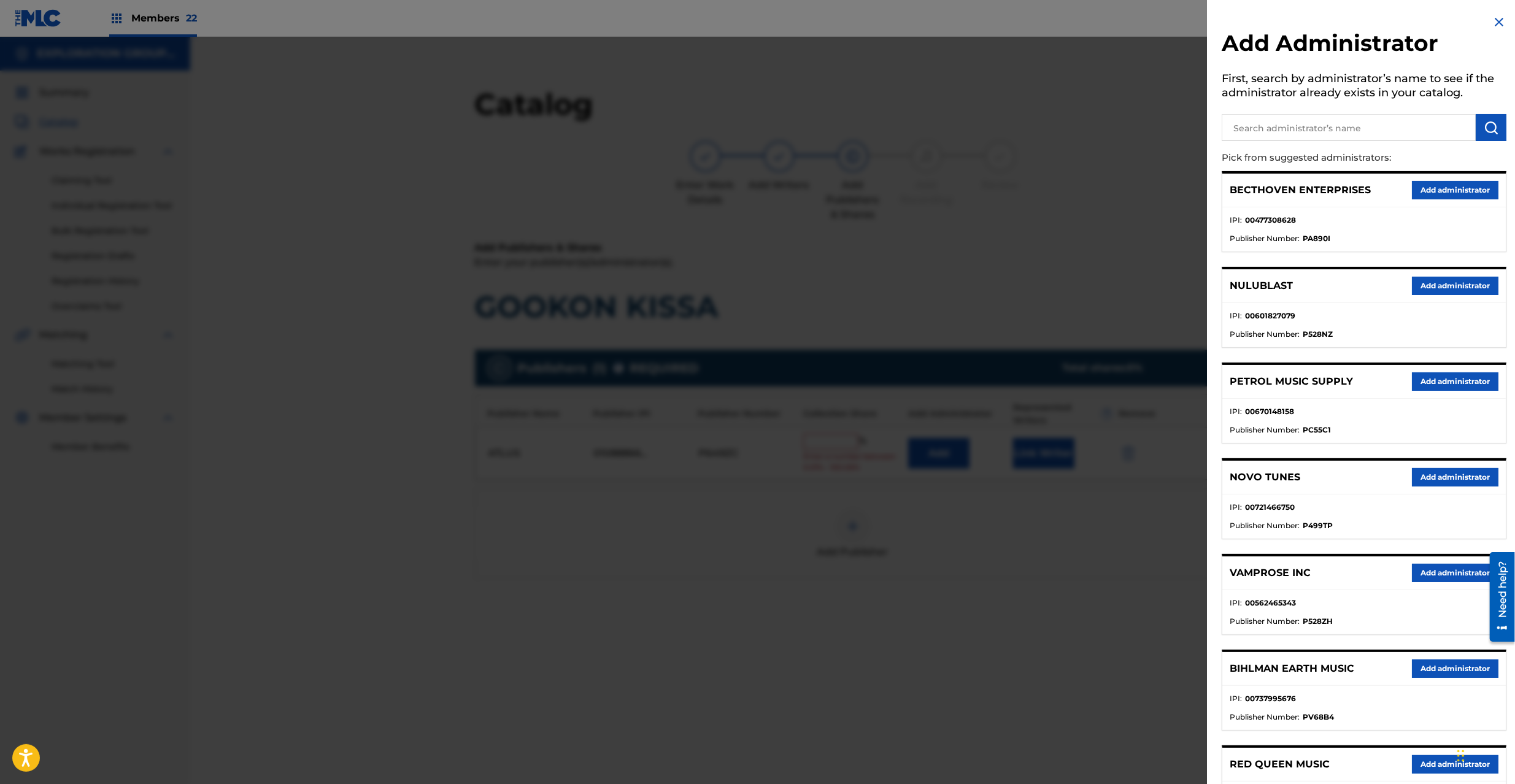
click at [1293, 146] on p "Pick from suggested administrators:" at bounding box center [1329, 158] width 215 height 26
click at [1300, 130] on input "text" at bounding box center [1349, 127] width 254 height 27
type input "exploration"
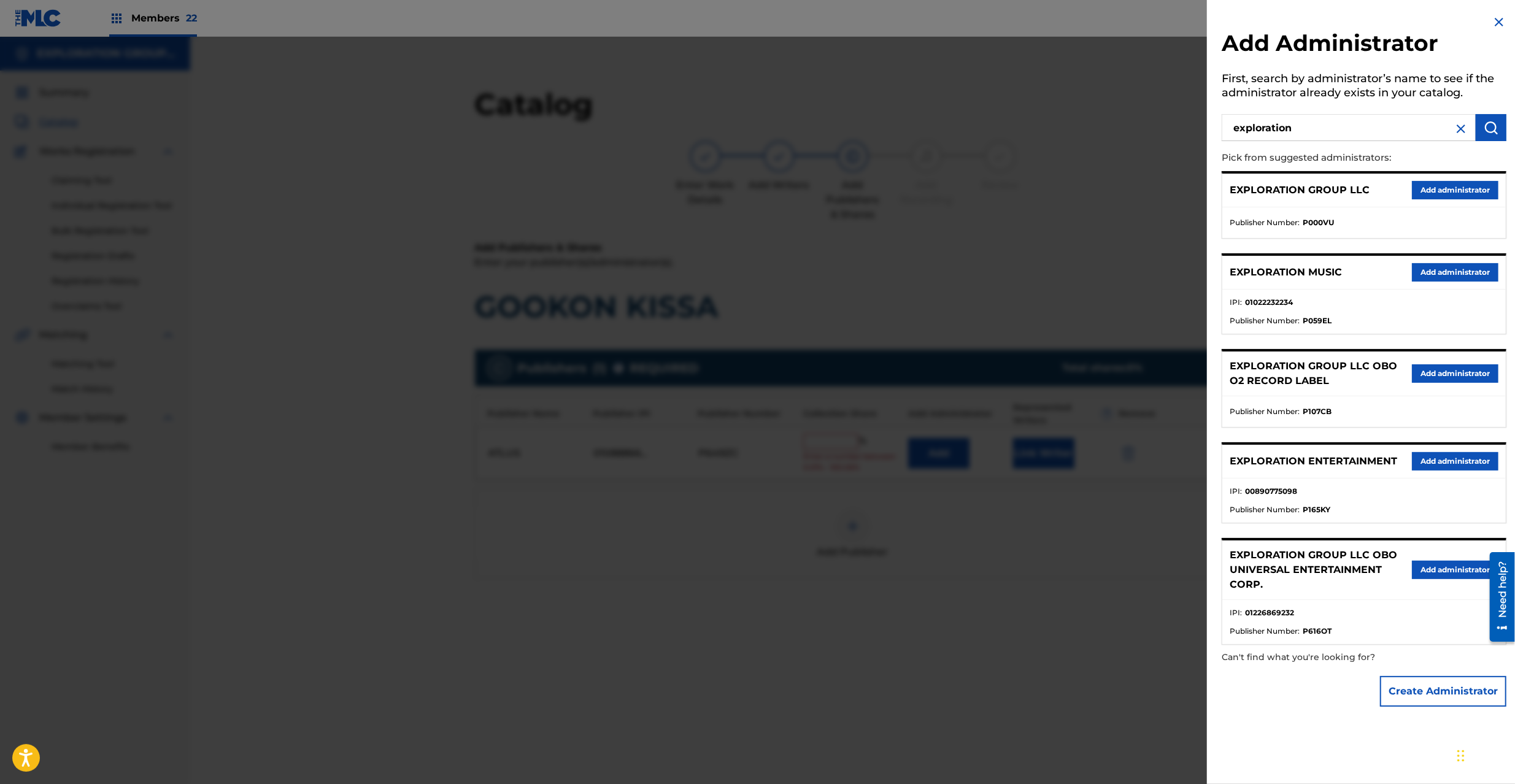
drag, startPoint x: 1438, startPoint y: 189, endPoint x: 1215, endPoint y: 282, distance: 241.6
click at [1436, 191] on button "Add administrator" at bounding box center [1455, 190] width 86 height 19
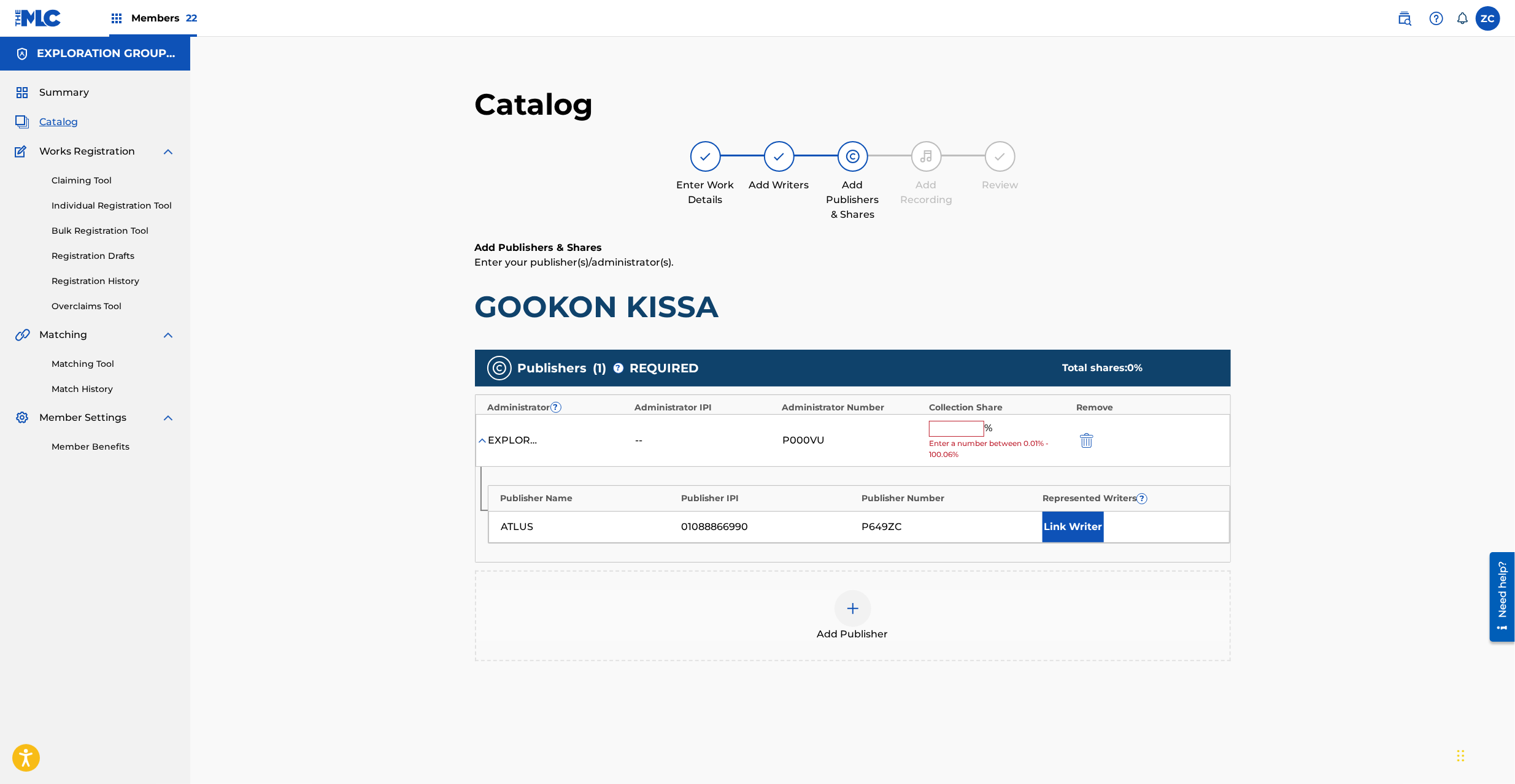
click at [962, 425] on input "text" at bounding box center [956, 429] width 55 height 16
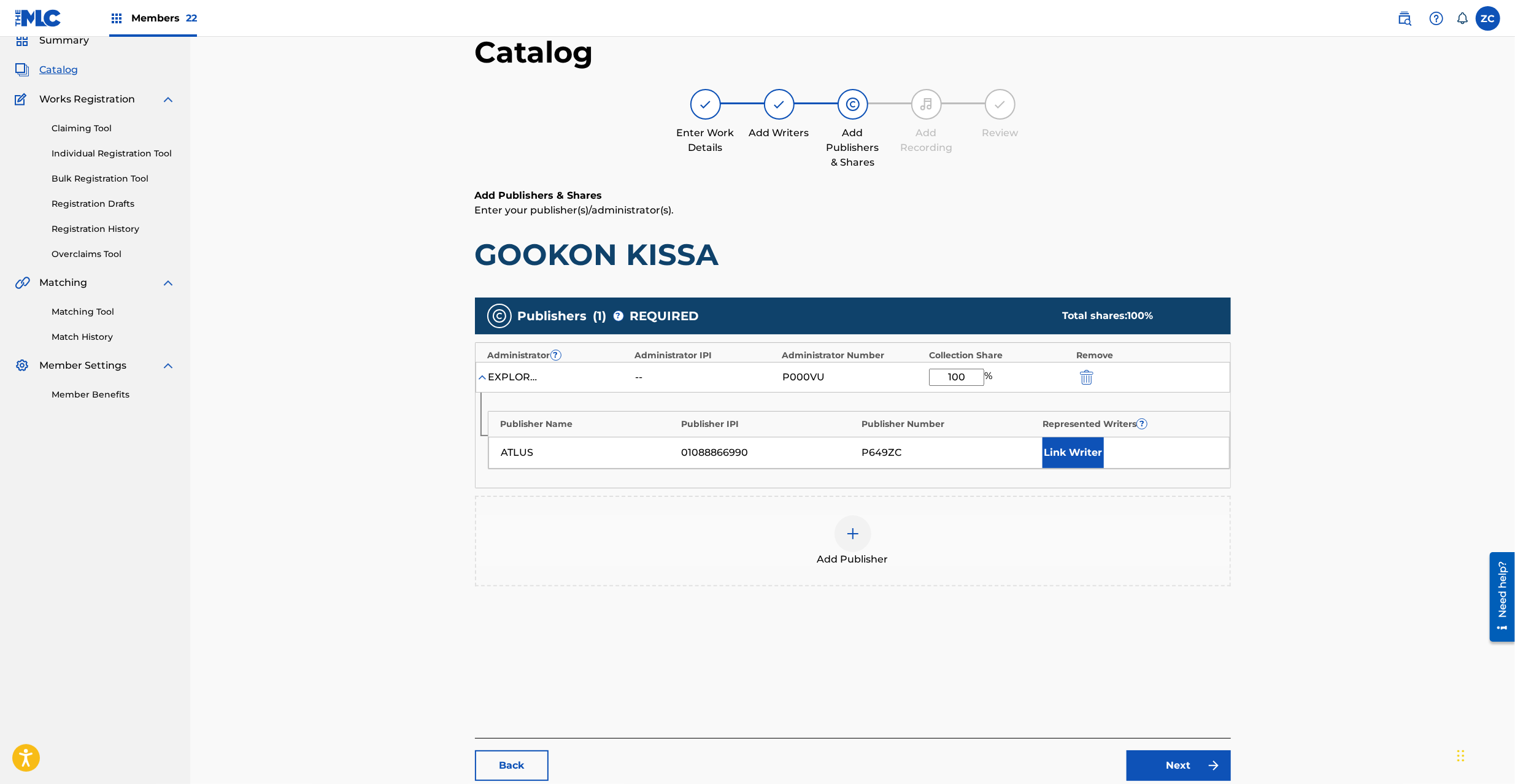
scroll to position [126, 0]
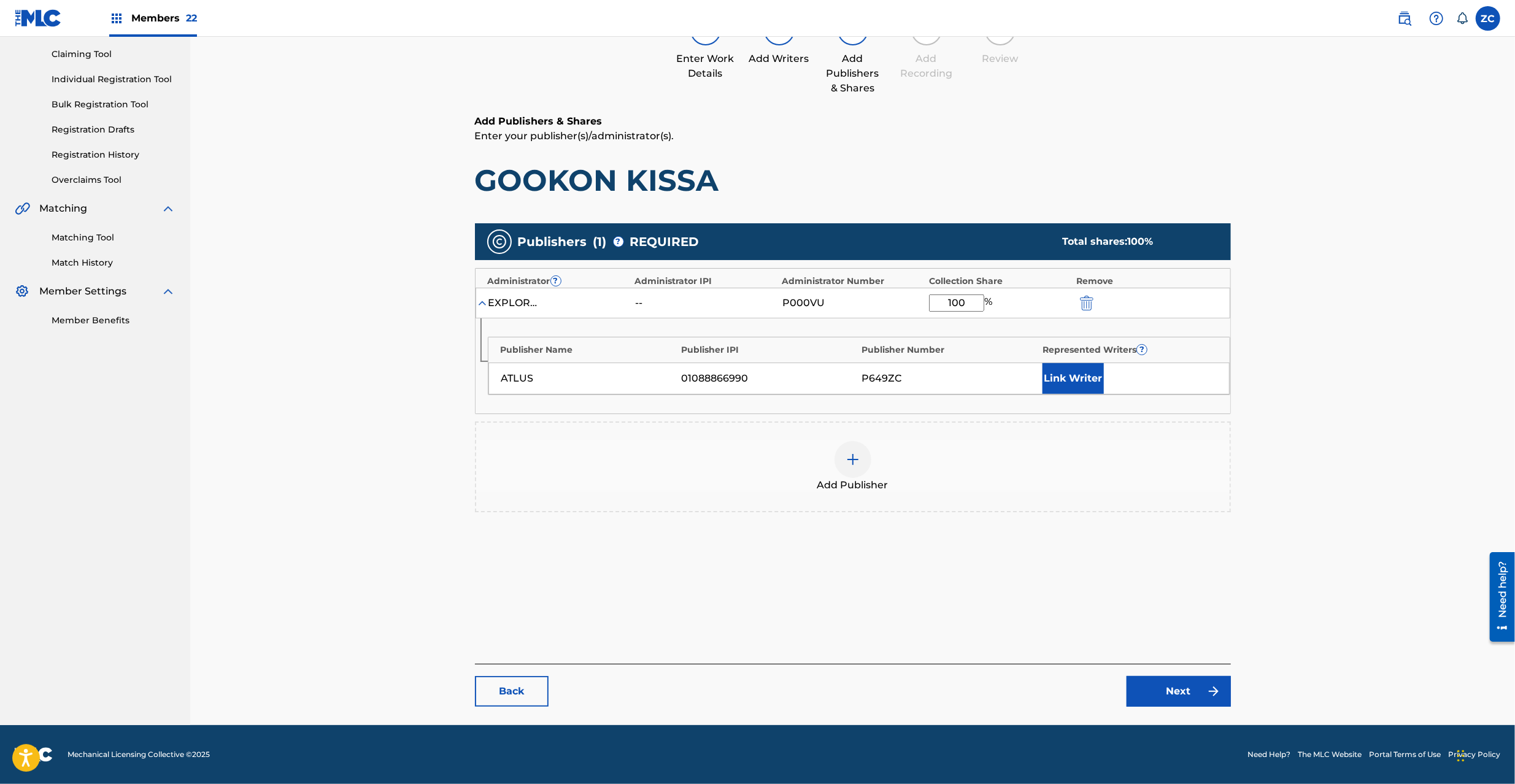
type input "100"
click at [1176, 698] on link "Next" at bounding box center [1179, 691] width 104 height 31
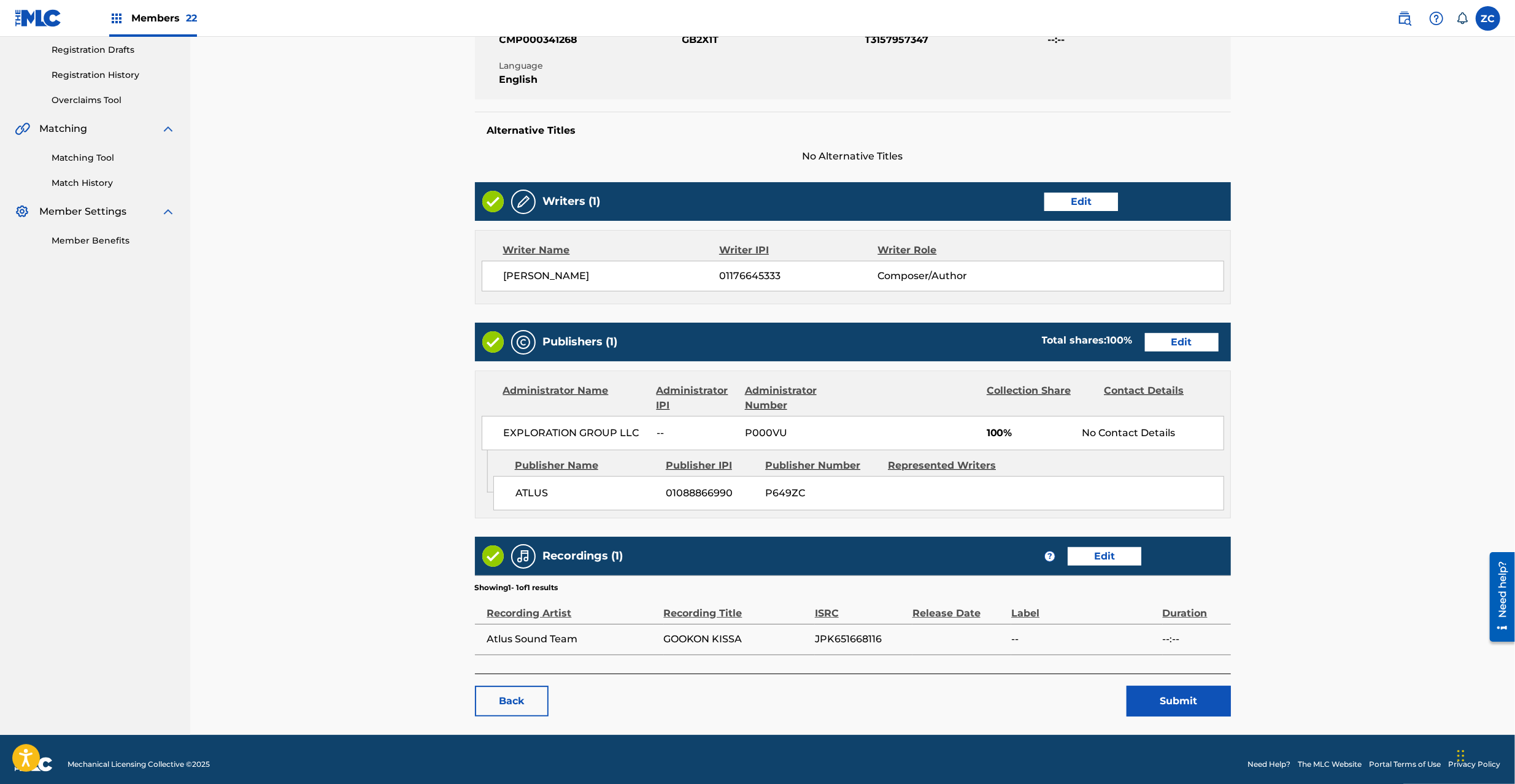
scroll to position [217, 0]
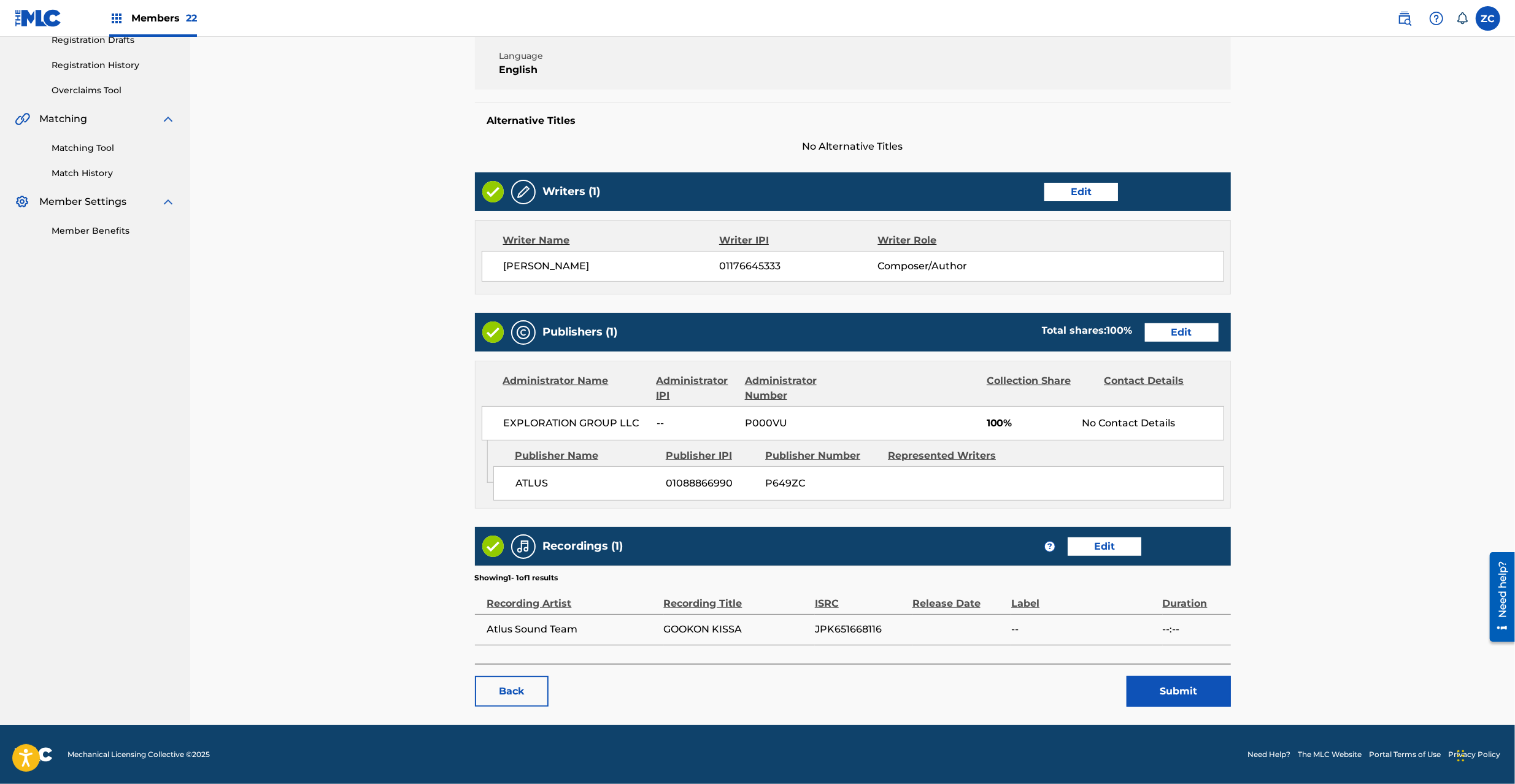
click at [1188, 680] on button "Submit" at bounding box center [1179, 691] width 104 height 31
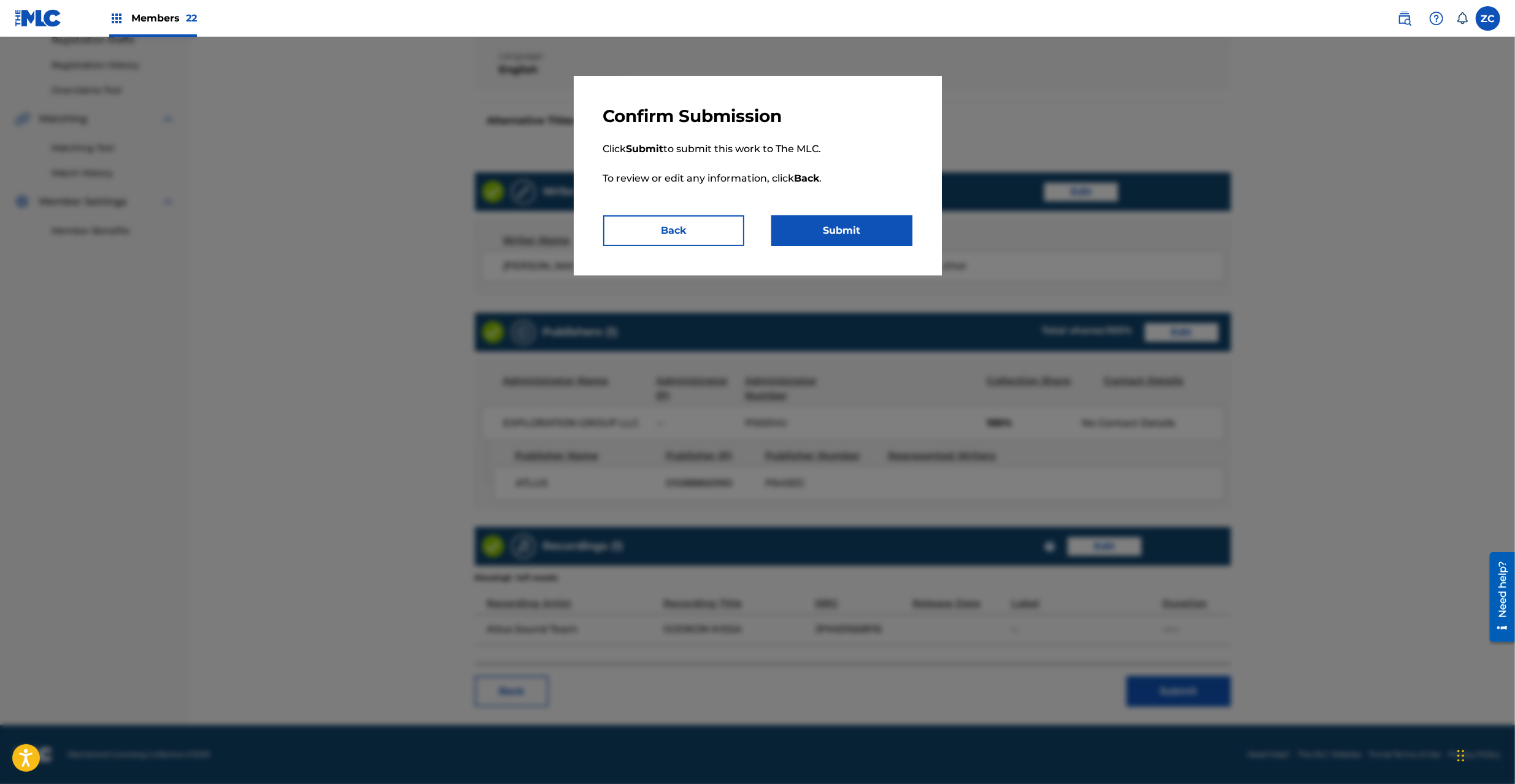
click at [834, 243] on button "Submit" at bounding box center [842, 230] width 141 height 31
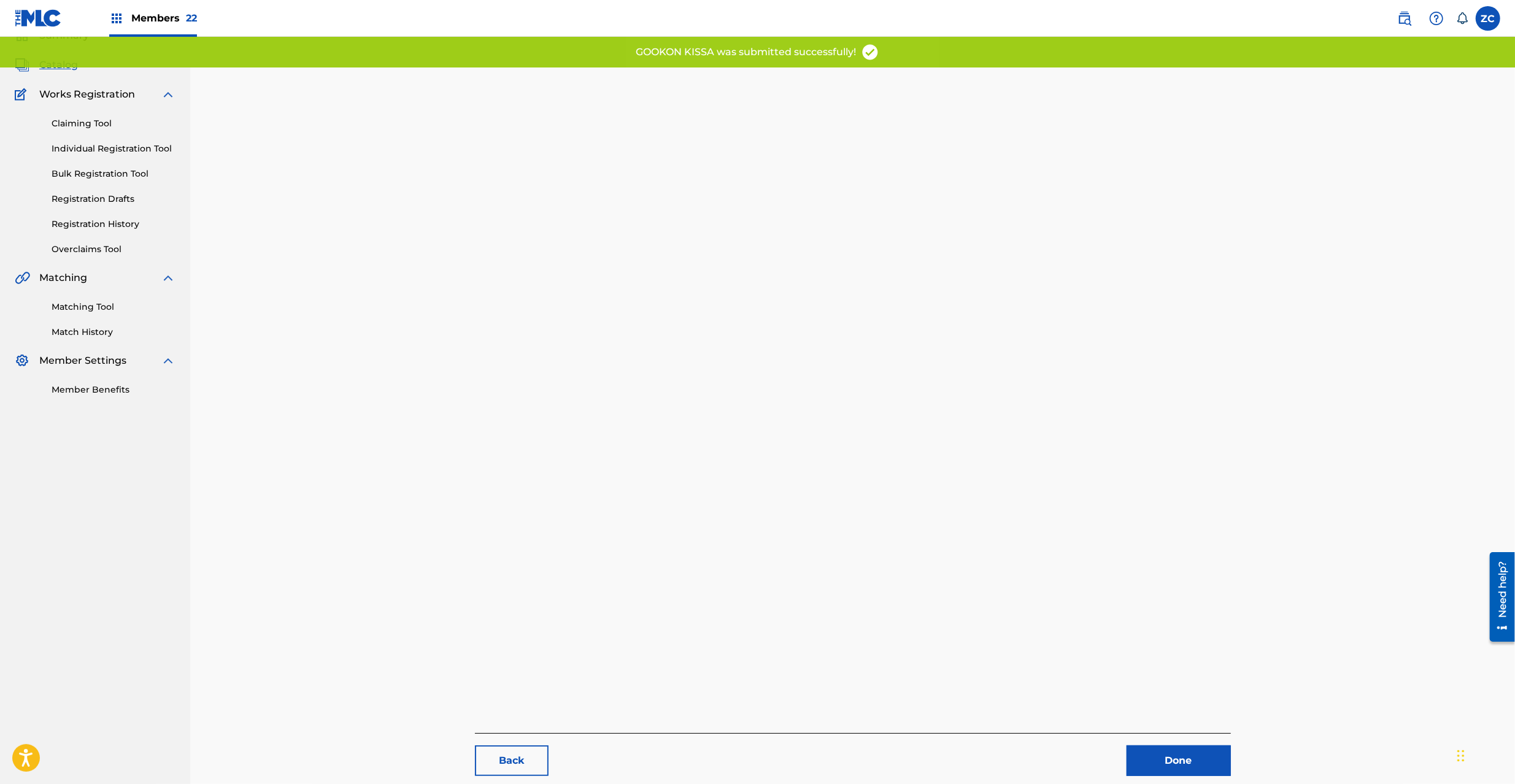
scroll to position [126, 0]
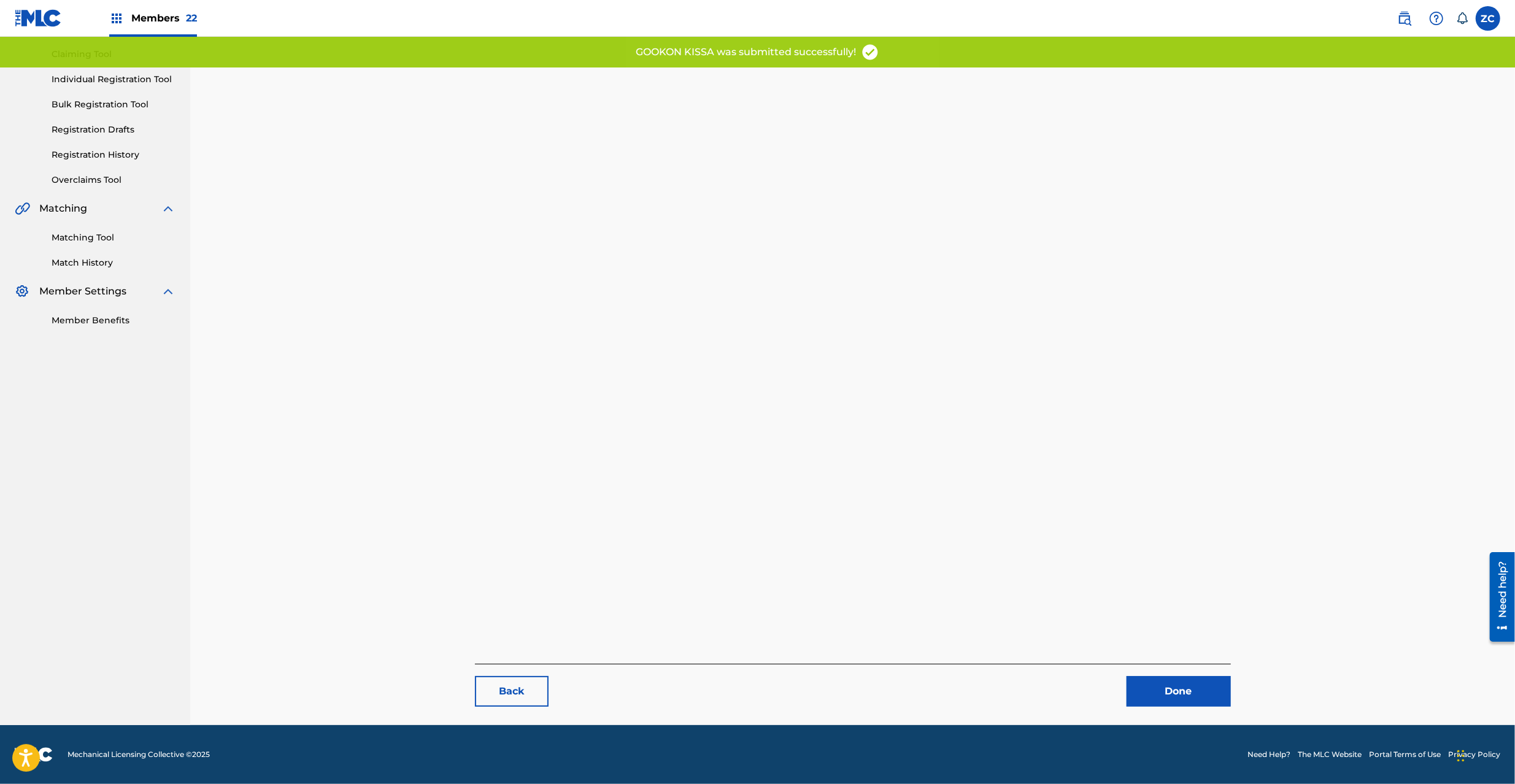
click at [1198, 691] on link "Done" at bounding box center [1179, 691] width 104 height 31
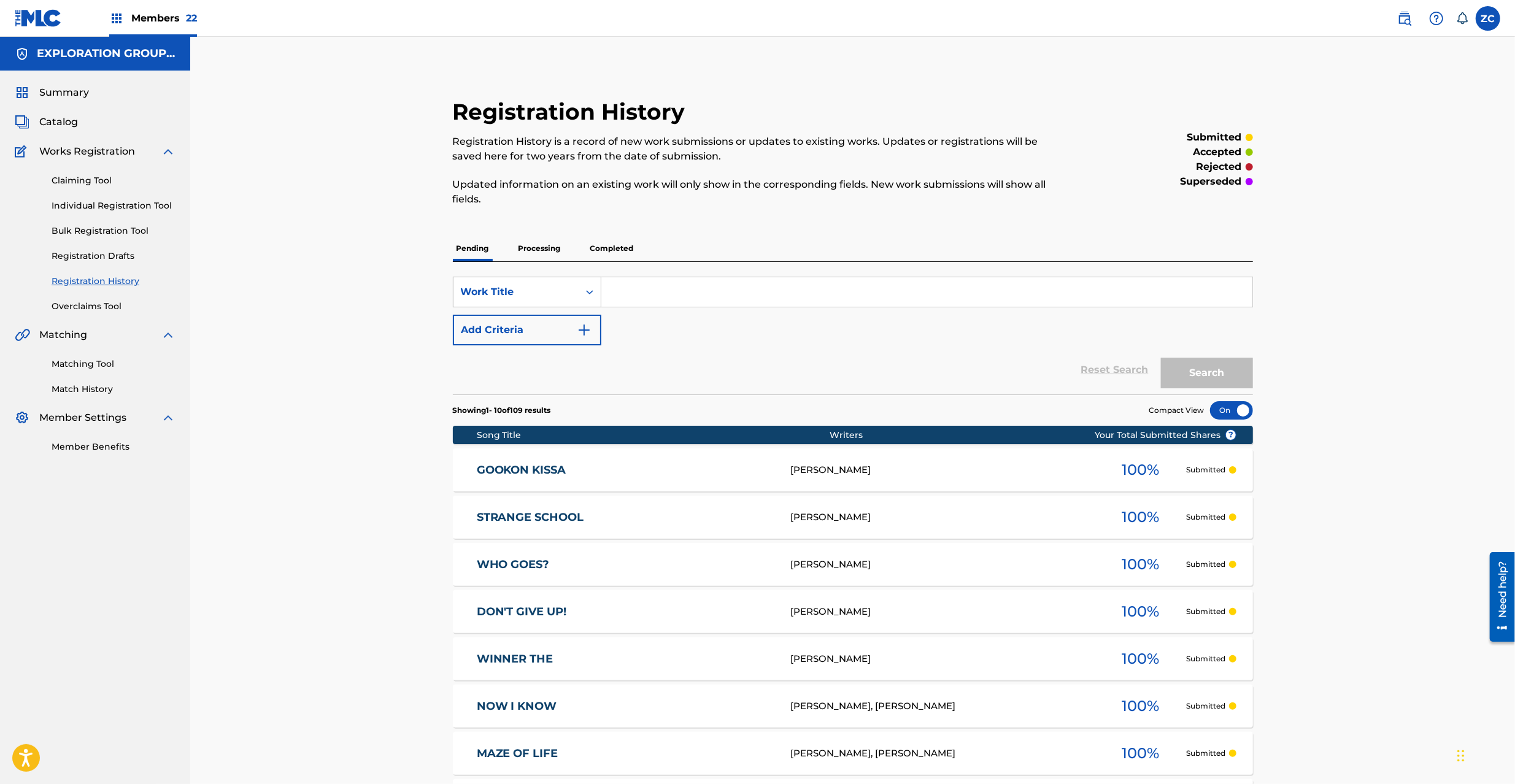
click at [64, 128] on span "Catalog" at bounding box center [58, 121] width 38 height 14
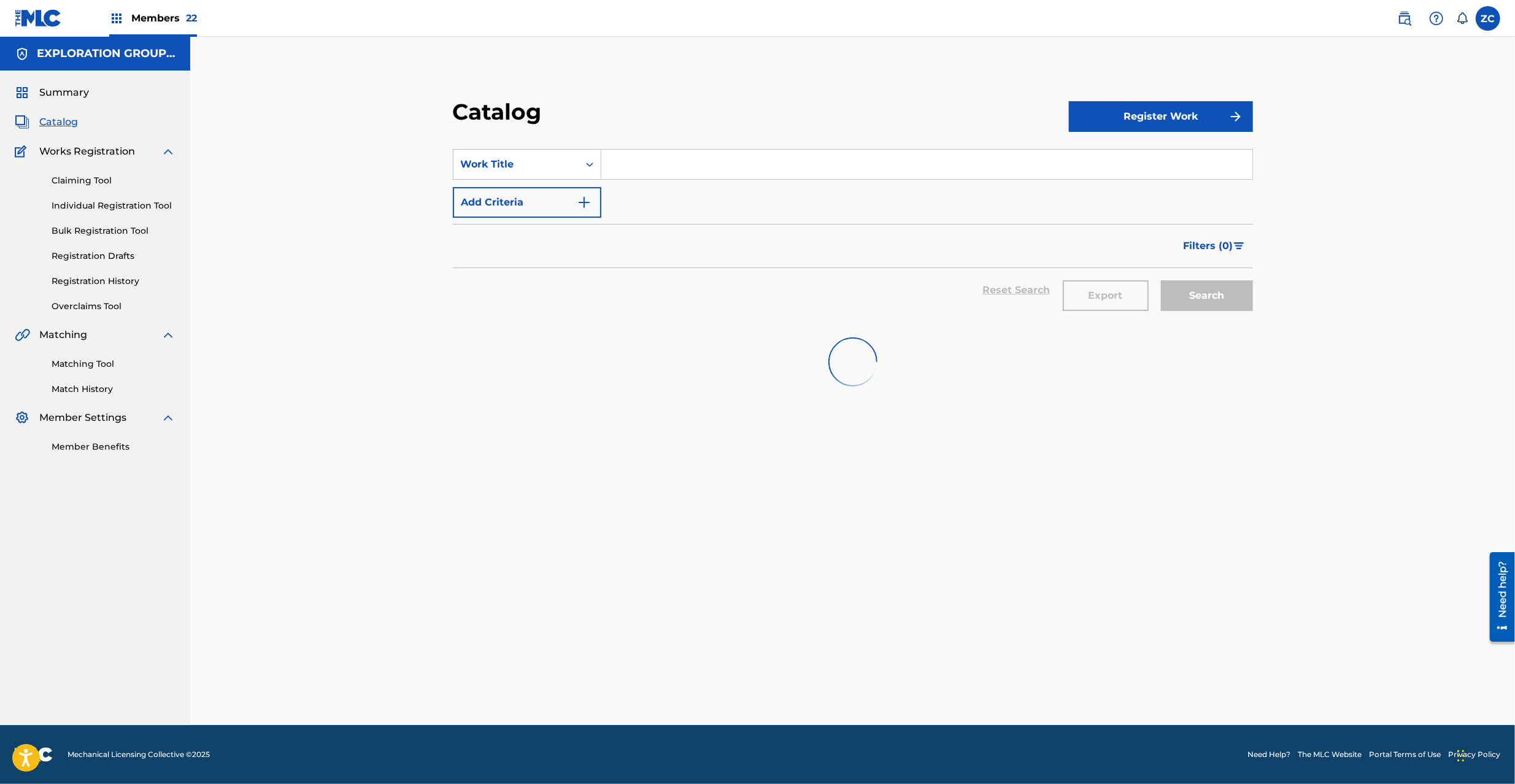
click at [647, 162] on input "Search Form" at bounding box center [926, 164] width 651 height 29
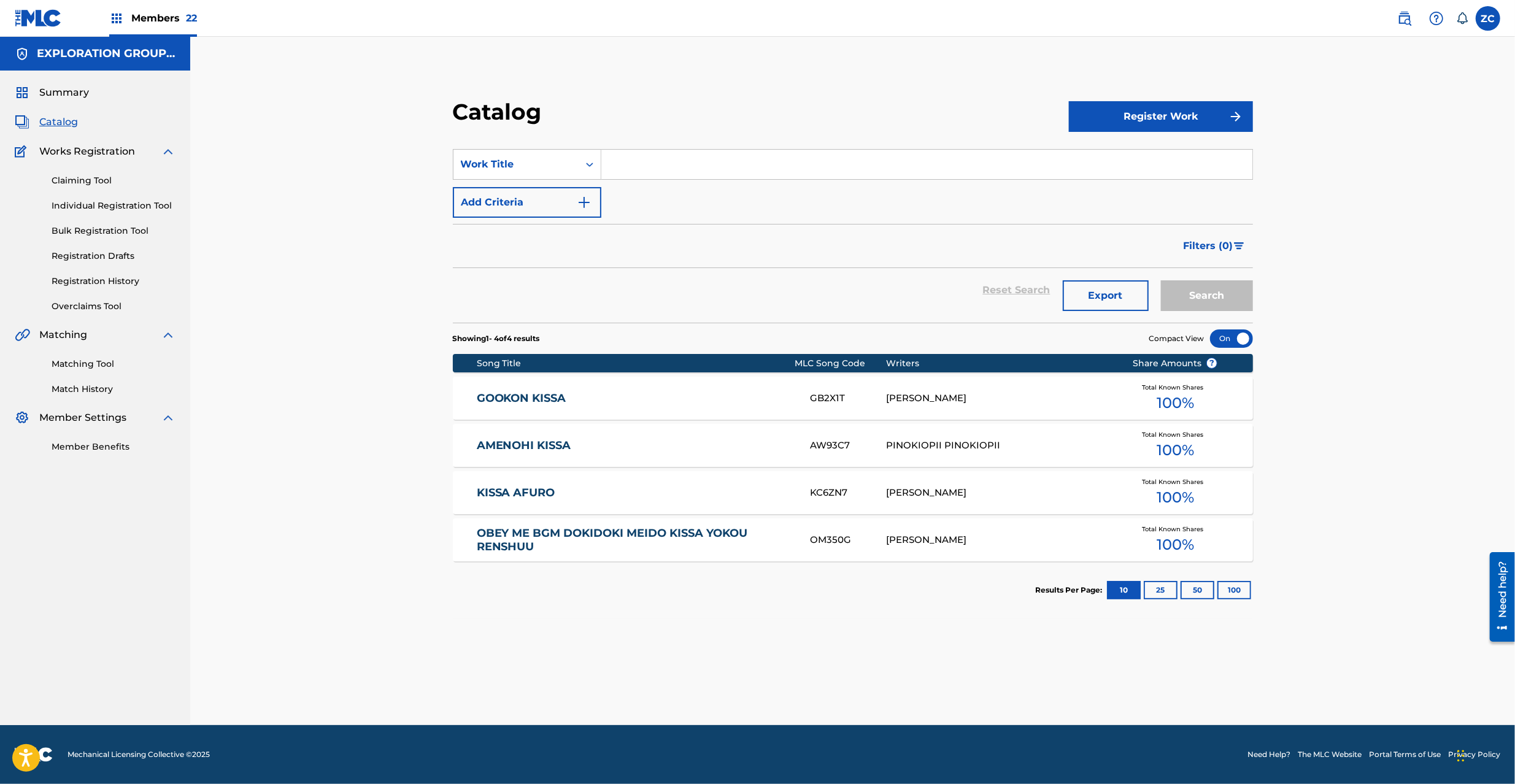
paste input "Takoyaki"
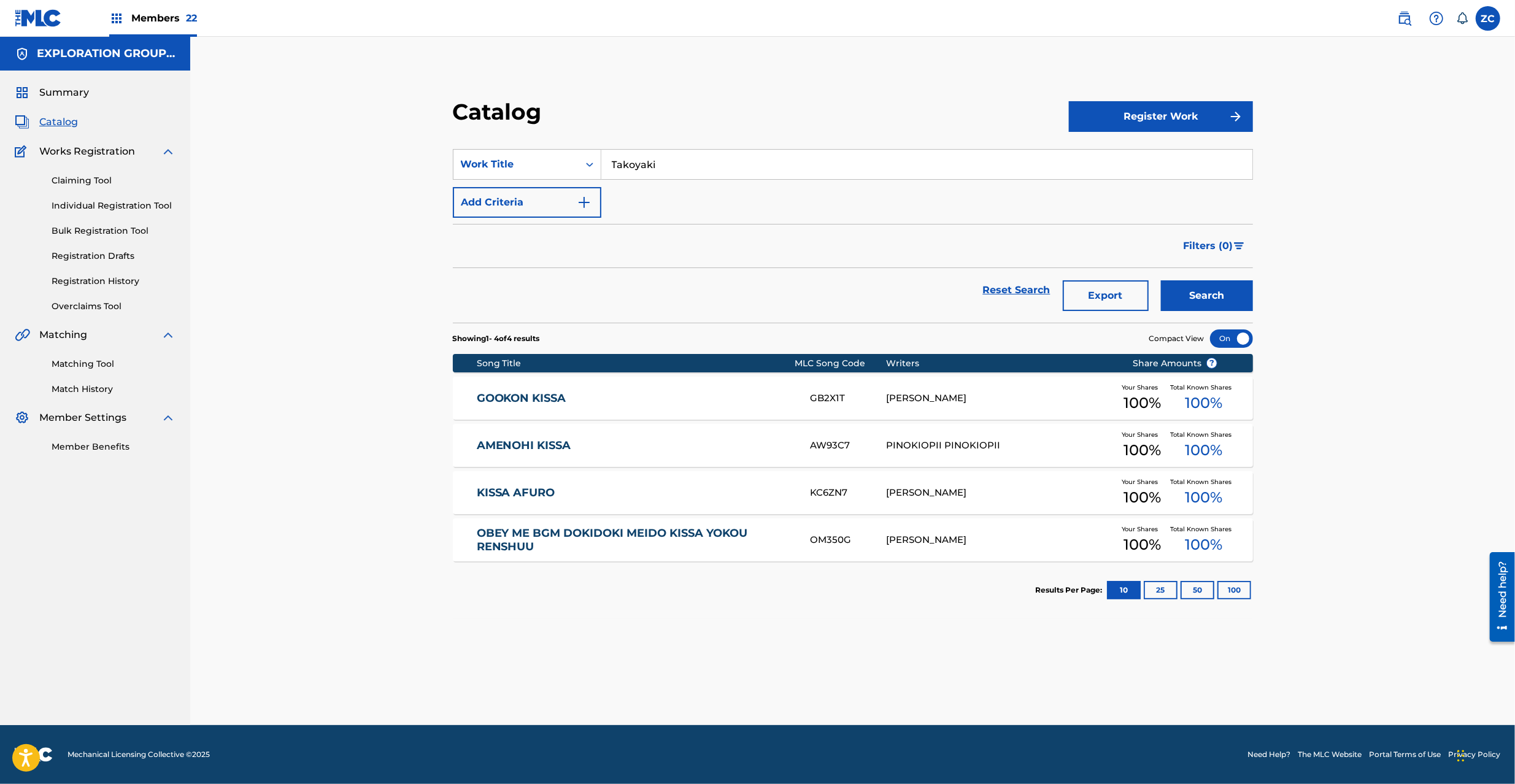
type input "Takoyaki"
click at [1161, 281] on button "Search" at bounding box center [1207, 296] width 92 height 31
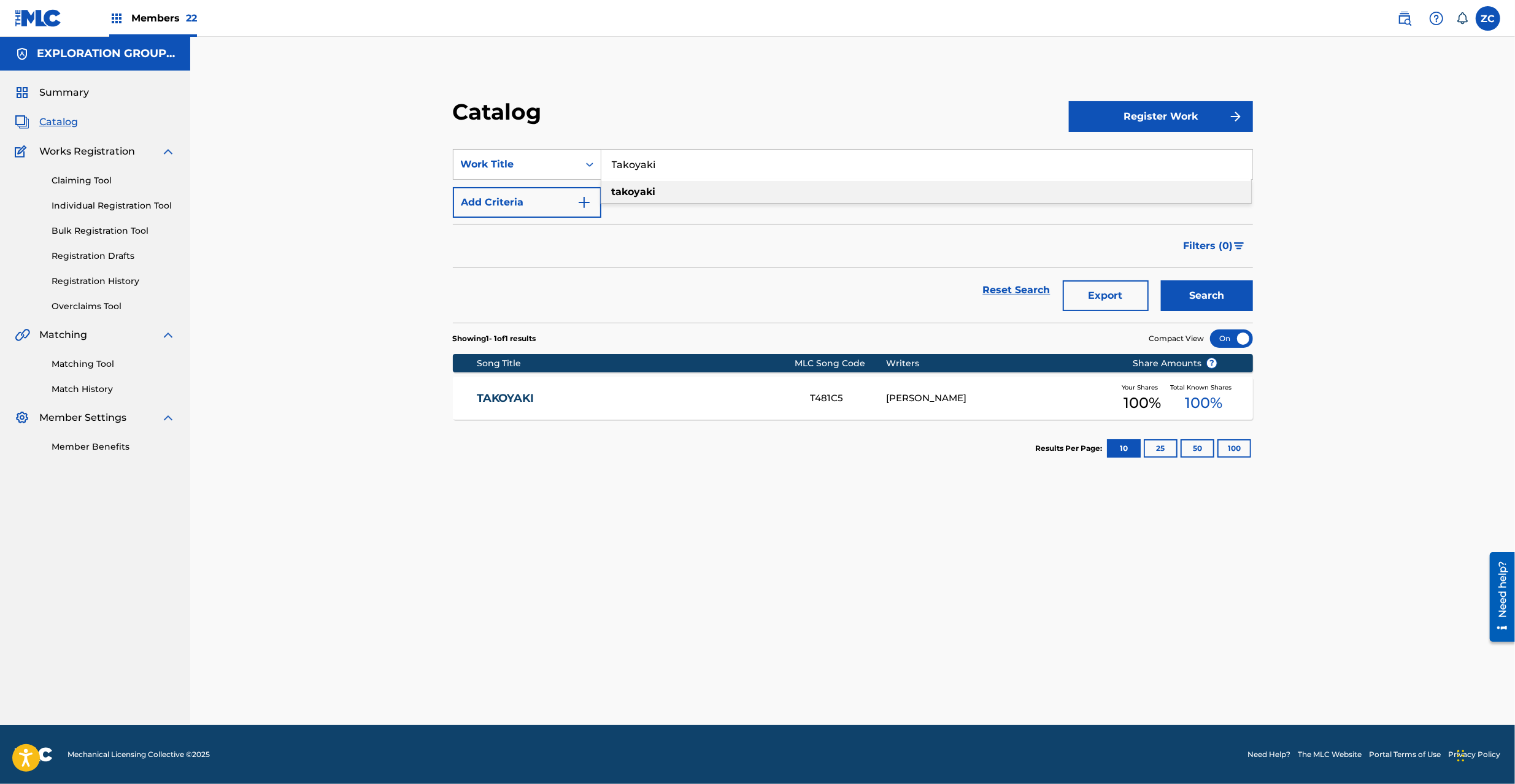
drag, startPoint x: 921, startPoint y: 405, endPoint x: 891, endPoint y: 361, distance: 53.3
click at [921, 403] on div "[PERSON_NAME]" at bounding box center [1000, 399] width 228 height 14
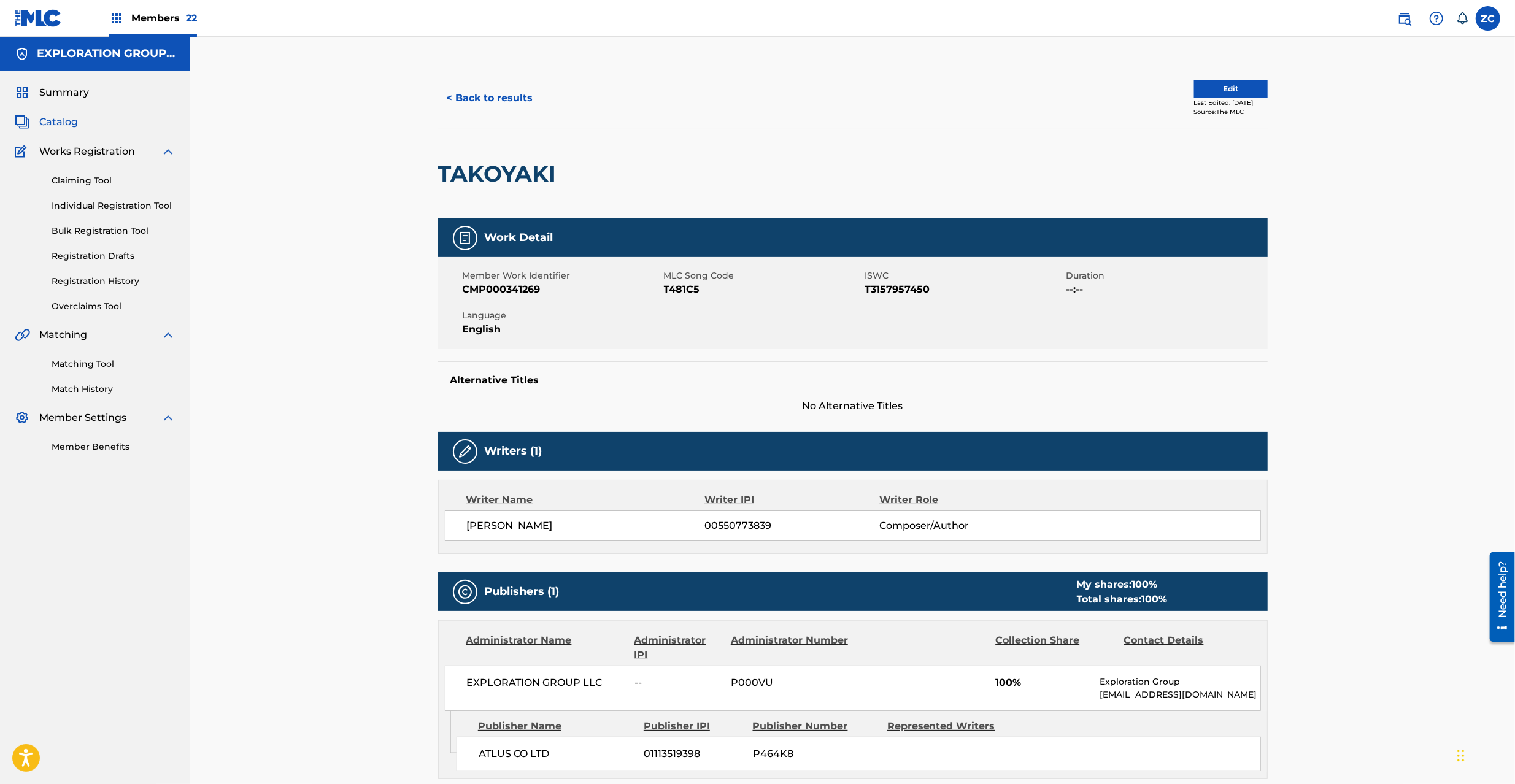
click at [1229, 84] on button "Edit" at bounding box center [1230, 88] width 73 height 19
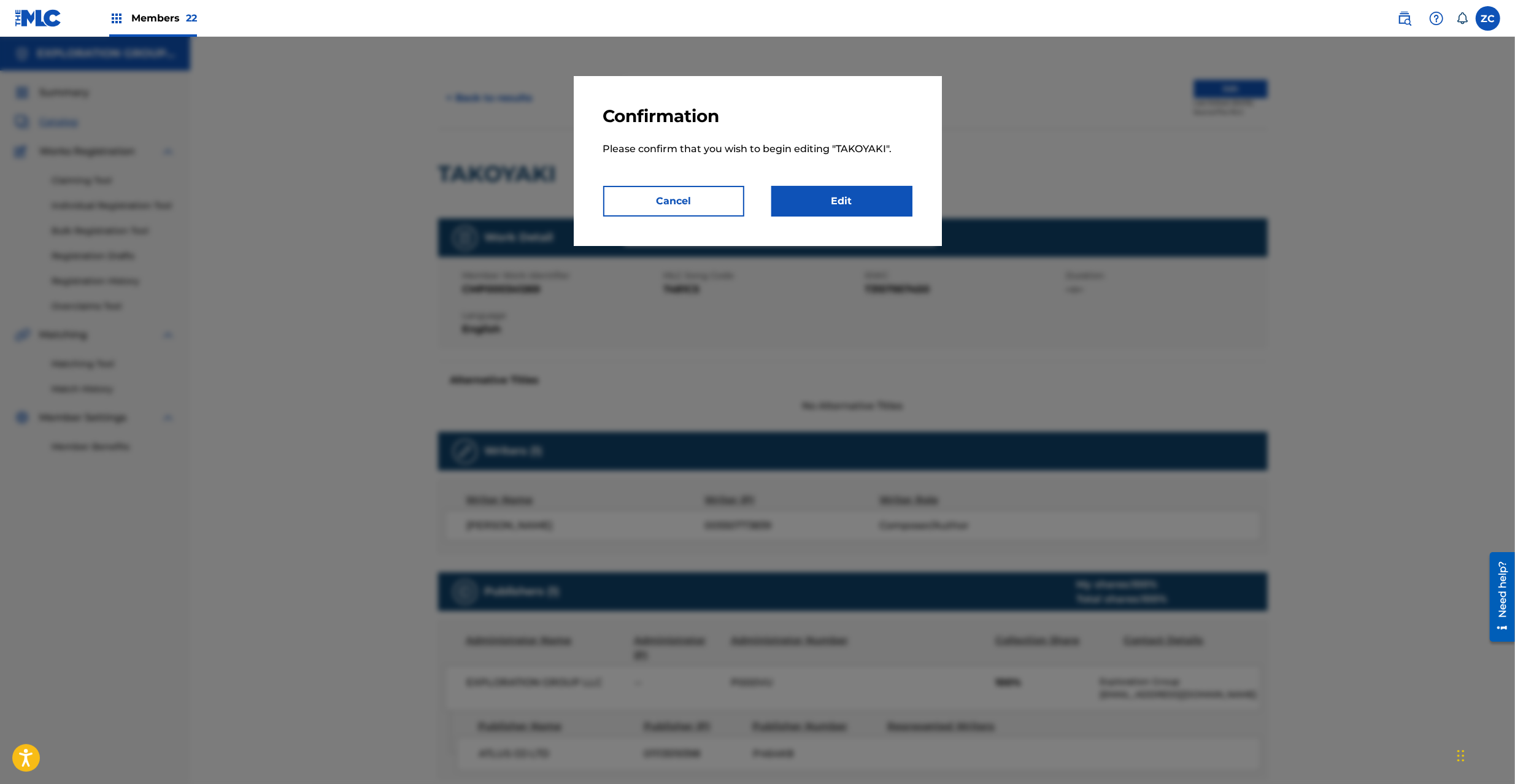
click at [868, 209] on link "Edit" at bounding box center [842, 201] width 141 height 31
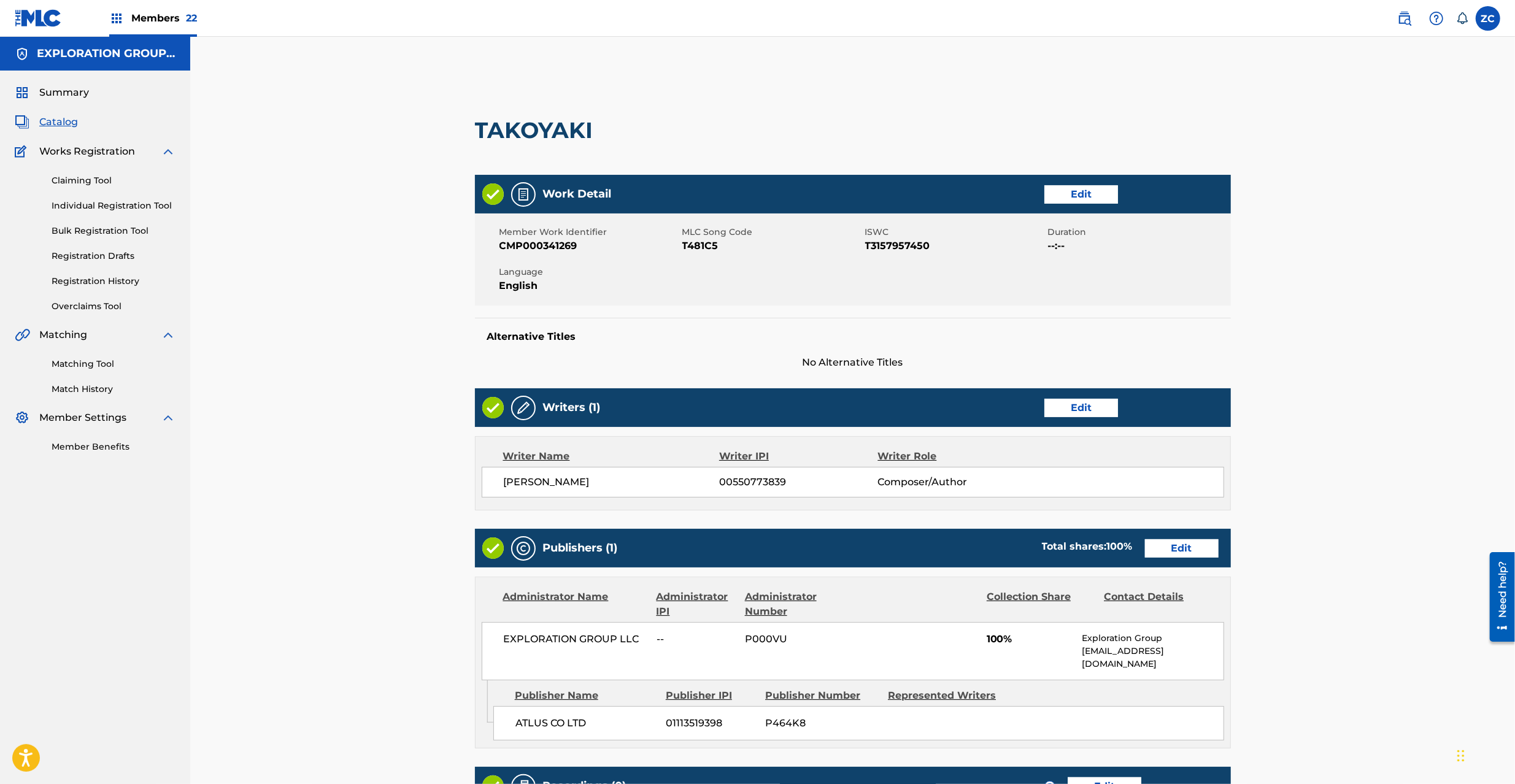
click at [1191, 541] on link "Edit" at bounding box center [1182, 548] width 73 height 19
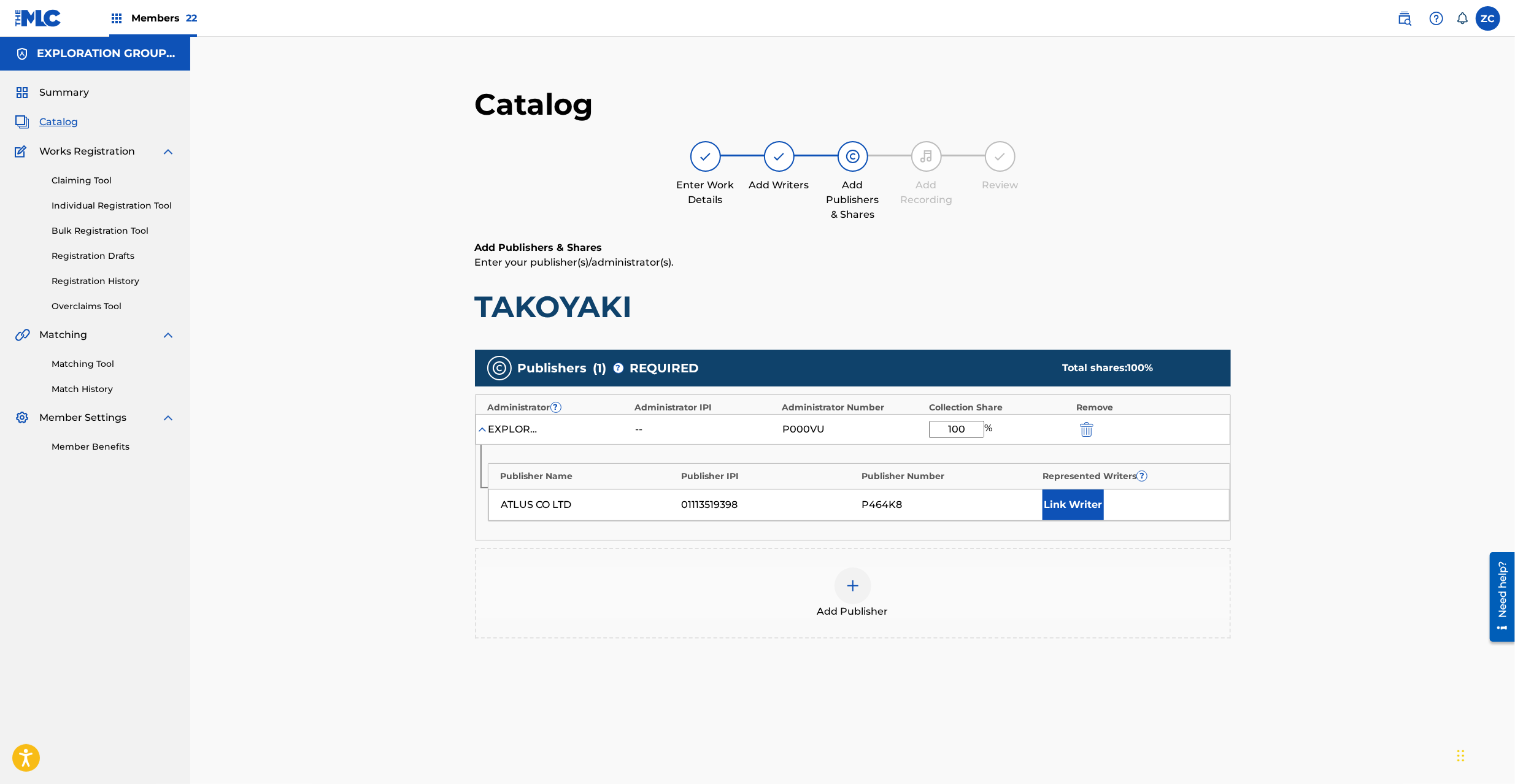
click at [1083, 429] on img "submit" at bounding box center [1087, 429] width 14 height 14
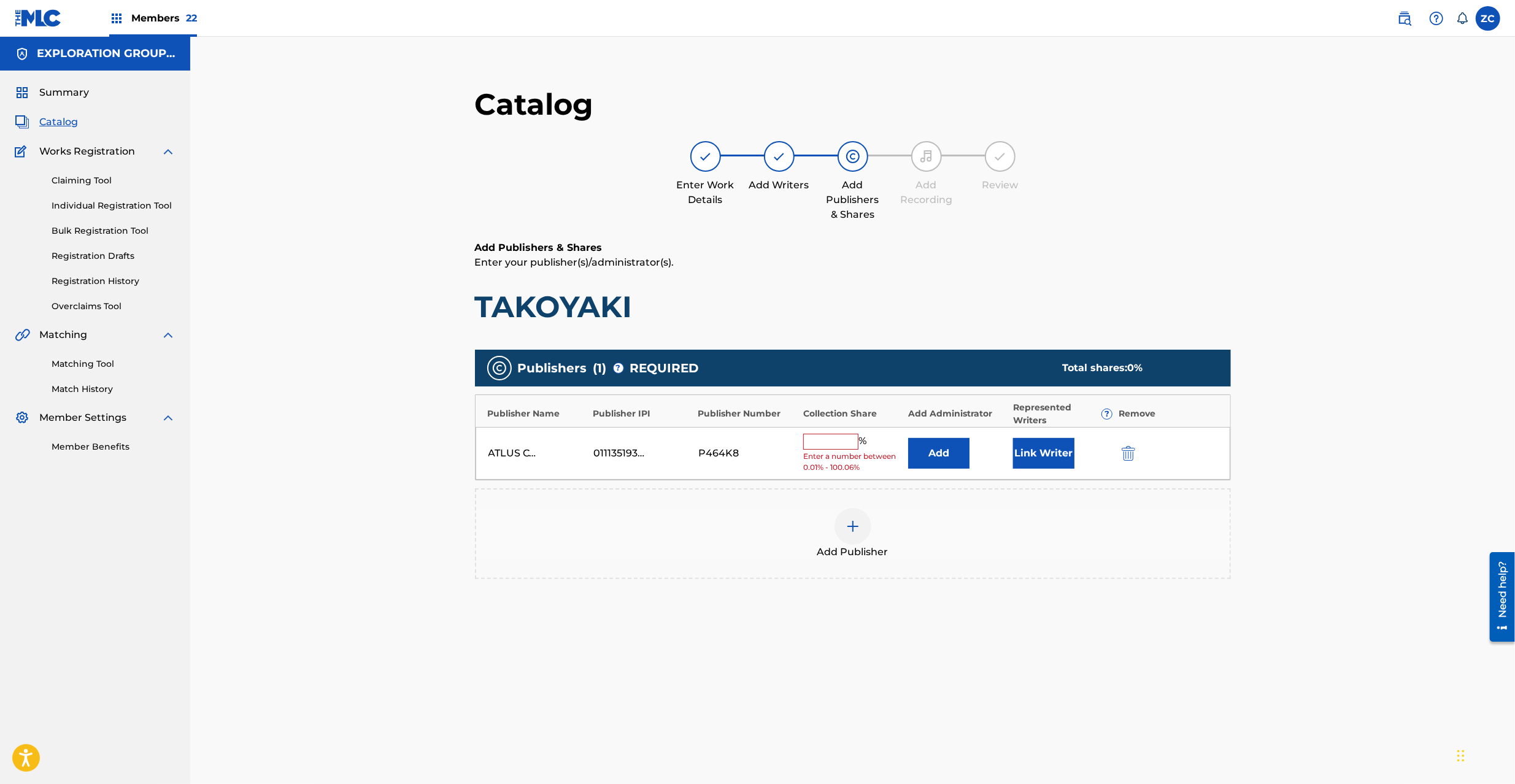
drag, startPoint x: 1131, startPoint y: 453, endPoint x: 1042, endPoint y: 464, distance: 89.7
click at [1130, 454] on img "submit" at bounding box center [1129, 453] width 14 height 14
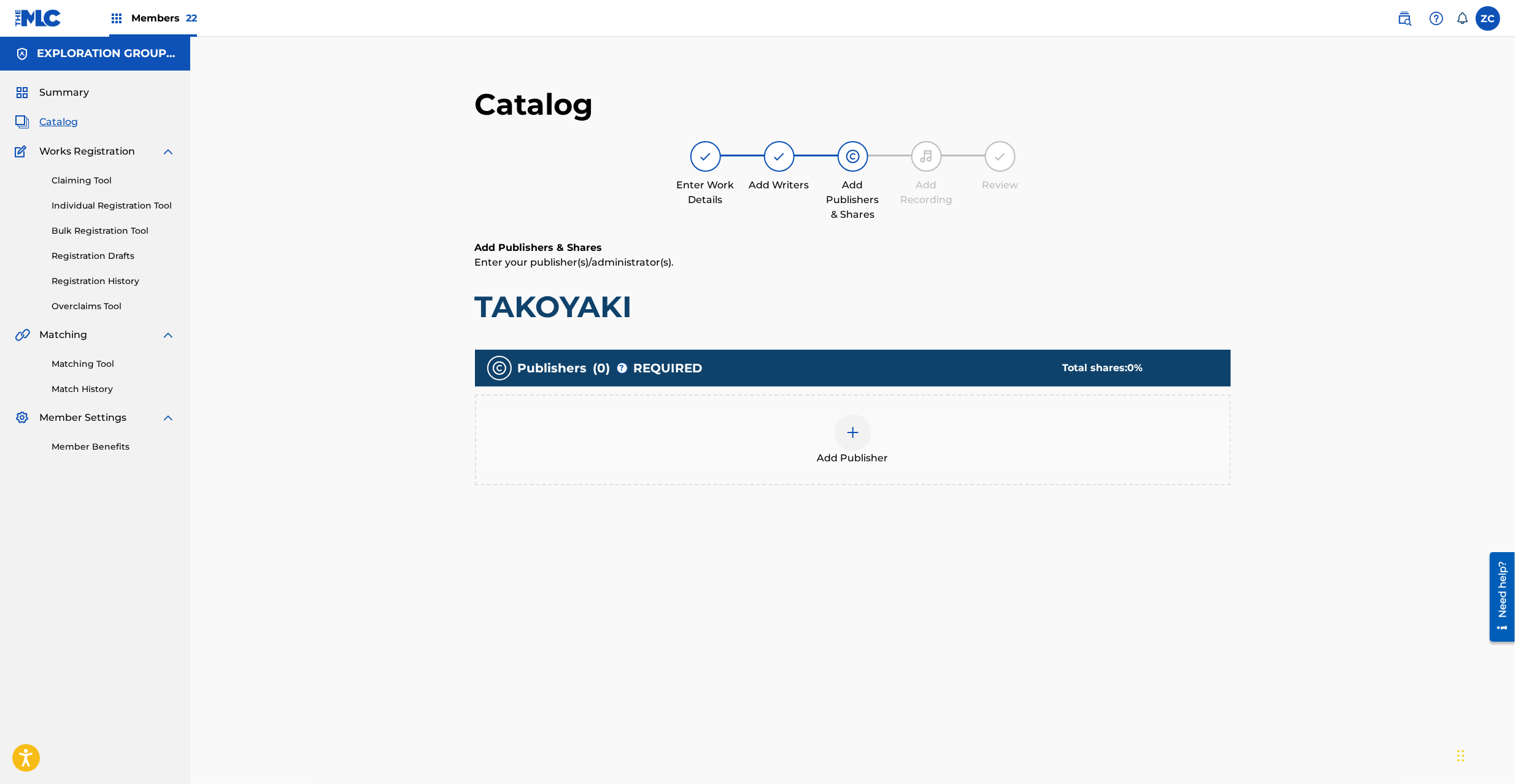
click at [847, 438] on img at bounding box center [852, 432] width 14 height 14
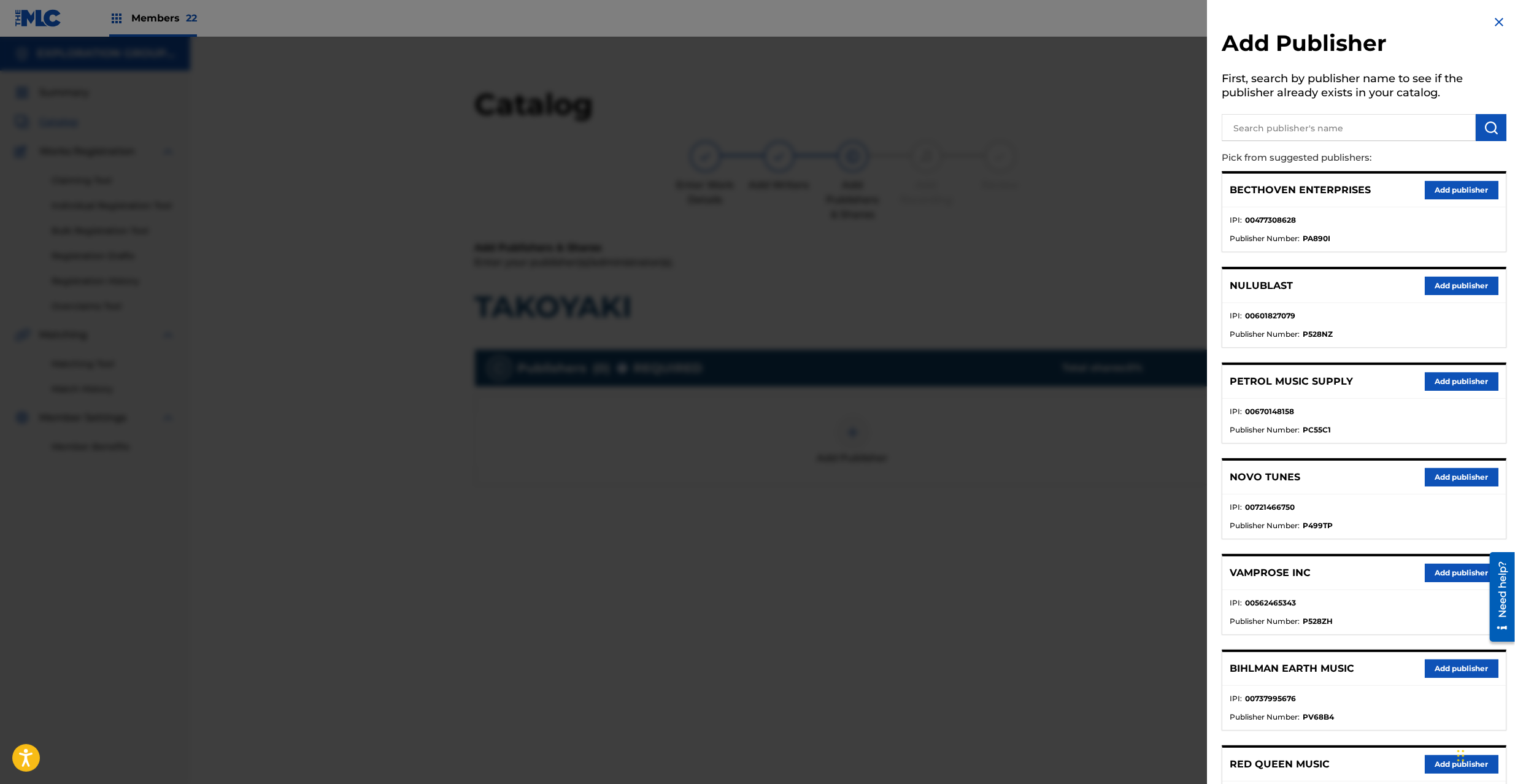
click at [1311, 136] on input "text" at bounding box center [1349, 127] width 254 height 27
type input "atlus"
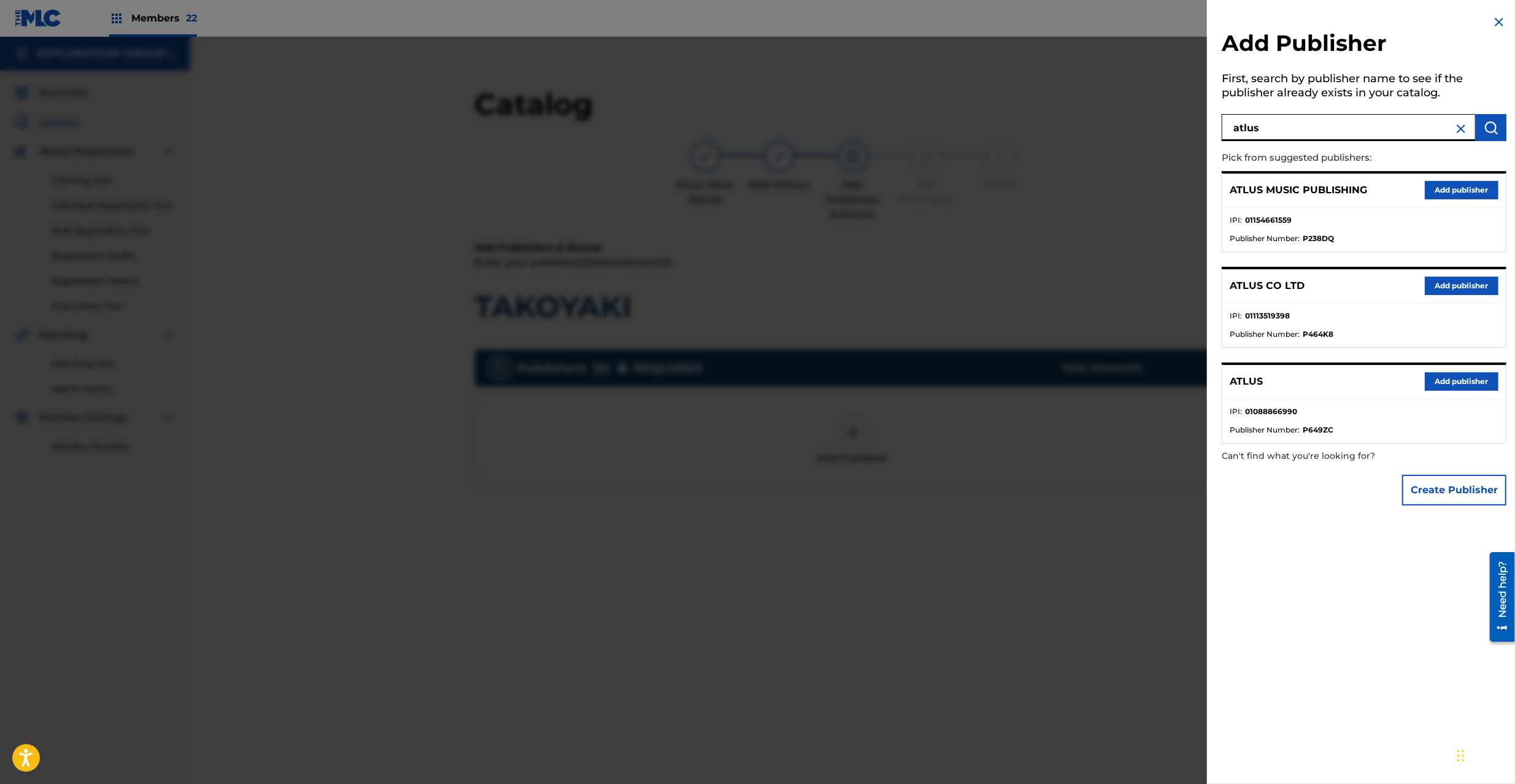
click at [1446, 377] on button "Add publisher" at bounding box center [1461, 381] width 73 height 19
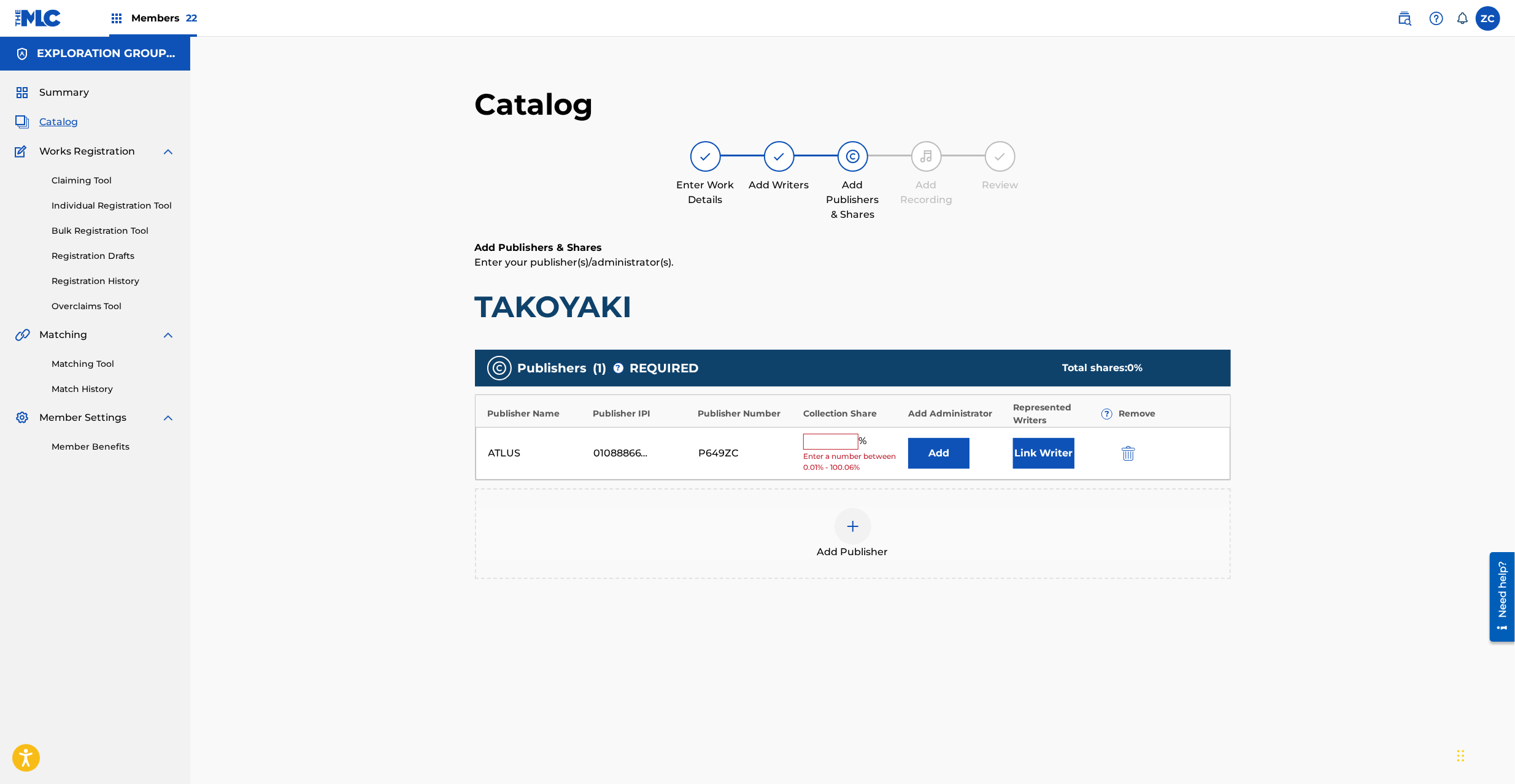
click at [938, 462] on button "Add" at bounding box center [939, 453] width 61 height 31
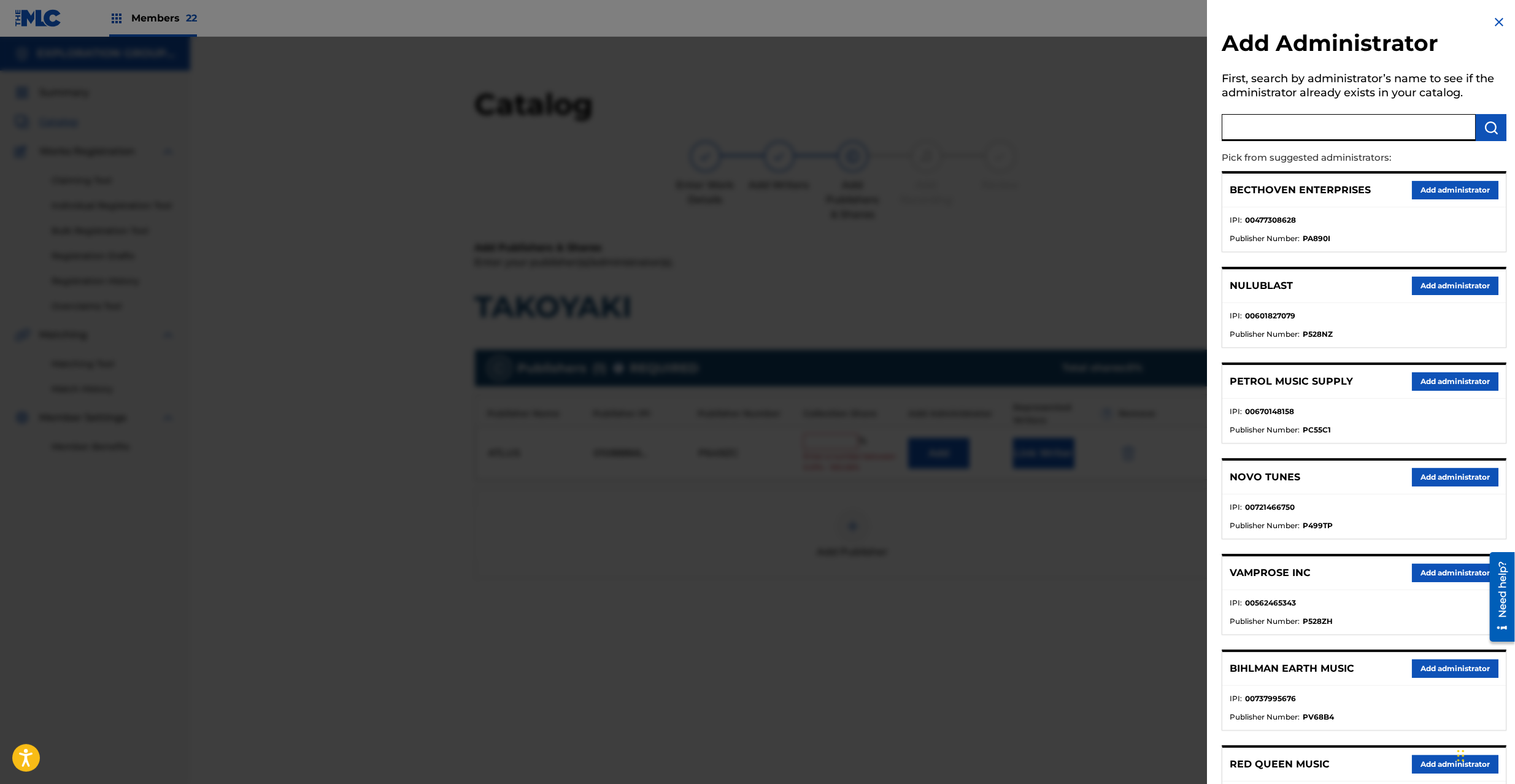
click at [1309, 126] on input "text" at bounding box center [1349, 127] width 254 height 27
type input "explora"
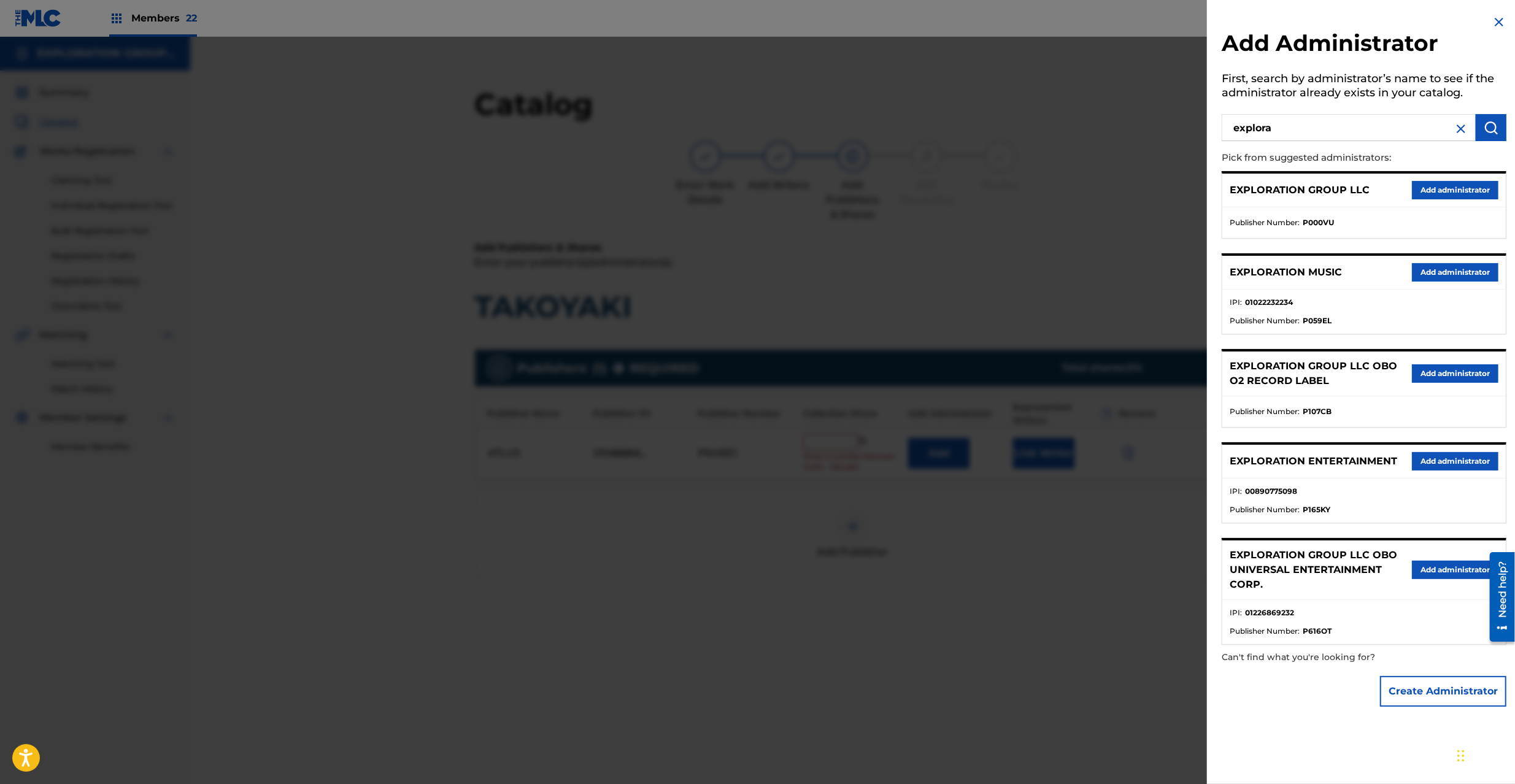
click at [1437, 192] on button "Add administrator" at bounding box center [1455, 190] width 86 height 19
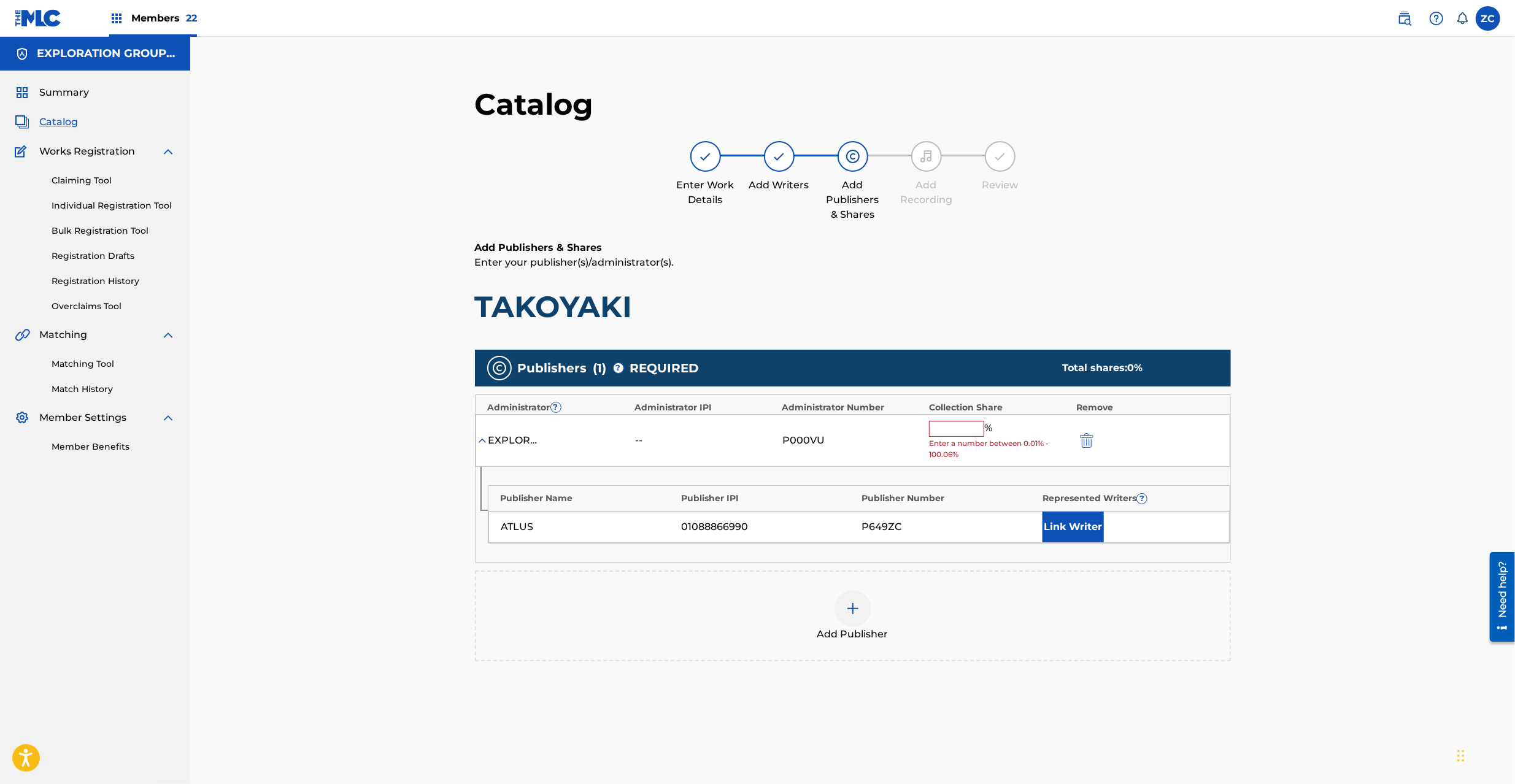
click at [970, 430] on input "text" at bounding box center [956, 429] width 55 height 16
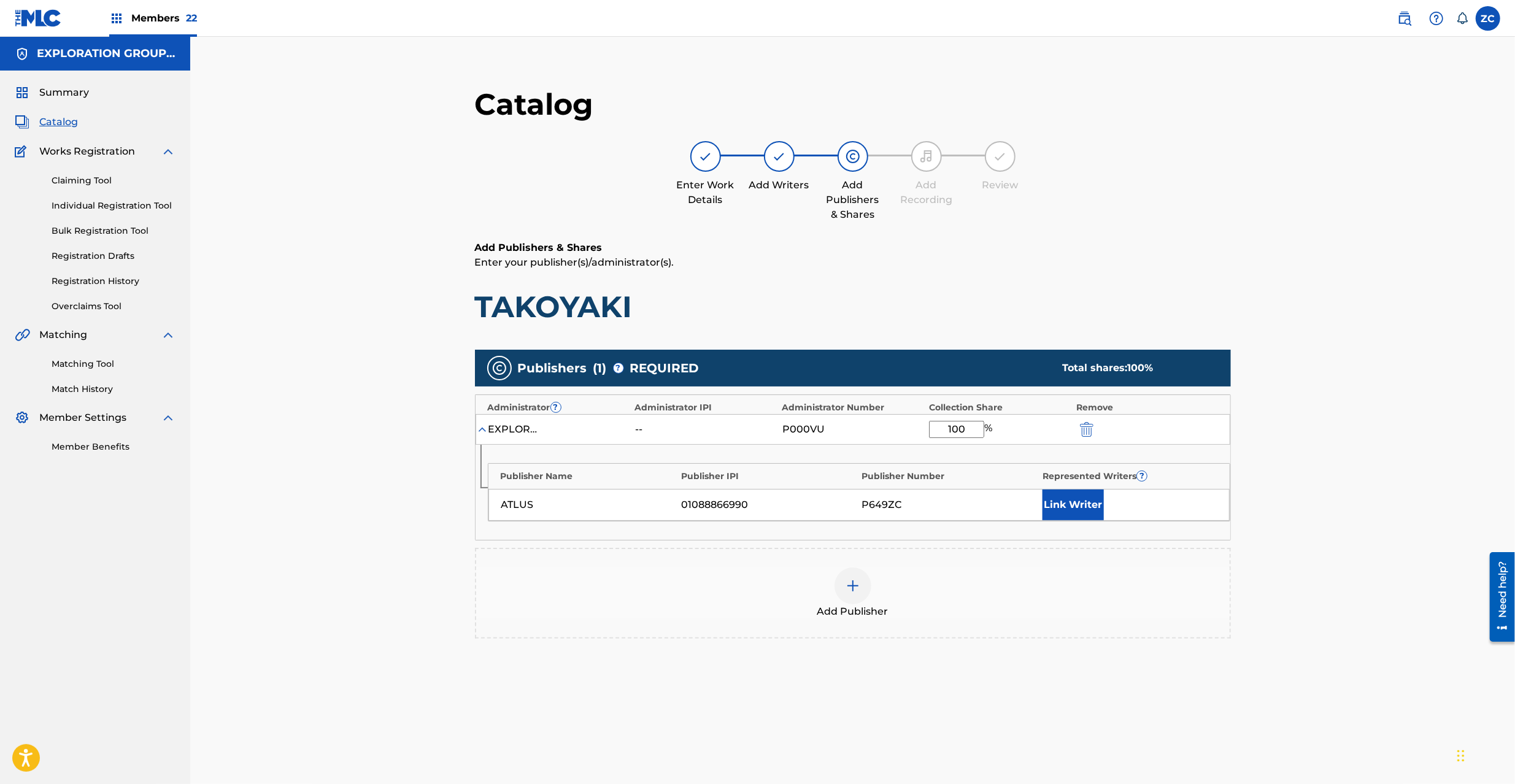
type input "100"
click at [1366, 575] on div "Catalog Enter Work Details Add Writers Add Publishers & Shares Add Recording Re…" at bounding box center [852, 444] width 1325 height 815
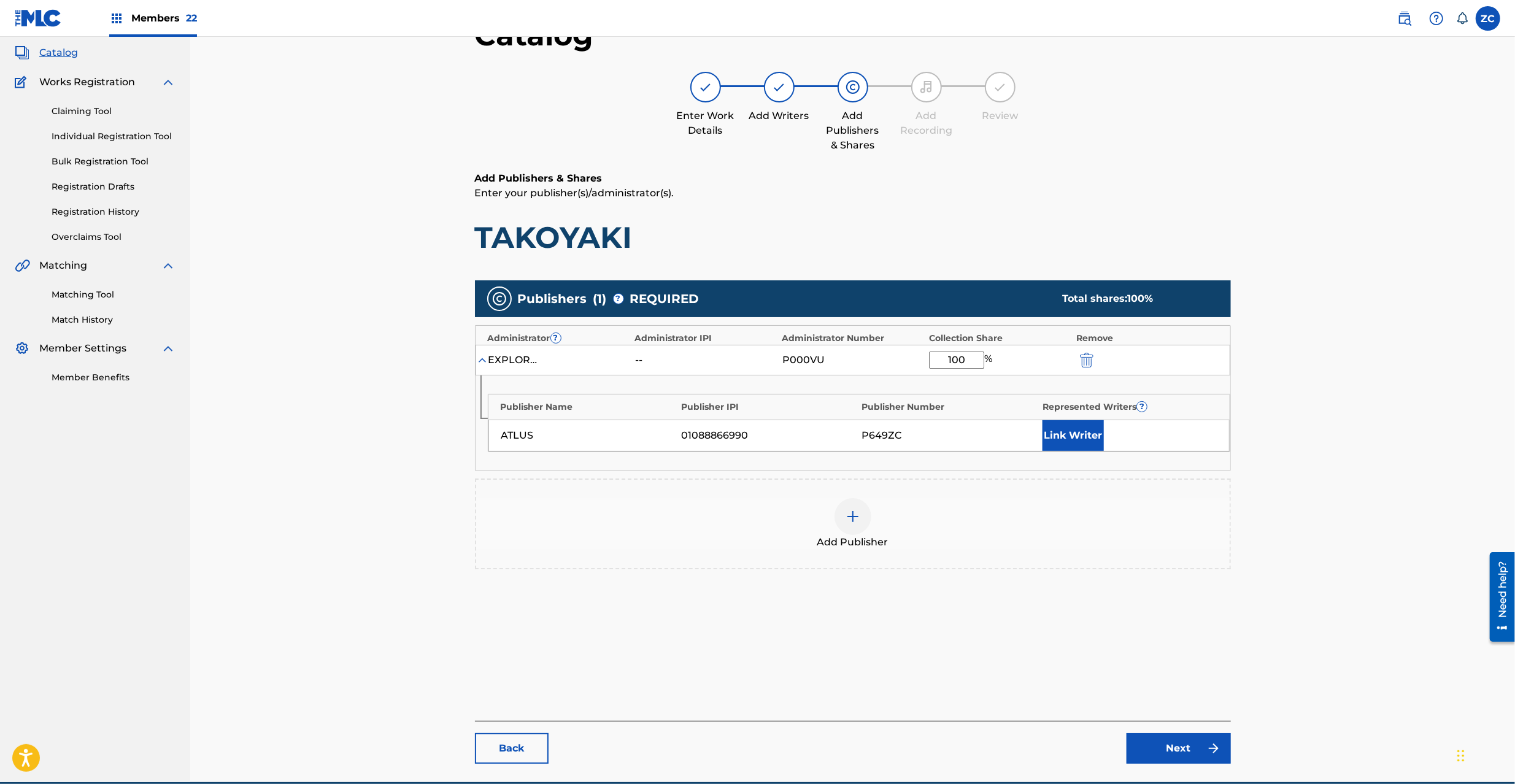
scroll to position [126, 0]
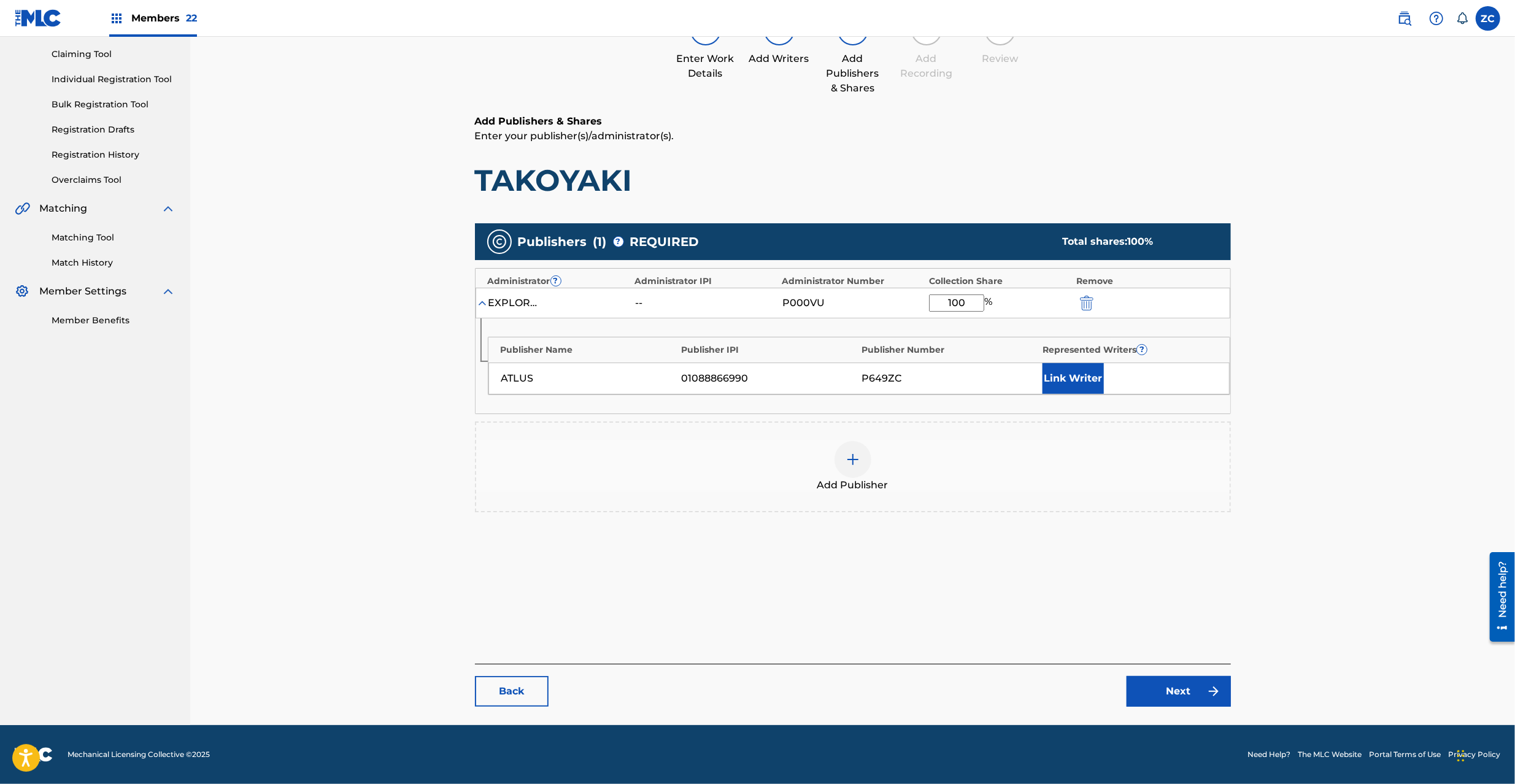
click at [1176, 711] on main "Catalog Enter Work Details Add Writers Add Publishers & Shares Add Recording Re…" at bounding box center [853, 333] width 830 height 784
click at [1184, 696] on link "Next" at bounding box center [1179, 691] width 104 height 31
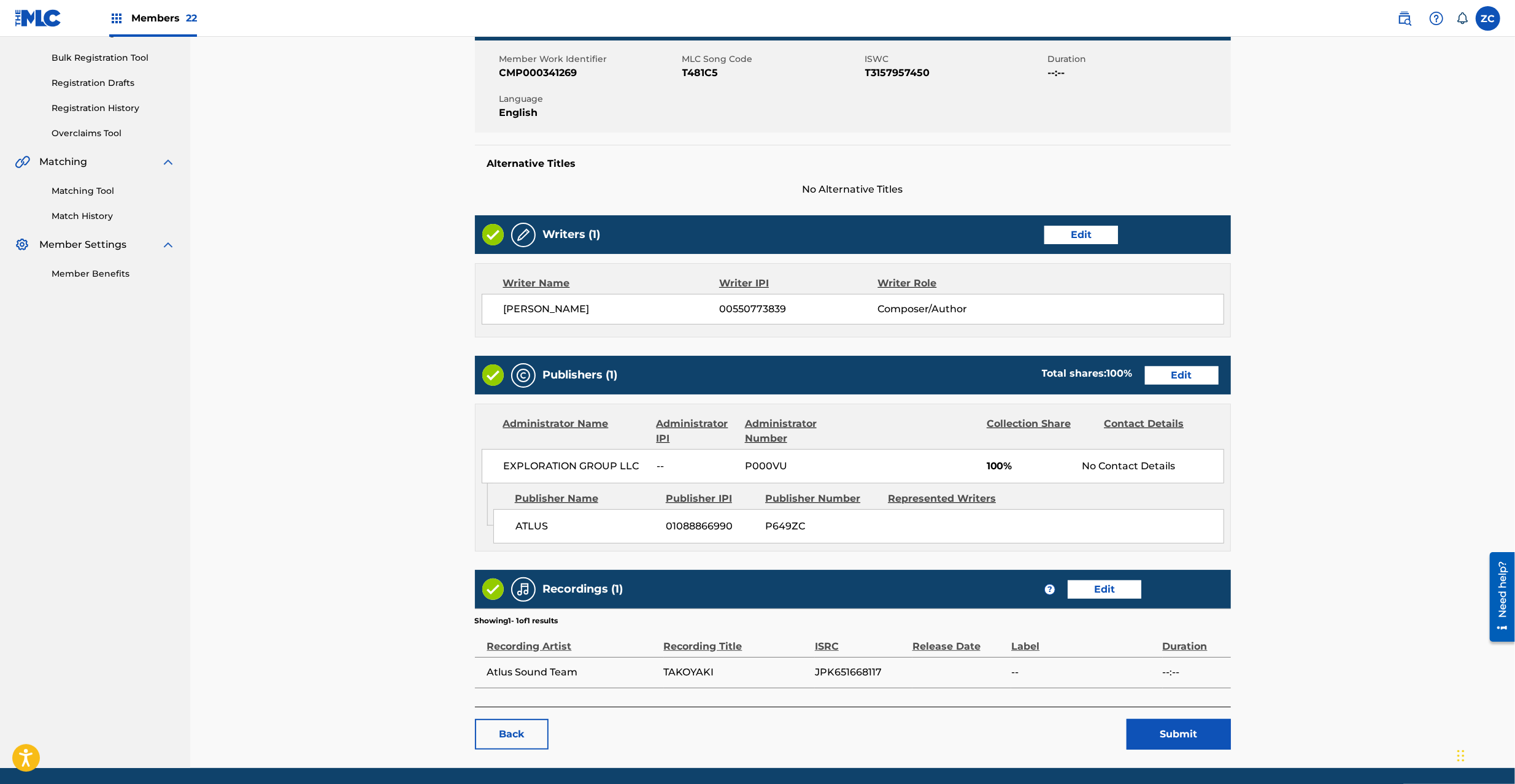
scroll to position [217, 0]
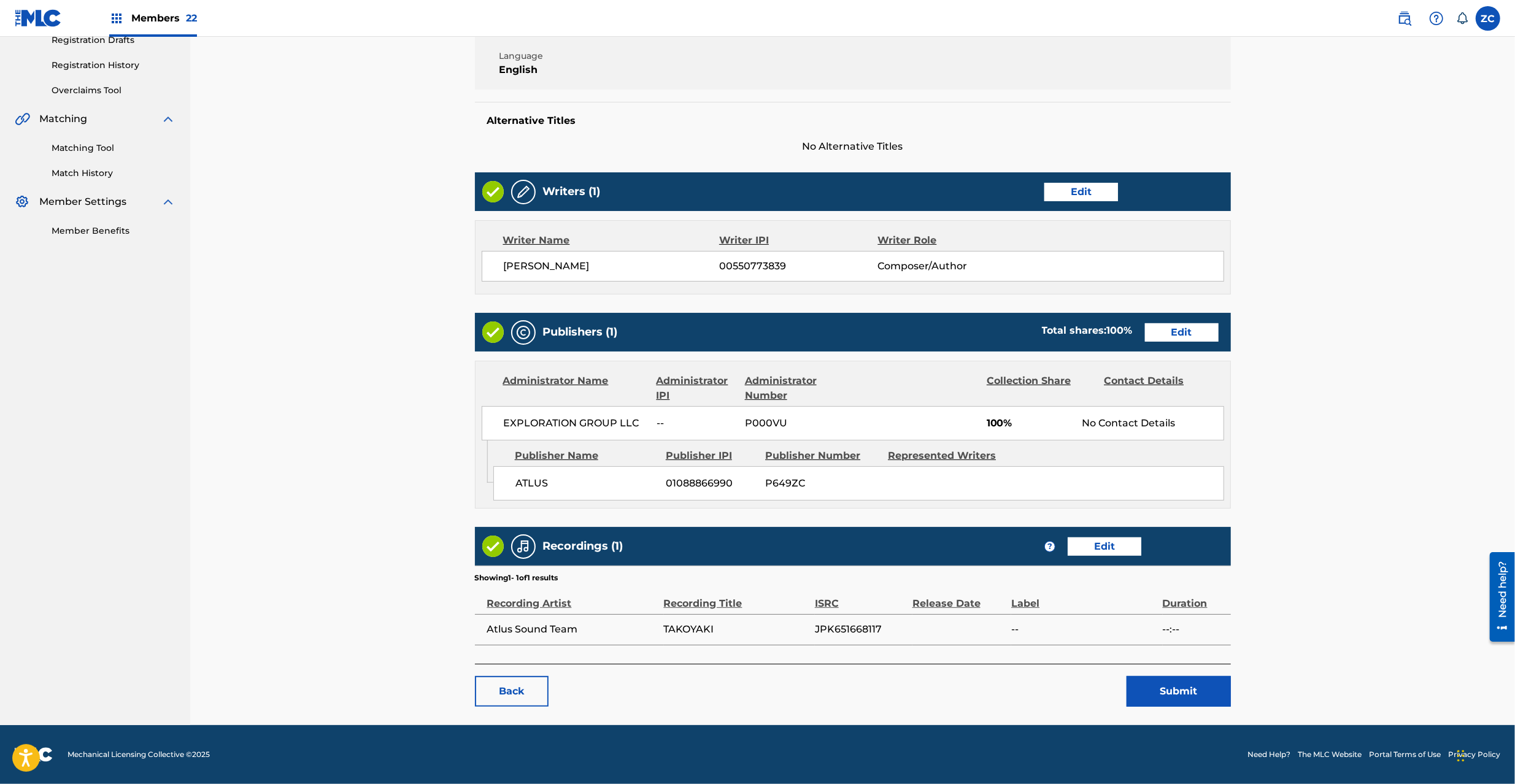
click at [1170, 695] on button "Submit" at bounding box center [1179, 691] width 104 height 31
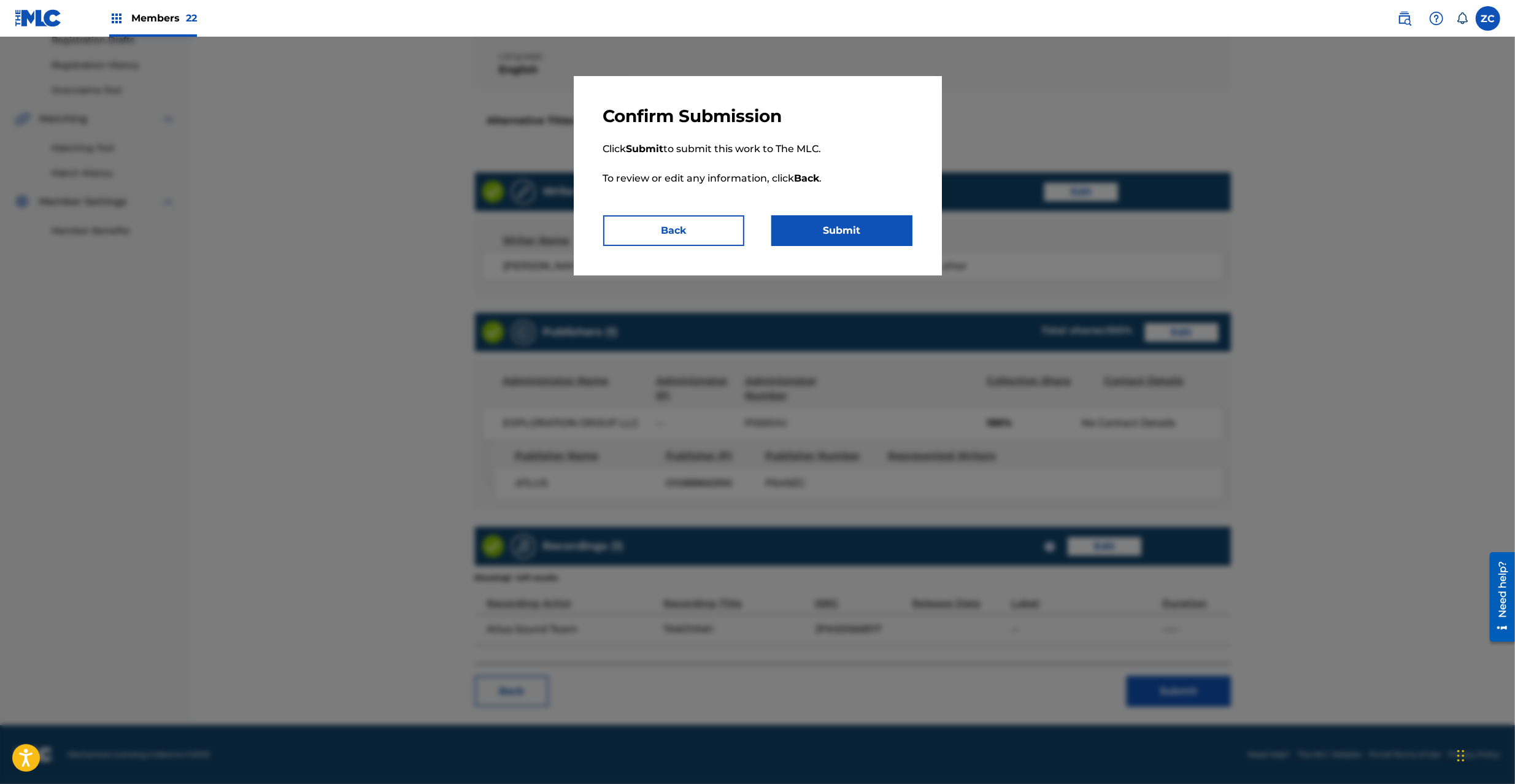
click at [852, 226] on button "Submit" at bounding box center [842, 230] width 141 height 31
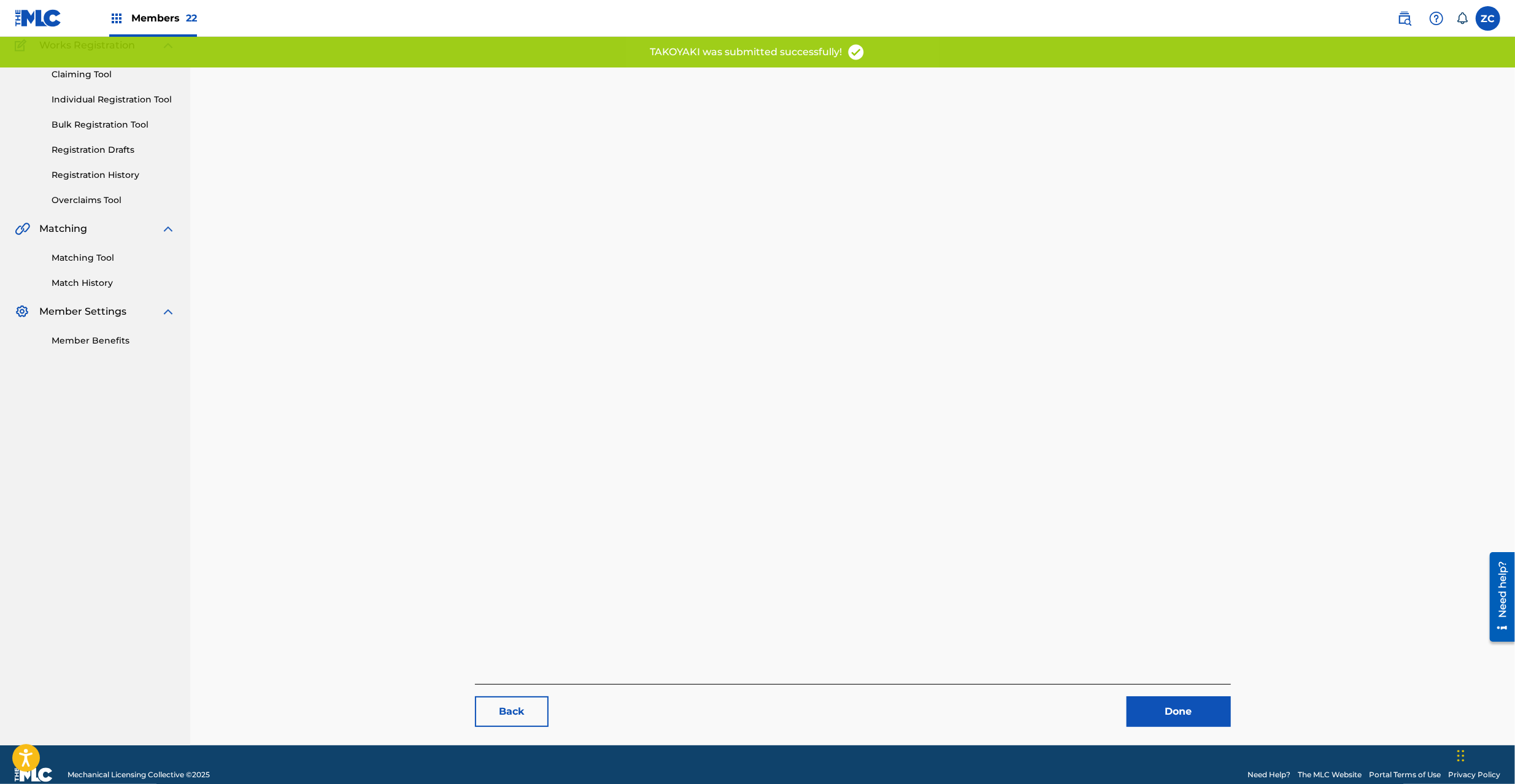
scroll to position [126, 0]
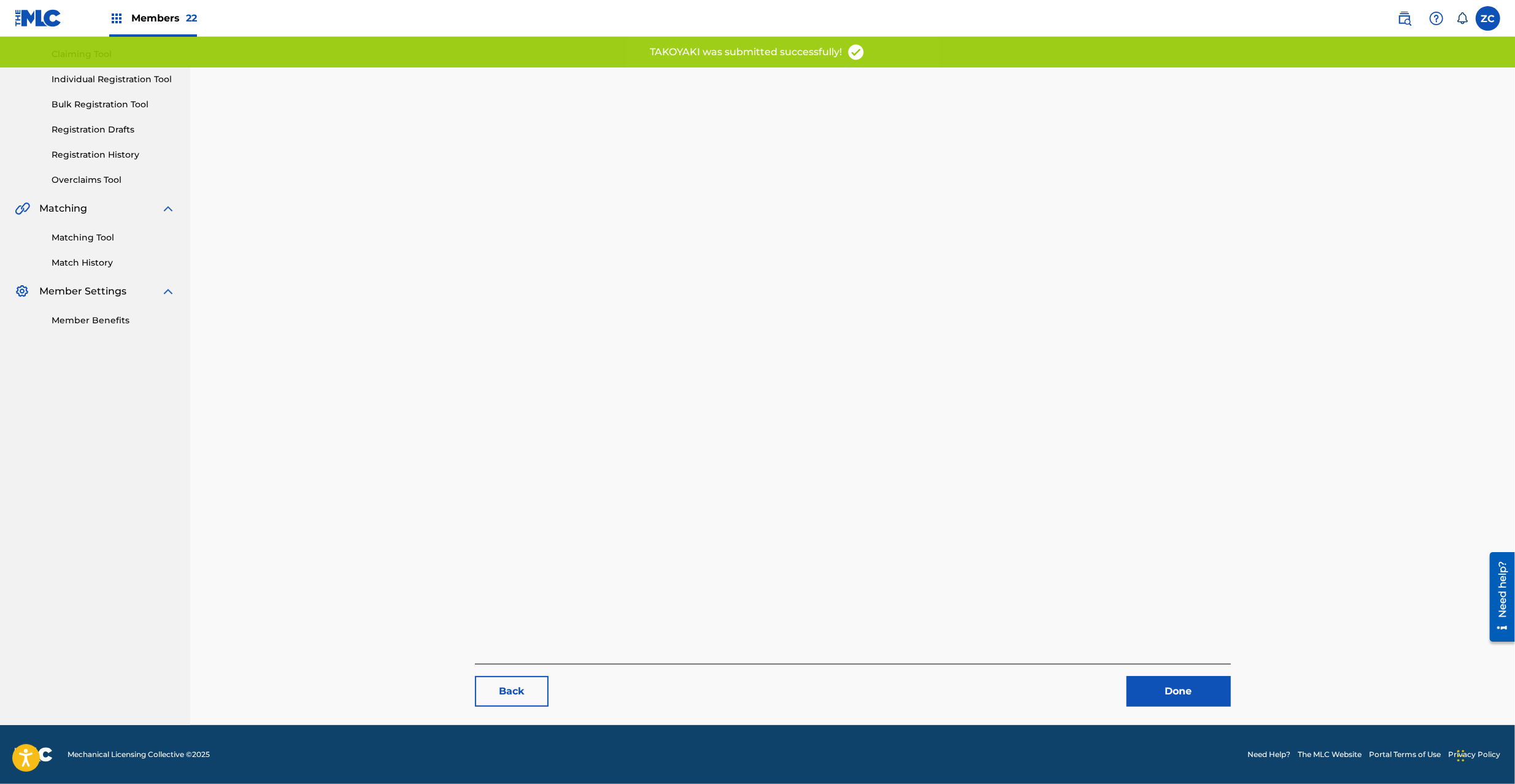
click at [1177, 693] on link "Done" at bounding box center [1179, 691] width 104 height 31
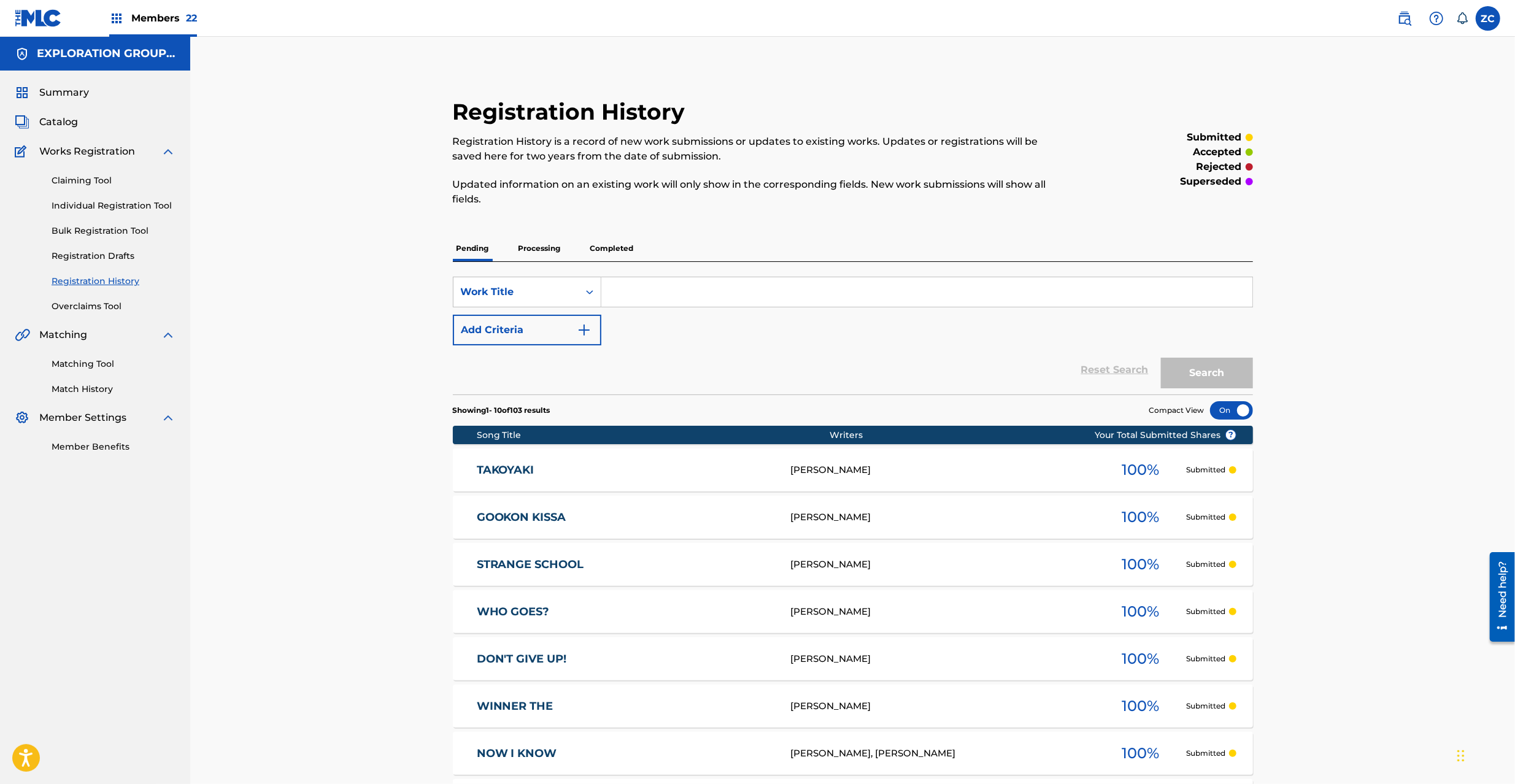
click at [60, 119] on span "Catalog" at bounding box center [58, 121] width 38 height 14
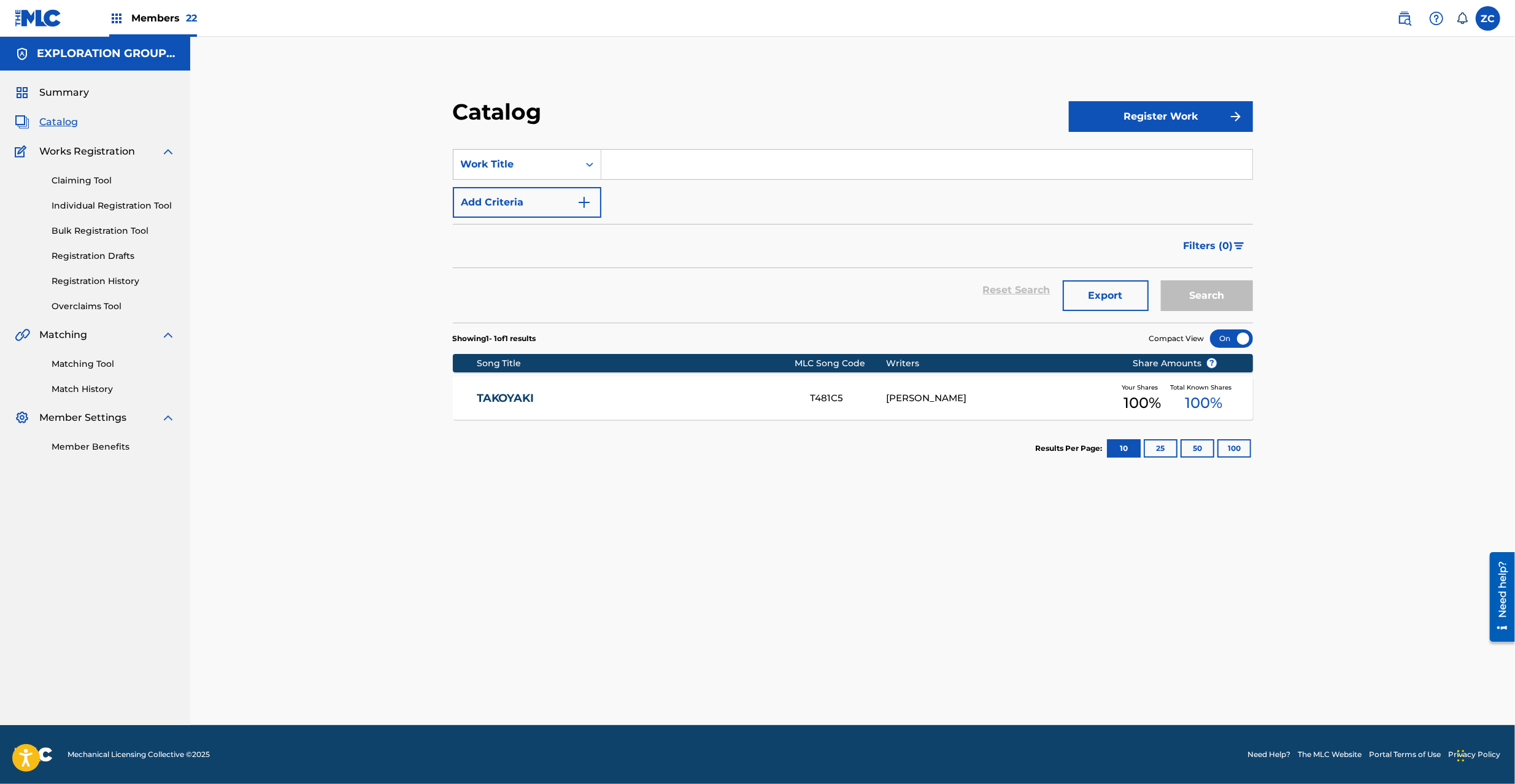
click at [775, 153] on input "Search Form" at bounding box center [926, 164] width 651 height 29
paste input "It S Shou Time"
type input "It S Shou Time"
click at [1211, 296] on button "Search" at bounding box center [1207, 296] width 92 height 31
